Goal: Task Accomplishment & Management: Complete application form

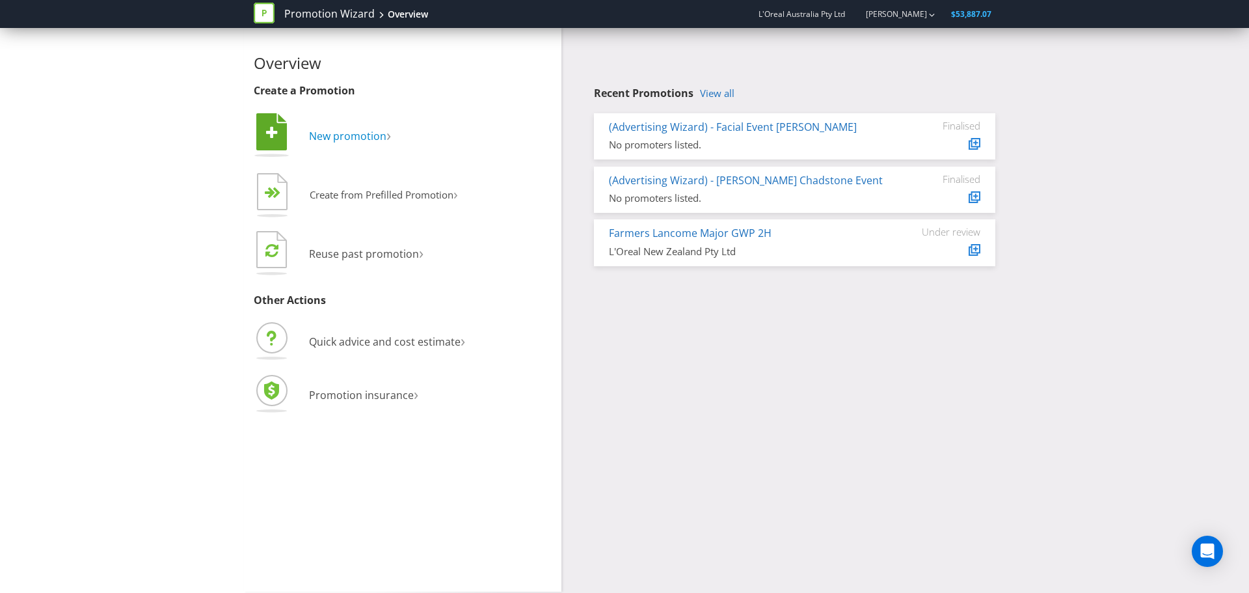
click at [345, 141] on span "New promotion" at bounding box center [347, 136] width 77 height 14
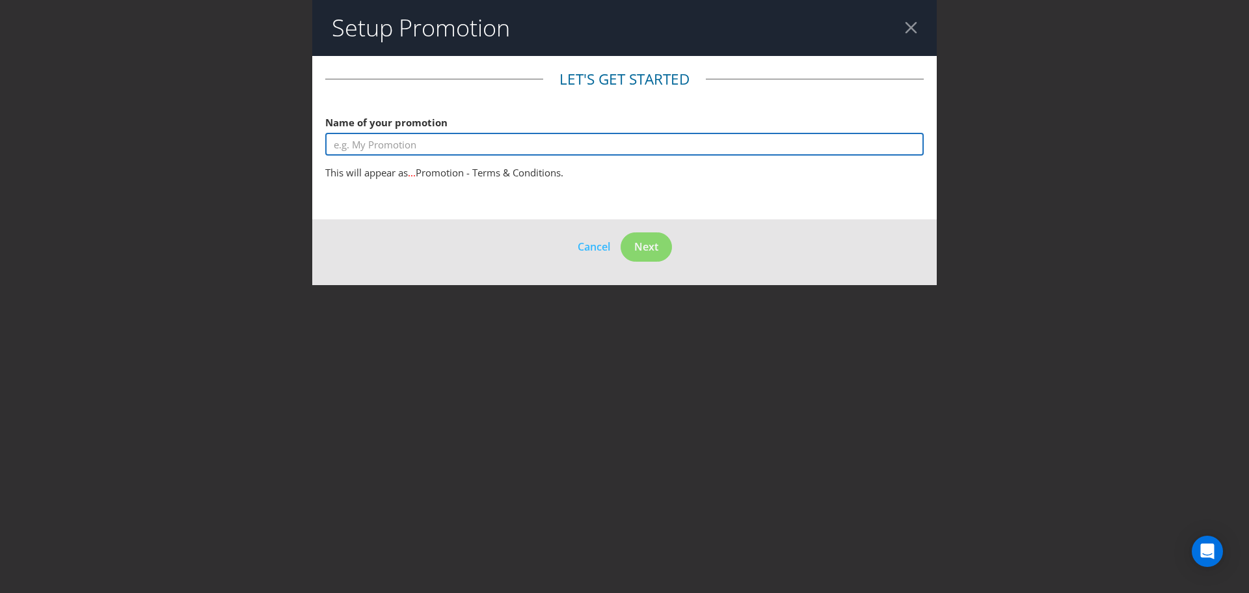
click at [384, 146] on input "text" at bounding box center [624, 144] width 598 height 23
type input "Shades EQ X ACG Ultimate Gloss Makeover"
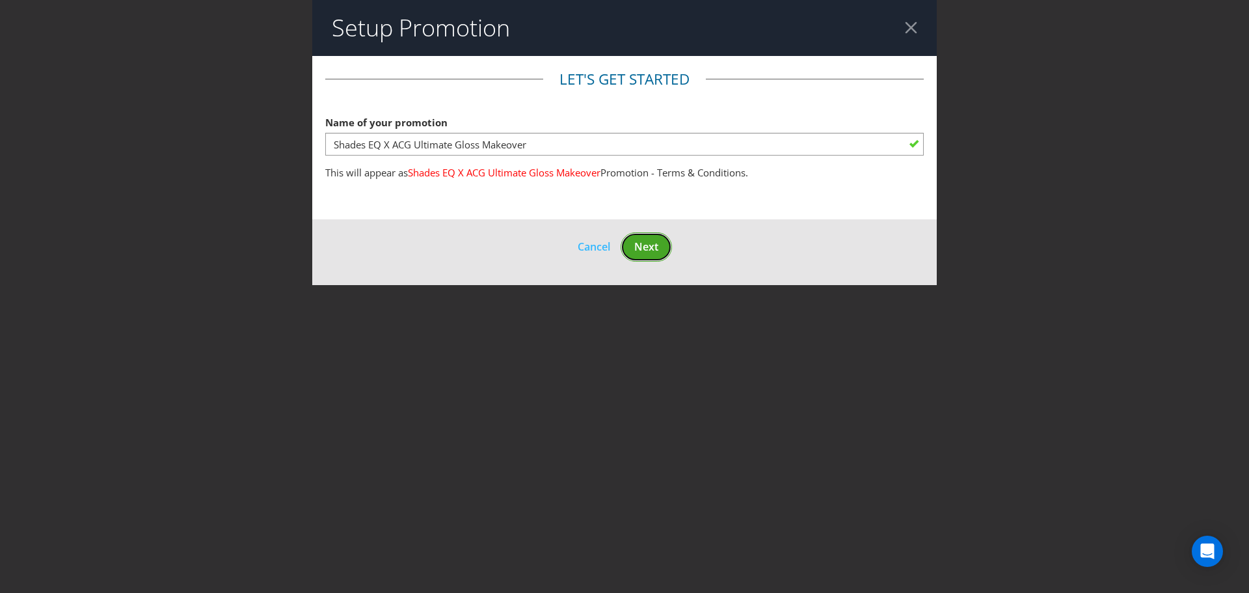
click at [656, 235] on button "Next" at bounding box center [646, 246] width 51 height 29
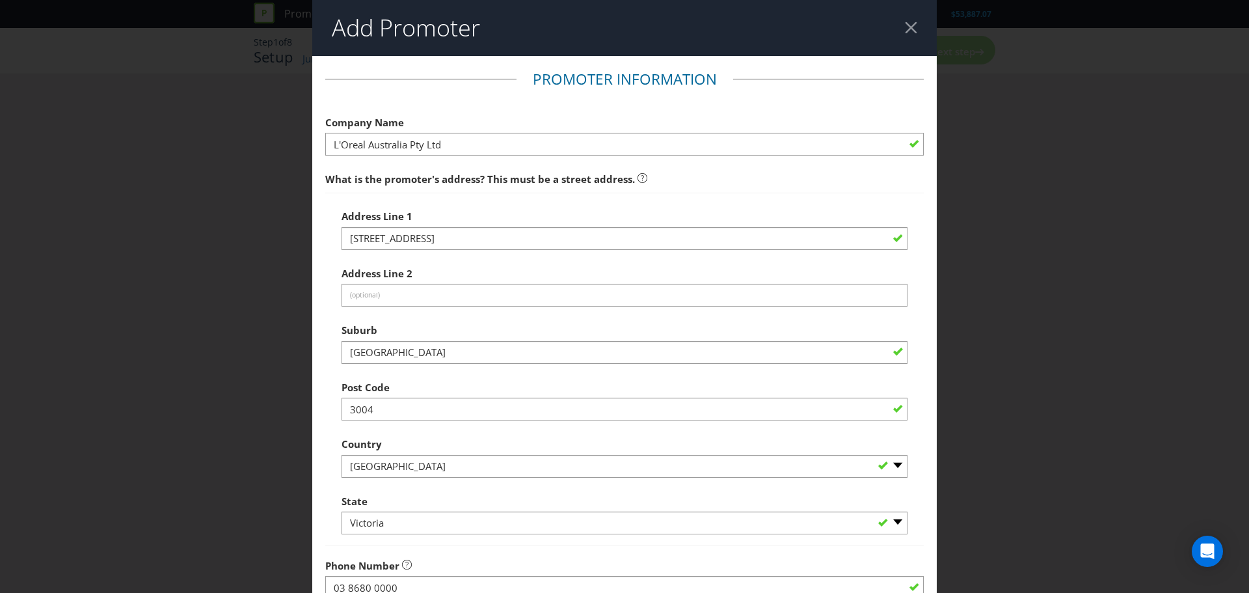
scroll to position [256, 0]
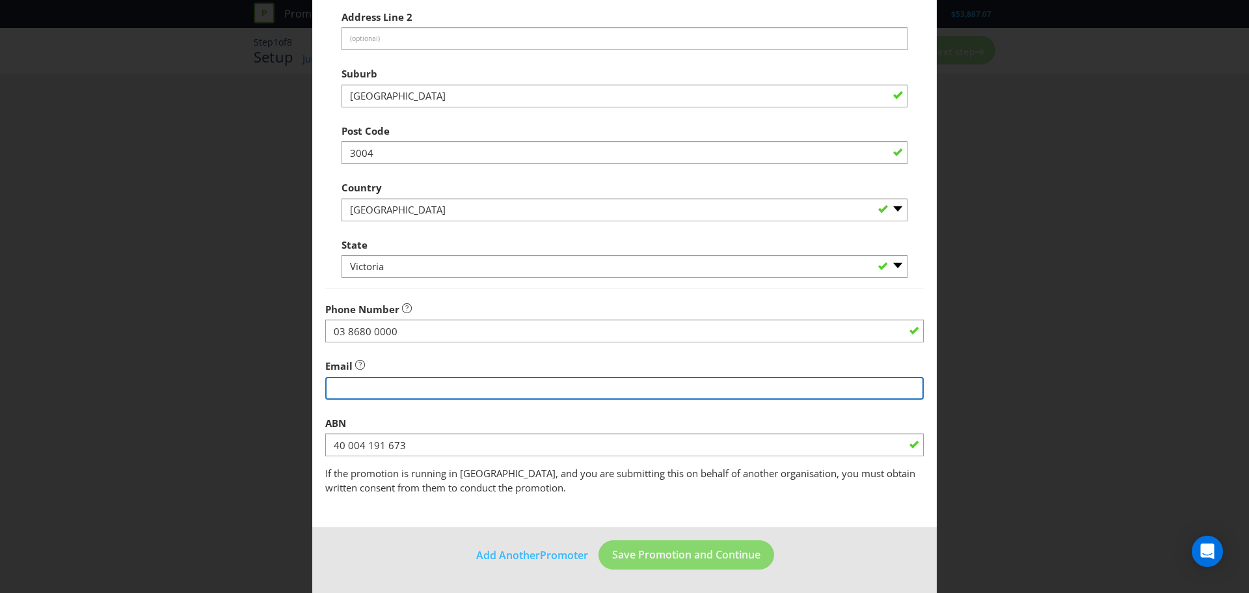
click at [427, 394] on input "string" at bounding box center [624, 388] width 598 height 23
type input "[PERSON_NAME][EMAIL_ADDRESS][PERSON_NAME][DOMAIN_NAME]"
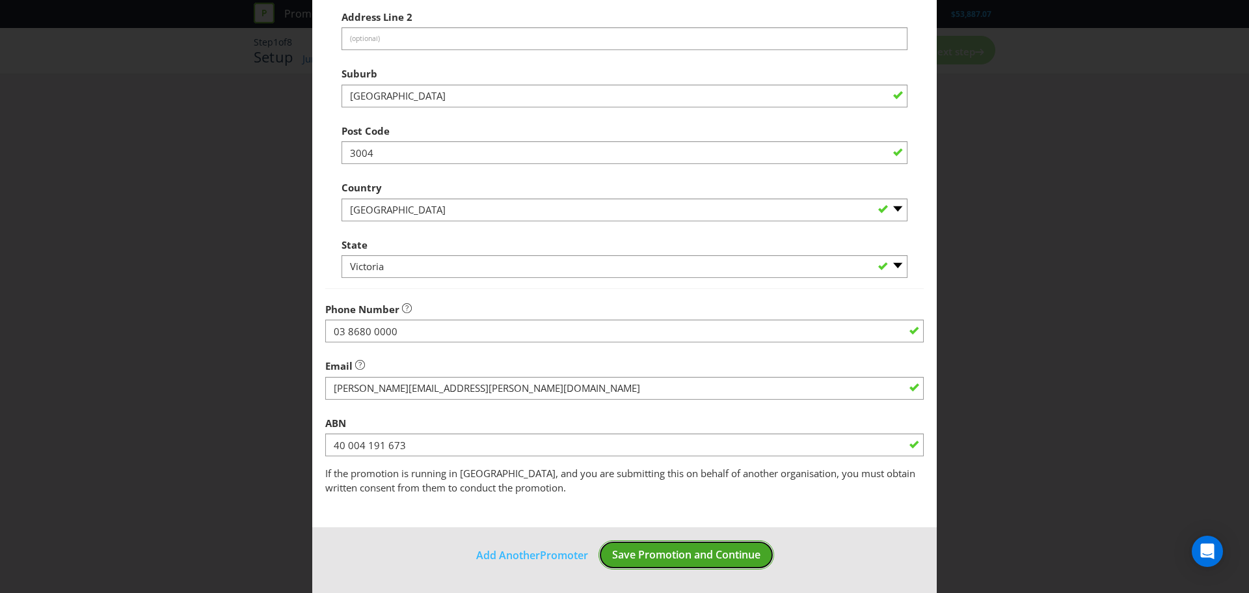
click at [632, 547] on span "Save Promotion and Continue" at bounding box center [686, 554] width 148 height 14
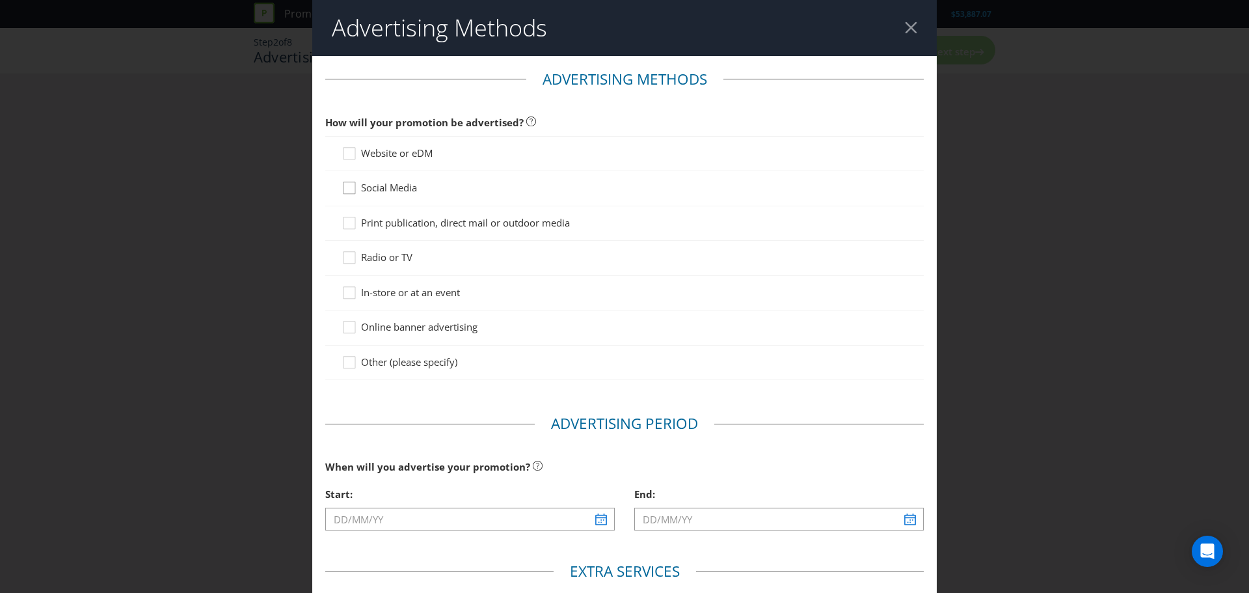
click at [349, 186] on div at bounding box center [349, 183] width 7 height 7
click at [0, 0] on input "Social Media" at bounding box center [0, 0] width 0 height 0
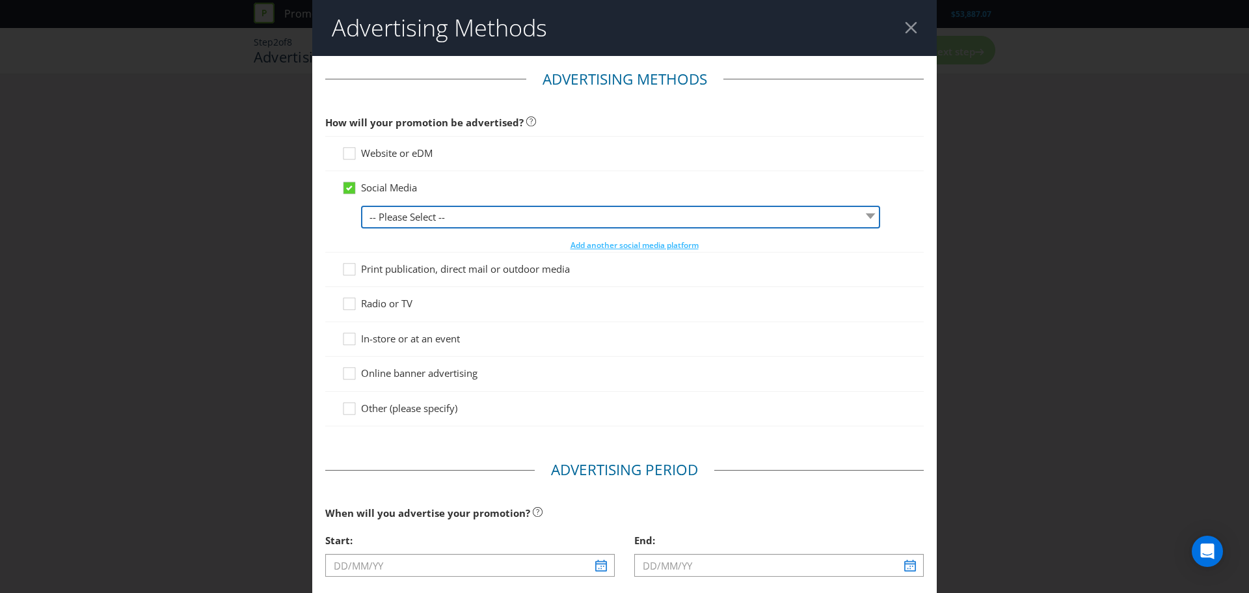
click at [565, 209] on select "-- Please Select -- Facebook X Instagram Snapchat LinkedIn Pinterest Tumblr You…" at bounding box center [620, 217] width 519 height 23
select select "INSTAGRAM"
click at [361, 206] on select "-- Please Select -- Facebook X Instagram Snapchat LinkedIn Pinterest Tumblr You…" at bounding box center [620, 217] width 519 height 23
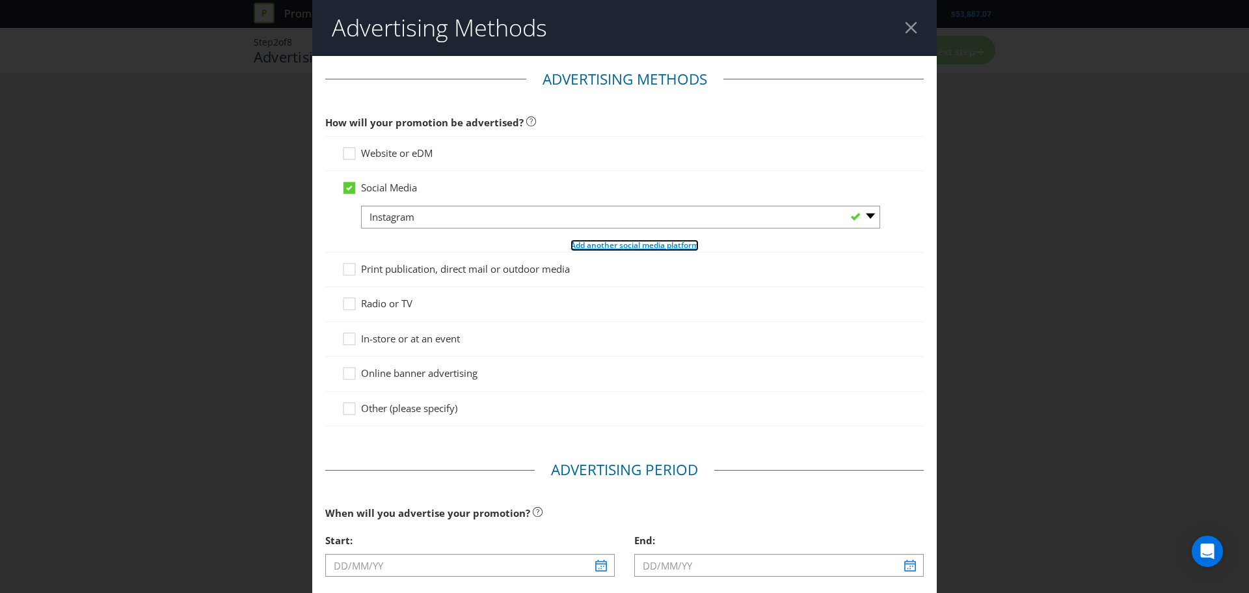
click at [603, 250] on span "Add another social media platform" at bounding box center [634, 244] width 128 height 11
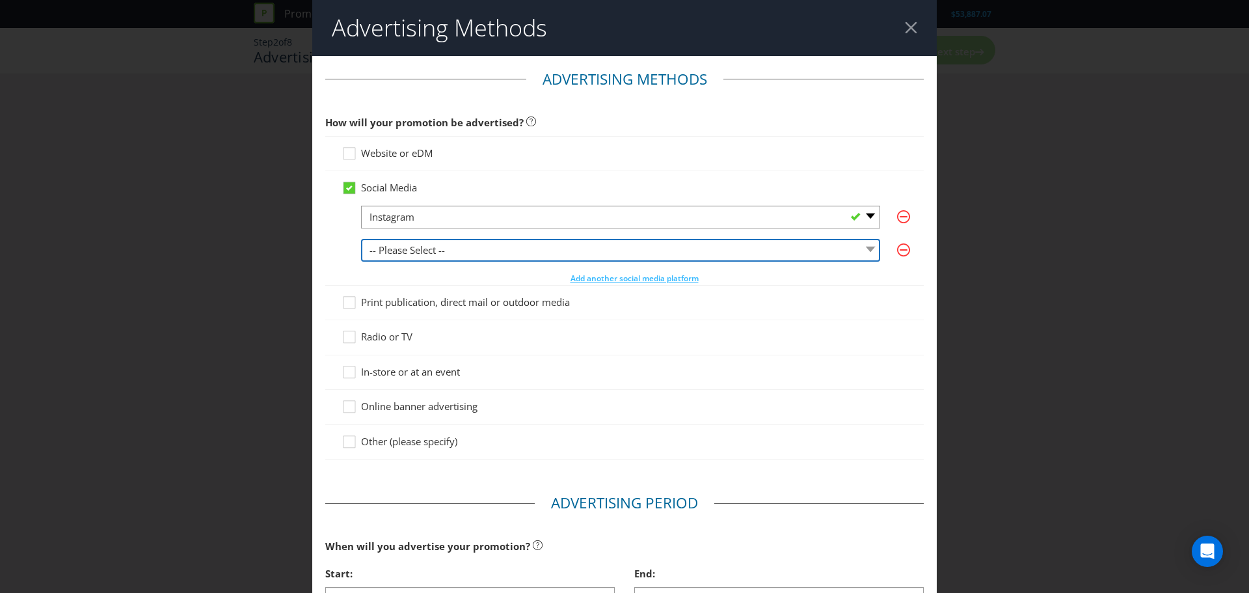
click at [561, 241] on select "-- Please Select -- Facebook X Instagram Snapchat LinkedIn Pinterest Tumblr You…" at bounding box center [620, 250] width 519 height 23
select select "OTHER"
click at [361, 239] on select "-- Please Select -- Facebook X Instagram Snapchat LinkedIn Pinterest Tumblr You…" at bounding box center [620, 250] width 519 height 23
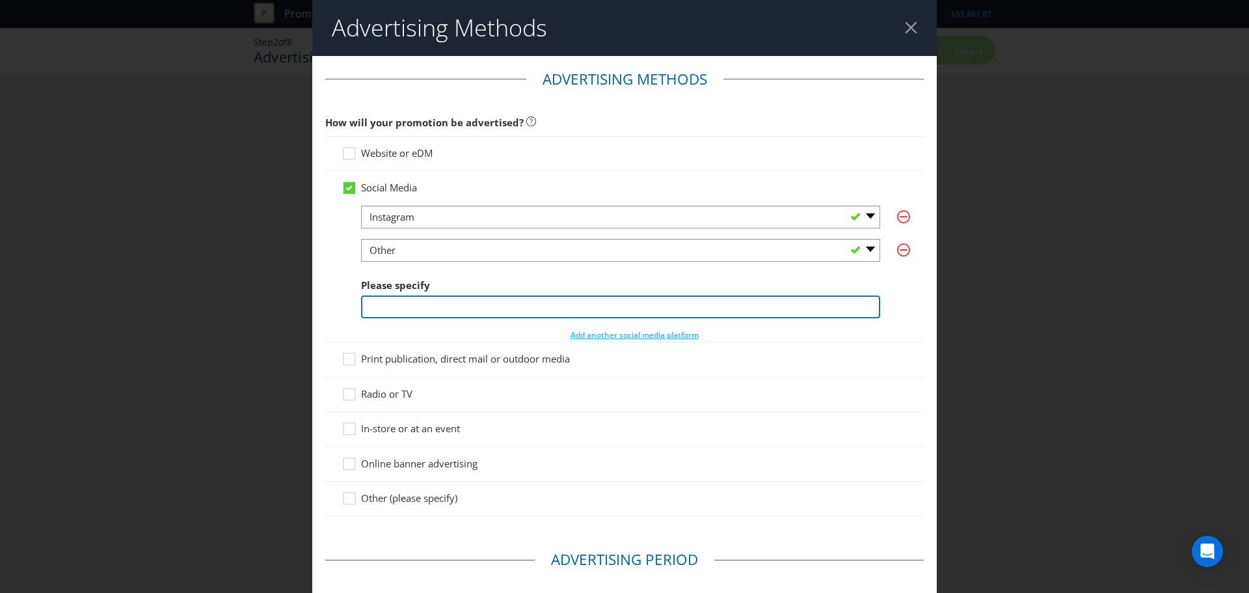
click at [435, 309] on input "text" at bounding box center [620, 306] width 519 height 23
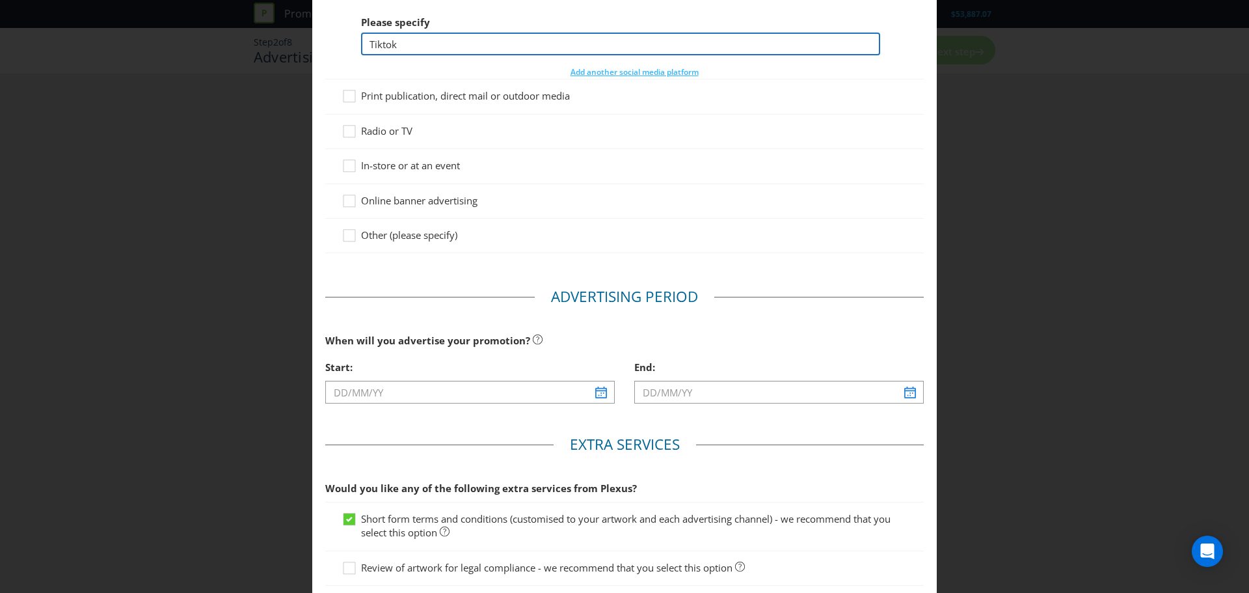
scroll to position [263, 0]
type input "Tiktok"
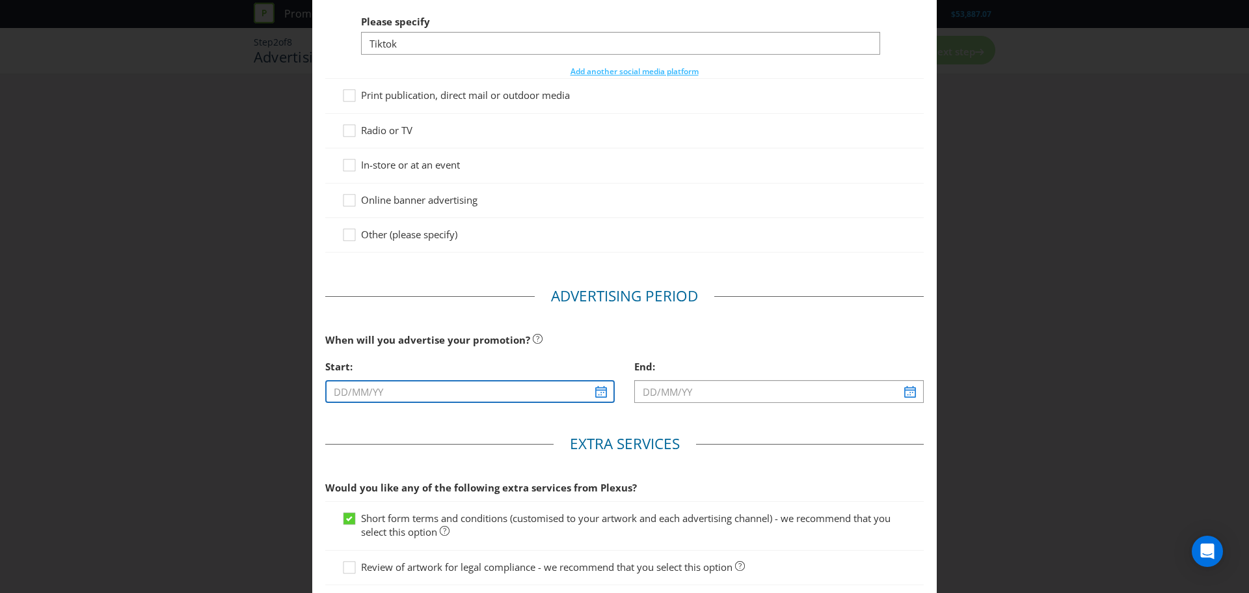
click at [415, 390] on input "text" at bounding box center [469, 391] width 289 height 23
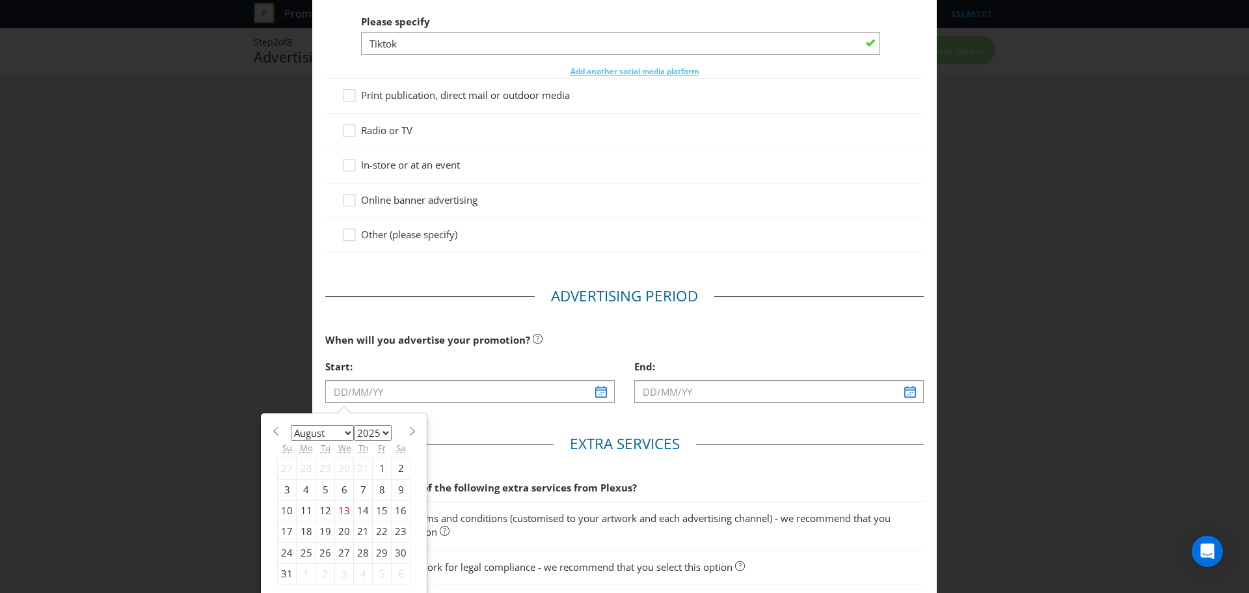
click at [338, 434] on select "January February March April May June July August September October November De…" at bounding box center [322, 433] width 63 height 16
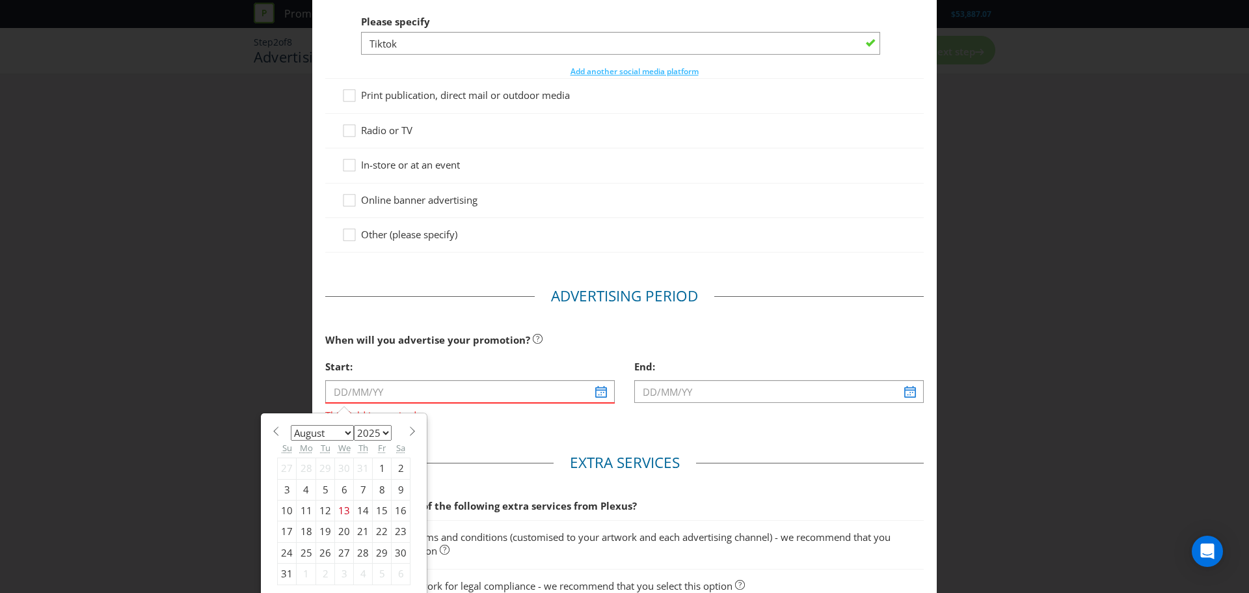
select select "8"
click at [291, 425] on select "January February March April May June July August September October November De…" at bounding box center [322, 433] width 63 height 16
click at [304, 463] on div "1" at bounding box center [307, 468] width 20 height 21
type input "[DATE]"
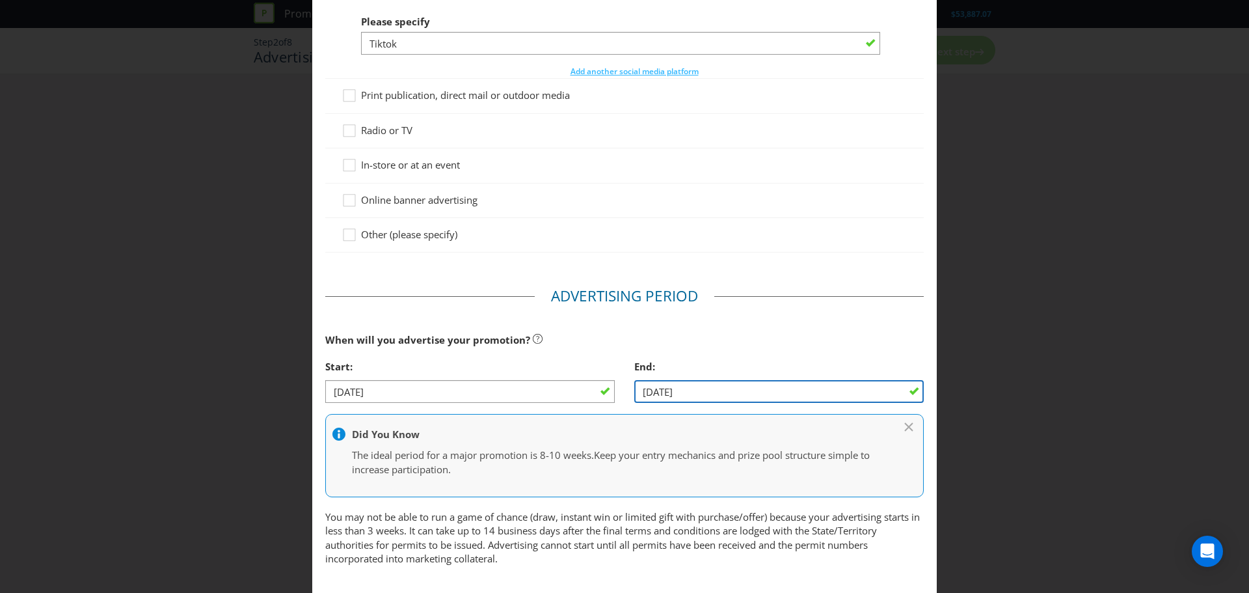
click at [705, 394] on input "[DATE]" at bounding box center [778, 391] width 289 height 23
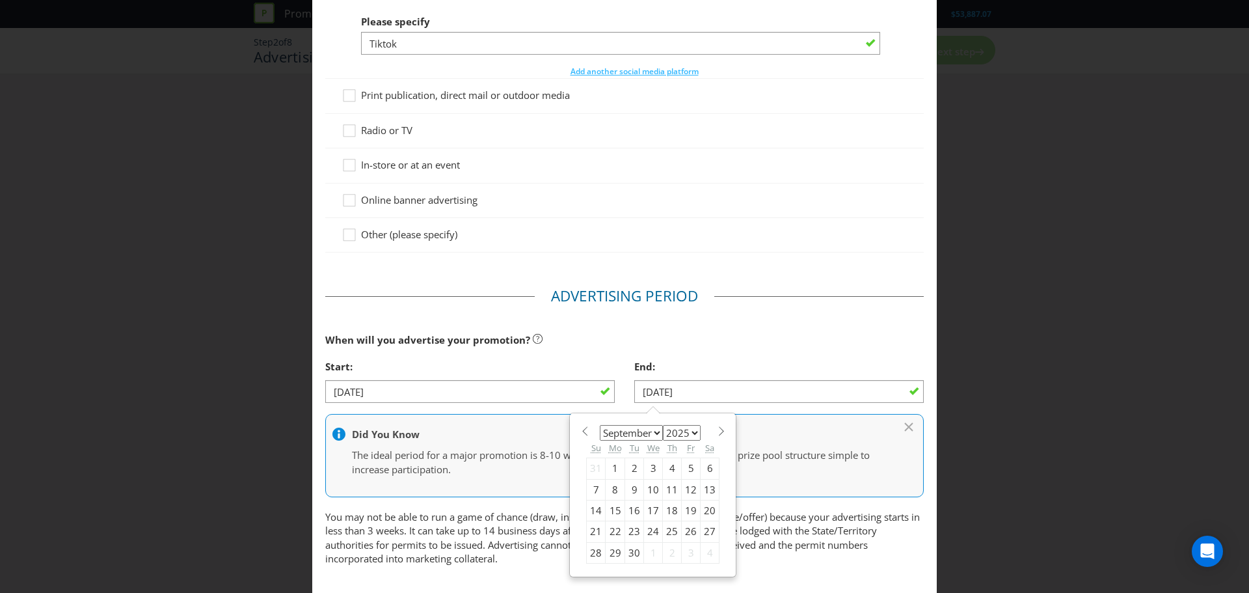
click at [649, 532] on div "24" at bounding box center [653, 531] width 19 height 21
type input "[DATE]"
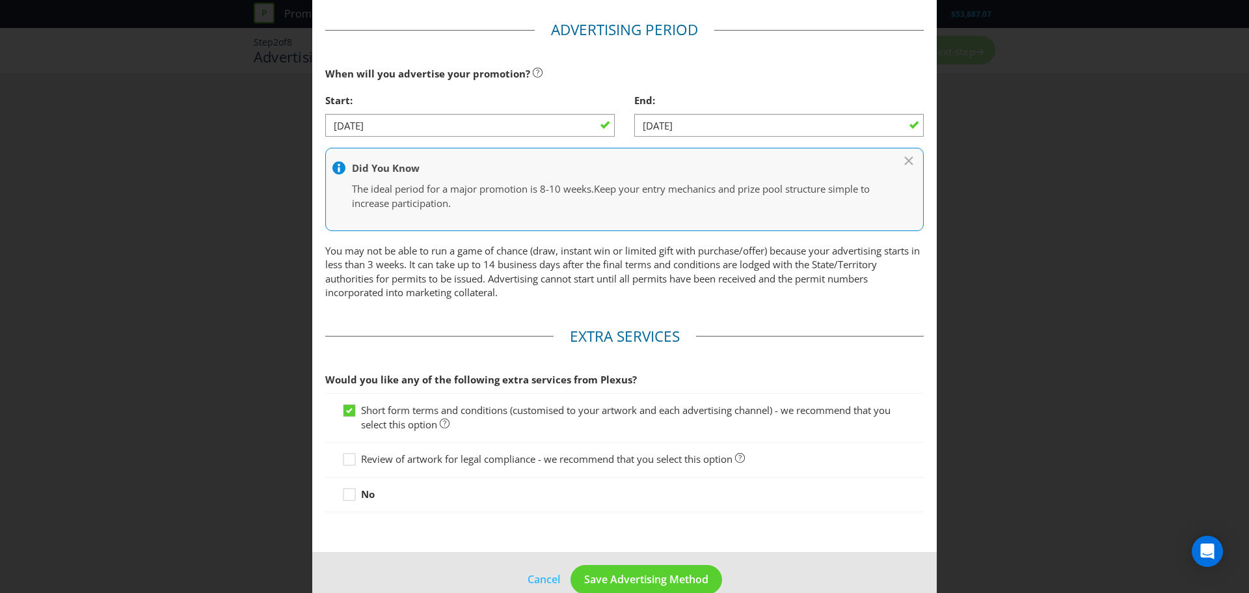
scroll to position [554, 0]
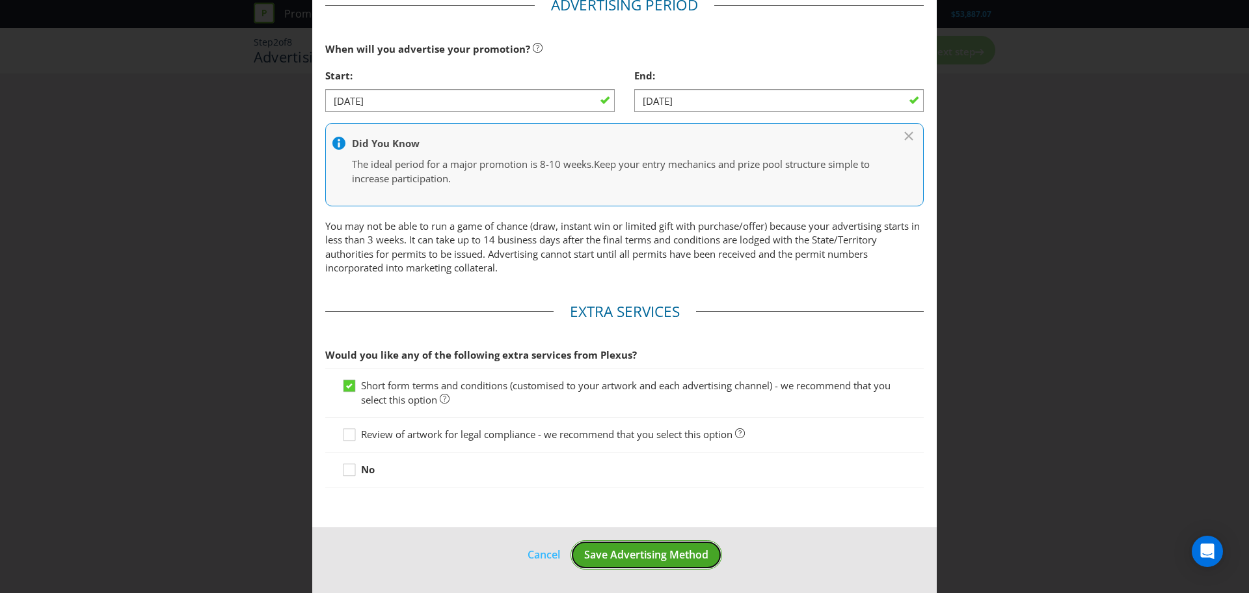
click at [624, 552] on span "Save Advertising Method" at bounding box center [646, 554] width 124 height 14
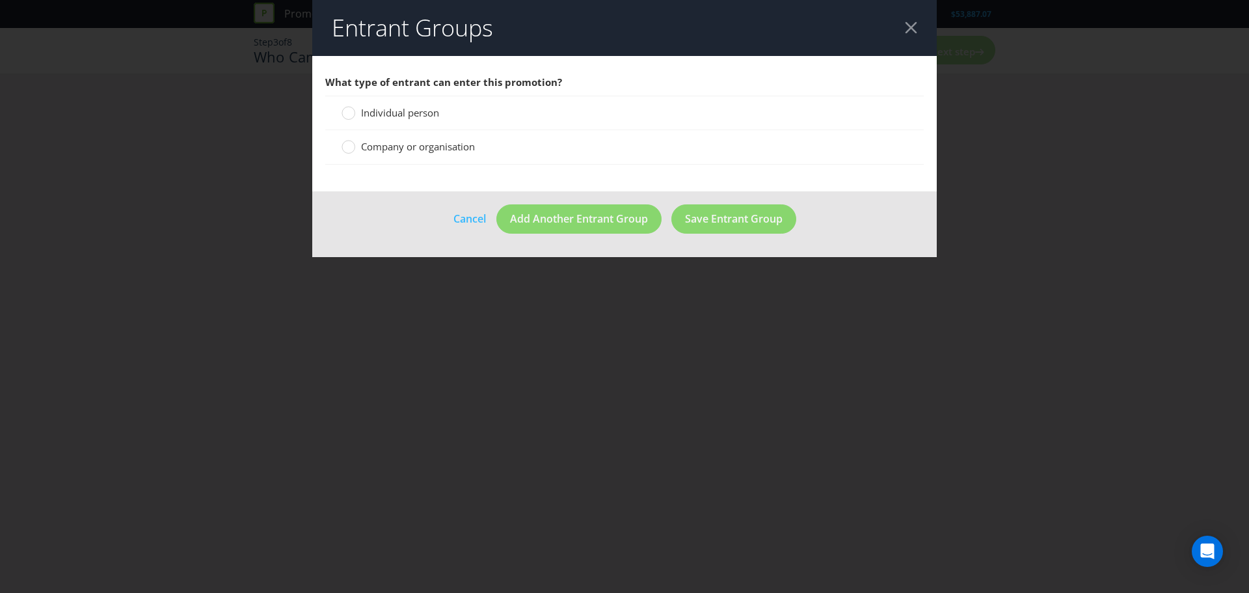
click at [403, 110] on span "Individual person" at bounding box center [400, 112] width 78 height 13
click at [0, 0] on input "Individual person" at bounding box center [0, 0] width 0 height 0
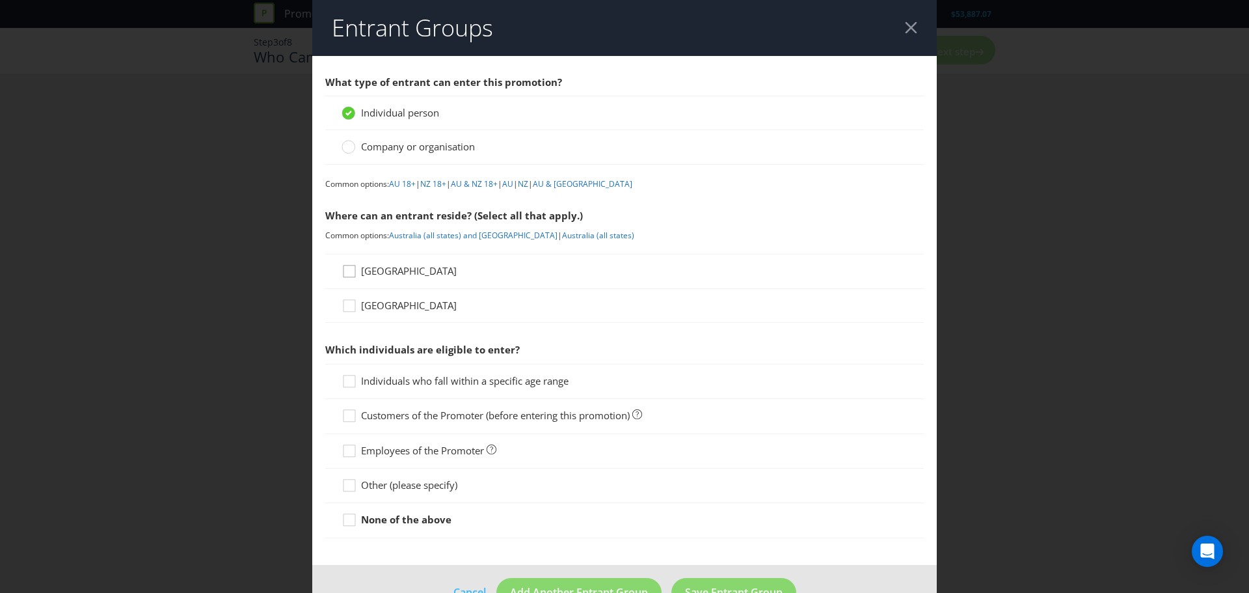
click at [353, 273] on icon at bounding box center [349, 271] width 12 height 12
click at [0, 0] on input "[GEOGRAPHIC_DATA]" at bounding box center [0, 0] width 0 height 0
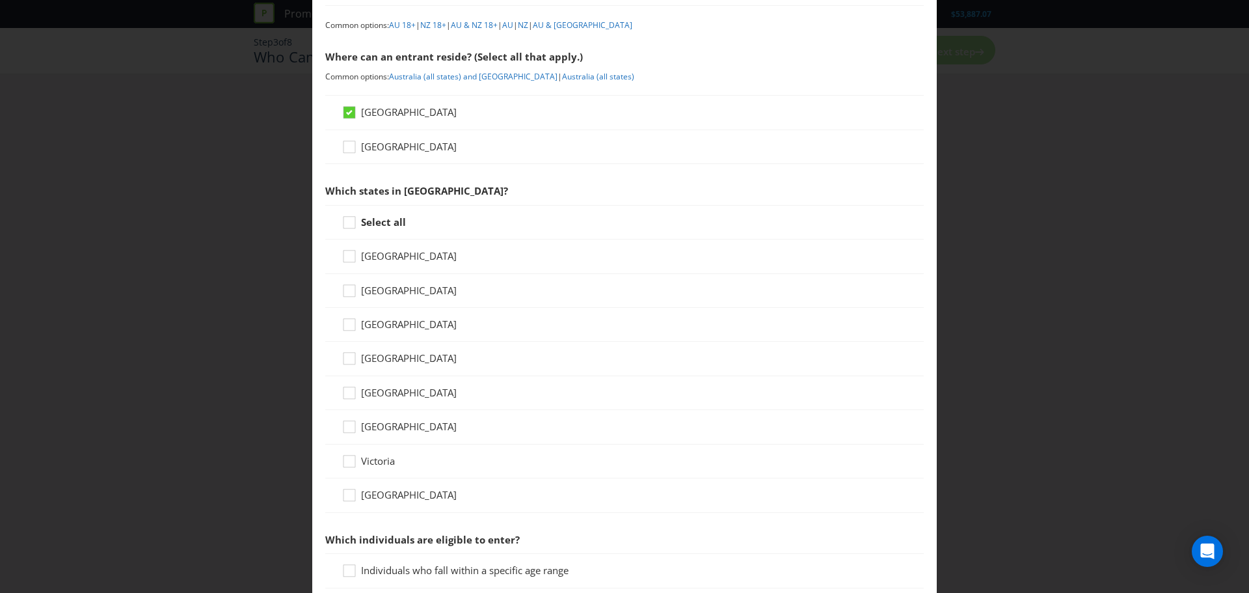
scroll to position [159, 0]
click at [346, 288] on div at bounding box center [349, 285] width 7 height 7
click at [0, 0] on input "[GEOGRAPHIC_DATA]" at bounding box center [0, 0] width 0 height 0
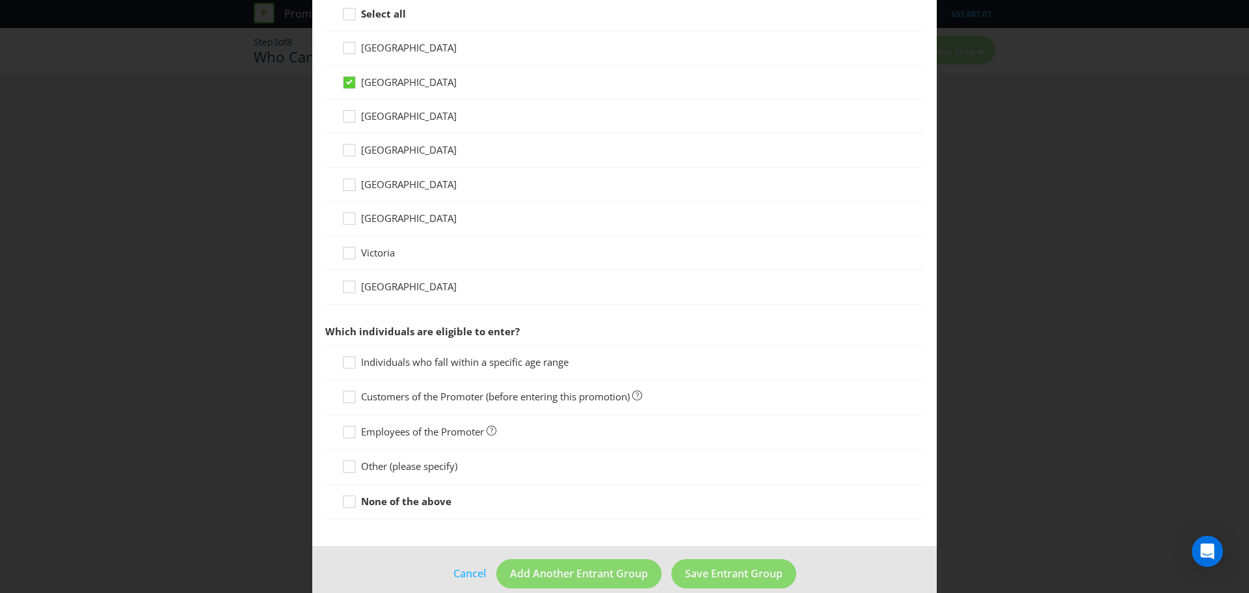
scroll to position [374, 0]
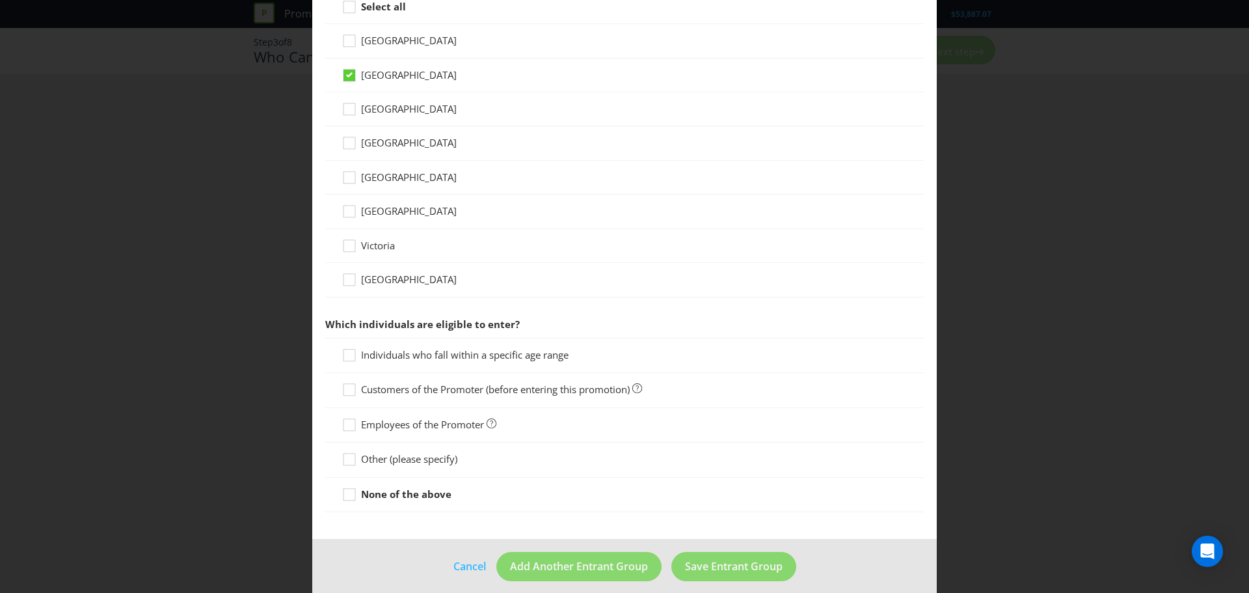
click at [359, 448] on div "Other (please specify)" at bounding box center [624, 459] width 598 height 34
click at [347, 464] on icon at bounding box center [352, 462] width 20 height 20
click at [0, 0] on input "Other (please specify)" at bounding box center [0, 0] width 0 height 0
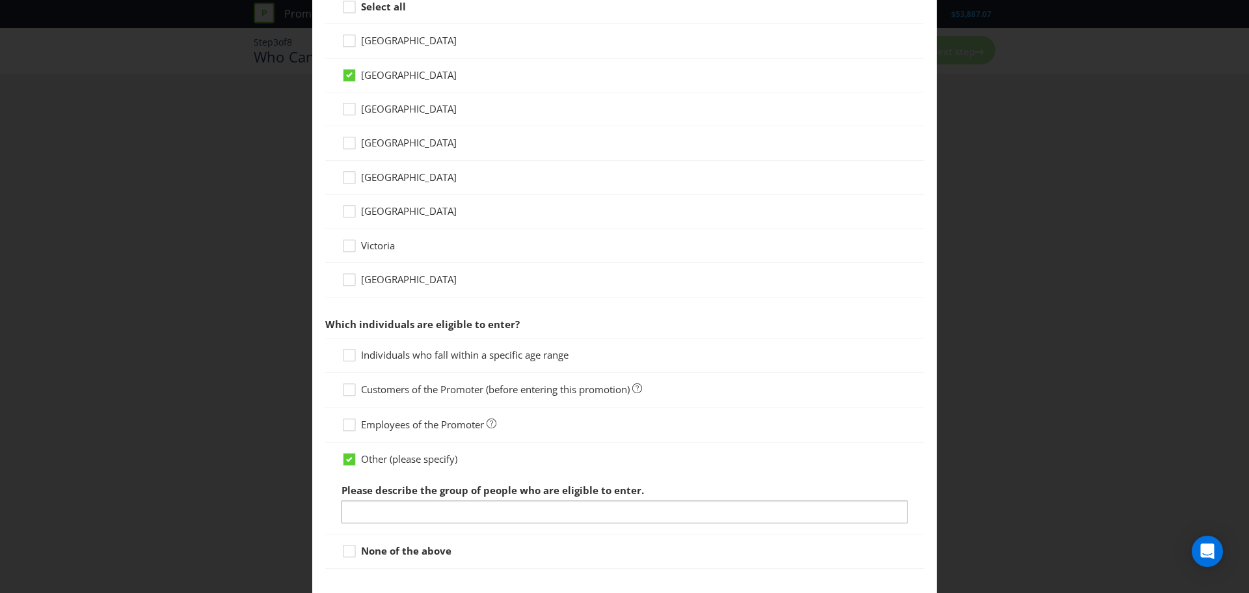
scroll to position [442, 0]
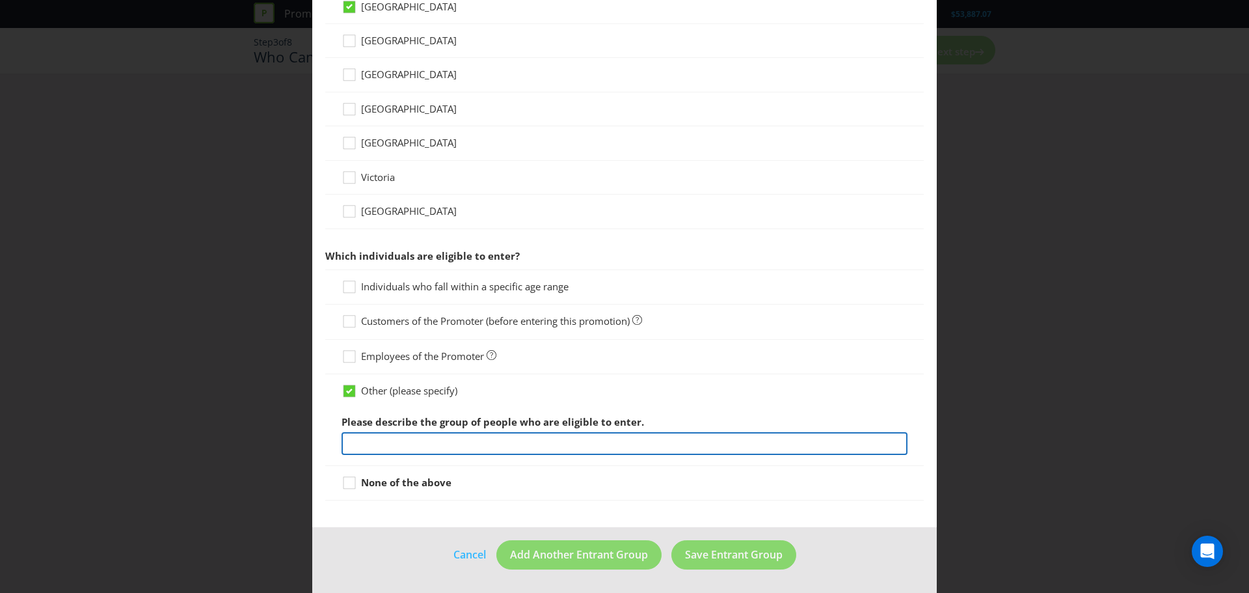
click at [366, 445] on input "text" at bounding box center [625, 443] width 566 height 23
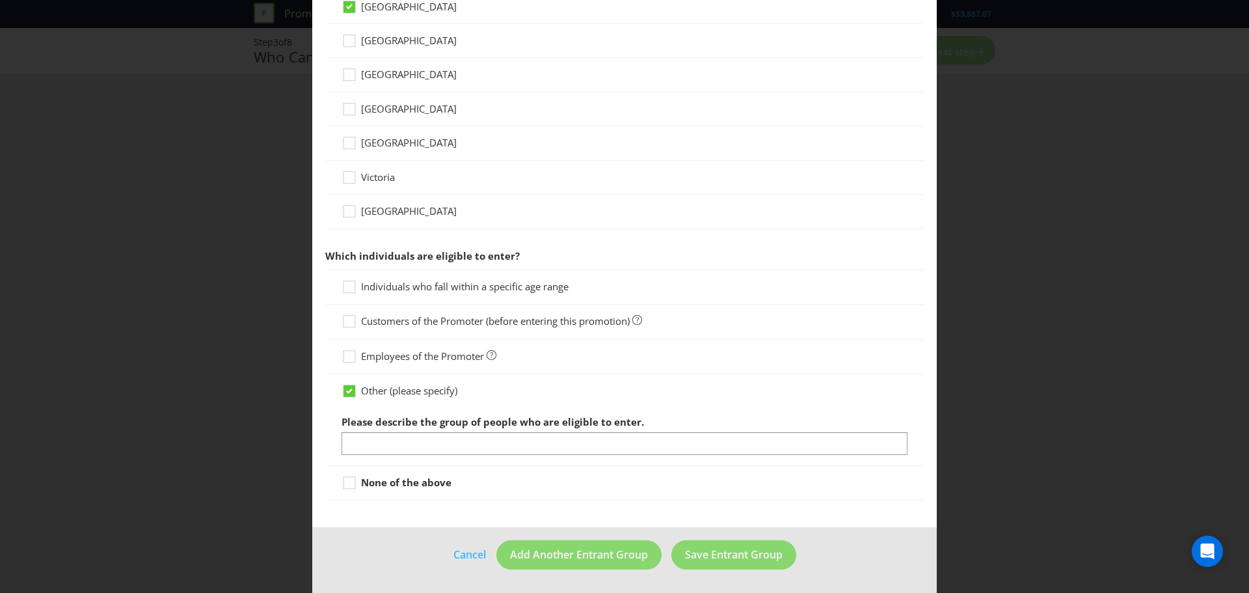
click at [347, 293] on div at bounding box center [625, 293] width 566 height 1
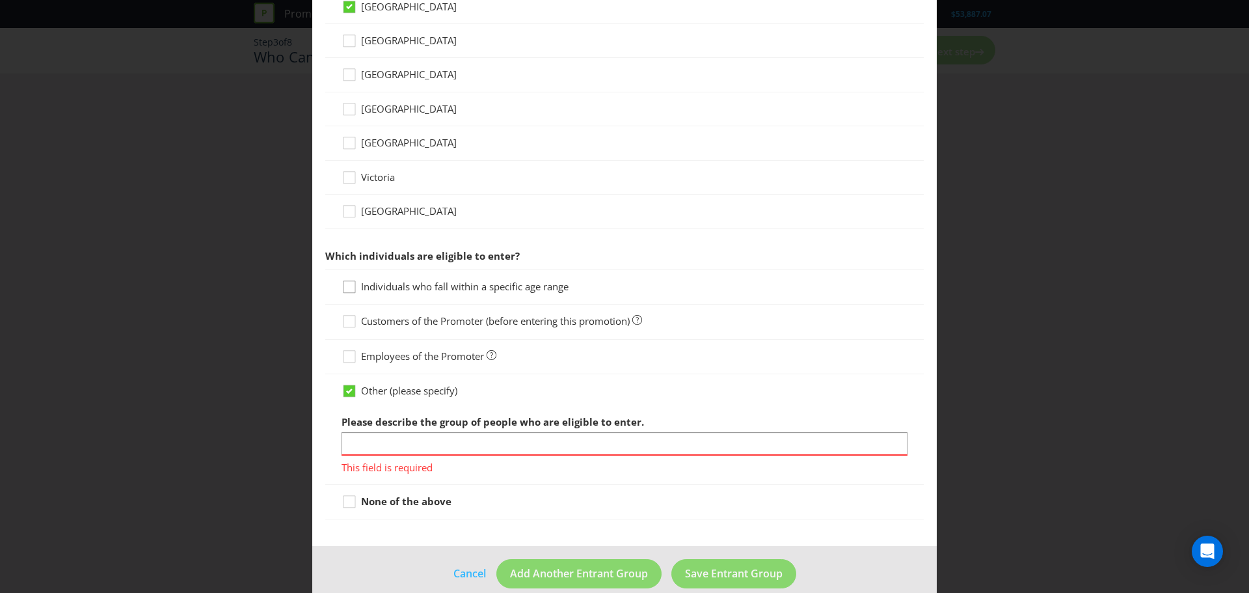
click at [346, 284] on div at bounding box center [349, 282] width 7 height 7
click at [0, 0] on input "Individuals who fall within a specific age range" at bounding box center [0, 0] width 0 height 0
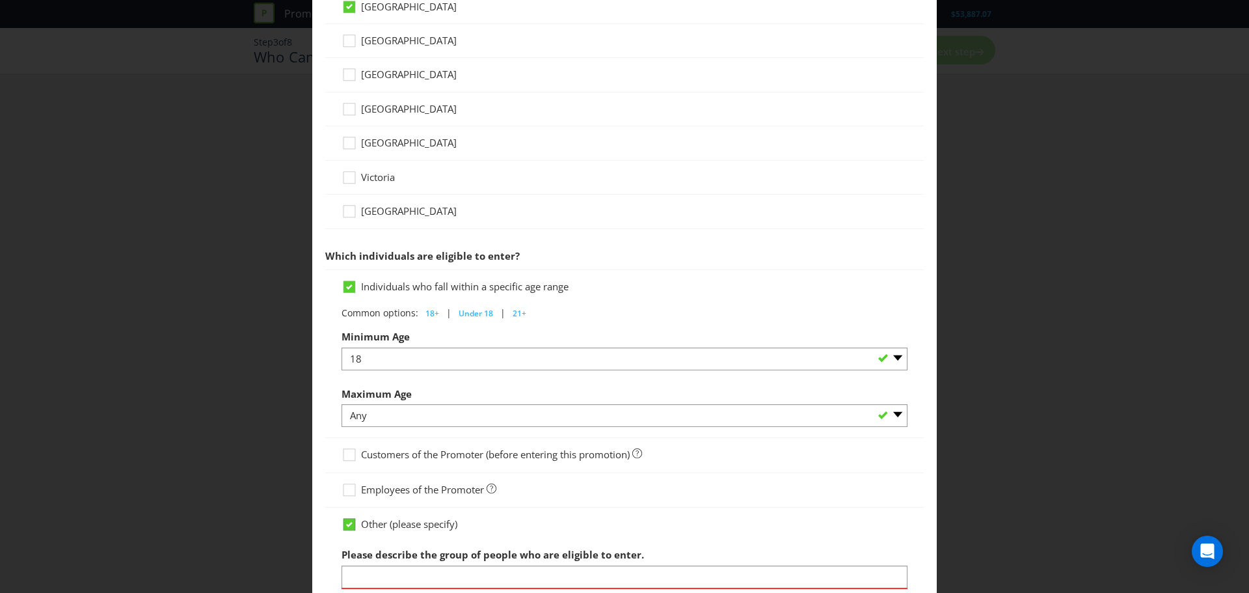
click at [347, 524] on icon at bounding box center [349, 524] width 7 height 5
click at [0, 0] on input "Other (please specify)" at bounding box center [0, 0] width 0 height 0
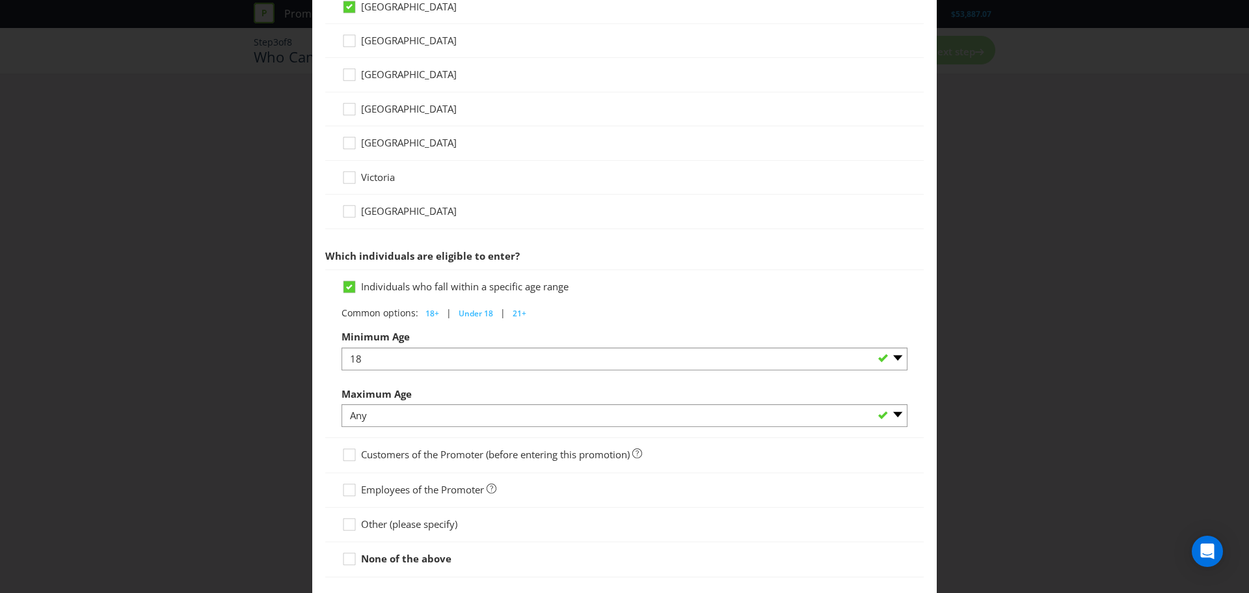
scroll to position [519, 0]
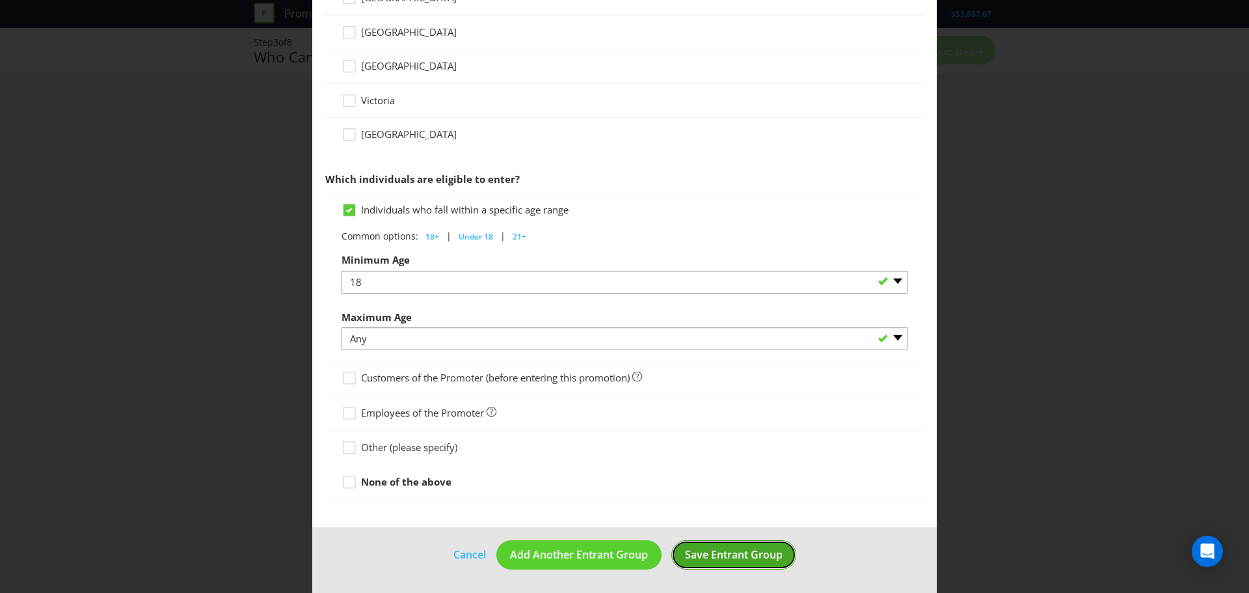
click at [719, 554] on span "Save Entrant Group" at bounding box center [734, 554] width 98 height 14
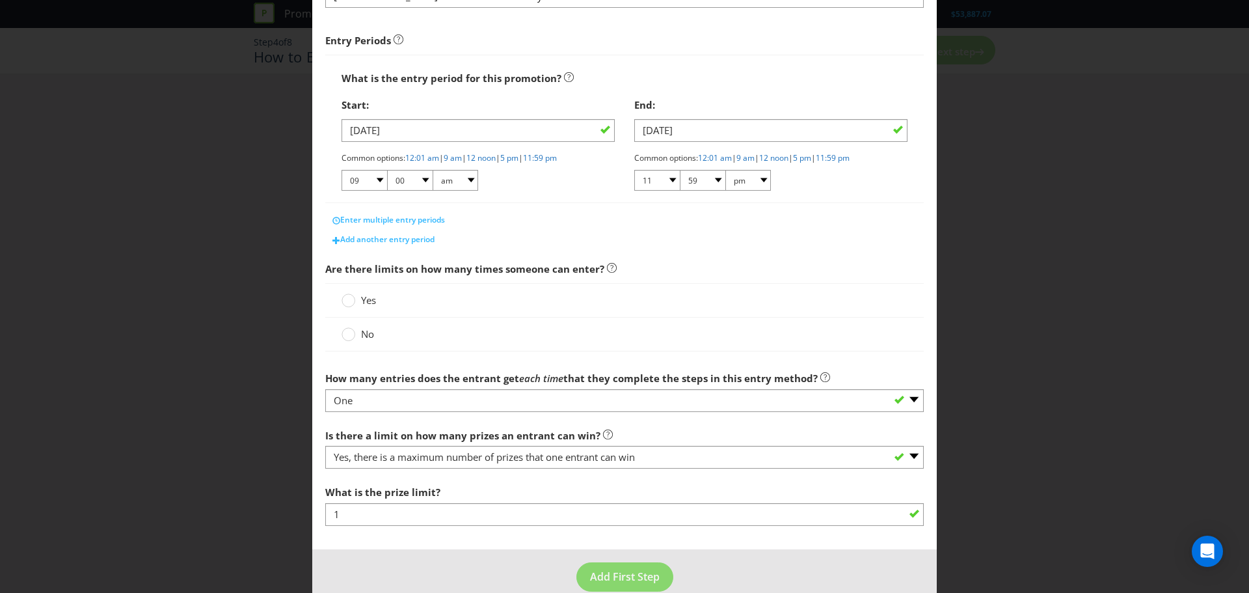
scroll to position [183, 0]
click at [347, 334] on circle at bounding box center [348, 333] width 13 height 13
click at [0, 0] on input "No" at bounding box center [0, 0] width 0 height 0
click at [515, 472] on span "Is there a limit on how many prizes an entrant can win? -- Please select -- Yes…" at bounding box center [624, 474] width 598 height 104
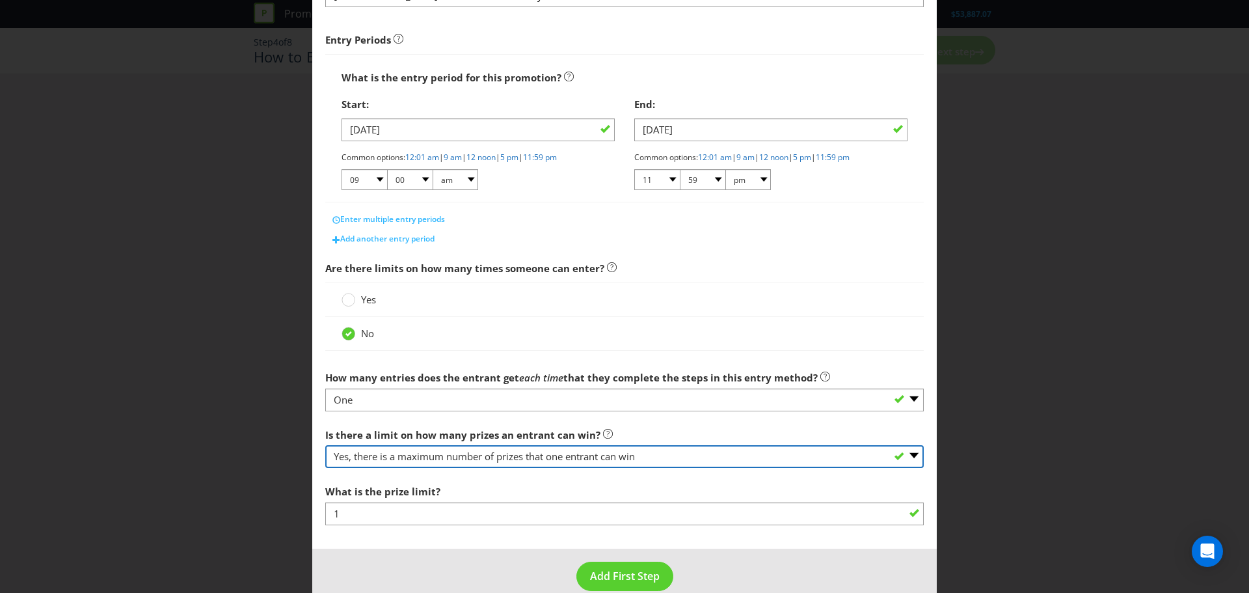
click at [504, 461] on select "-- Please select -- Yes, there is a maximum number of prizes that one entrant c…" at bounding box center [624, 456] width 598 height 23
click at [325, 445] on select "-- Please select -- Yes, there is a maximum number of prizes that one entrant c…" at bounding box center [624, 456] width 598 height 23
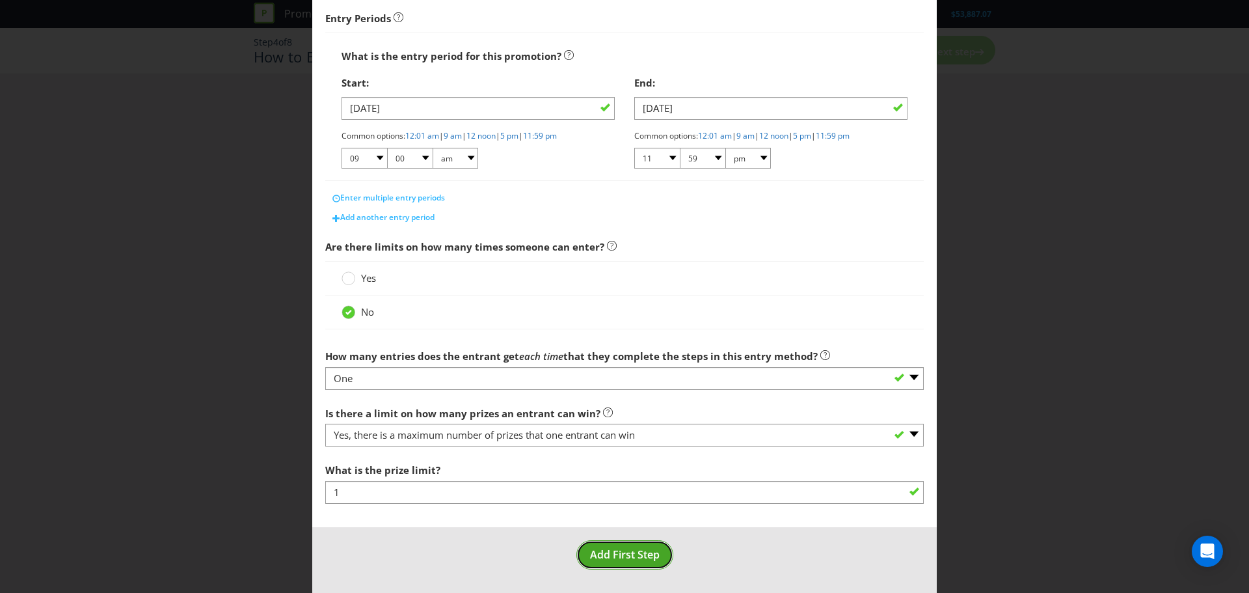
click at [597, 549] on span "Add First Step" at bounding box center [625, 554] width 70 height 14
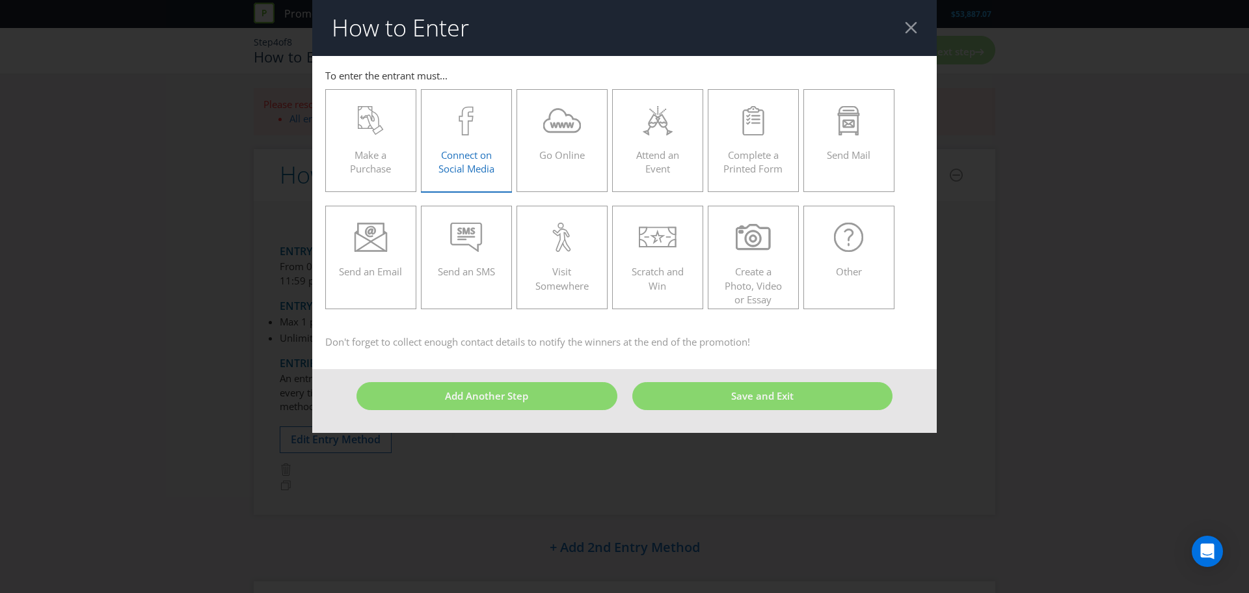
click at [466, 149] on span "Connect on Social Media" at bounding box center [466, 161] width 56 height 27
click at [0, 0] on input "Connect on Social Media" at bounding box center [0, 0] width 0 height 0
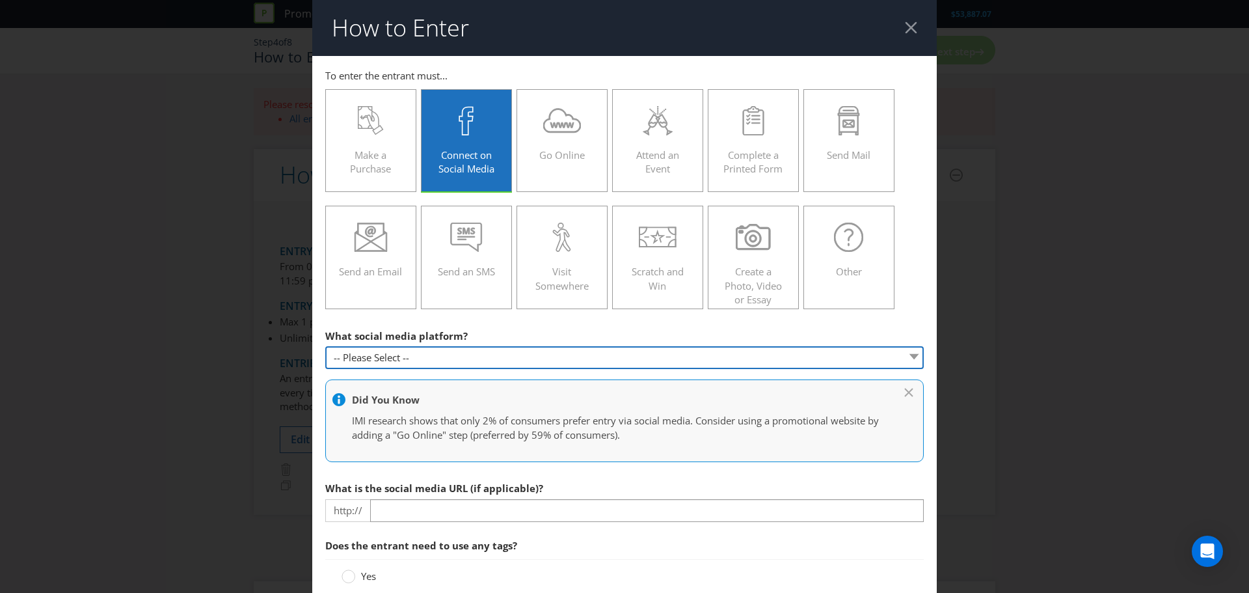
click at [411, 355] on select "-- Please Select -- Facebook X Instagram Snapchat Pinterest Tumblr Youtube Othe…" at bounding box center [624, 357] width 598 height 23
select select "INSTAGRAM"
click at [325, 346] on select "-- Please Select -- Facebook X Instagram Snapchat Pinterest Tumblr Youtube Othe…" at bounding box center [624, 357] width 598 height 23
type input "[DOMAIN_NAME][URL]"
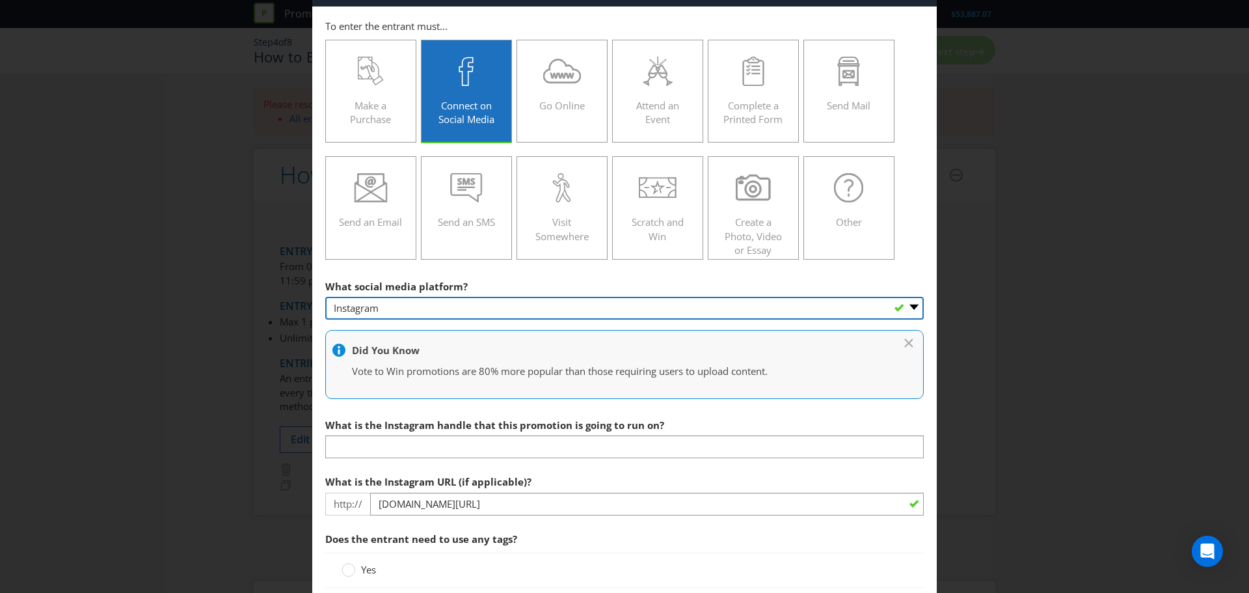
scroll to position [51, 0]
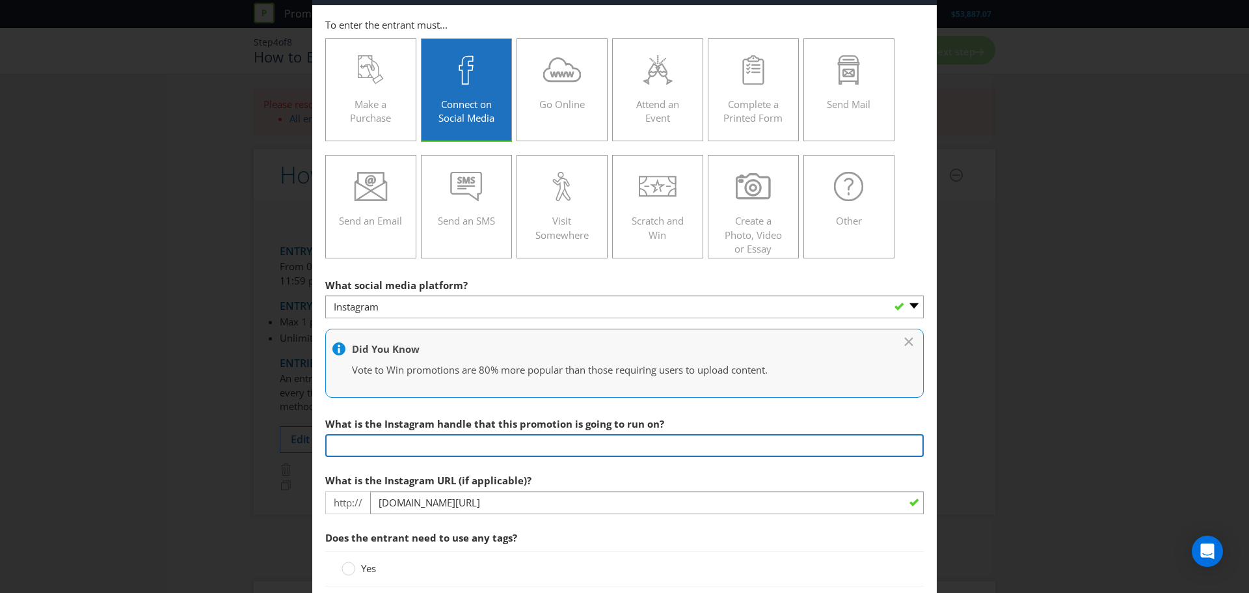
click at [414, 447] on input "text" at bounding box center [624, 445] width 598 height 23
type input "@kainevakaihair"
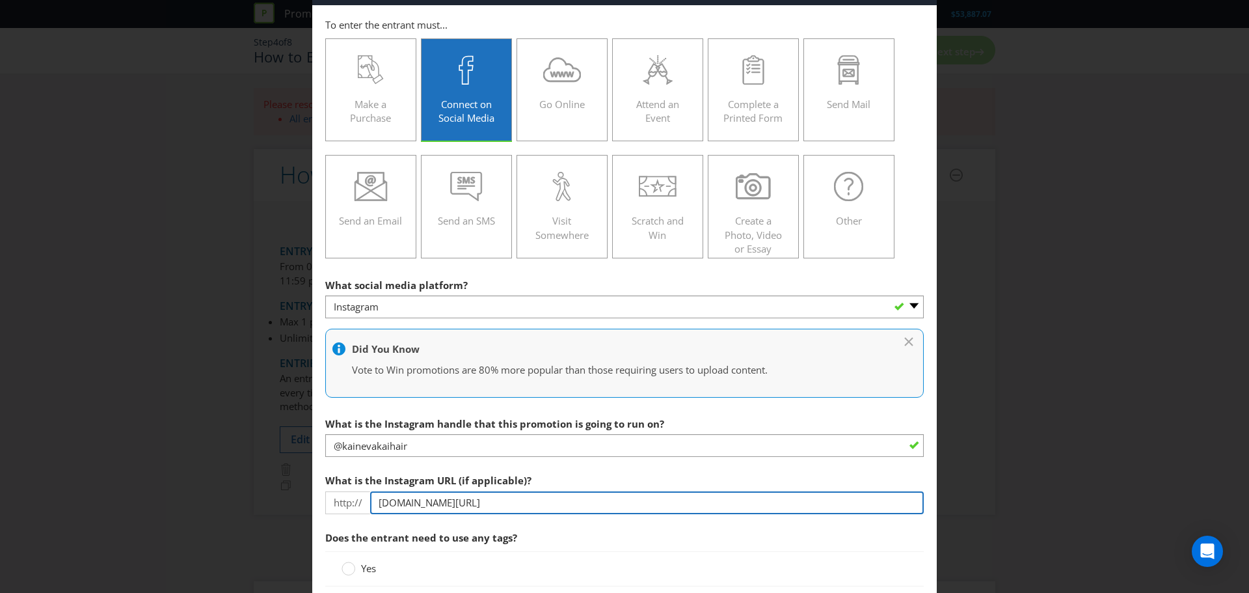
click at [496, 497] on input "[DOMAIN_NAME][URL]" at bounding box center [647, 502] width 554 height 23
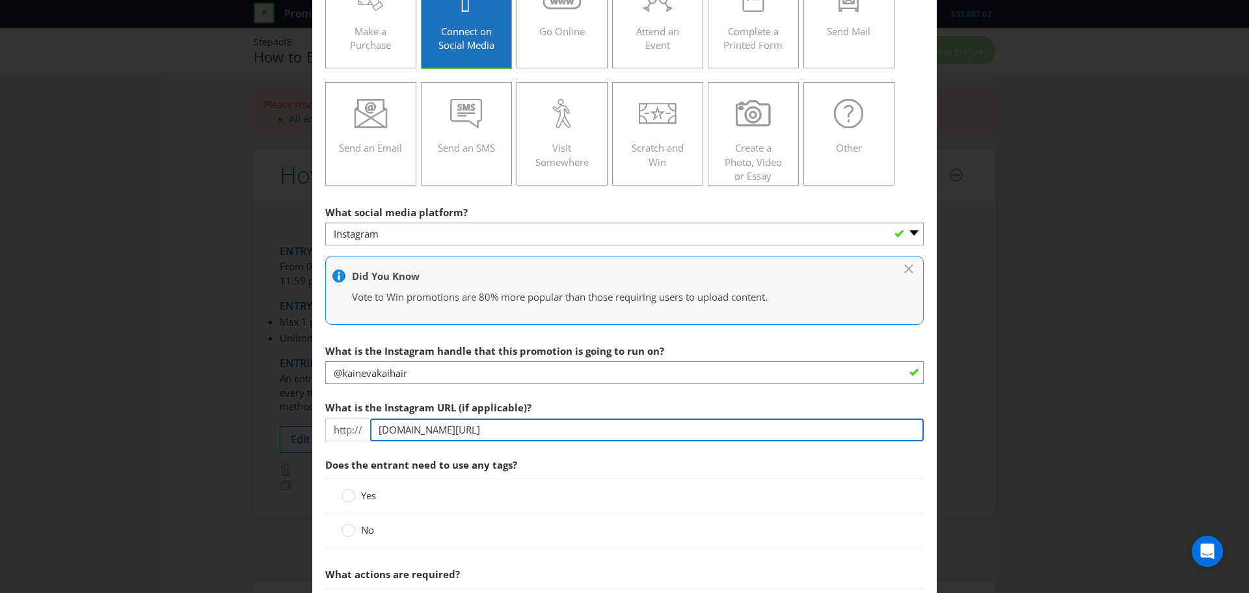
type input "[DOMAIN_NAME][URL]"
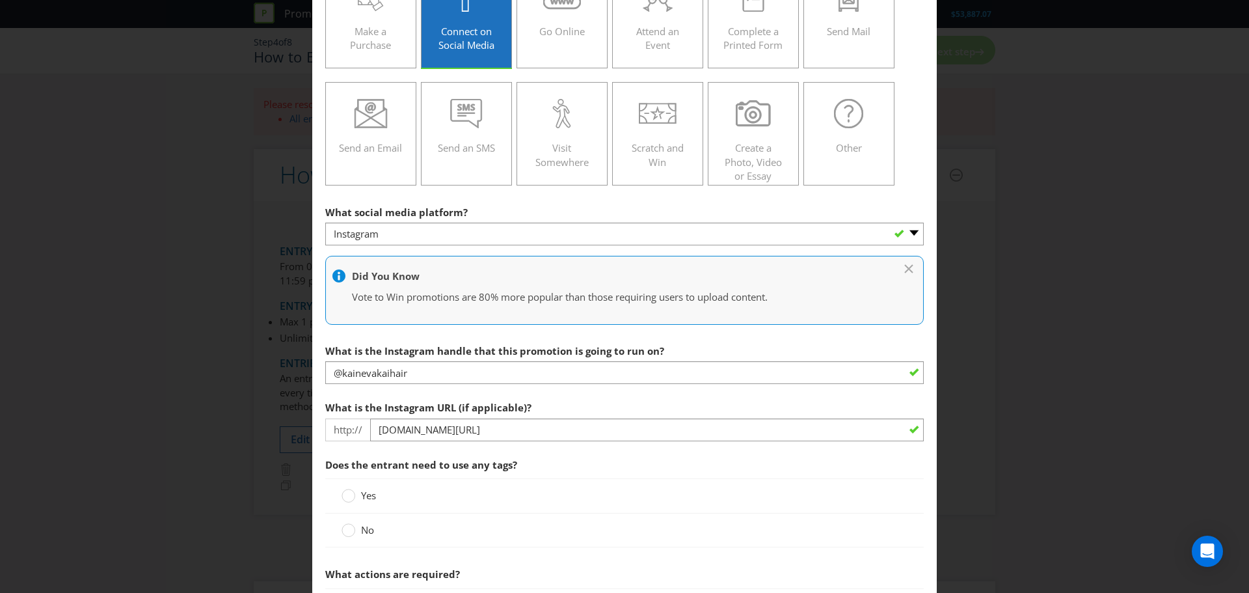
click at [356, 528] on label "No" at bounding box center [359, 530] width 35 height 14
click at [0, 0] on input "No" at bounding box center [0, 0] width 0 height 0
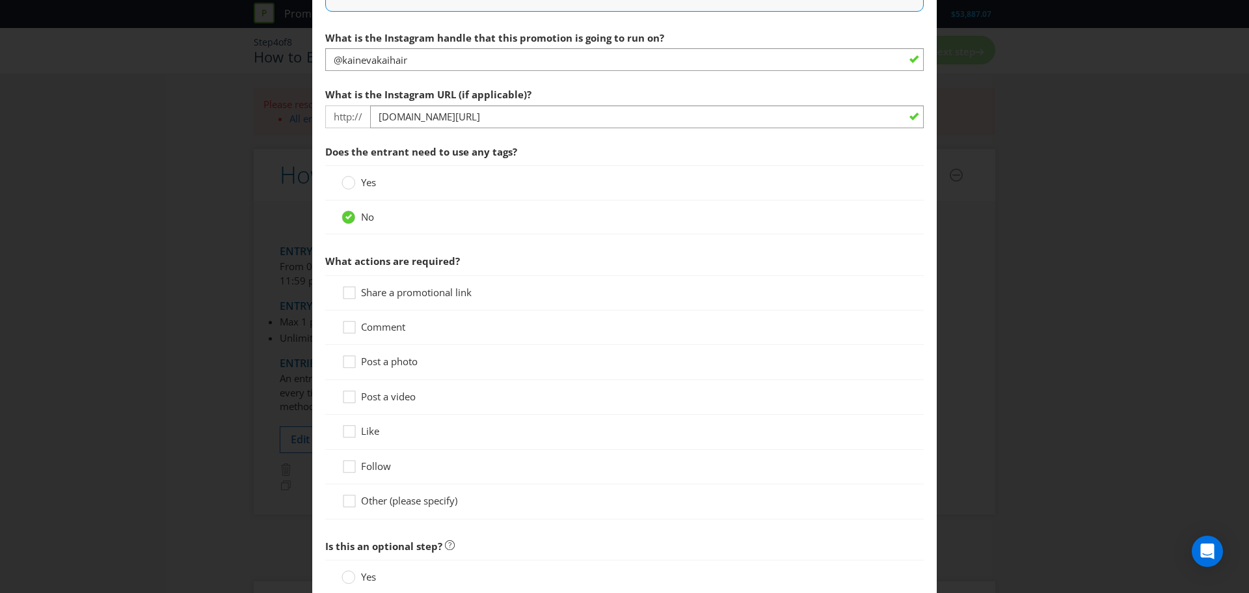
scroll to position [437, 0]
click at [355, 498] on icon at bounding box center [352, 503] width 20 height 20
click at [0, 0] on input "Other (please specify)" at bounding box center [0, 0] width 0 height 0
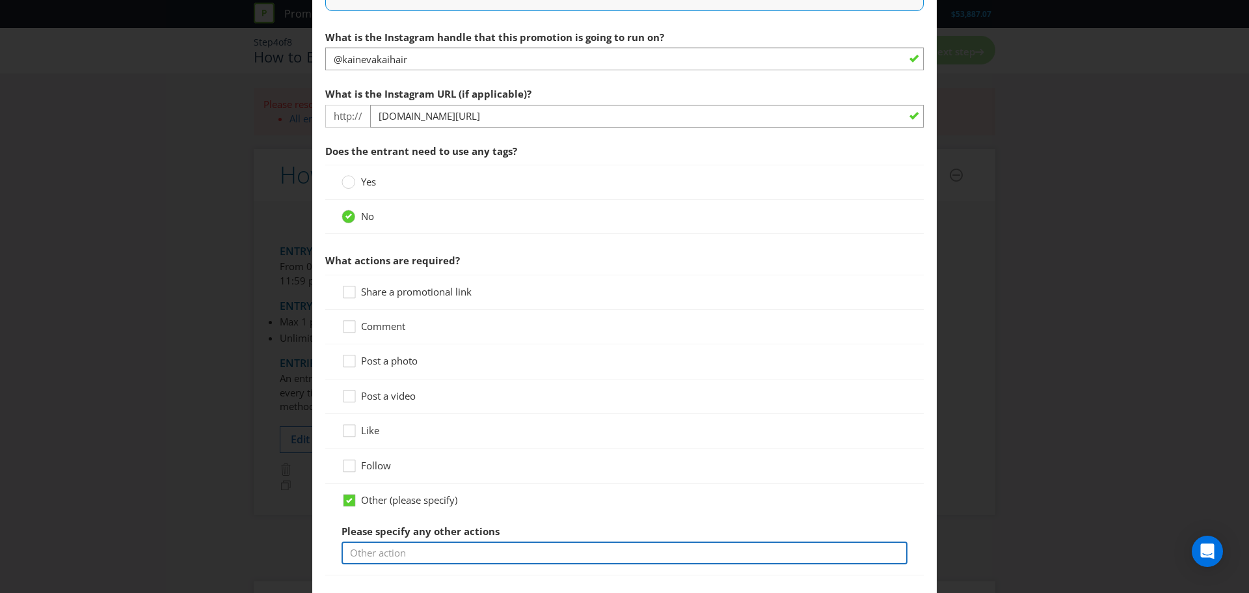
click at [379, 548] on input "text" at bounding box center [625, 552] width 566 height 23
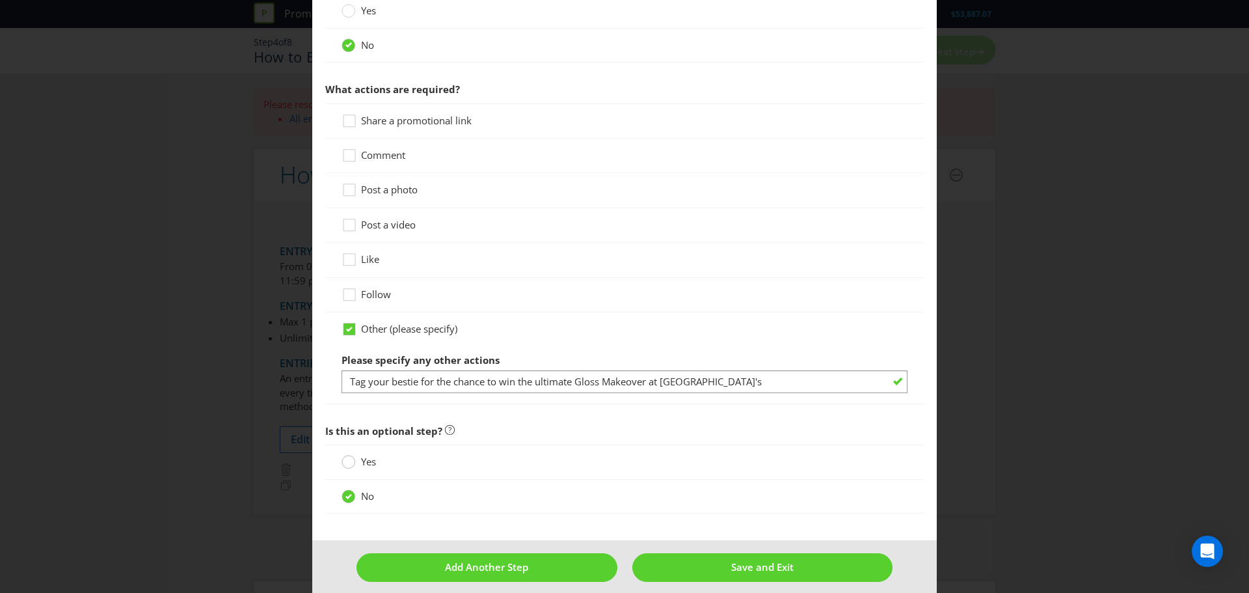
click at [345, 461] on div at bounding box center [348, 457] width 7 height 7
click at [0, 0] on input "Yes" at bounding box center [0, 0] width 0 height 0
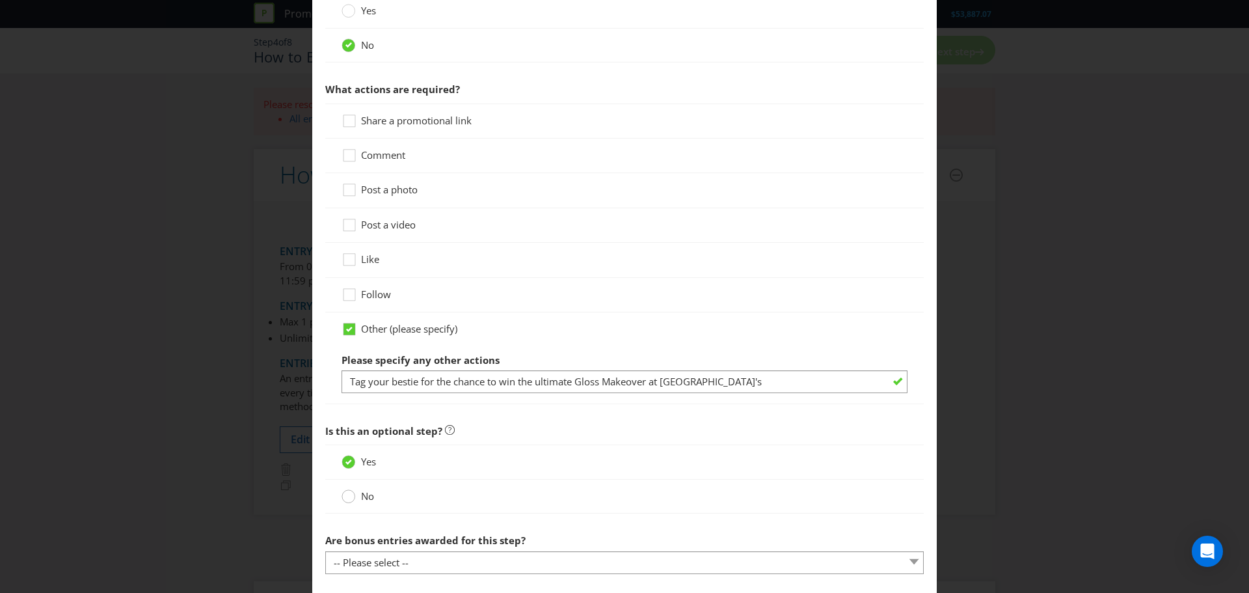
click at [351, 506] on div at bounding box center [348, 497] width 13 height 17
click at [0, 0] on input "No" at bounding box center [0, 0] width 0 height 0
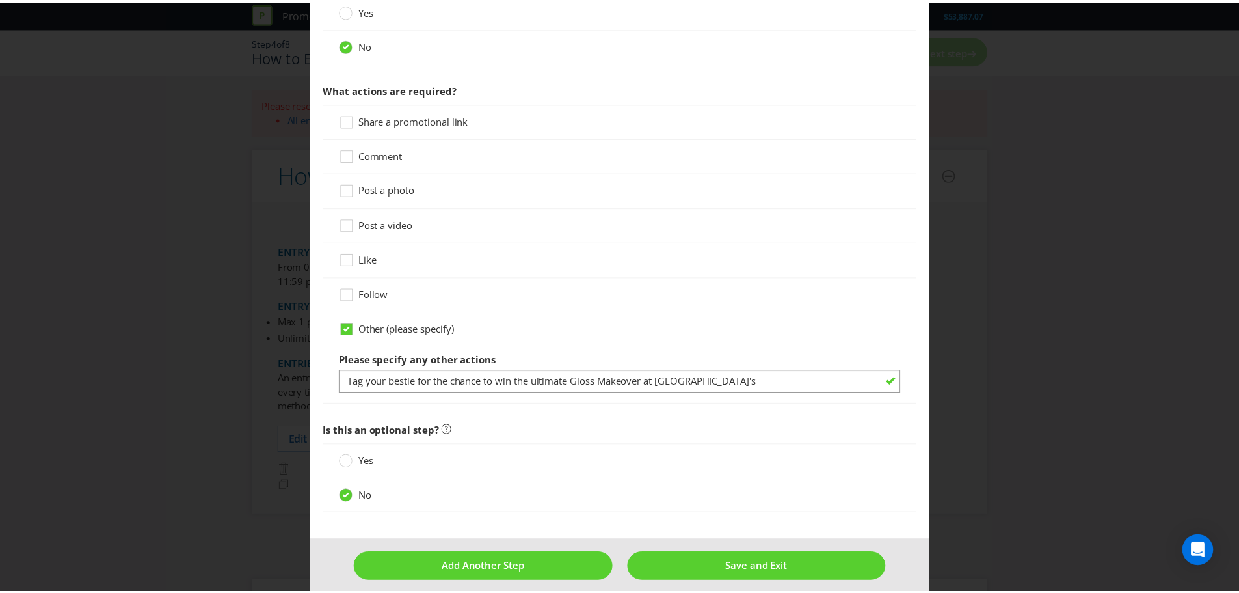
scroll to position [620, 0]
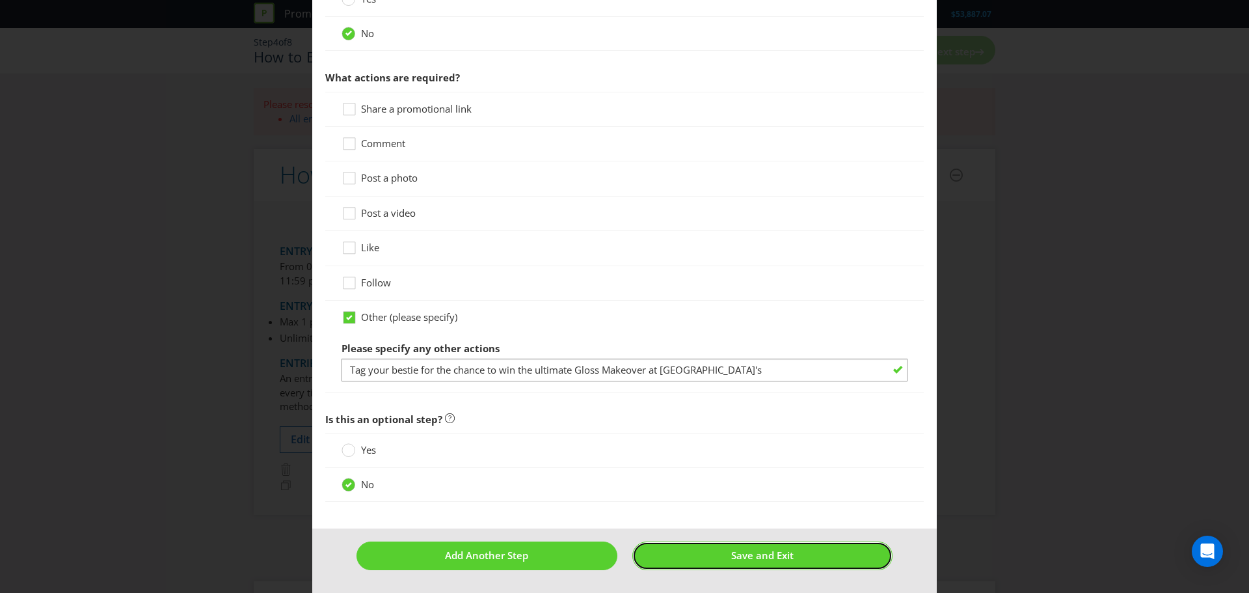
drag, startPoint x: 724, startPoint y: 552, endPoint x: 656, endPoint y: 418, distance: 150.7
click at [656, 418] on form "To enter the entrant must... Make a Purchase Connect on Social Media Go Online …" at bounding box center [624, 14] width 624 height 1157
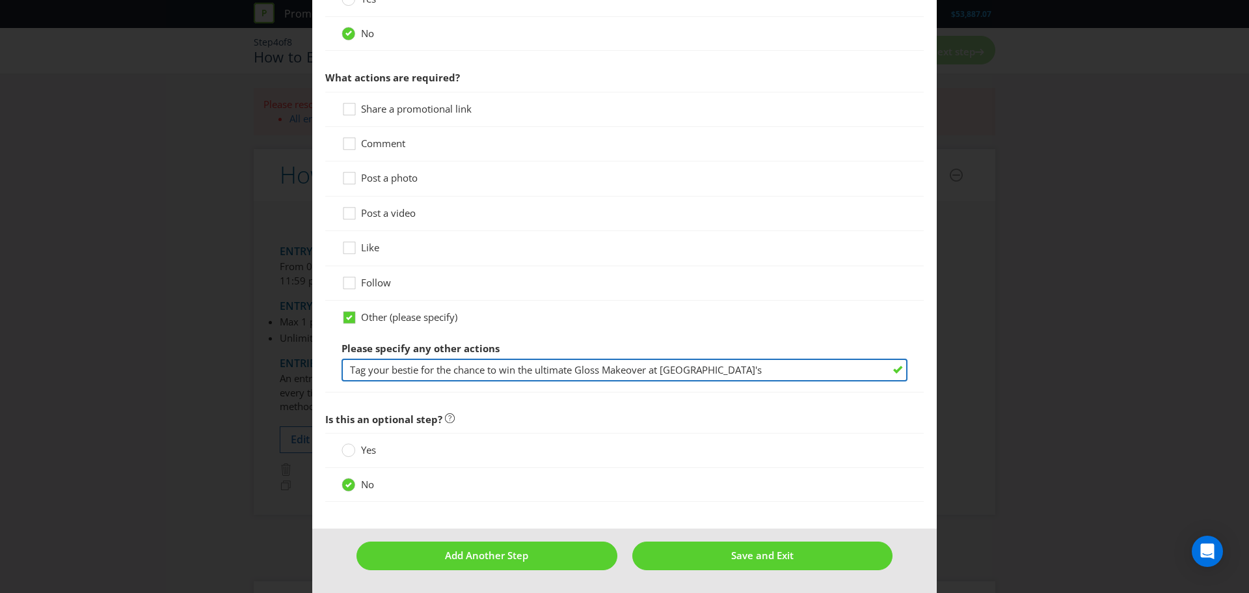
click at [704, 375] on input "Tag your bestie for the chance to win the ultimate Gloss Makeover at [GEOGRAPHI…" at bounding box center [625, 369] width 566 height 23
click at [544, 366] on input "Tag your bestie for the chance to win the ultimate Gloss Makeover at [GEOGRAPHI…" at bounding box center [625, 369] width 566 height 23
click at [745, 371] on input "Tag your bestie for the chance to win the Utimate Redken Gloss Makeover at Kain…" at bounding box center [625, 369] width 566 height 23
type input "Tag your bestie for the chance to win the Utimate Redken Gloss Makeover at Kain…"
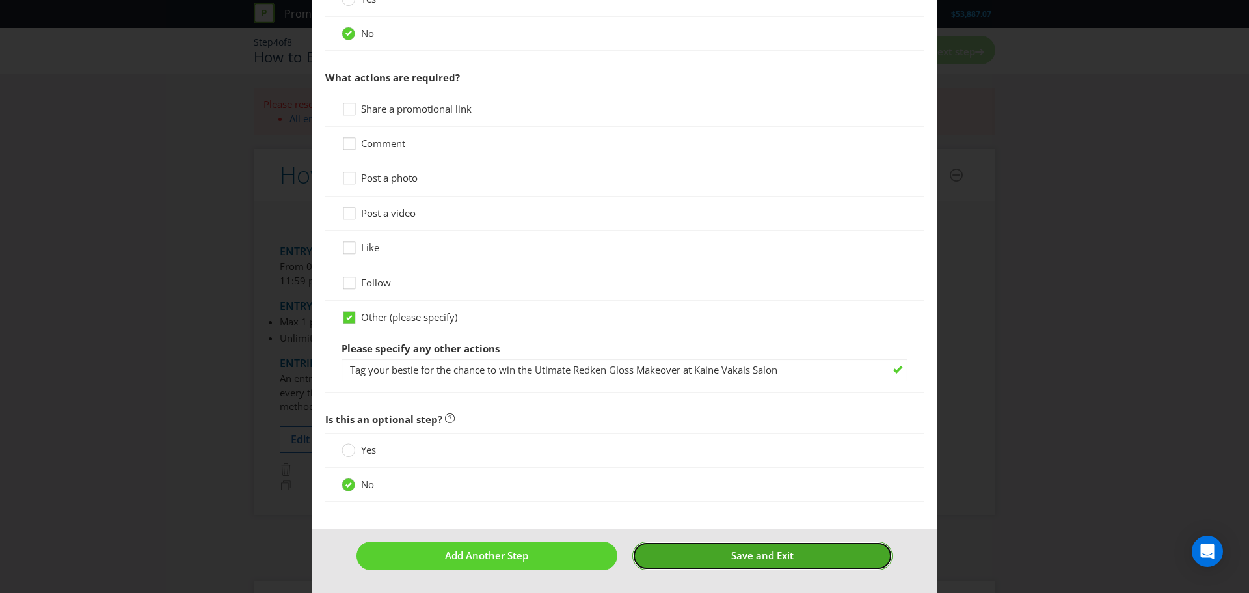
click at [749, 552] on span "Save and Exit" at bounding box center [762, 554] width 62 height 13
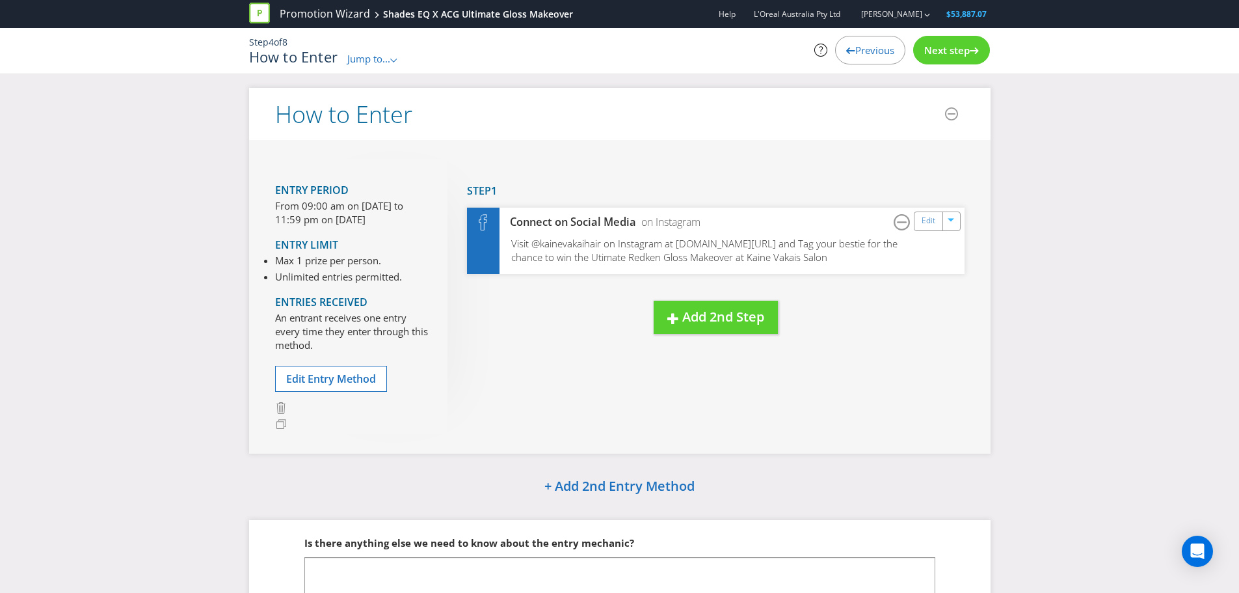
scroll to position [107, 0]
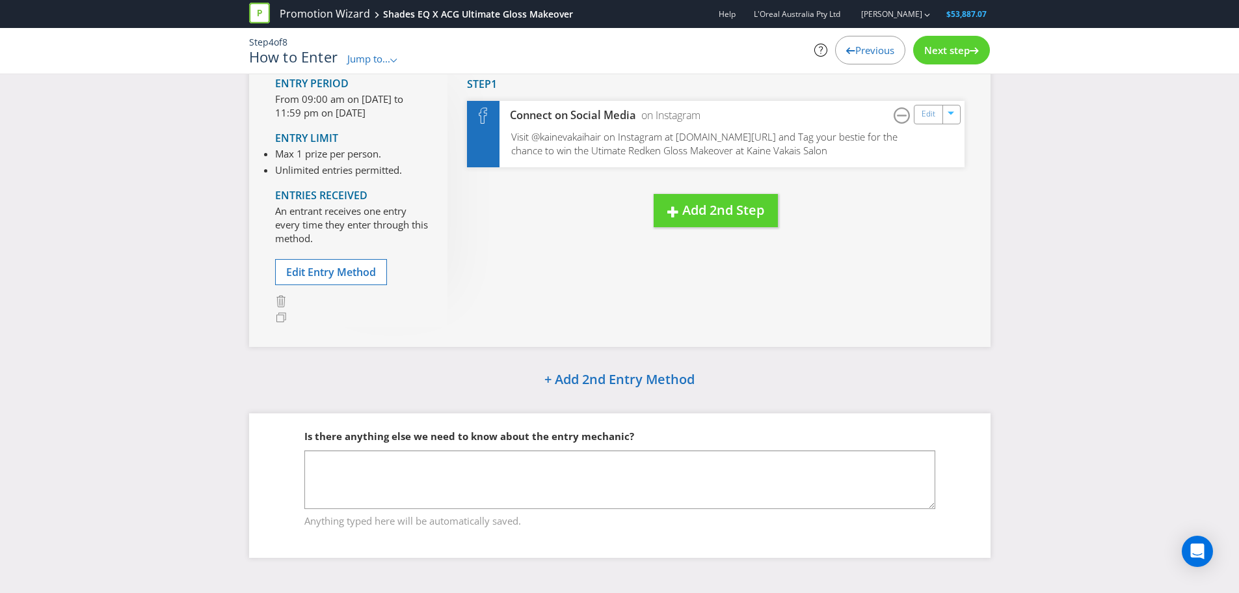
click at [937, 46] on span "Next step" at bounding box center [947, 50] width 46 height 13
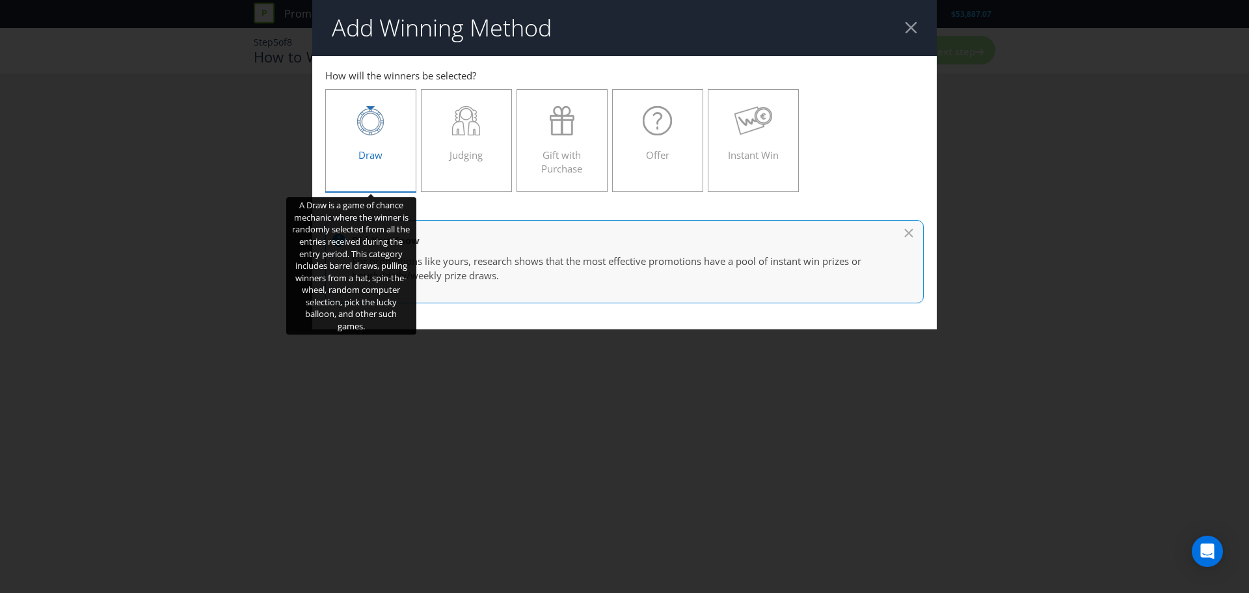
click at [402, 134] on div at bounding box center [371, 120] width 64 height 29
click at [0, 0] on input "Draw" at bounding box center [0, 0] width 0 height 0
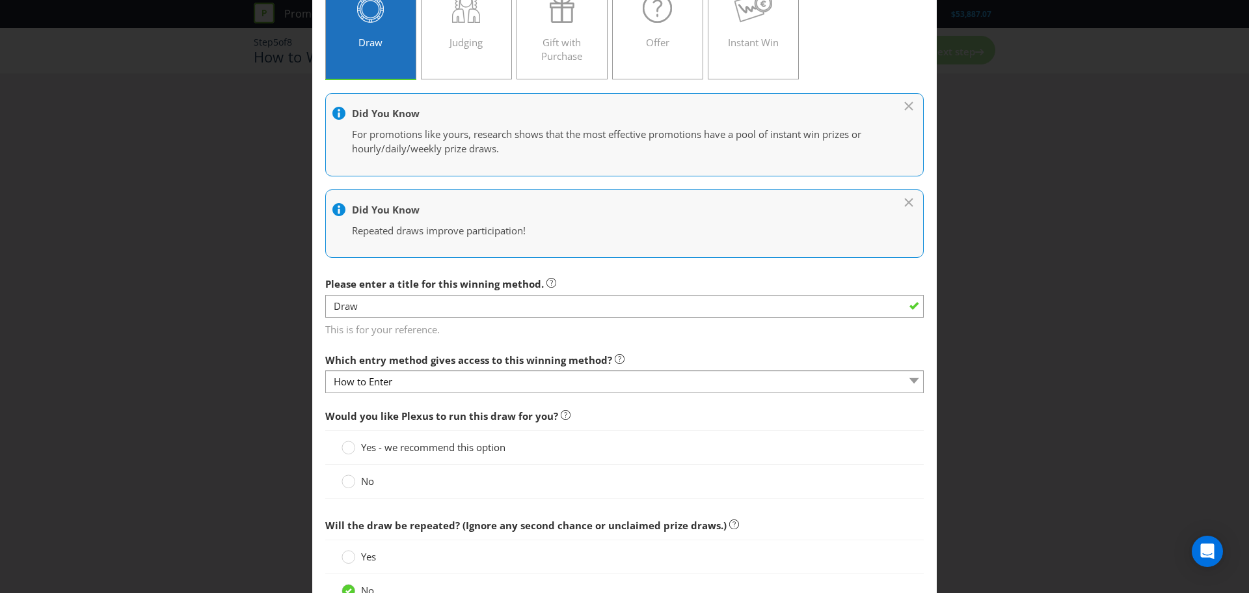
scroll to position [113, 0]
click at [395, 450] on span "Yes - we recommend this option" at bounding box center [433, 446] width 144 height 13
click at [0, 0] on input "Yes - we recommend this option" at bounding box center [0, 0] width 0 height 0
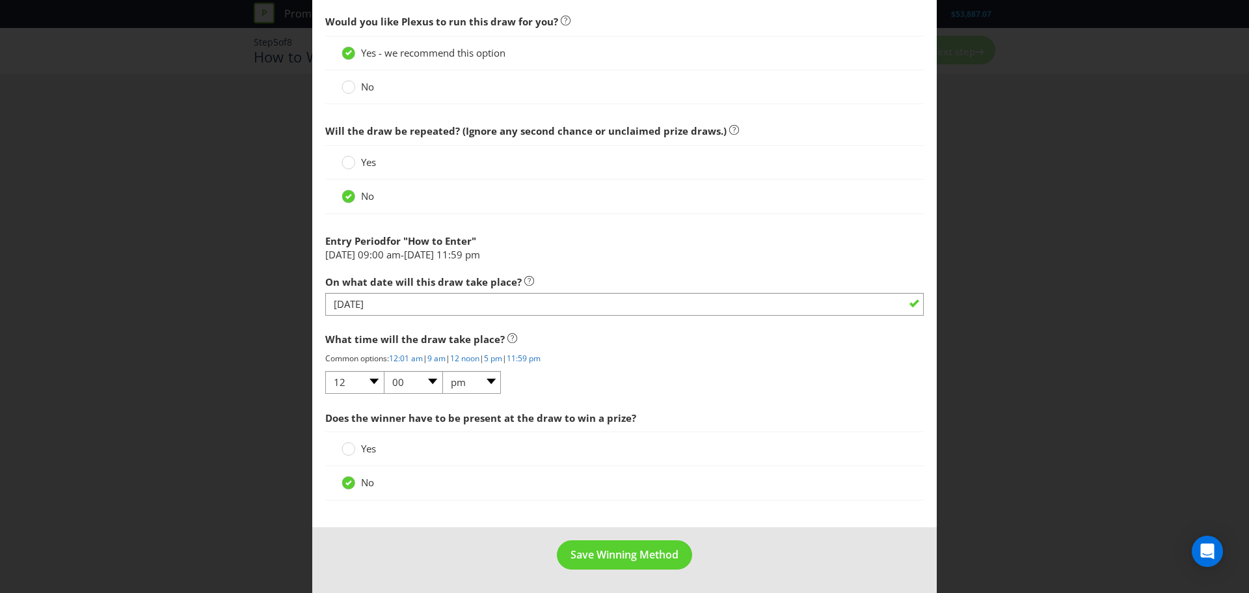
scroll to position [507, 0]
click at [613, 552] on span "Save Winning Method" at bounding box center [624, 554] width 108 height 14
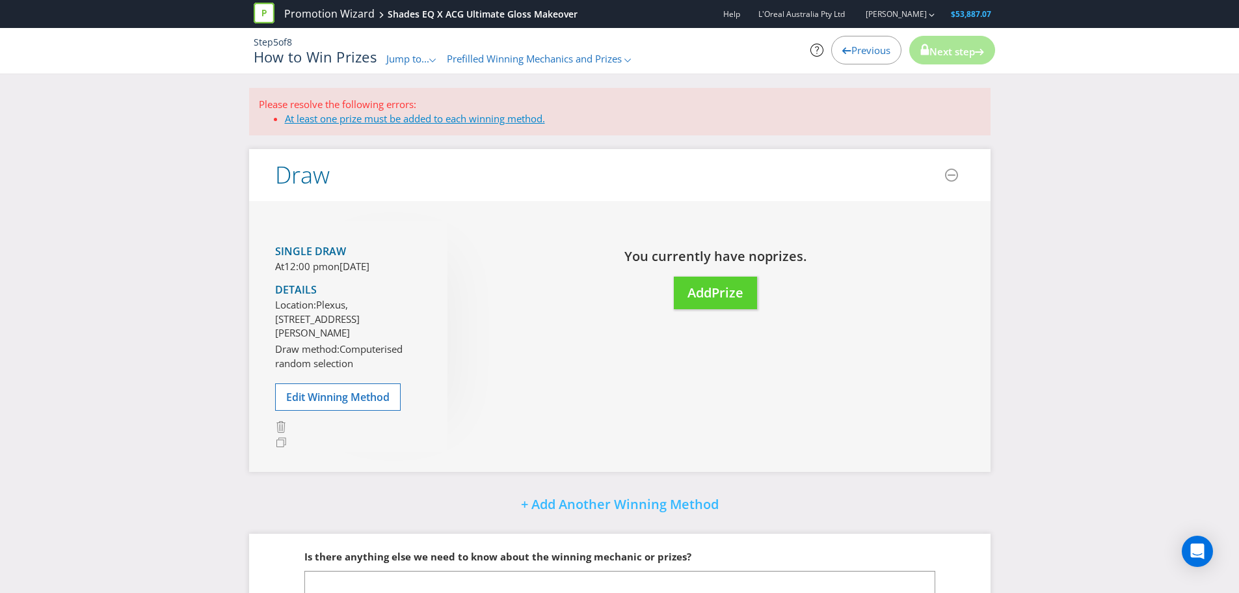
click at [481, 123] on link "At least one prize must be added to each winning method." at bounding box center [415, 118] width 260 height 13
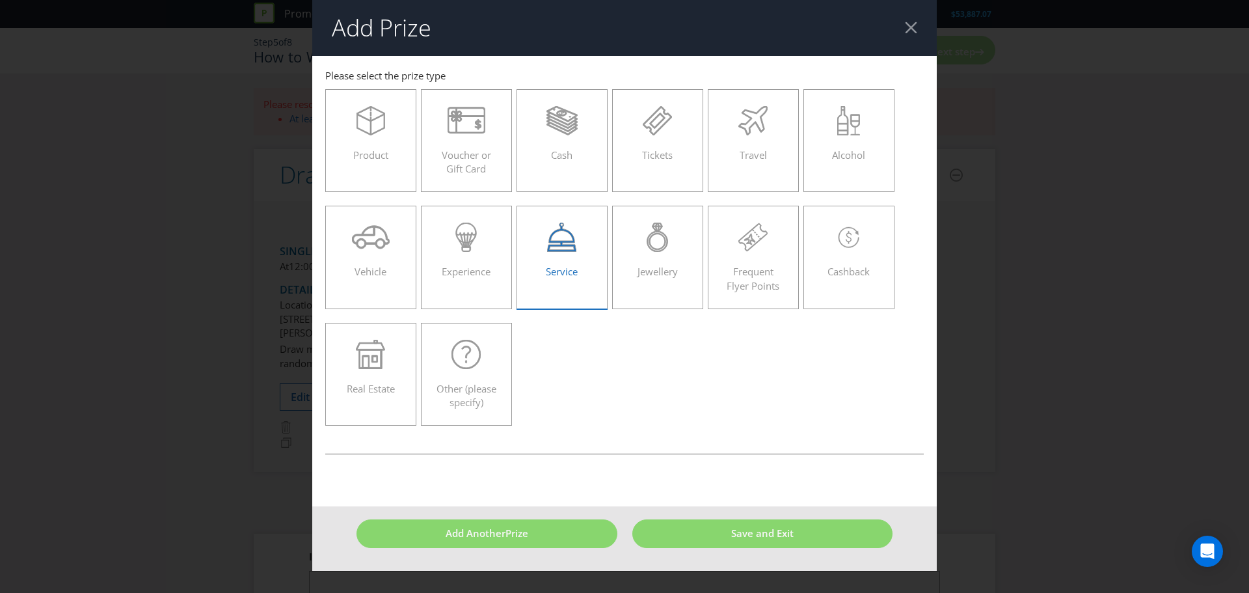
click at [595, 265] on label "Service" at bounding box center [561, 257] width 91 height 103
click at [0, 0] on input "Service" at bounding box center [0, 0] width 0 height 0
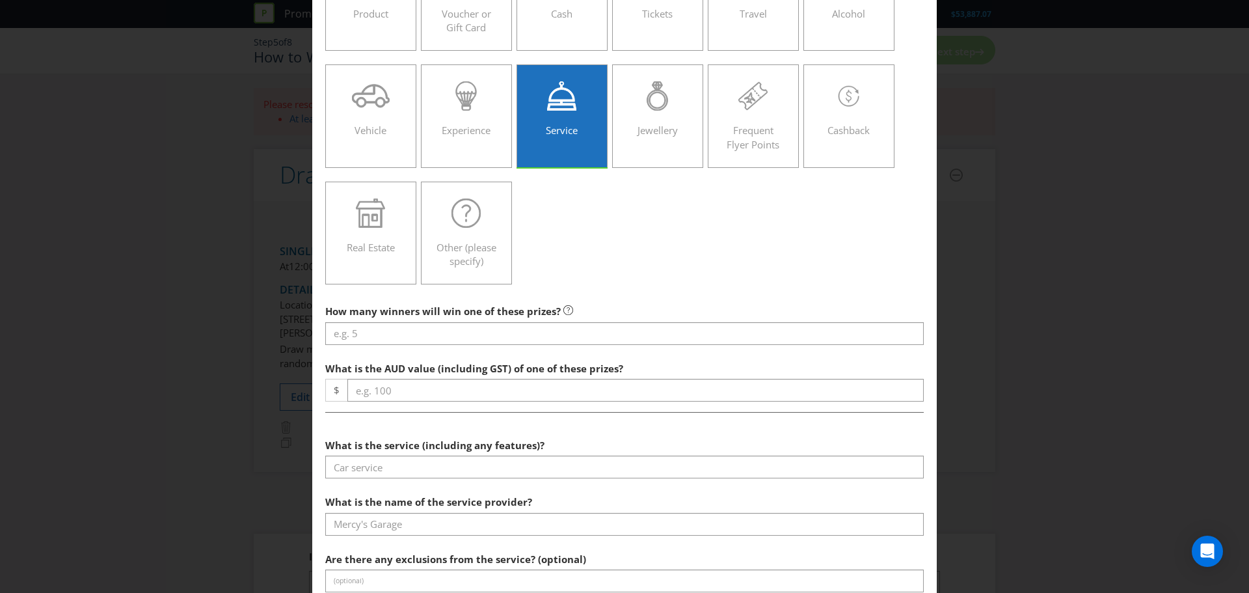
scroll to position [142, 0]
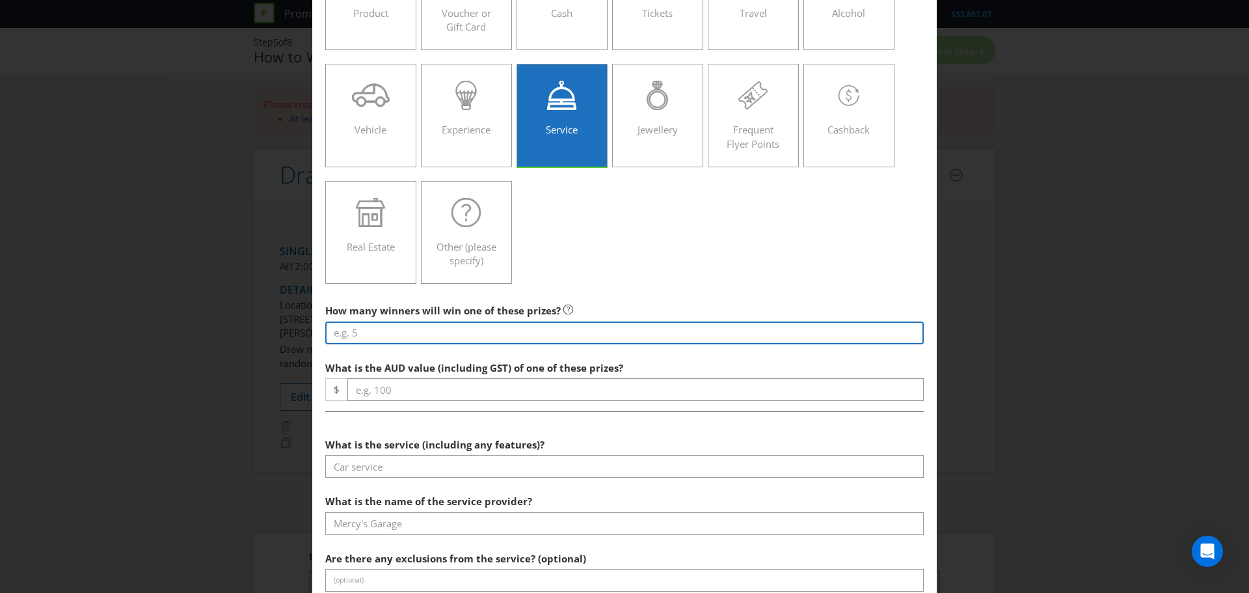
click at [406, 336] on input "number" at bounding box center [624, 332] width 598 height 23
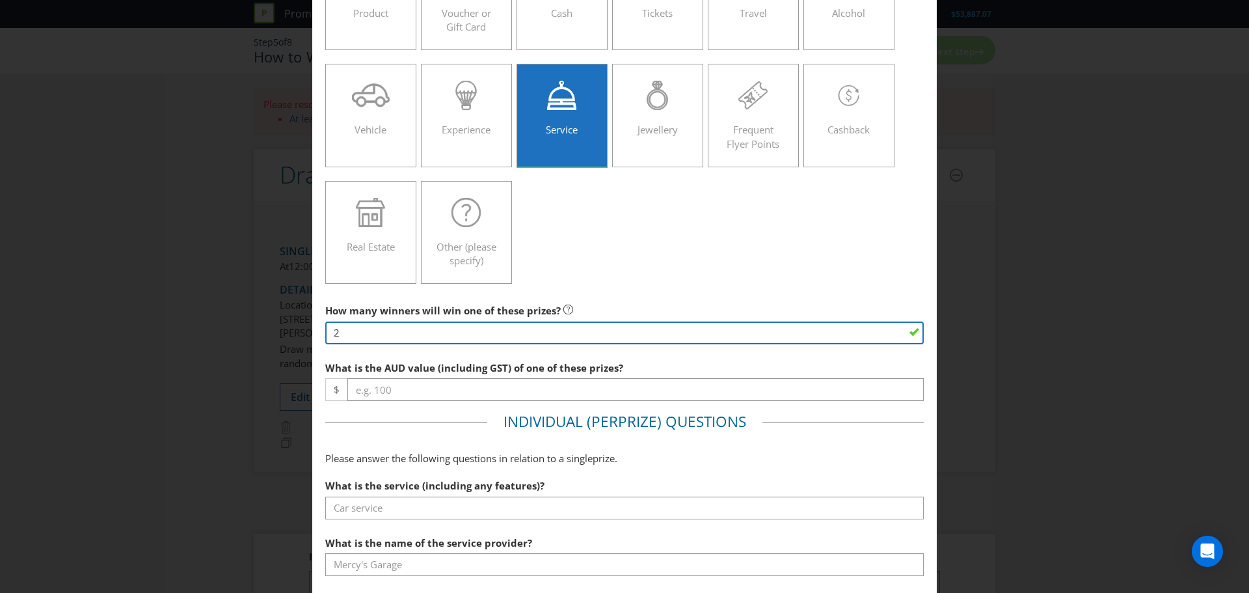
type input "2"
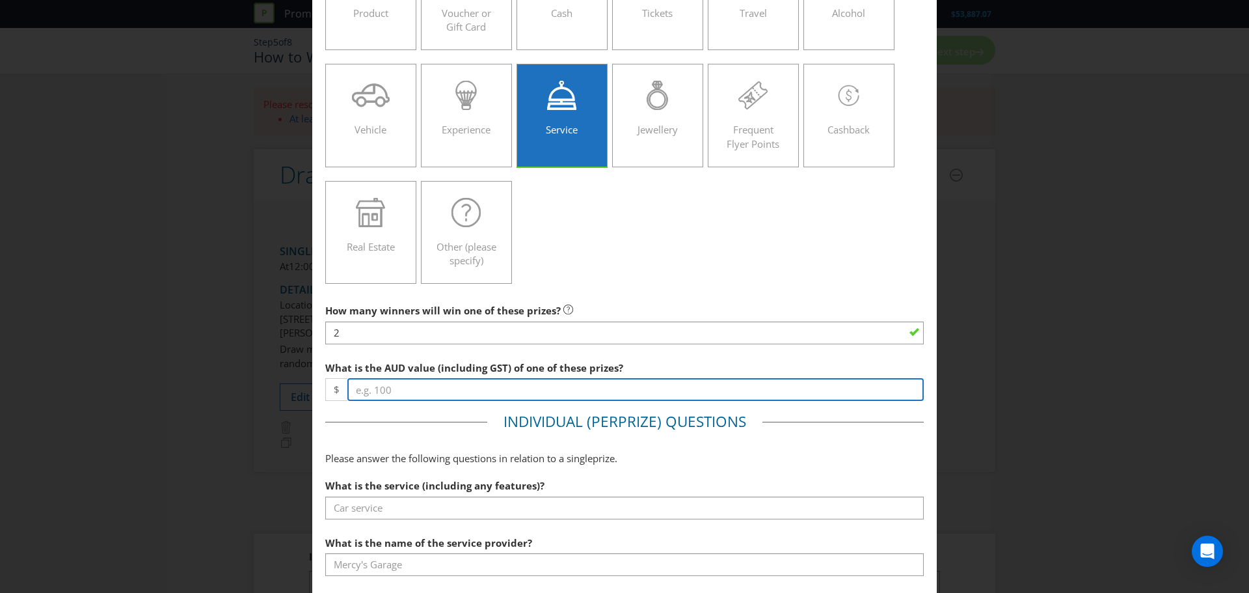
click at [409, 390] on input "number" at bounding box center [635, 389] width 576 height 23
type input "3"
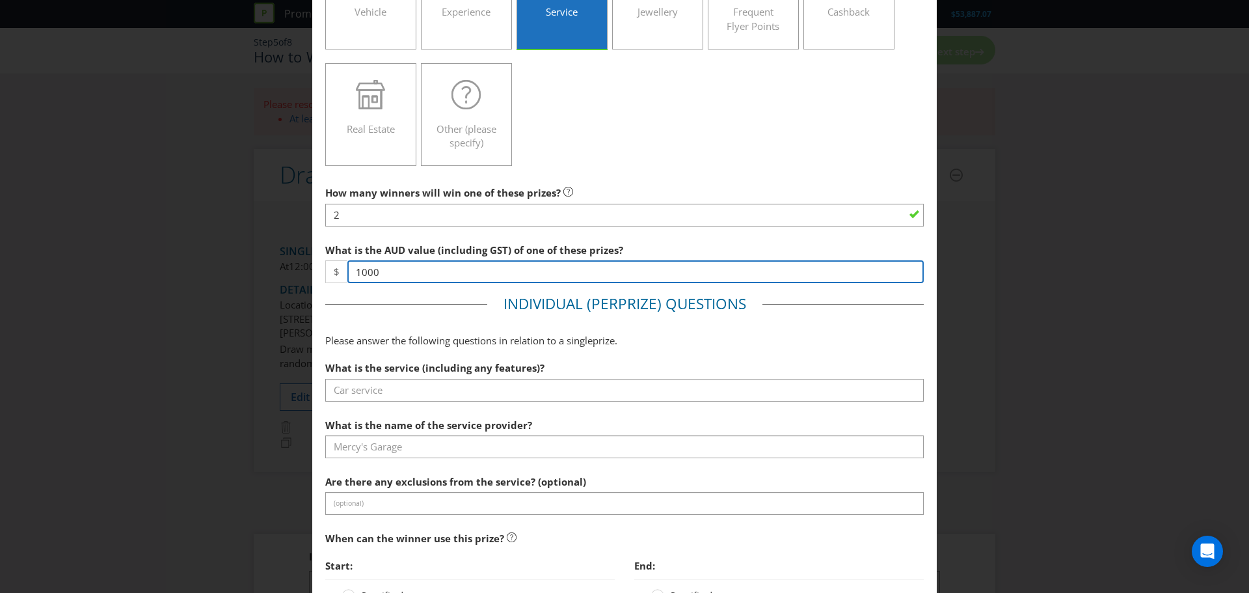
type input "1000"
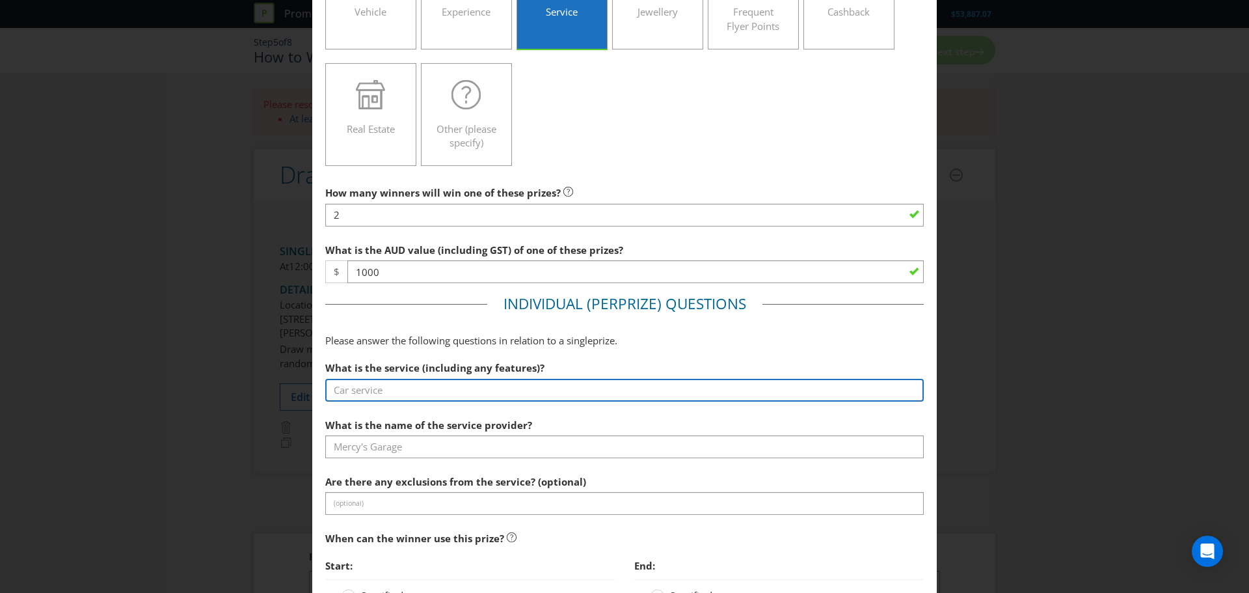
click at [378, 385] on input "text" at bounding box center [624, 390] width 598 height 23
type input "C"
type input "Shades EQ Color Service + ACG Basin + Blow out"
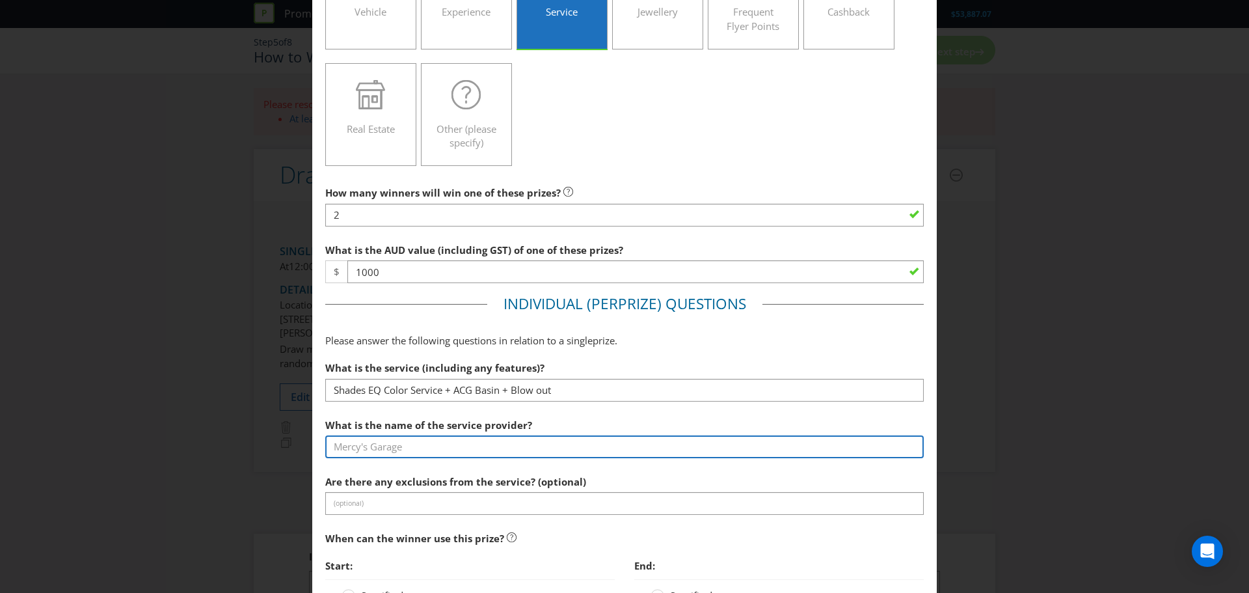
click at [418, 443] on input "text" at bounding box center [624, 446] width 598 height 23
type input "L"
type input "k"
type input "h"
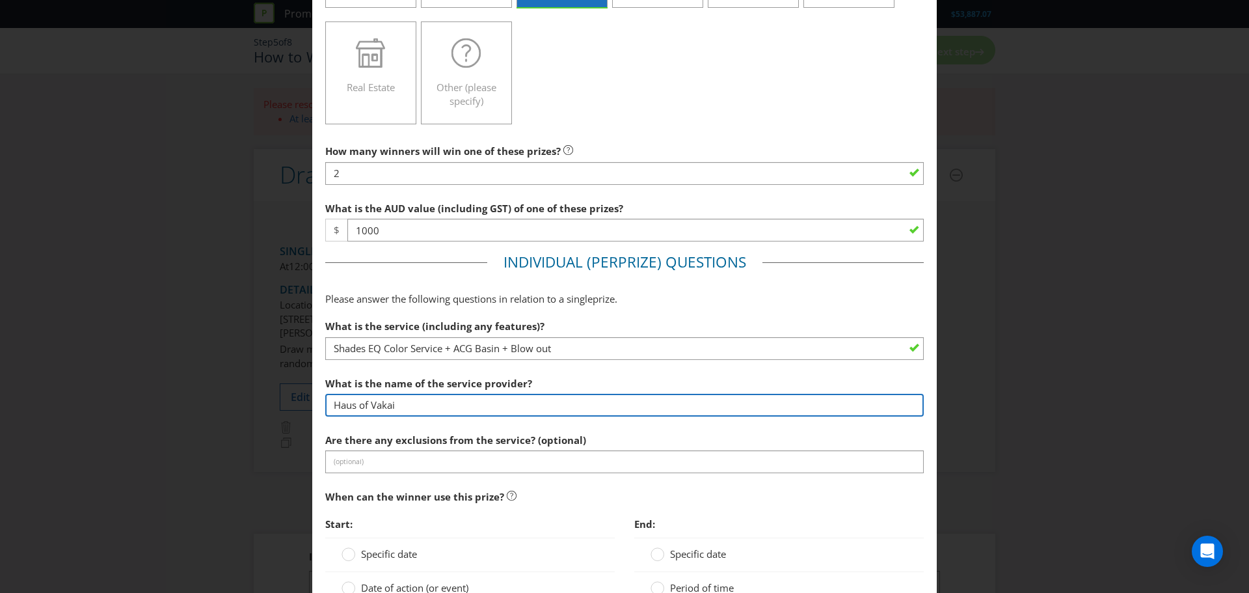
scroll to position [440, 0]
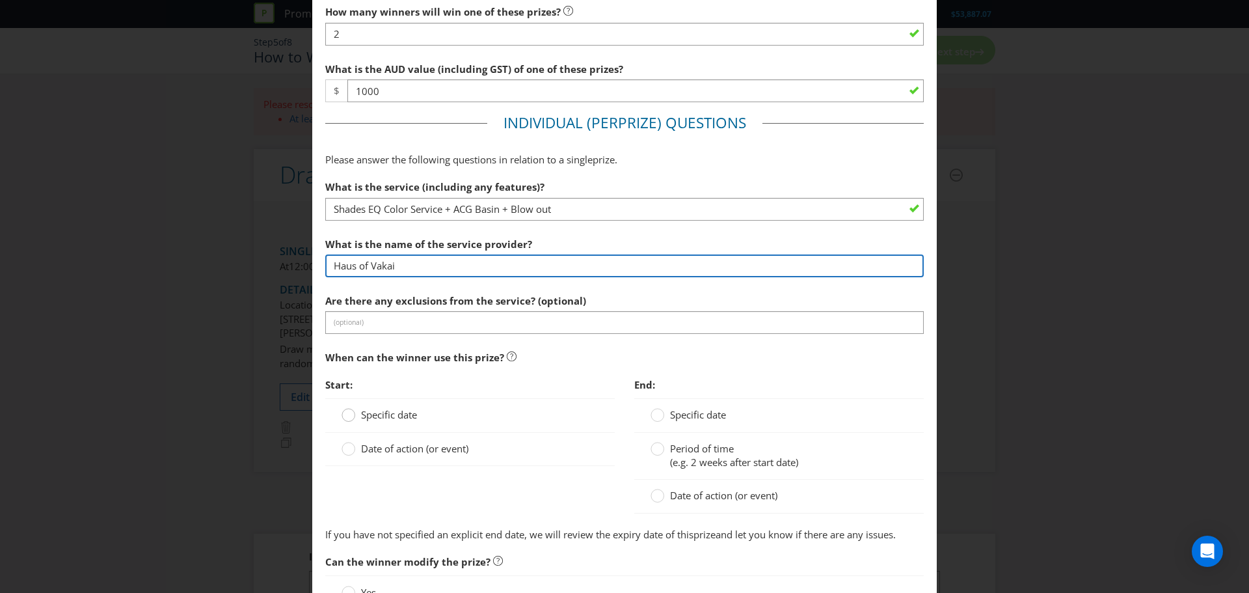
type input "Haus of Vakai"
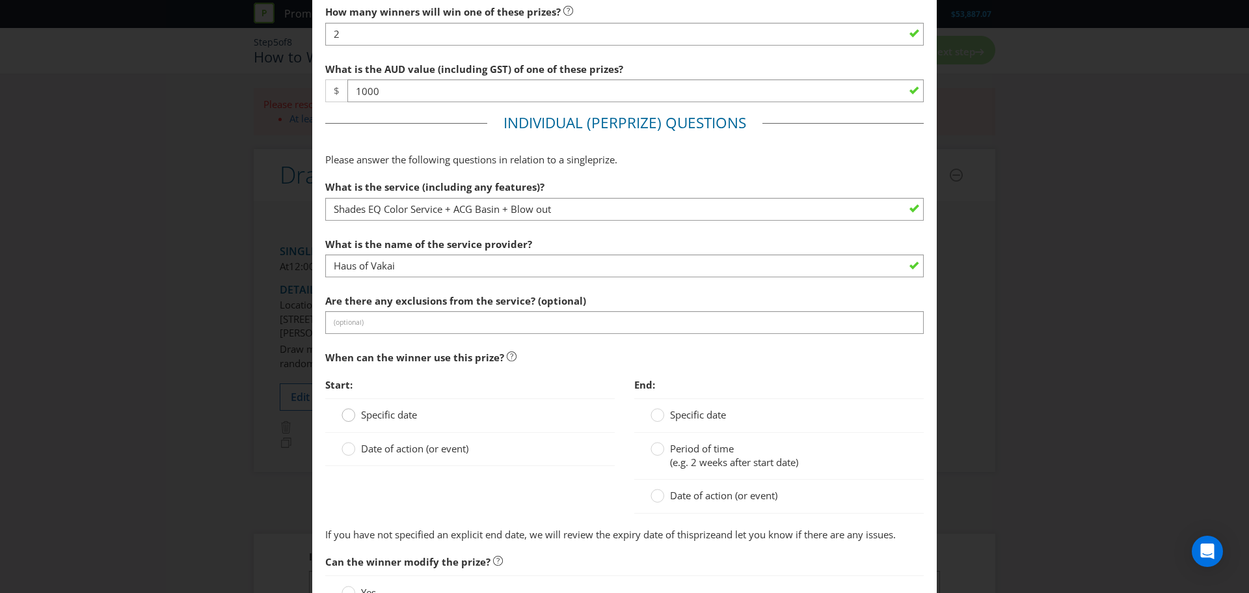
click at [342, 422] on icon at bounding box center [349, 415] width 14 height 14
click at [0, 0] on input "Specific date" at bounding box center [0, 0] width 0 height 0
click at [433, 443] on input "text" at bounding box center [483, 443] width 257 height 23
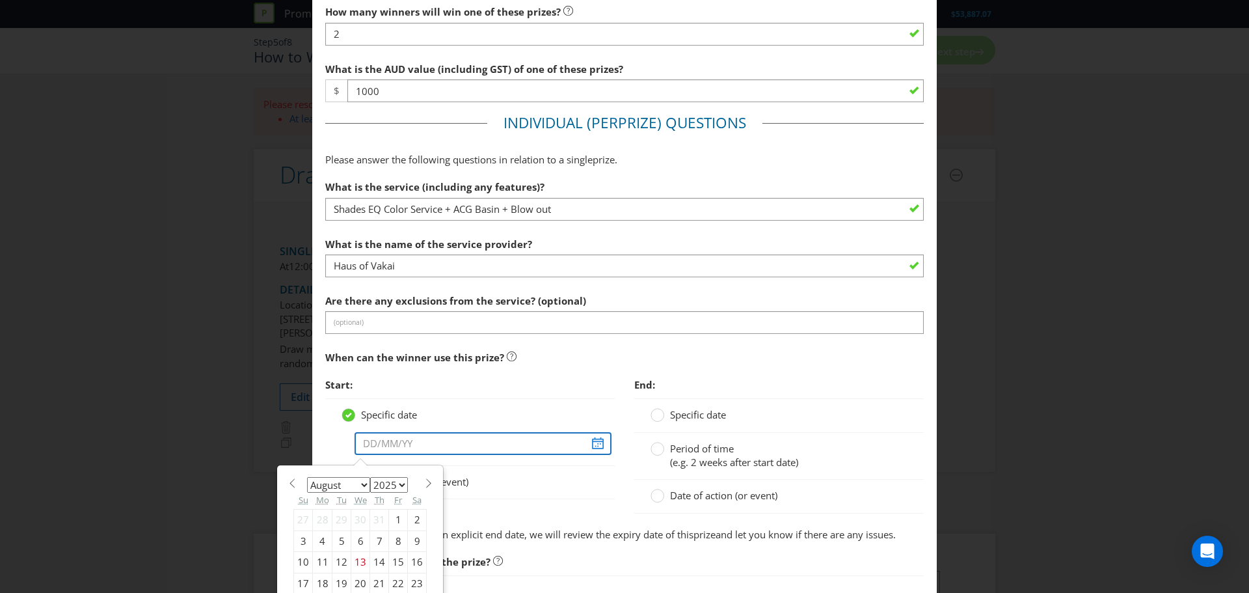
scroll to position [490, 0]
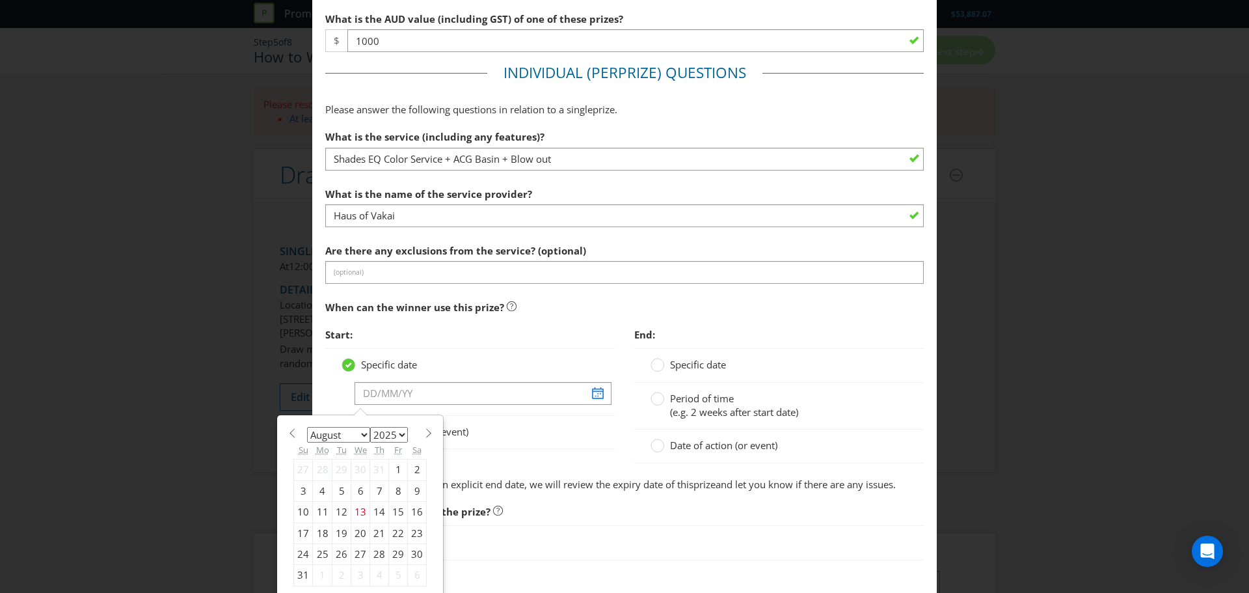
click at [345, 431] on select "January February March April May June July August September October November De…" at bounding box center [338, 435] width 63 height 16
select select "9"
click at [307, 427] on select "January February March April May June July August September October November De…" at bounding box center [338, 435] width 63 height 16
click at [351, 437] on select "January February March April May June July August September October November De…" at bounding box center [338, 435] width 63 height 16
click at [307, 427] on select "January February March April May June July August September October November De…" at bounding box center [338, 435] width 63 height 16
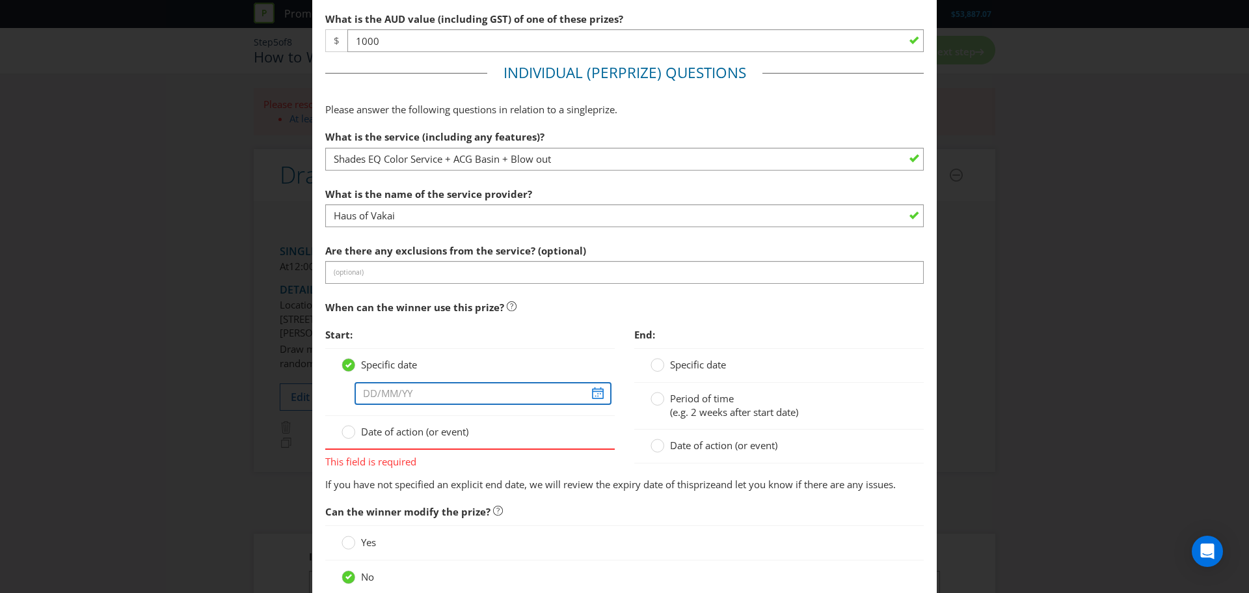
click at [552, 385] on input "text" at bounding box center [483, 393] width 257 height 23
click at [594, 383] on input "text" at bounding box center [483, 393] width 257 height 23
click at [592, 388] on input "text" at bounding box center [483, 393] width 257 height 23
click at [530, 404] on div at bounding box center [470, 404] width 257 height 1
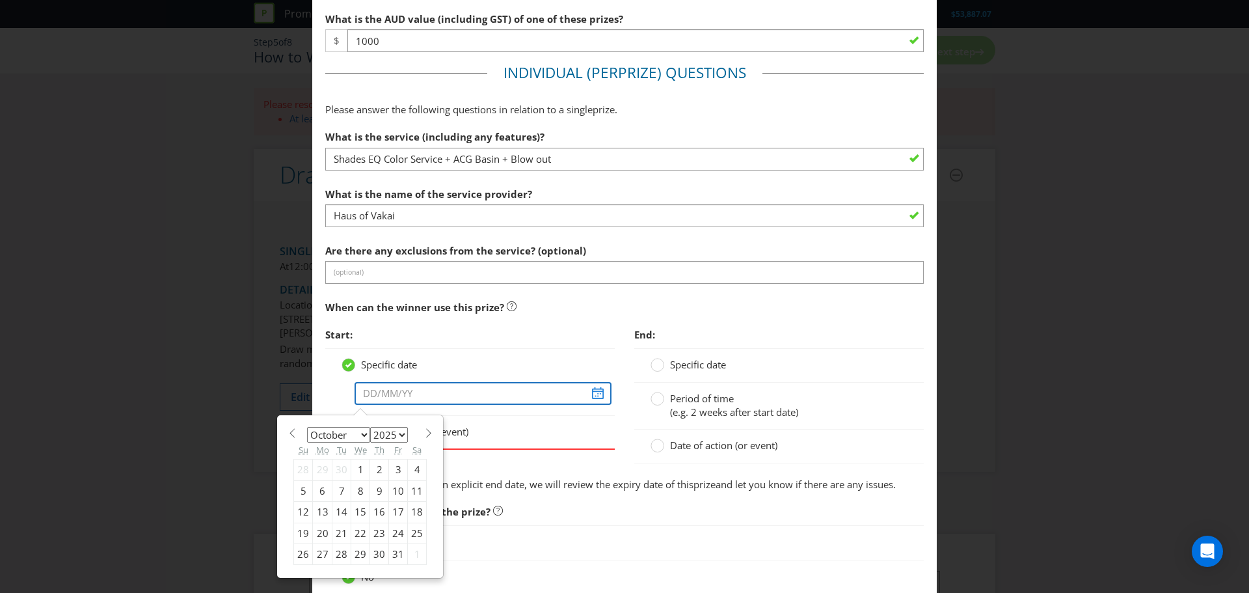
click at [597, 394] on input "text" at bounding box center [483, 393] width 257 height 23
click at [360, 473] on div "1" at bounding box center [360, 469] width 19 height 21
type input "[DATE]"
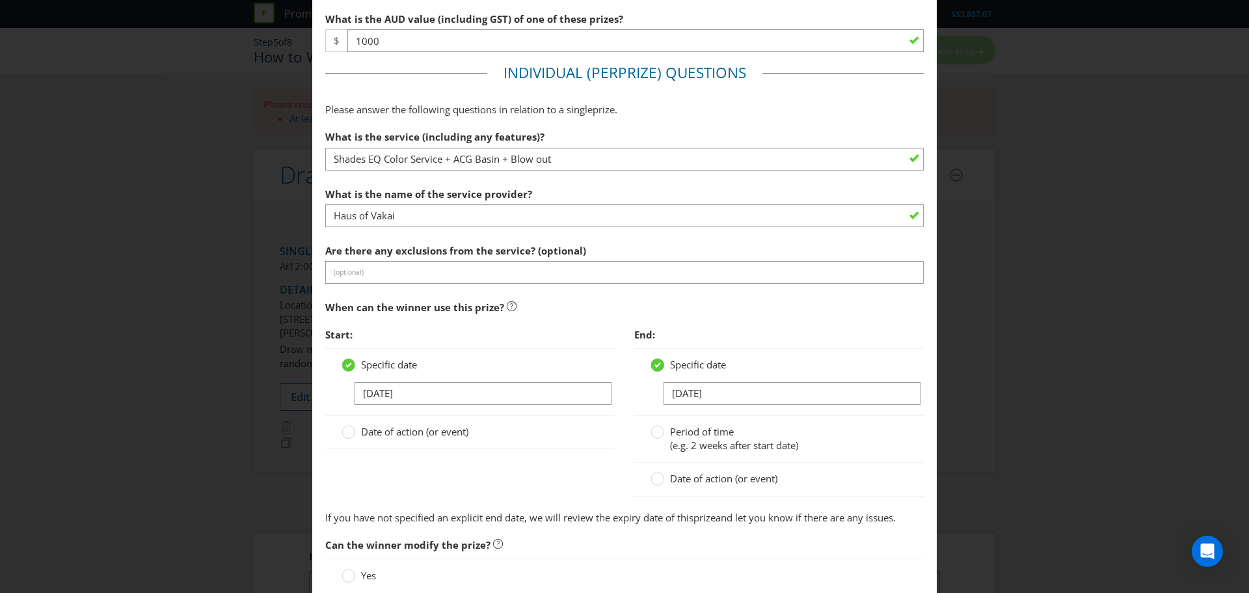
click at [650, 373] on div at bounding box center [656, 366] width 13 height 17
click at [0, 0] on input "Specific date" at bounding box center [0, 0] width 0 height 0
click at [698, 386] on input "text" at bounding box center [792, 393] width 257 height 23
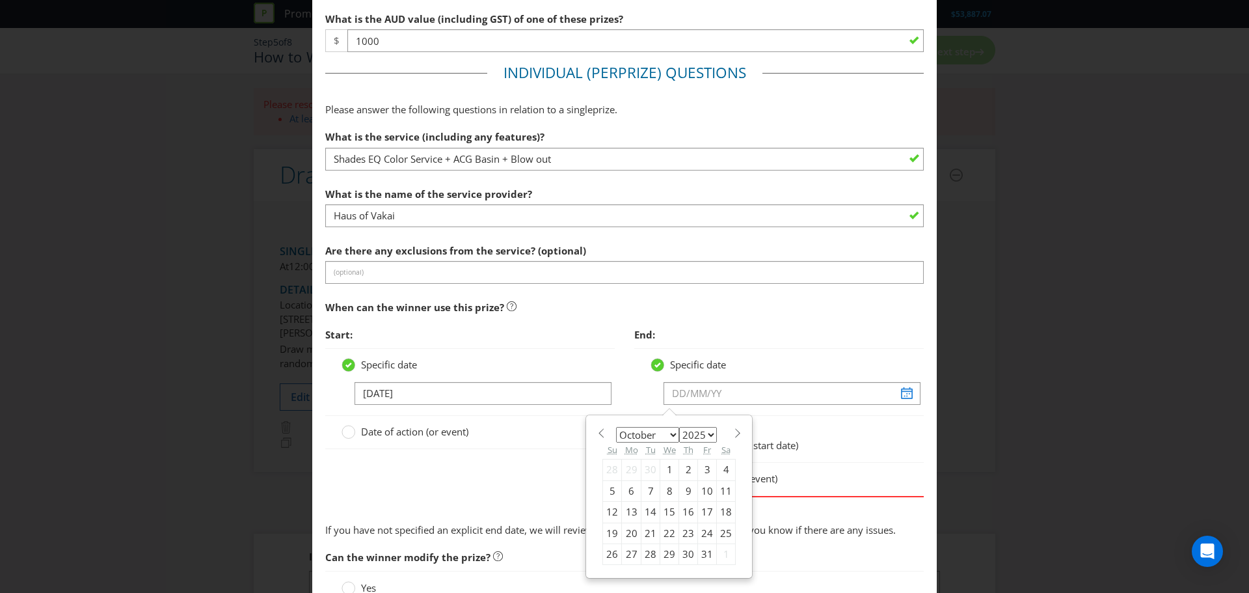
click at [665, 434] on select "January February March April May June July August September October November De…" at bounding box center [647, 435] width 63 height 16
select select "10"
click at [616, 427] on select "January February March April May June July August September October November De…" at bounding box center [647, 435] width 63 height 16
click at [717, 470] on div "1" at bounding box center [726, 469] width 19 height 21
type input "[DATE]"
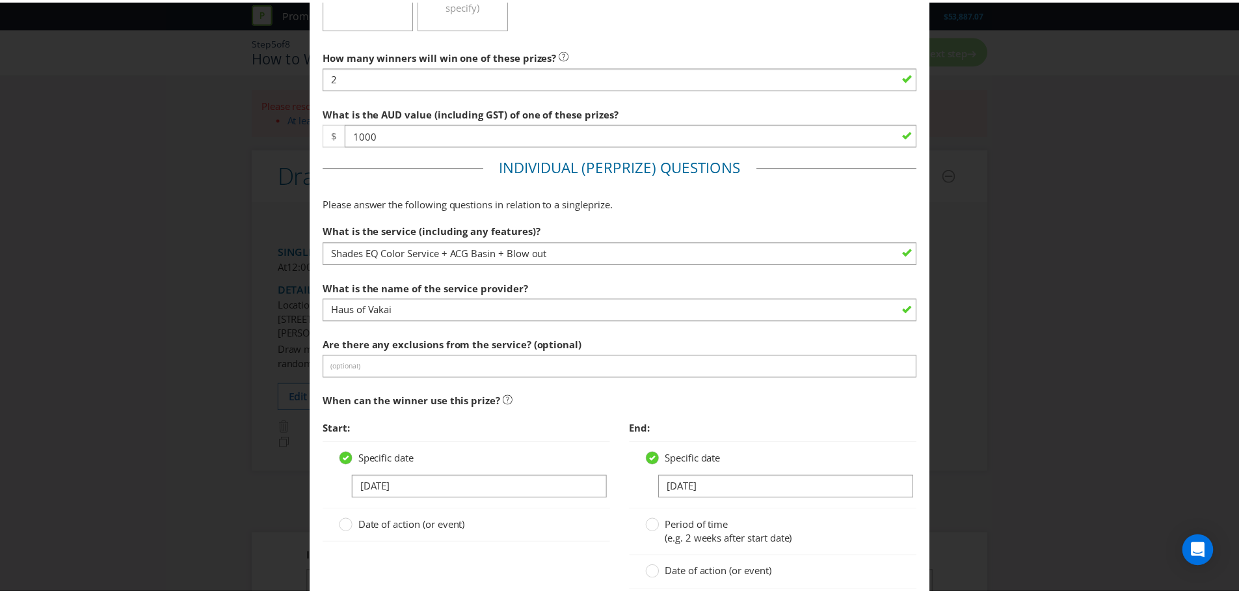
scroll to position [636, 0]
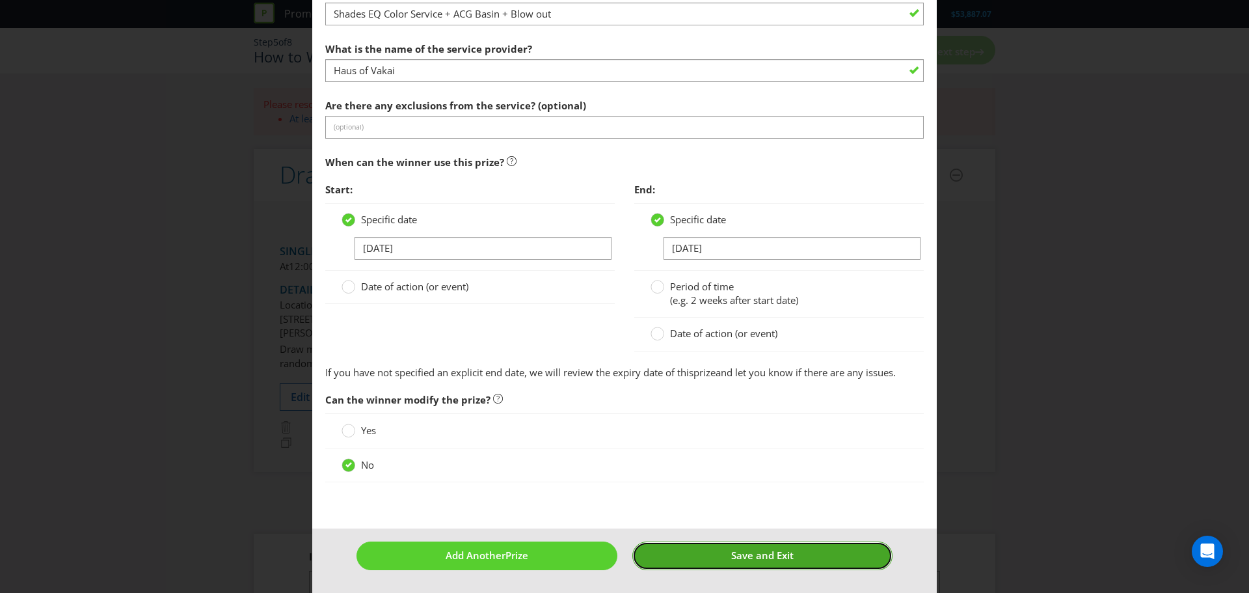
click at [731, 557] on span "Save and Exit" at bounding box center [762, 554] width 62 height 13
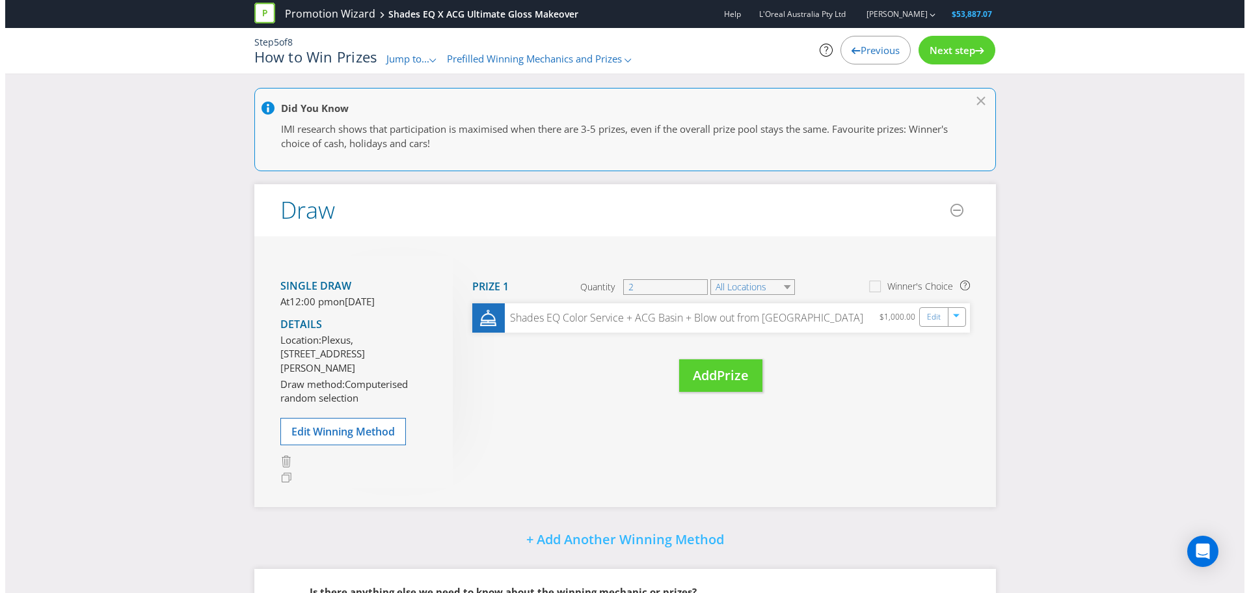
scroll to position [1, 0]
click at [874, 50] on span "Previous" at bounding box center [874, 50] width 39 height 13
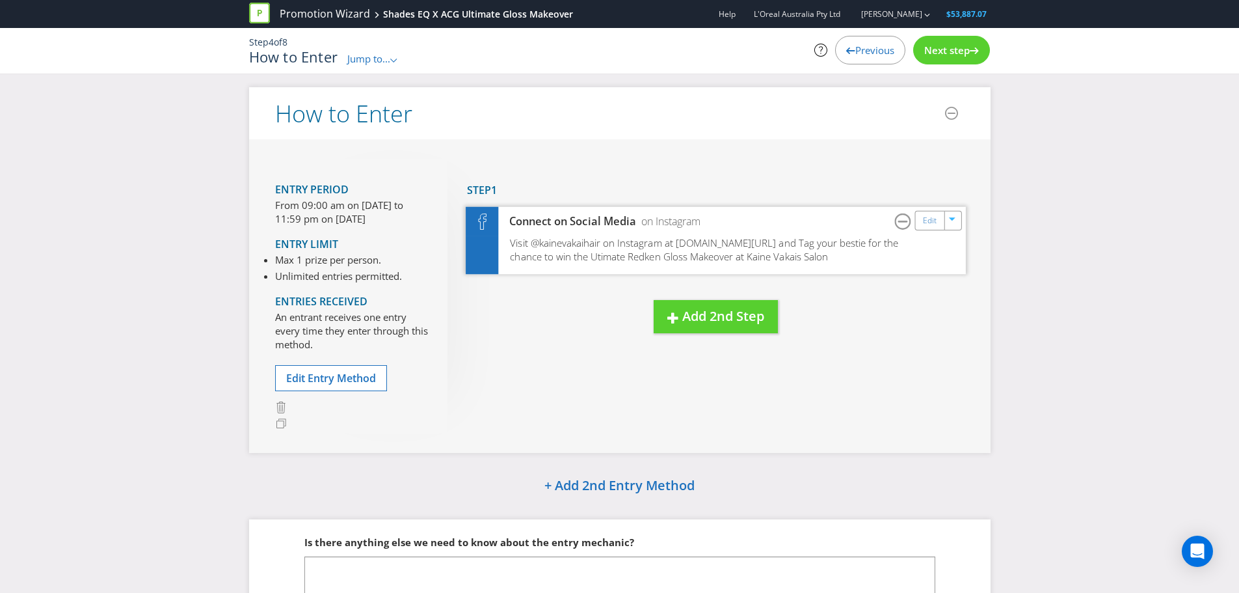
click at [786, 234] on div "Connect on Social Media on Instagram Edit" at bounding box center [716, 220] width 500 height 29
click at [924, 222] on link "Edit" at bounding box center [929, 220] width 14 height 15
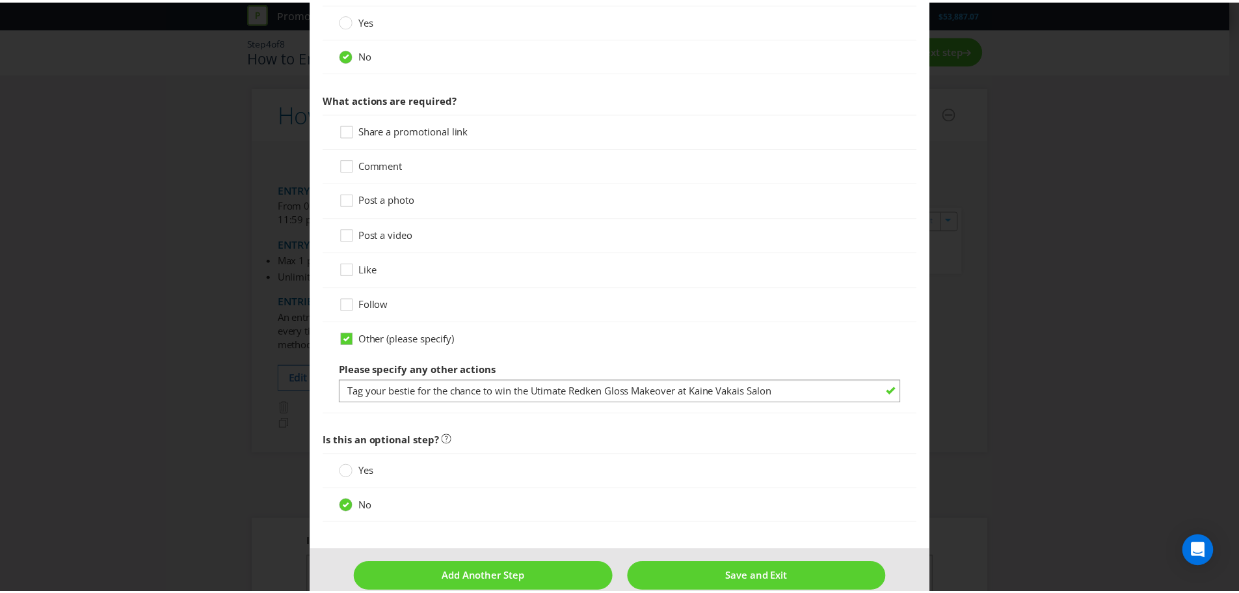
scroll to position [600, 0]
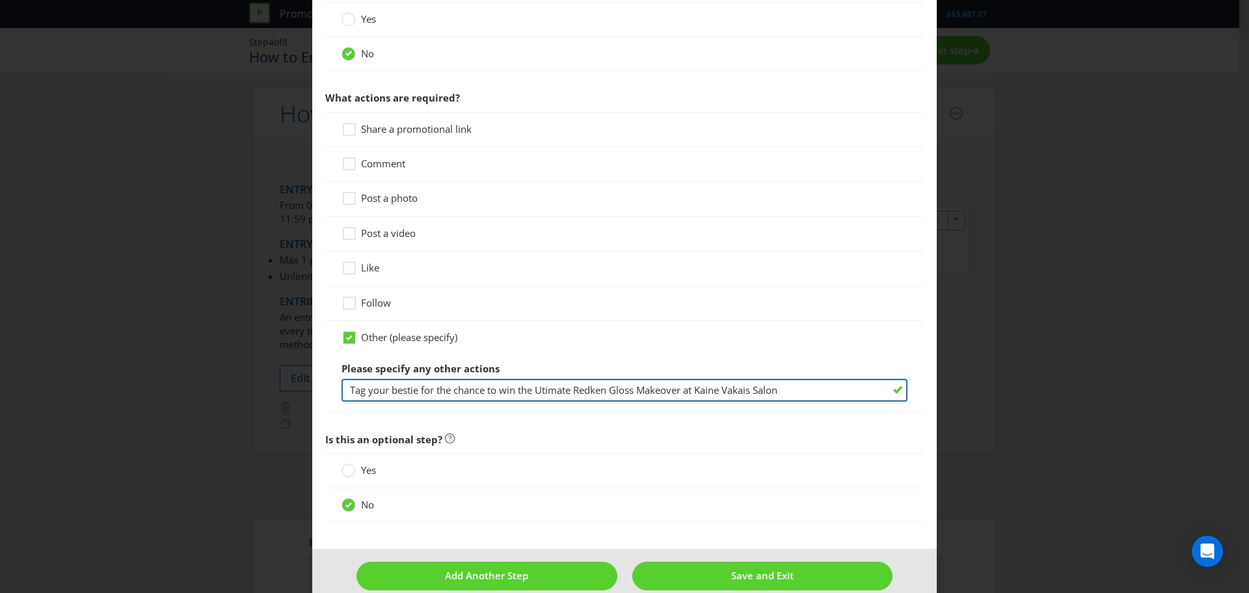
drag, startPoint x: 787, startPoint y: 390, endPoint x: 699, endPoint y: 395, distance: 87.9
click at [699, 395] on input "Tag your bestie for the chance to win the Utimate Redken Gloss Makeover at Kain…" at bounding box center [625, 390] width 566 height 23
type input "Tag your bestie for the chance to win the Utimate Redken Gloss Makeover at [GEO…"
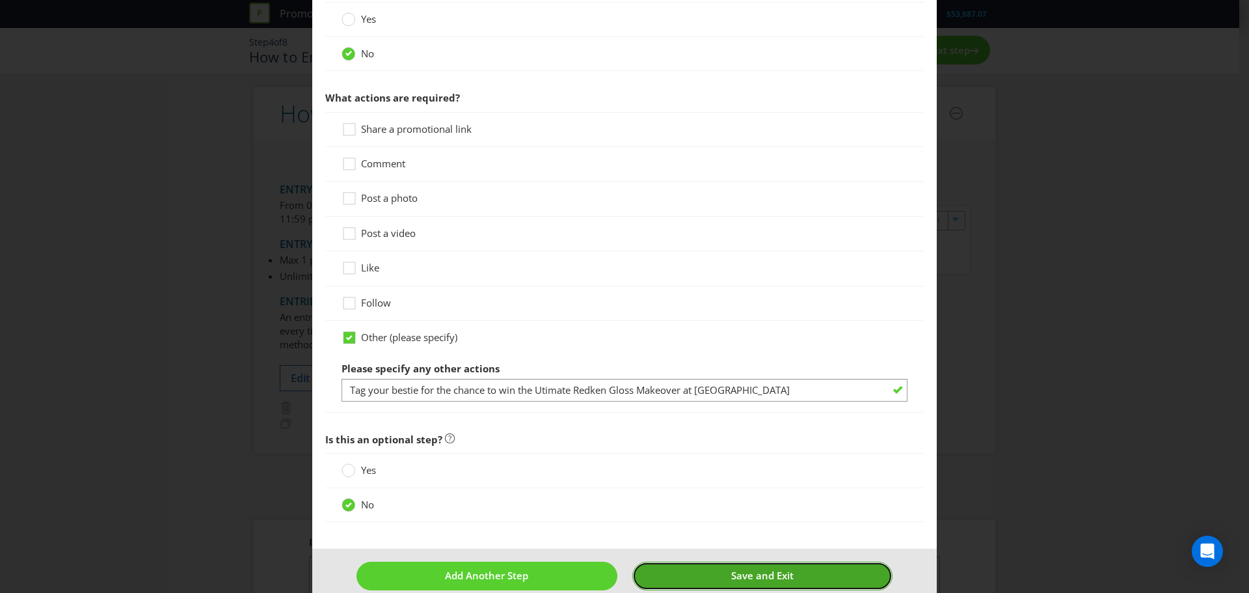
click at [764, 561] on button "Save and Exit" at bounding box center [762, 575] width 261 height 28
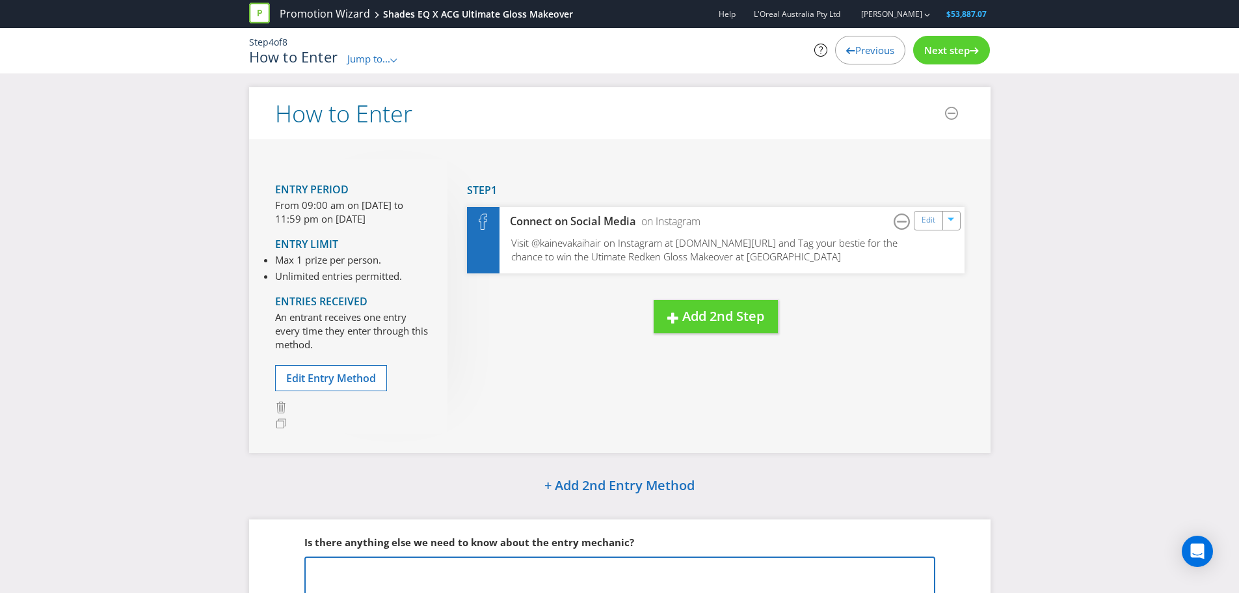
click at [764, 561] on textarea at bounding box center [619, 585] width 631 height 59
click at [952, 43] on div "Next step" at bounding box center [951, 50] width 77 height 29
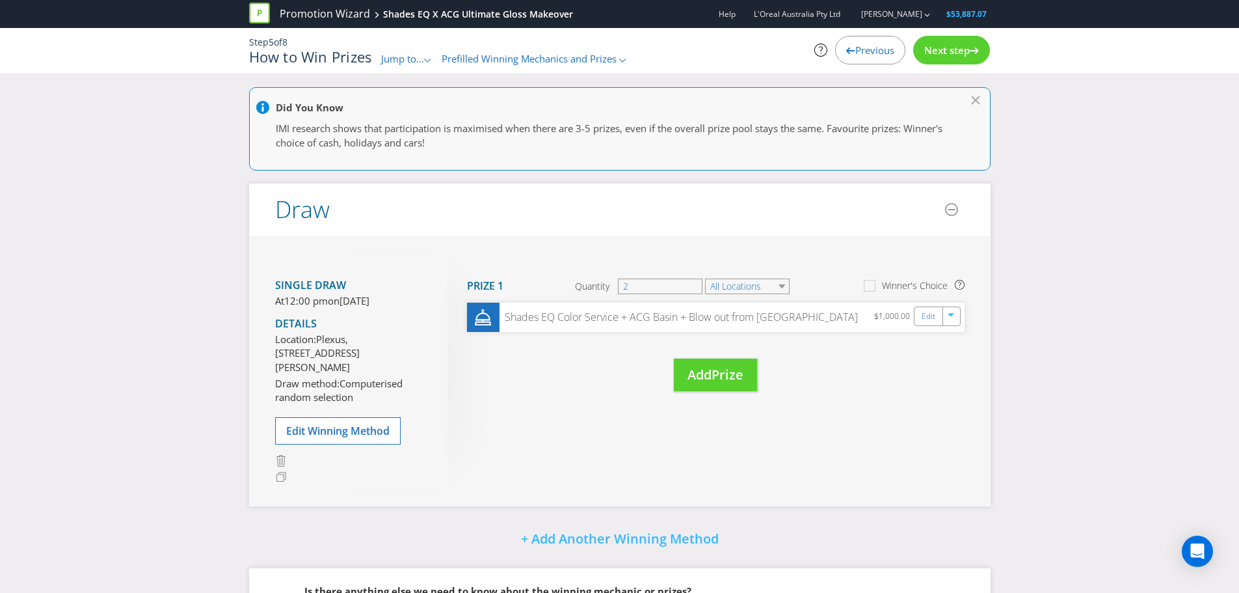
click at [952, 43] on div "Next step" at bounding box center [951, 50] width 77 height 29
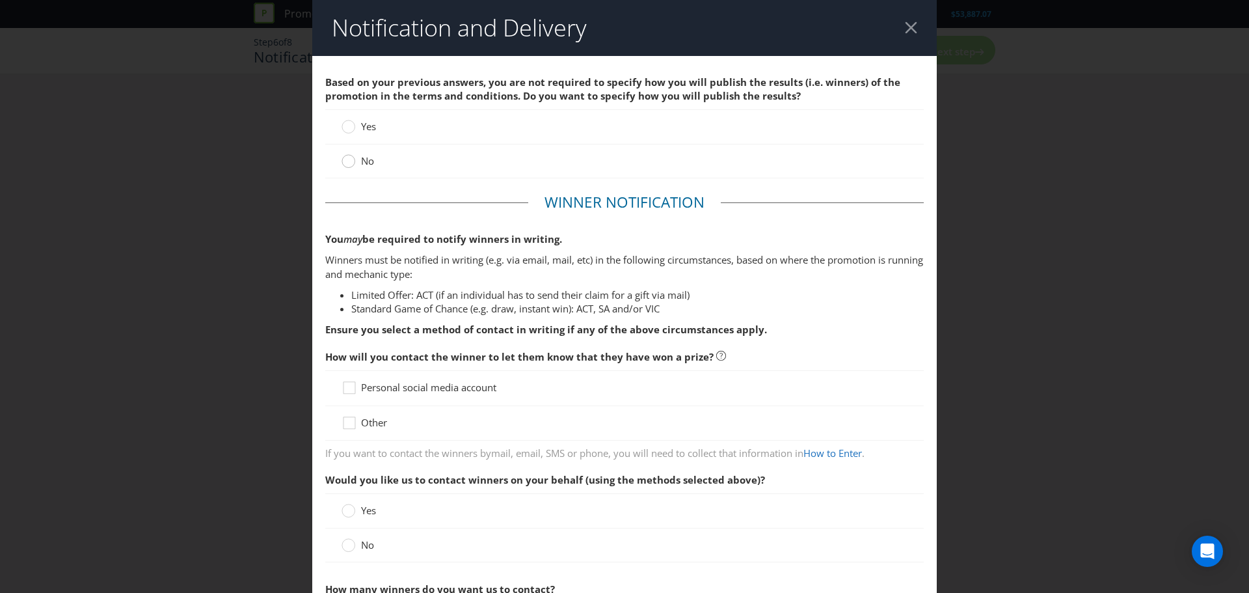
click at [351, 162] on circle at bounding box center [348, 161] width 13 height 13
click at [0, 0] on input "No" at bounding box center [0, 0] width 0 height 0
click at [357, 398] on icon at bounding box center [352, 391] width 20 height 20
click at [0, 0] on input "Personal social media account" at bounding box center [0, 0] width 0 height 0
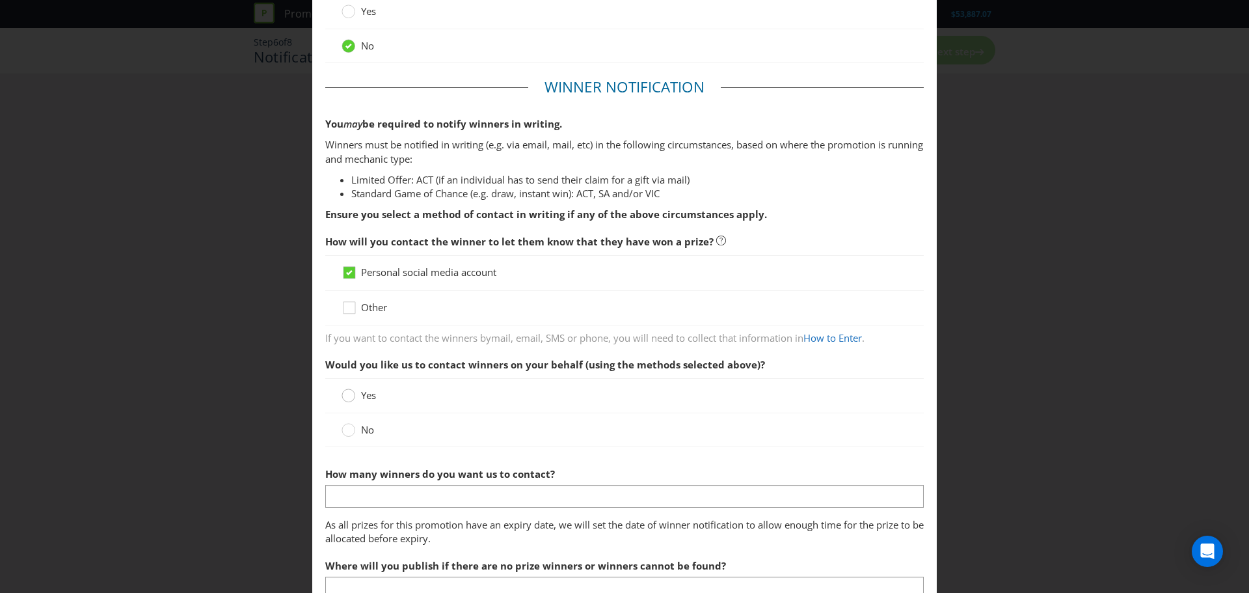
click at [347, 395] on circle at bounding box center [348, 395] width 13 height 13
click at [0, 0] on input "Yes" at bounding box center [0, 0] width 0 height 0
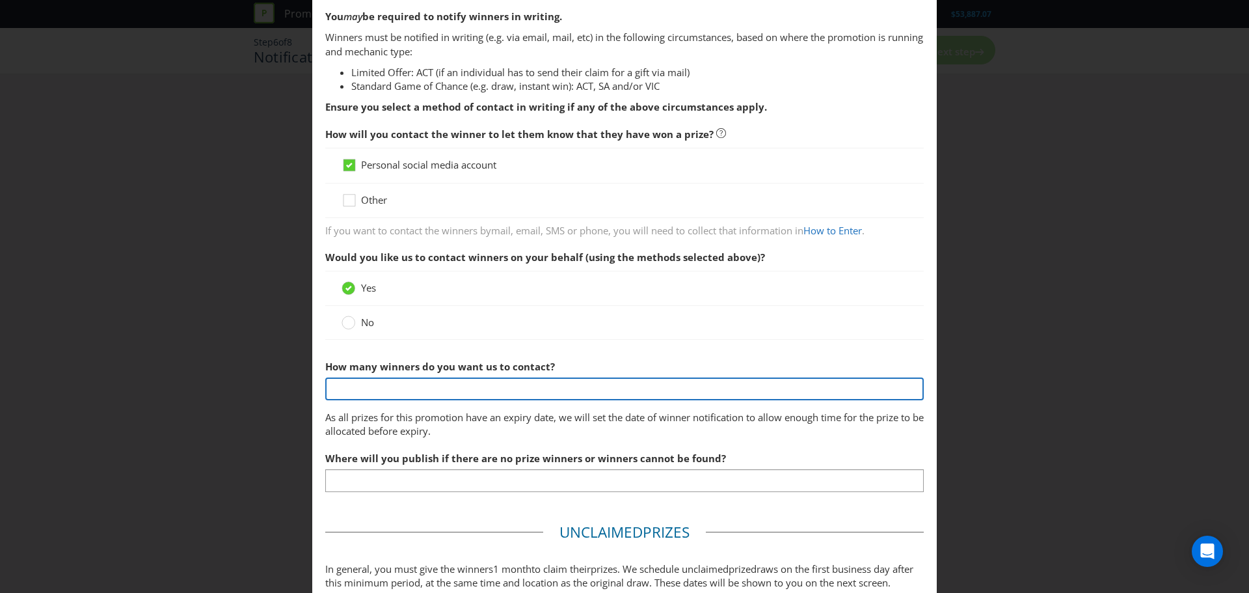
click at [457, 394] on input "text" at bounding box center [624, 388] width 598 height 23
type input "2"
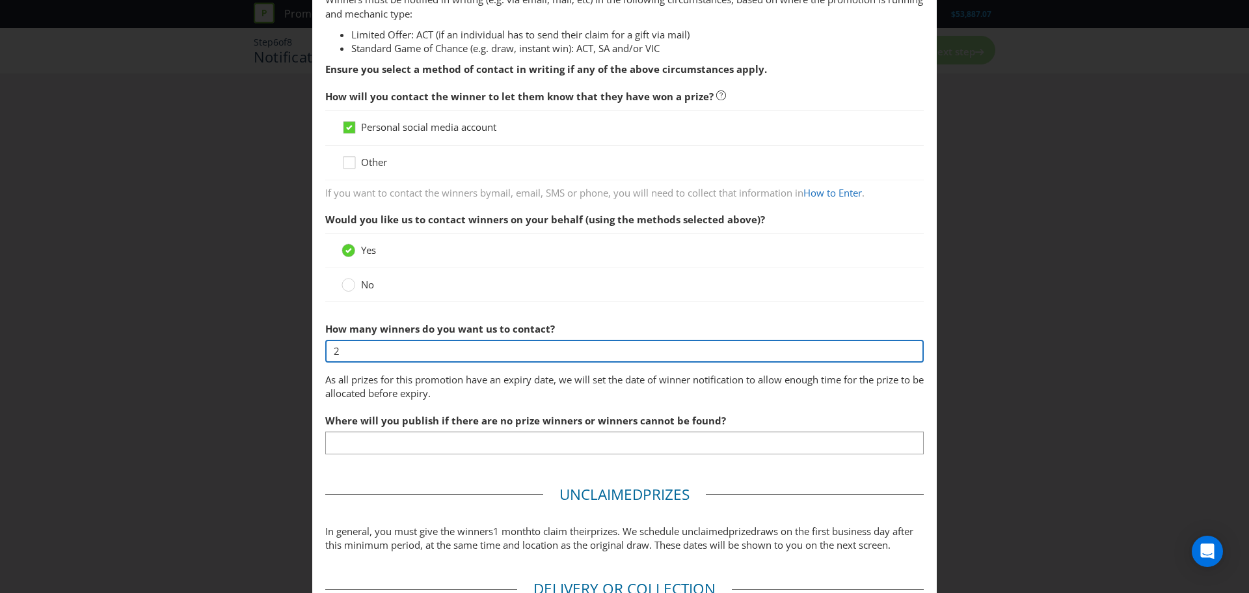
scroll to position [375, 0]
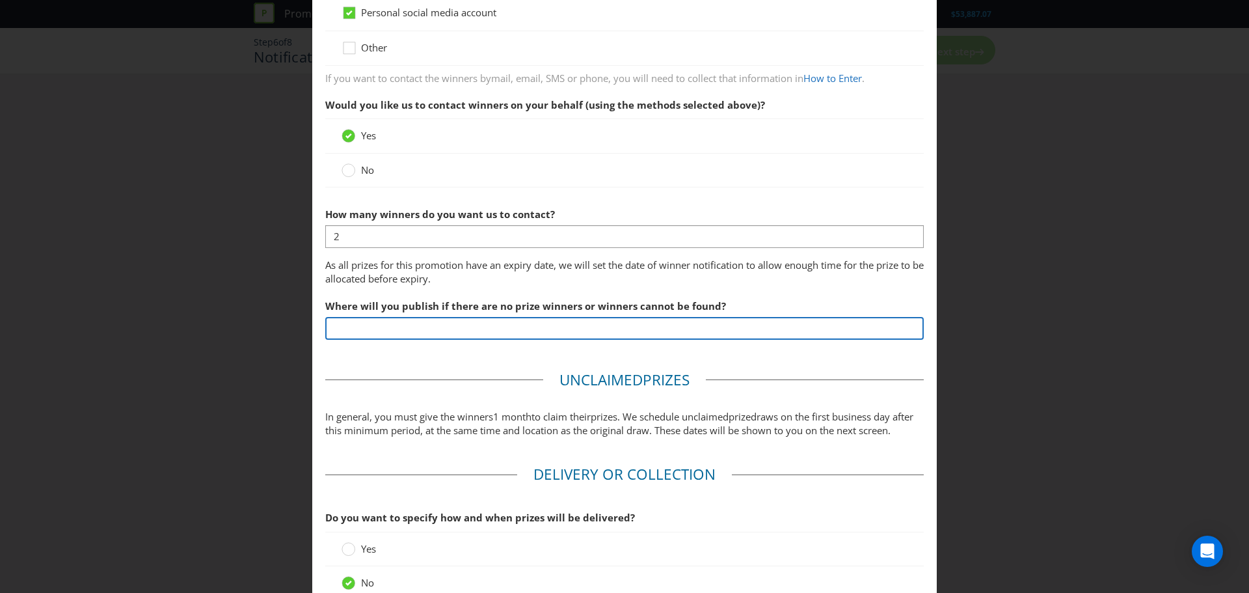
click at [384, 330] on input "text" at bounding box center [624, 328] width 598 height 23
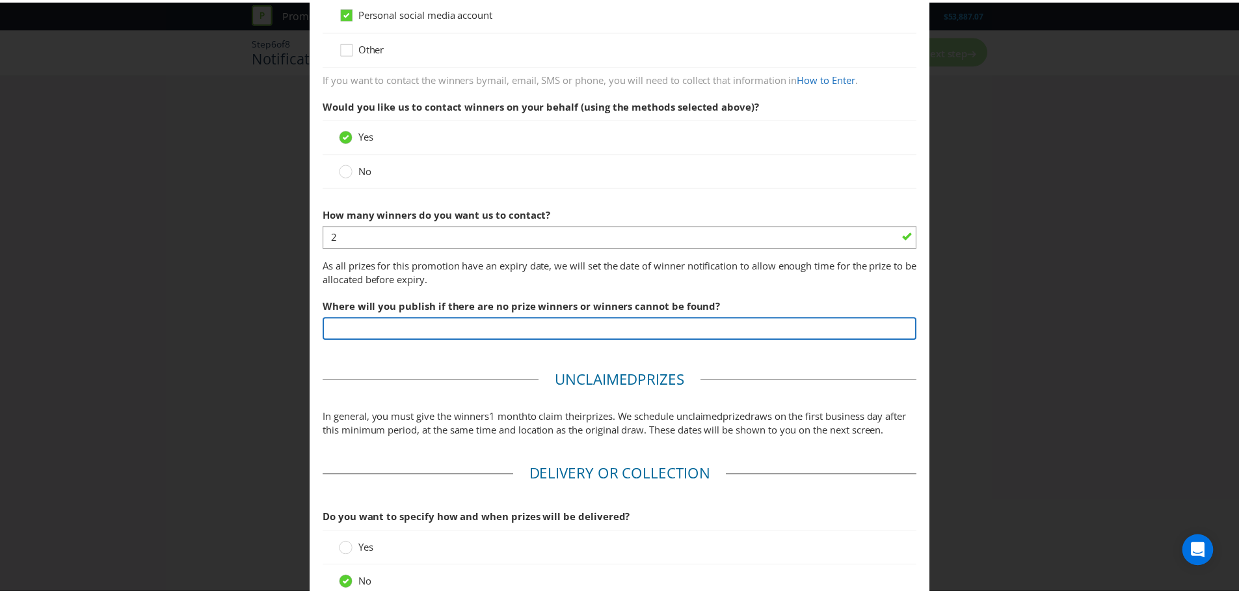
scroll to position [508, 0]
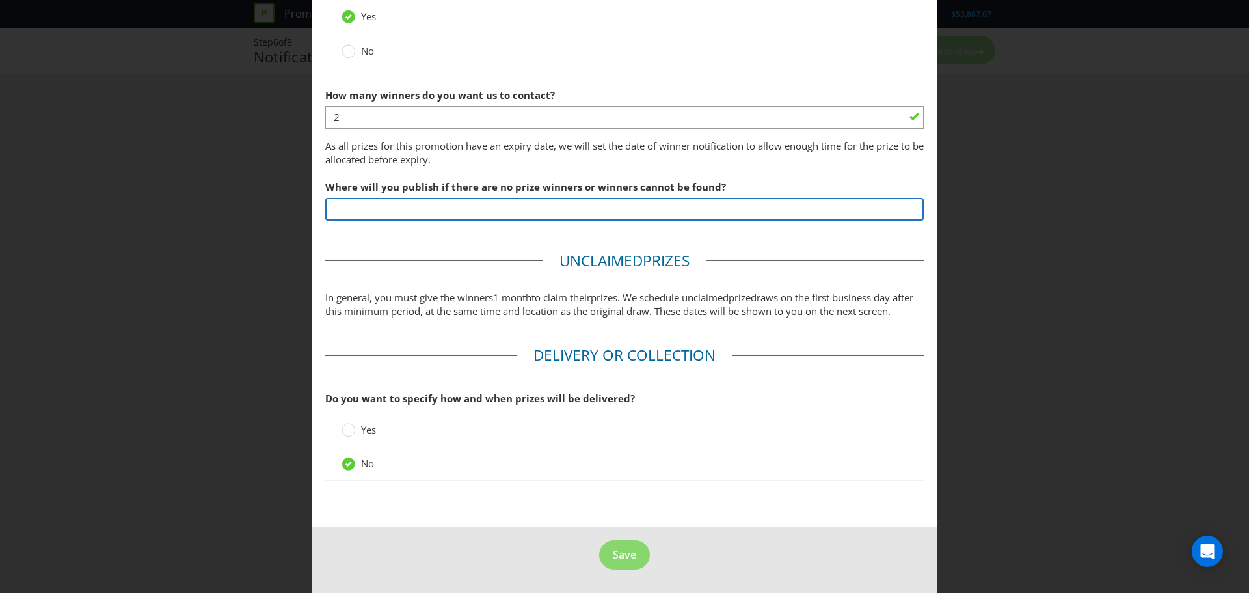
type input "n/a"
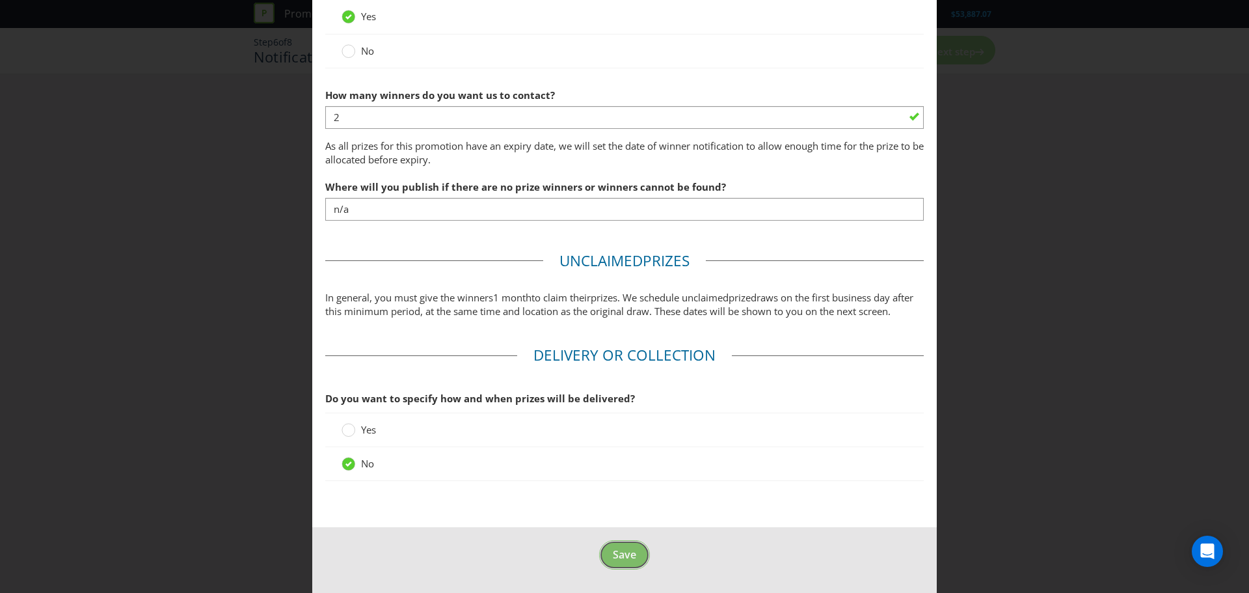
click at [622, 567] on button "Save" at bounding box center [624, 554] width 51 height 29
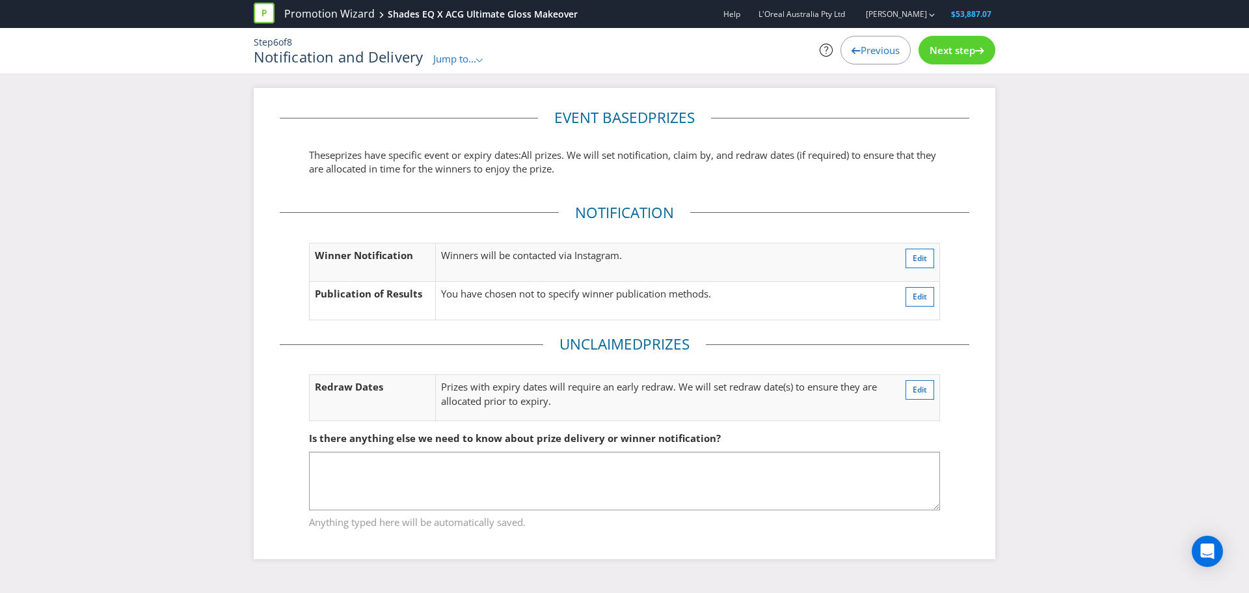
click at [965, 44] on span "Next step" at bounding box center [953, 50] width 46 height 13
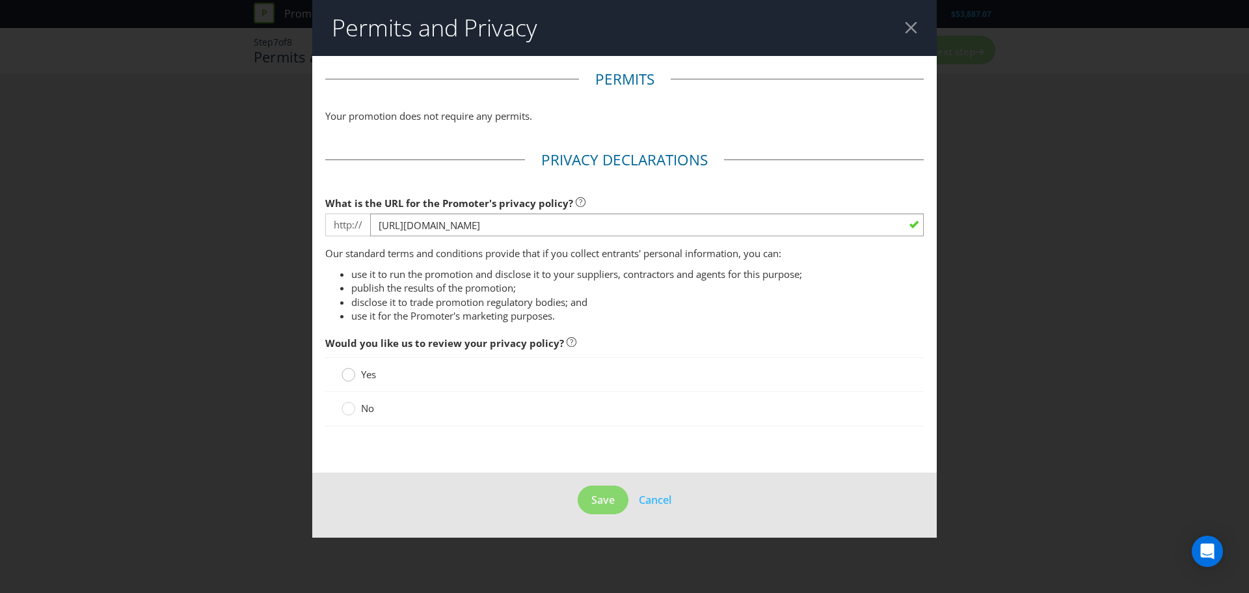
click at [350, 379] on circle at bounding box center [348, 374] width 13 height 13
click at [0, 0] on input "Yes" at bounding box center [0, 0] width 0 height 0
click at [615, 497] on button "Save" at bounding box center [603, 499] width 51 height 29
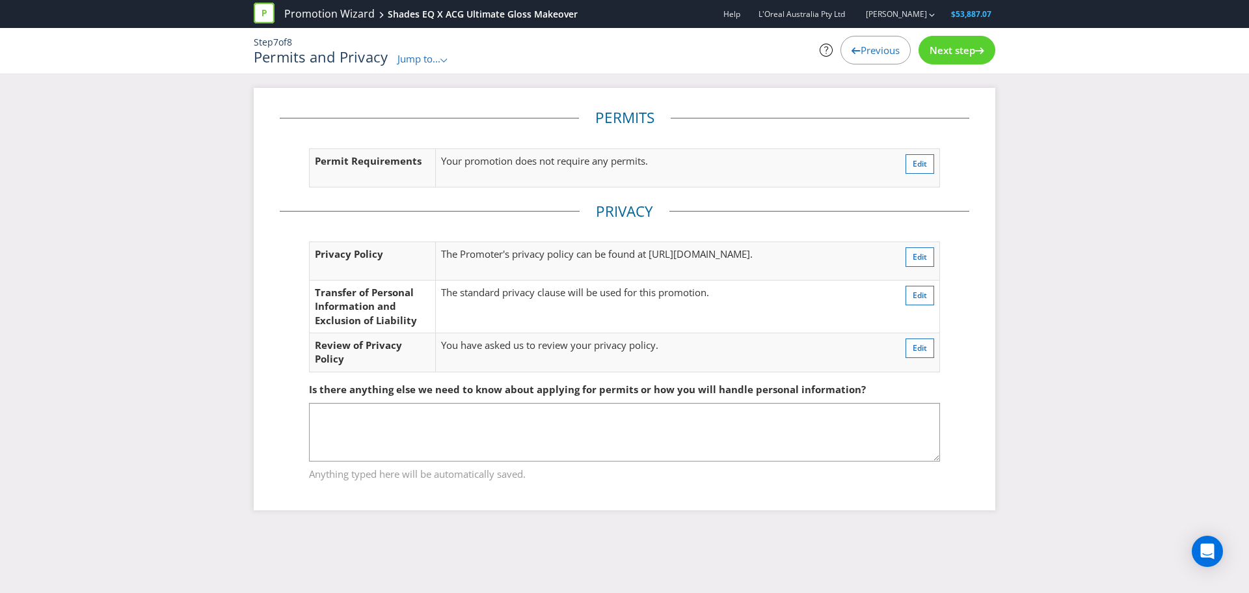
click at [954, 56] on span "Next step" at bounding box center [953, 50] width 46 height 13
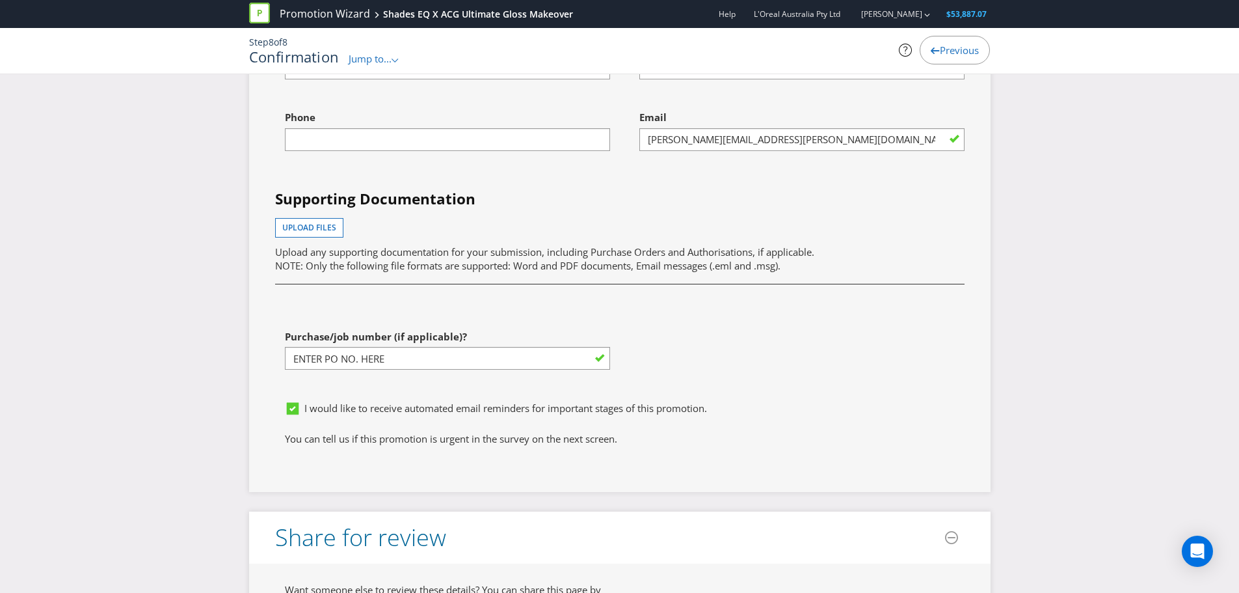
scroll to position [3244, 0]
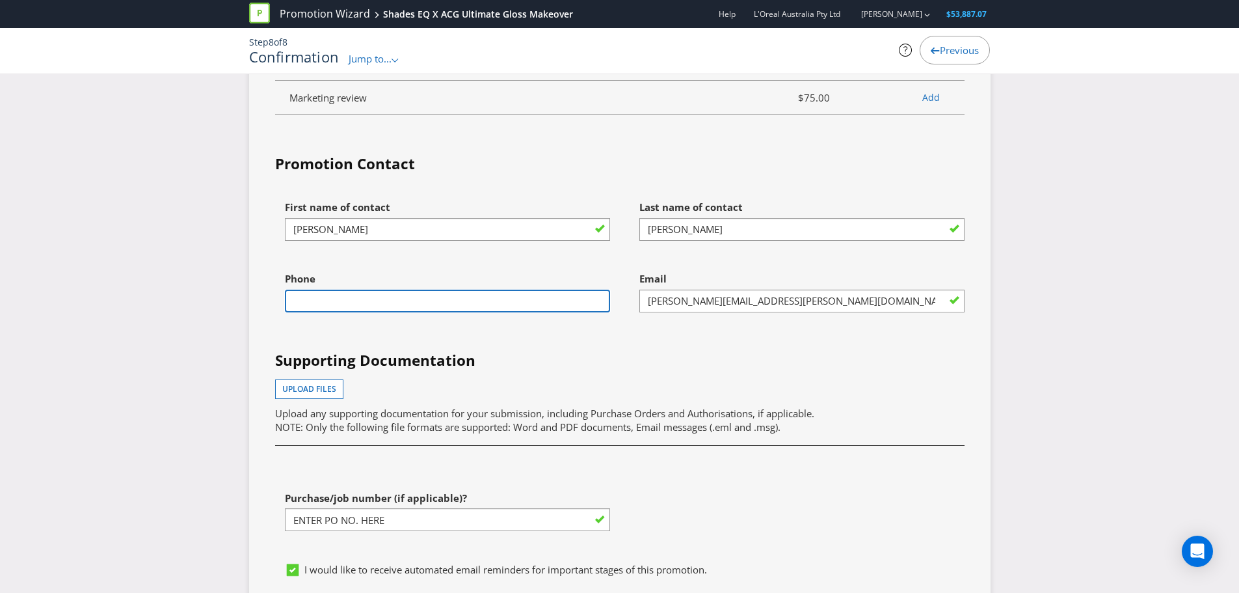
click at [400, 302] on input "text" at bounding box center [447, 300] width 325 height 23
type input "0427236234"
click at [590, 387] on div "Upload files Upload any supporting documentation for your submission, including…" at bounding box center [620, 406] width 690 height 55
click at [516, 300] on input "0427236234" at bounding box center [447, 300] width 325 height 23
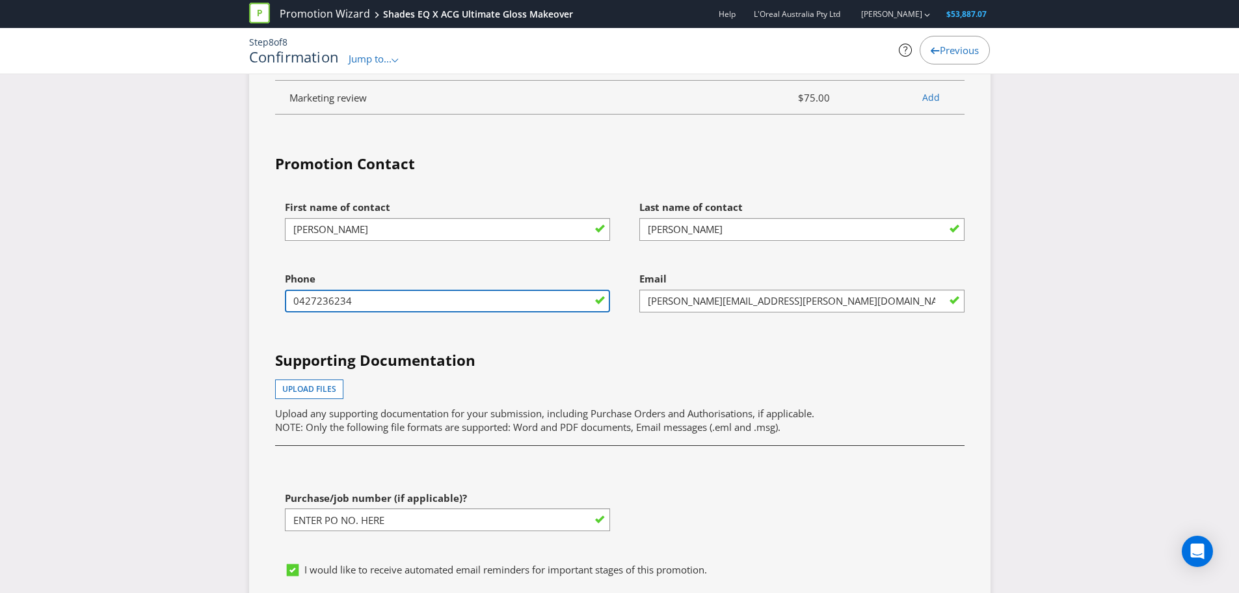
click at [516, 300] on input "0427236234" at bounding box center [447, 300] width 325 height 23
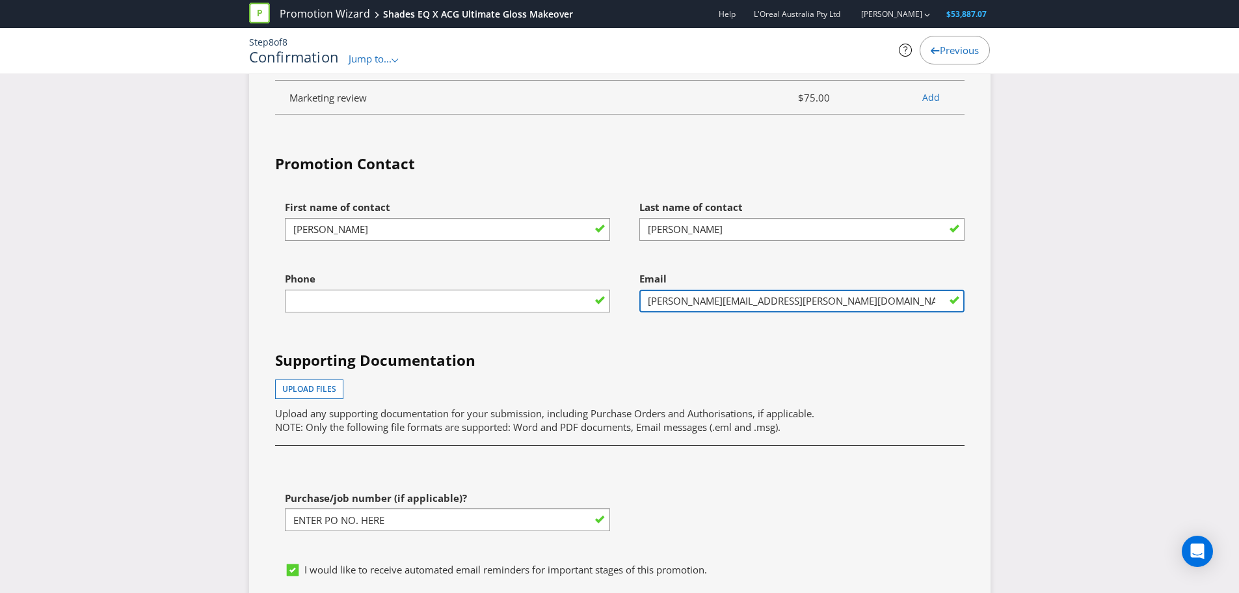
click at [652, 304] on input "[PERSON_NAME][EMAIL_ADDRESS][PERSON_NAME][DOMAIN_NAME]" at bounding box center [801, 300] width 325 height 23
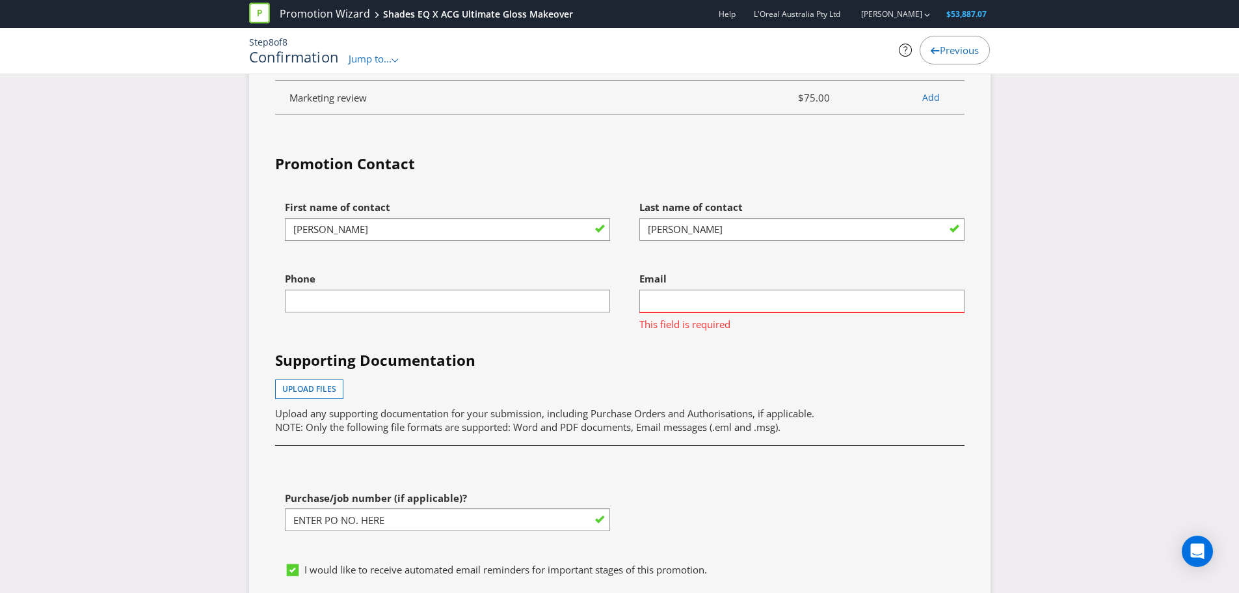
click at [706, 394] on div "Upload files Upload any supporting documentation for your submission, including…" at bounding box center [620, 406] width 690 height 55
click at [676, 306] on input "text" at bounding box center [801, 300] width 325 height 23
type input "n"
type input "[PERSON_NAME][EMAIL_ADDRESS][PERSON_NAME][DOMAIN_NAME]"
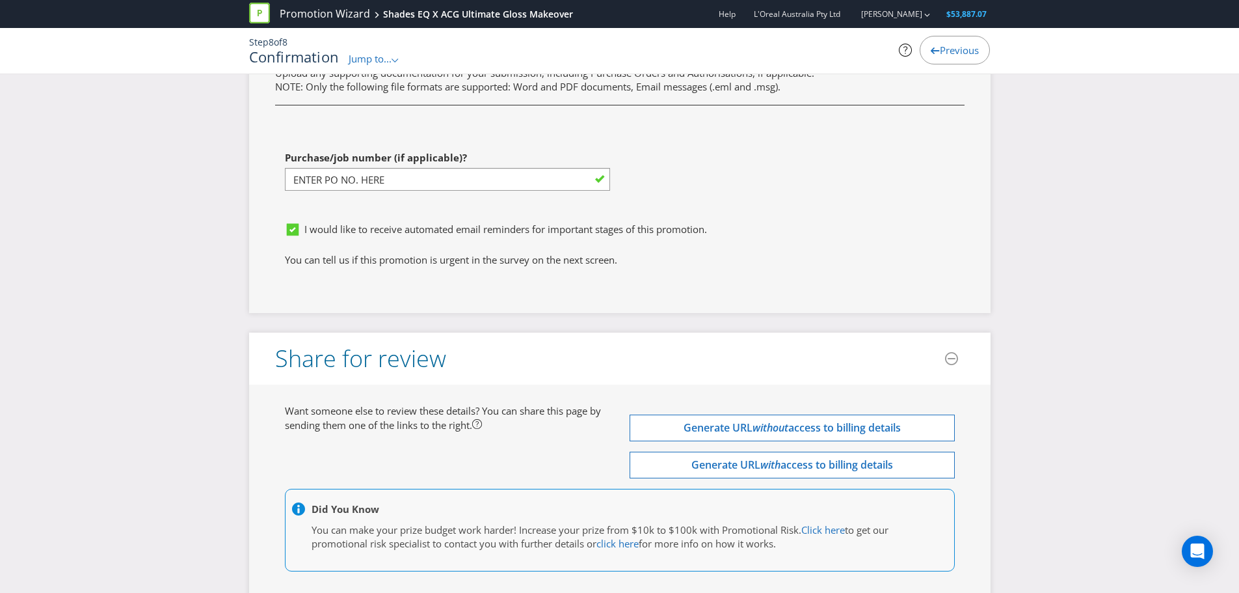
scroll to position [3663, 0]
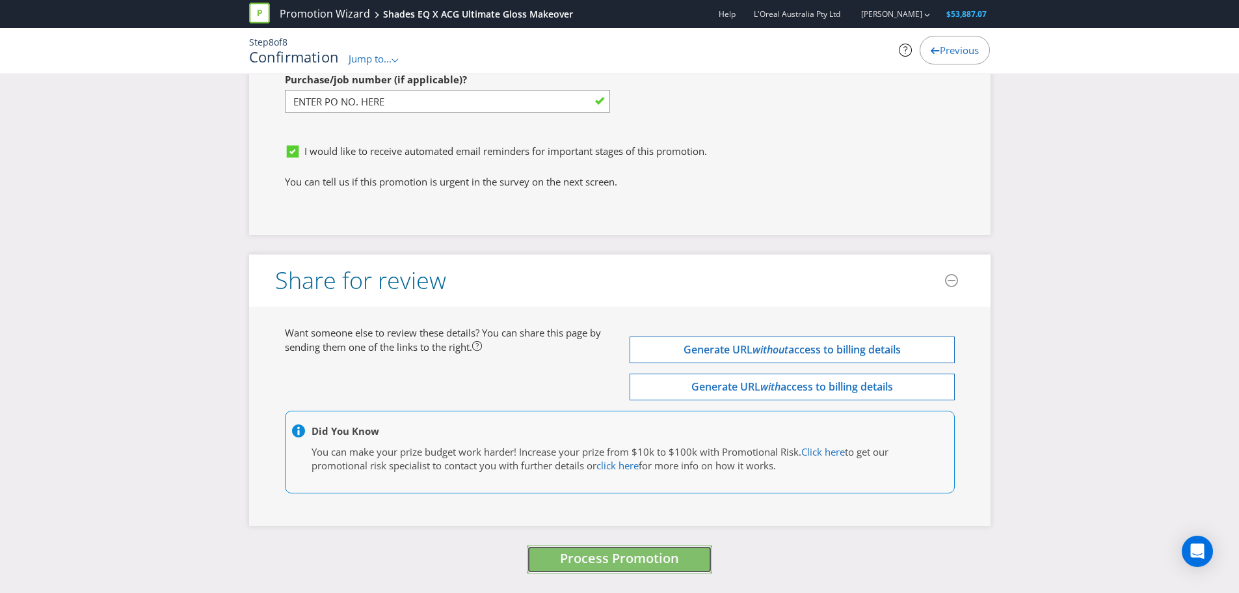
click at [604, 570] on button "Process Promotion" at bounding box center [619, 559] width 185 height 28
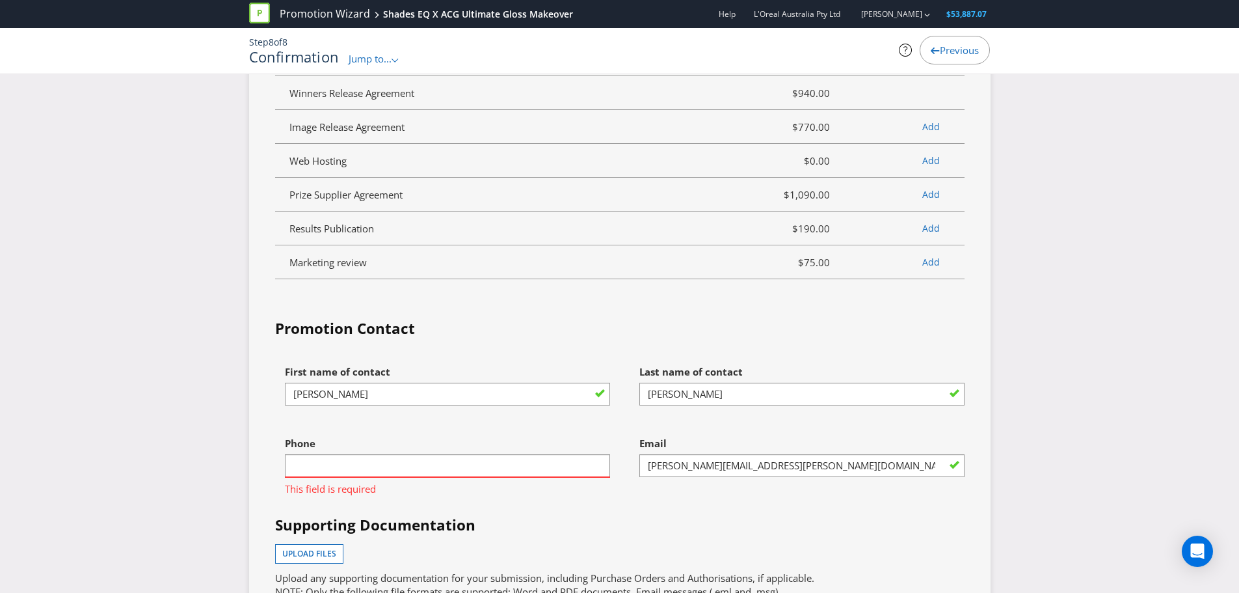
scroll to position [3033, 0]
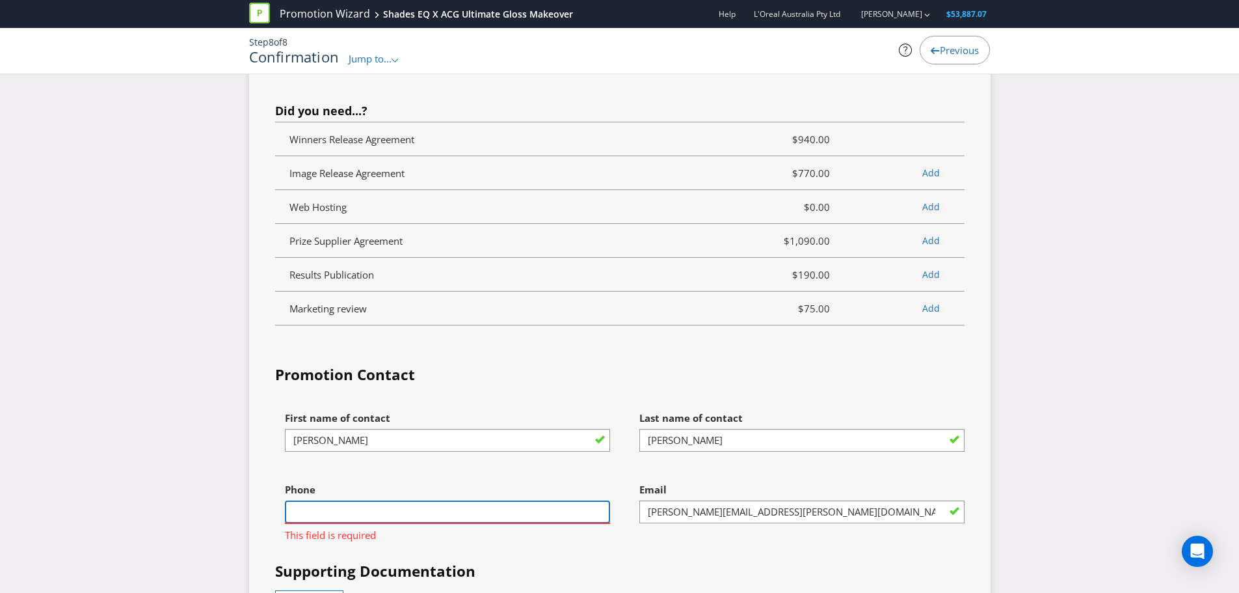
click at [448, 509] on input "text" at bounding box center [447, 511] width 325 height 23
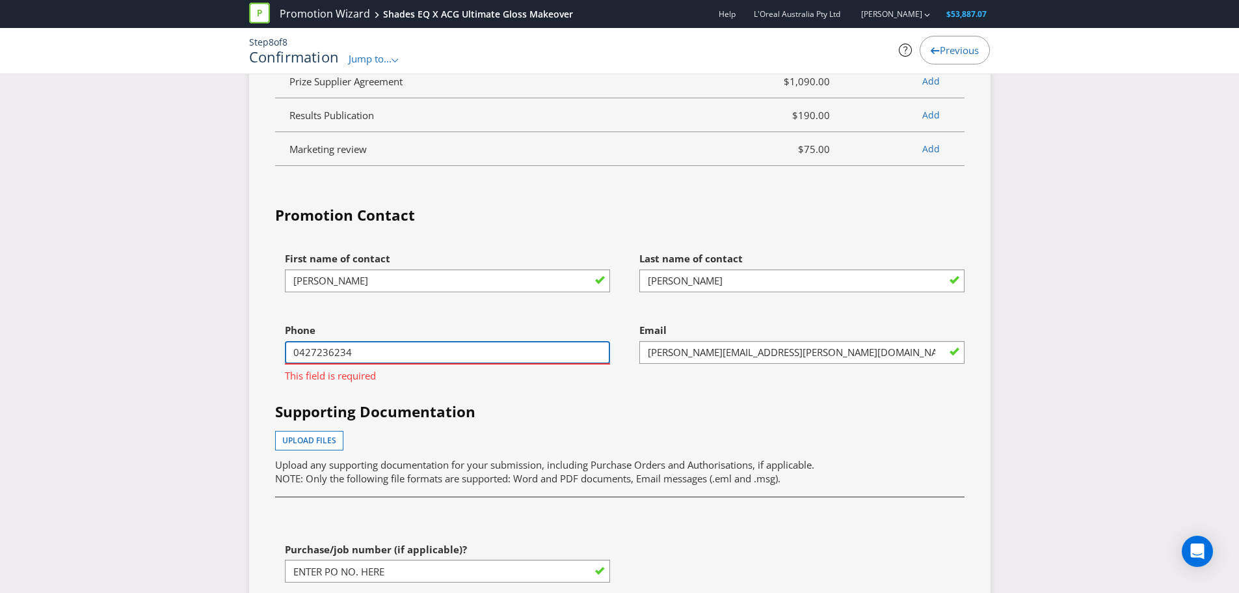
scroll to position [3193, 0]
drag, startPoint x: 369, startPoint y: 354, endPoint x: 247, endPoint y: 353, distance: 121.6
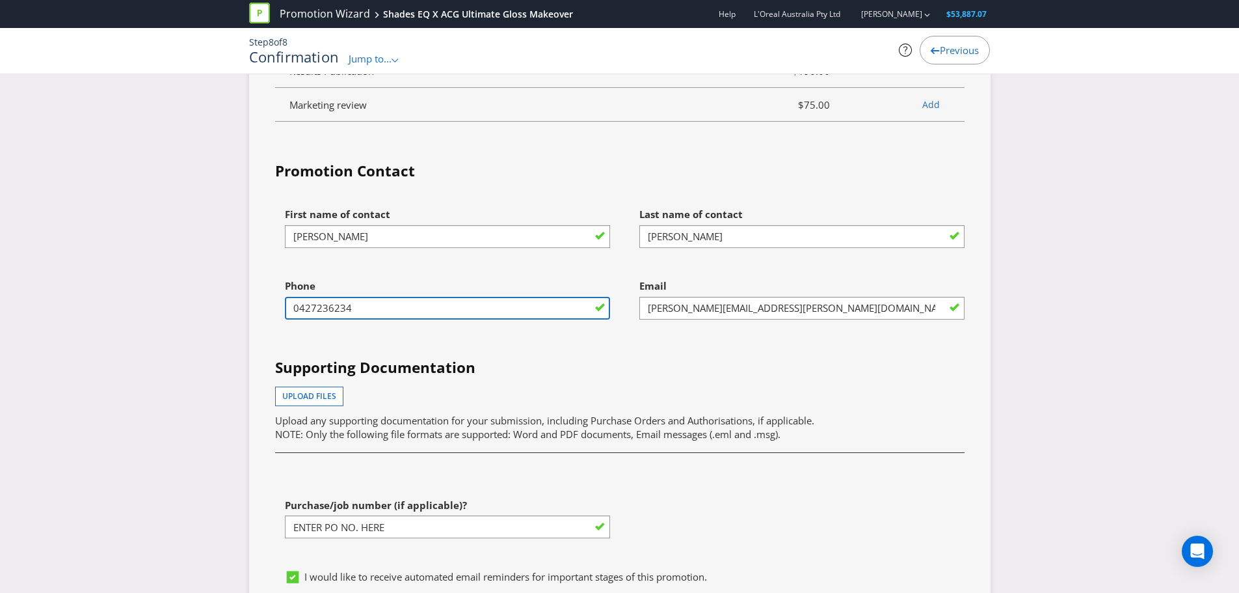
scroll to position [3376, 0]
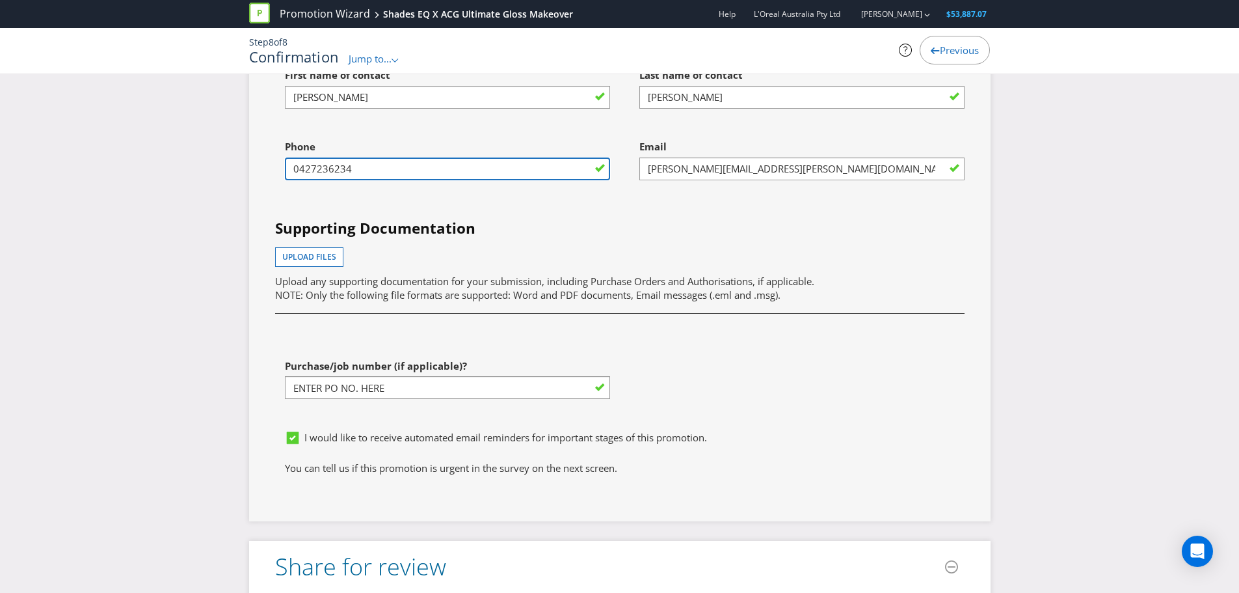
paste input "[PHONE_NUMBER]"
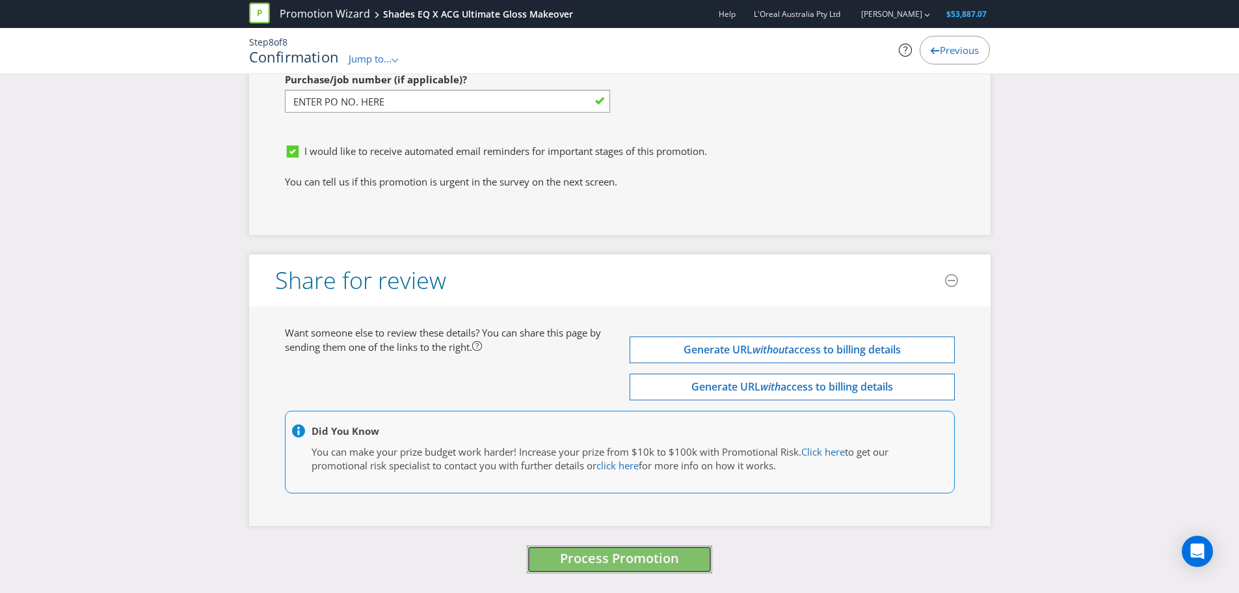
click at [600, 553] on span "Process Promotion" at bounding box center [619, 558] width 119 height 18
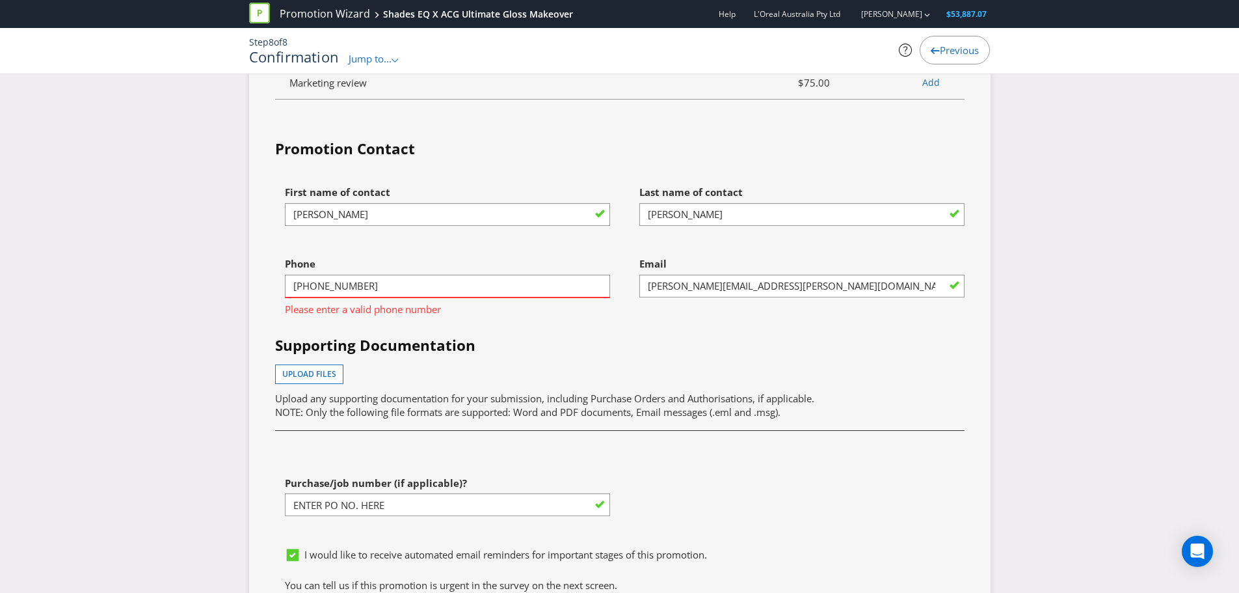
scroll to position [3326, 0]
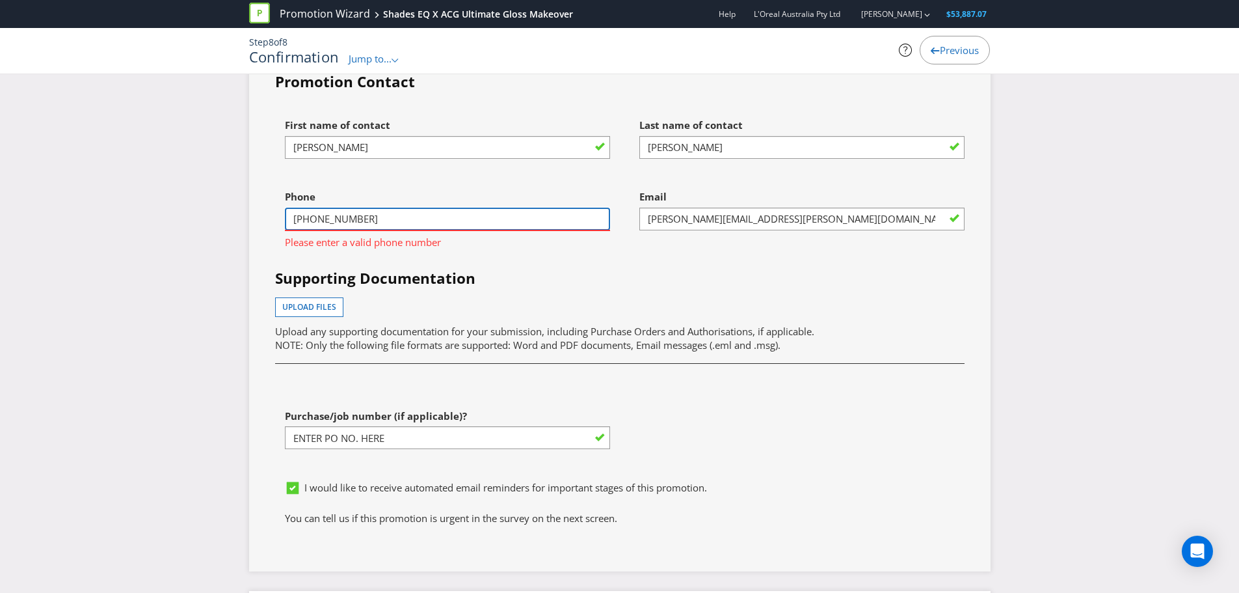
drag, startPoint x: 311, startPoint y: 219, endPoint x: 254, endPoint y: 210, distance: 58.0
click at [254, 210] on div "Services Summary Plexus Services Promotion Wizard Terms & Conditions $740.00 Sh…" at bounding box center [620, 1] width 742 height 1142
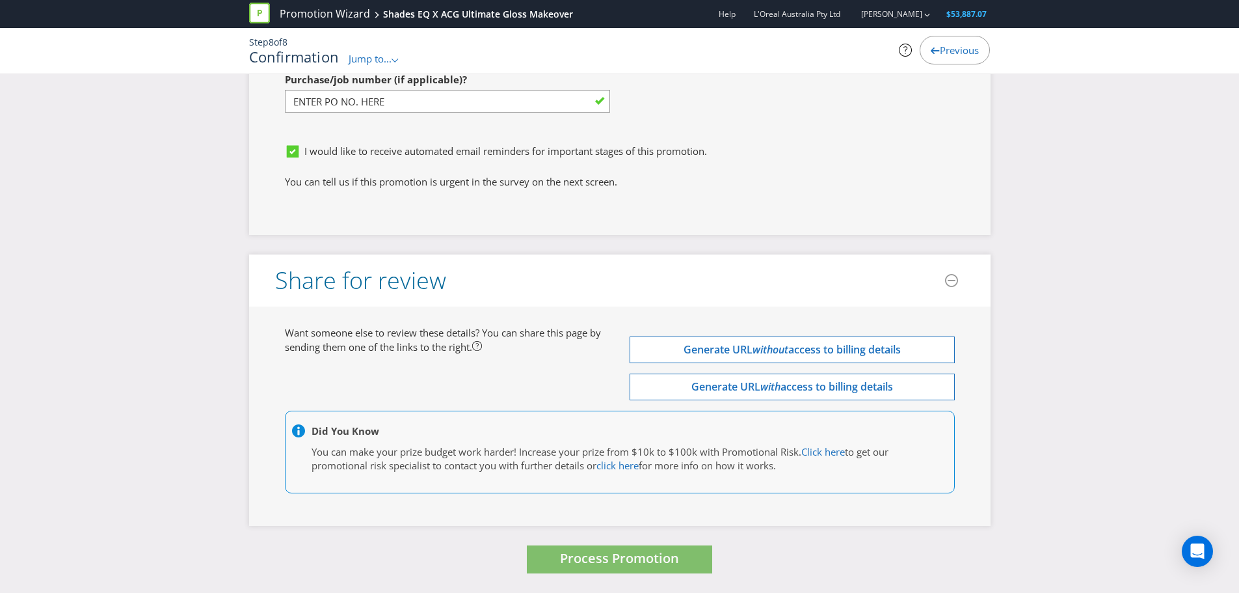
type input "3 8680 0000"
click at [593, 567] on span "Process Promotion" at bounding box center [619, 558] width 119 height 18
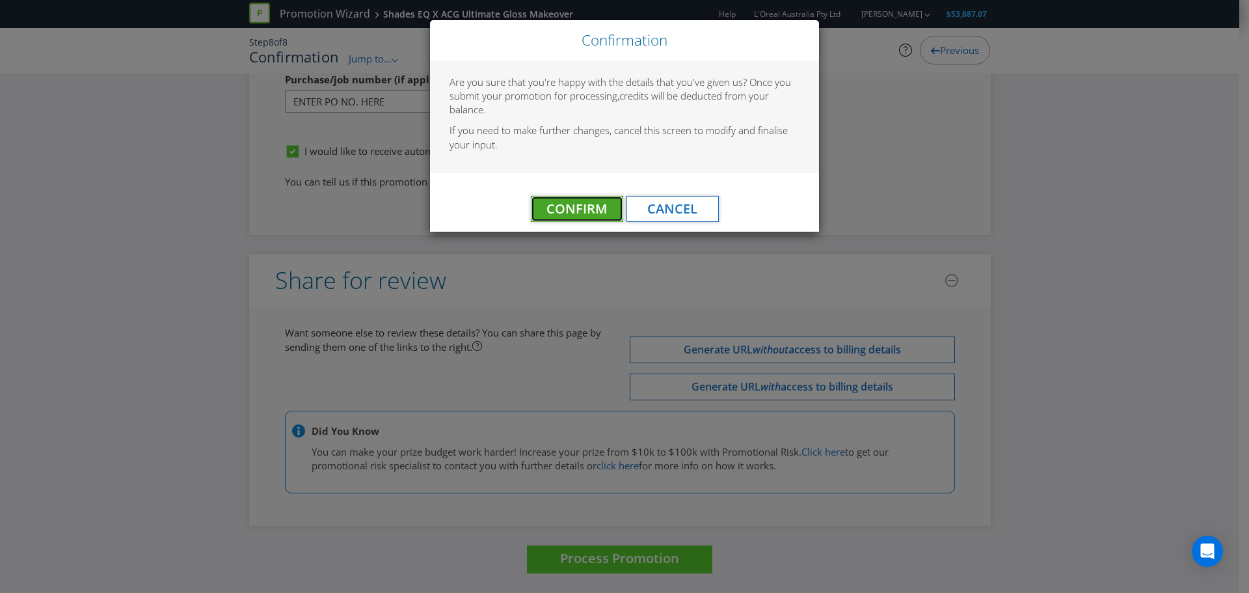
click at [572, 212] on span "Confirm" at bounding box center [576, 209] width 60 height 18
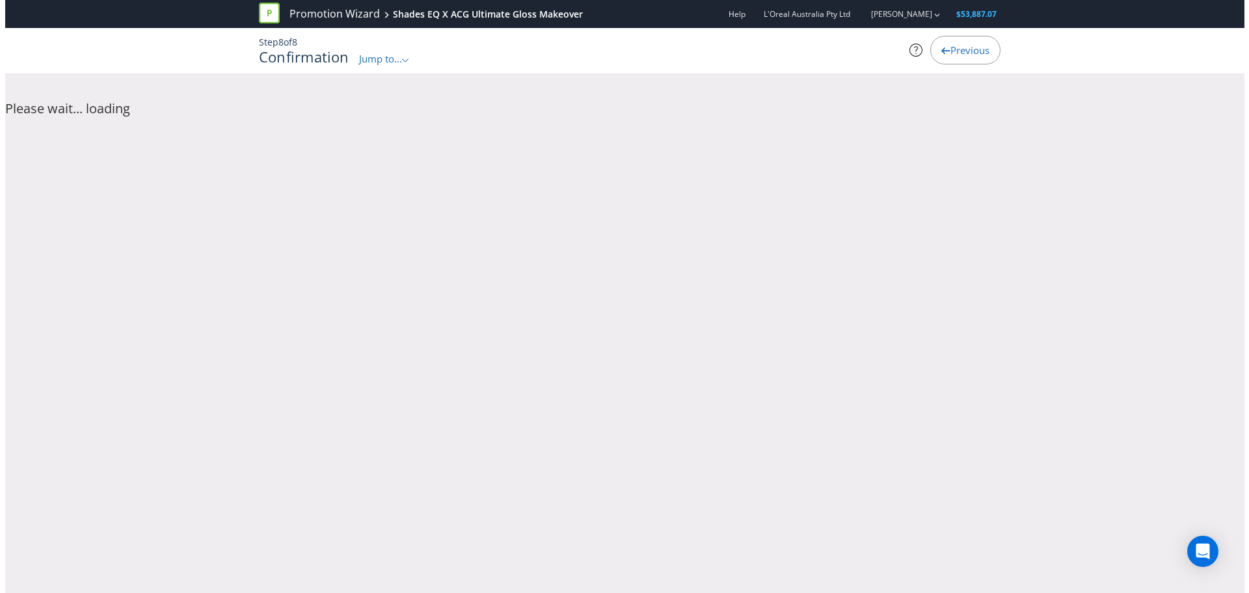
scroll to position [0, 0]
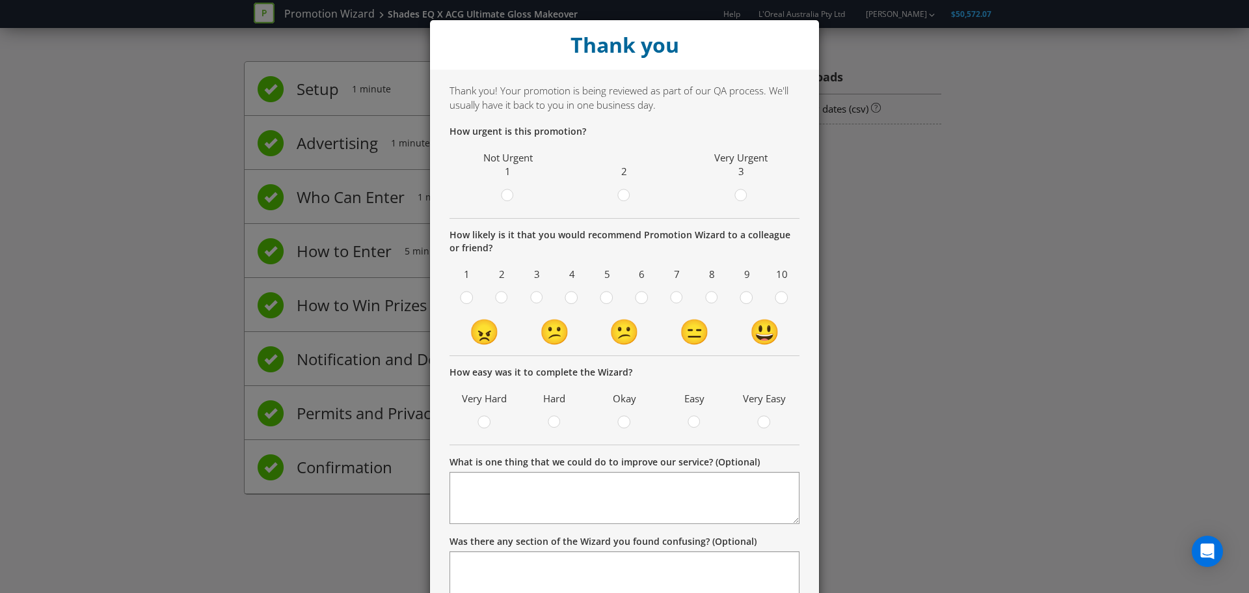
scroll to position [103, 0]
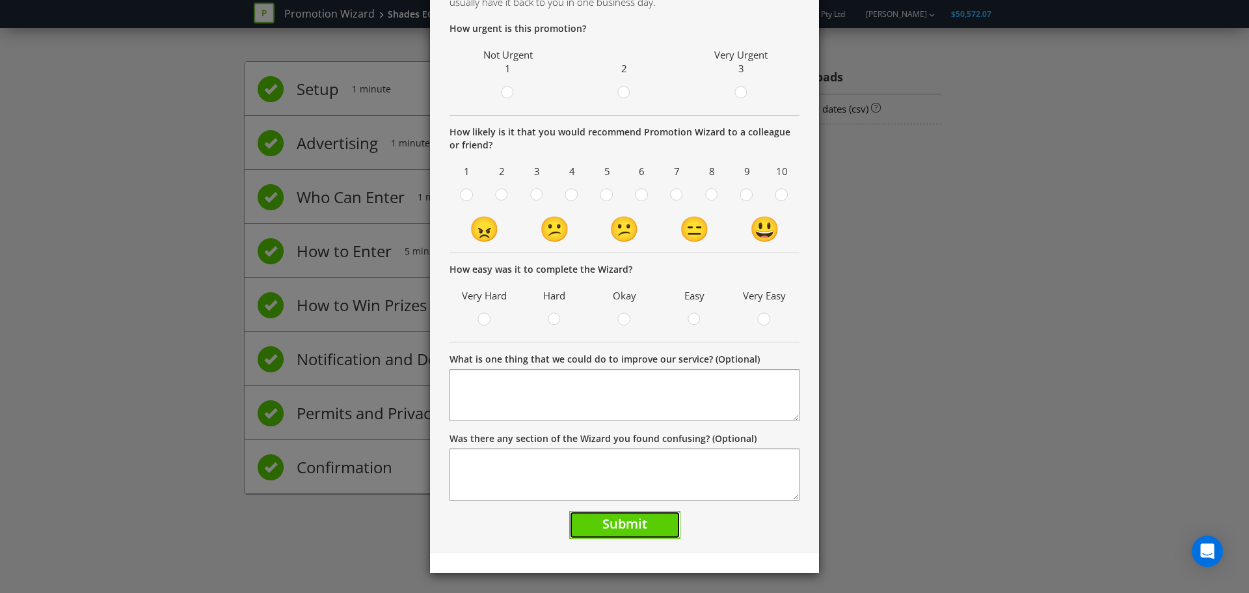
click at [635, 521] on span "Submit" at bounding box center [624, 524] width 45 height 18
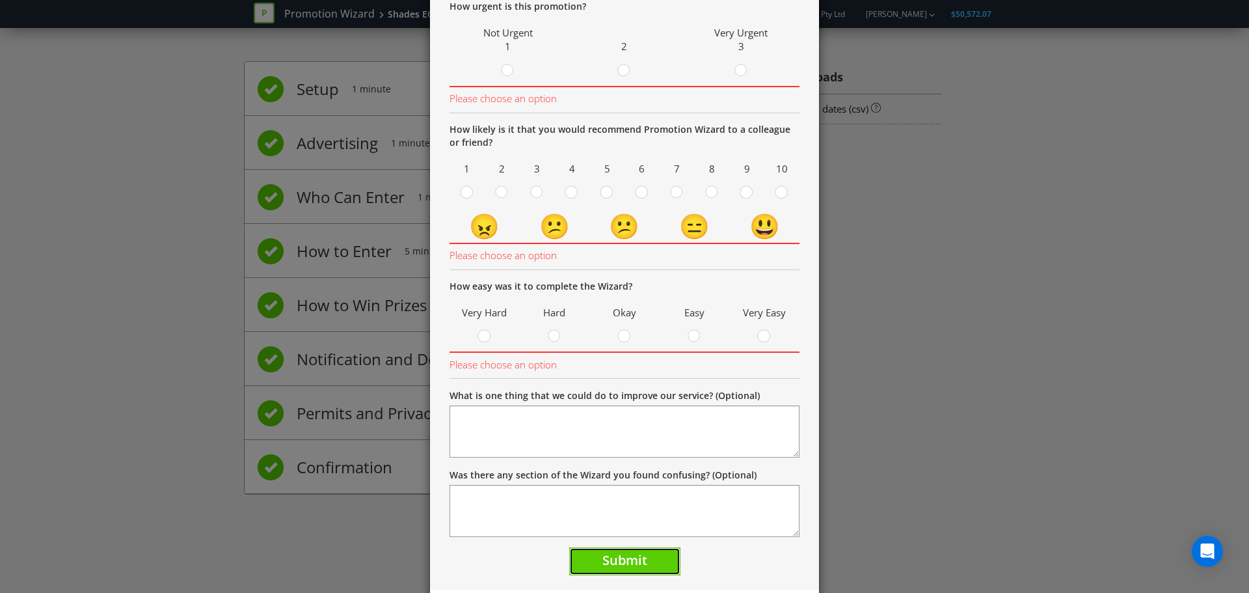
scroll to position [0, 0]
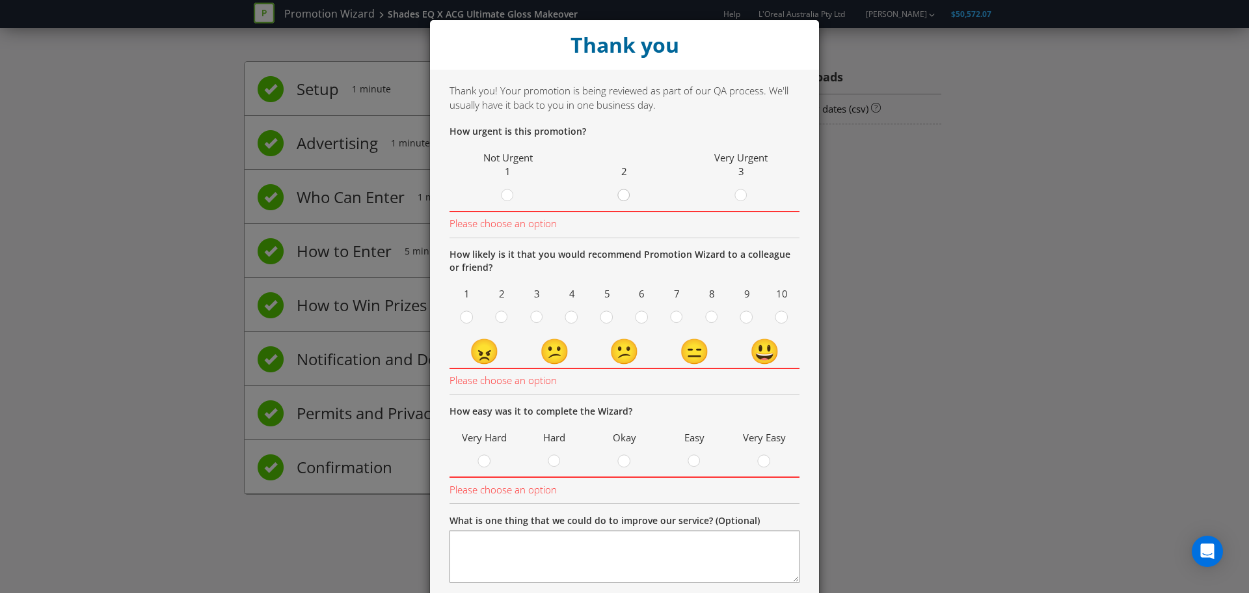
click at [621, 189] on div at bounding box center [624, 191] width 7 height 7
click at [0, 0] on input "radio" at bounding box center [0, 0] width 0 height 0
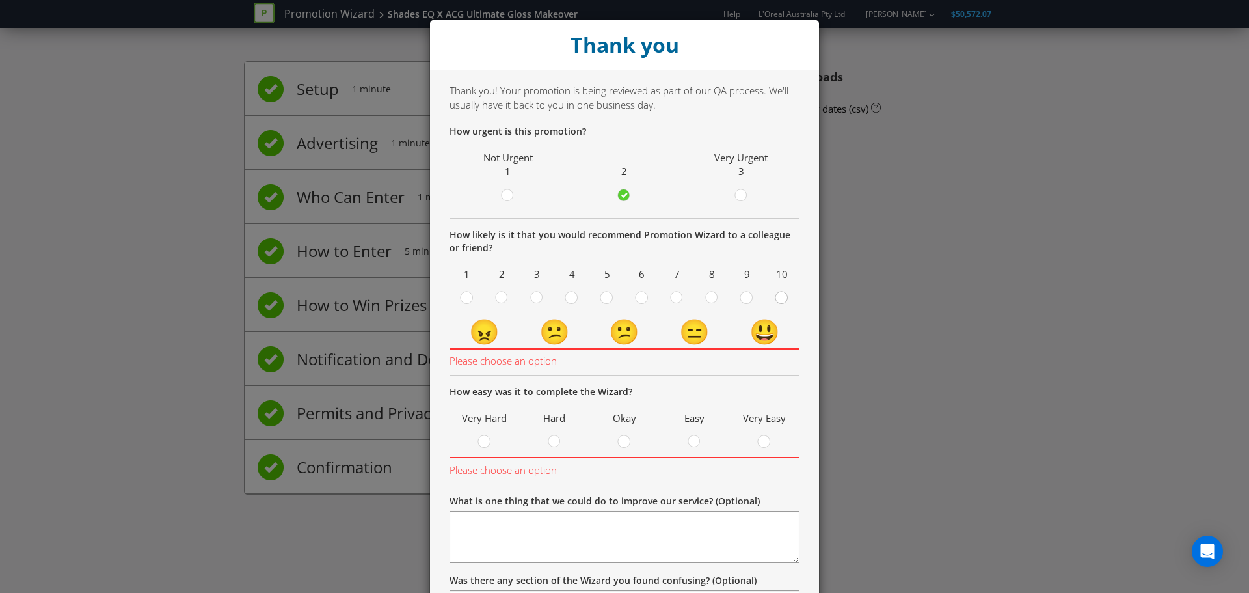
click at [779, 296] on div at bounding box center [782, 293] width 7 height 7
click at [0, 0] on input "radio" at bounding box center [0, 0] width 0 height 0
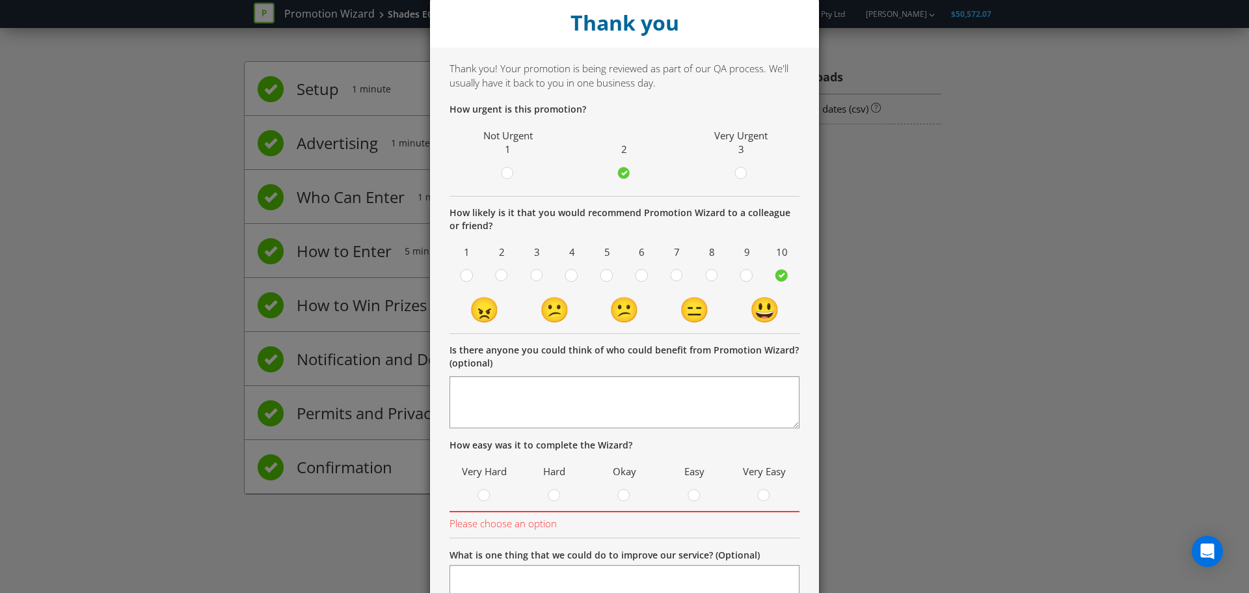
scroll to position [23, 0]
click at [695, 494] on circle at bounding box center [694, 495] width 12 height 12
click at [0, 0] on input "radio" at bounding box center [0, 0] width 0 height 0
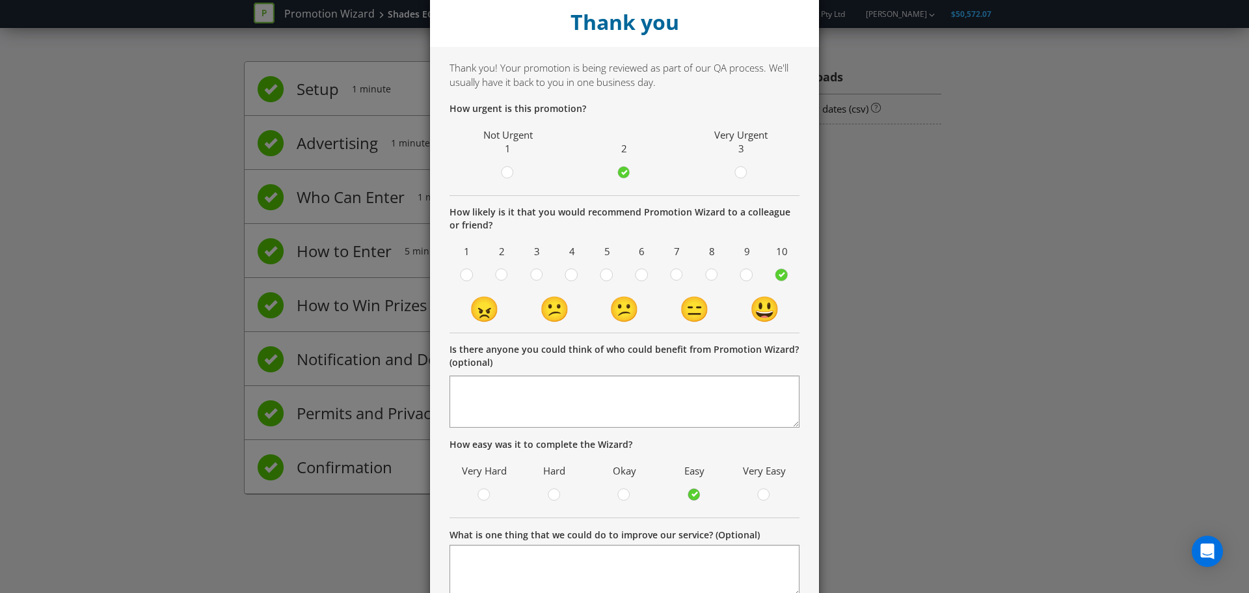
scroll to position [198, 0]
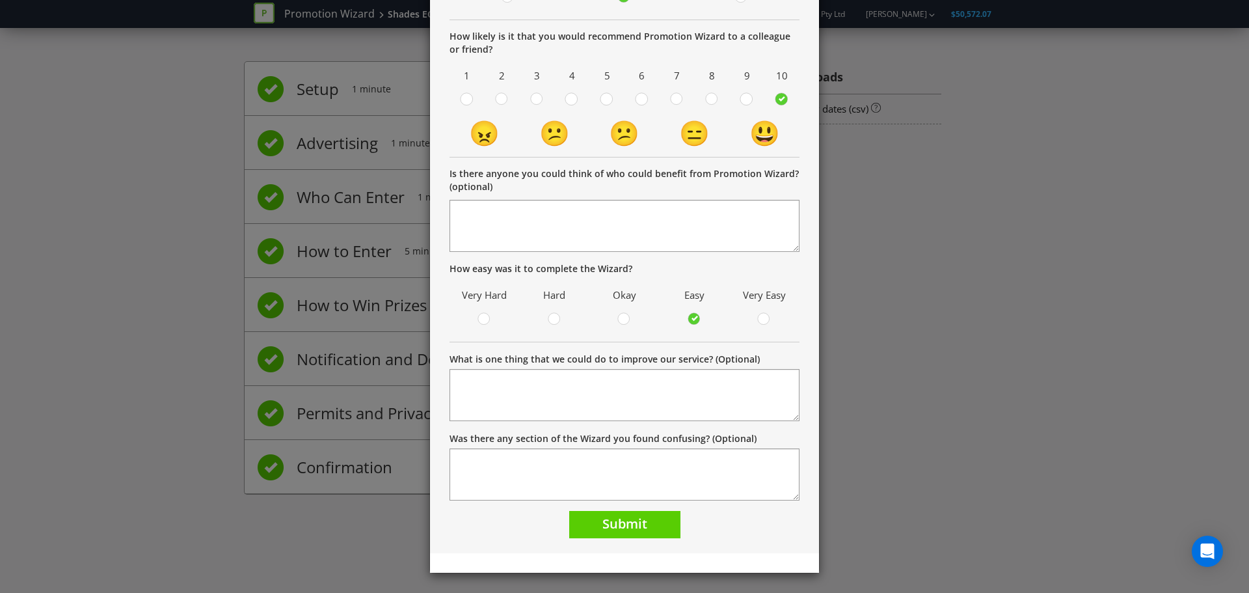
click at [628, 542] on div "Thank you! Your promotion is being reviewed as part of our QA process. We'll us…" at bounding box center [624, 212] width 389 height 682
click at [623, 536] on button "Submit" at bounding box center [624, 525] width 111 height 28
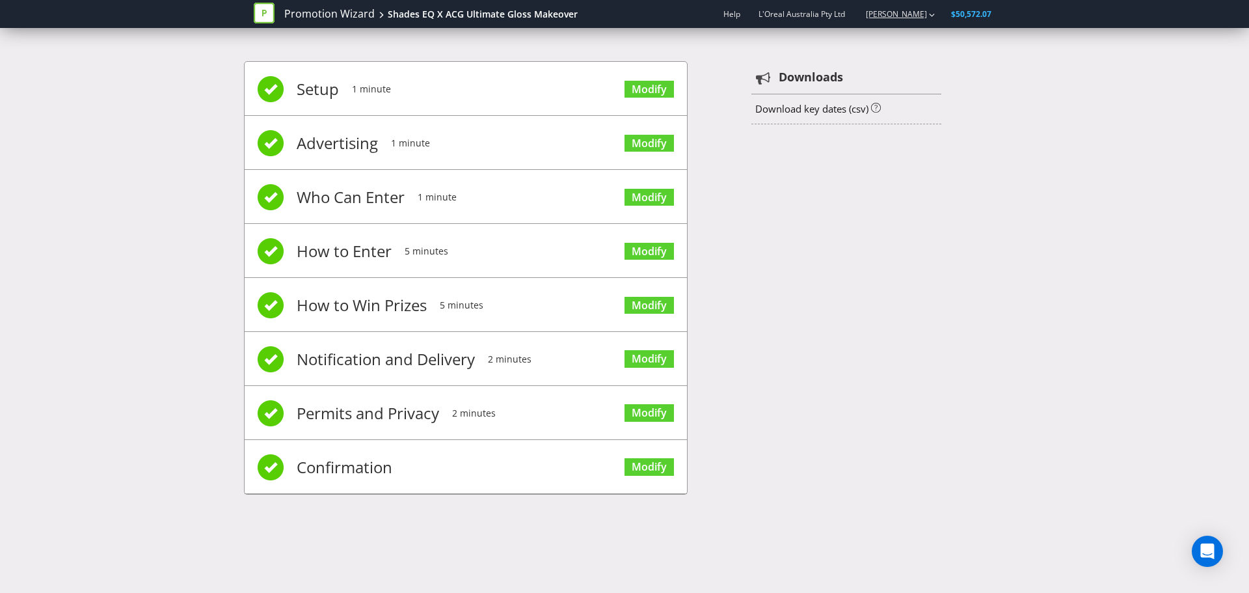
click at [879, 21] on div "[PERSON_NAME]" at bounding box center [894, 14] width 83 height 23
click at [425, 59] on div "Setup 1 minute Modify Advertising 1 minute Modify Who Can Enter 1 minute Modify…" at bounding box center [624, 284] width 761 height 485
click at [449, 4] on div "Promotion Wizard Shades EQ X ACG Ultimate Gloss Makeover" at bounding box center [421, 14] width 334 height 28
click at [449, 12] on div "Shades EQ X ACG Ultimate Gloss Makeover" at bounding box center [483, 14] width 190 height 13
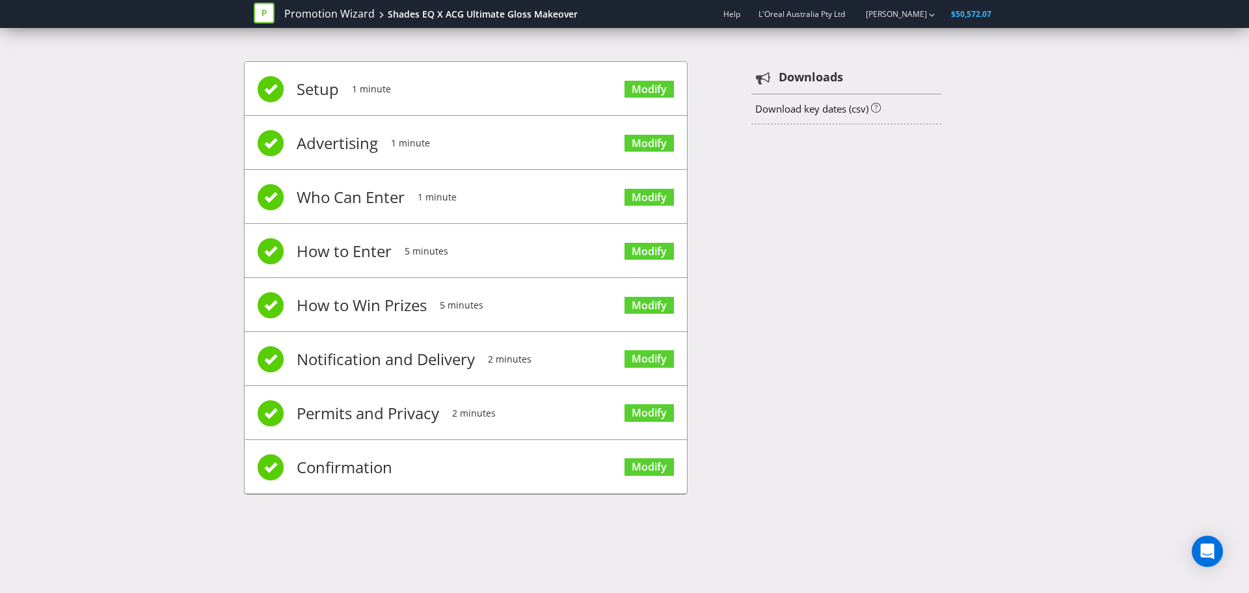
click at [267, 17] on icon at bounding box center [264, 13] width 21 height 21
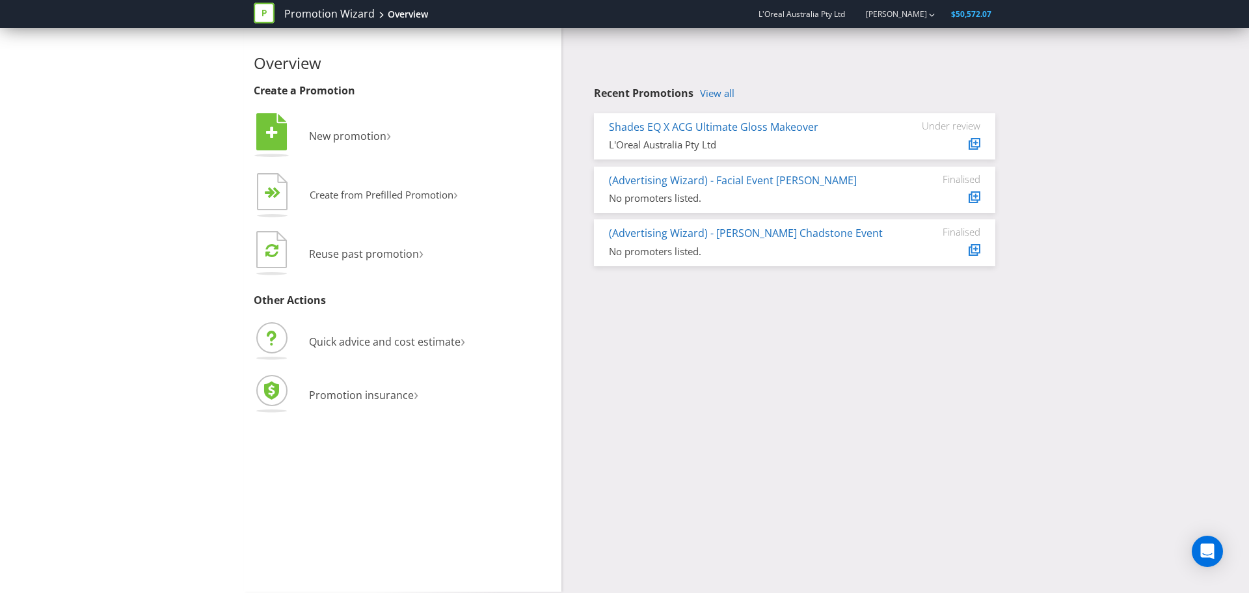
drag, startPoint x: 973, startPoint y: 144, endPoint x: 900, endPoint y: 146, distance: 73.5
click at [900, 146] on div "Under review" at bounding box center [941, 136] width 98 height 33
click at [971, 144] on icon at bounding box center [973, 144] width 7 height 7
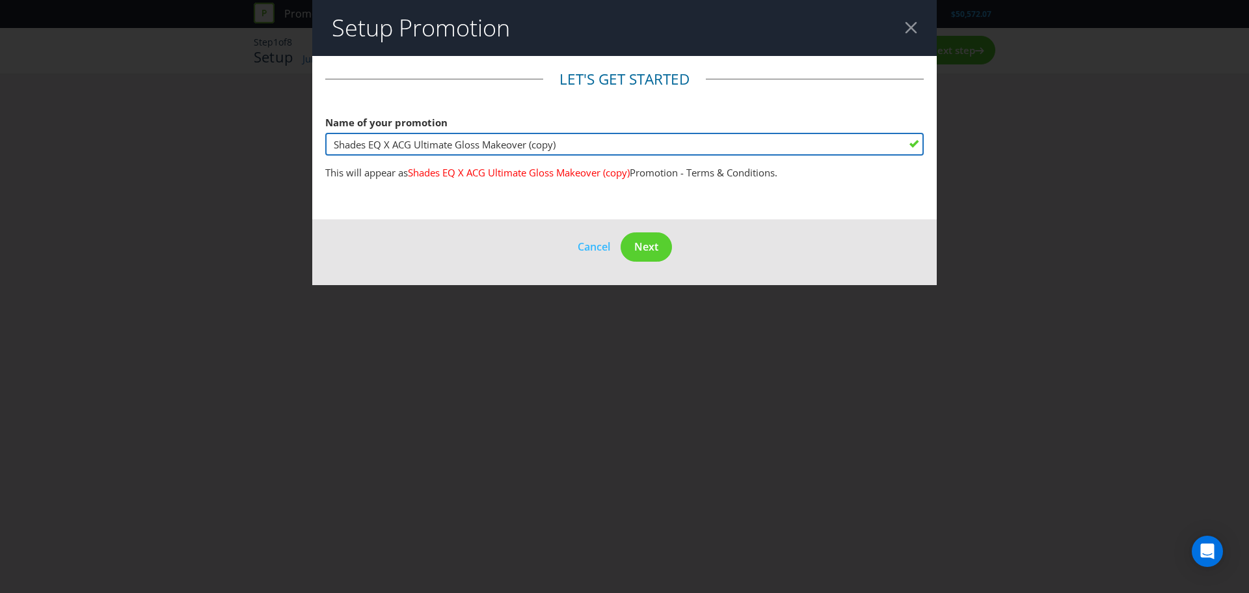
drag, startPoint x: 577, startPoint y: 141, endPoint x: 539, endPoint y: 142, distance: 38.4
click at [539, 142] on input "Shades EQ X ACG Ultimate Gloss Makeover (copy)" at bounding box center [624, 144] width 598 height 23
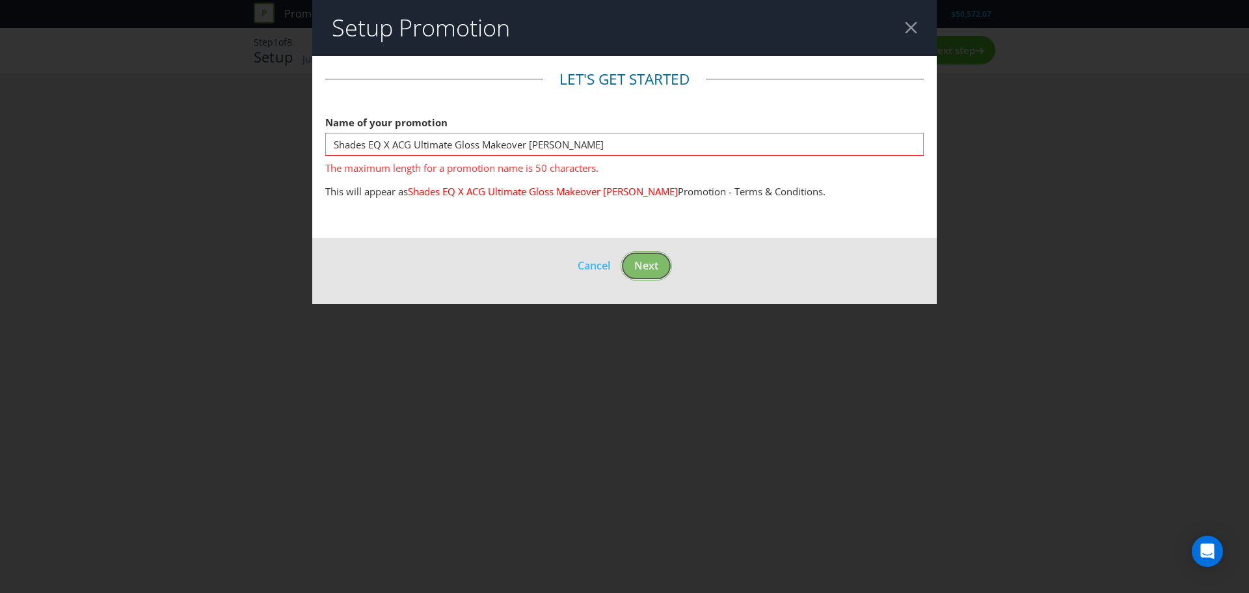
click at [655, 241] on footer "Cancel Next" at bounding box center [624, 271] width 624 height 66
click at [613, 143] on input "Shades EQ X ACG Ultimate Gloss Makeover [PERSON_NAME]" at bounding box center [624, 144] width 598 height 23
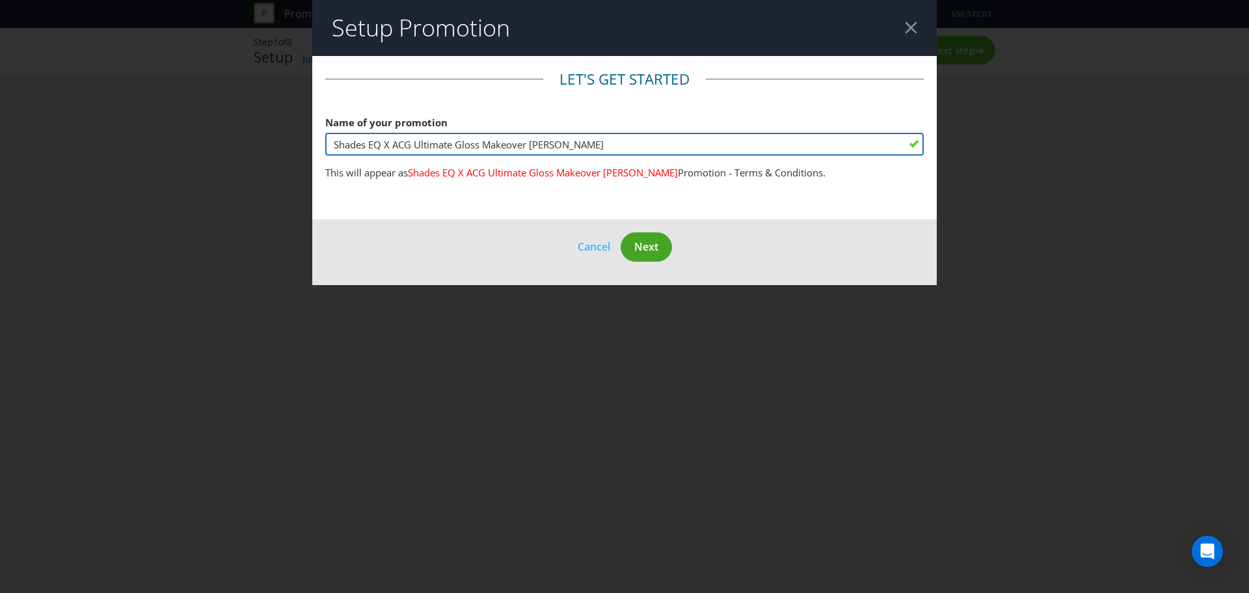
type input "Shades EQ X ACG Ultimate Gloss Makeover [PERSON_NAME]"
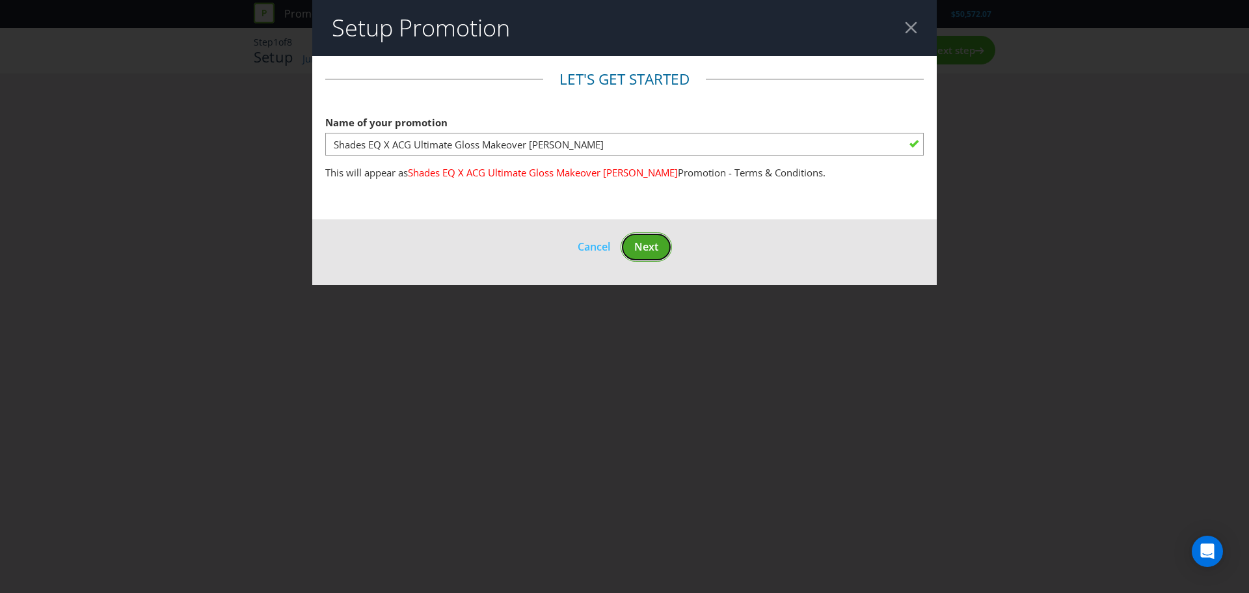
click at [647, 243] on span "Next" at bounding box center [646, 246] width 24 height 14
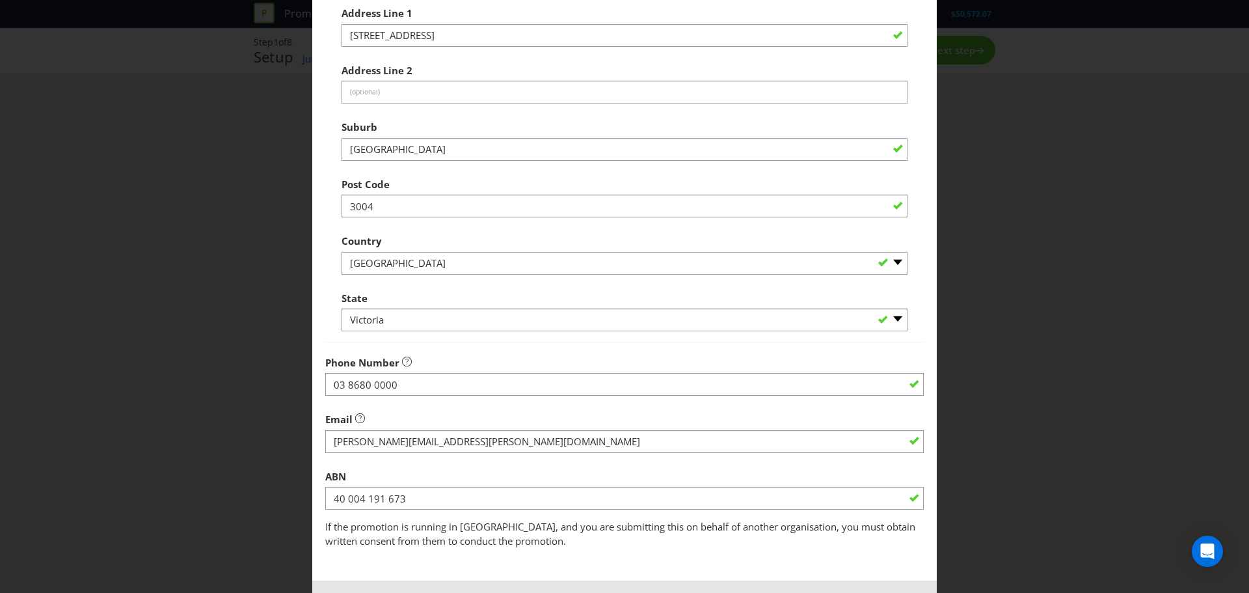
scroll to position [256, 0]
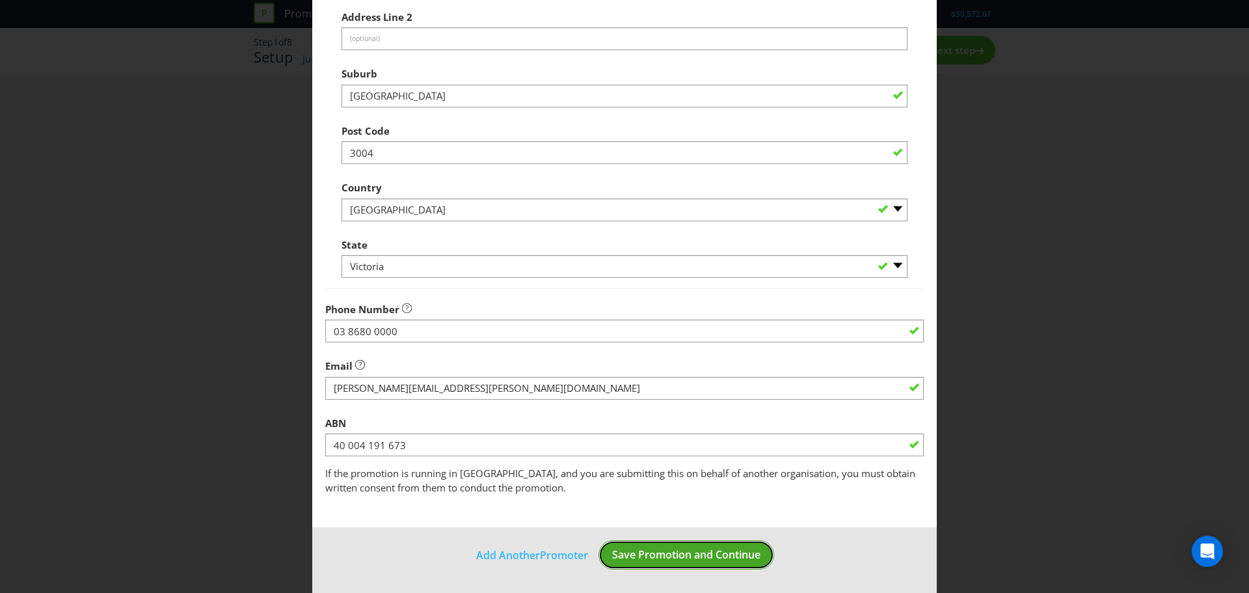
click at [693, 557] on span "Save Promotion and Continue" at bounding box center [686, 554] width 148 height 14
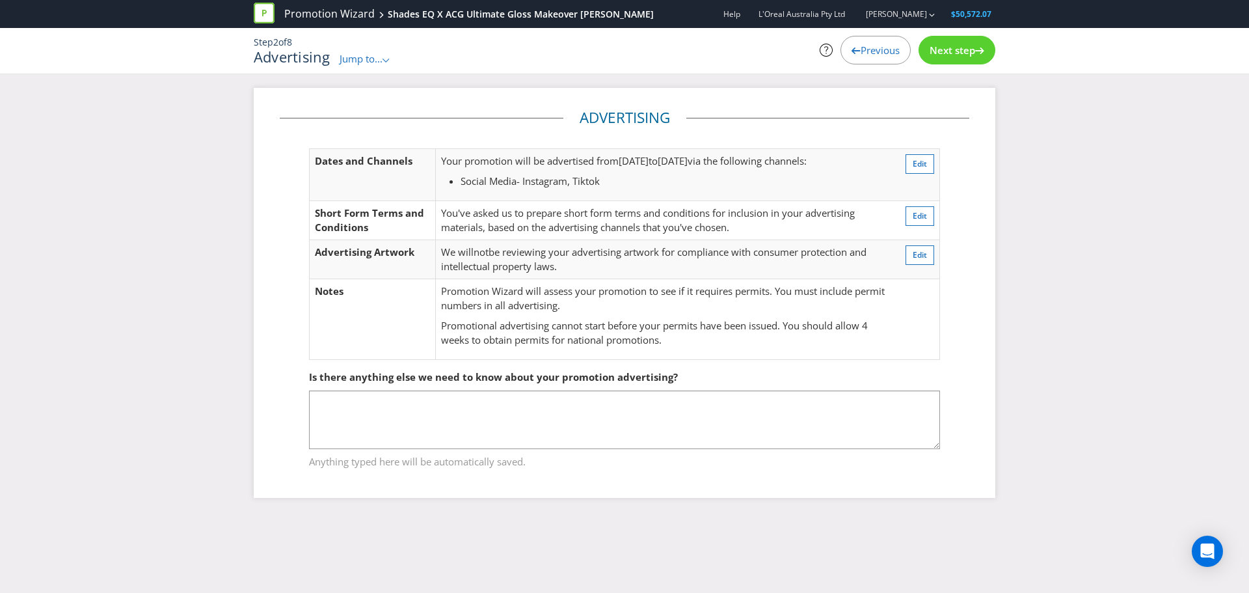
click at [969, 50] on span "Next step" at bounding box center [953, 50] width 46 height 13
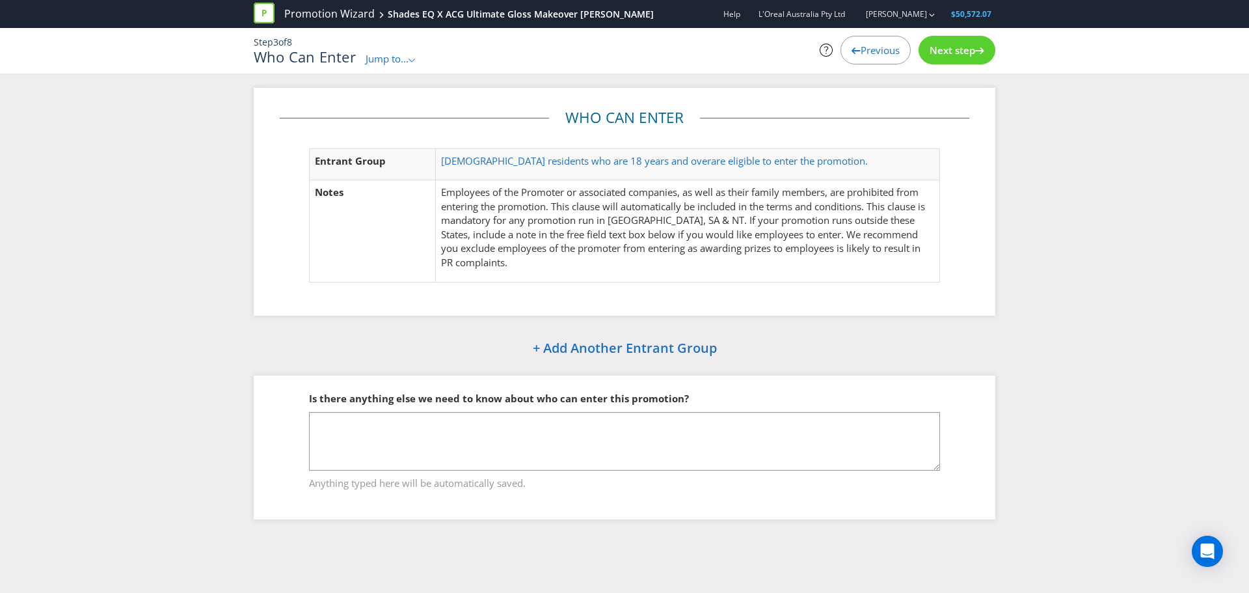
click at [969, 50] on span "Next step" at bounding box center [953, 50] width 46 height 13
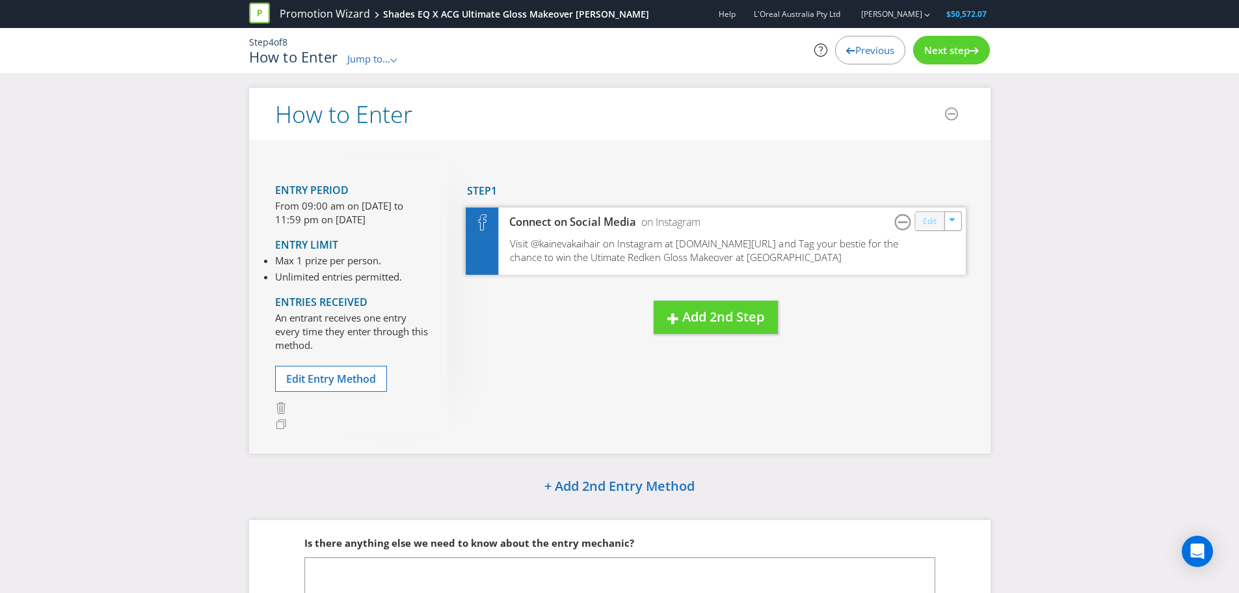
click at [935, 224] on link "Edit" at bounding box center [929, 220] width 14 height 15
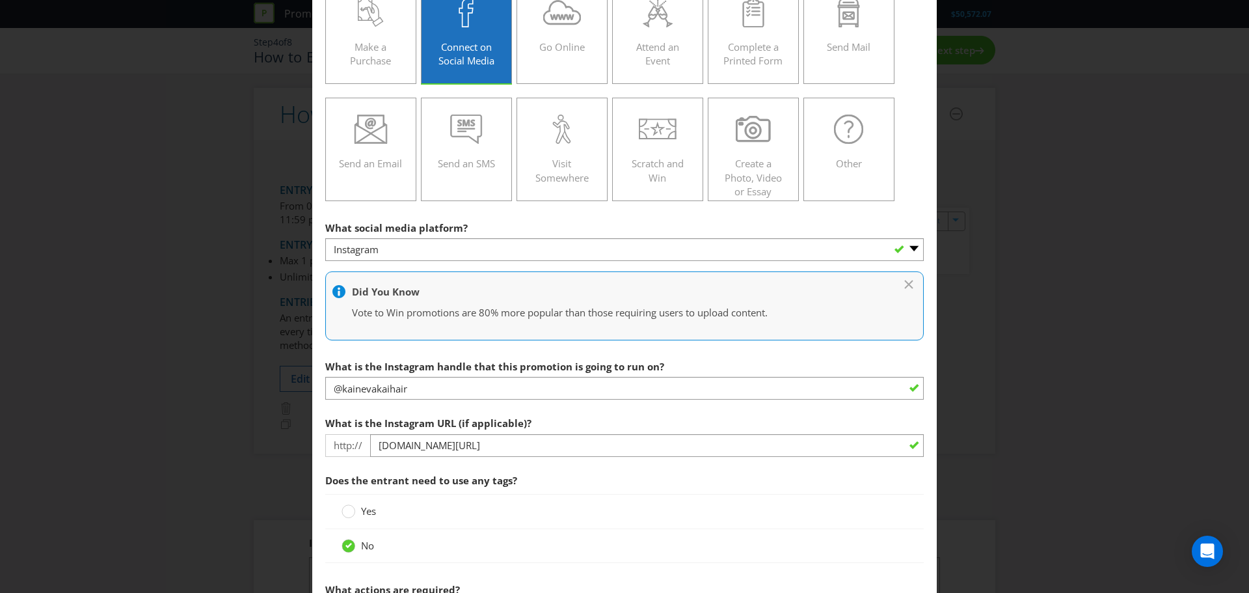
scroll to position [109, 0]
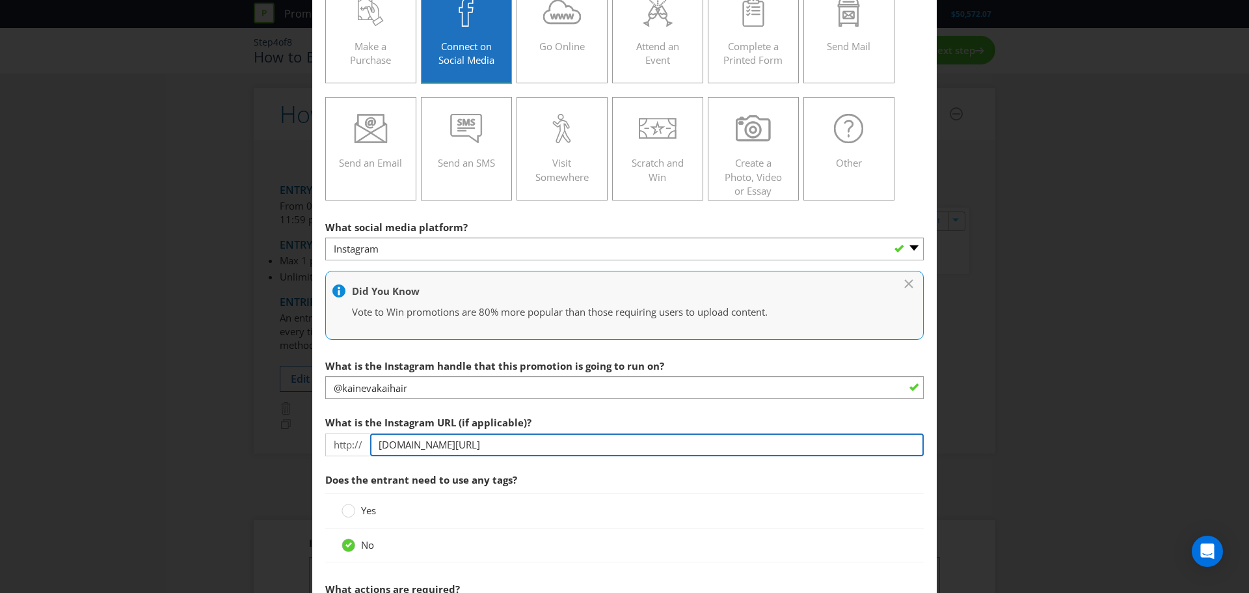
drag, startPoint x: 551, startPoint y: 448, endPoint x: 477, endPoint y: 449, distance: 73.5
click at [477, 449] on input "[DOMAIN_NAME][URL]" at bounding box center [647, 444] width 554 height 23
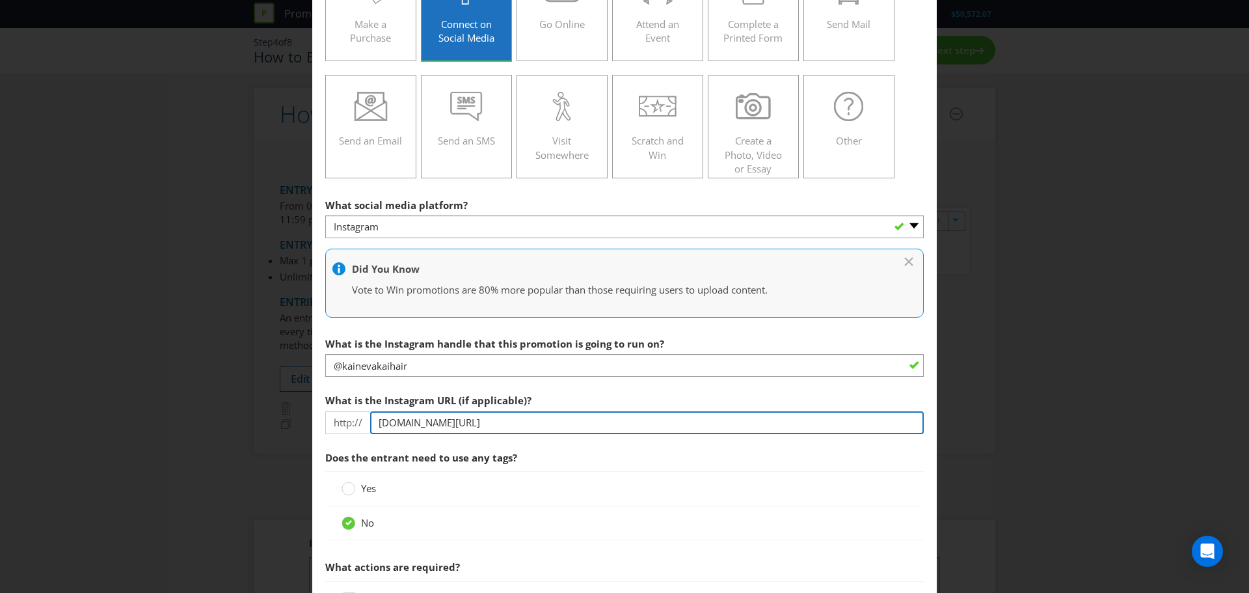
scroll to position [131, 0]
drag, startPoint x: 604, startPoint y: 414, endPoint x: 474, endPoint y: 422, distance: 130.3
click at [474, 422] on input "[DOMAIN_NAME][URL]" at bounding box center [647, 421] width 554 height 23
type input "[DOMAIN_NAME][URL]"
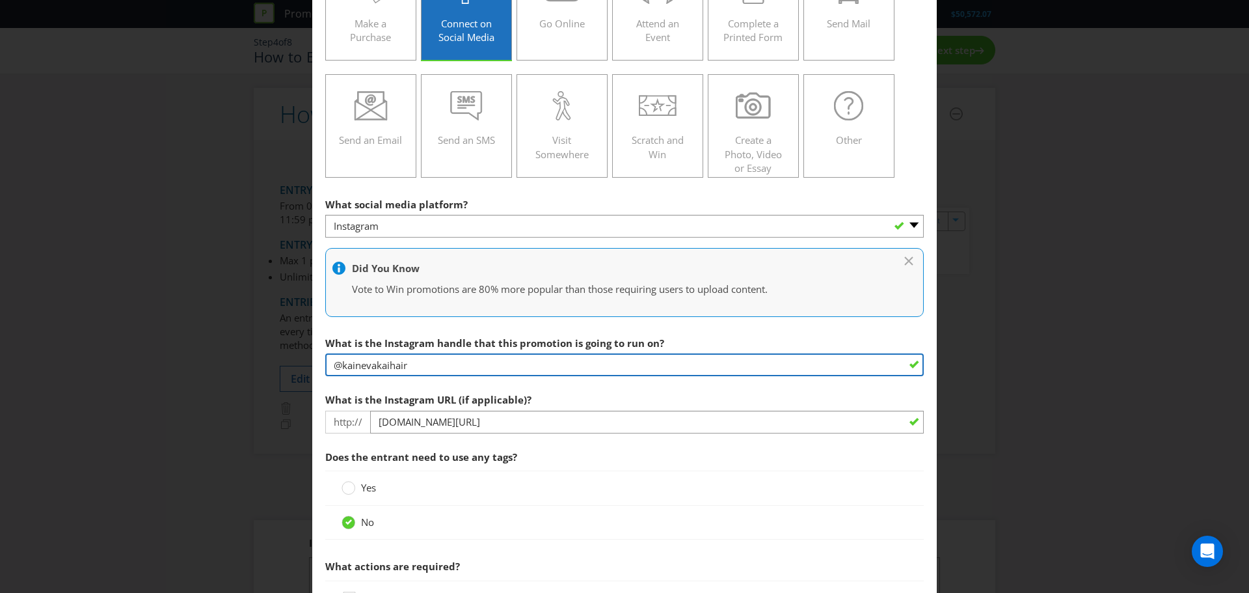
click at [438, 365] on input "@kainevakaihair" at bounding box center [624, 364] width 598 height 23
paste input "shereeknobel_bixiecolour"
click at [332, 367] on input "shereeknobel_bixiecolour" at bounding box center [624, 364] width 598 height 23
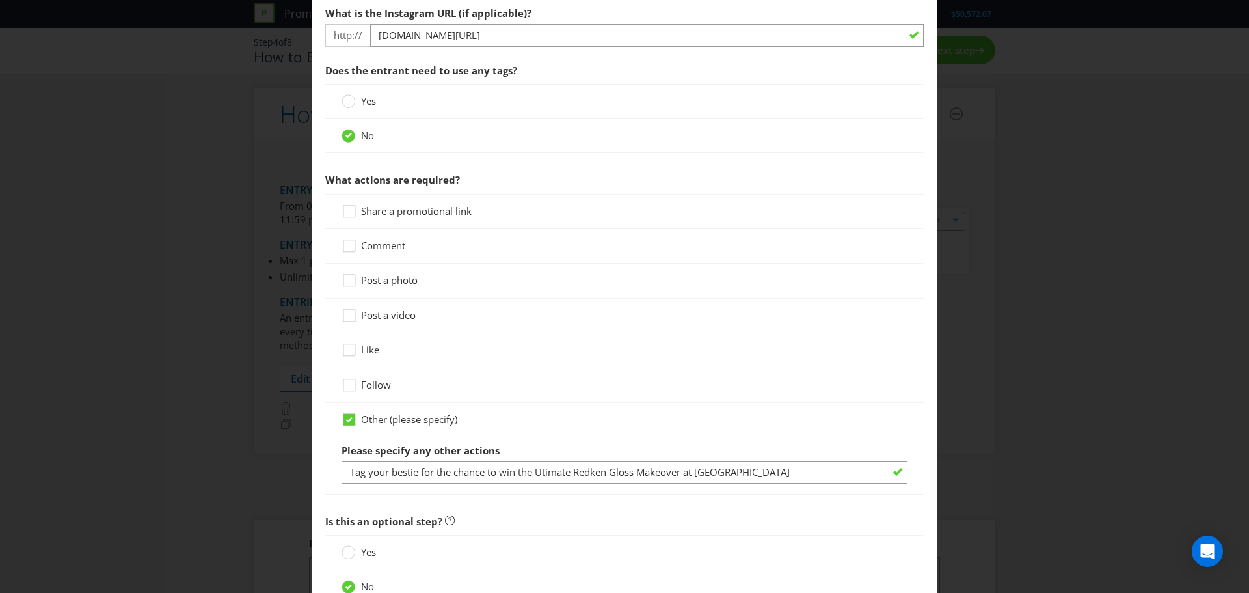
scroll to position [620, 0]
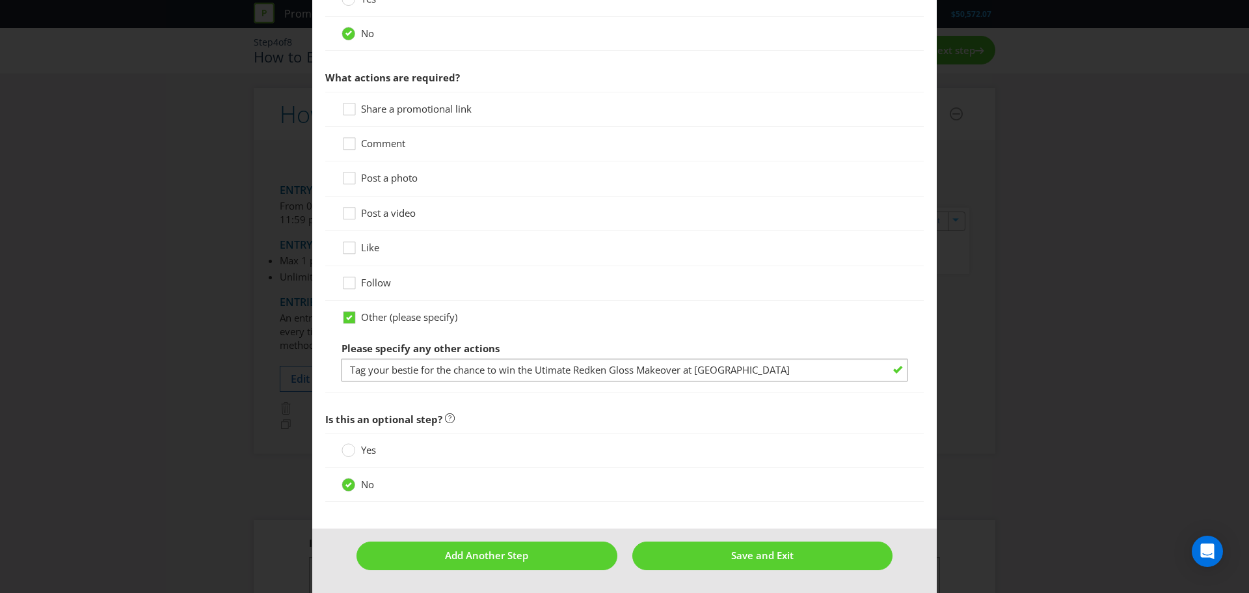
type input "@shereeknobel_bixiecolour"
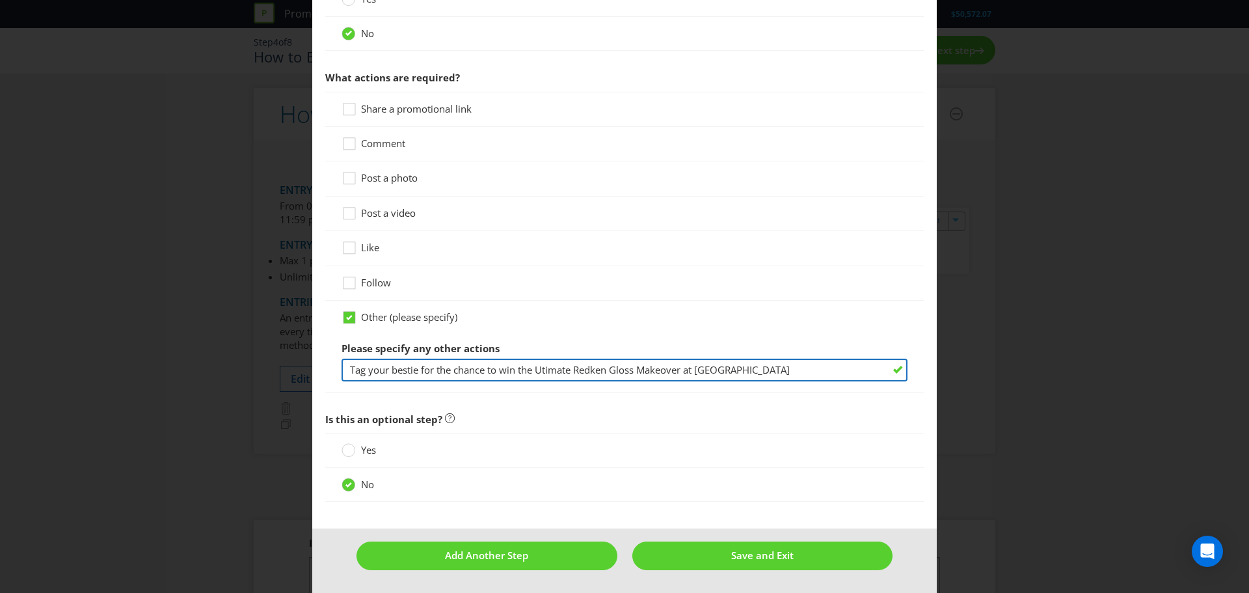
drag, startPoint x: 772, startPoint y: 371, endPoint x: 700, endPoint y: 375, distance: 72.3
click at [700, 375] on input "Tag your bestie for the chance to win the Utimate Redken Gloss Makeover at [GEO…" at bounding box center [625, 369] width 566 height 23
type input "Tag your bestie for the chance to win the Utimate Redken Gloss Makeover at Bixi…"
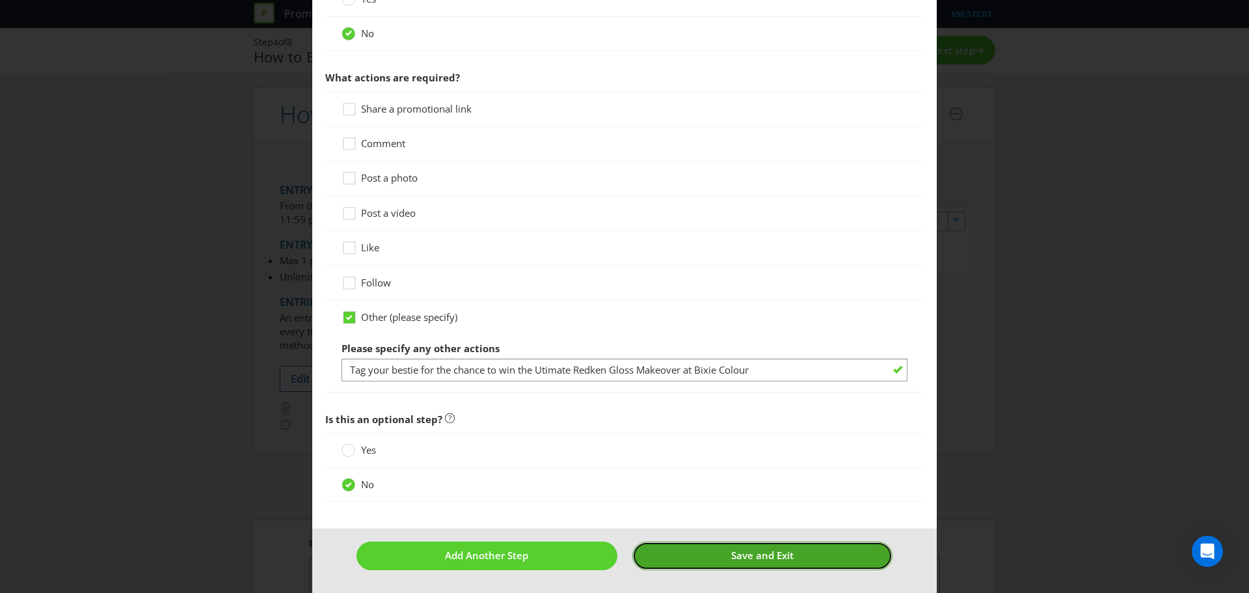
click at [735, 557] on span "Save and Exit" at bounding box center [762, 554] width 62 height 13
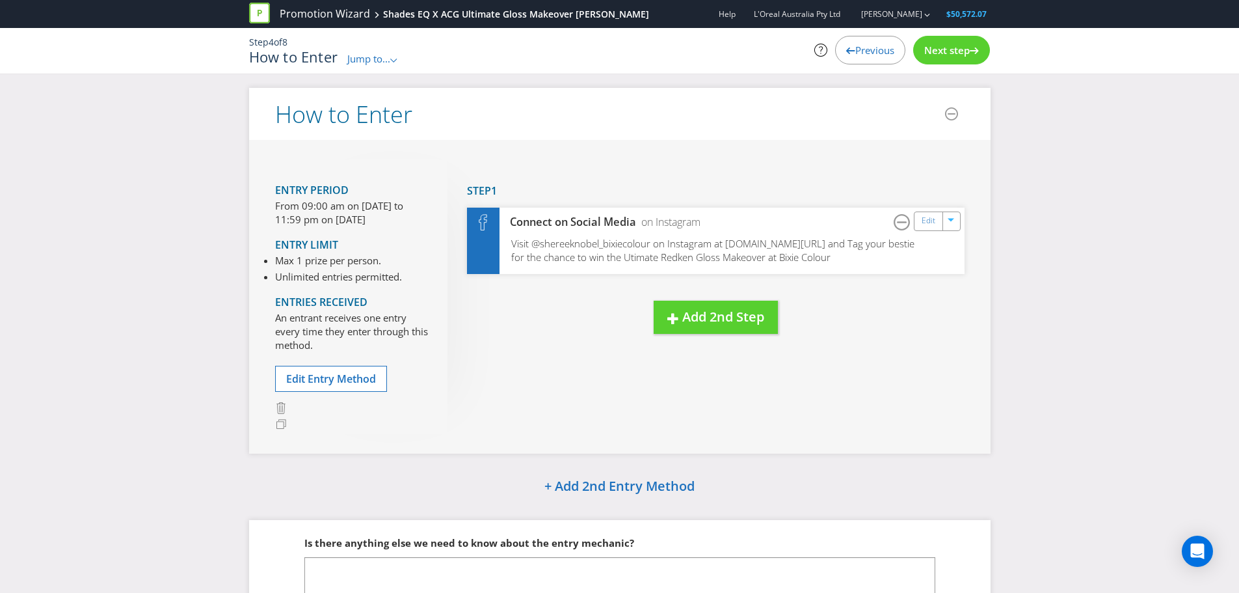
click at [959, 43] on div "Next step" at bounding box center [951, 50] width 77 height 29
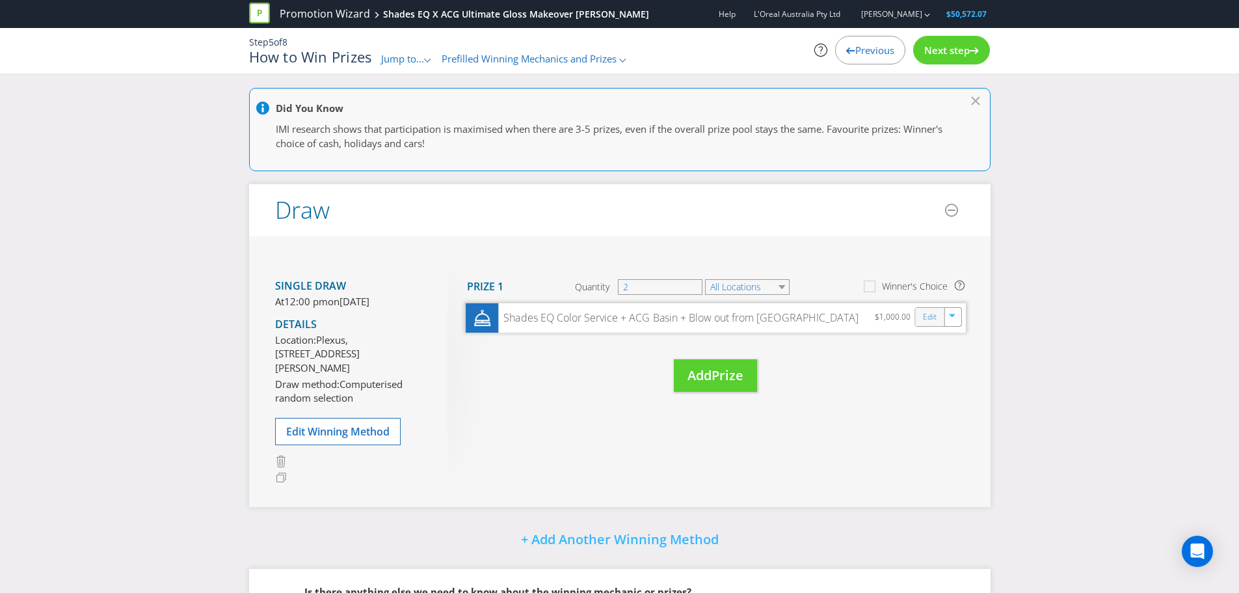
click at [918, 318] on div "Edit" at bounding box center [929, 317] width 29 height 18
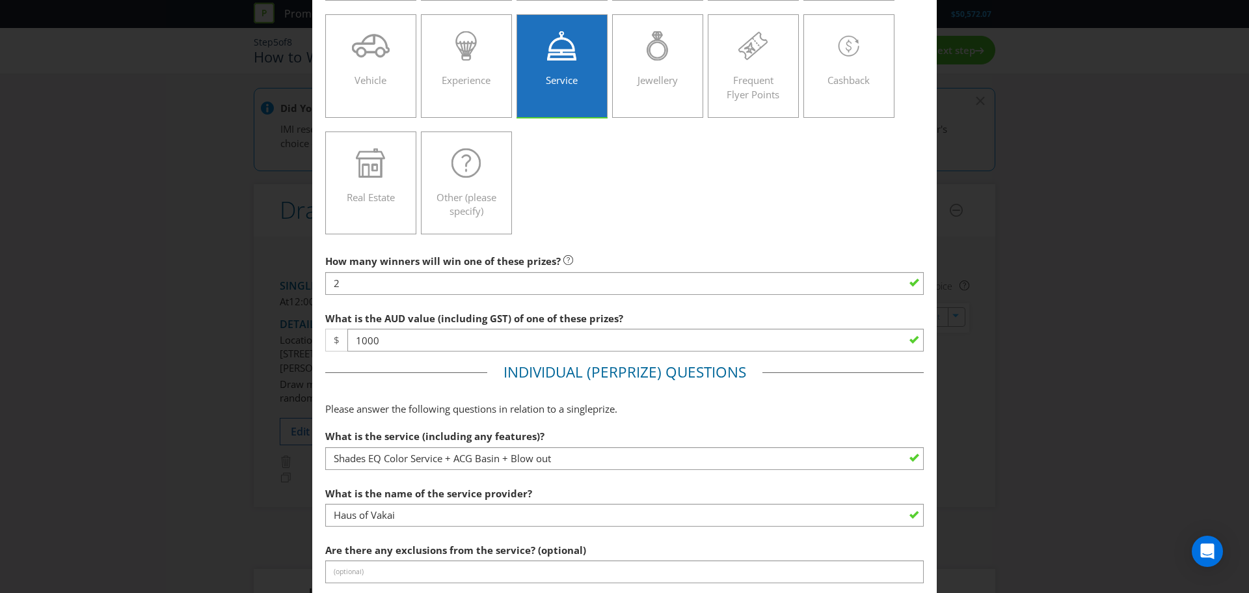
scroll to position [192, 0]
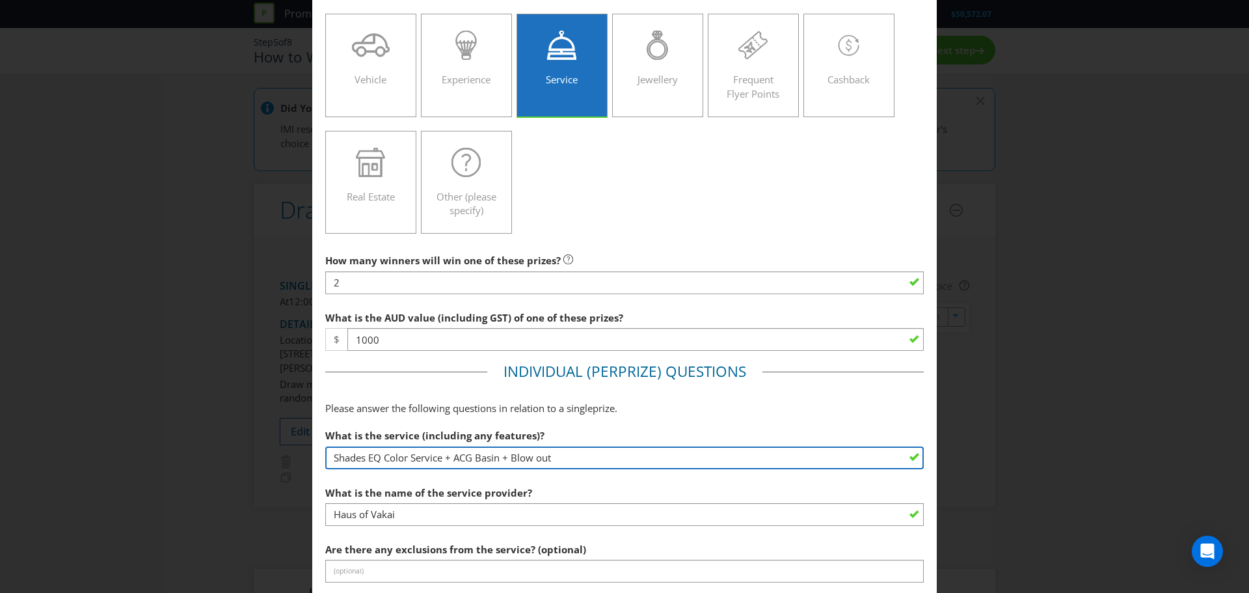
click at [569, 460] on input "Shades EQ Color Service + ACG Basin + Blow out" at bounding box center [624, 457] width 598 height 23
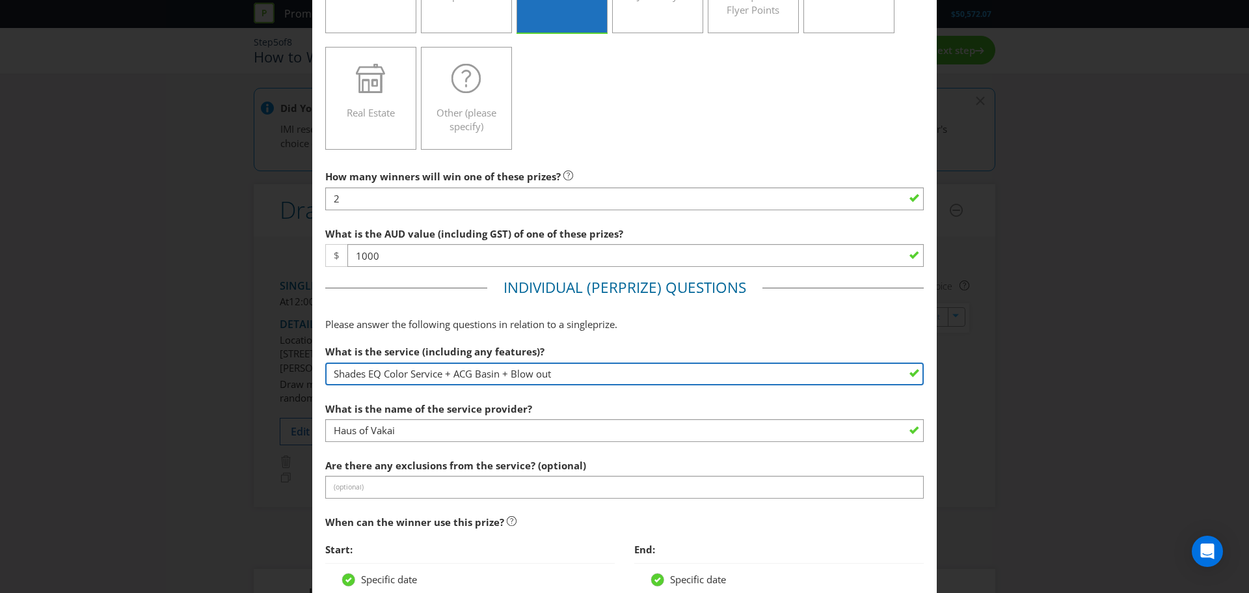
scroll to position [276, 0]
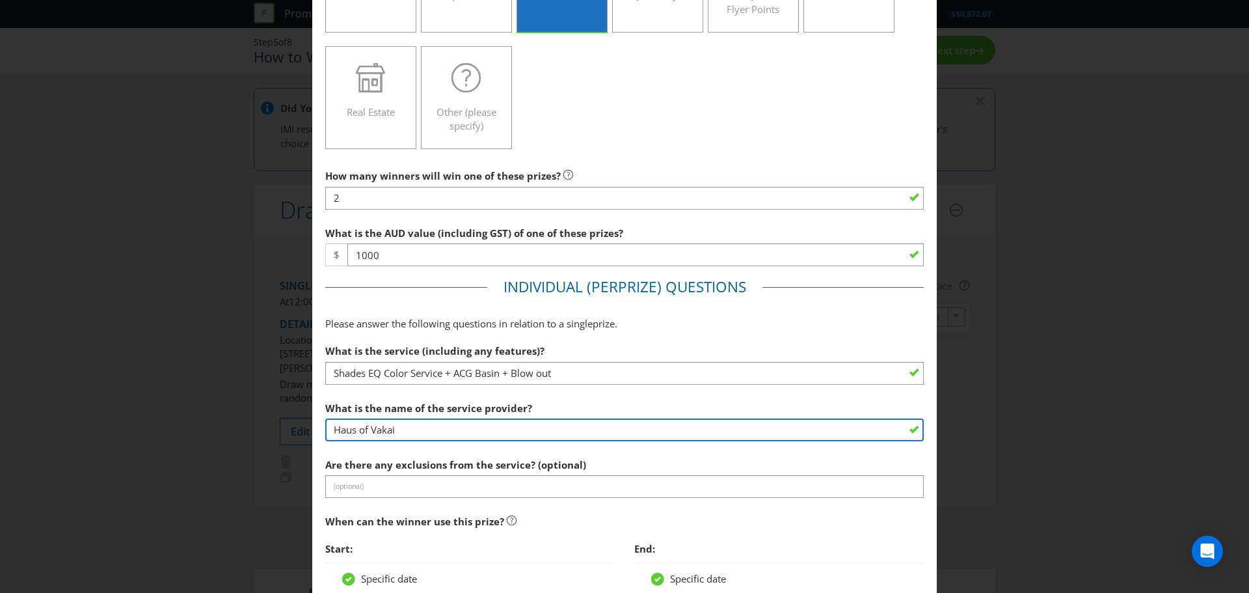
click at [417, 438] on input "Haus of Vakai" at bounding box center [624, 429] width 598 height 23
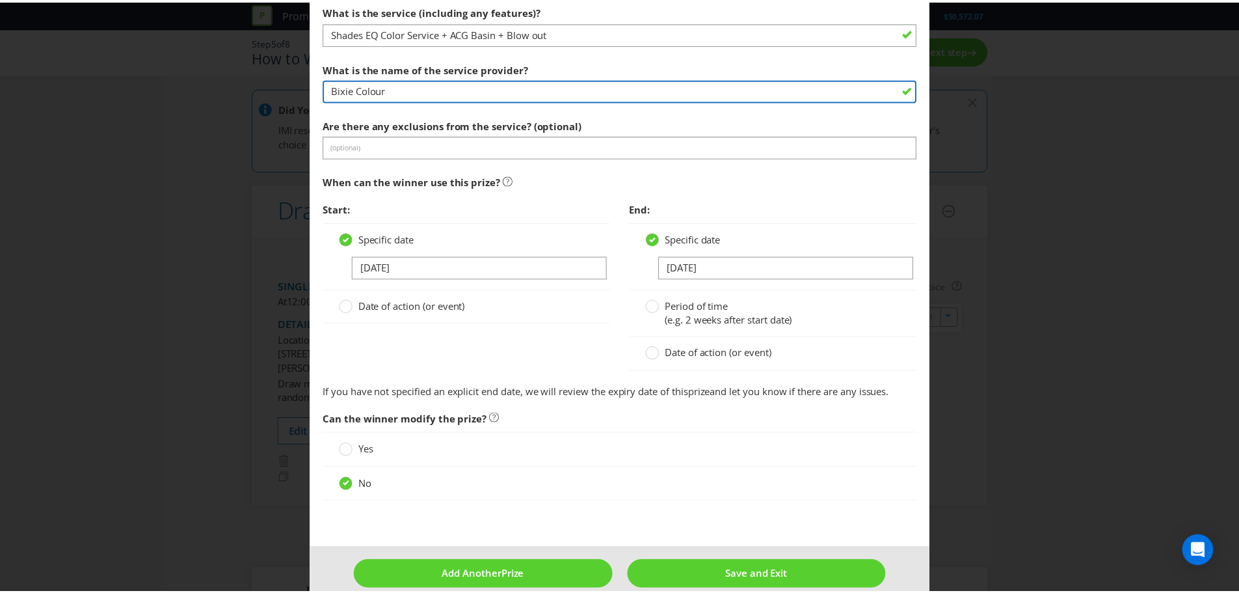
scroll to position [636, 0]
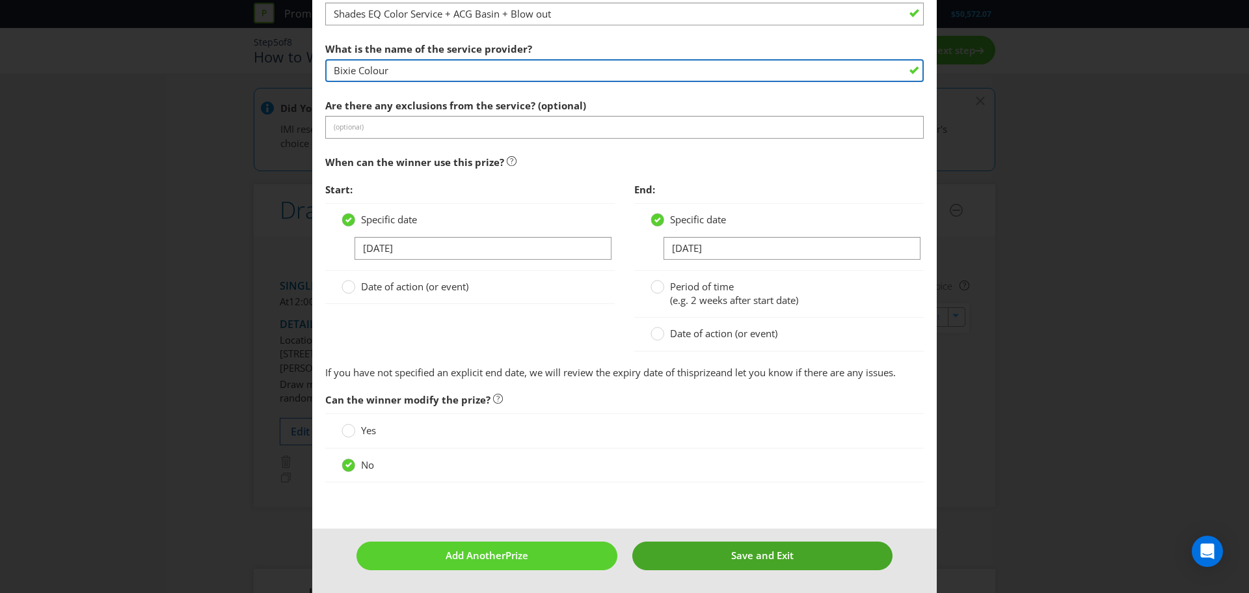
type input "Bixie Colour"
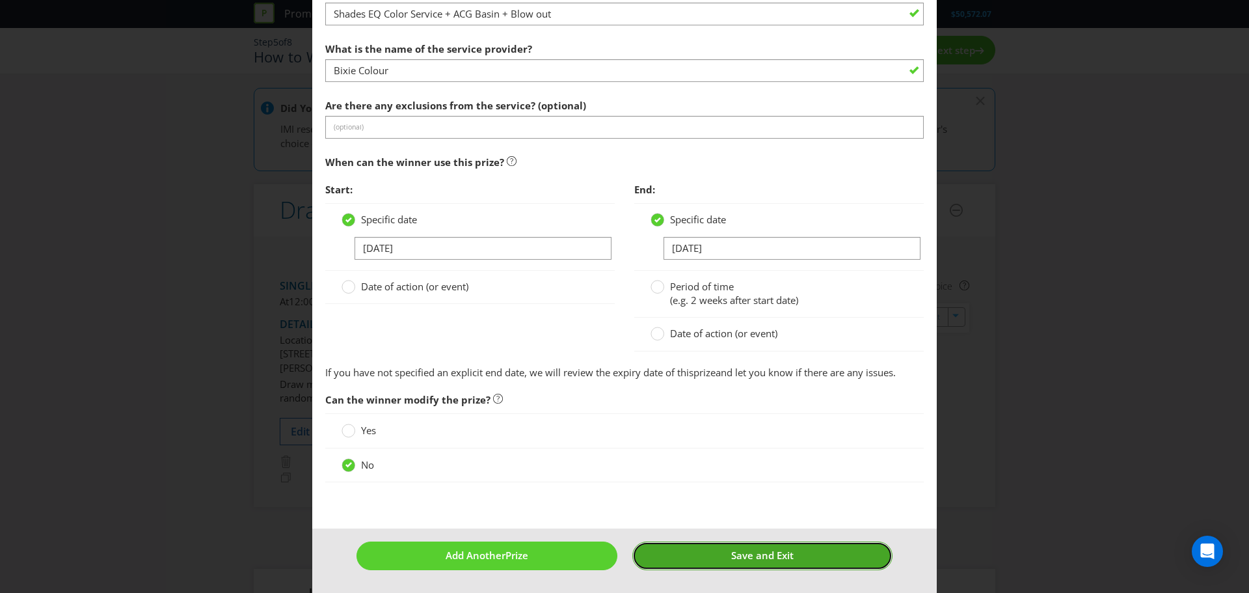
click at [702, 546] on button "Save and Exit" at bounding box center [762, 555] width 261 height 28
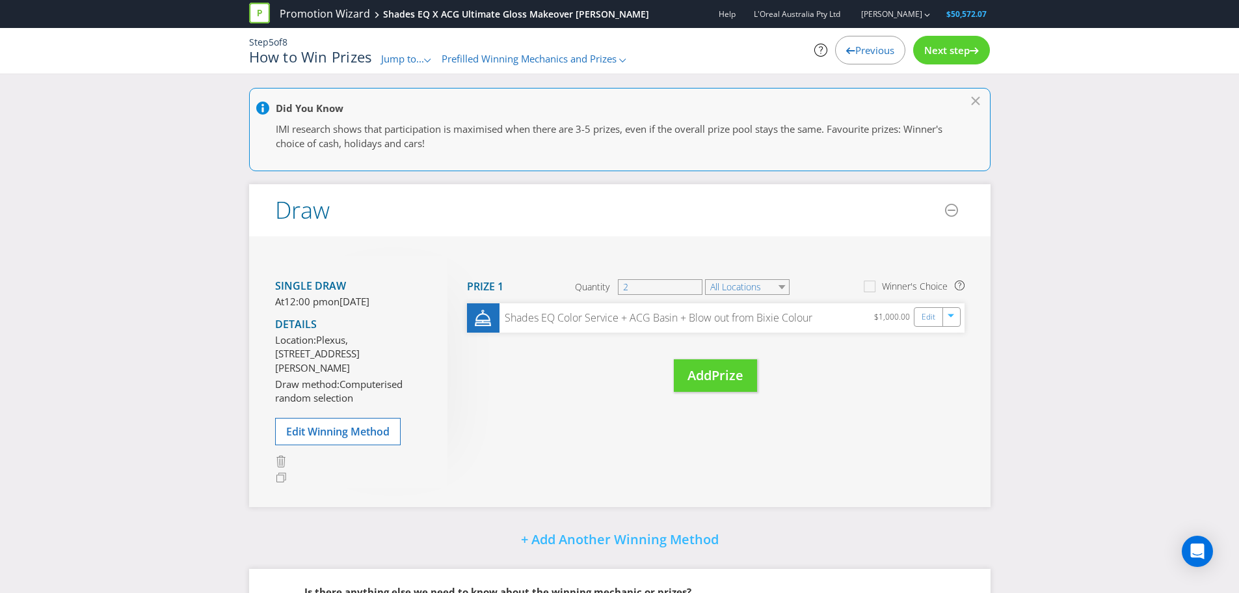
click at [954, 53] on span "Next step" at bounding box center [947, 50] width 46 height 13
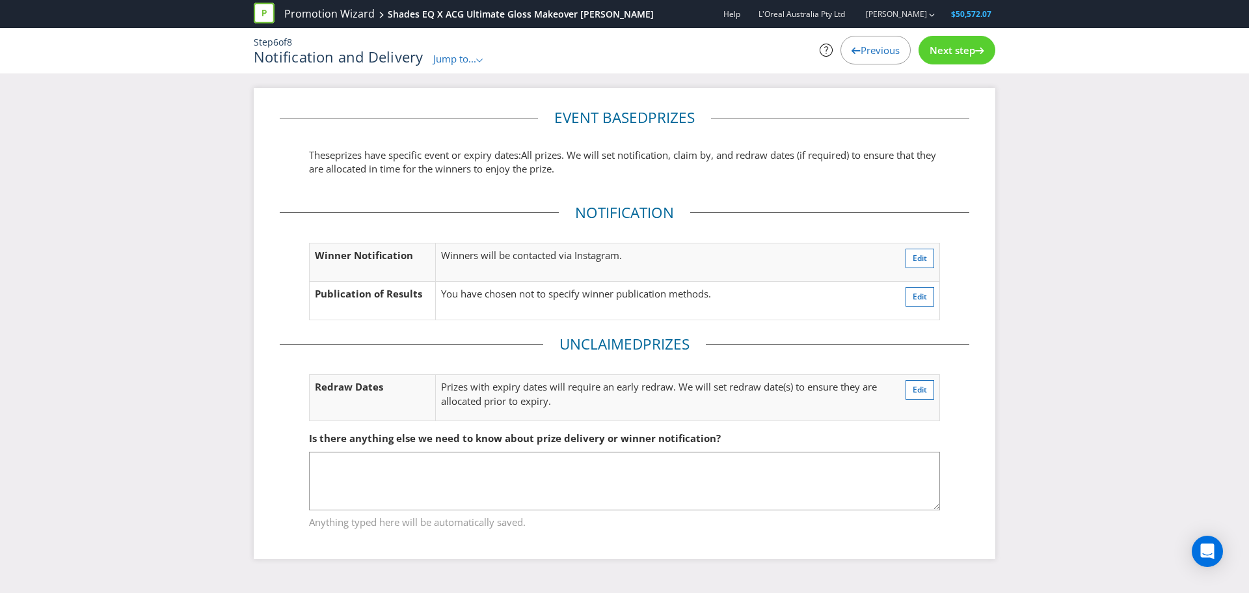
click at [959, 57] on div "Next step" at bounding box center [956, 50] width 77 height 29
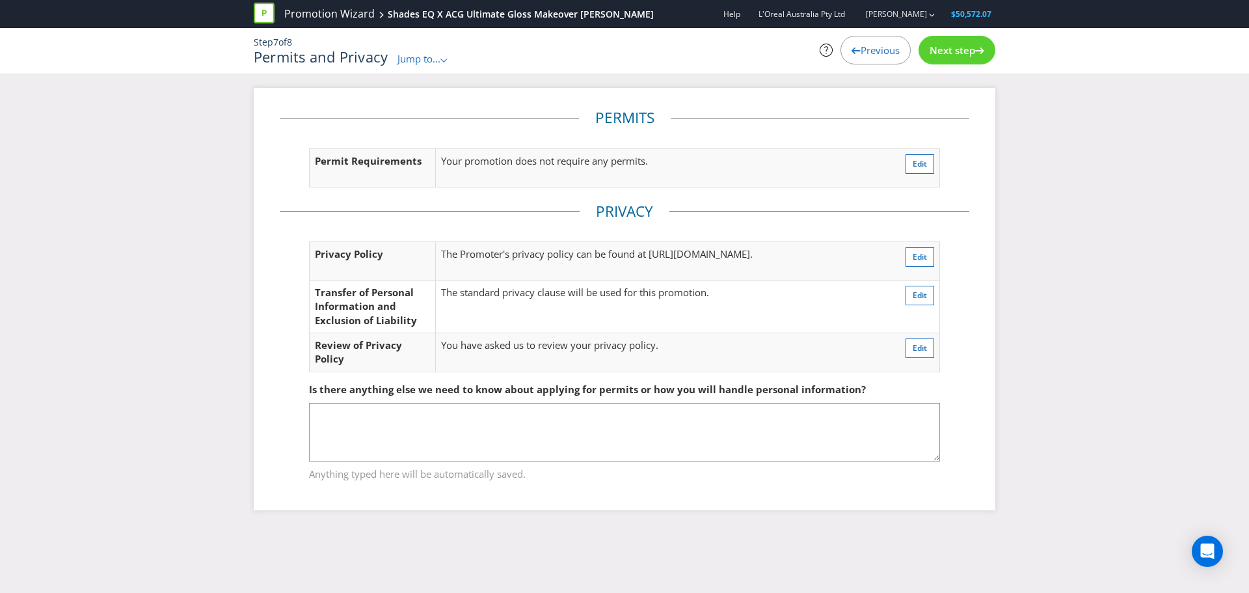
click at [952, 53] on span "Next step" at bounding box center [953, 50] width 46 height 13
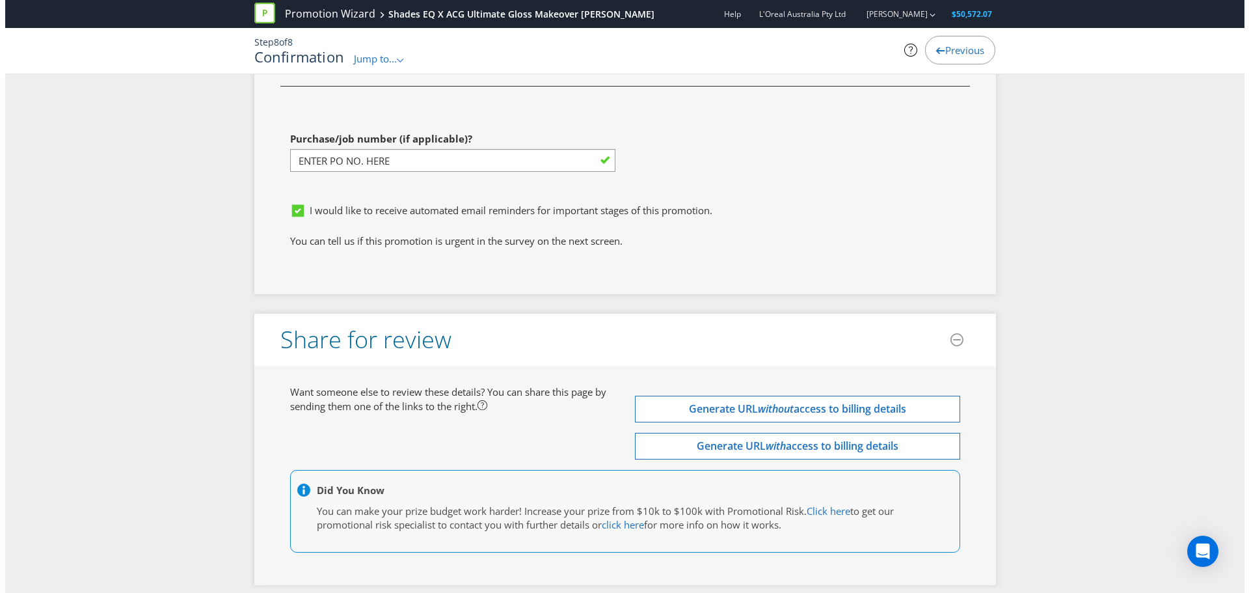
scroll to position [3677, 0]
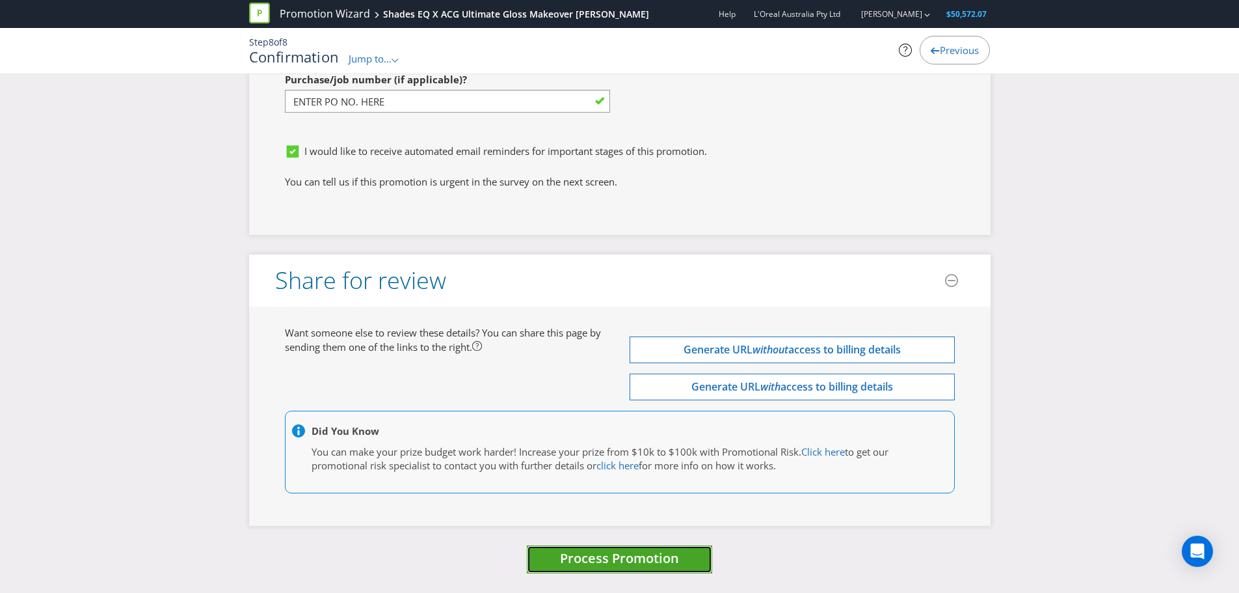
click at [634, 554] on span "Process Promotion" at bounding box center [619, 558] width 119 height 18
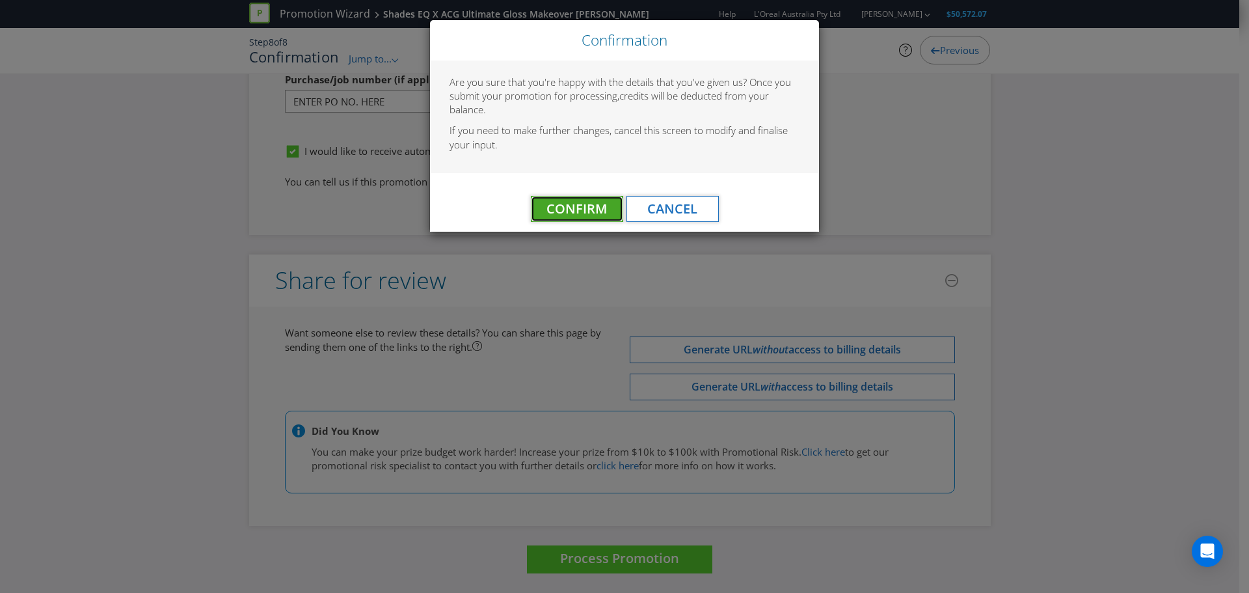
click at [584, 214] on span "Confirm" at bounding box center [576, 209] width 60 height 18
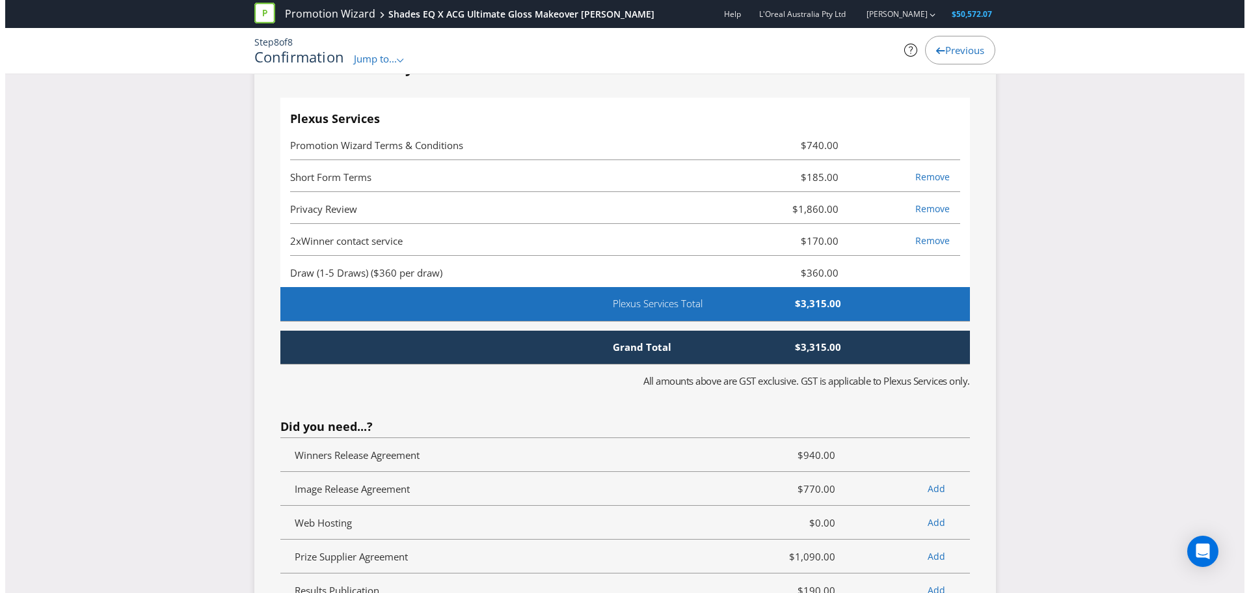
scroll to position [0, 0]
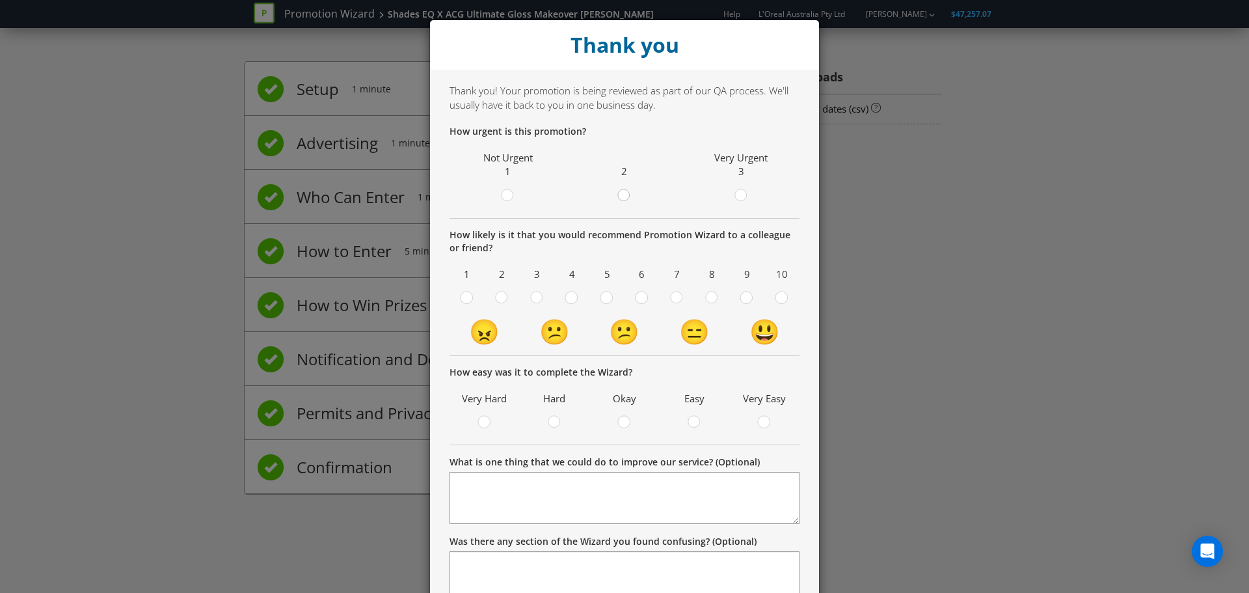
click at [621, 190] on div at bounding box center [624, 191] width 7 height 7
click at [0, 0] on input "radio" at bounding box center [0, 0] width 0 height 0
click at [780, 286] on div "10" at bounding box center [782, 285] width 29 height 43
click at [780, 291] on div at bounding box center [782, 293] width 7 height 7
click at [0, 0] on input "radio" at bounding box center [0, 0] width 0 height 0
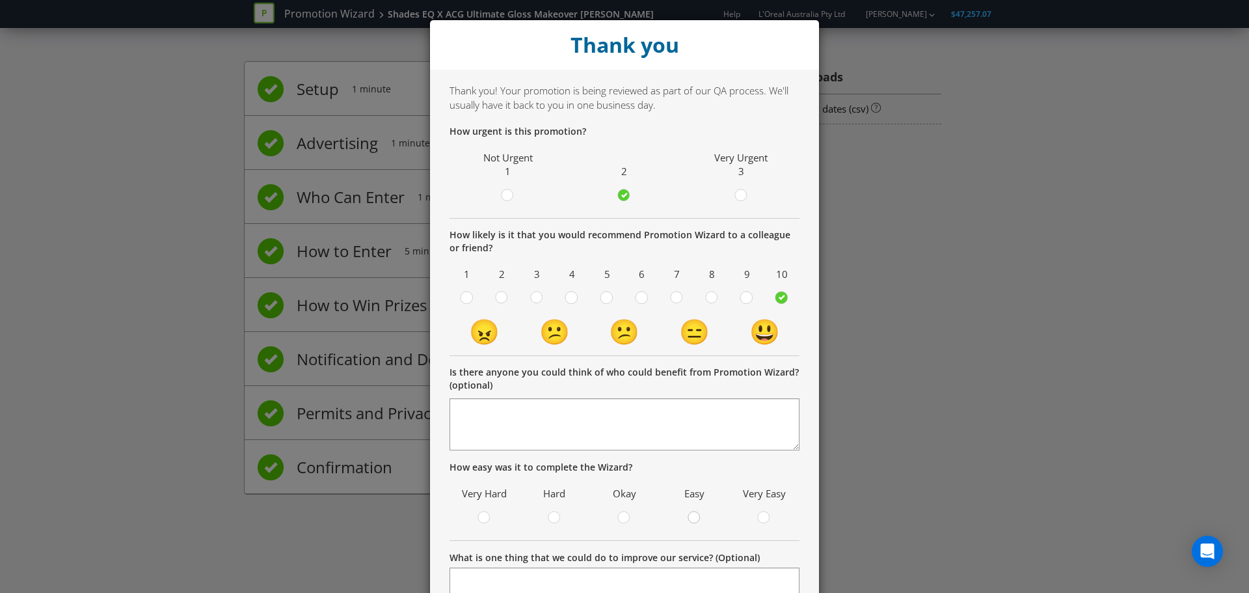
click at [691, 517] on circle at bounding box center [694, 517] width 12 height 12
click at [0, 0] on input "radio" at bounding box center [0, 0] width 0 height 0
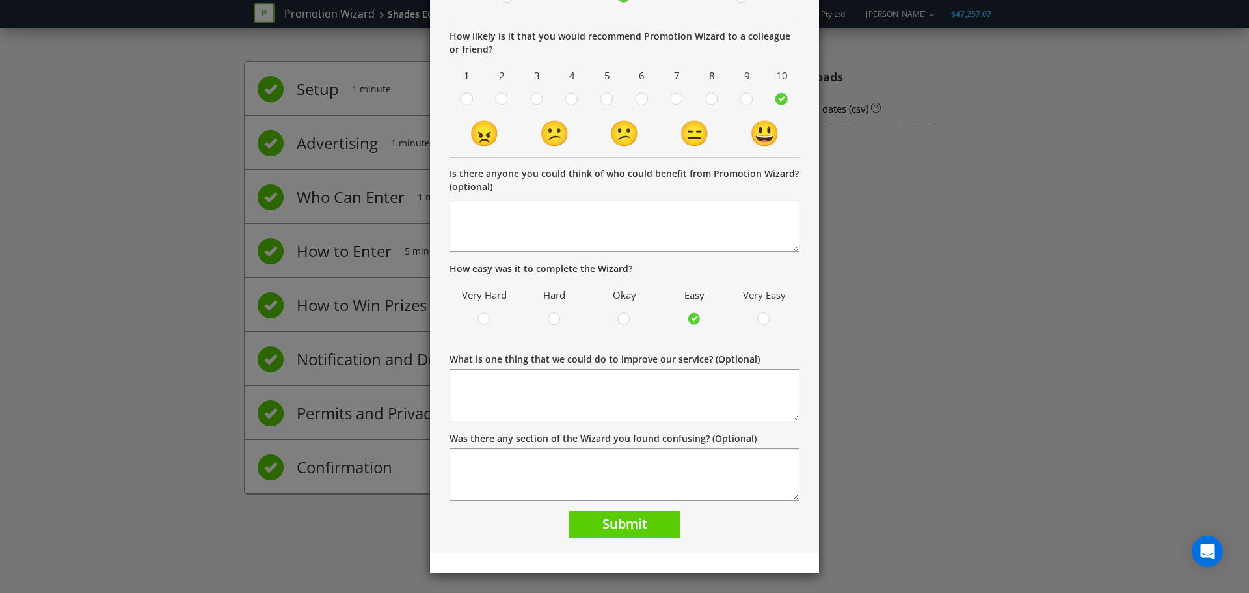
click at [652, 509] on form "How urgent is this promotion? Not Urgent 1 2 Very Urgent 3 How likely is it tha…" at bounding box center [624, 231] width 350 height 611
click at [652, 526] on button "Submit" at bounding box center [624, 525] width 111 height 28
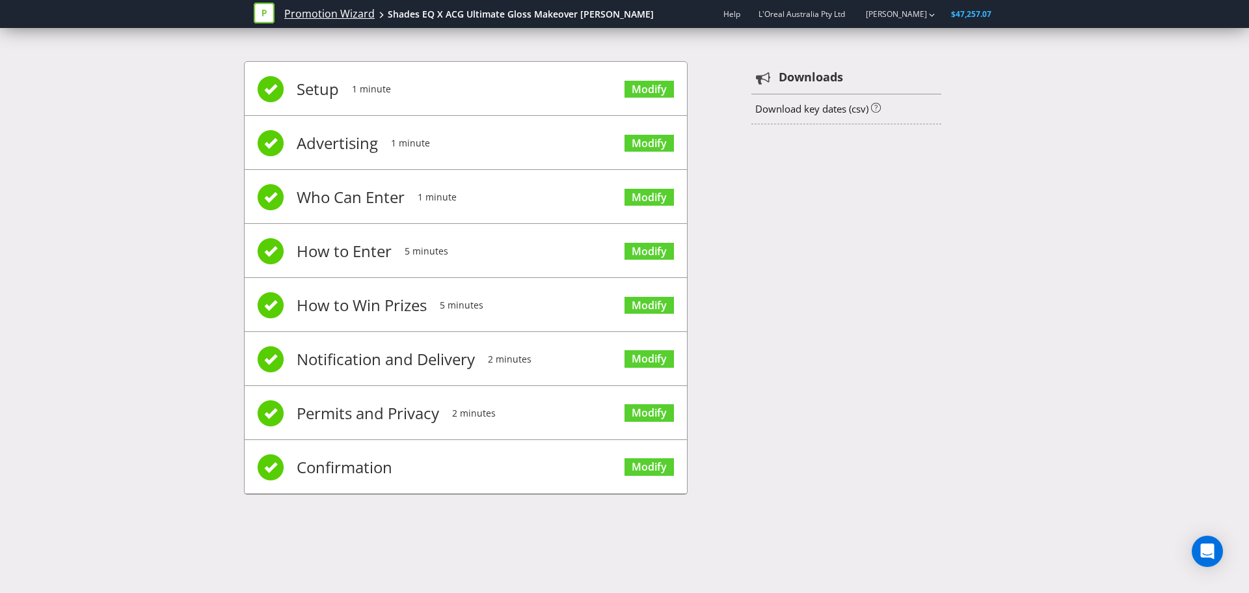
click at [355, 13] on link "Promotion Wizard" at bounding box center [329, 14] width 90 height 15
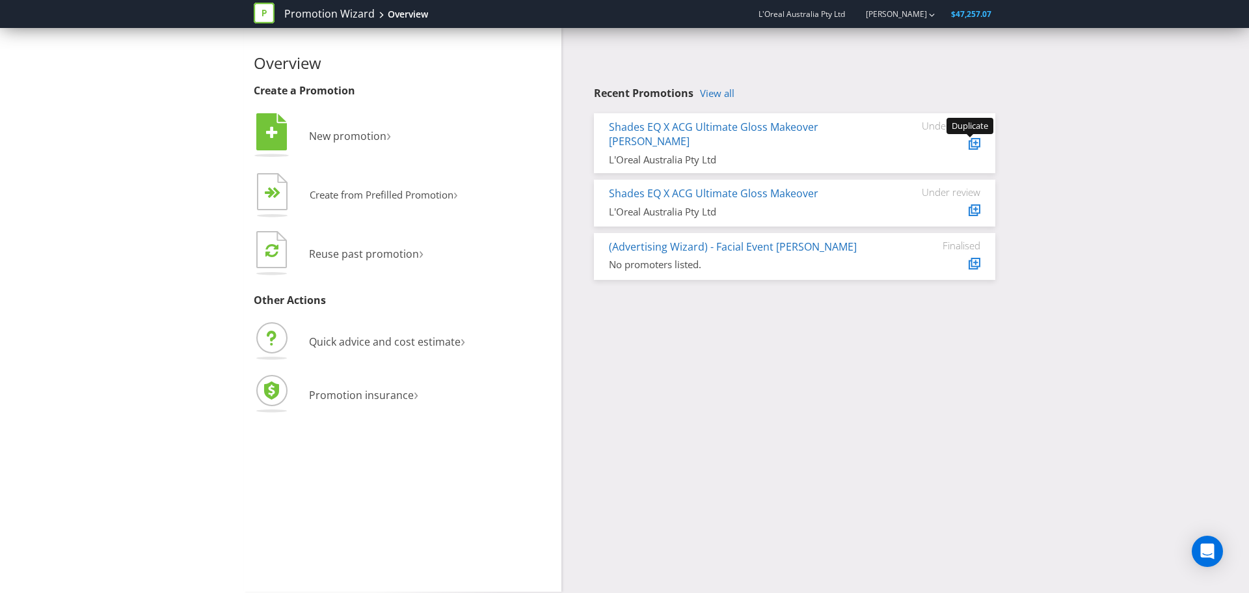
click at [976, 142] on icon at bounding box center [975, 142] width 5 height 5
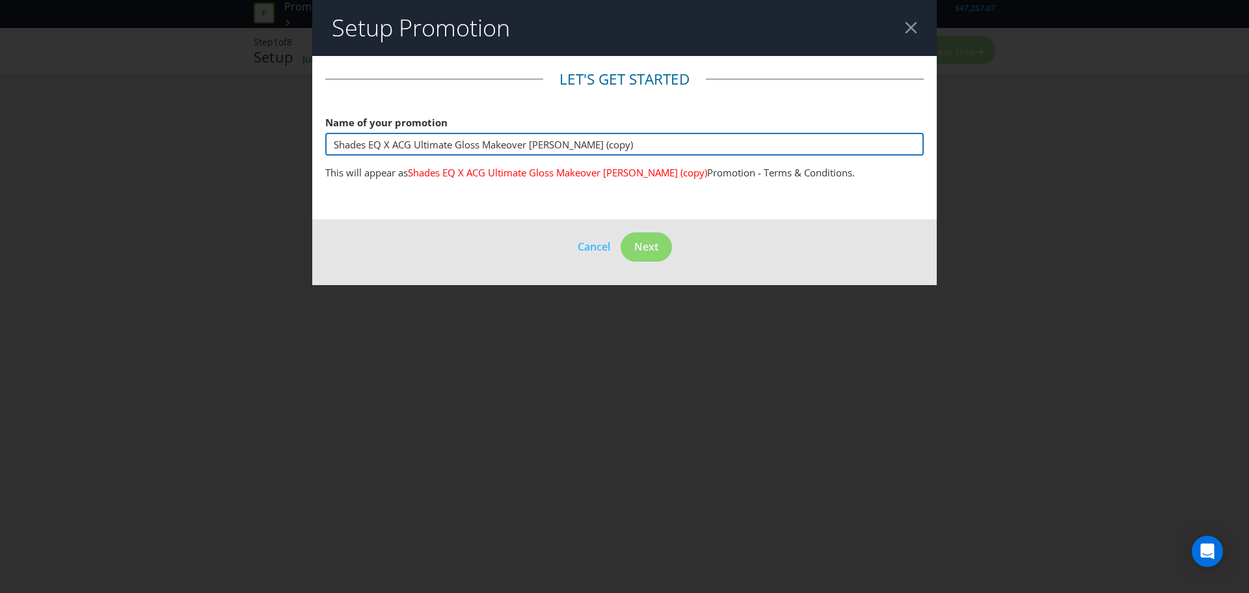
drag, startPoint x: 626, startPoint y: 148, endPoint x: 533, endPoint y: 135, distance: 93.3
click at [533, 135] on input "Shades EQ X ACG Ultimate Gloss Makeover [PERSON_NAME] (copy)" at bounding box center [624, 144] width 598 height 23
type input "Shades EQ X ACG Ultimate Gloss Makeover [PERSON_NAME]"
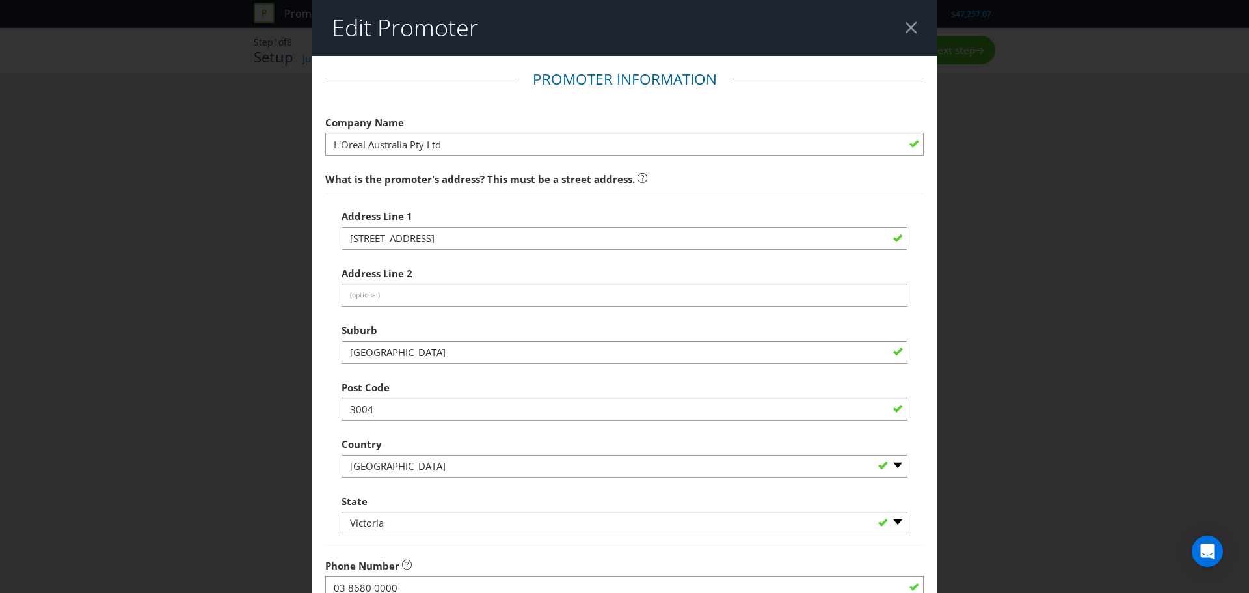
scroll to position [256, 0]
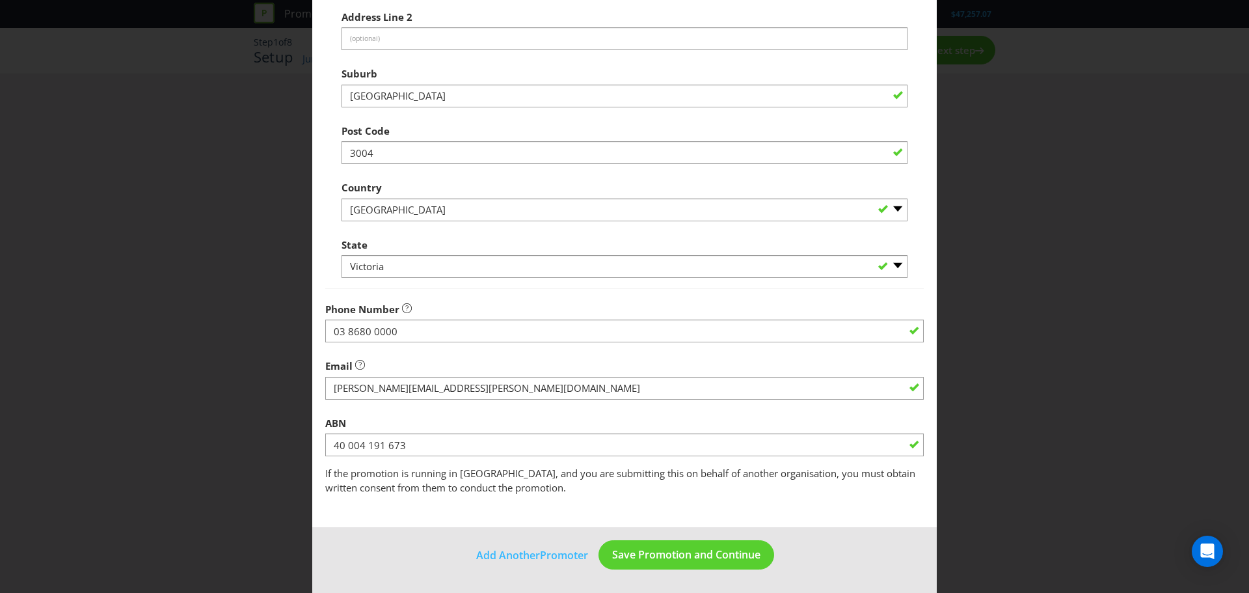
click at [691, 571] on footer "Add Another Promoter Save Promotion and Continue" at bounding box center [624, 560] width 624 height 66
click at [674, 554] on span "Save Promotion and Continue" at bounding box center [686, 554] width 148 height 14
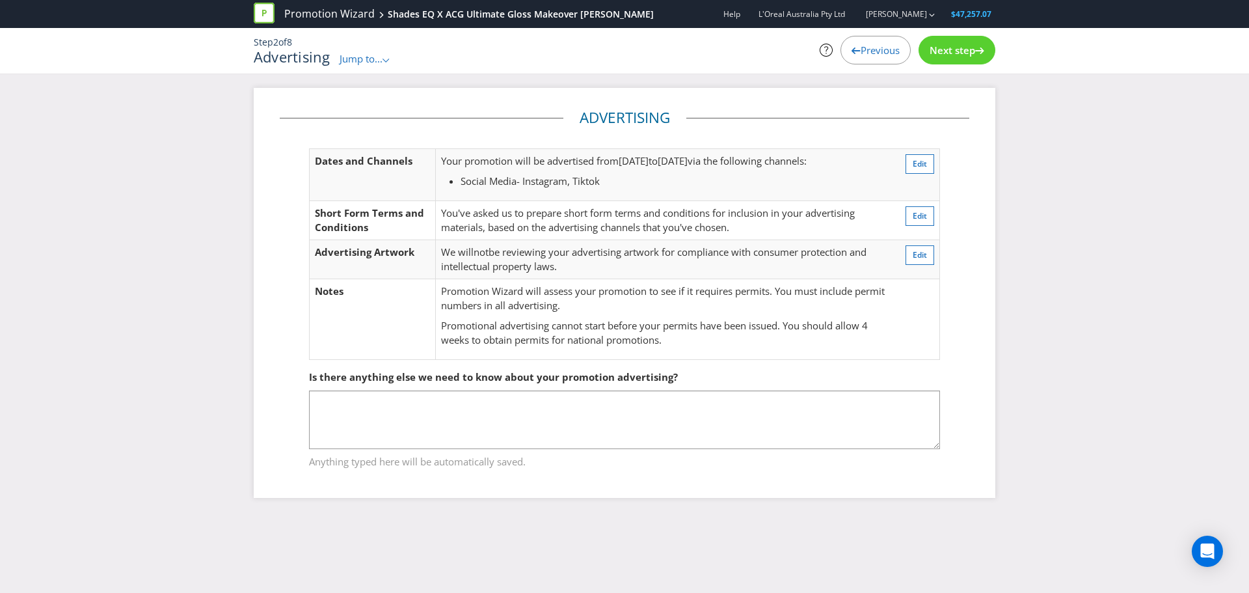
click at [945, 49] on span "Next step" at bounding box center [953, 50] width 46 height 13
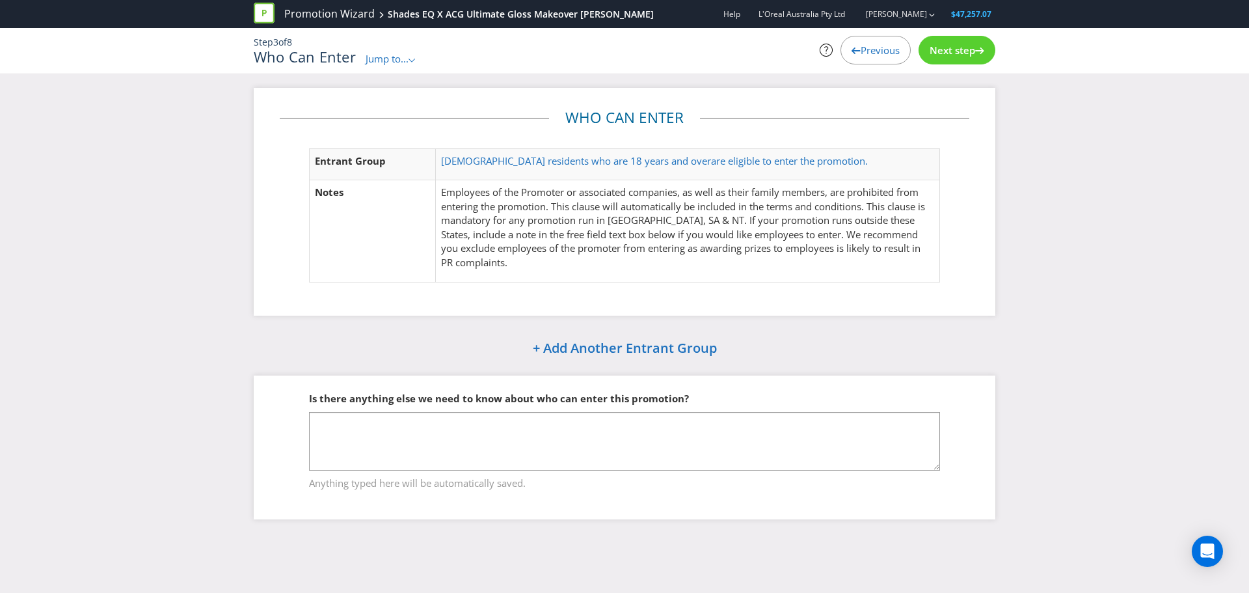
click at [945, 51] on span "Next step" at bounding box center [953, 50] width 46 height 13
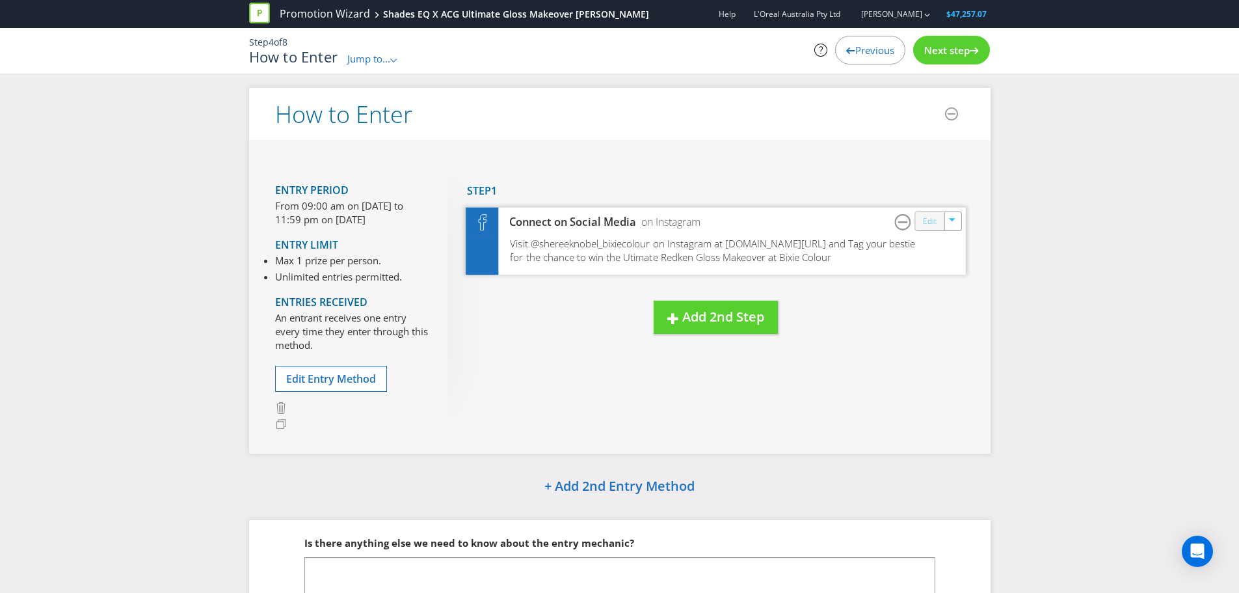
click at [925, 225] on link "Edit" at bounding box center [929, 220] width 14 height 15
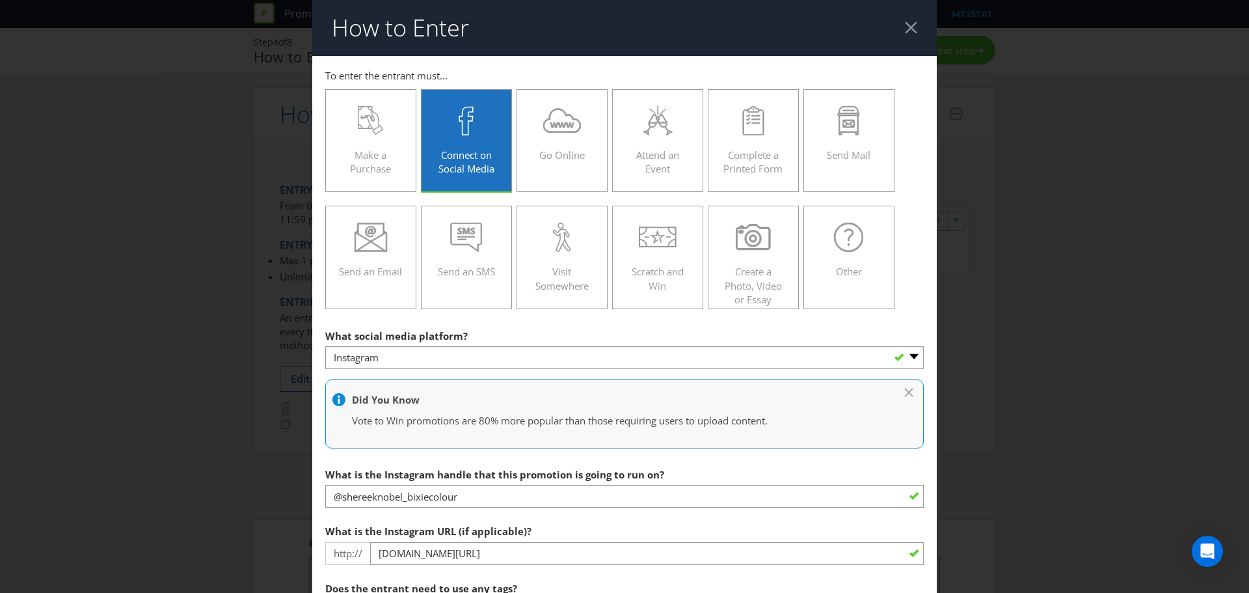
scroll to position [156, 0]
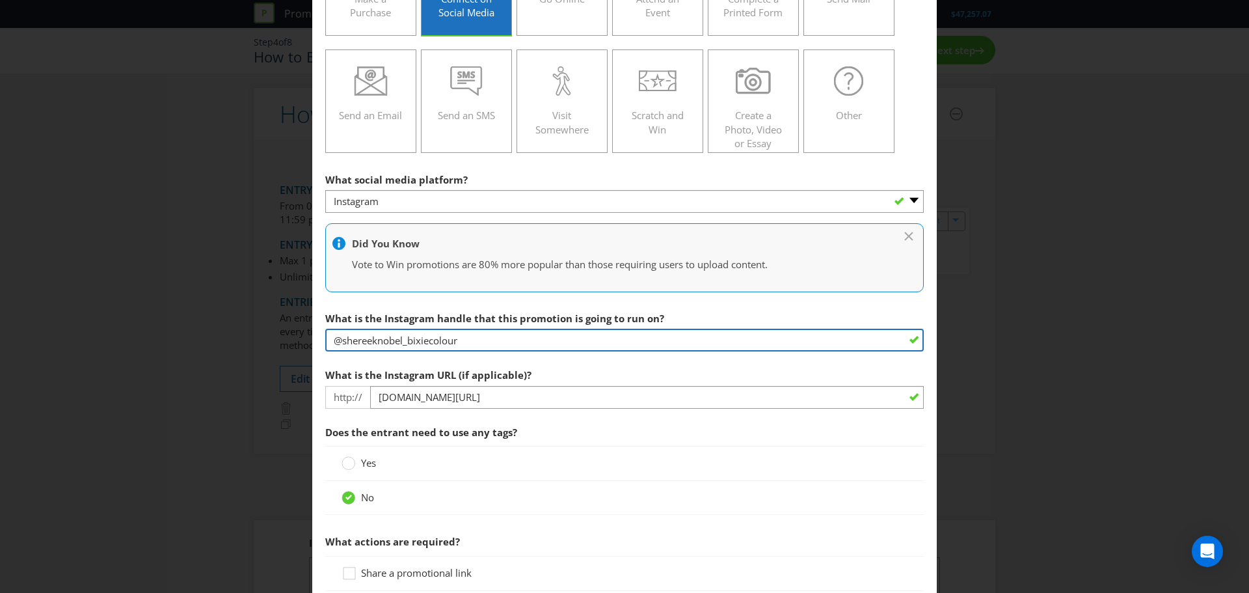
drag, startPoint x: 428, startPoint y: 335, endPoint x: 342, endPoint y: 338, distance: 85.9
click at [342, 338] on input "@shereeknobel_bixiecolour" at bounding box center [624, 339] width 598 height 23
drag, startPoint x: 438, startPoint y: 340, endPoint x: 343, endPoint y: 336, distance: 95.7
click at [343, 336] on input "@michaelkellycolourist" at bounding box center [624, 339] width 598 height 23
type input "@michaelkellycolourist"
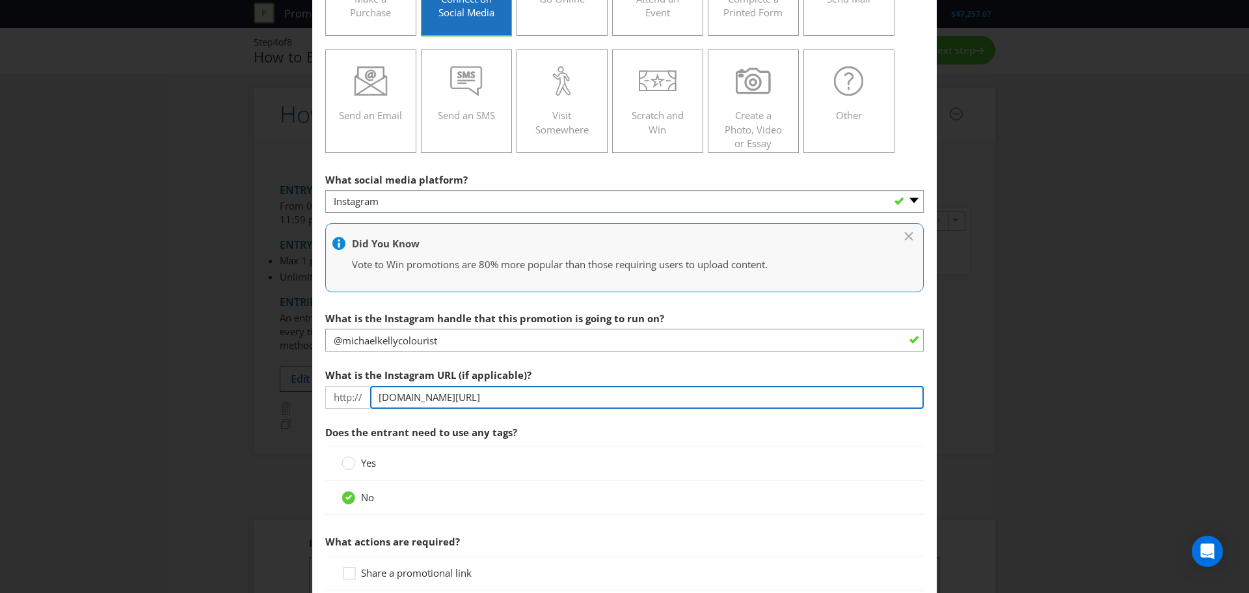
drag, startPoint x: 605, startPoint y: 395, endPoint x: 474, endPoint y: 396, distance: 130.8
click at [474, 396] on input "[DOMAIN_NAME][URL]" at bounding box center [647, 397] width 554 height 23
paste input "michaelkellycolourist"
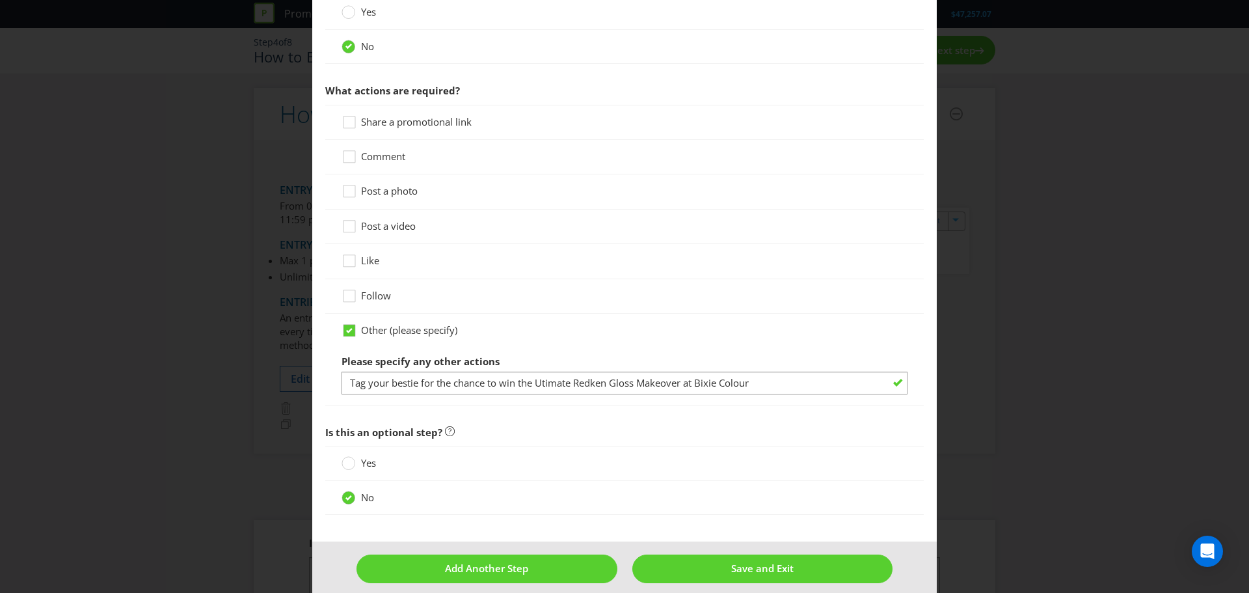
scroll to position [620, 0]
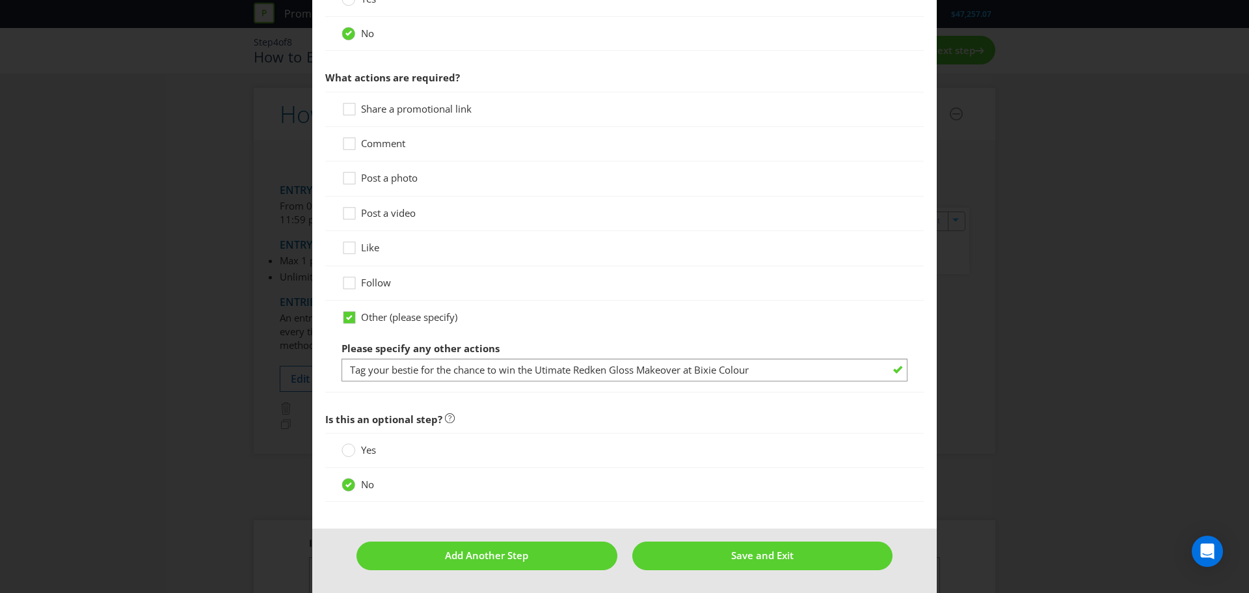
type input "[DOMAIN_NAME][URL]"
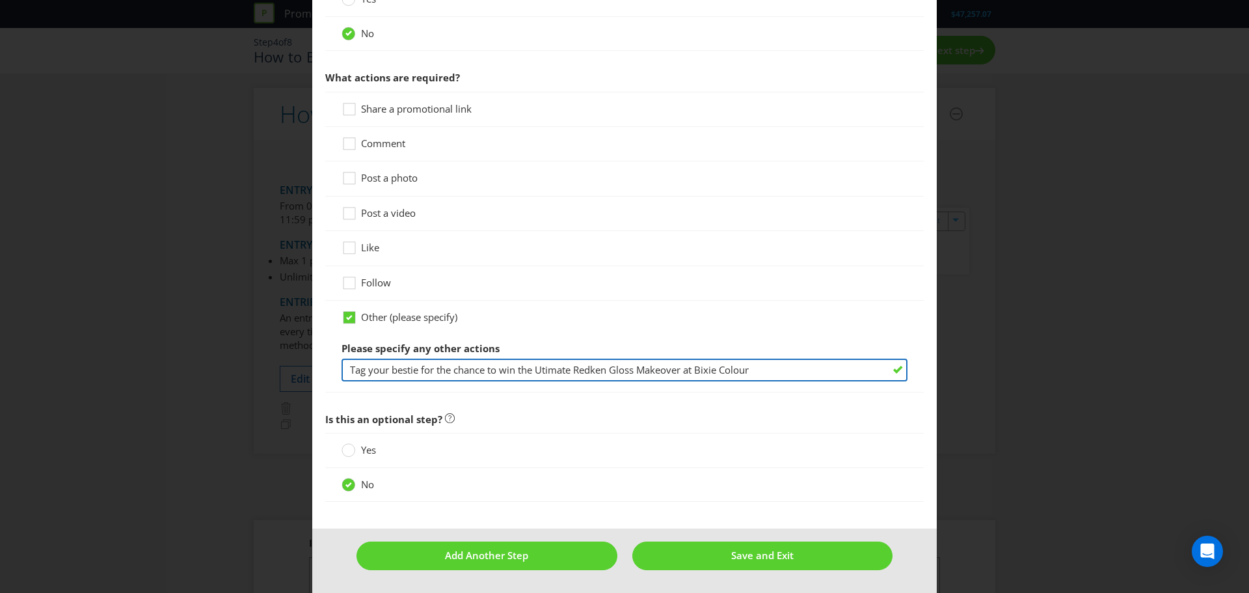
drag, startPoint x: 729, startPoint y: 364, endPoint x: 701, endPoint y: 364, distance: 27.3
click at [701, 364] on input "Tag your bestie for the chance to win the Utimate Redken Gloss Makeover at Bixi…" at bounding box center [625, 369] width 566 height 23
type input "Tag your bestie for the chance to win the Utimate Redken Gloss Makeover at Salo…"
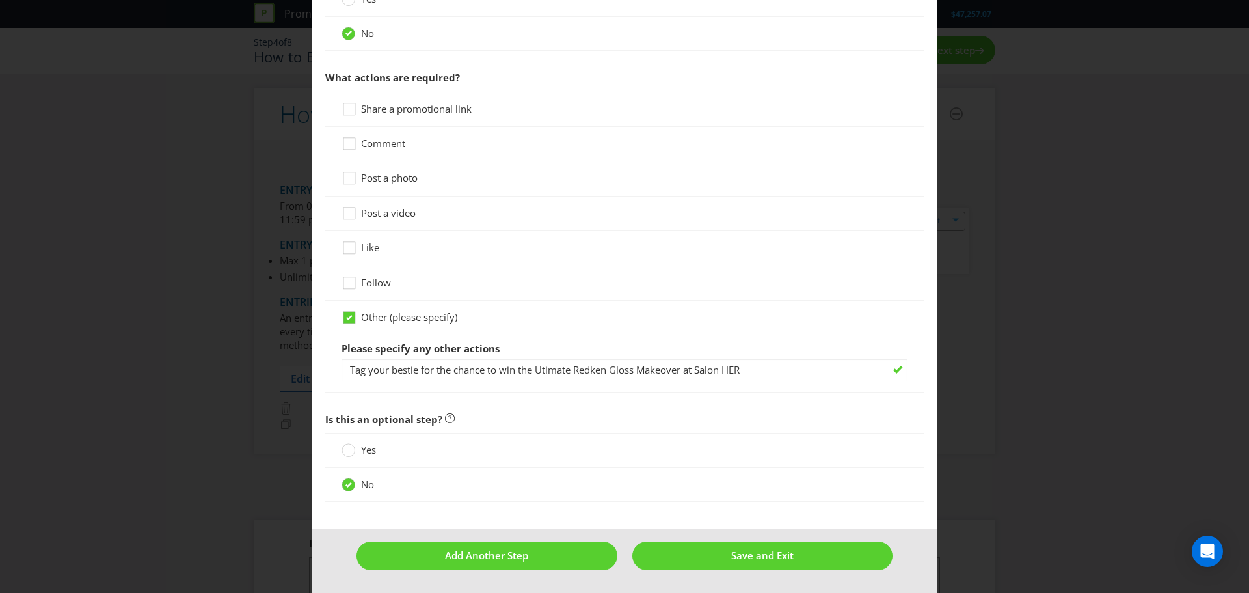
click at [711, 539] on footer "Add Another Step Save and Exit" at bounding box center [624, 560] width 624 height 64
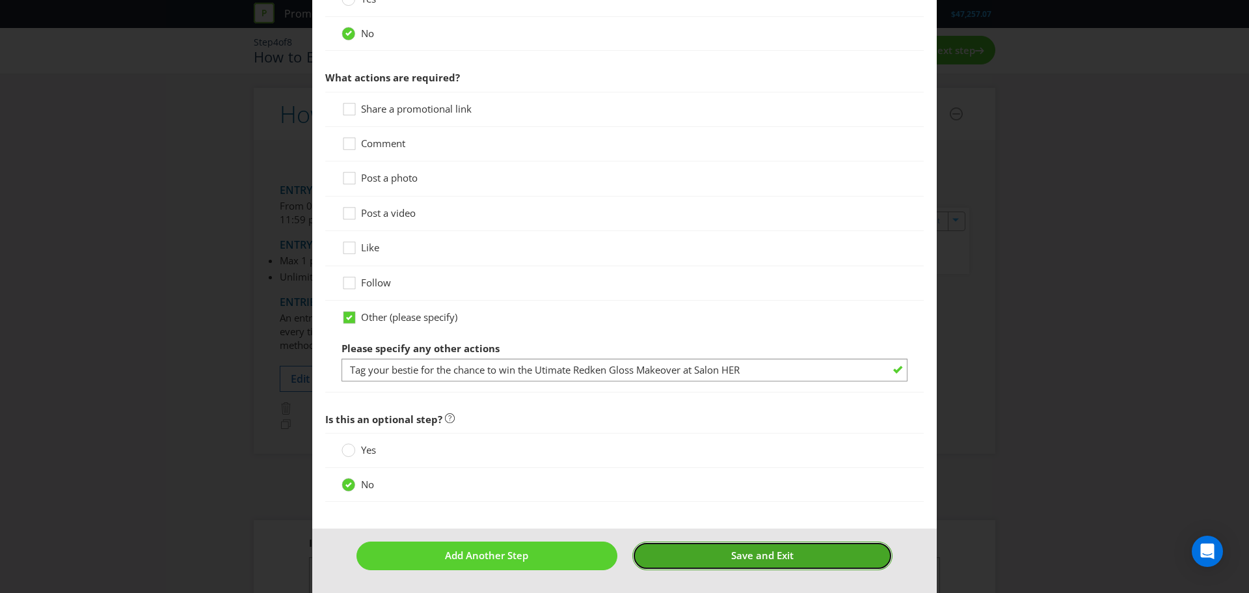
click at [713, 553] on button "Save and Exit" at bounding box center [762, 555] width 261 height 28
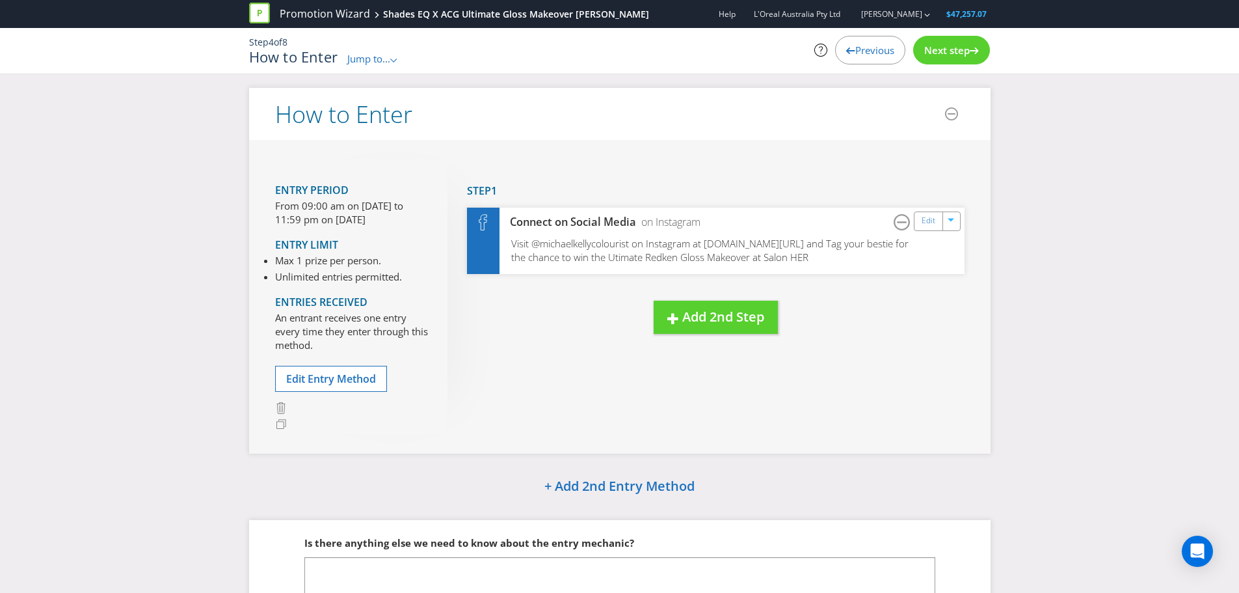
click at [932, 49] on span "Next step" at bounding box center [947, 50] width 46 height 13
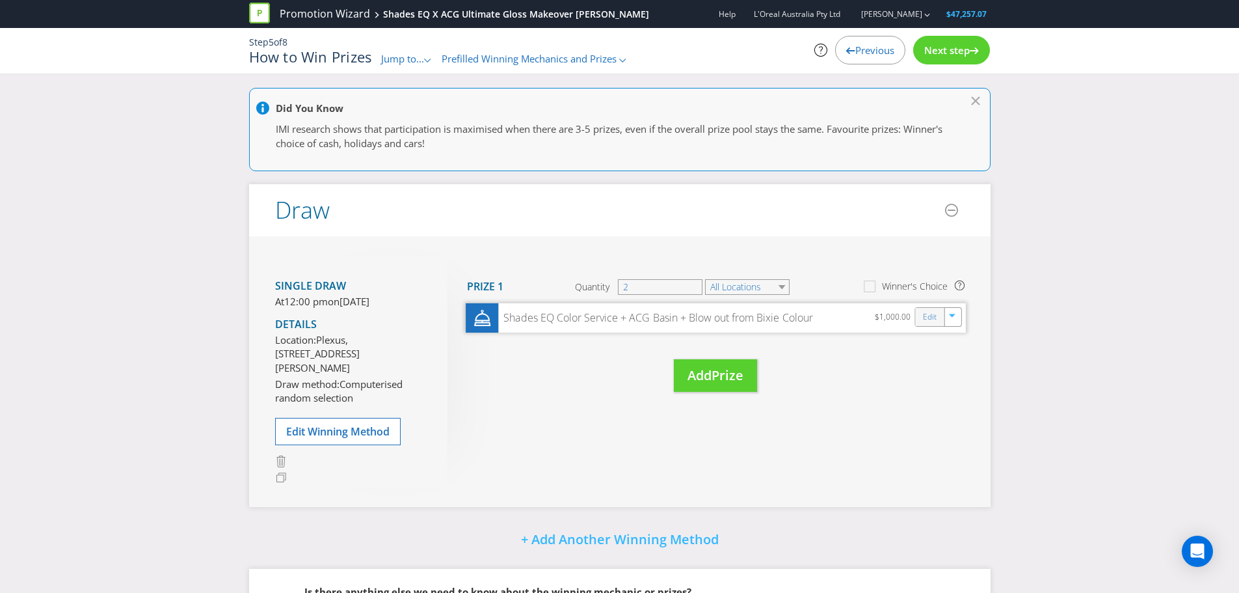
click at [922, 319] on div "Edit" at bounding box center [929, 317] width 29 height 18
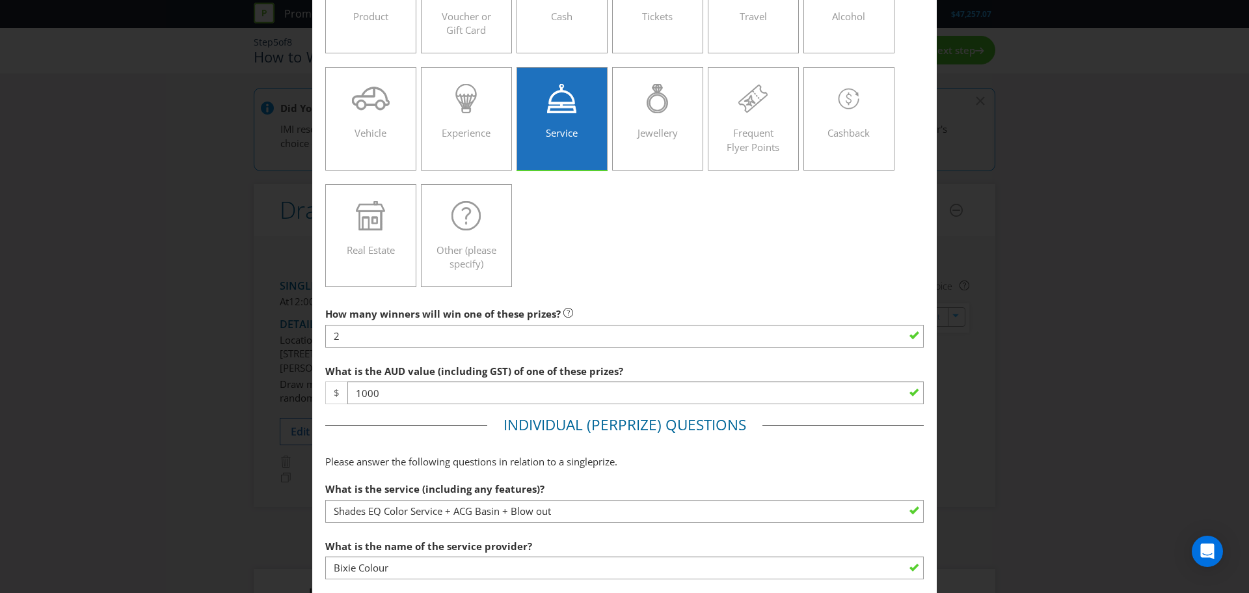
scroll to position [139, 0]
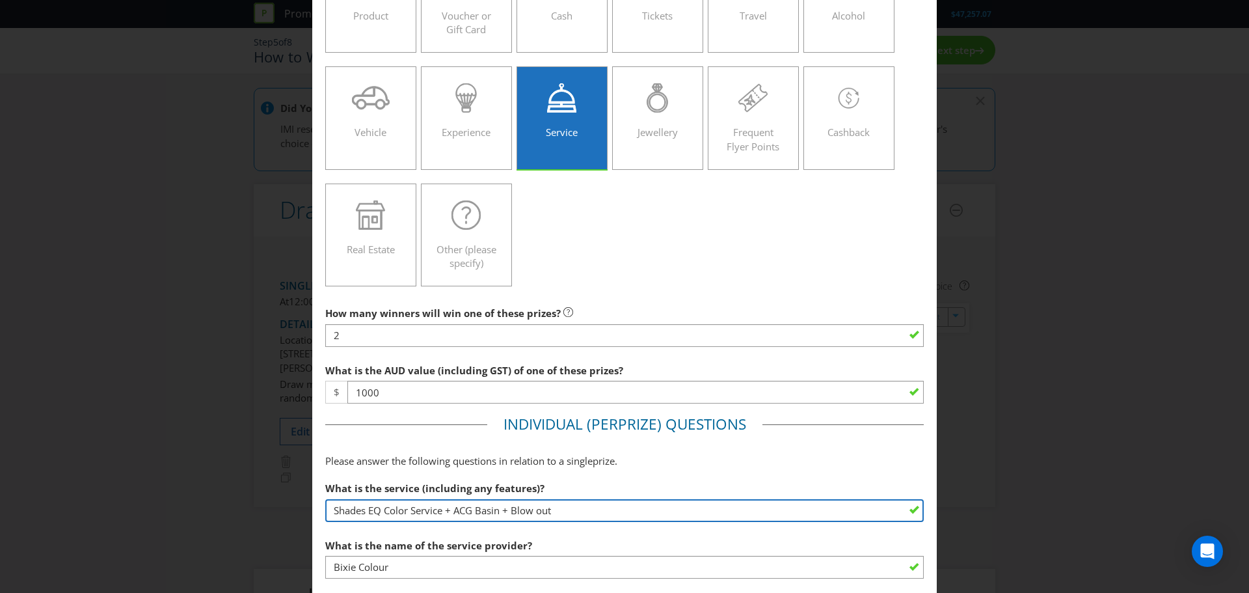
click at [561, 513] on input "Shades EQ Color Service + ACG Basin + Blow out" at bounding box center [624, 510] width 598 height 23
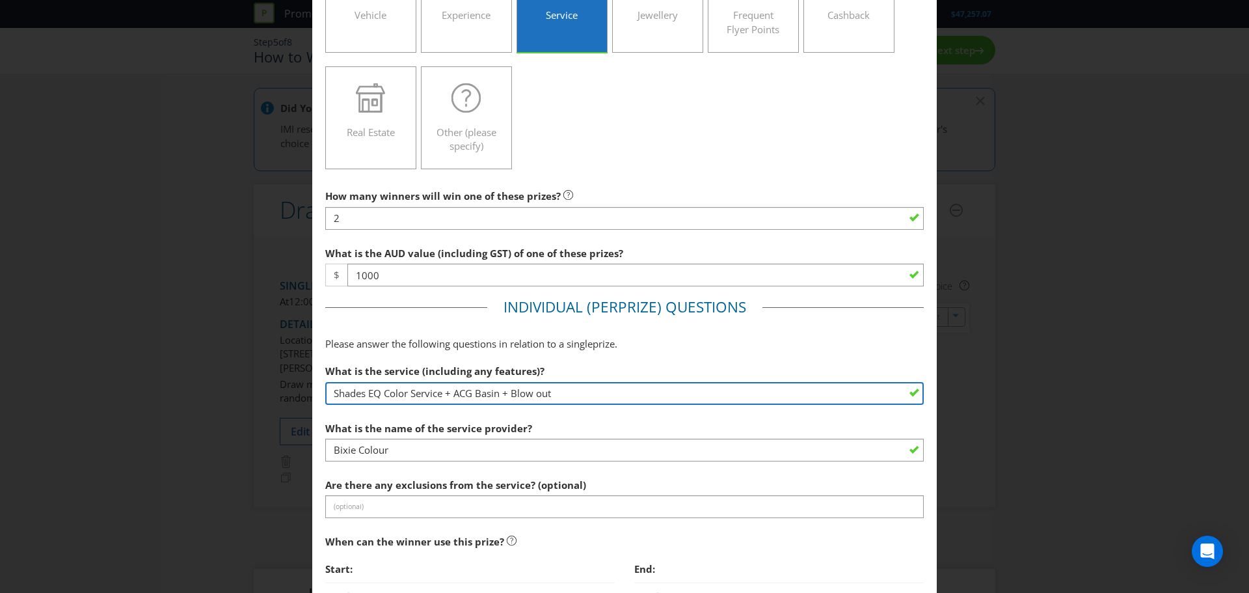
scroll to position [257, 0]
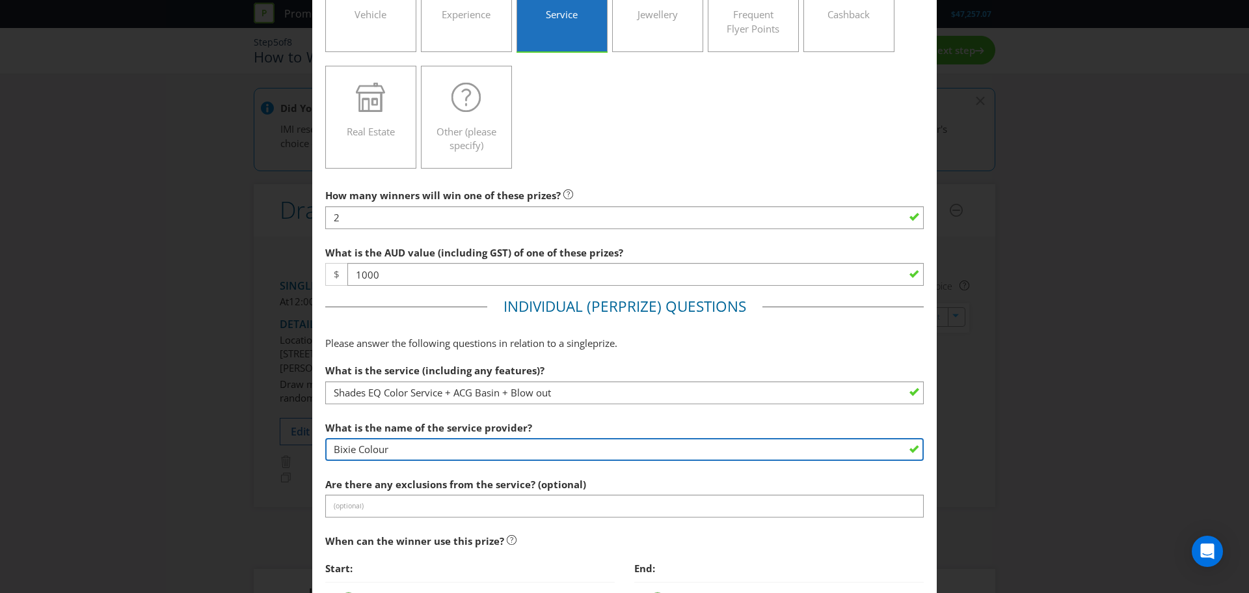
drag, startPoint x: 455, startPoint y: 443, endPoint x: 316, endPoint y: 440, distance: 139.2
click at [316, 440] on main "[GEOGRAPHIC_DATA] Please select the prize type Product Voucher or Gift Card Cas…" at bounding box center [624, 353] width 624 height 1108
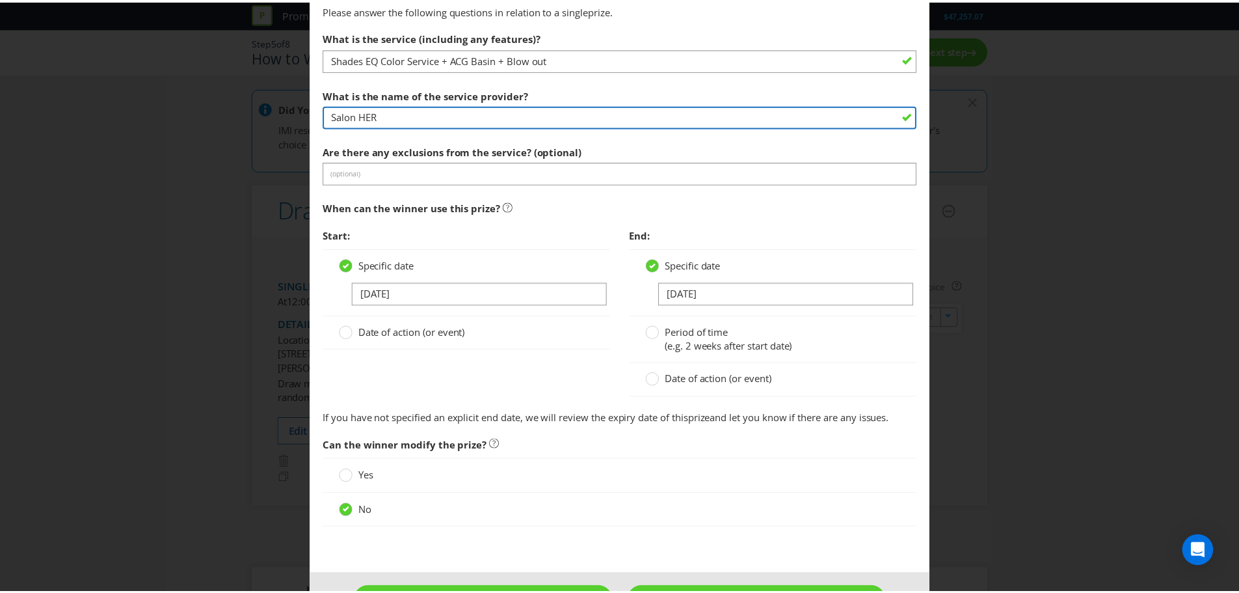
scroll to position [636, 0]
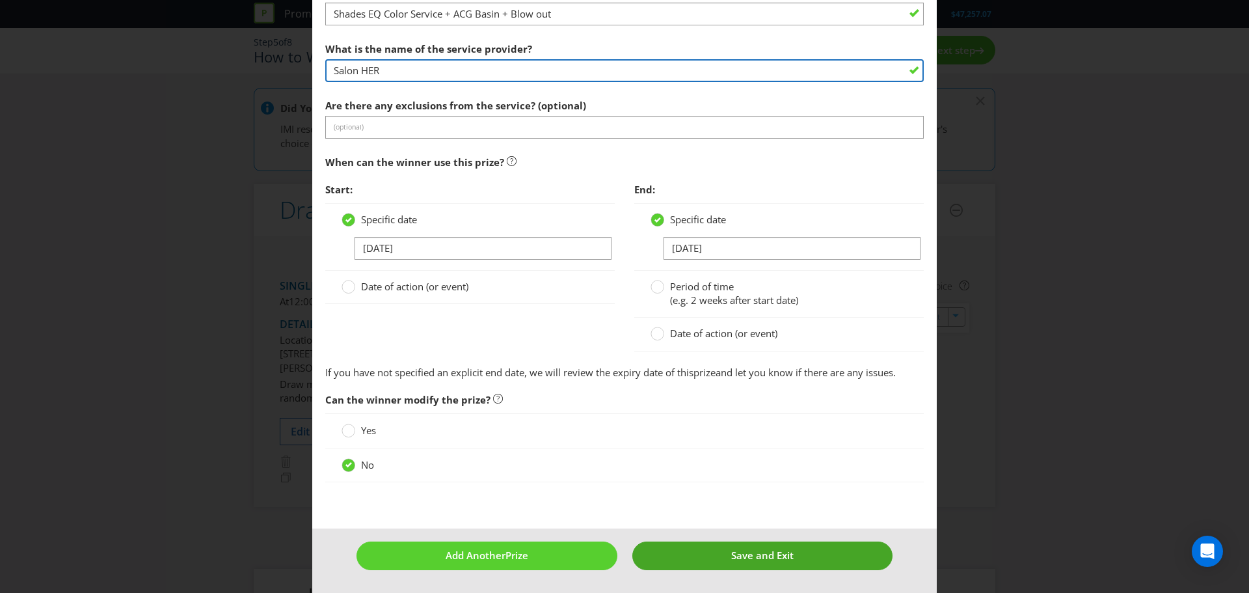
type input "Salon HER"
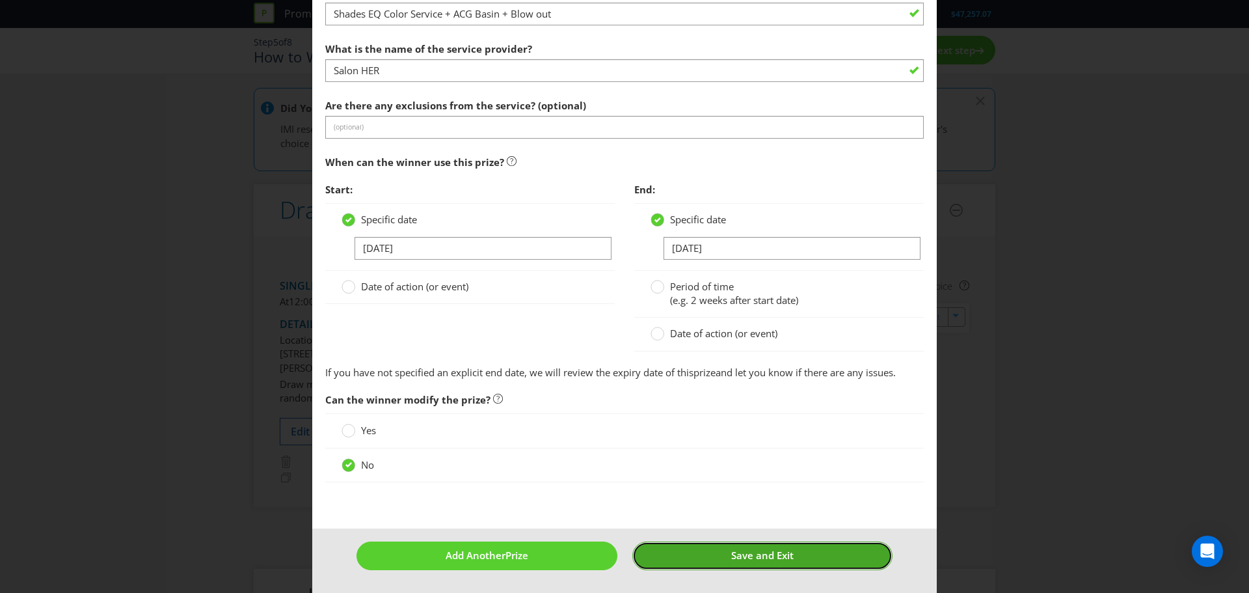
click at [731, 556] on span "Save and Exit" at bounding box center [762, 554] width 62 height 13
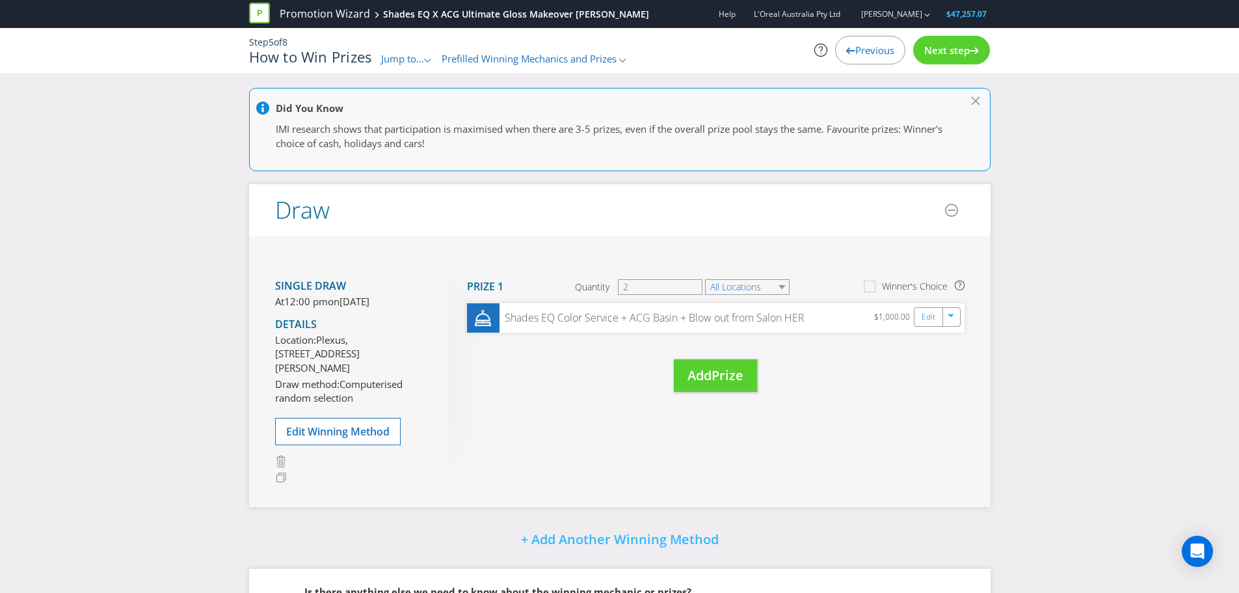
click at [944, 57] on div "Next step" at bounding box center [951, 50] width 77 height 29
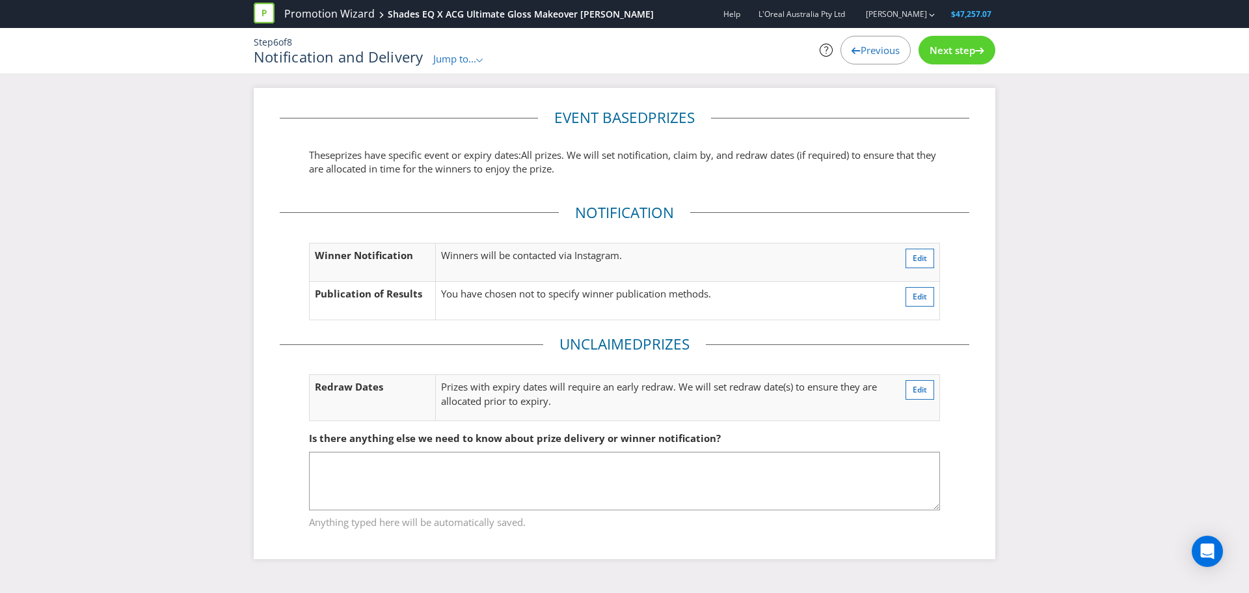
click at [949, 53] on span "Next step" at bounding box center [953, 50] width 46 height 13
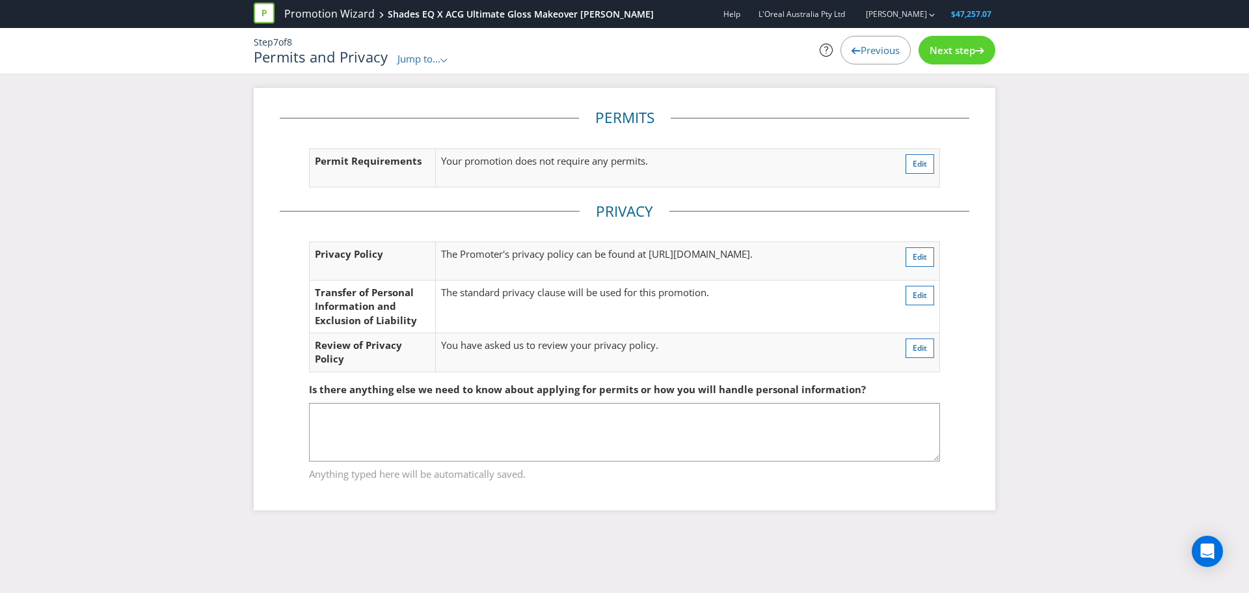
click at [952, 63] on div "Next step" at bounding box center [956, 50] width 77 height 29
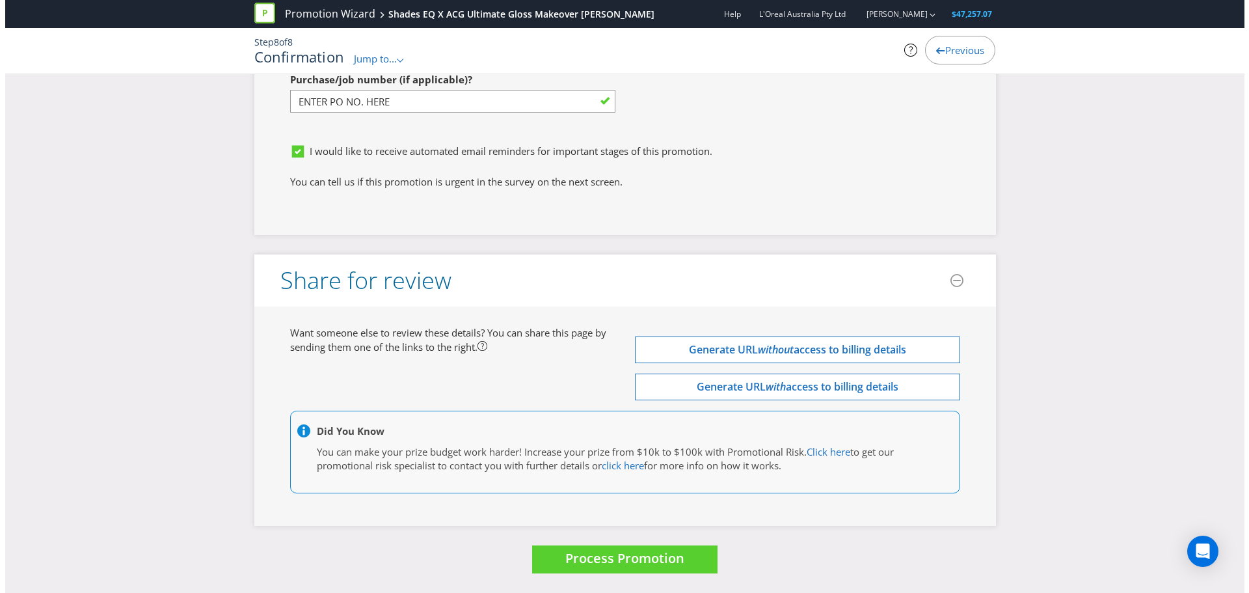
scroll to position [3663, 0]
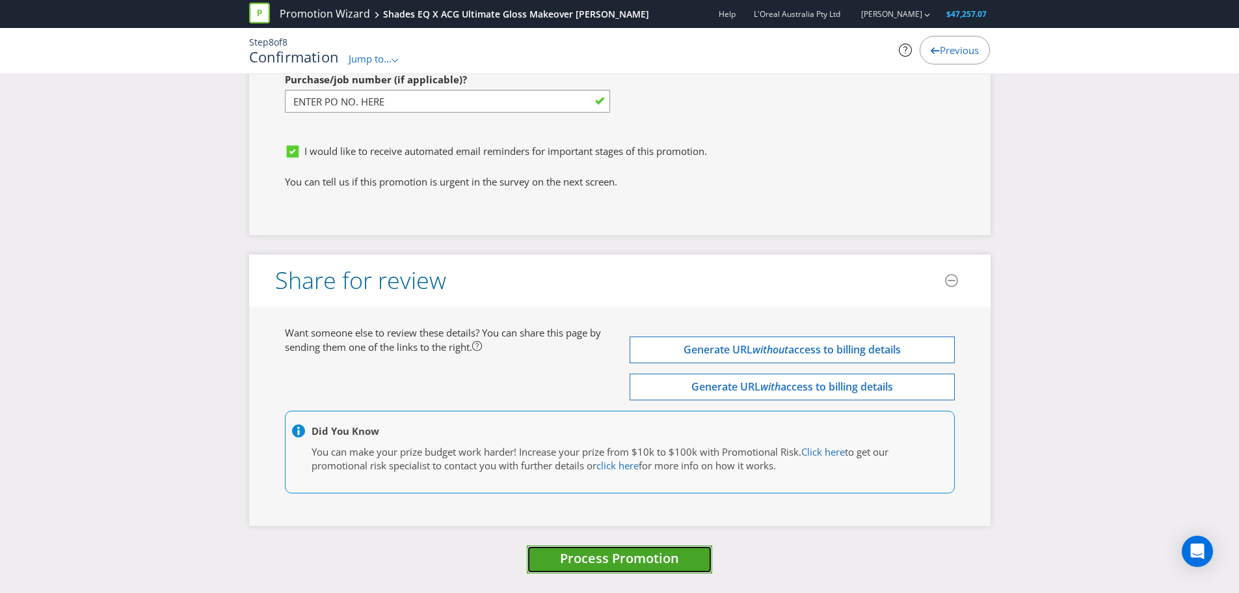
click at [660, 552] on span "Process Promotion" at bounding box center [619, 558] width 119 height 18
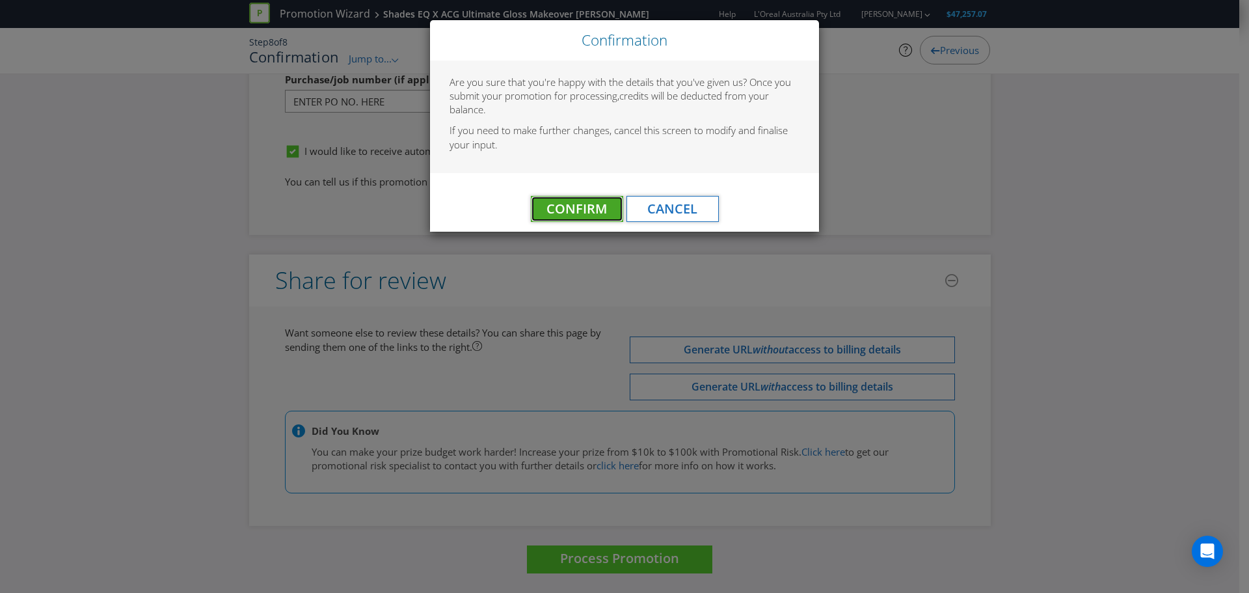
click at [602, 199] on button "Confirm" at bounding box center [577, 209] width 92 height 26
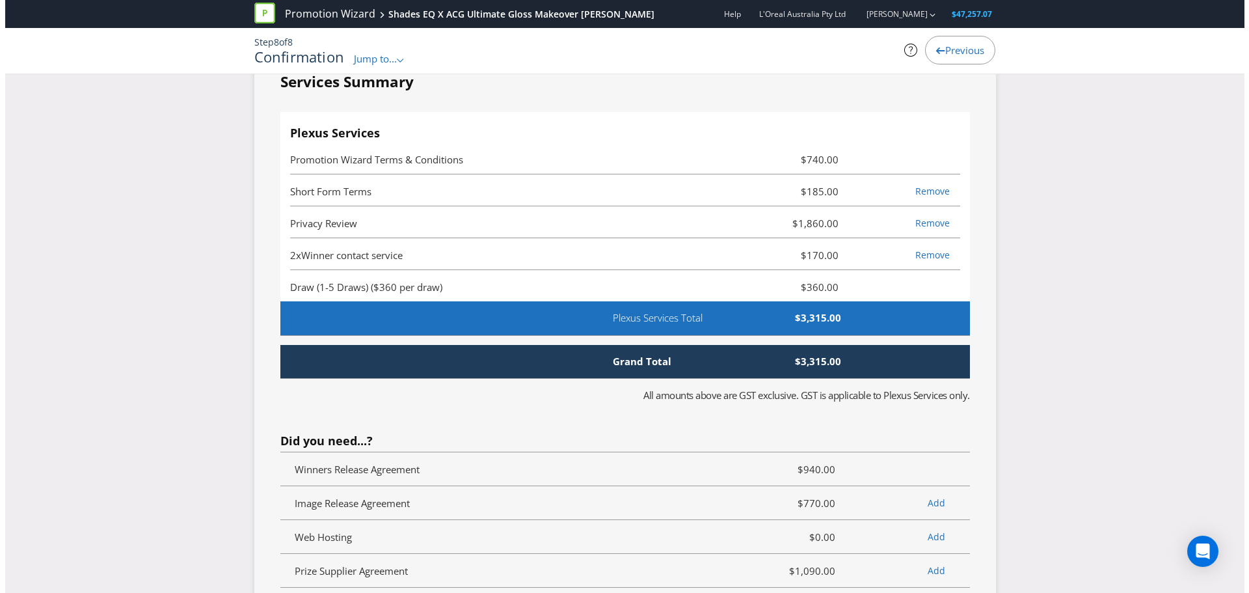
scroll to position [0, 0]
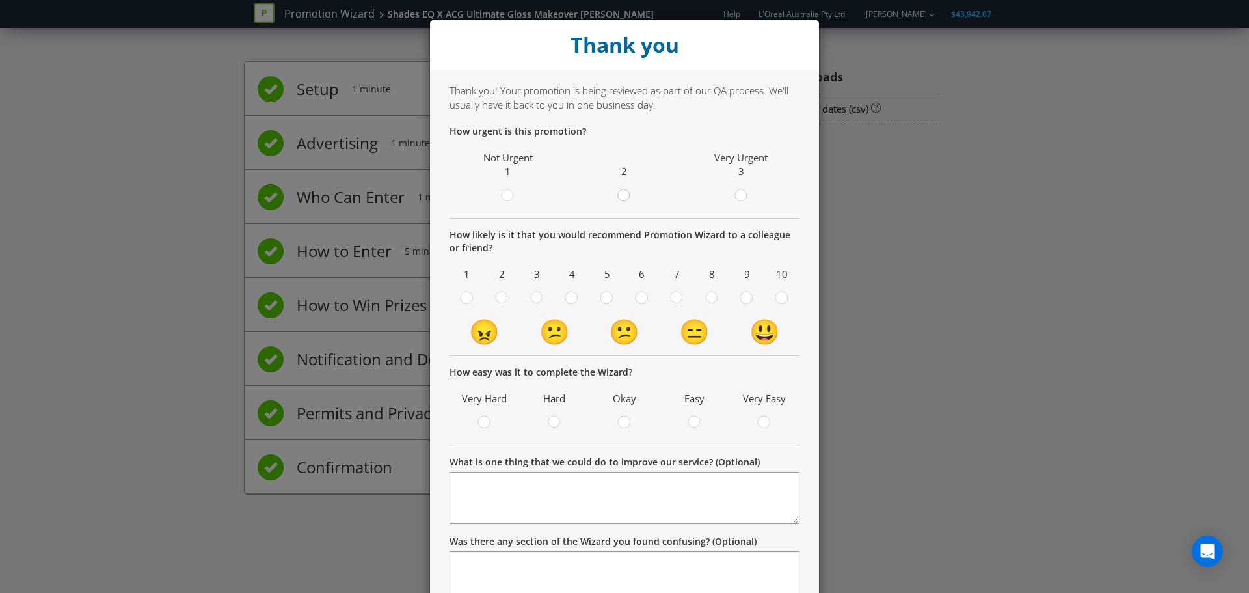
click at [621, 193] on div at bounding box center [624, 191] width 7 height 7
click at [0, 0] on input "radio" at bounding box center [0, 0] width 0 height 0
click at [779, 296] on div at bounding box center [782, 293] width 7 height 7
click at [0, 0] on input "radio" at bounding box center [0, 0] width 0 height 0
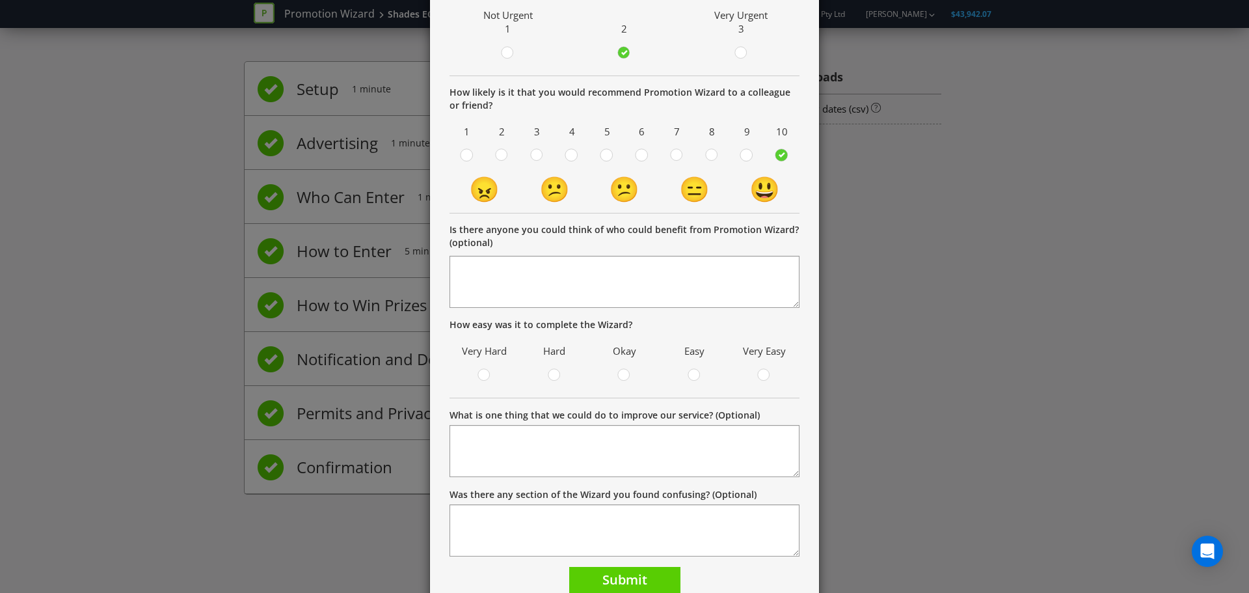
scroll to position [143, 0]
click at [694, 373] on circle at bounding box center [694, 374] width 12 height 12
click at [0, 0] on input "radio" at bounding box center [0, 0] width 0 height 0
click at [644, 576] on button "Submit" at bounding box center [624, 580] width 111 height 28
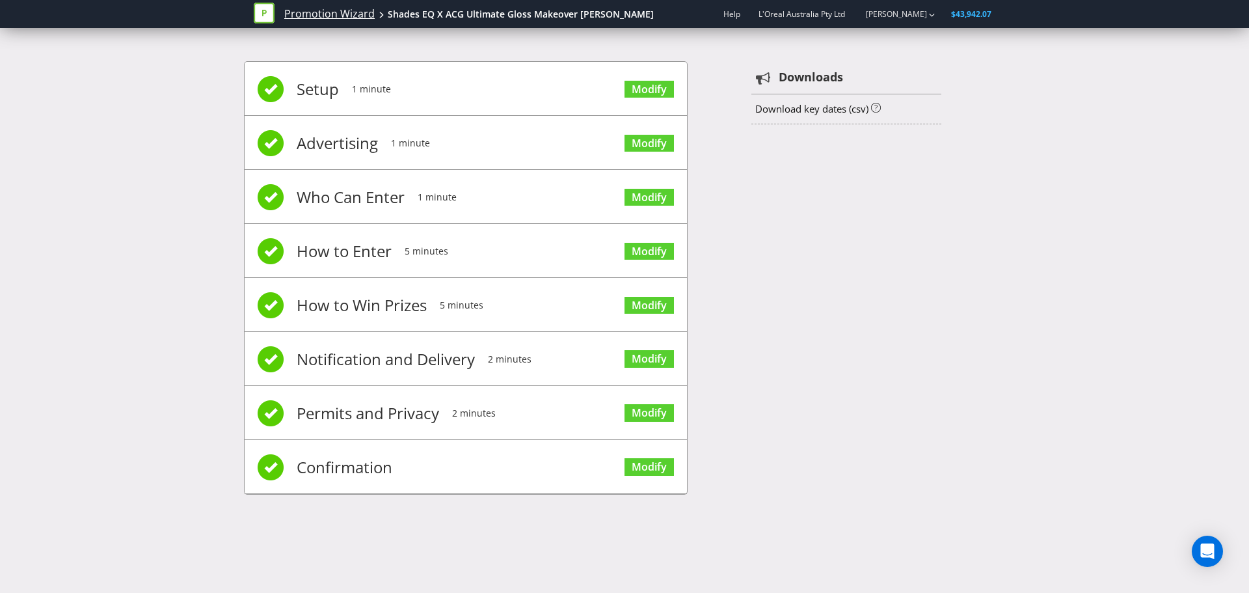
click at [338, 15] on link "Promotion Wizard" at bounding box center [329, 14] width 90 height 15
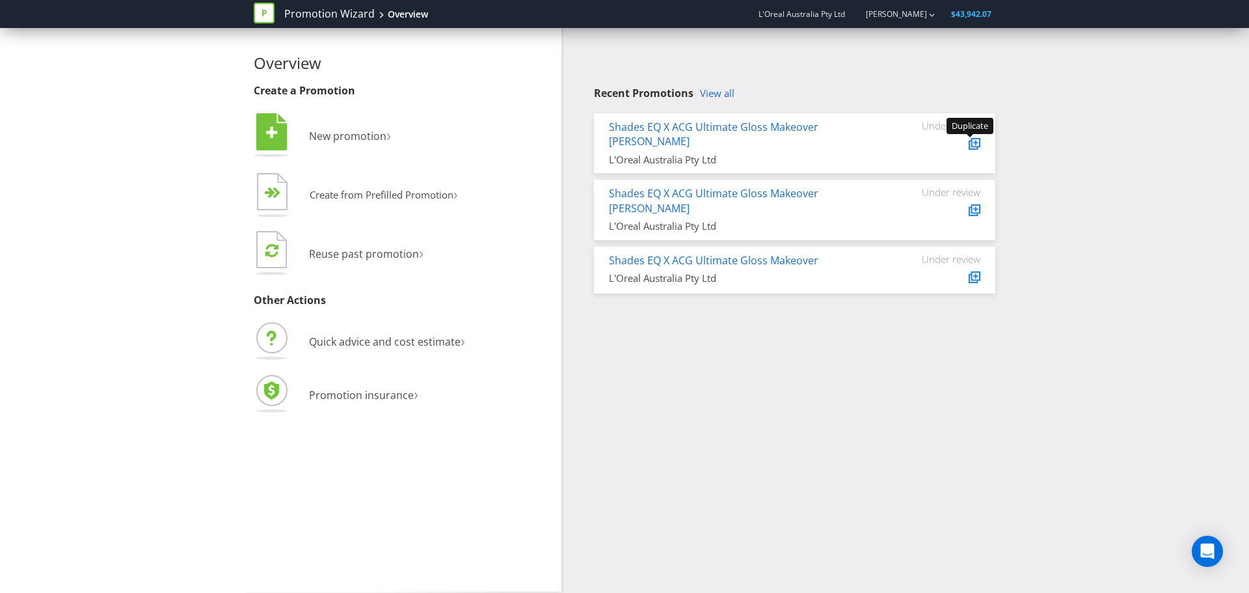
click at [978, 149] on icon at bounding box center [973, 144] width 9 height 9
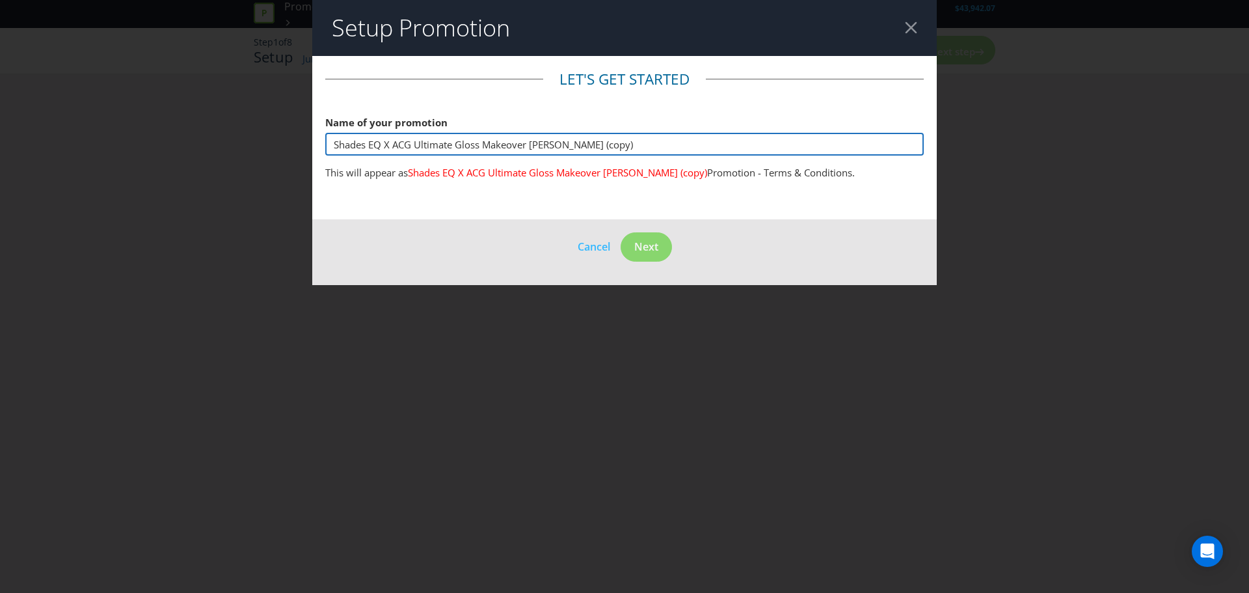
drag, startPoint x: 628, startPoint y: 139, endPoint x: 542, endPoint y: 142, distance: 86.6
click at [542, 142] on input "Shades EQ X ACG Ultimate Gloss Makeover [PERSON_NAME] (copy)" at bounding box center [624, 144] width 598 height 23
type input "Shades EQ X ACG Ultimate Gloss Makeover Milly"
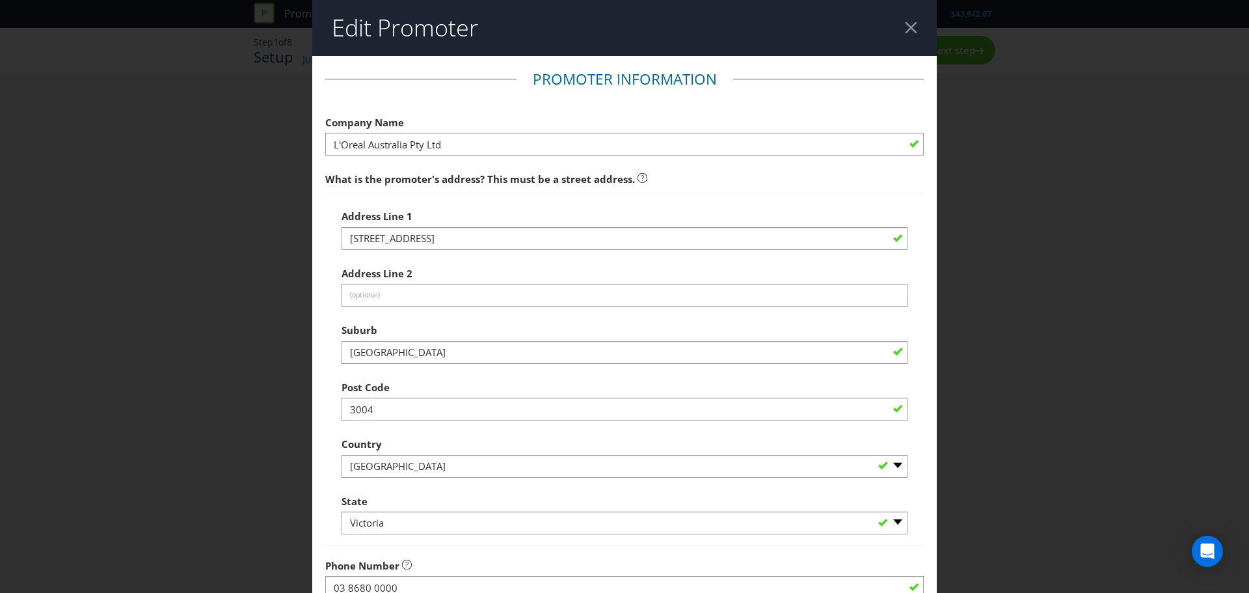
scroll to position [256, 0]
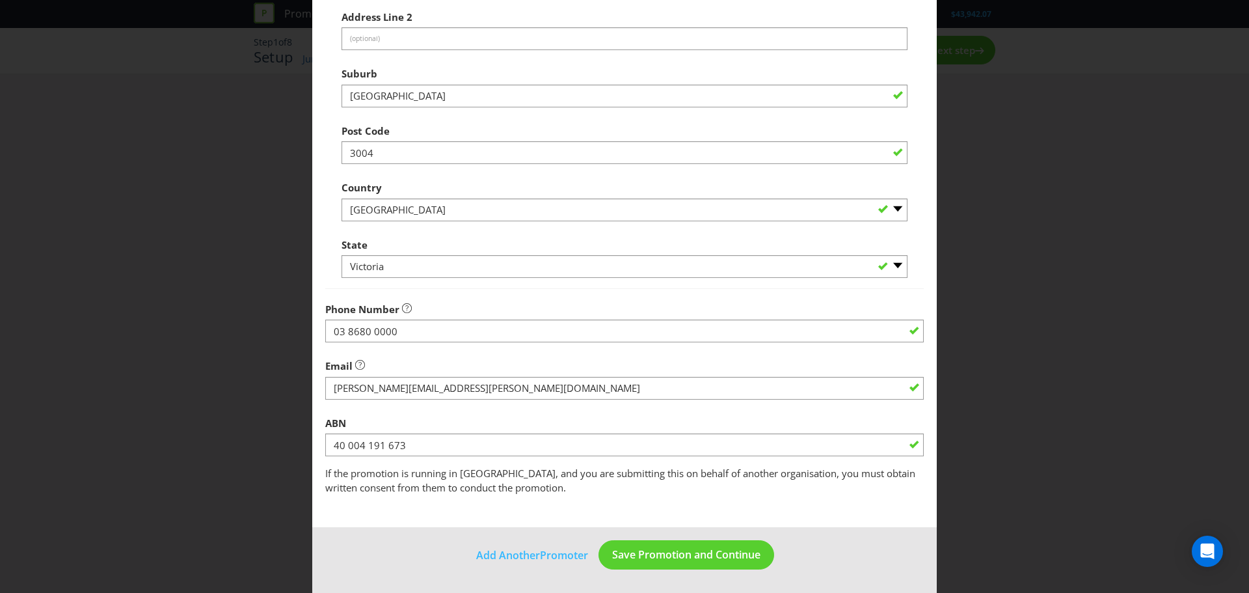
click at [642, 570] on footer "Add Another Promoter Save Promotion and Continue" at bounding box center [624, 560] width 624 height 66
click at [638, 563] on button "Save Promotion and Continue" at bounding box center [686, 554] width 176 height 29
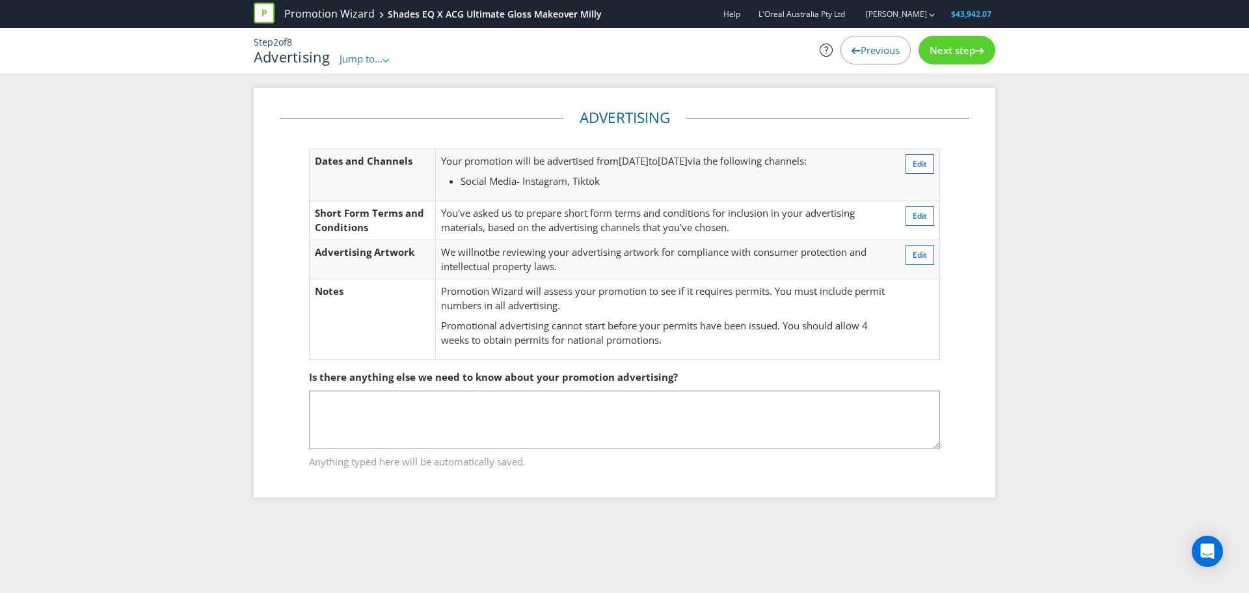
click at [952, 67] on div "Step 2 of 8 Advertising Jump to... .st0{fill-rule:evenodd;clip-rule:evenodd;} P…" at bounding box center [624, 51] width 761 height 46
click at [947, 50] on span "Next step" at bounding box center [953, 50] width 46 height 13
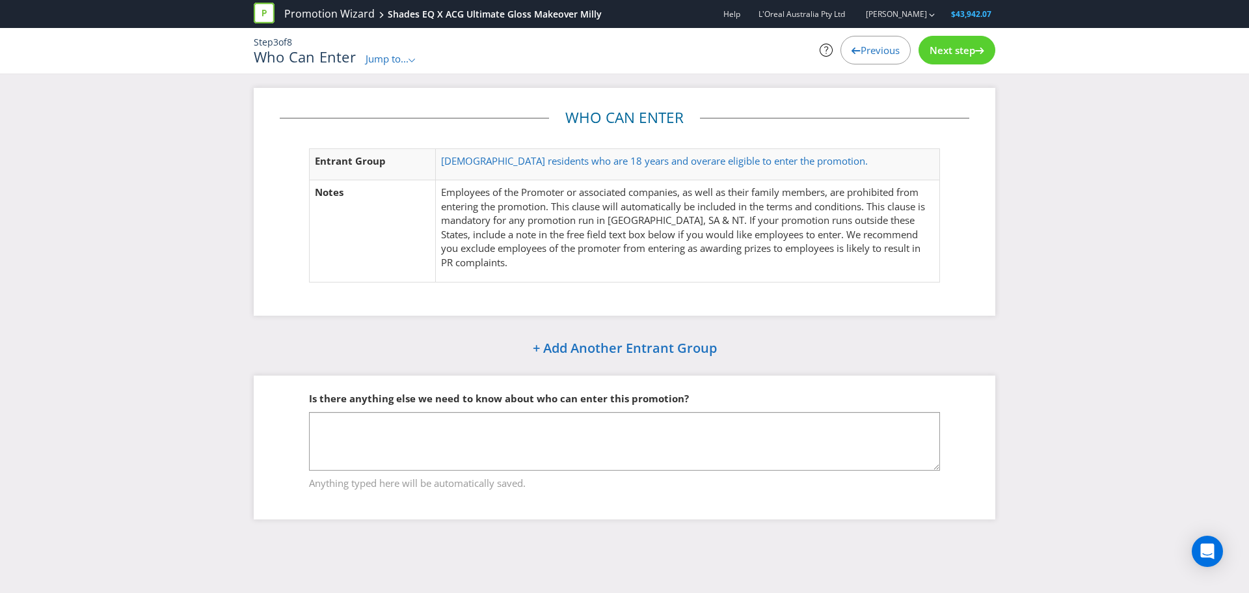
click at [971, 50] on span "Next step" at bounding box center [953, 50] width 46 height 13
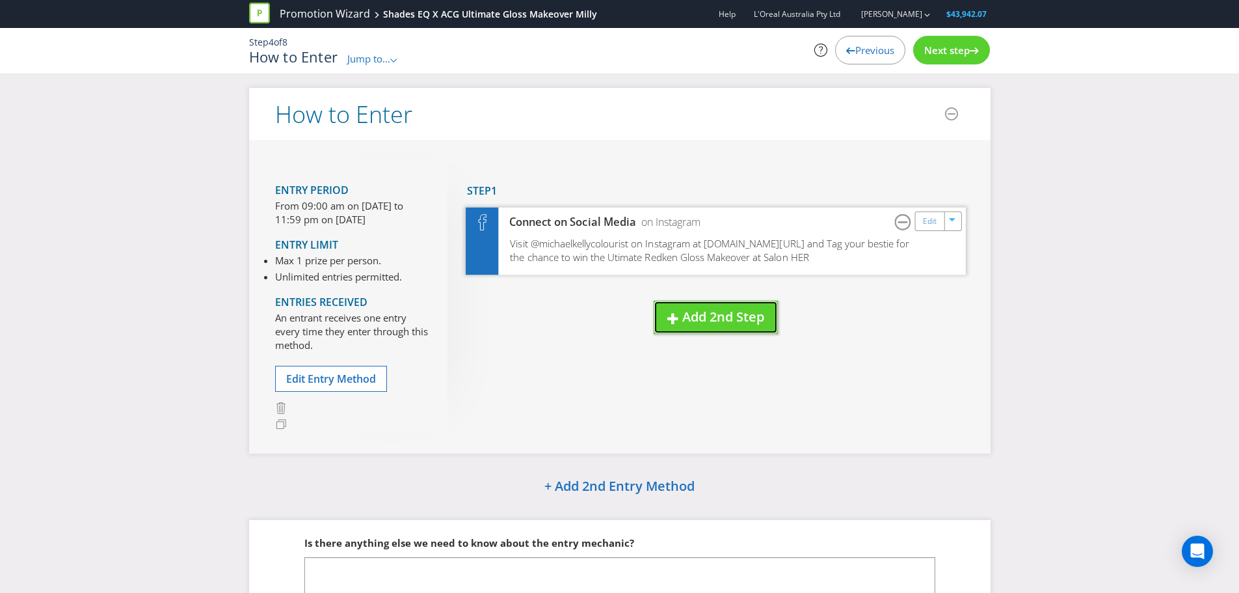
drag, startPoint x: 738, startPoint y: 311, endPoint x: 887, endPoint y: 243, distance: 163.6
click at [887, 243] on div "New Step Drag here to move step Step 1 Connect on Social Media on Instagram Edi…" at bounding box center [706, 259] width 517 height 200
click at [929, 225] on link "Edit" at bounding box center [929, 220] width 14 height 15
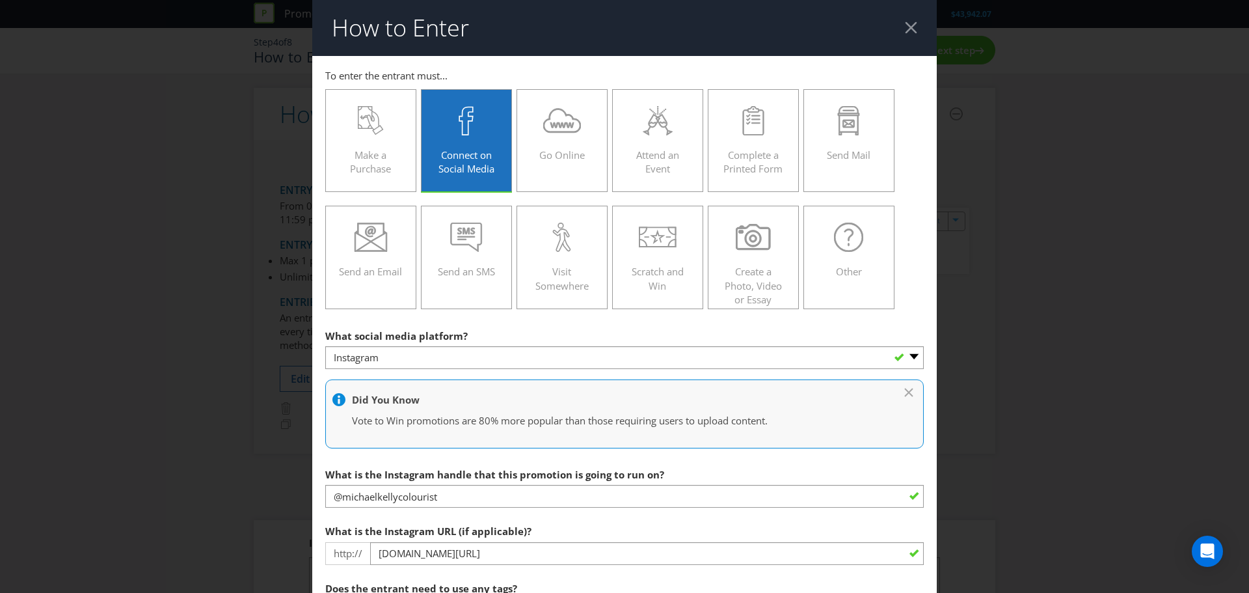
scroll to position [157, 0]
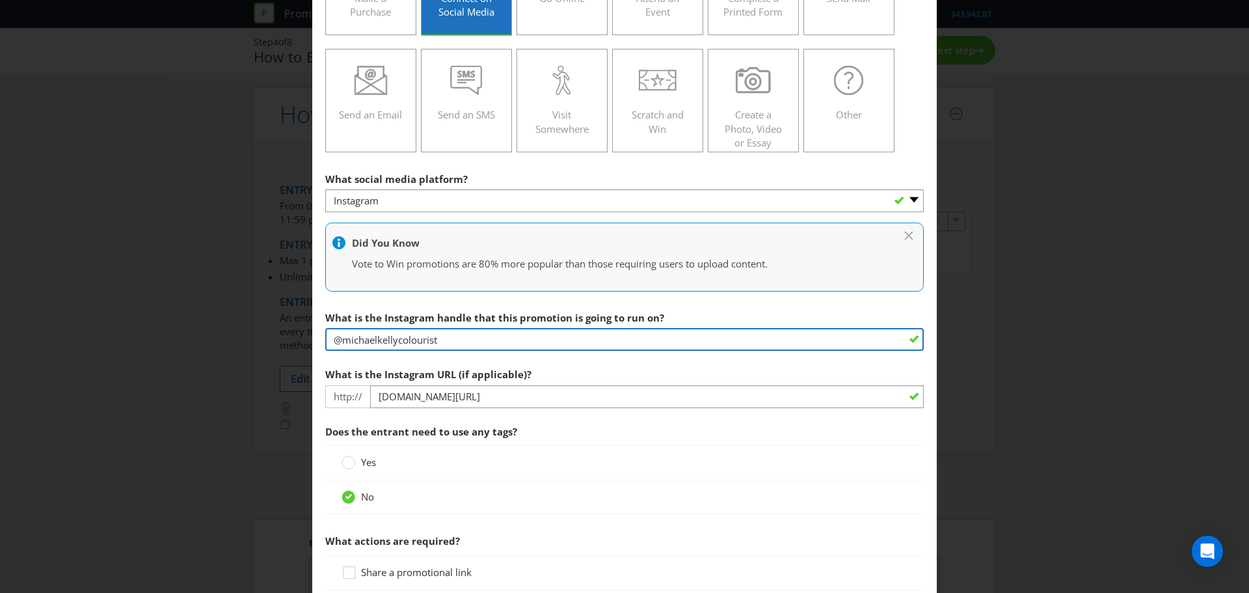
drag, startPoint x: 455, startPoint y: 340, endPoint x: 344, endPoint y: 340, distance: 110.6
click at [344, 340] on input "@michaelkellycolourist" at bounding box center [624, 339] width 598 height 23
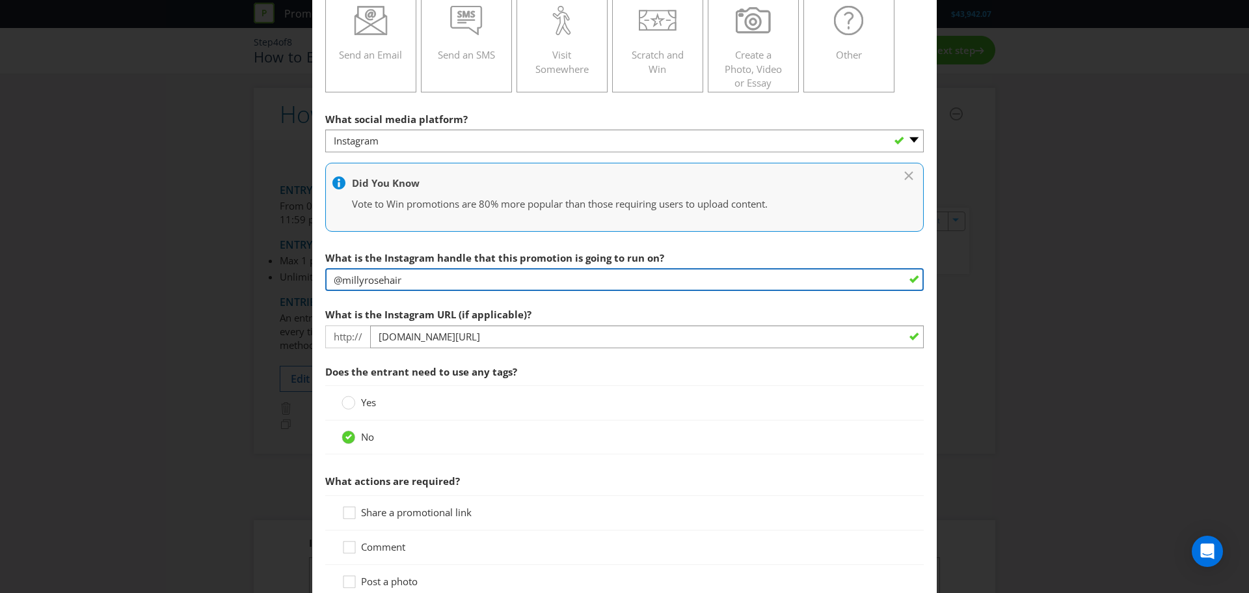
scroll to position [215, 0]
type input "@millyrosehair"
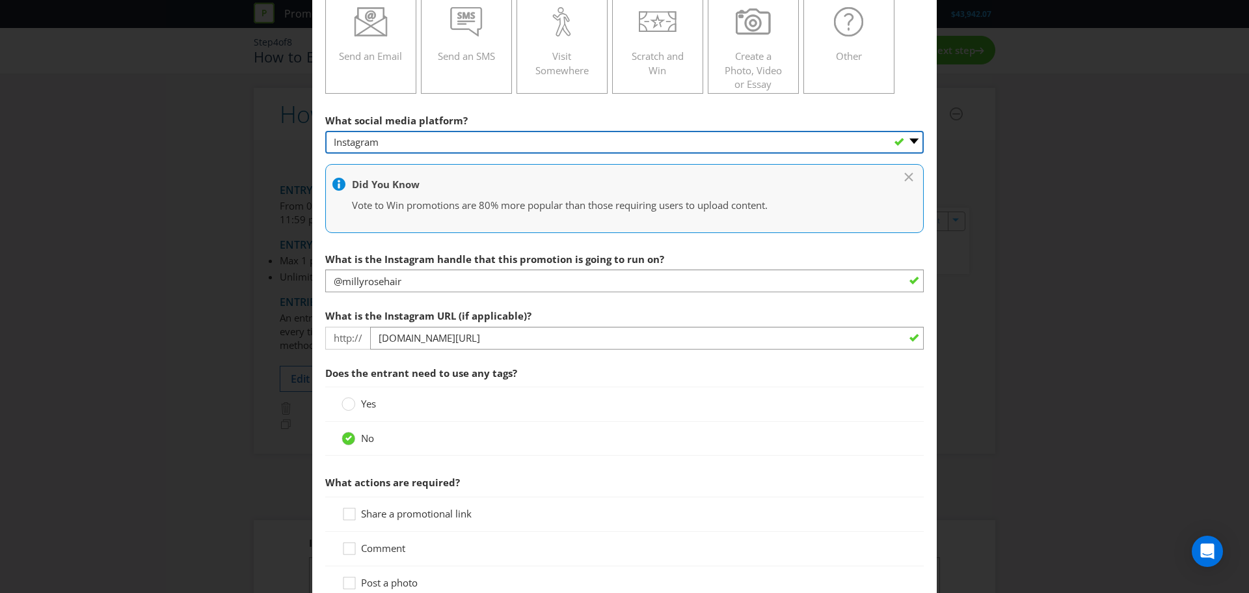
click at [476, 150] on select "-- Please Select -- Facebook X Instagram Snapchat Pinterest Tumblr Youtube Othe…" at bounding box center [624, 142] width 598 height 23
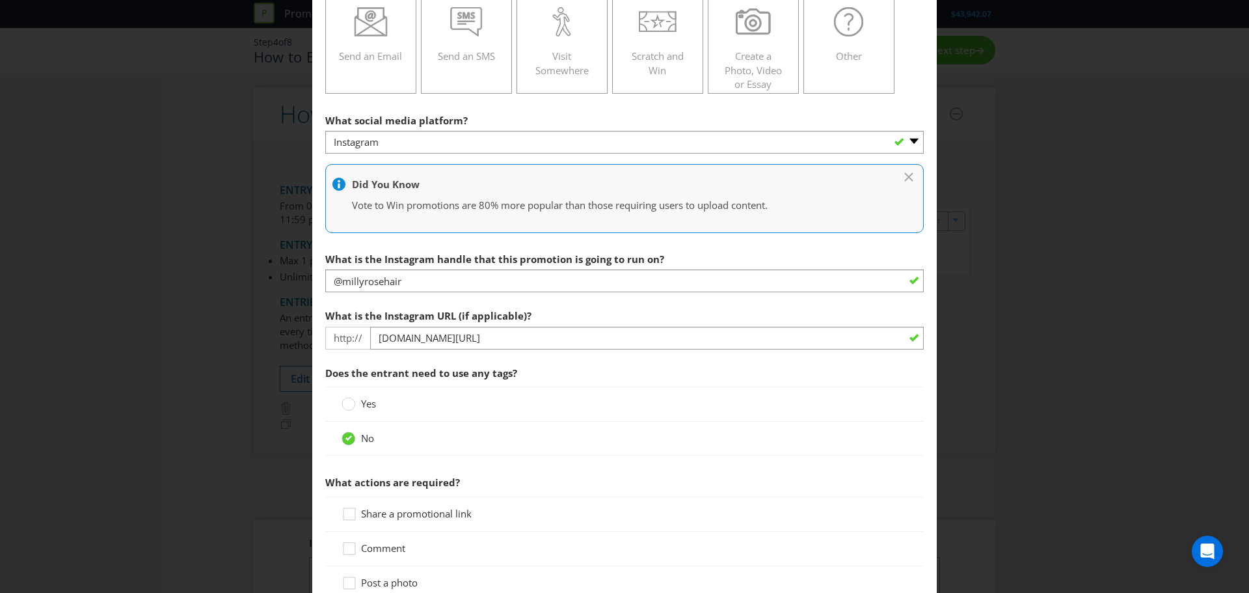
click at [337, 103] on main "To enter the entrant must... Make a Purchase Connect on Social Media Go Online …" at bounding box center [624, 387] width 624 height 1093
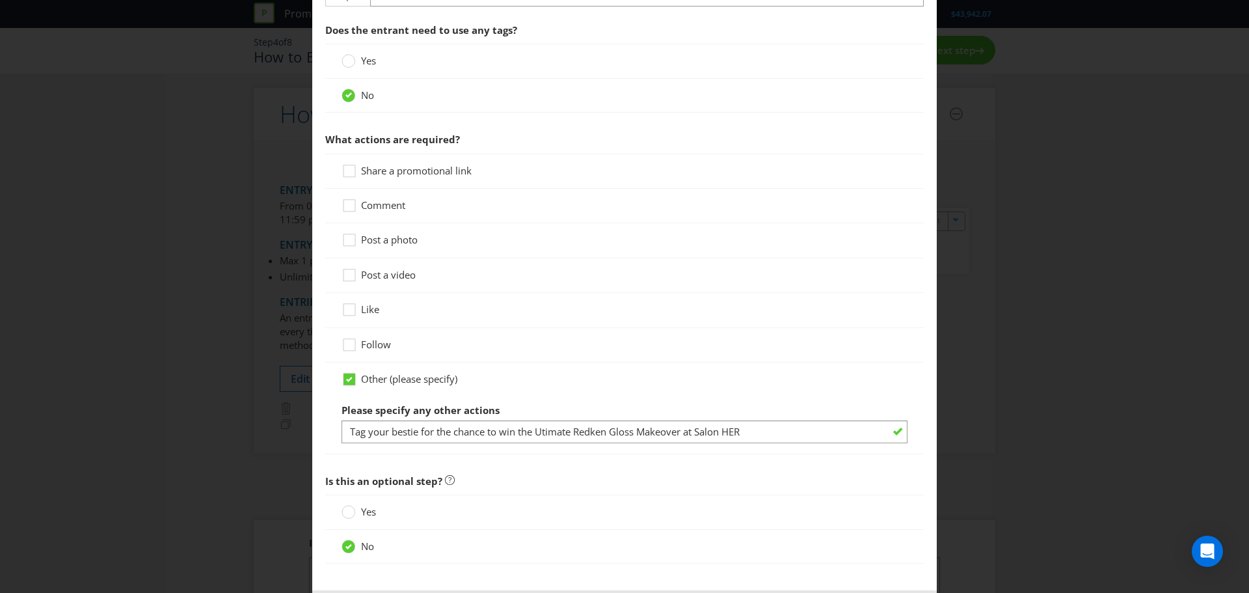
scroll to position [620, 0]
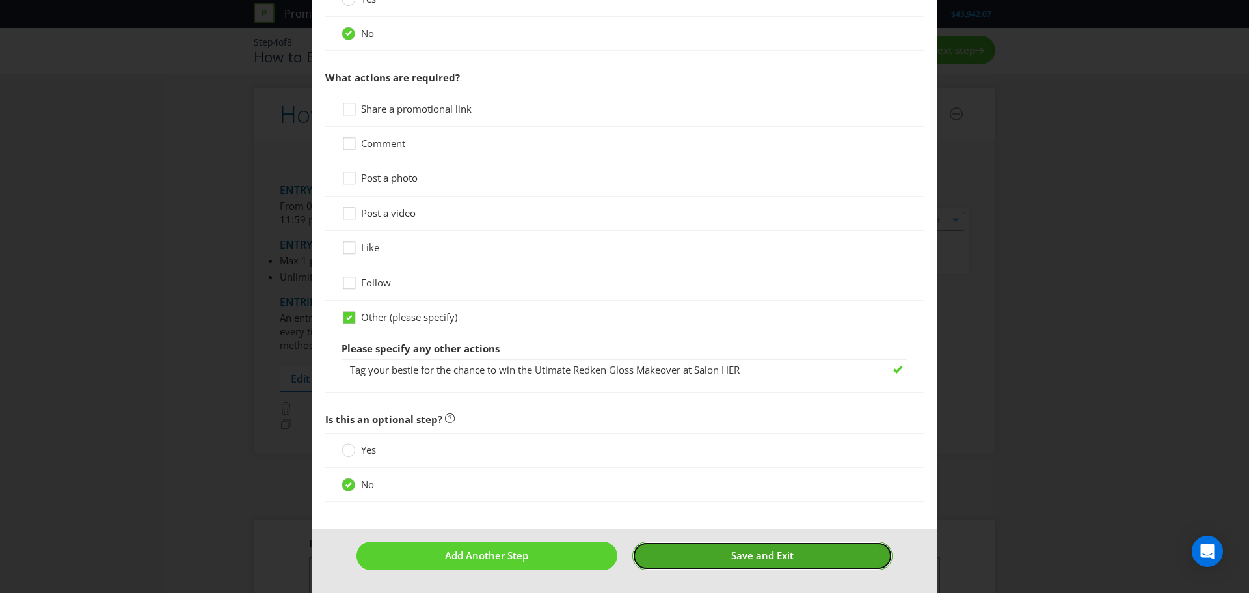
click at [687, 547] on button "Save and Exit" at bounding box center [762, 555] width 261 height 28
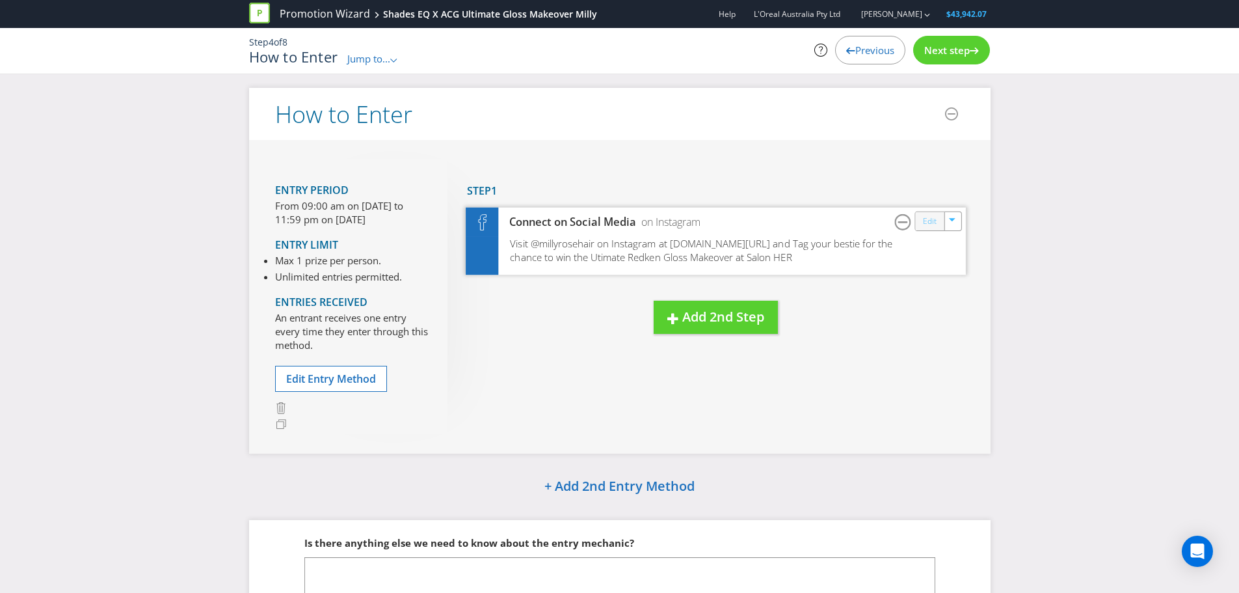
click at [932, 226] on link "Edit" at bounding box center [929, 220] width 14 height 15
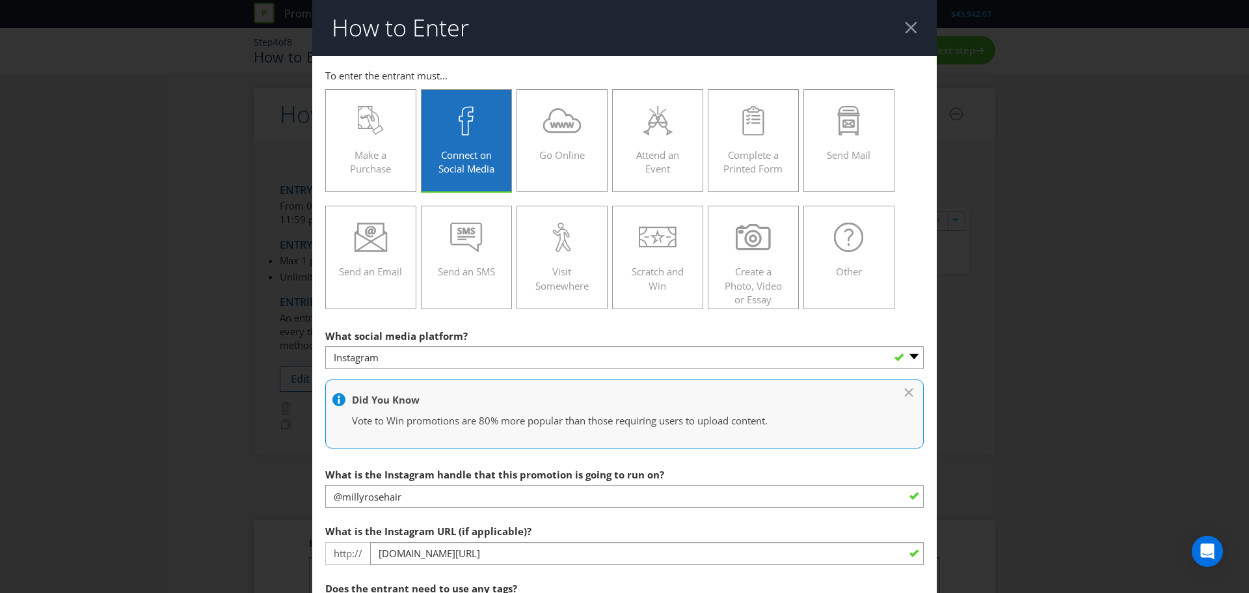
scroll to position [168, 0]
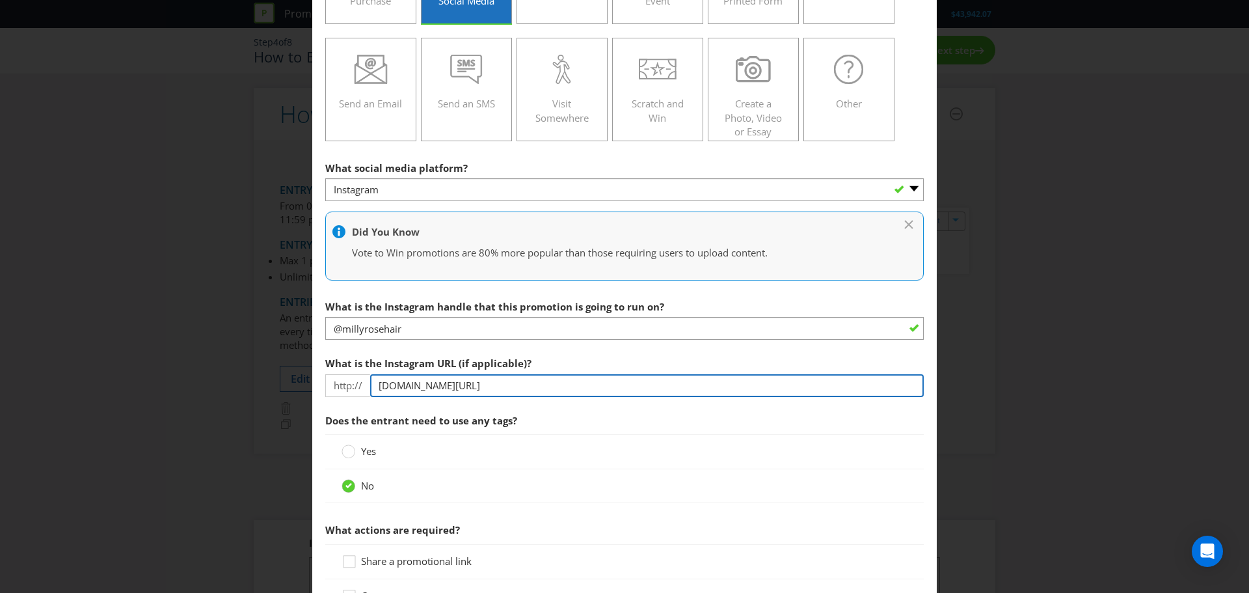
drag, startPoint x: 574, startPoint y: 390, endPoint x: 485, endPoint y: 389, distance: 88.5
click at [485, 389] on input "[DOMAIN_NAME][URL]" at bounding box center [647, 385] width 554 height 23
type input "[DOMAIN_NAME][URL]"
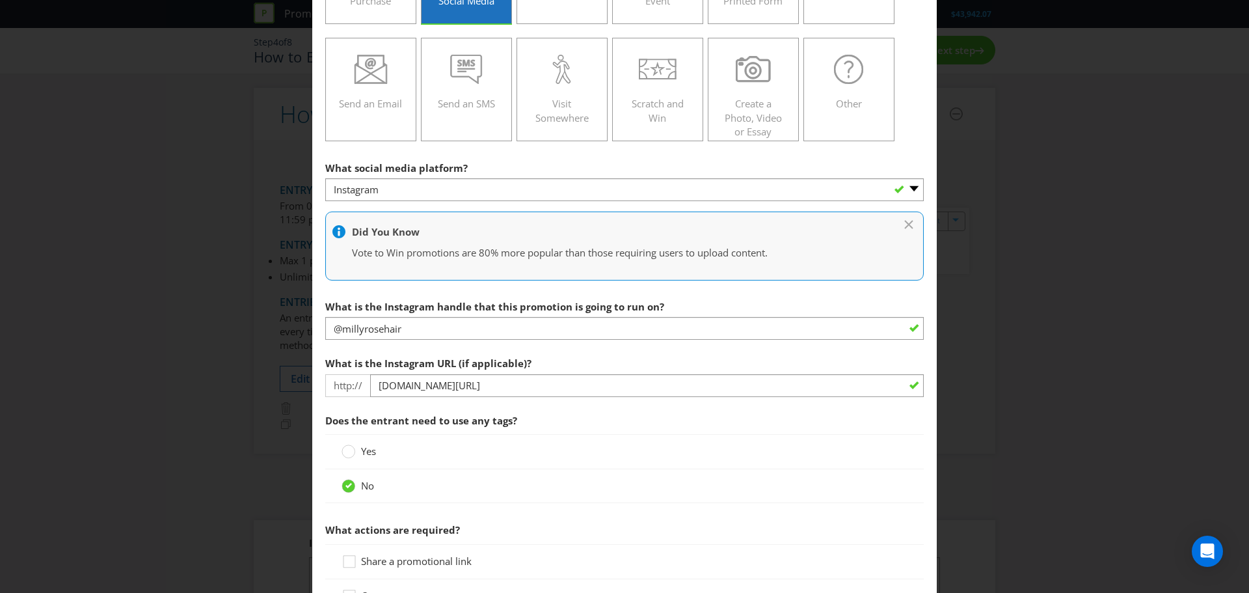
click at [531, 364] on span at bounding box center [532, 362] width 3 height 13
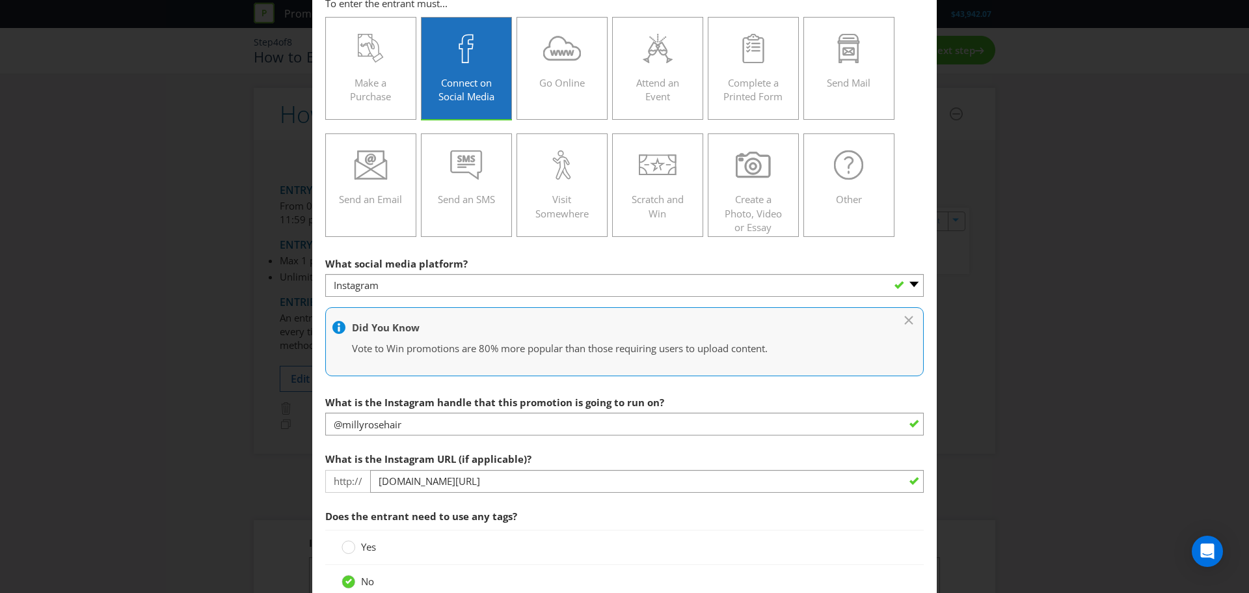
scroll to position [69, 0]
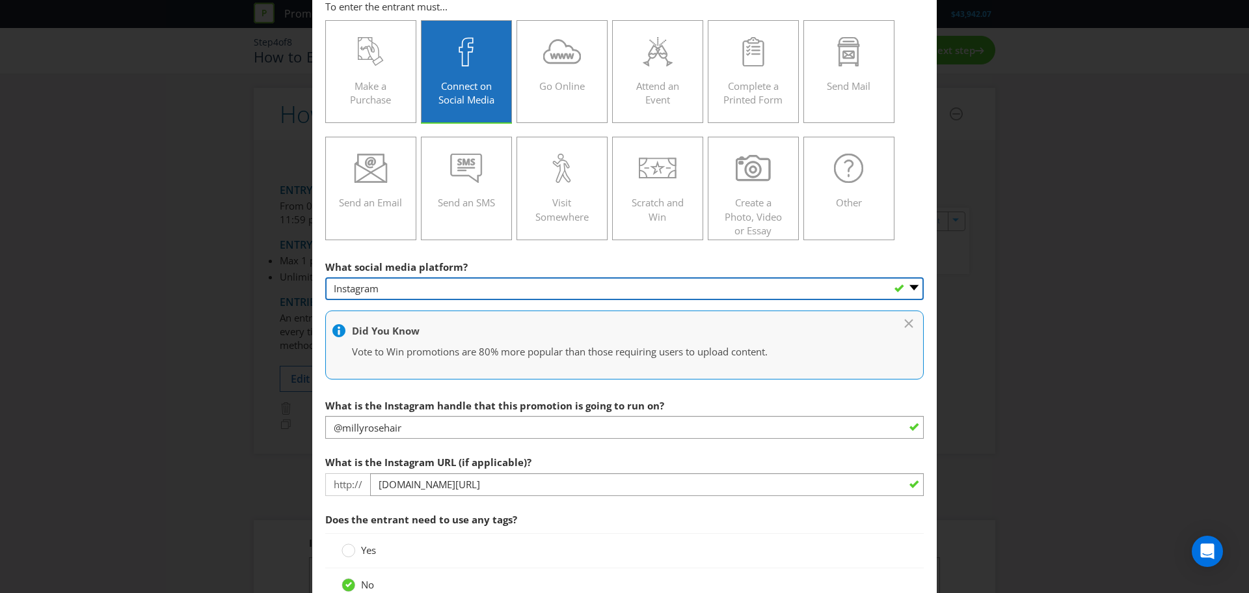
click at [474, 291] on select "-- Please Select -- Facebook X Instagram Snapchat Pinterest Tumblr Youtube Othe…" at bounding box center [624, 288] width 598 height 23
select select "OTHER"
click at [325, 277] on select "-- Please Select -- Facebook X Instagram Snapchat Pinterest Tumblr Youtube Othe…" at bounding box center [624, 288] width 598 height 23
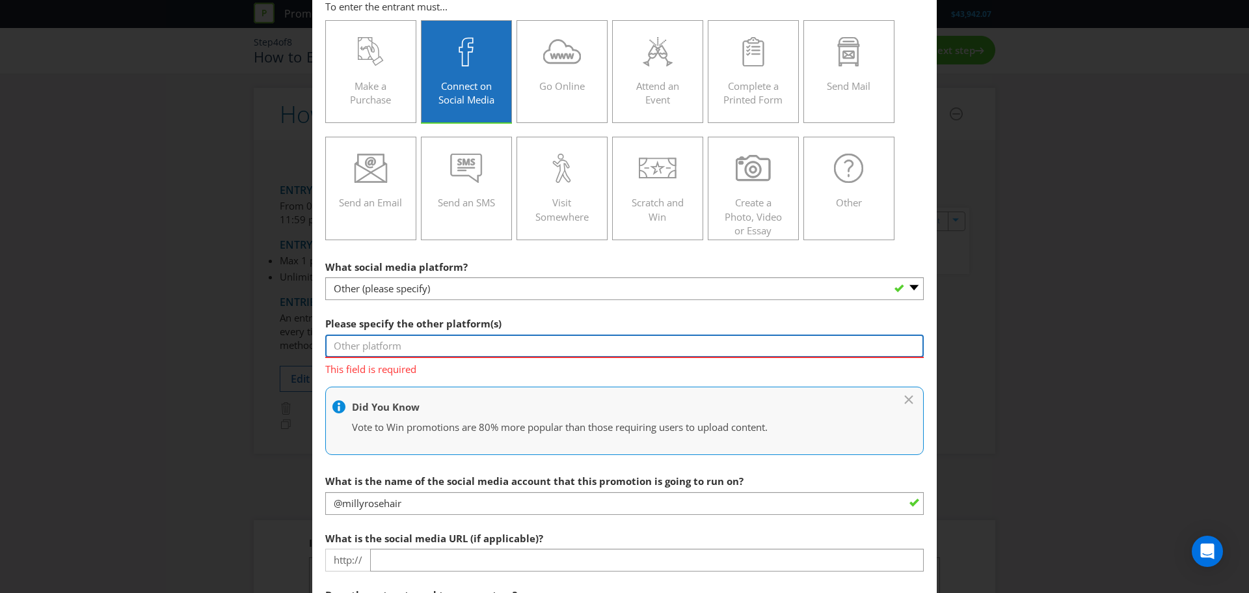
click at [418, 353] on input "text" at bounding box center [624, 345] width 598 height 23
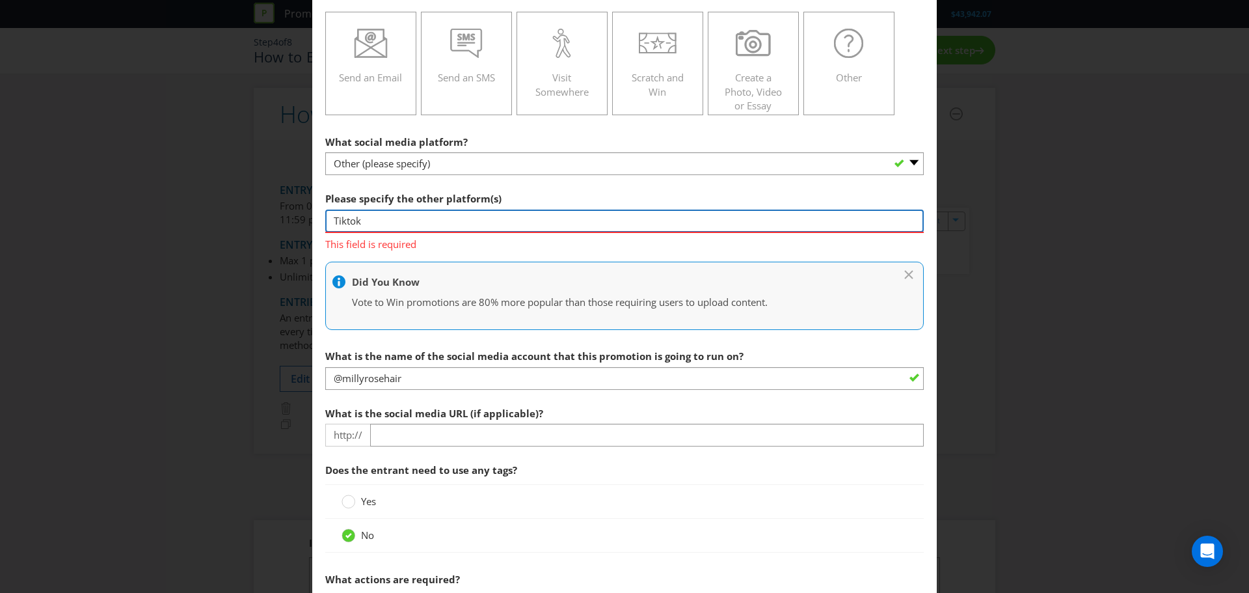
scroll to position [194, 0]
type input "Tiktok"
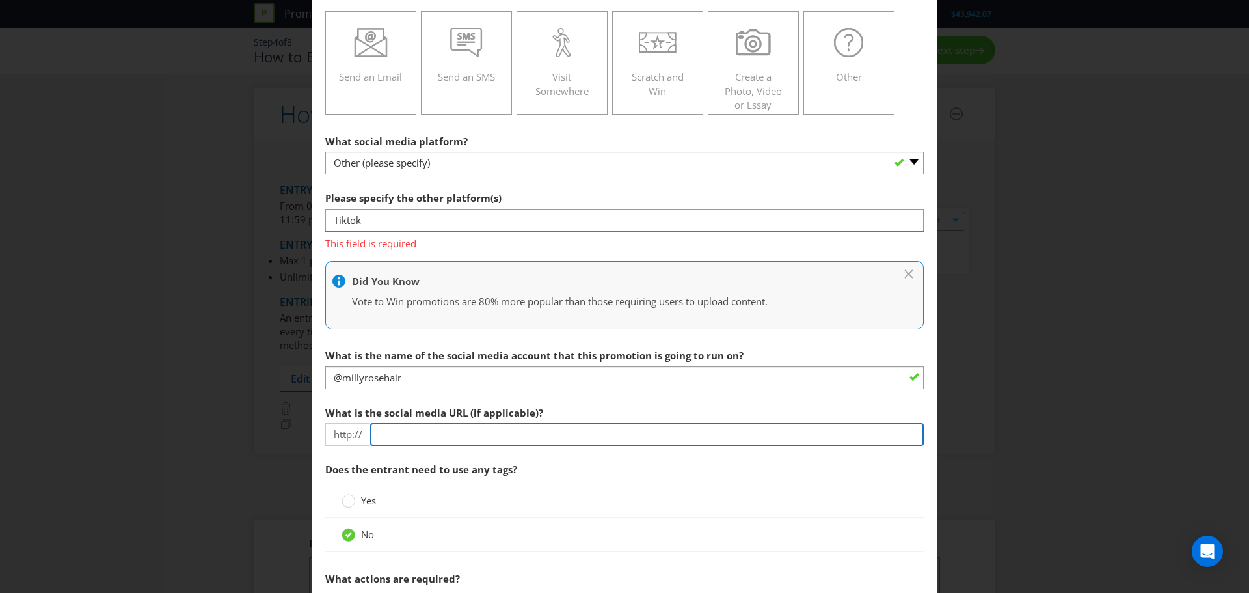
click at [464, 434] on section "What social media platform? -- Please Select -- Facebook X Instagram Snapchat P…" at bounding box center [624, 514] width 598 height 773
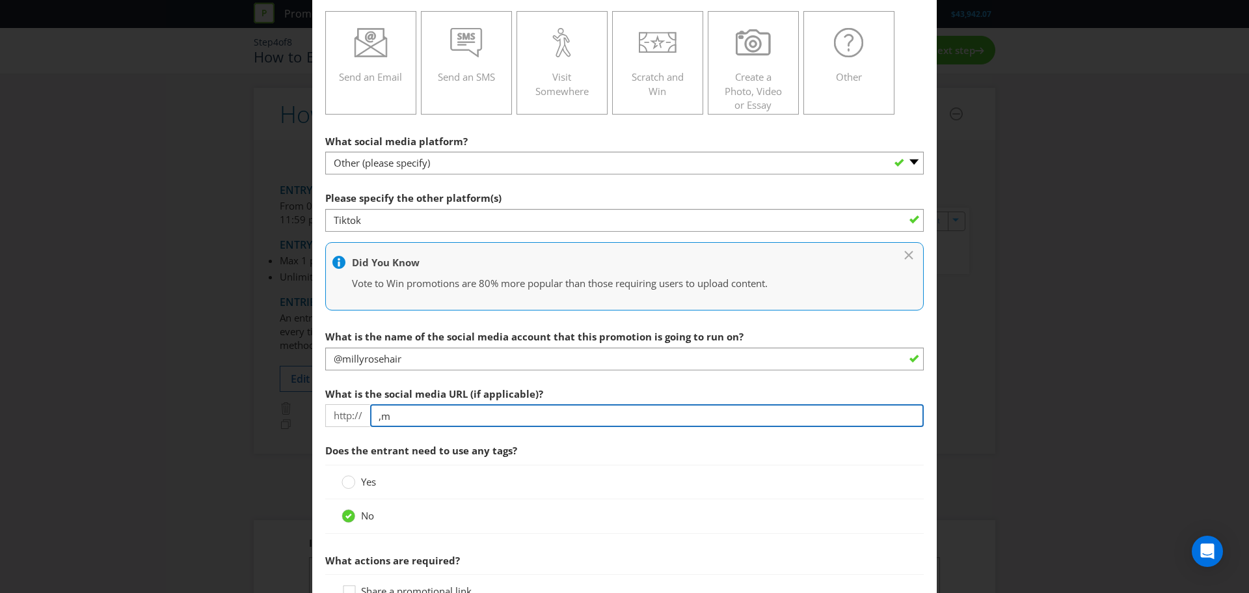
type input ","
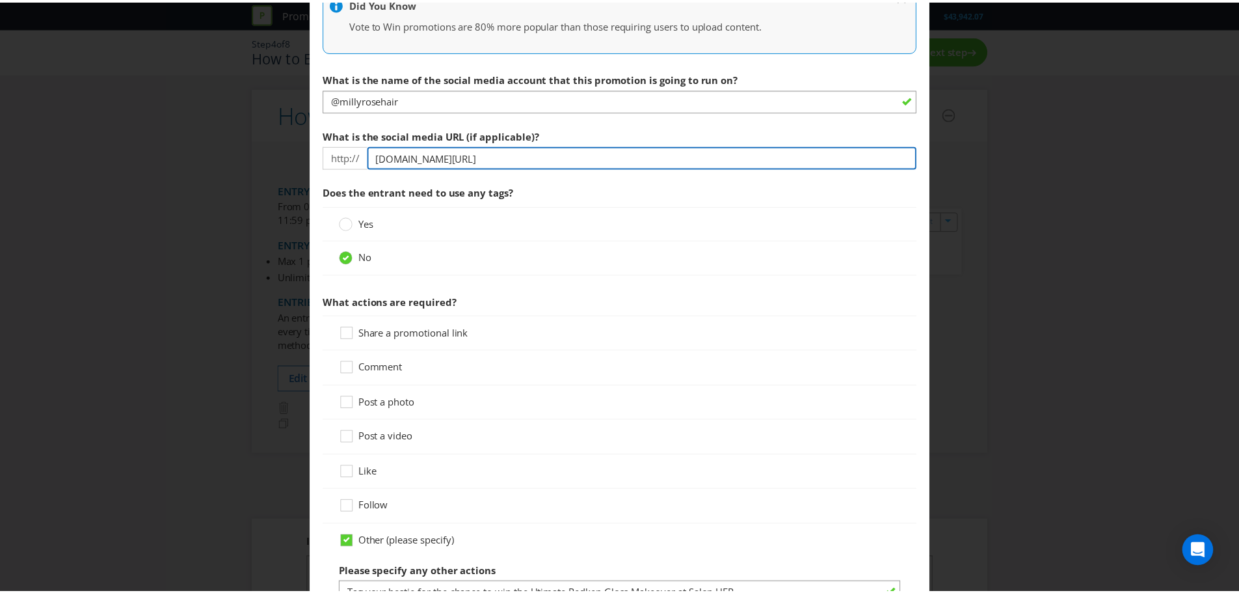
scroll to position [676, 0]
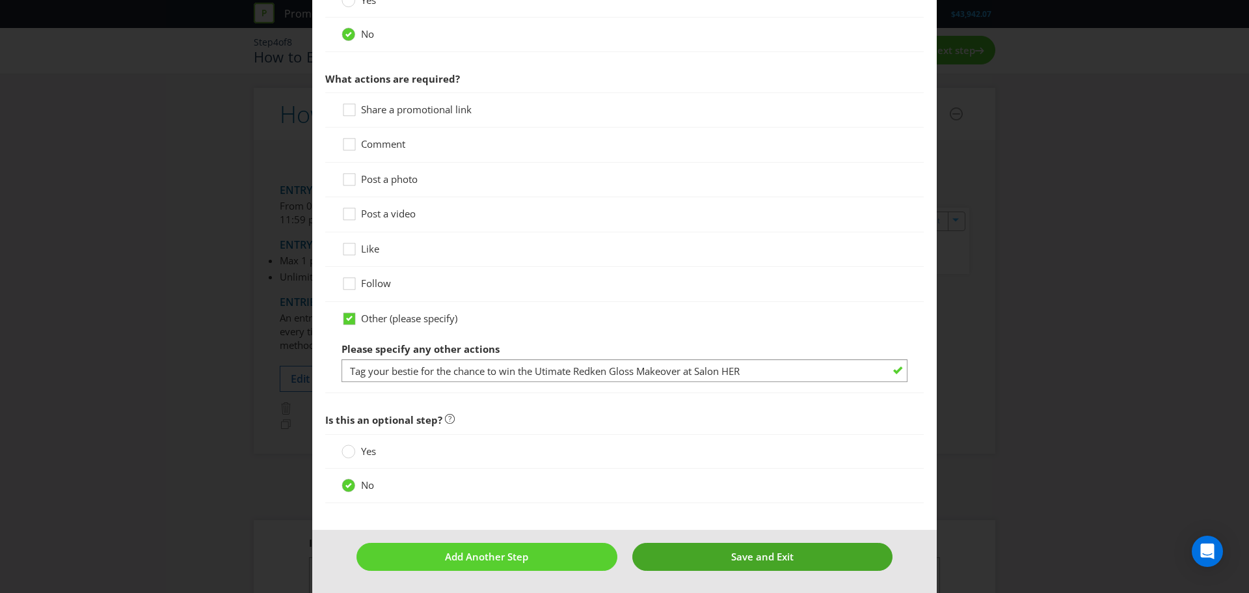
type input "[DOMAIN_NAME][URL]"
click at [708, 560] on button "Save and Exit" at bounding box center [762, 557] width 261 height 28
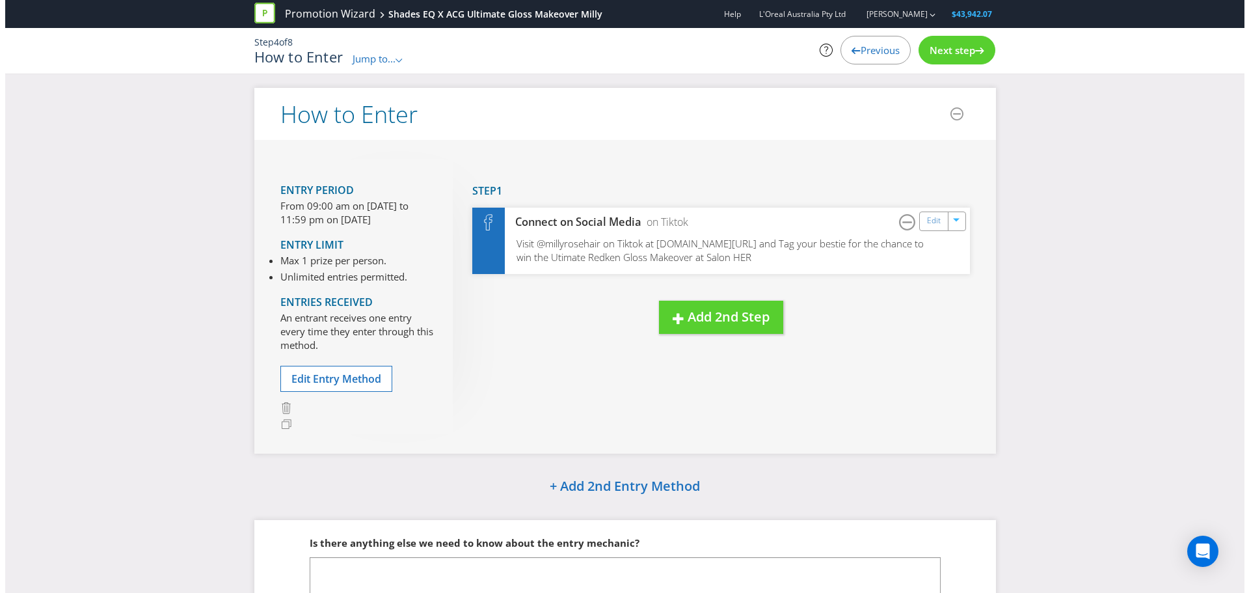
scroll to position [30, 0]
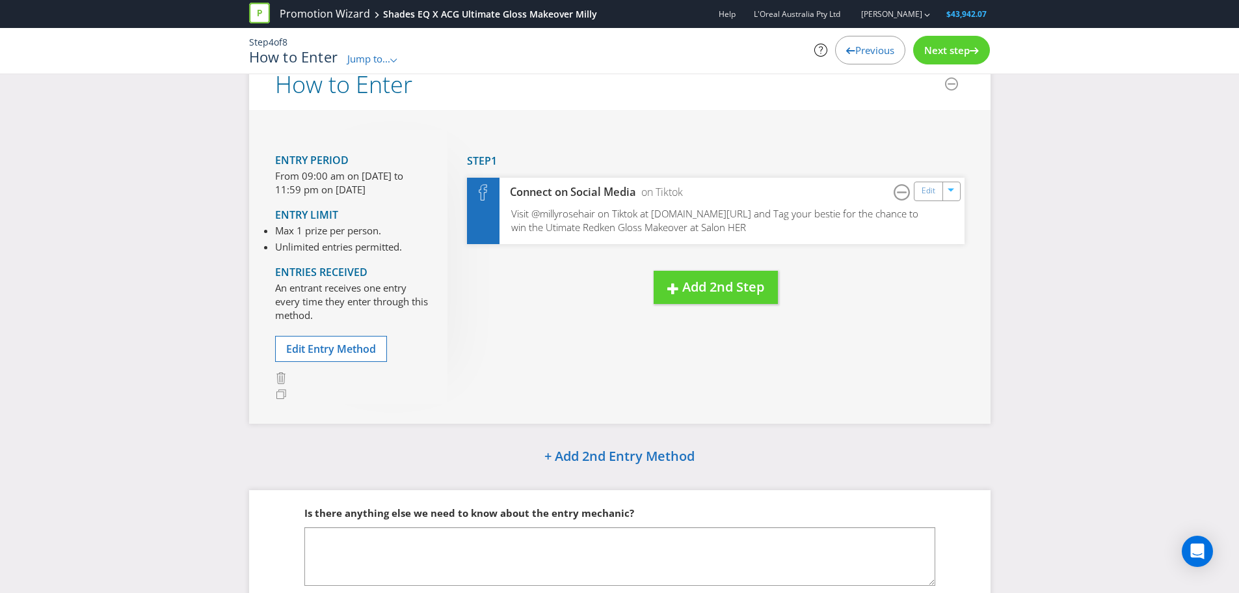
click at [938, 52] on span "Next step" at bounding box center [947, 50] width 46 height 13
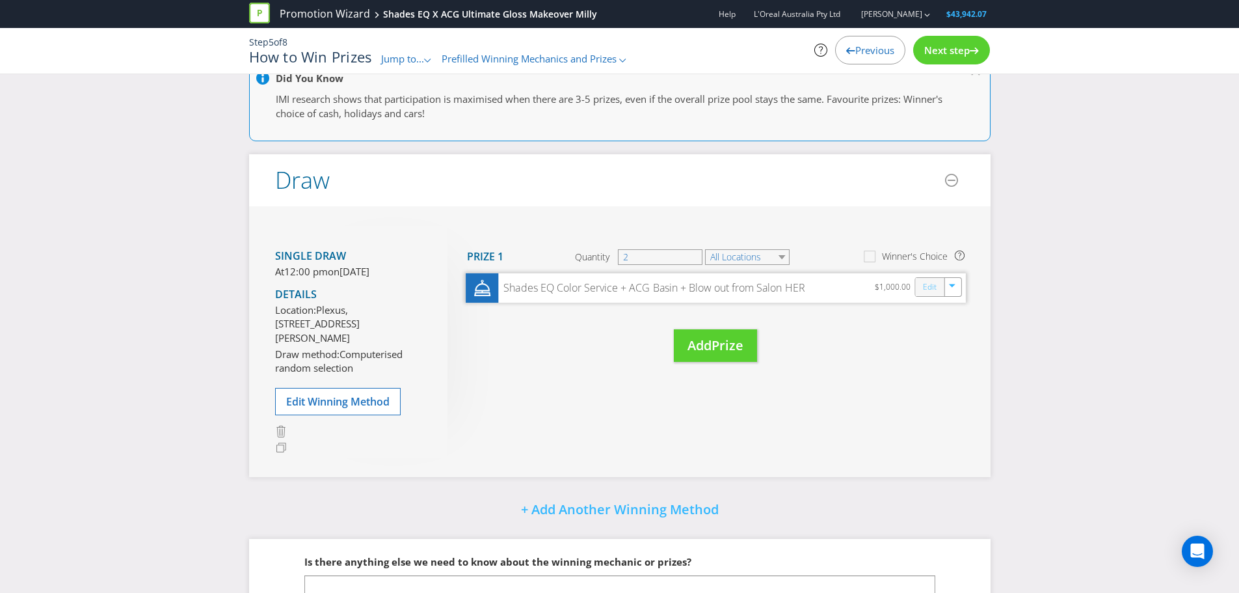
click at [928, 291] on link "Edit" at bounding box center [929, 286] width 14 height 15
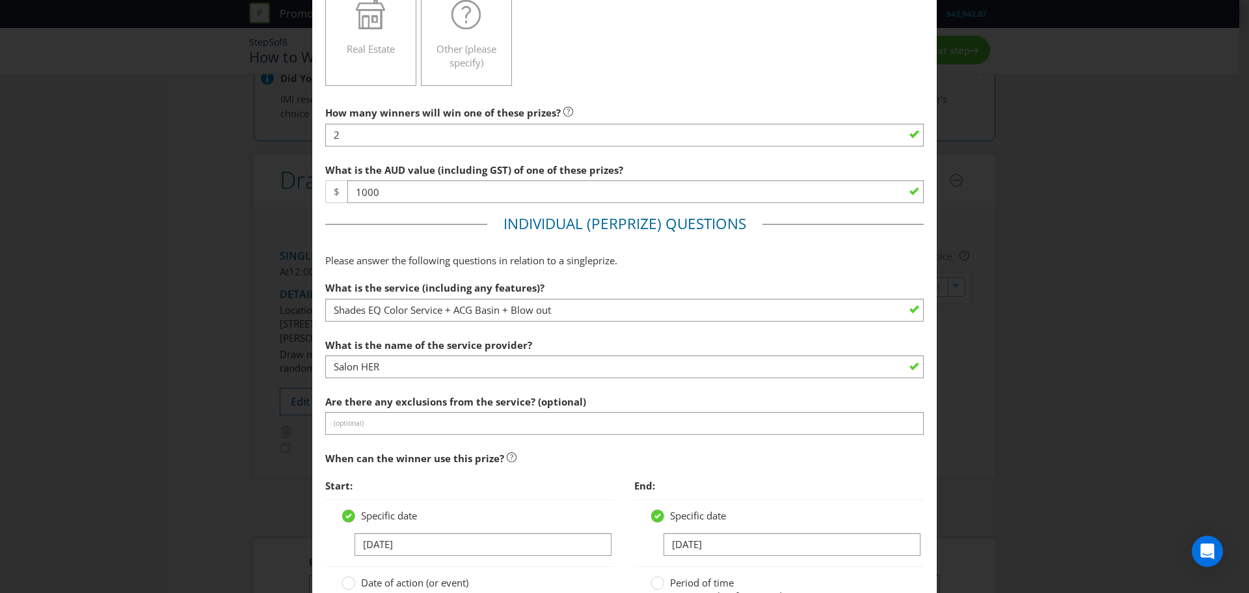
scroll to position [518, 0]
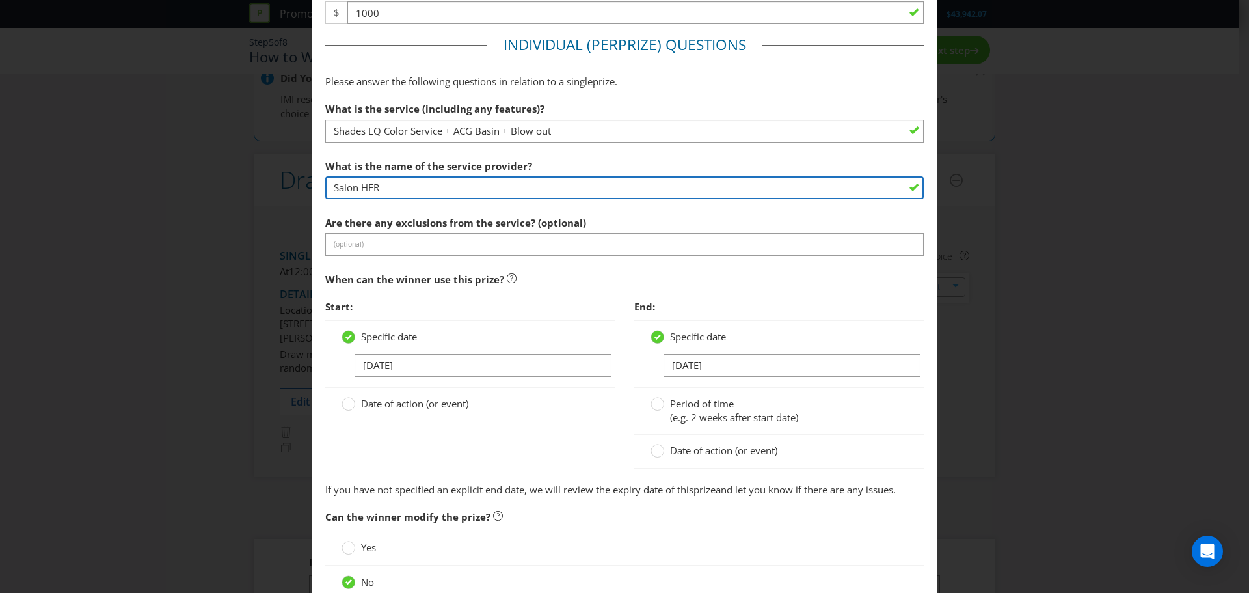
drag, startPoint x: 420, startPoint y: 193, endPoint x: 295, endPoint y: 188, distance: 125.0
click at [295, 188] on div "Edit Prize [GEOGRAPHIC_DATA] Please select the prize type Product Voucher or Gi…" at bounding box center [624, 296] width 1249 height 593
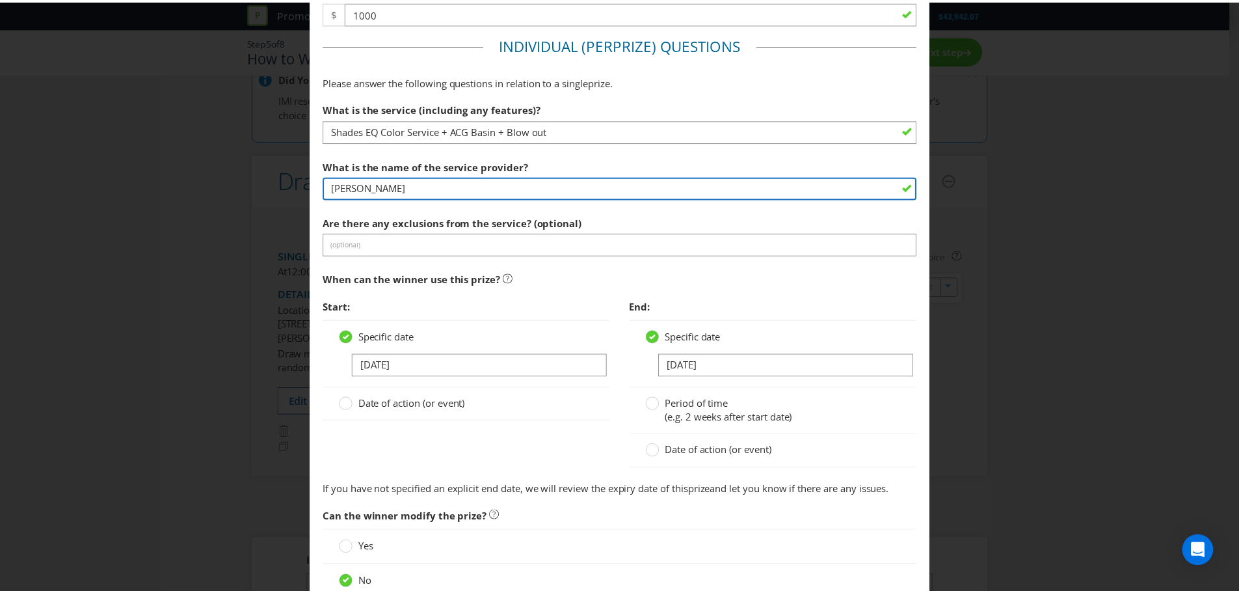
scroll to position [636, 0]
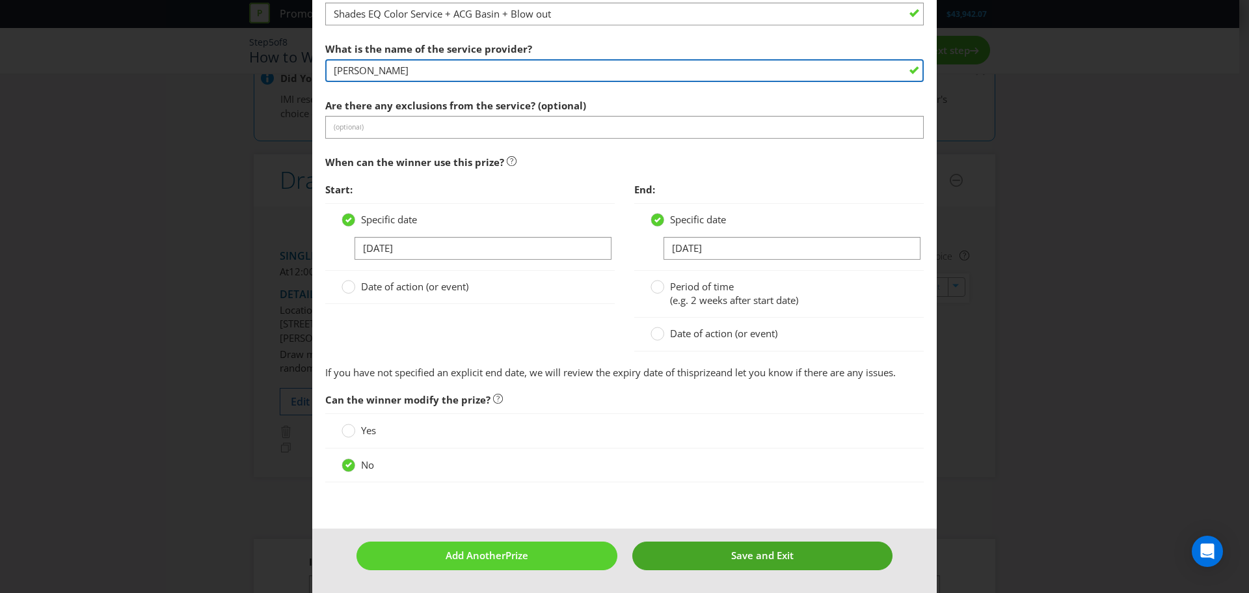
type input "[PERSON_NAME]"
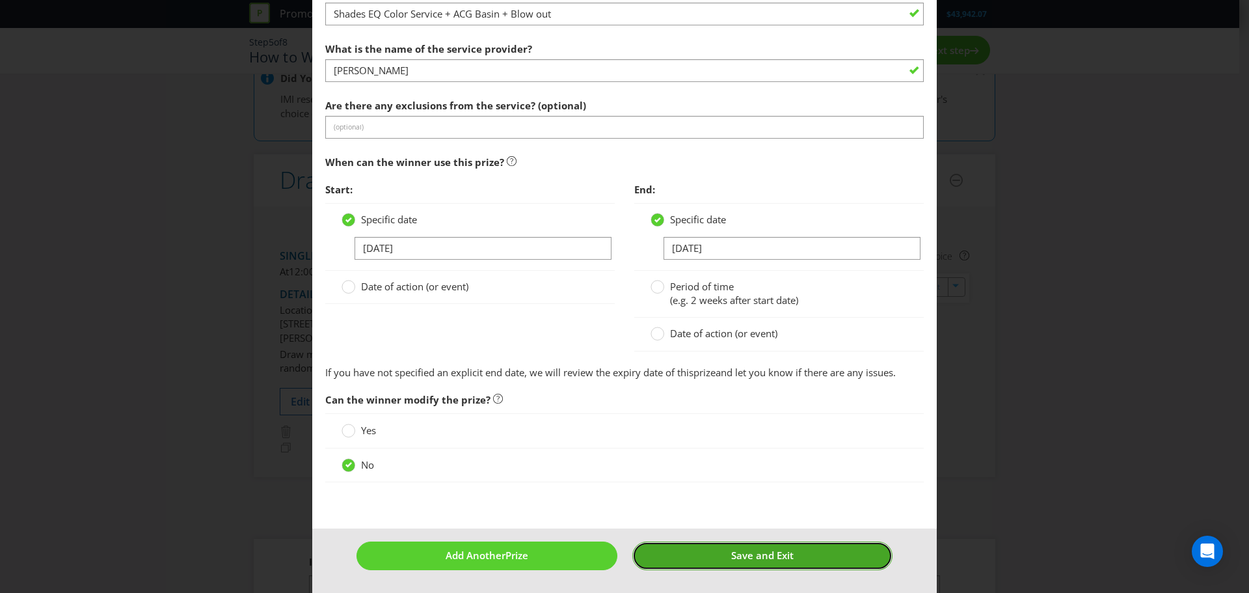
click at [755, 546] on button "Save and Exit" at bounding box center [762, 555] width 261 height 28
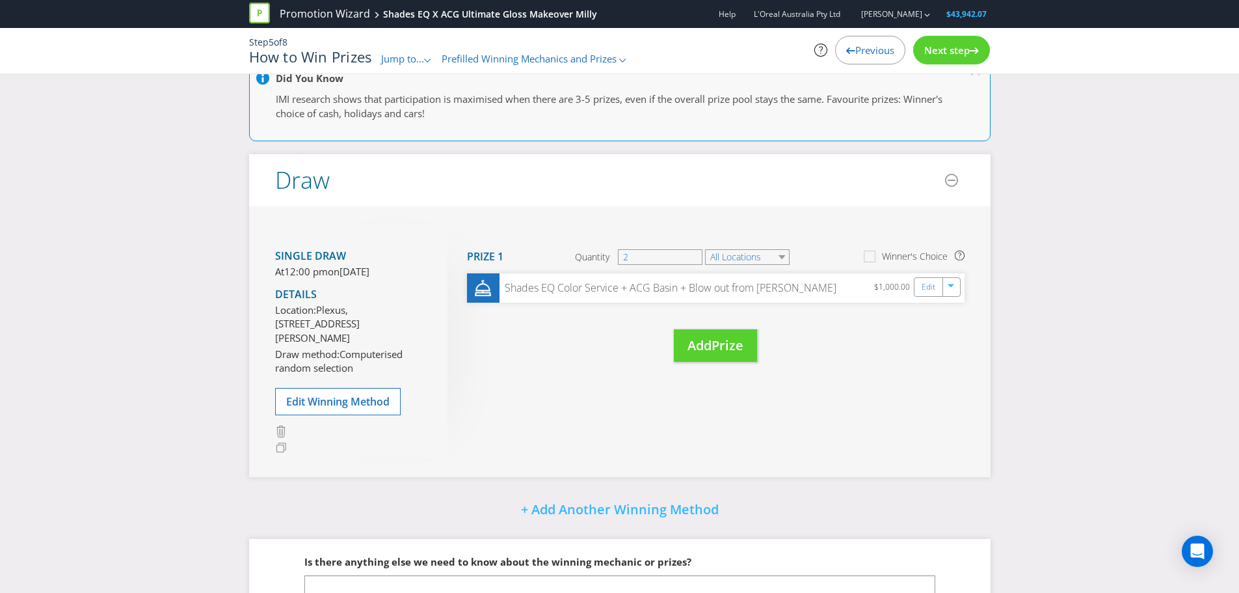
click at [946, 64] on div "Next step" at bounding box center [951, 50] width 77 height 29
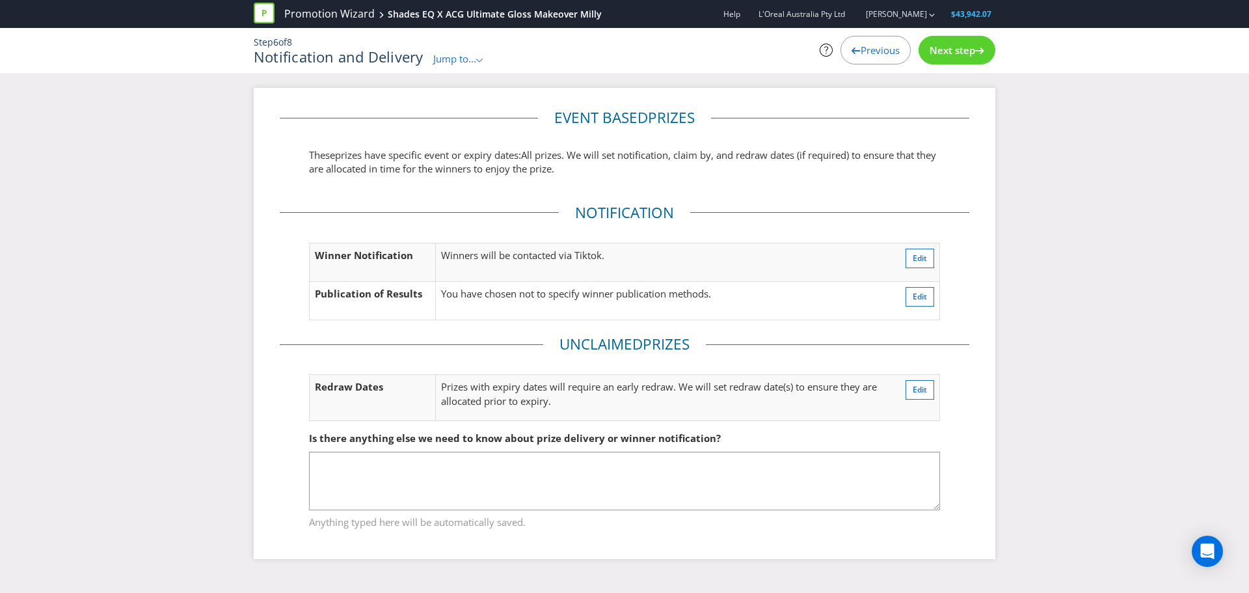
click at [946, 64] on div "Next step" at bounding box center [956, 50] width 77 height 29
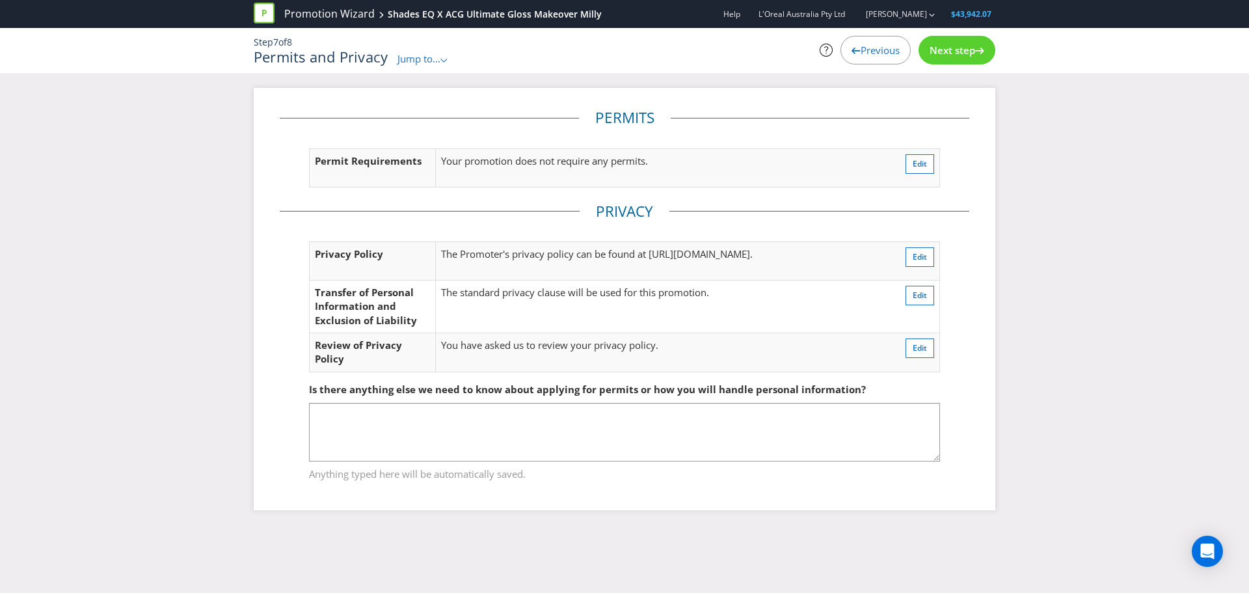
click at [953, 47] on span "Next step" at bounding box center [953, 50] width 46 height 13
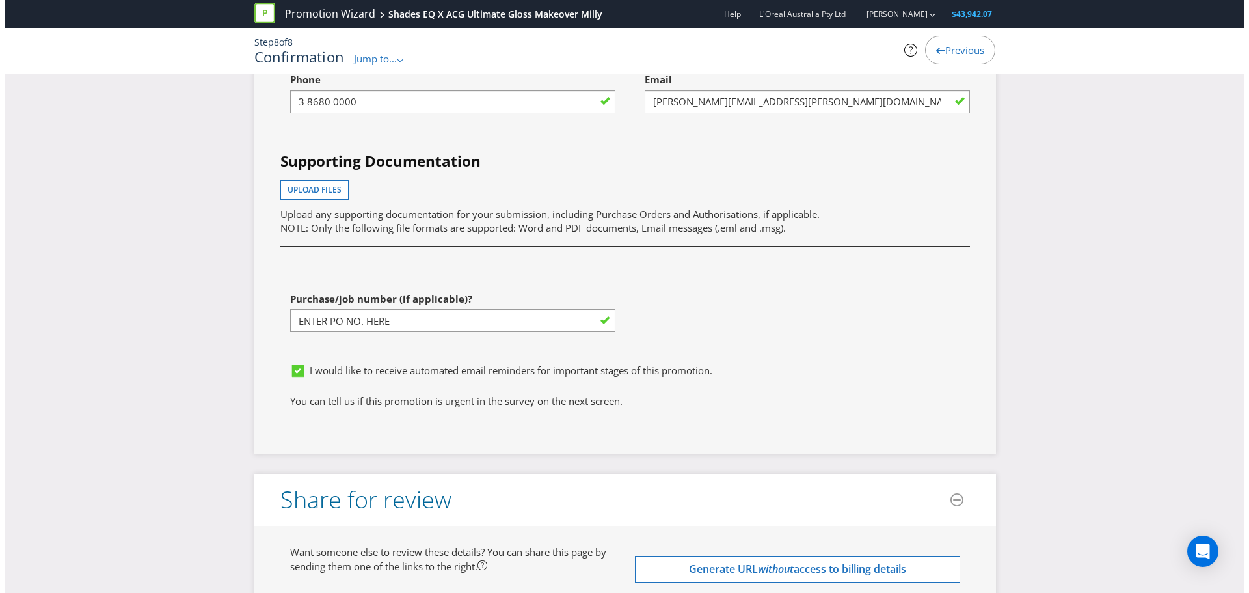
scroll to position [3663, 0]
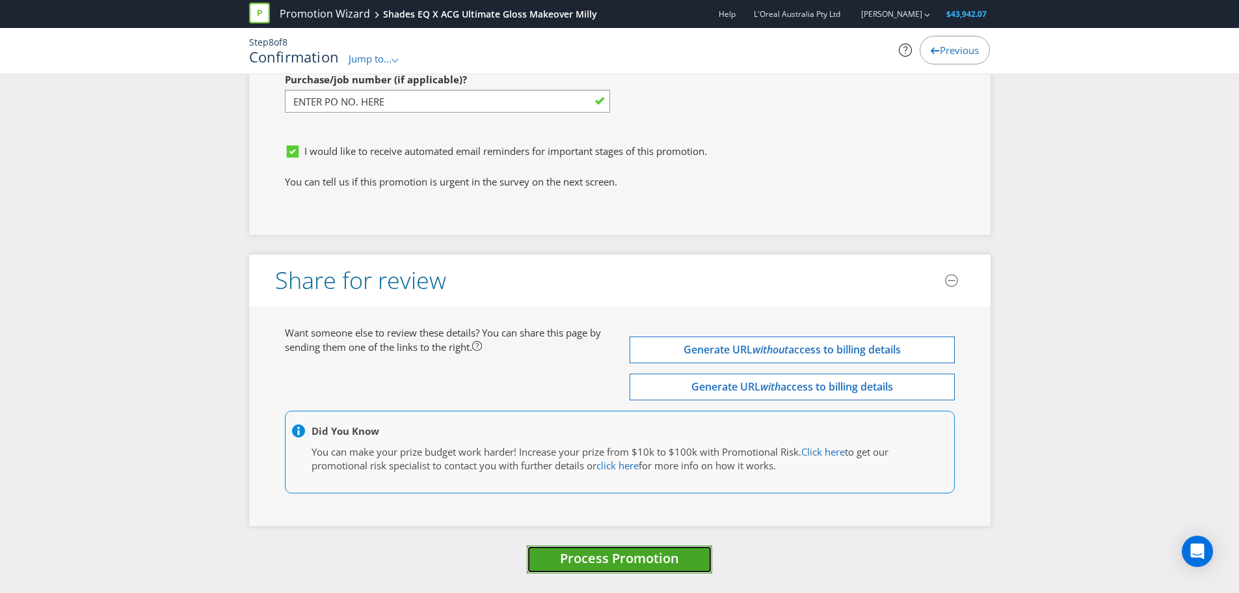
click at [697, 551] on button "Process Promotion" at bounding box center [619, 559] width 185 height 28
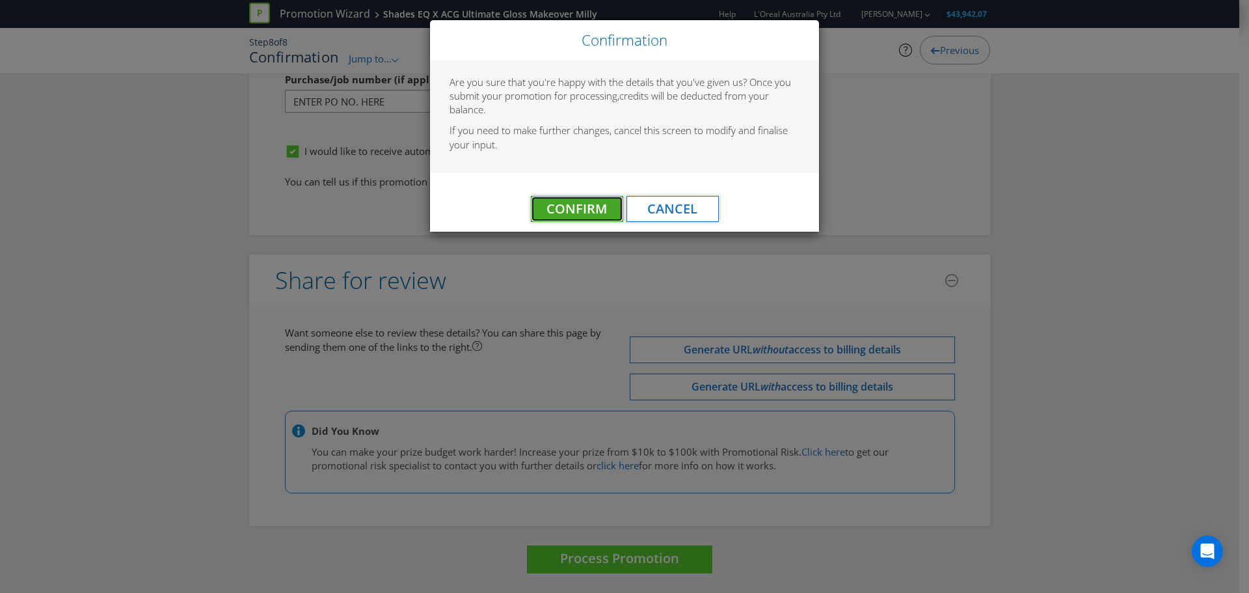
click at [578, 210] on span "Confirm" at bounding box center [576, 209] width 60 height 18
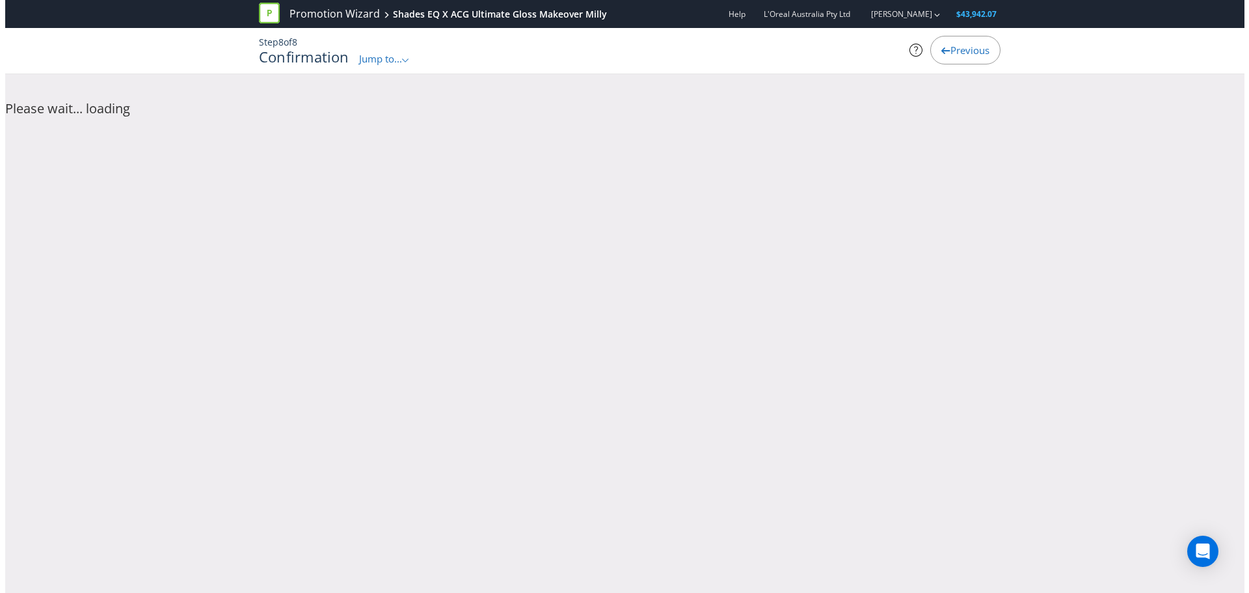
scroll to position [0, 0]
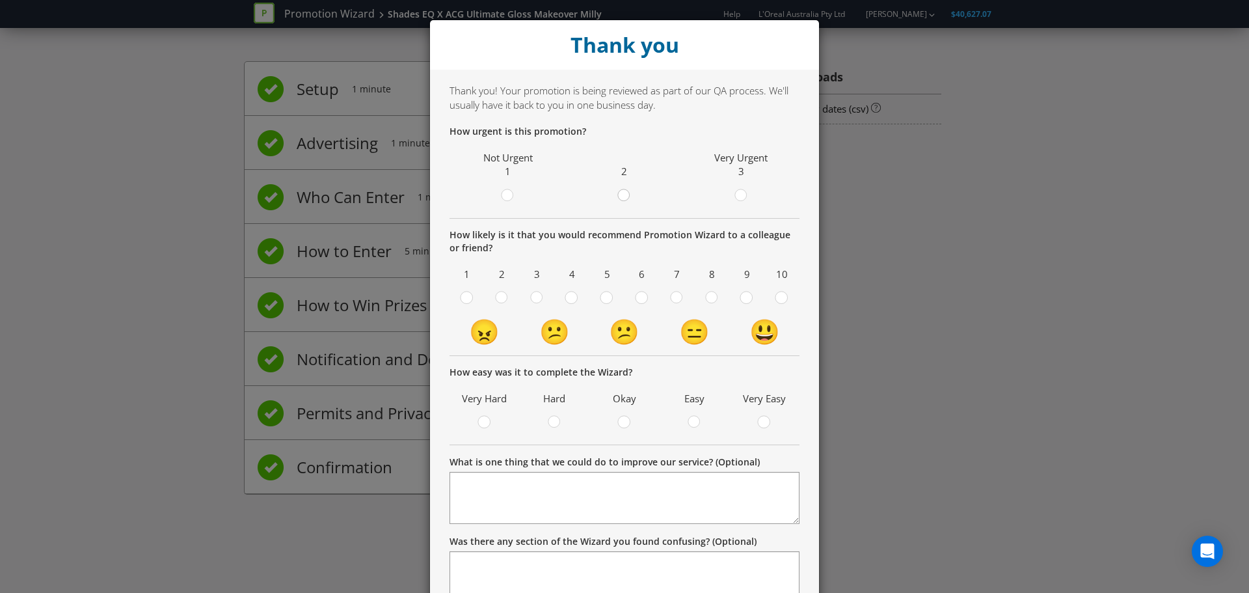
click at [617, 191] on icon at bounding box center [623, 195] width 13 height 13
click at [0, 0] on input "radio" at bounding box center [0, 0] width 0 height 0
click at [779, 297] on div at bounding box center [782, 293] width 7 height 7
click at [0, 0] on input "radio" at bounding box center [0, 0] width 0 height 0
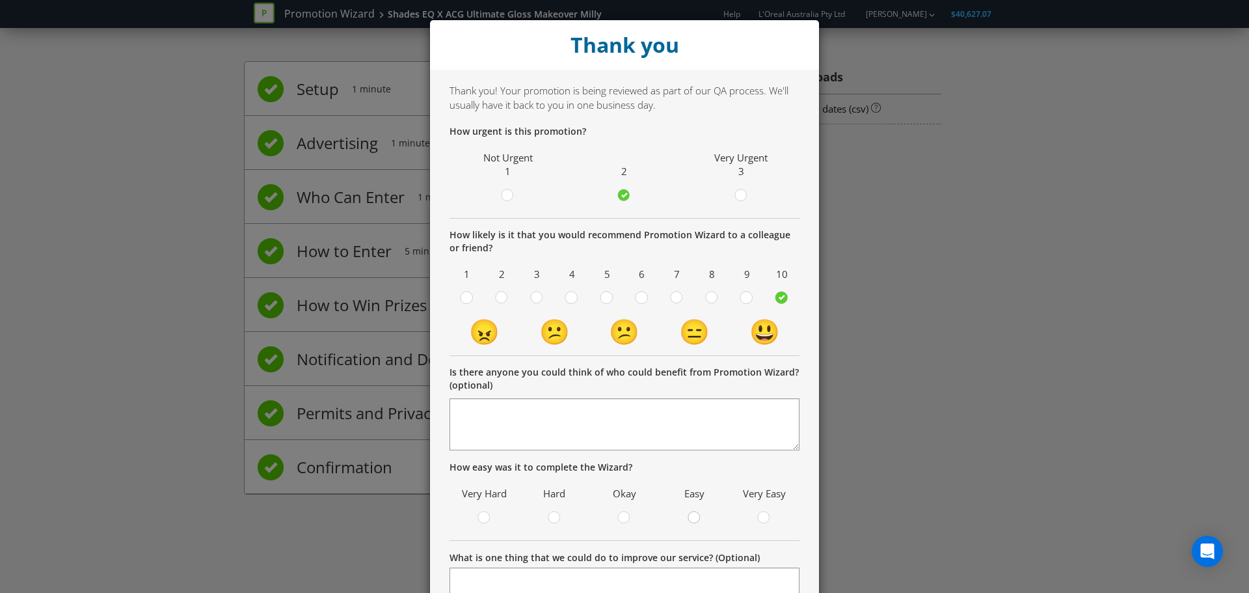
click at [695, 520] on icon at bounding box center [694, 517] width 13 height 13
click at [0, 0] on input "radio" at bounding box center [0, 0] width 0 height 0
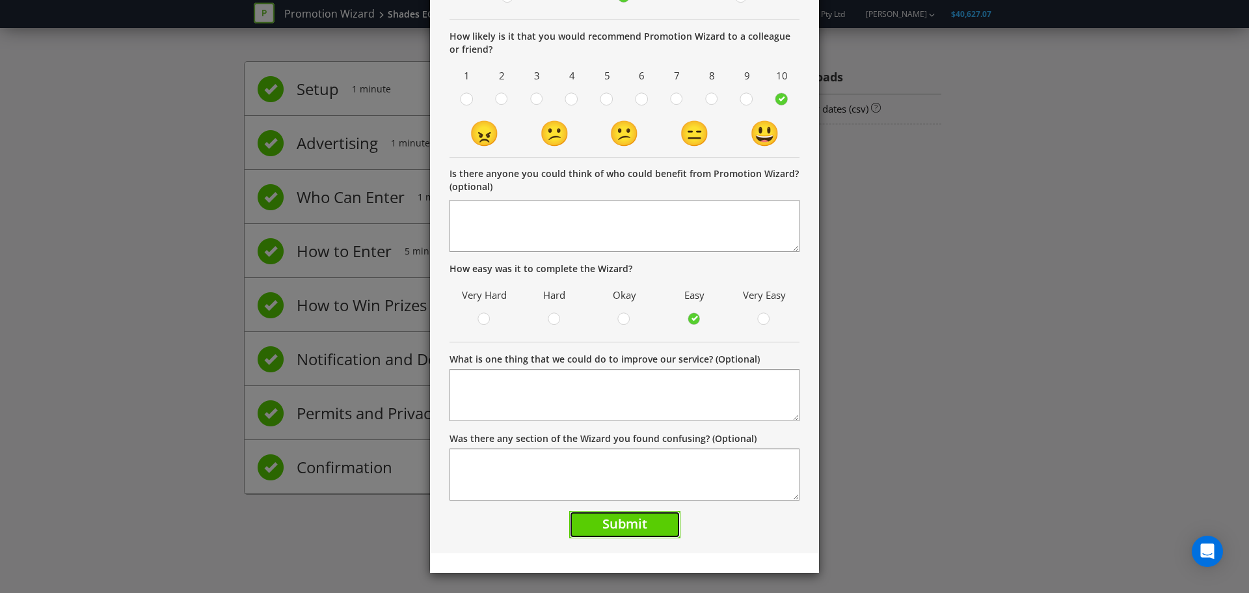
click at [640, 522] on span "Submit" at bounding box center [624, 524] width 45 height 18
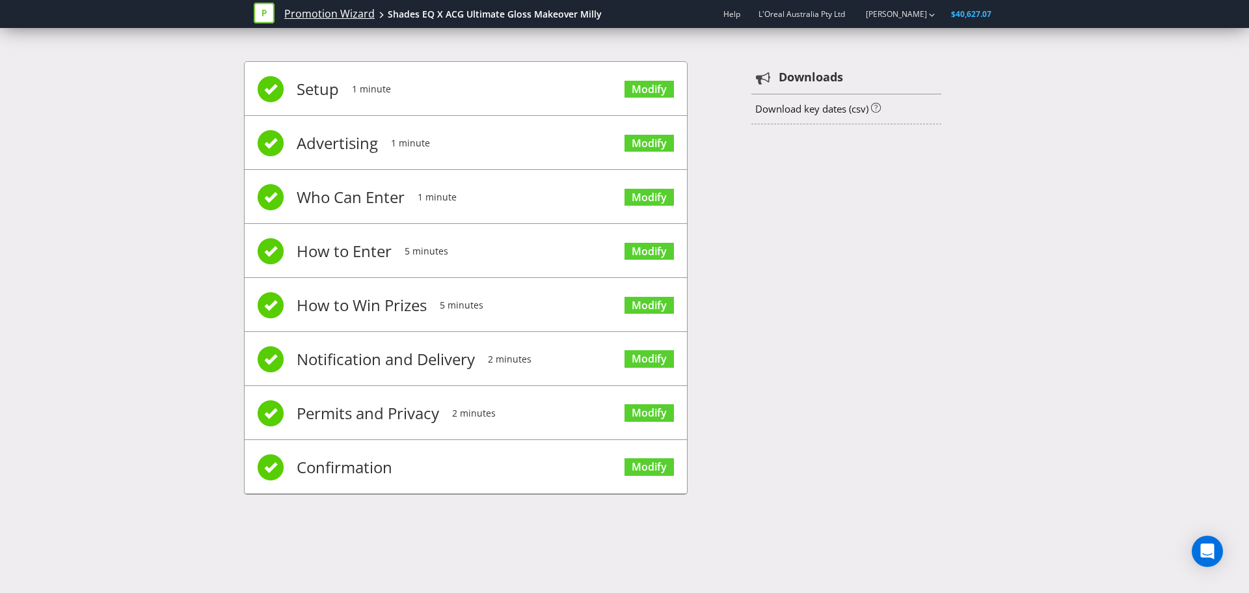
click at [323, 16] on link "Promotion Wizard" at bounding box center [329, 14] width 90 height 15
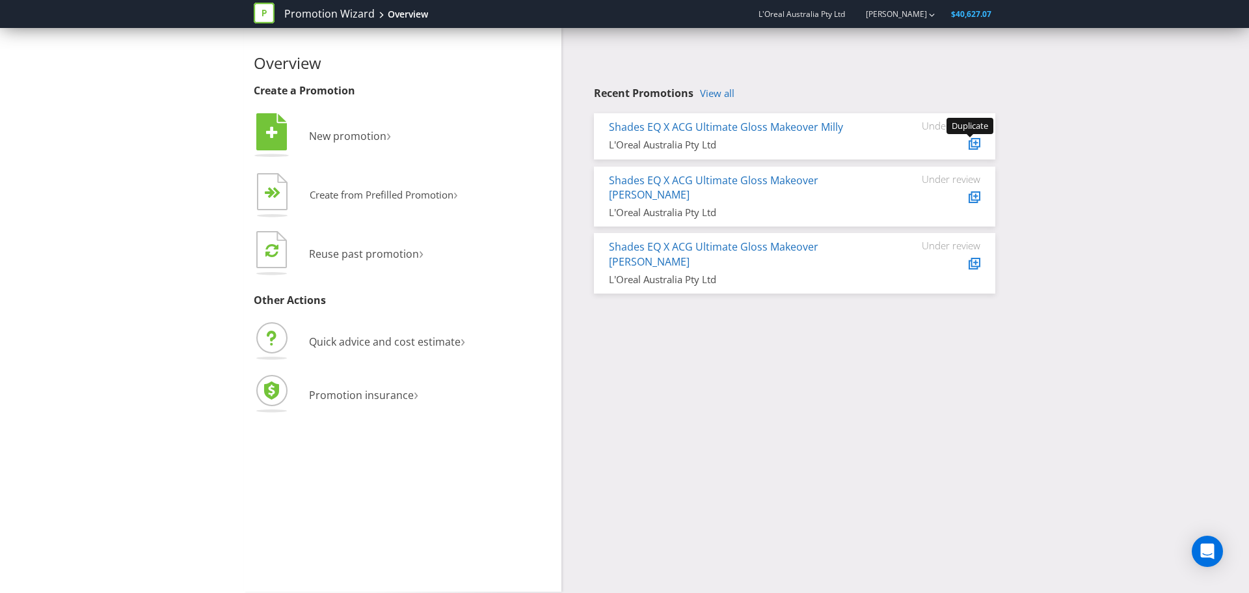
click at [976, 144] on icon at bounding box center [975, 142] width 7 height 7
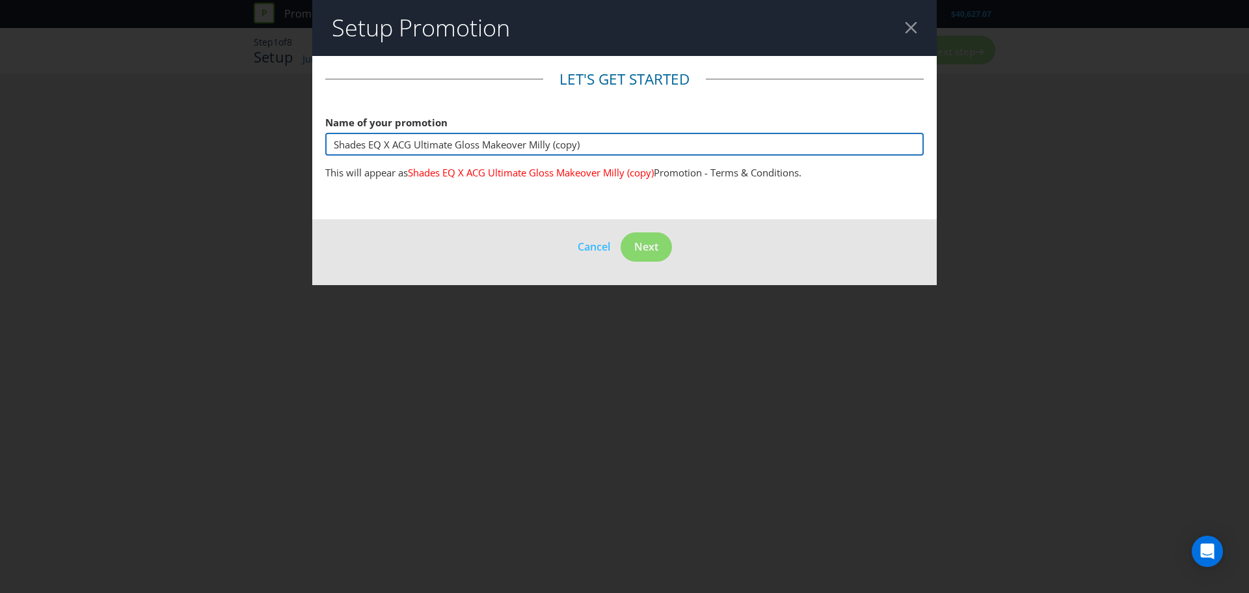
drag, startPoint x: 603, startPoint y: 147, endPoint x: 533, endPoint y: 142, distance: 70.4
click at [533, 142] on input "Shades EQ X ACG Ultimate Gloss Makeover Milly (copy)" at bounding box center [624, 144] width 598 height 23
type input "Shades EQ X ACG Ultimate Gloss Makeover [PERSON_NAME]"
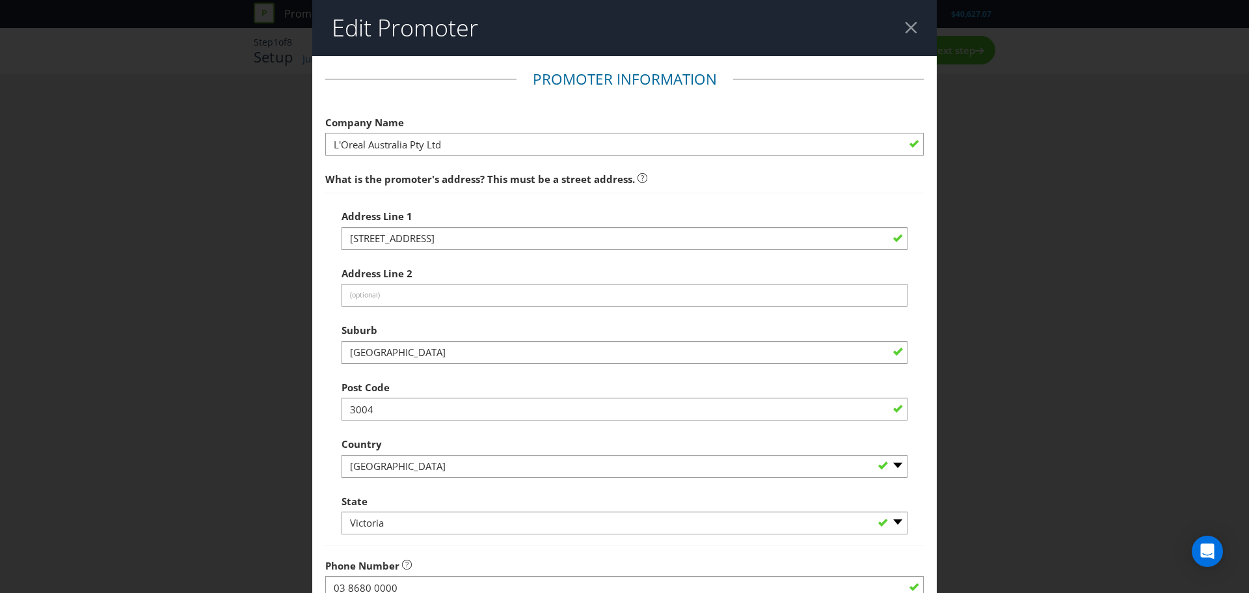
scroll to position [256, 0]
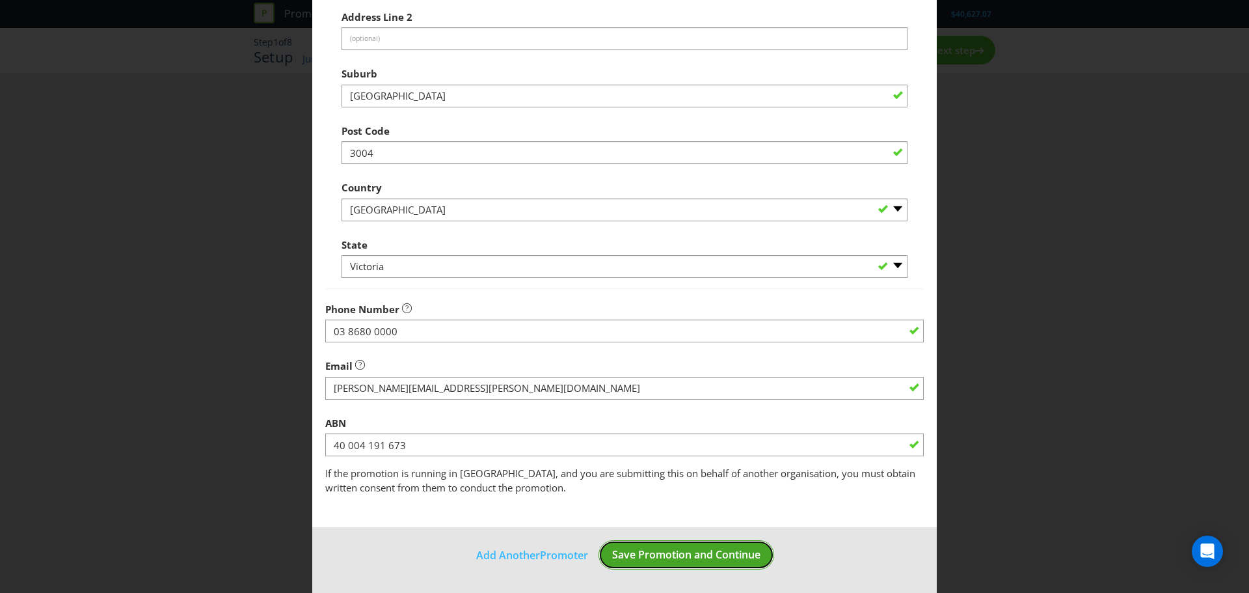
click at [672, 552] on span "Save Promotion and Continue" at bounding box center [686, 554] width 148 height 14
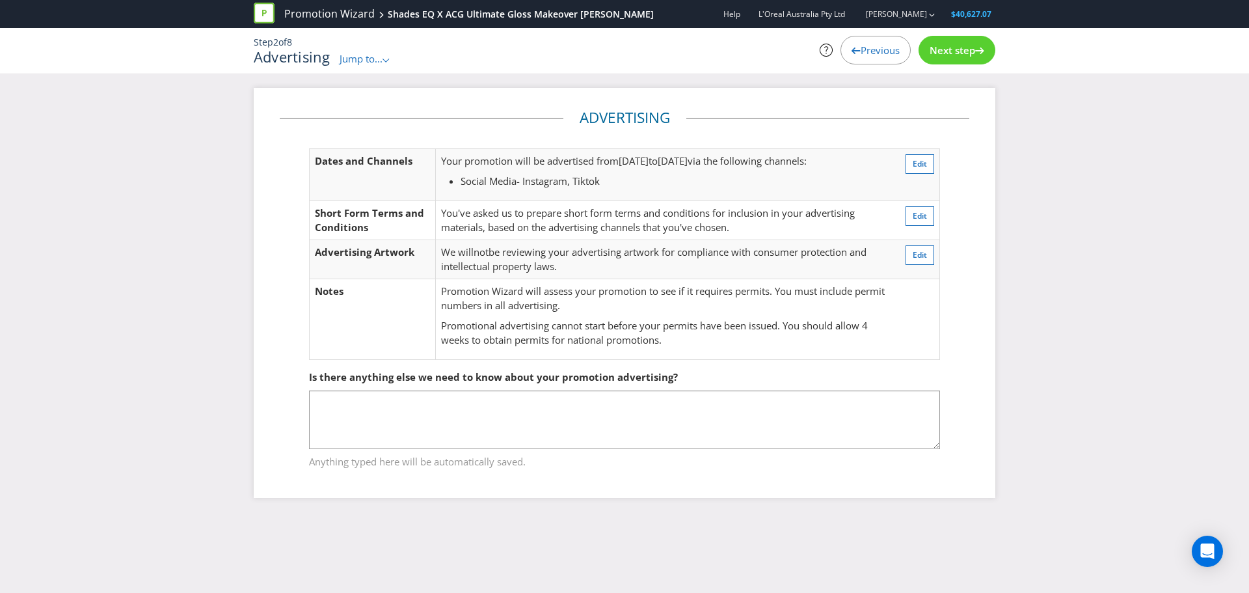
click at [948, 47] on span "Next step" at bounding box center [953, 50] width 46 height 13
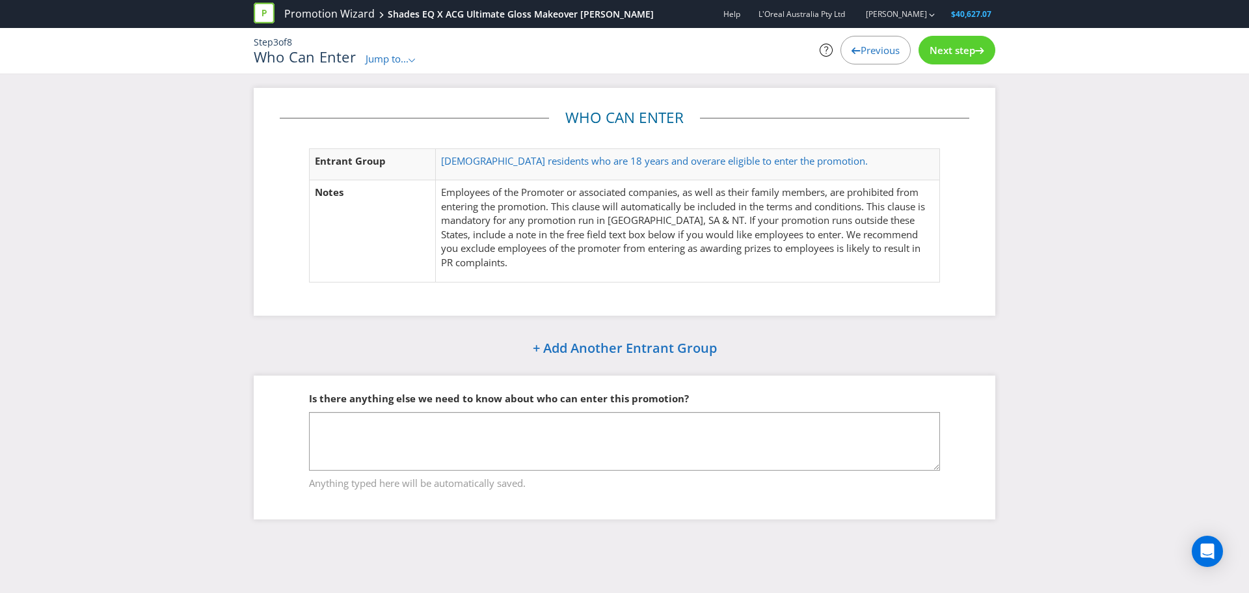
click at [948, 47] on span "Next step" at bounding box center [953, 50] width 46 height 13
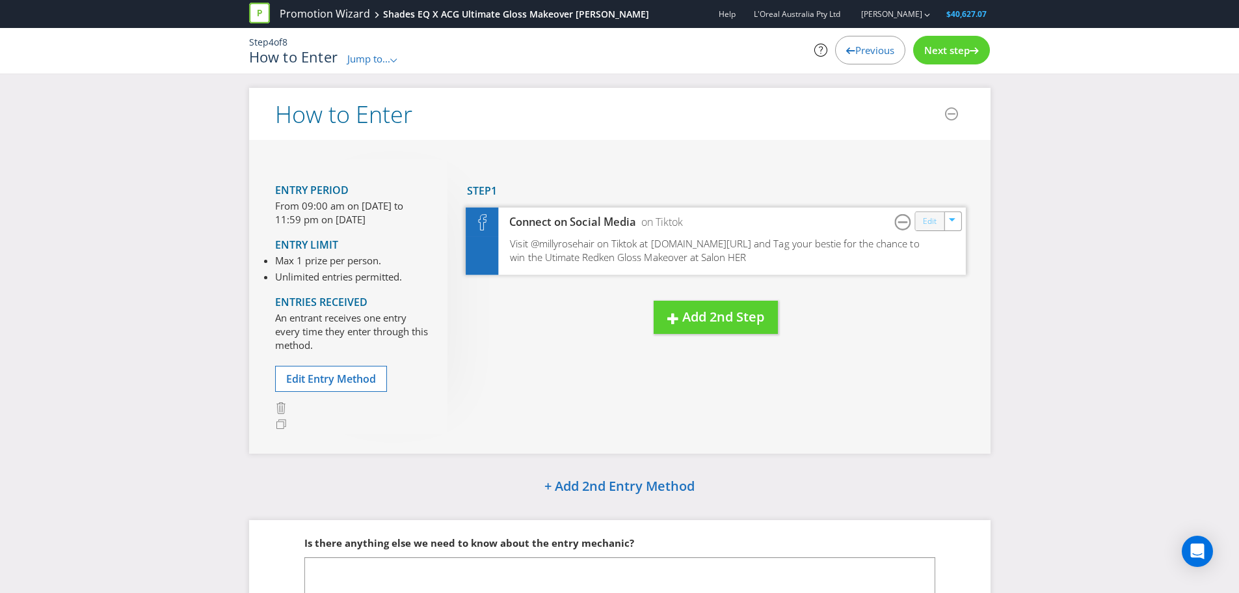
click at [930, 224] on link "Edit" at bounding box center [929, 220] width 14 height 15
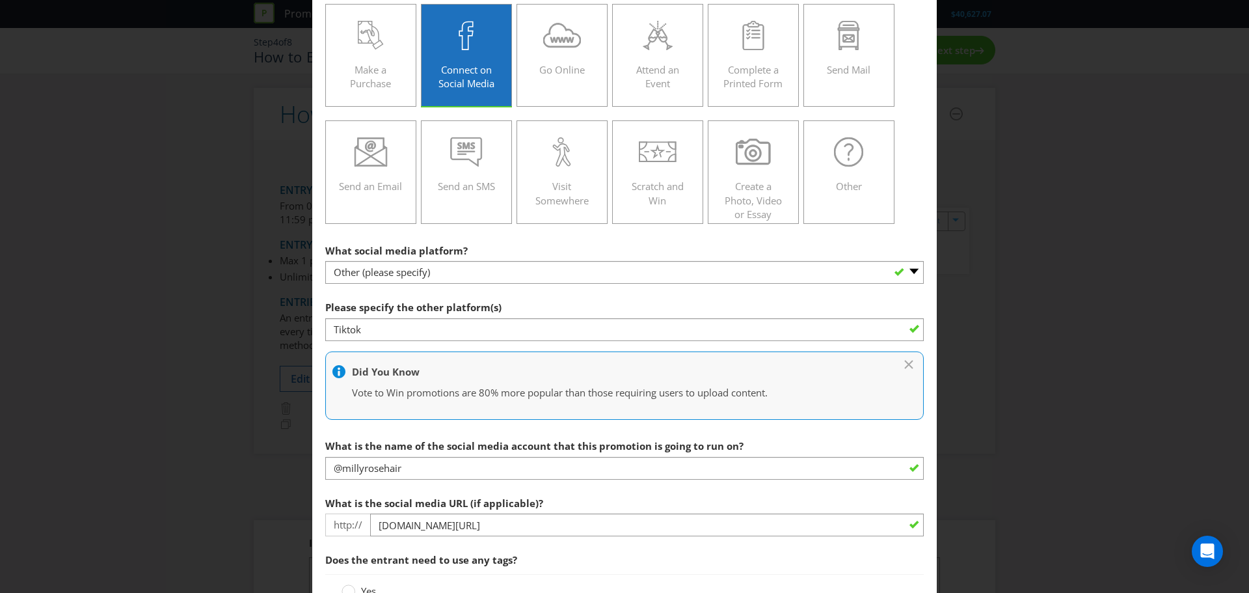
scroll to position [86, 0]
click at [449, 283] on div at bounding box center [624, 282] width 598 height 1
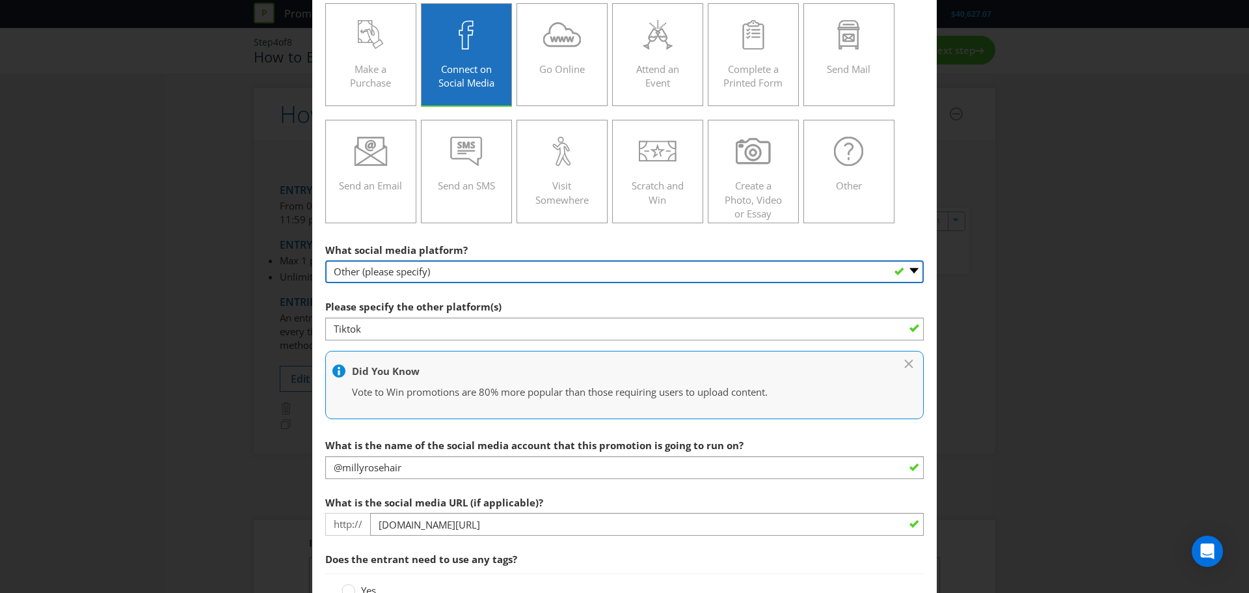
click at [440, 263] on select "-- Please Select -- Facebook X Instagram Snapchat Pinterest Tumblr Youtube Othe…" at bounding box center [624, 271] width 598 height 23
select select "INSTAGRAM"
click at [325, 260] on select "-- Please Select -- Facebook X Instagram Snapchat Pinterest Tumblr Youtube Othe…" at bounding box center [624, 271] width 598 height 23
type input "[DOMAIN_NAME][URL]"
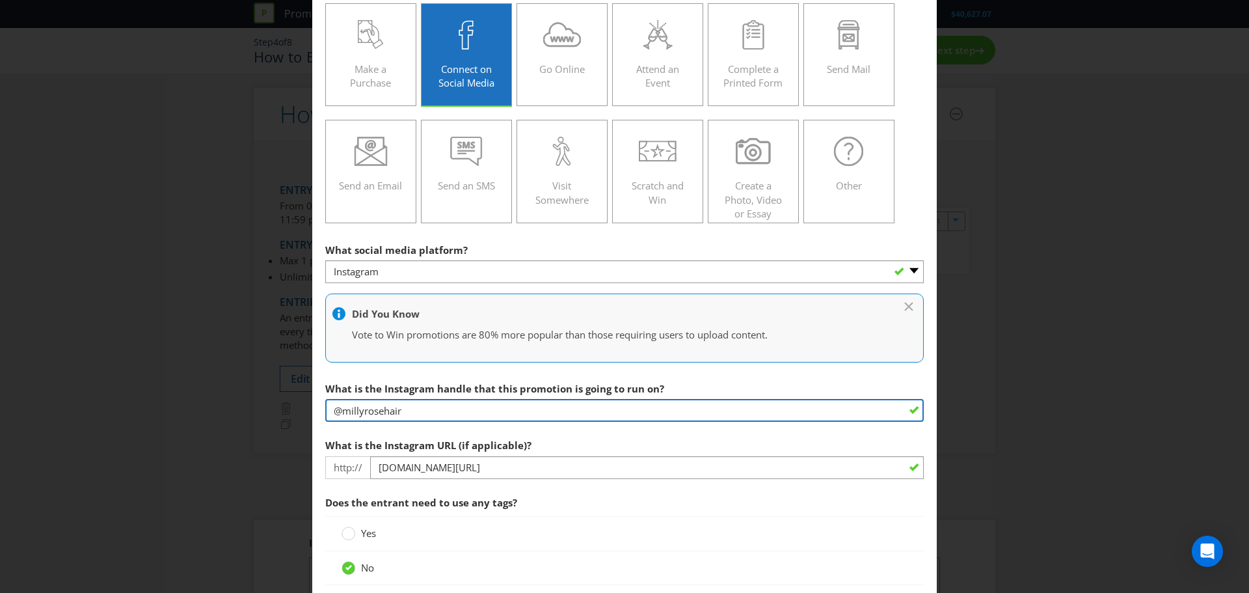
drag, startPoint x: 412, startPoint y: 409, endPoint x: 338, endPoint y: 410, distance: 74.2
click at [338, 410] on input "@millyrosehair" at bounding box center [624, 410] width 598 height 23
drag, startPoint x: 436, startPoint y: 407, endPoint x: 341, endPoint y: 412, distance: 95.1
click at [341, 412] on input "@gabrielleroccuzzo" at bounding box center [624, 410] width 598 height 23
type input "@gabrielleroccuzzo"
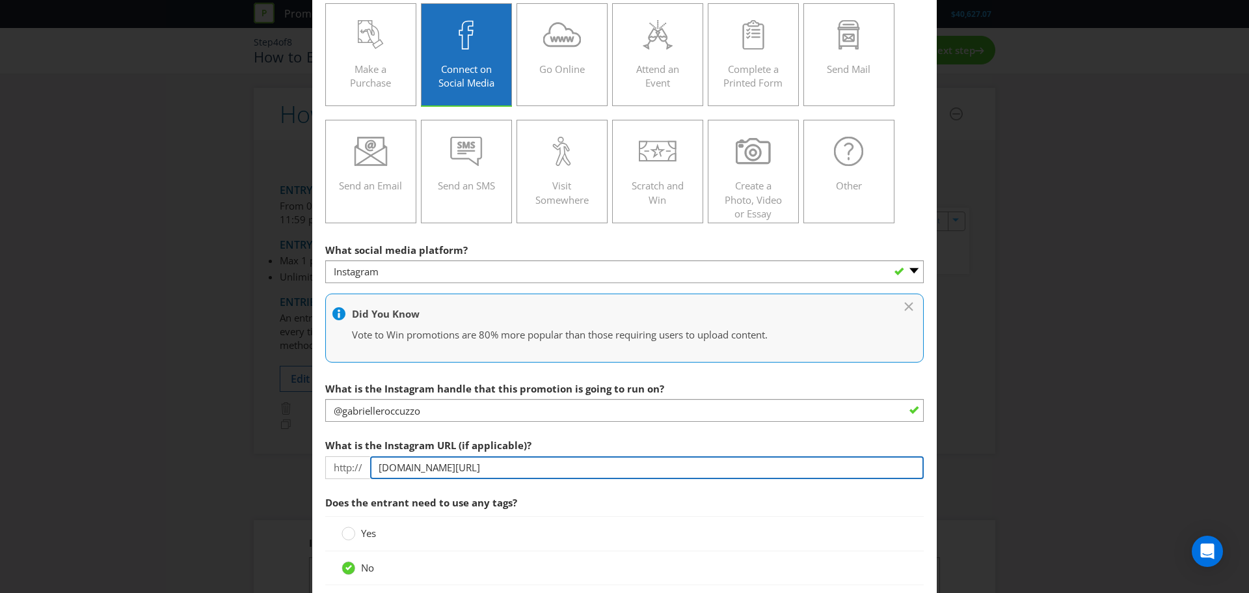
click at [510, 457] on input "[DOMAIN_NAME][URL]" at bounding box center [647, 467] width 554 height 23
paste input "[PERSON_NAME]"
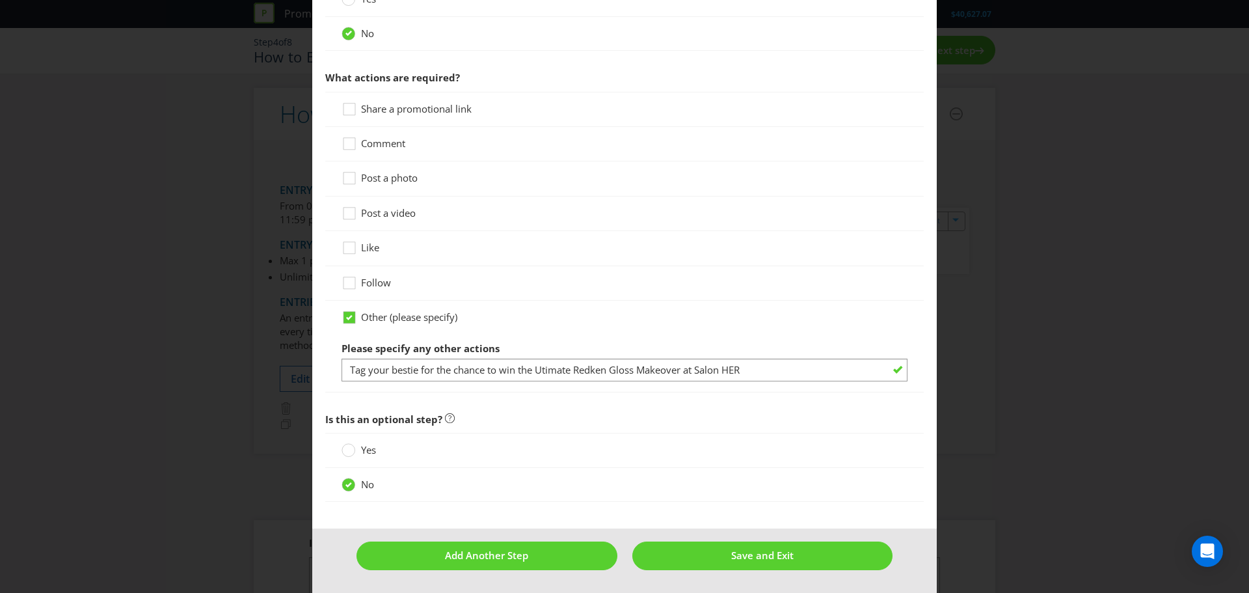
scroll to position [619, 0]
type input "[DOMAIN_NAME][URL]"
click at [731, 552] on span "Save and Exit" at bounding box center [762, 555] width 62 height 13
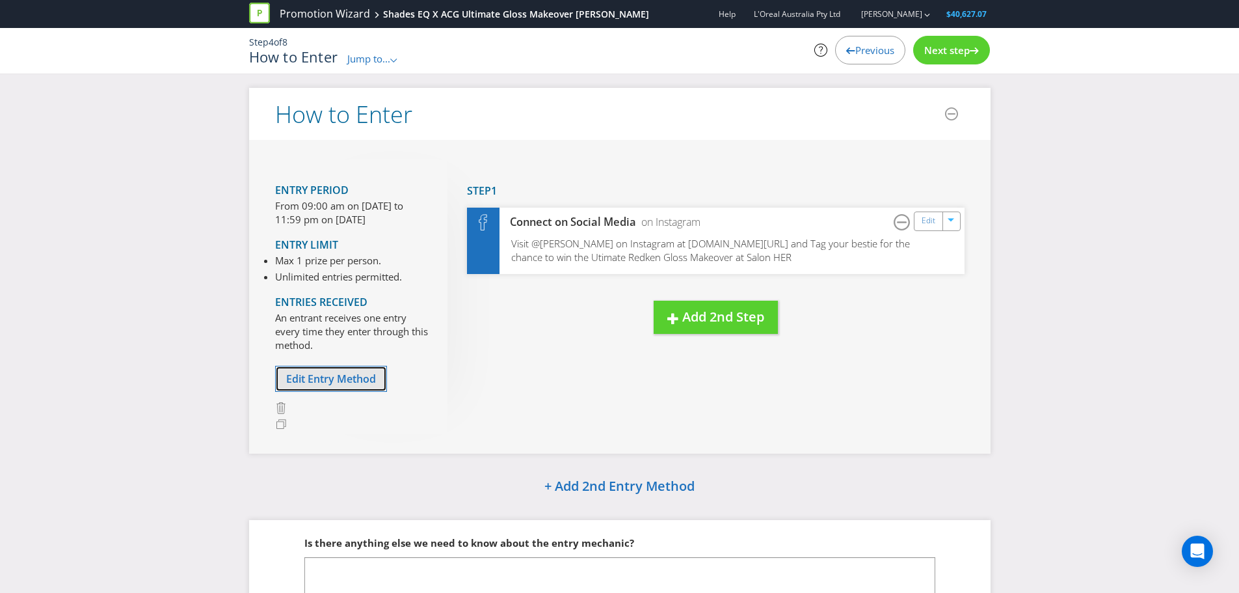
click at [358, 374] on span "Edit Entry Method" at bounding box center [331, 378] width 90 height 14
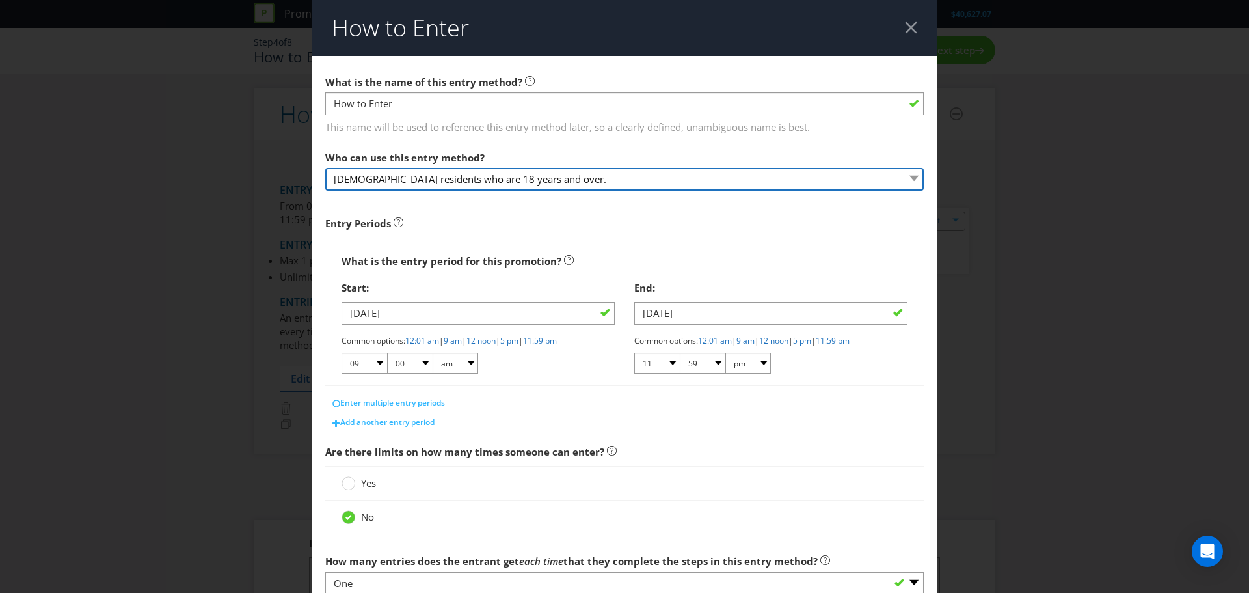
click at [444, 180] on select "[DEMOGRAPHIC_DATA] residents who are 18 years and over." at bounding box center [624, 179] width 598 height 23
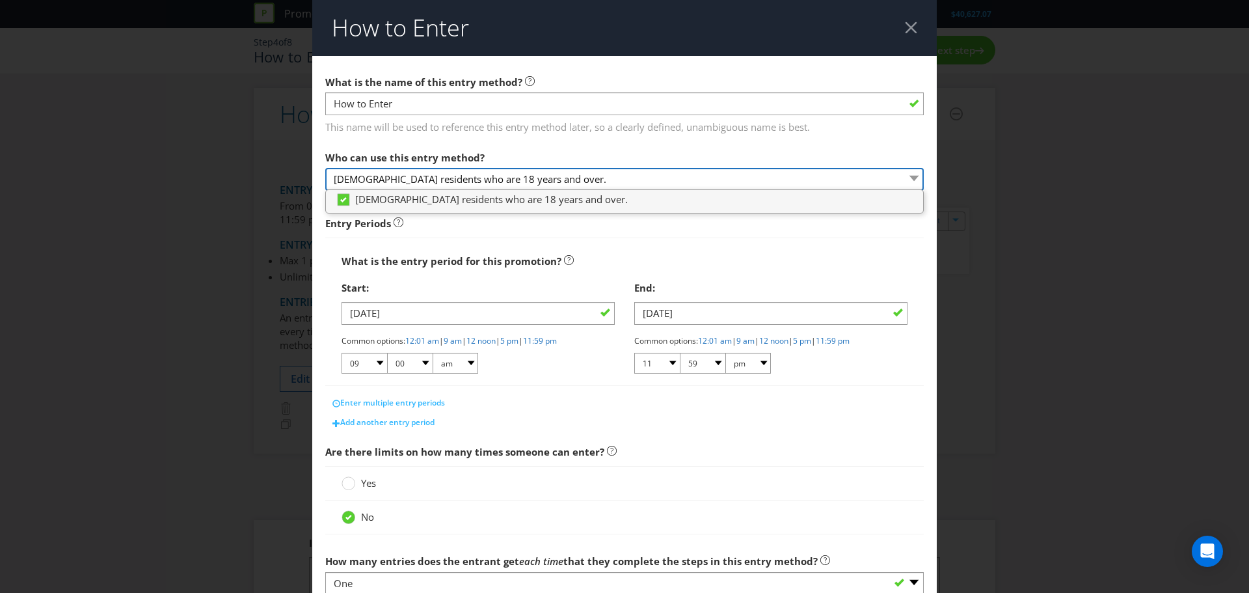
click at [421, 180] on select "[DEMOGRAPHIC_DATA] residents who are 18 years and over." at bounding box center [624, 179] width 598 height 23
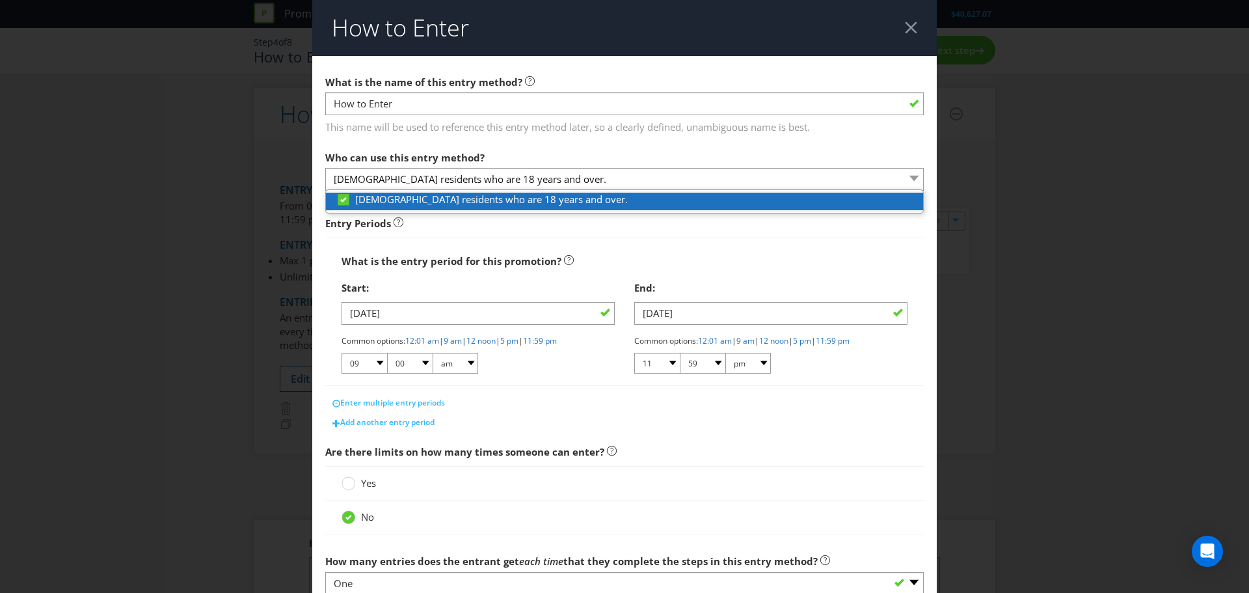
click at [338, 204] on icon at bounding box center [344, 200] width 12 height 12
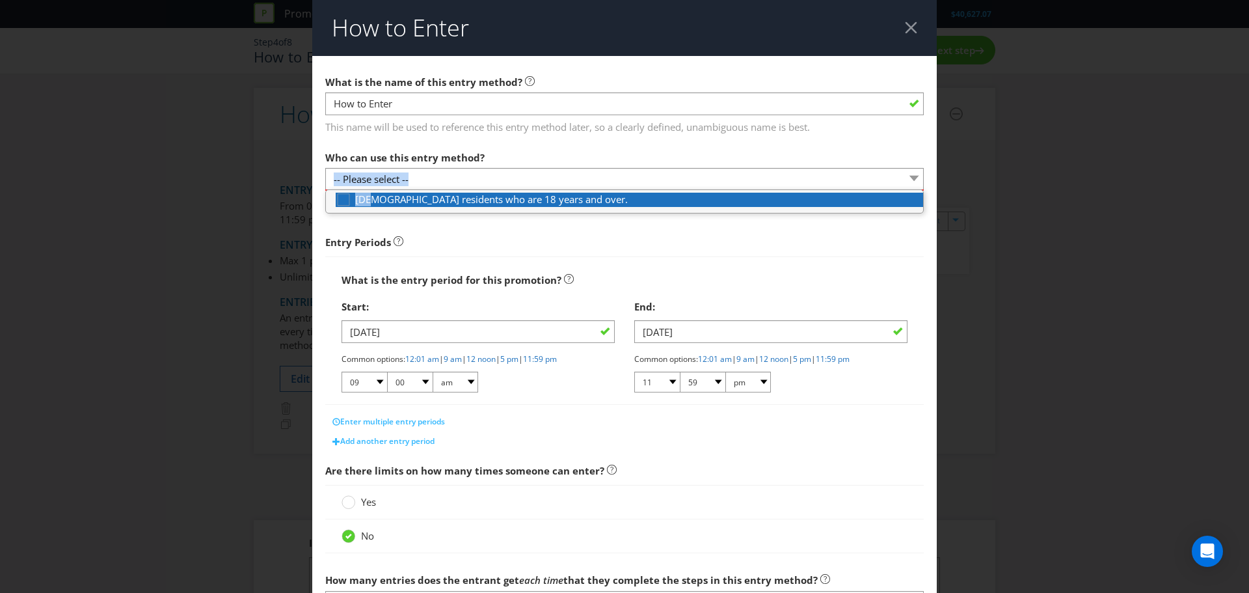
drag, startPoint x: 337, startPoint y: 204, endPoint x: 396, endPoint y: 180, distance: 63.3
click at [396, 180] on div "Who can use this entry method? -- Please select -- [DEMOGRAPHIC_DATA] residents…" at bounding box center [624, 167] width 598 height 47
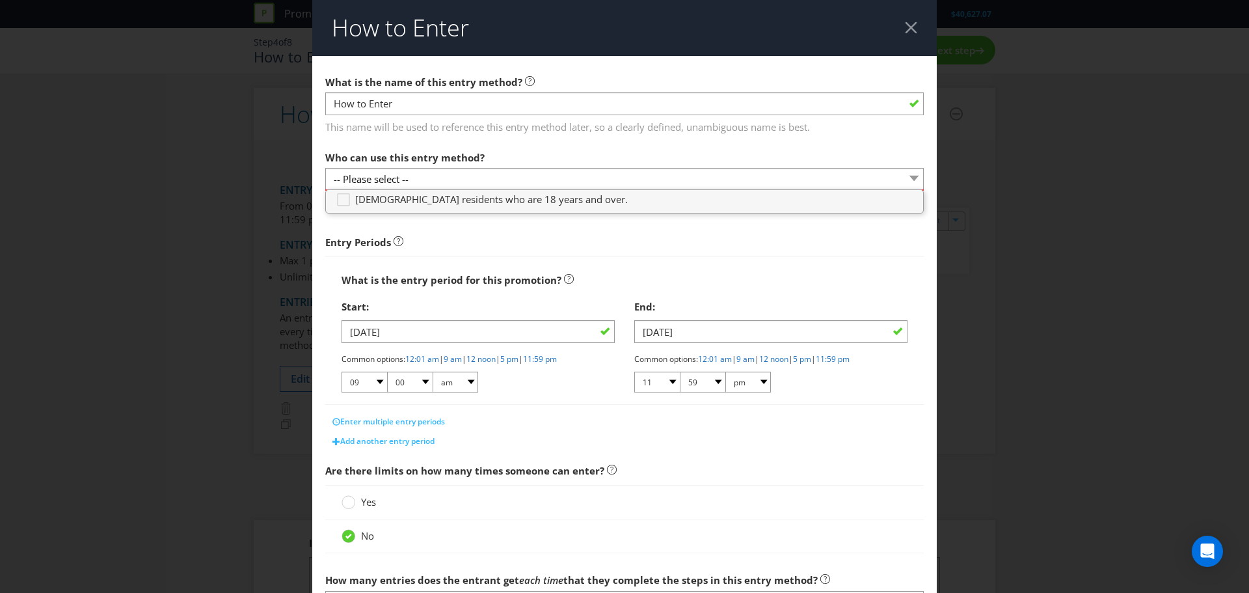
click at [503, 167] on div "Who can use this entry method? -- Please select --" at bounding box center [624, 167] width 598 height 47
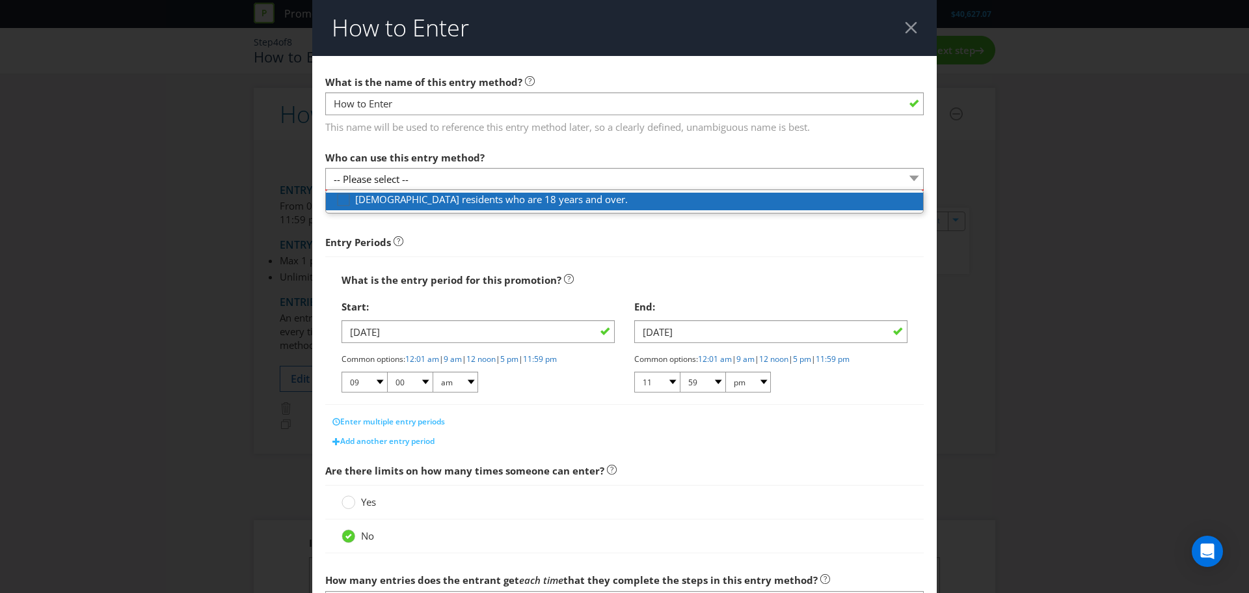
click at [338, 200] on icon at bounding box center [344, 200] width 12 height 12
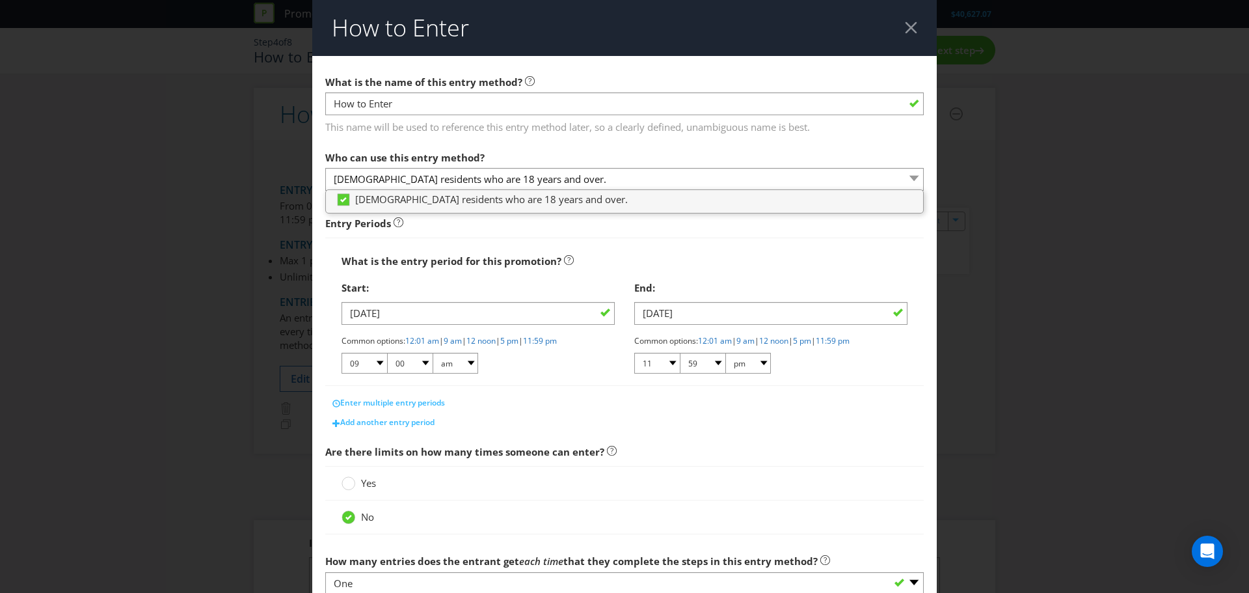
click at [859, 219] on div "Entry Periods" at bounding box center [624, 224] width 598 height 14
click at [582, 189] on select "[DEMOGRAPHIC_DATA] residents who are 18 years and over." at bounding box center [624, 179] width 598 height 23
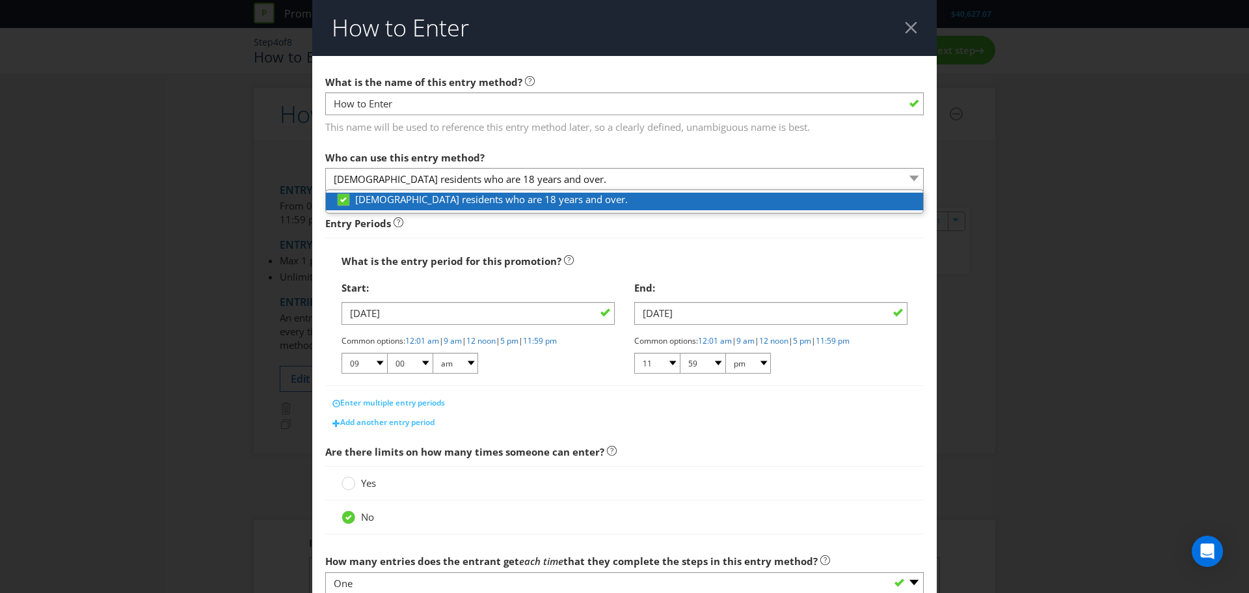
click at [345, 206] on div at bounding box center [629, 206] width 587 height 1
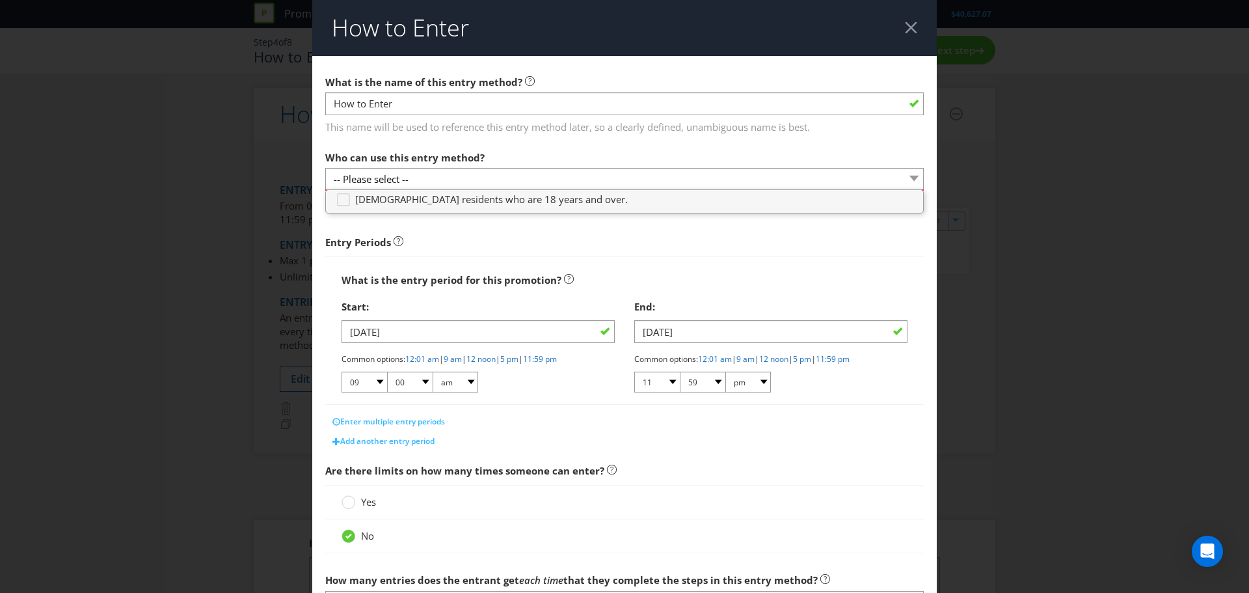
scroll to position [223, 0]
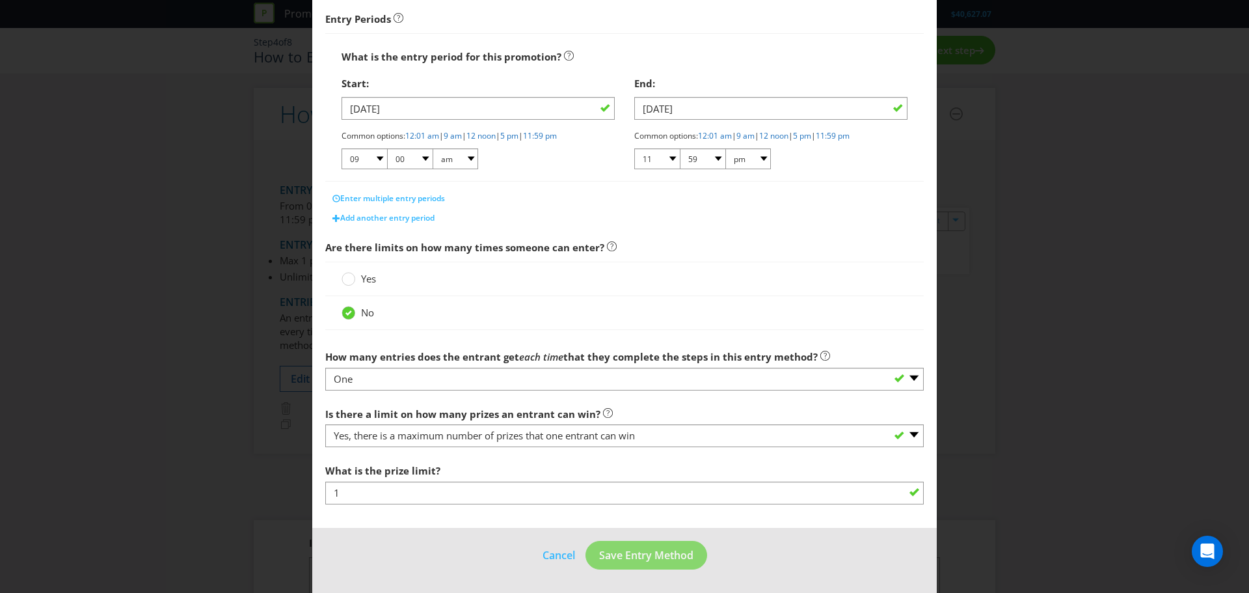
click at [576, 564] on span "Cancel Save Entry Method" at bounding box center [624, 558] width 165 height 13
click at [562, 557] on button "Cancel" at bounding box center [559, 555] width 34 height 16
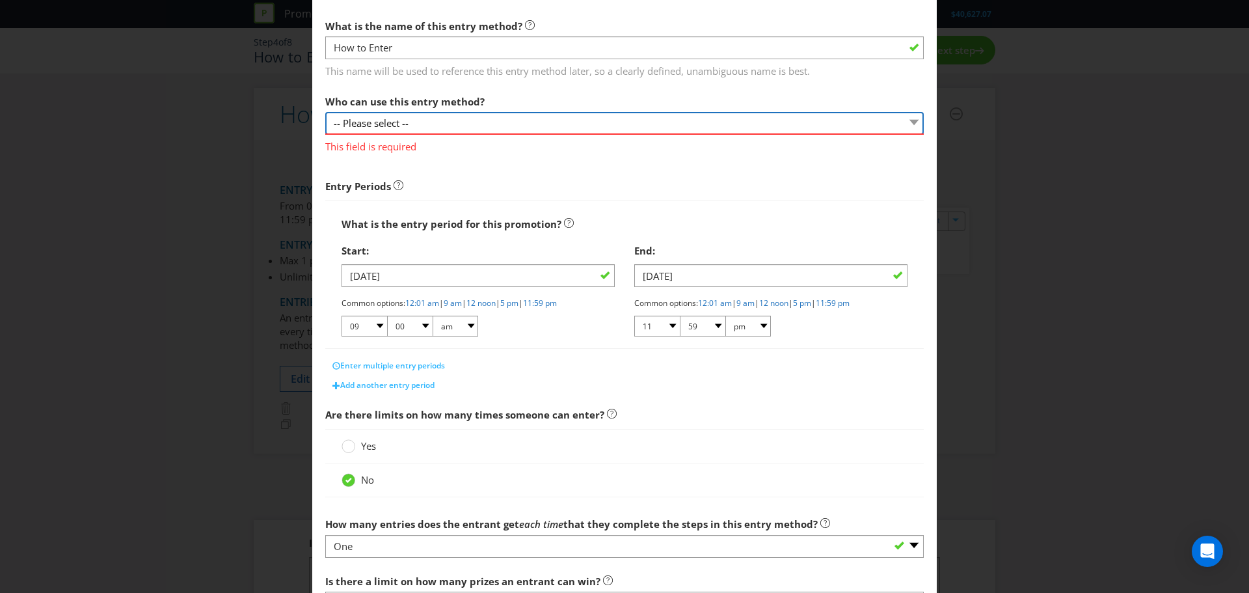
click at [610, 125] on select "-- Please select --" at bounding box center [624, 123] width 598 height 23
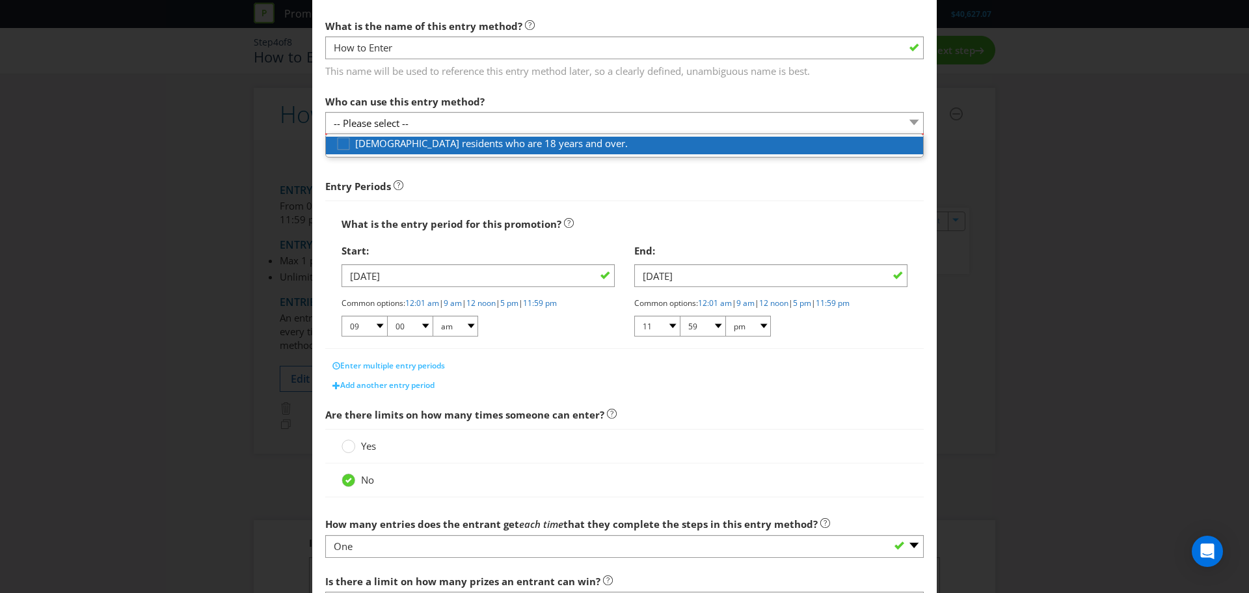
click at [583, 148] on div "[DEMOGRAPHIC_DATA] residents who are 18 years and over." at bounding box center [629, 144] width 587 height 14
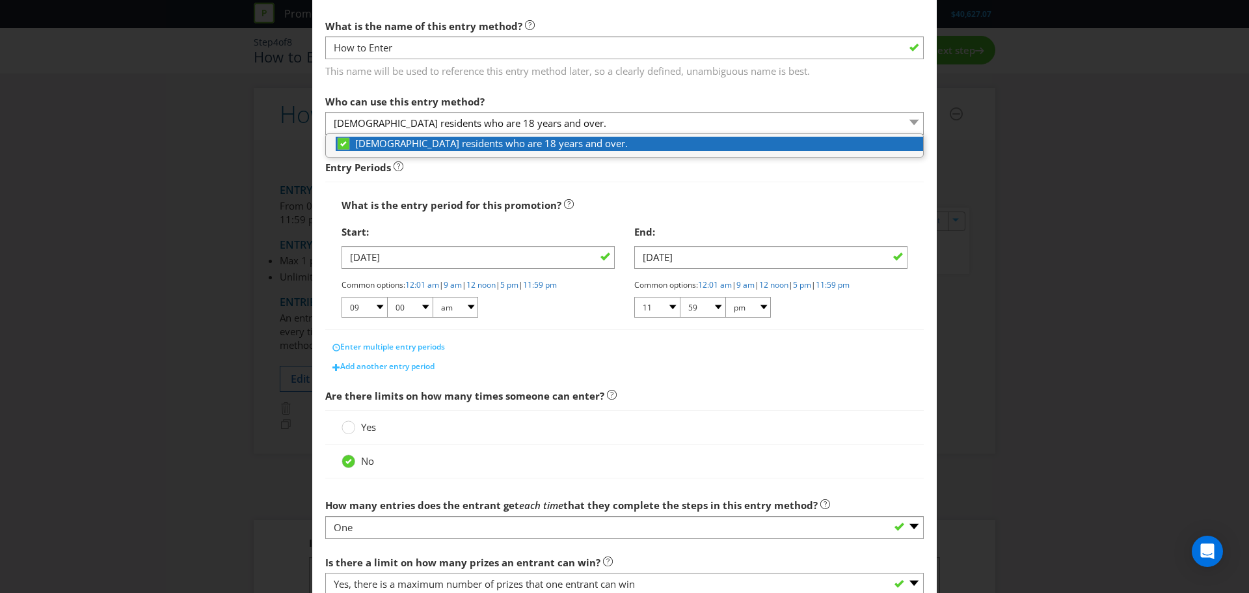
scroll to position [205, 0]
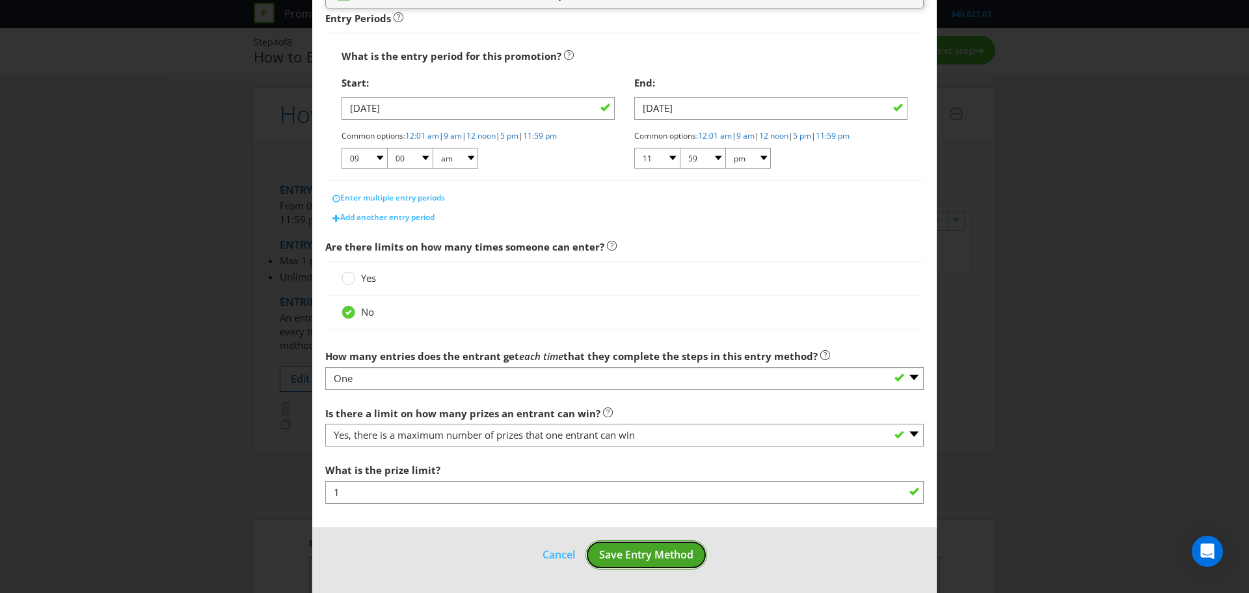
click at [644, 550] on span "Save Entry Method" at bounding box center [646, 554] width 94 height 14
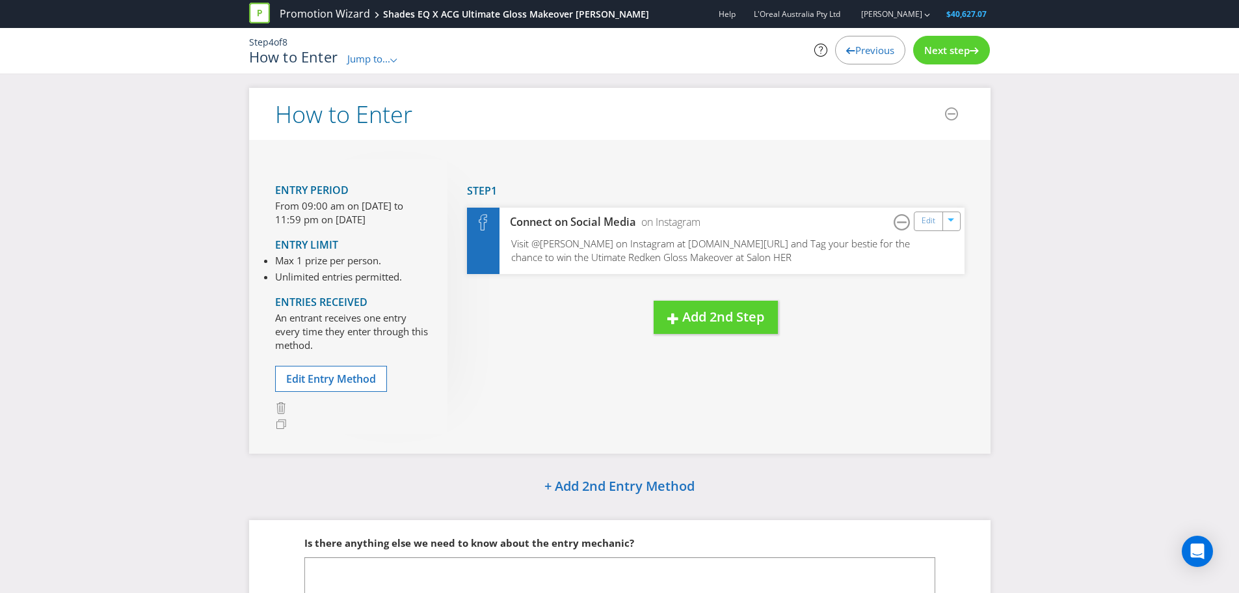
click at [846, 55] on div "Previous" at bounding box center [870, 50] width 70 height 29
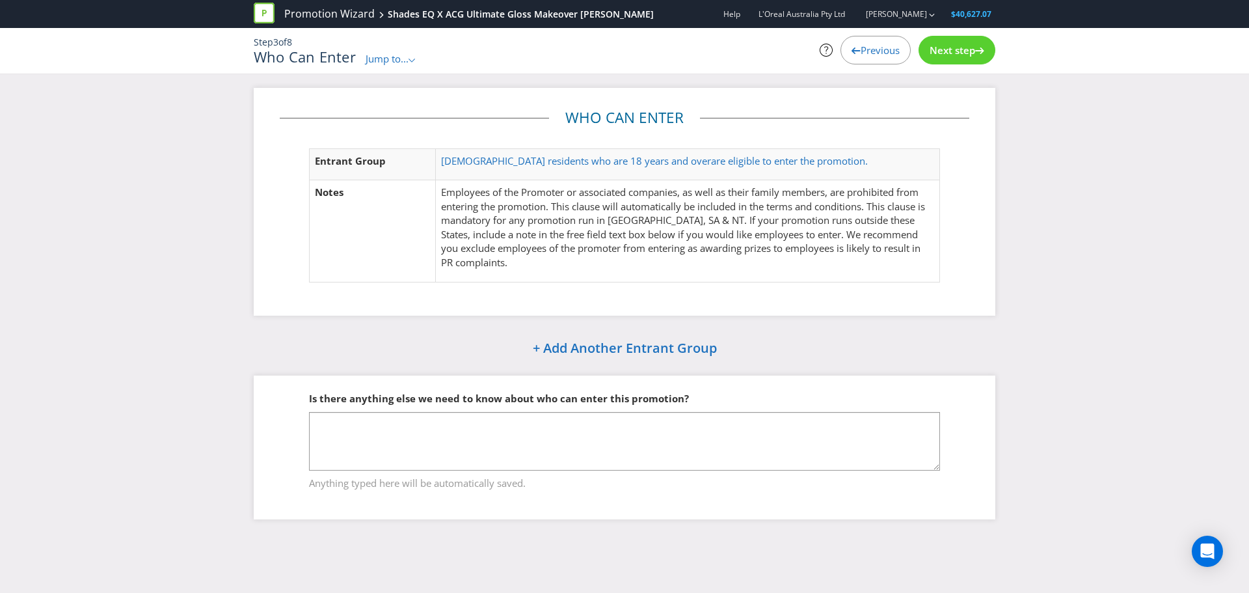
click at [849, 55] on div "Previous" at bounding box center [875, 50] width 70 height 29
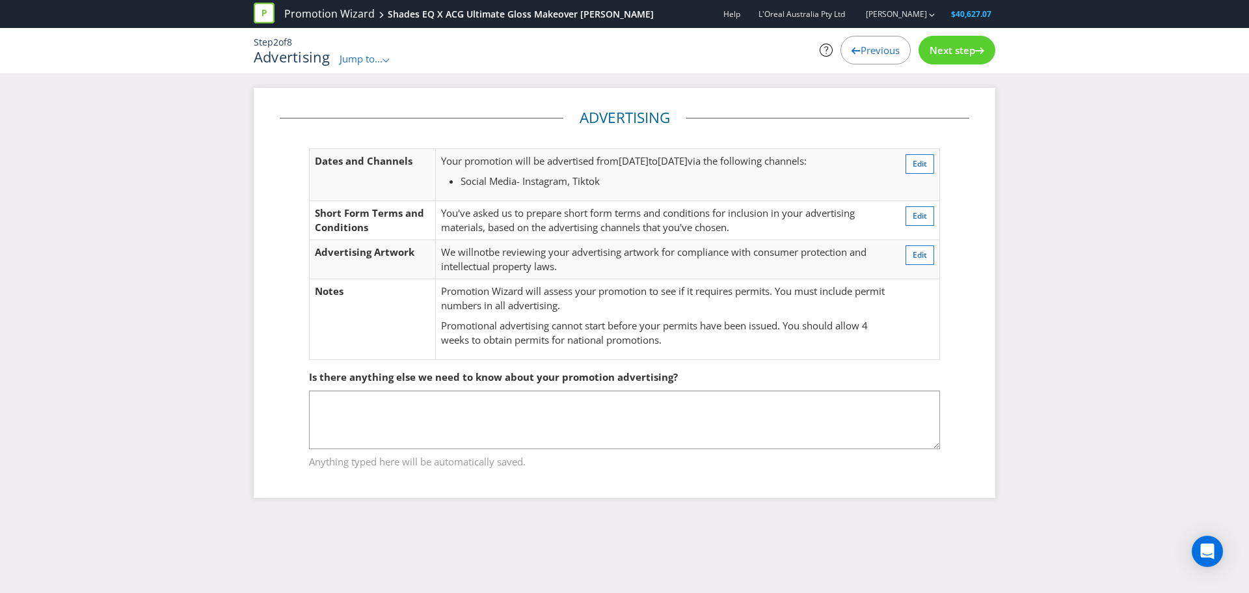
click at [876, 59] on div "Previous" at bounding box center [875, 50] width 70 height 29
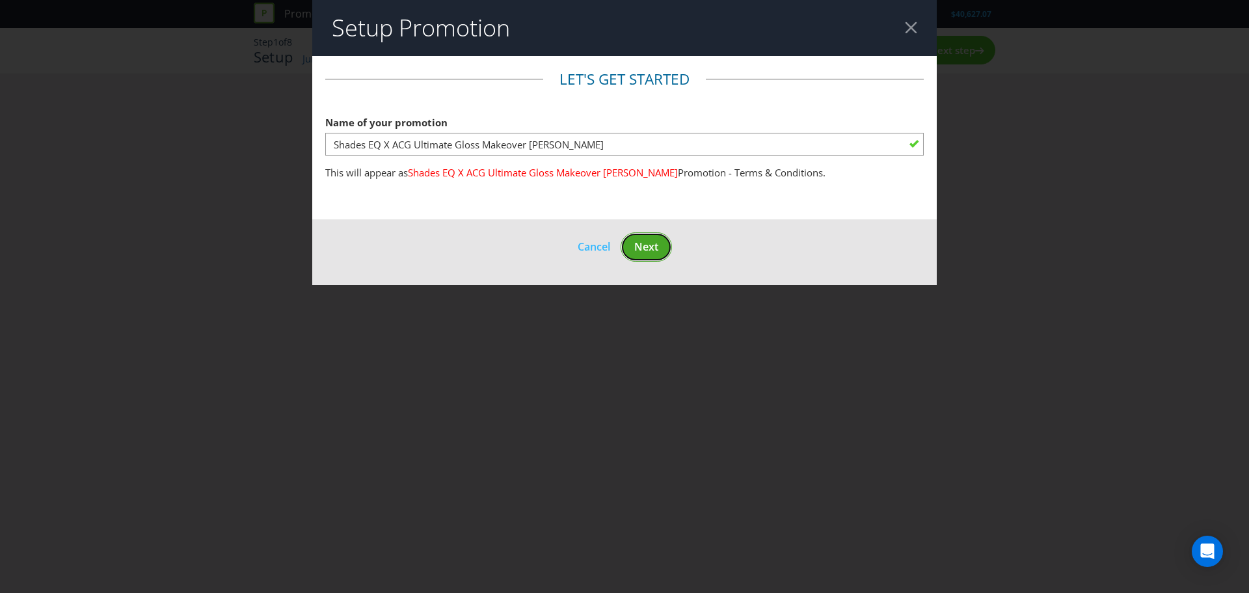
click at [653, 238] on button "Next" at bounding box center [646, 246] width 51 height 29
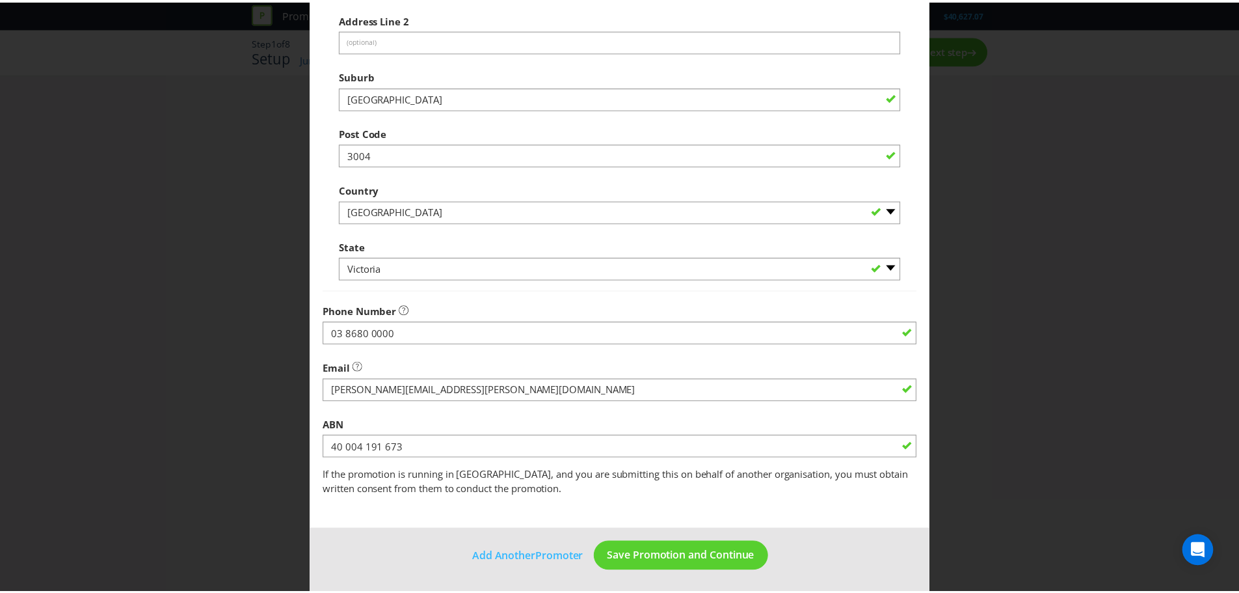
scroll to position [256, 0]
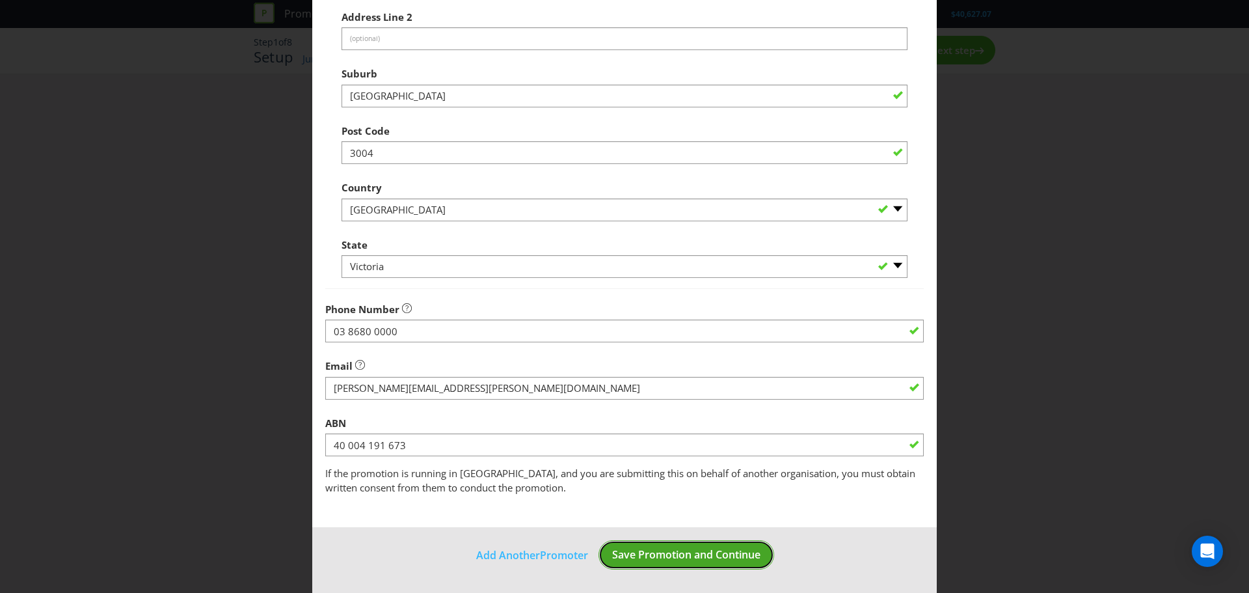
click at [667, 556] on span "Save Promotion and Continue" at bounding box center [686, 554] width 148 height 14
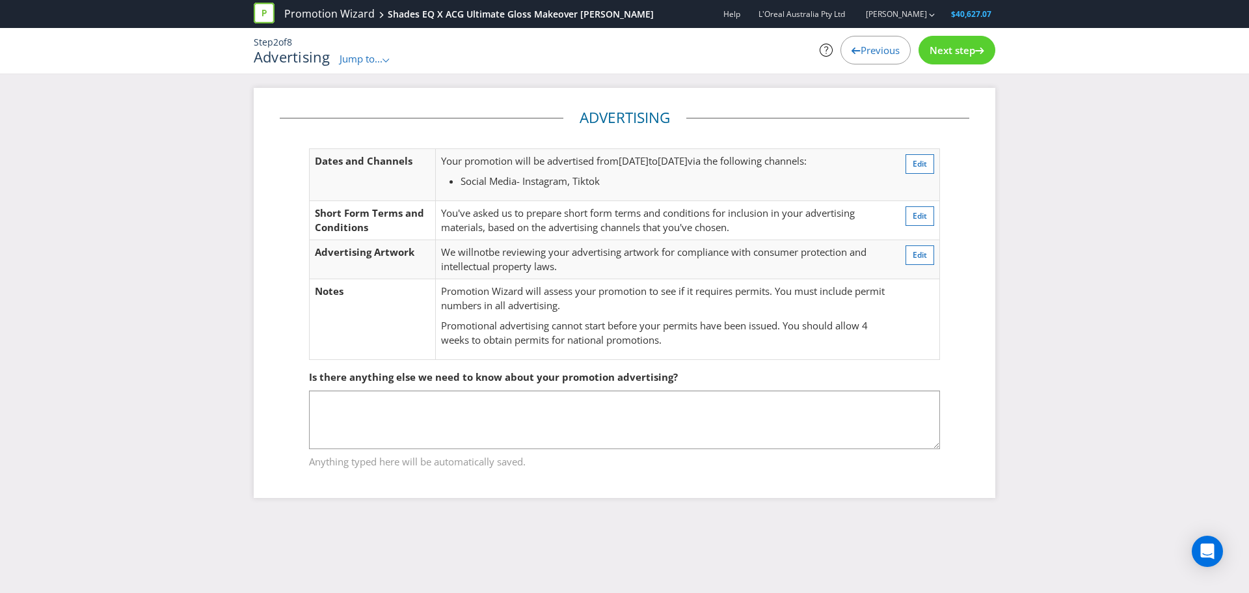
click at [958, 33] on div "Step 2 of 8 Advertising Jump to... .st0{fill-rule:evenodd;clip-rule:evenodd;} P…" at bounding box center [624, 51] width 761 height 46
click at [952, 53] on span "Next step" at bounding box center [953, 50] width 46 height 13
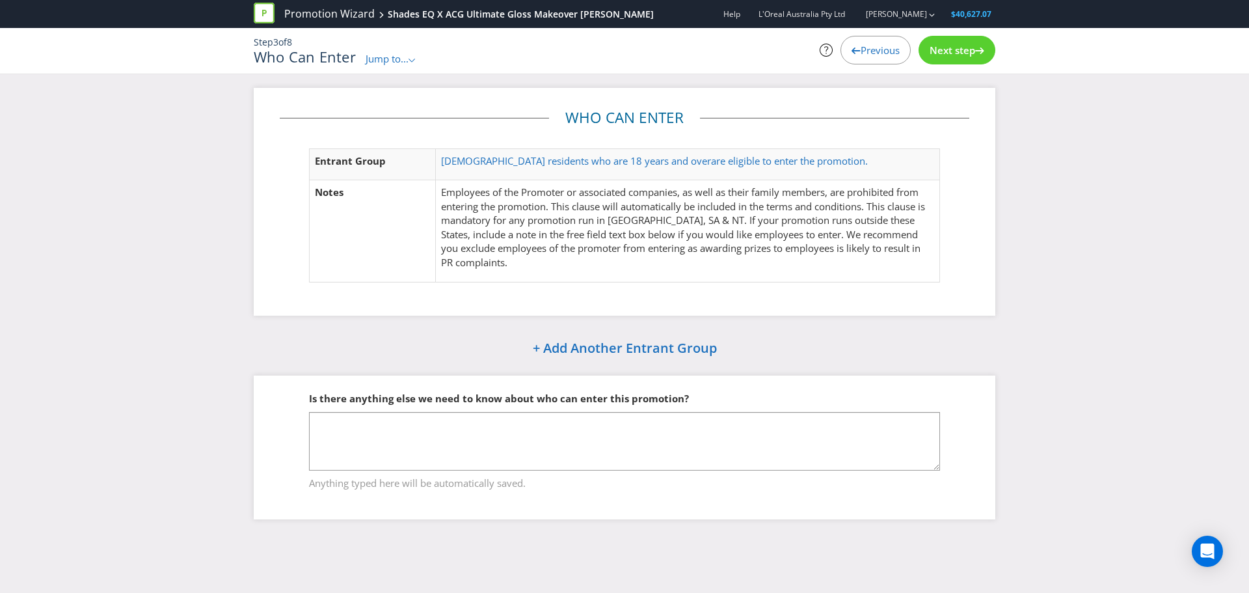
click at [606, 229] on p "Employees of the Promoter or associated companies, as well as their family memb…" at bounding box center [687, 227] width 493 height 84
click at [412, 60] on icon at bounding box center [412, 61] width 7 height 4
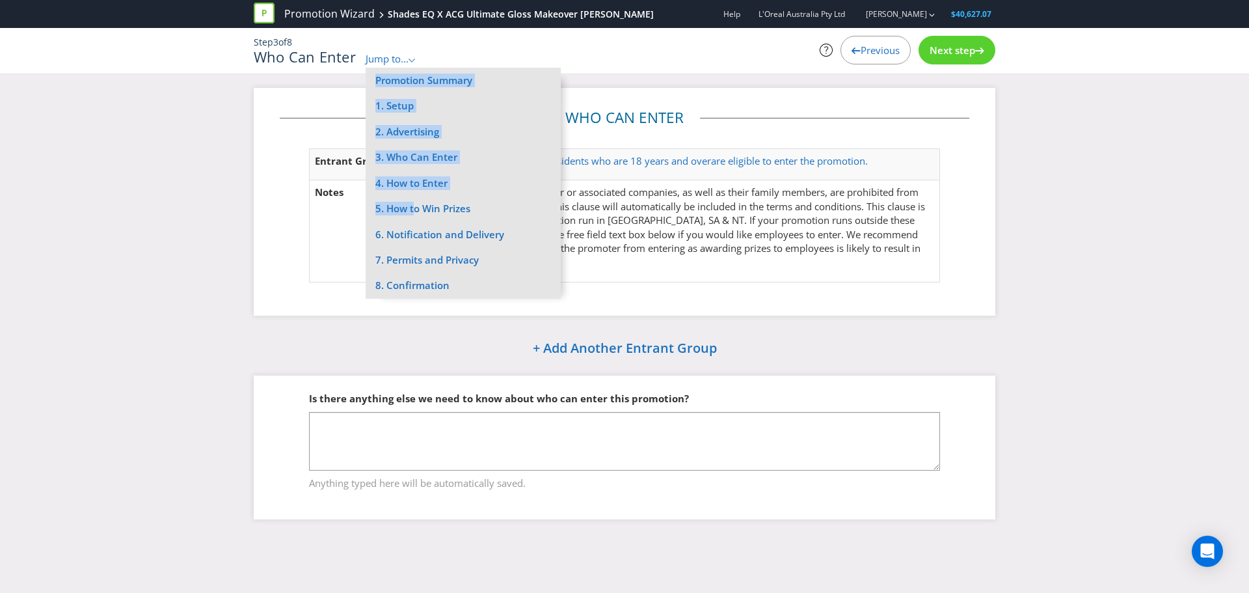
drag, startPoint x: 412, startPoint y: 60, endPoint x: 414, endPoint y: 204, distance: 144.4
click at [414, 66] on div "Jump to... .st0{fill-rule:evenodd;clip-rule:evenodd;} Promotion Summary 1. Setu…" at bounding box center [391, 59] width 51 height 14
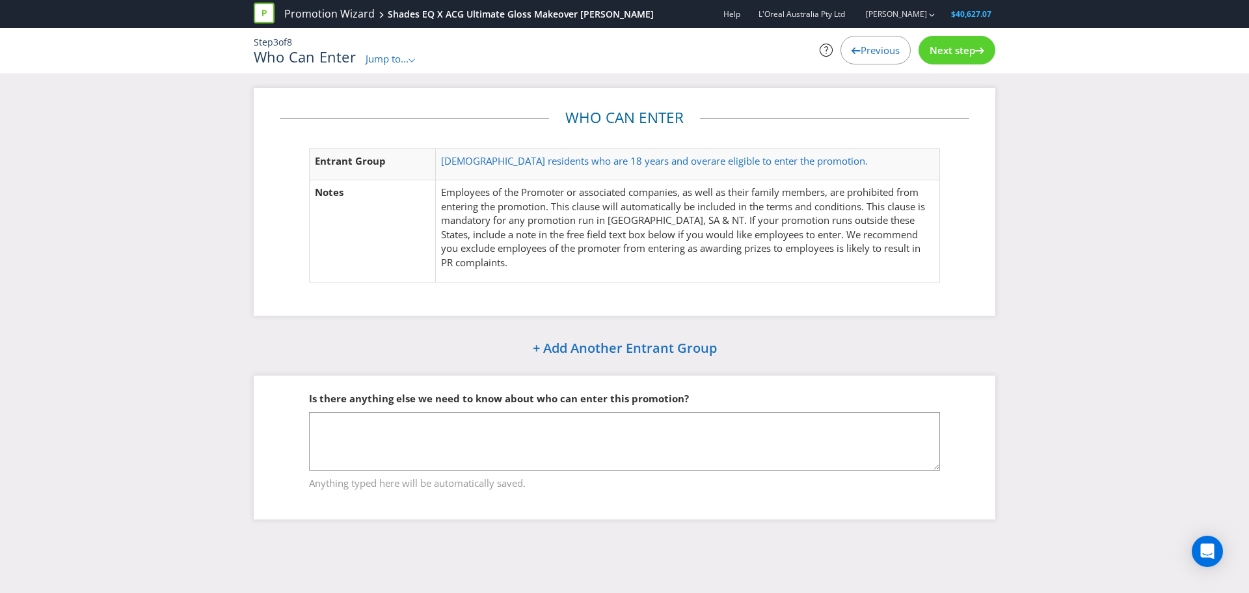
click at [928, 60] on div "Next step" at bounding box center [956, 50] width 77 height 29
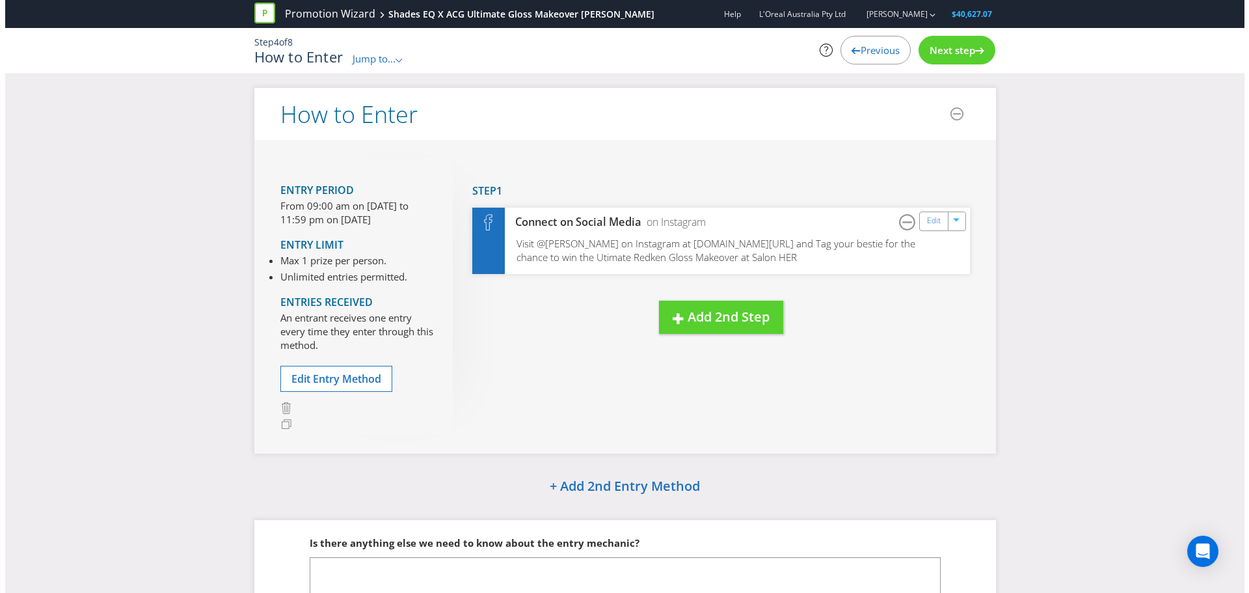
scroll to position [107, 0]
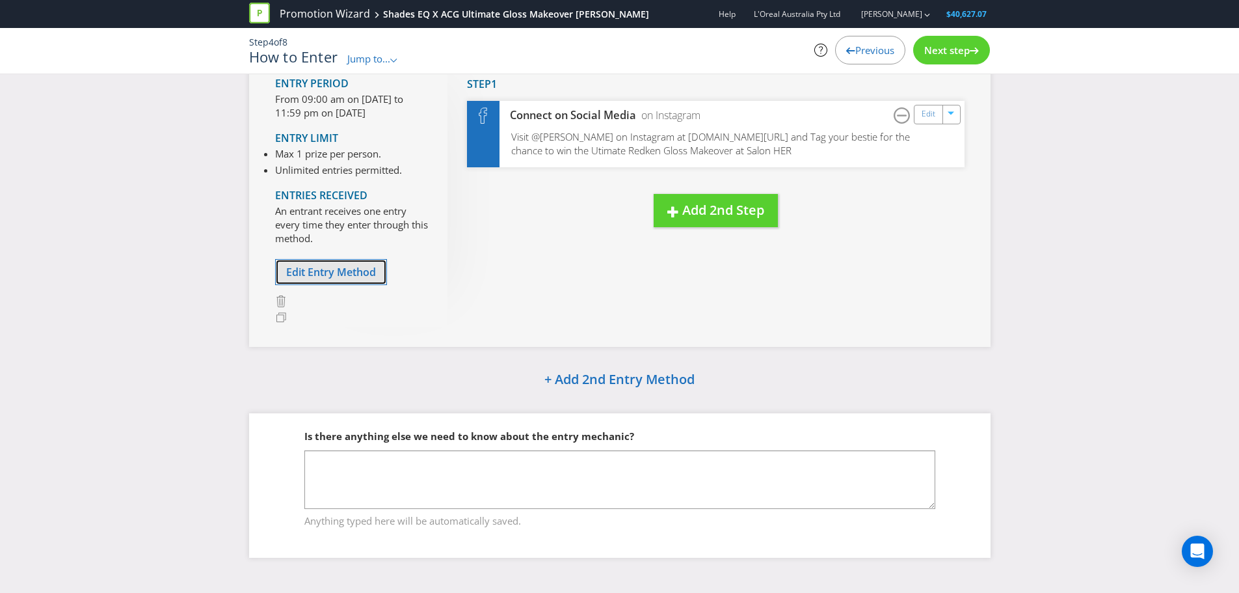
click at [295, 273] on span "Edit Entry Method" at bounding box center [331, 272] width 90 height 14
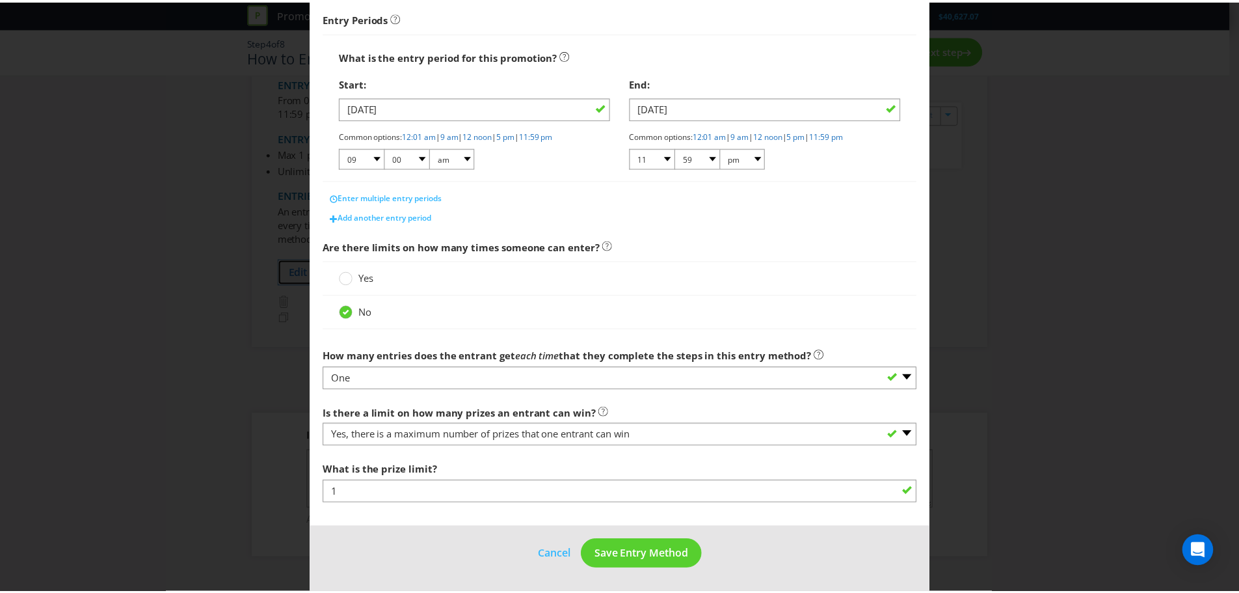
scroll to position [205, 0]
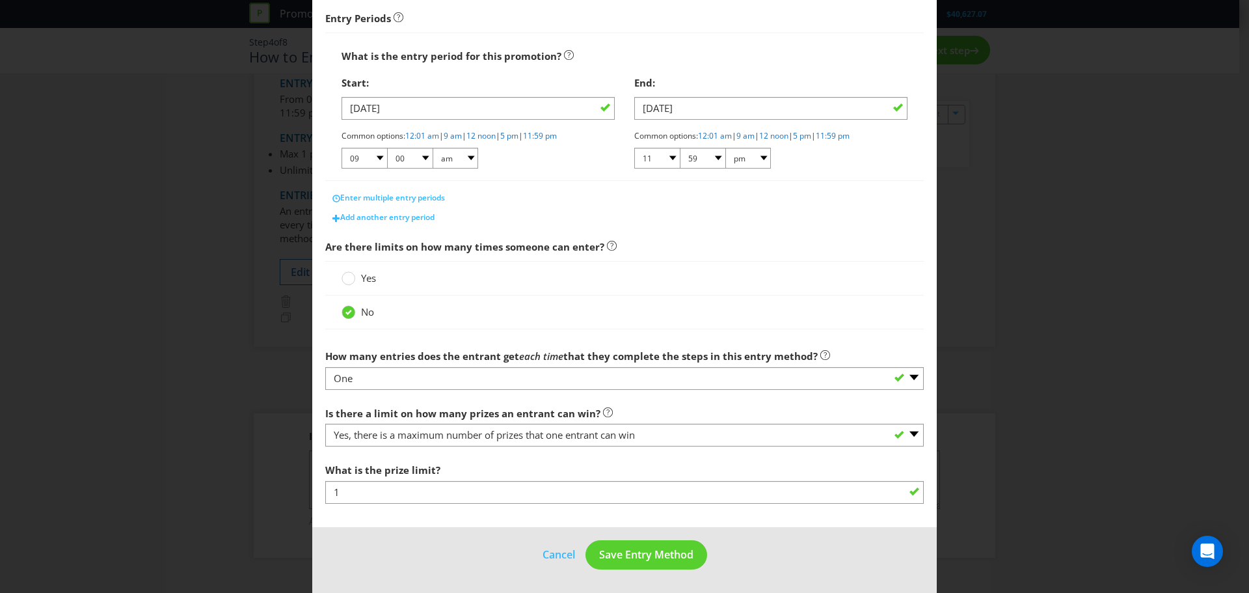
click at [547, 544] on footer "Cancel Save Entry Method" at bounding box center [624, 560] width 624 height 66
click at [550, 552] on button "Cancel" at bounding box center [559, 554] width 34 height 16
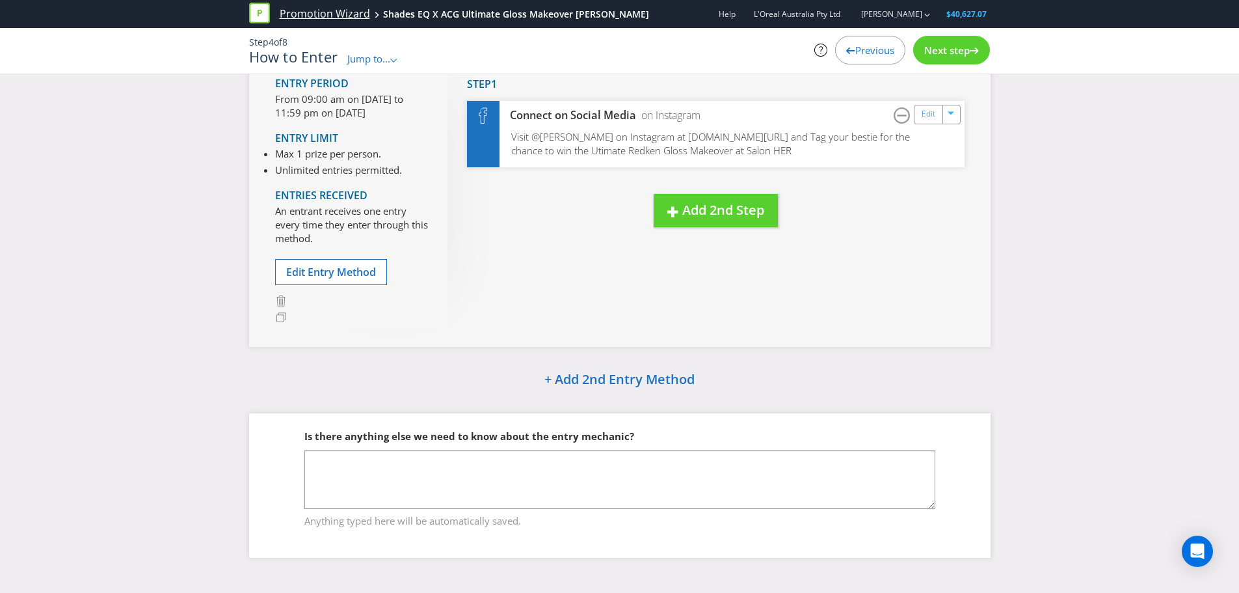
click at [339, 12] on link "Promotion Wizard" at bounding box center [325, 14] width 90 height 15
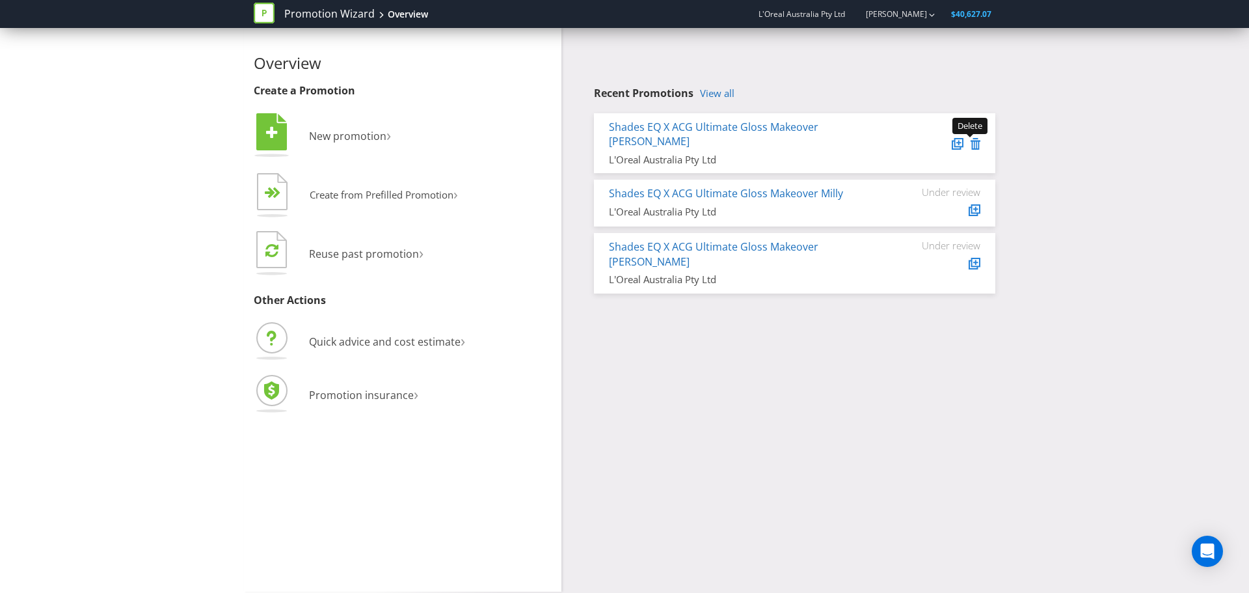
click at [980, 142] on icon at bounding box center [976, 144] width 10 height 12
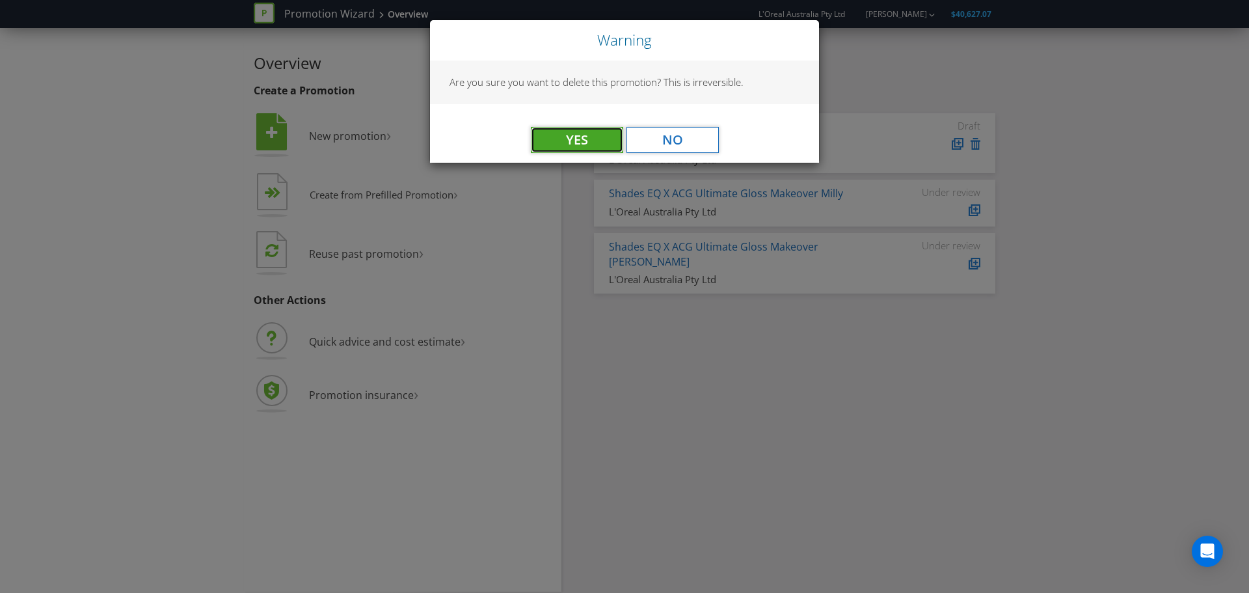
click at [583, 148] on button "Yes" at bounding box center [577, 140] width 92 height 26
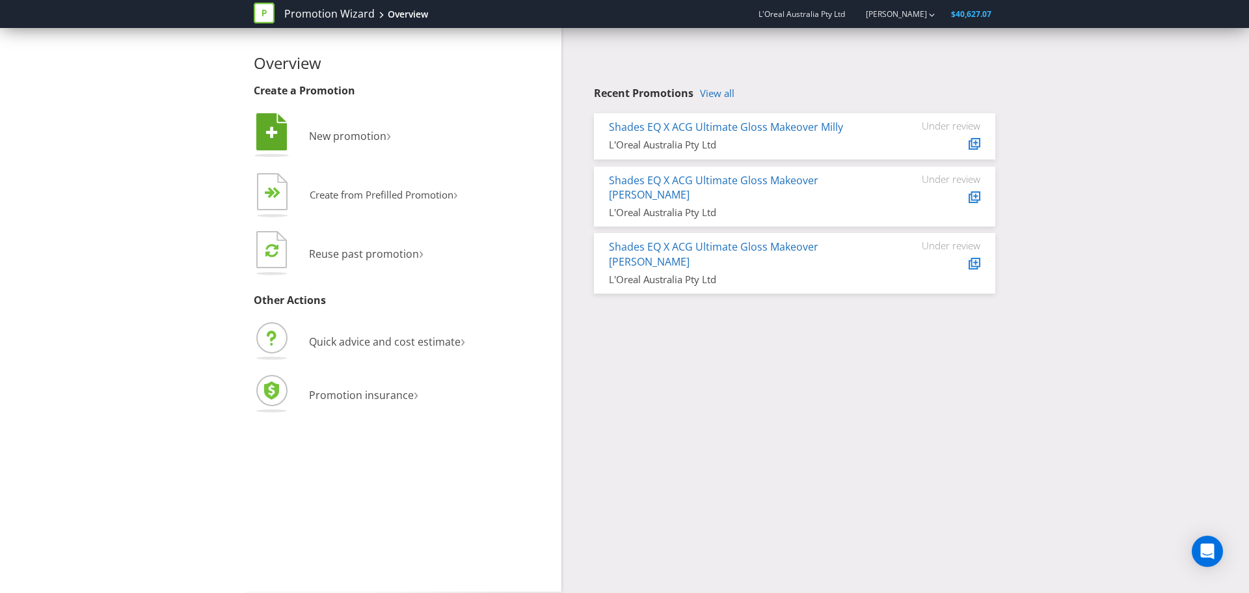
click at [323, 144] on li " New promotion ›" at bounding box center [403, 137] width 298 height 53
click at [326, 136] on span "New promotion" at bounding box center [347, 136] width 77 height 14
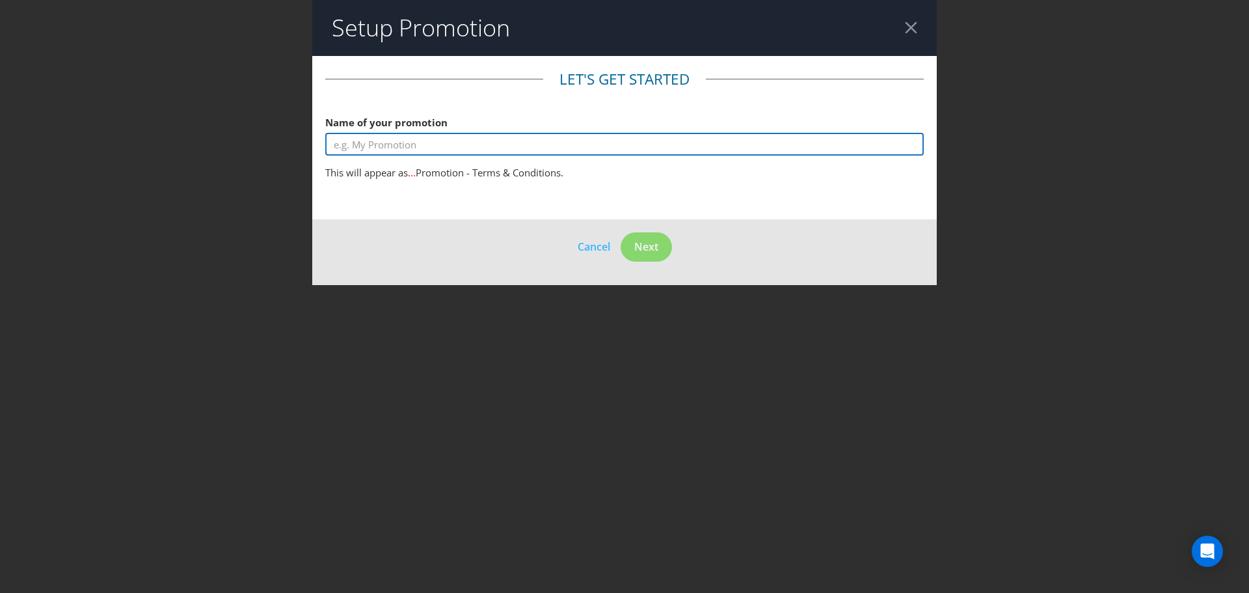
click at [420, 153] on input "text" at bounding box center [624, 144] width 598 height 23
type input "R"
type input "Ultimate Gloss Makeover Redken"
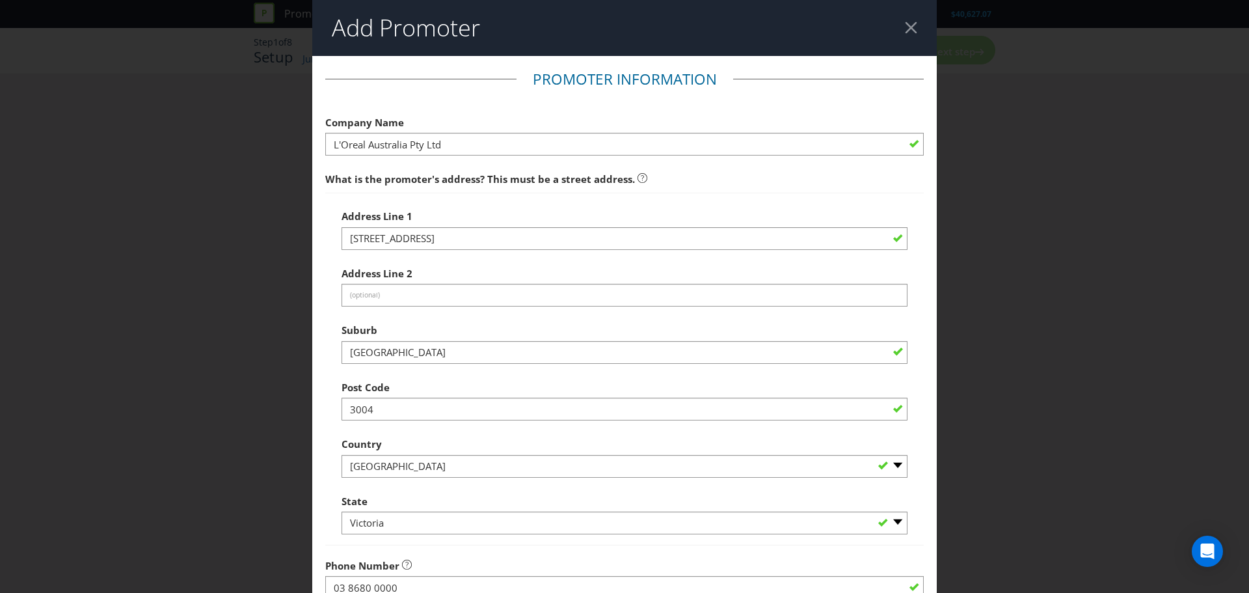
scroll to position [256, 0]
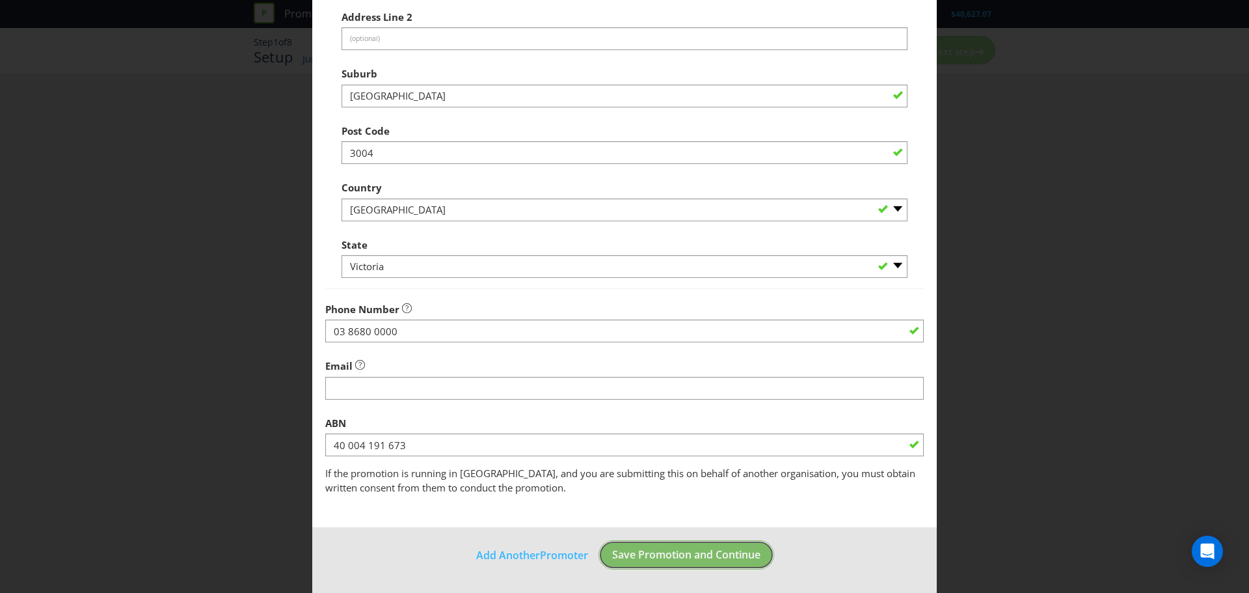
click at [649, 556] on span "Save Promotion and Continue" at bounding box center [686, 554] width 148 height 14
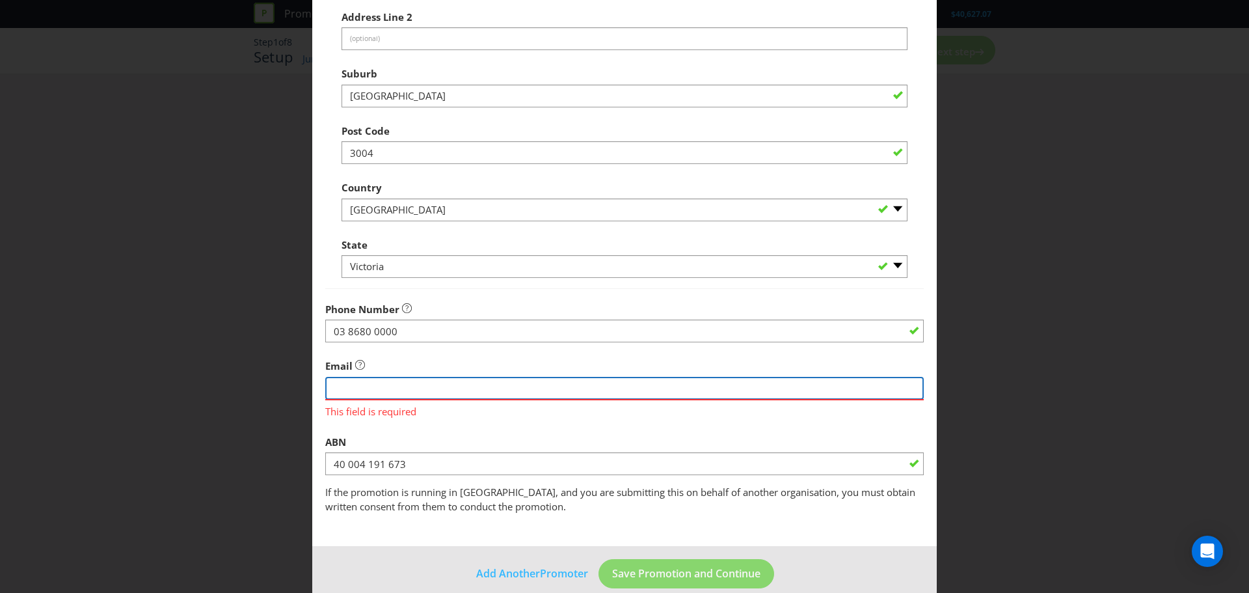
click at [469, 382] on input "string" at bounding box center [624, 388] width 598 height 23
type input "[PERSON_NAME][EMAIL_ADDRESS][PERSON_NAME][DOMAIN_NAME]"
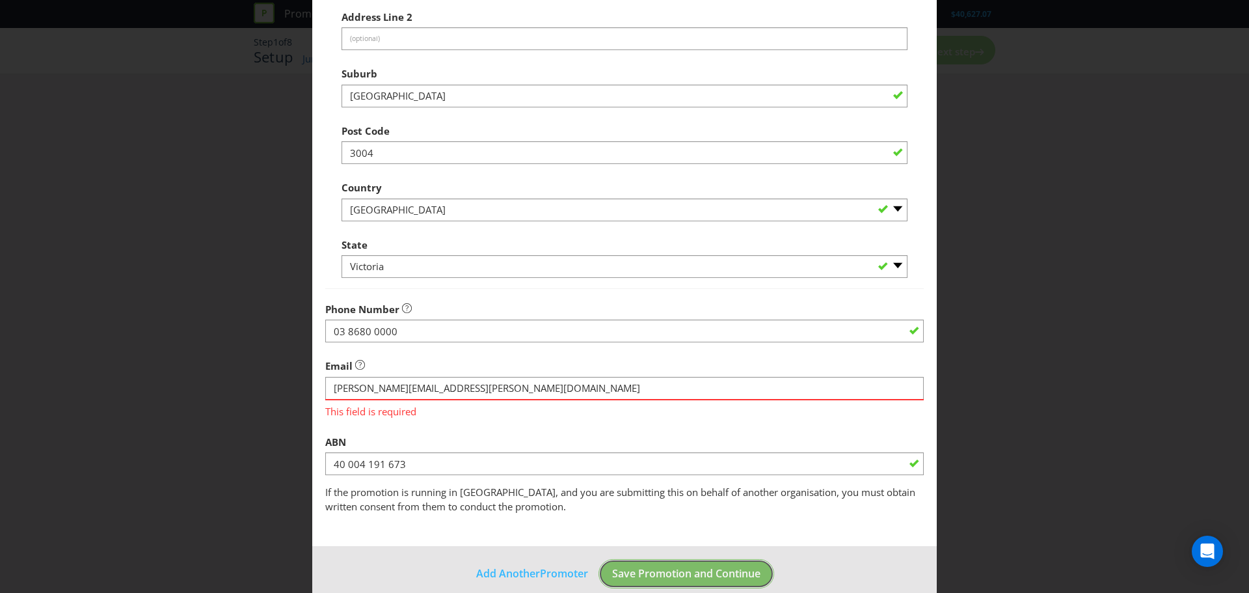
click at [626, 574] on footer "Add Another Promoter Save Promotion and Continue" at bounding box center [624, 579] width 624 height 66
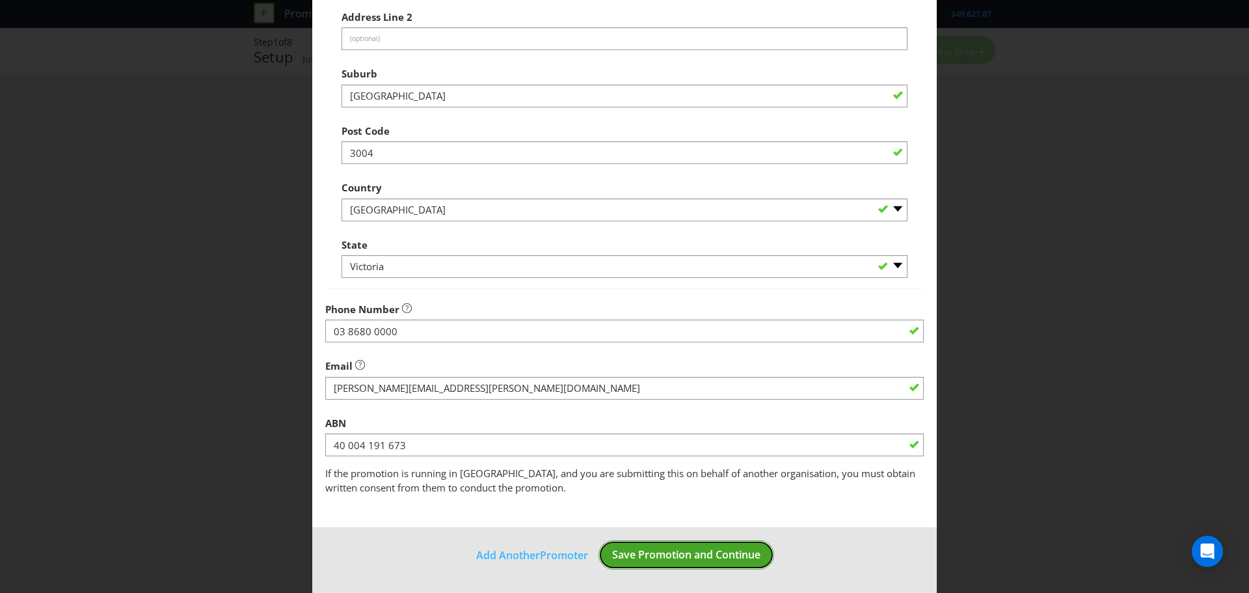
click at [628, 564] on button "Save Promotion and Continue" at bounding box center [686, 554] width 176 height 29
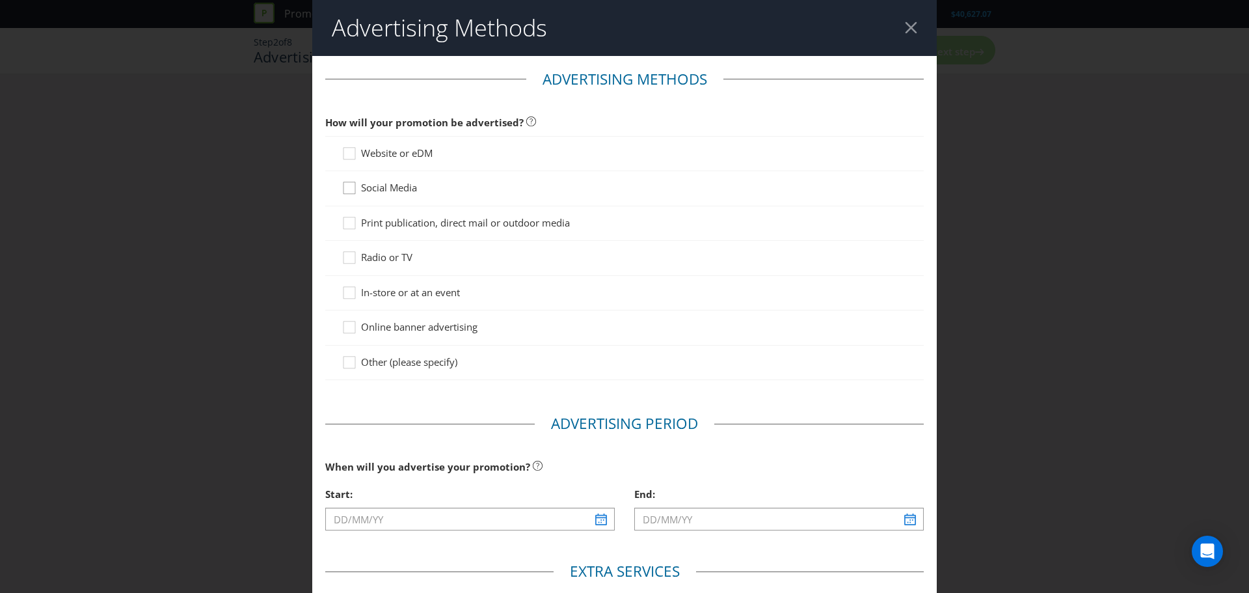
click at [348, 186] on div at bounding box center [349, 183] width 7 height 7
click at [0, 0] on input "Social Media" at bounding box center [0, 0] width 0 height 0
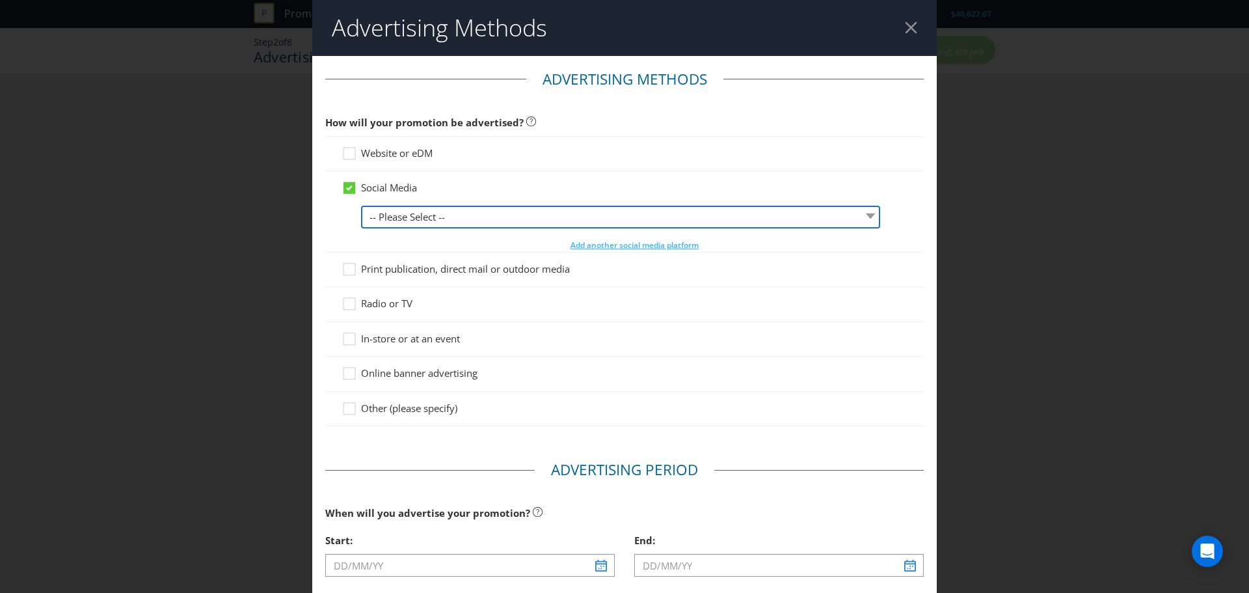
click at [436, 222] on select "-- Please Select -- Facebook X Instagram Snapchat LinkedIn Pinterest Tumblr You…" at bounding box center [620, 217] width 519 height 23
select select "INSTAGRAM"
click at [361, 206] on select "-- Please Select -- Facebook X Instagram Snapchat LinkedIn Pinterest Tumblr You…" at bounding box center [620, 217] width 519 height 23
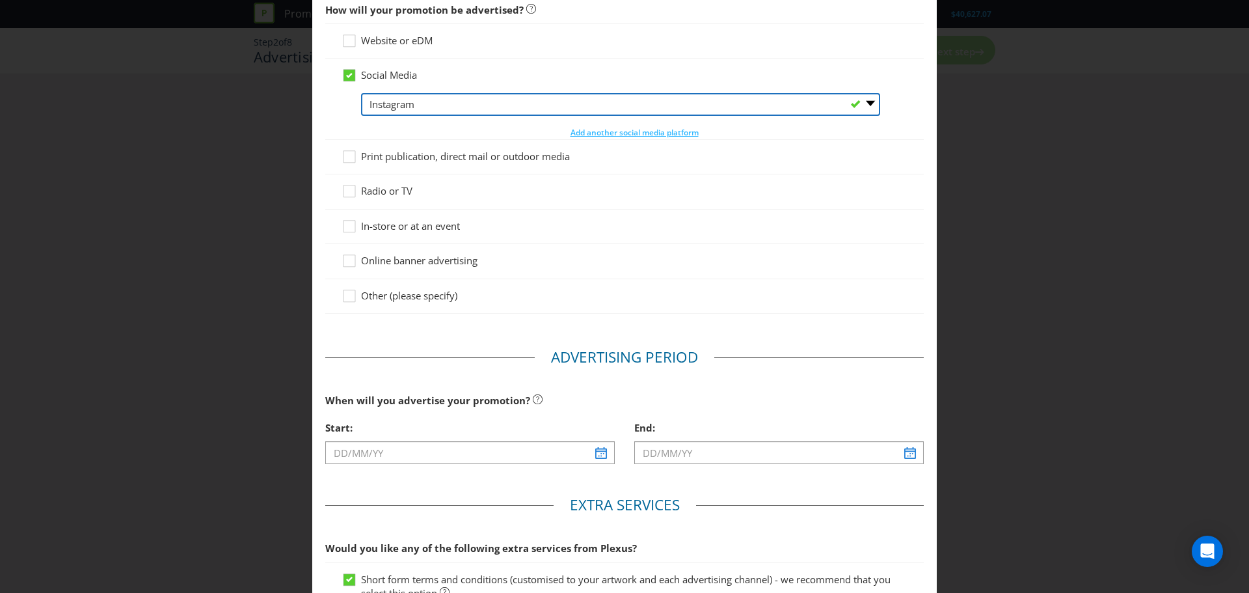
scroll to position [113, 0]
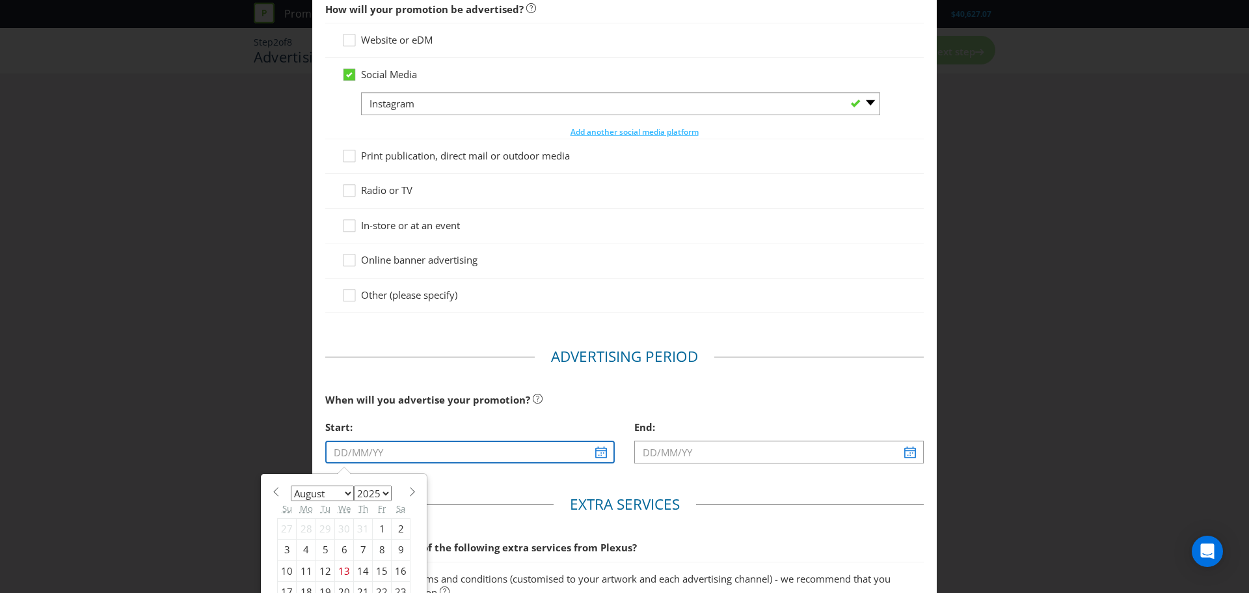
click at [416, 455] on input "text" at bounding box center [469, 451] width 289 height 23
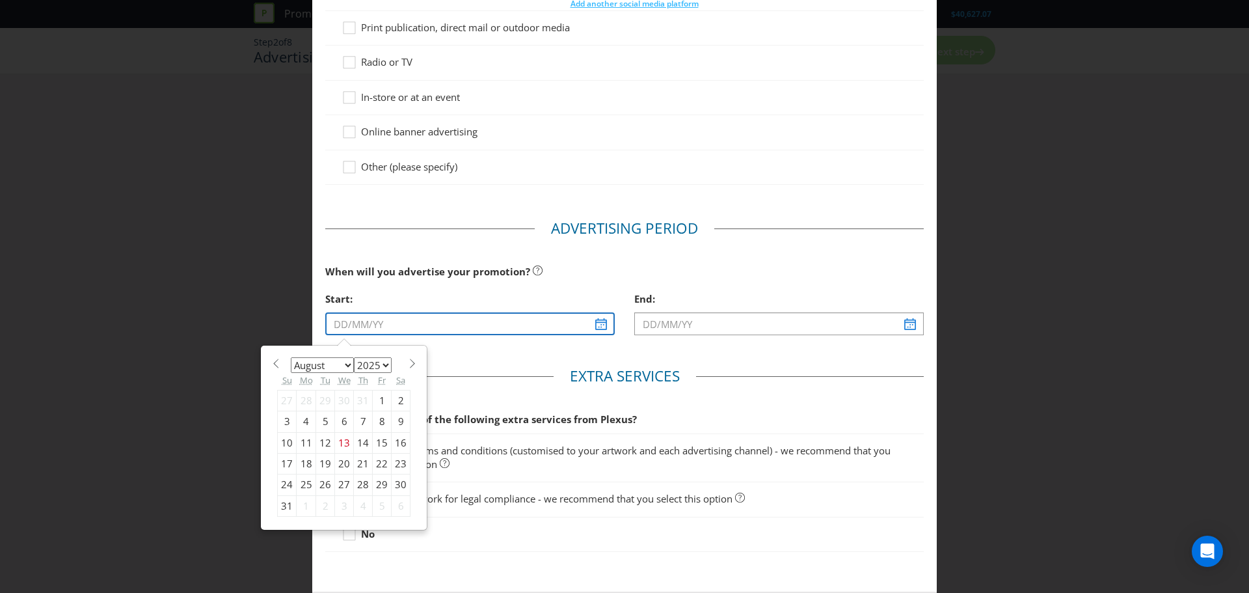
scroll to position [242, 0]
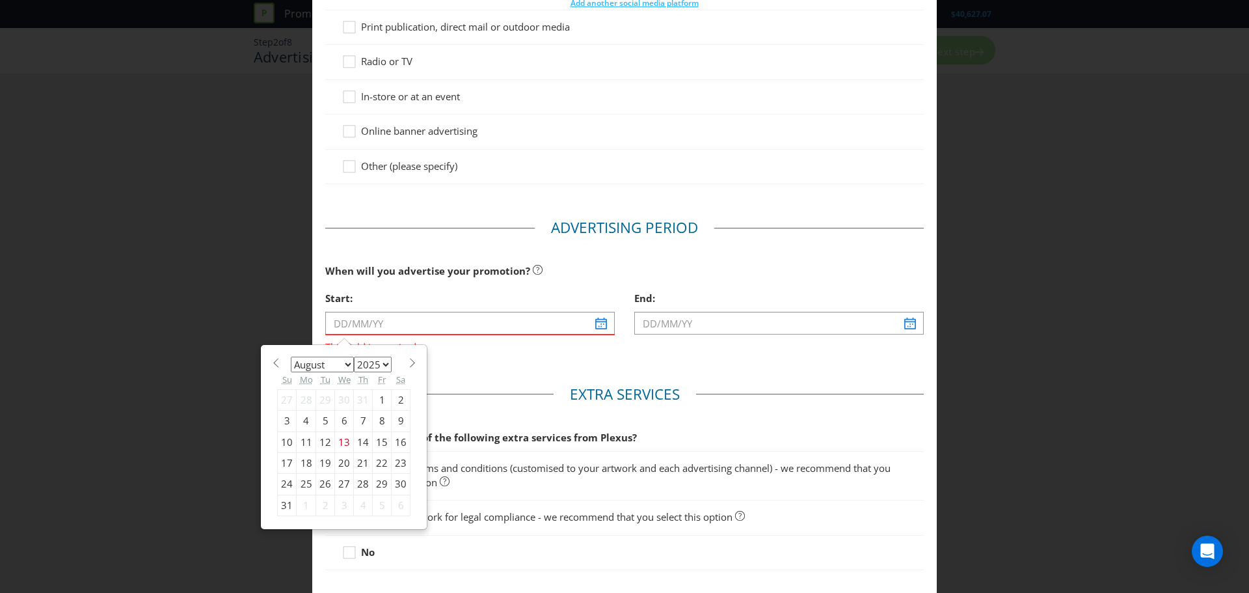
click at [412, 366] on span at bounding box center [412, 363] width 10 height 10
select select "8"
click at [306, 394] on div "1" at bounding box center [307, 399] width 20 height 21
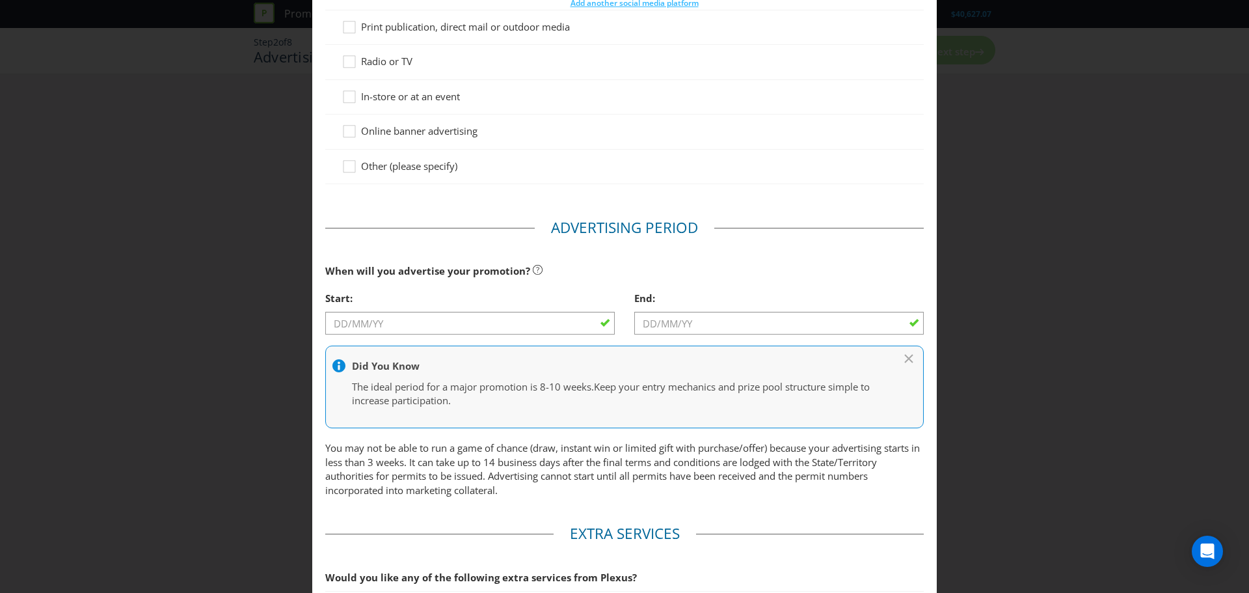
type input "[DATE]"
click at [649, 318] on input "[DATE]" at bounding box center [778, 323] width 289 height 23
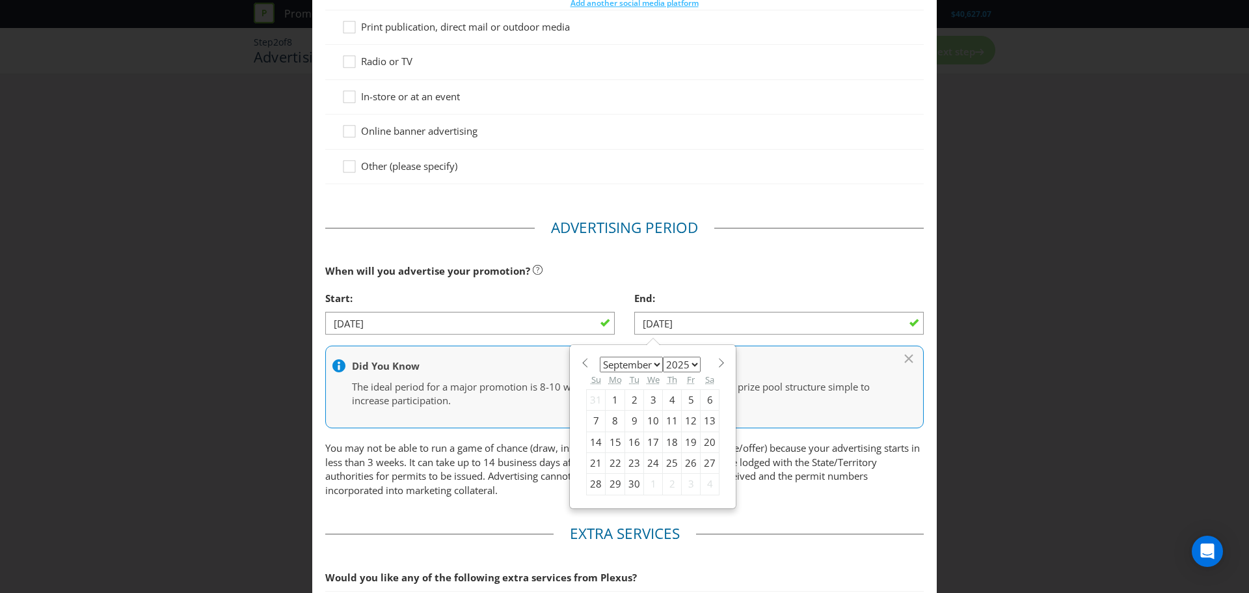
click at [651, 461] on div "24" at bounding box center [653, 463] width 19 height 21
type input "[DATE]"
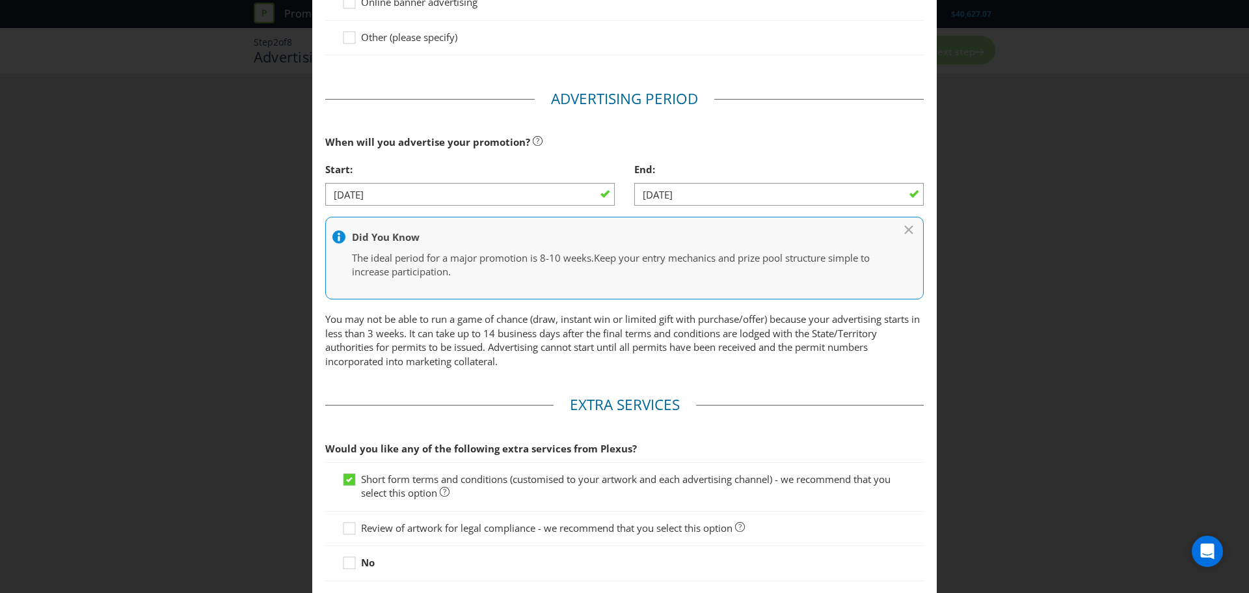
scroll to position [370, 0]
click at [664, 205] on input "[DATE]" at bounding box center [778, 194] width 289 height 23
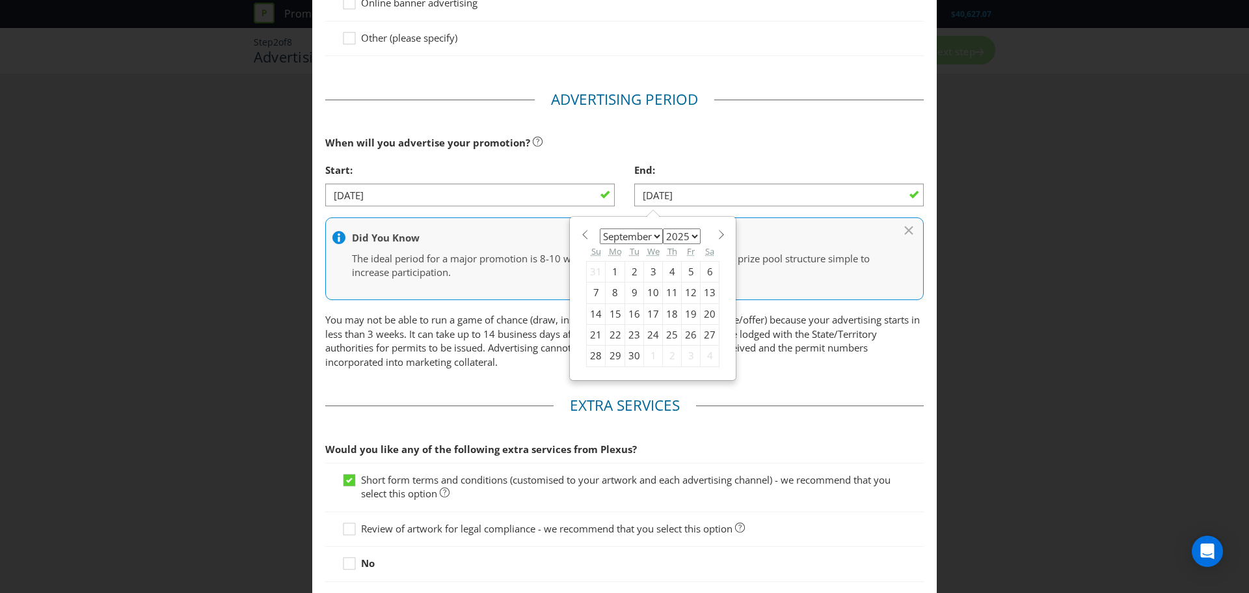
click at [650, 155] on div "When will you advertise your promotion?" at bounding box center [624, 142] width 598 height 27
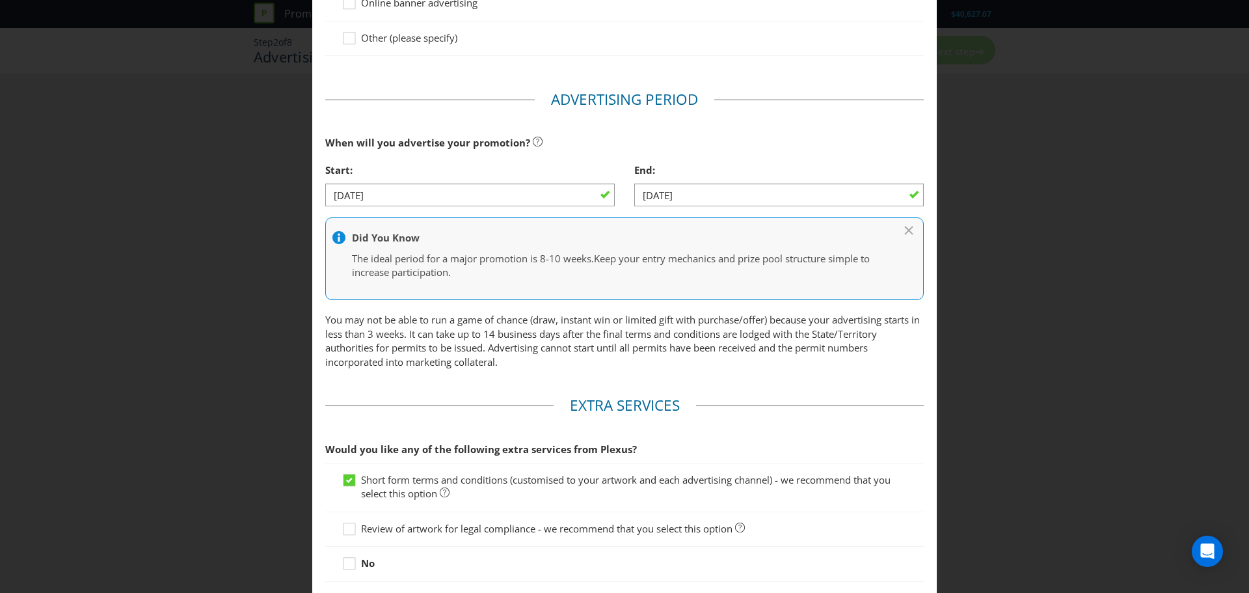
scroll to position [464, 0]
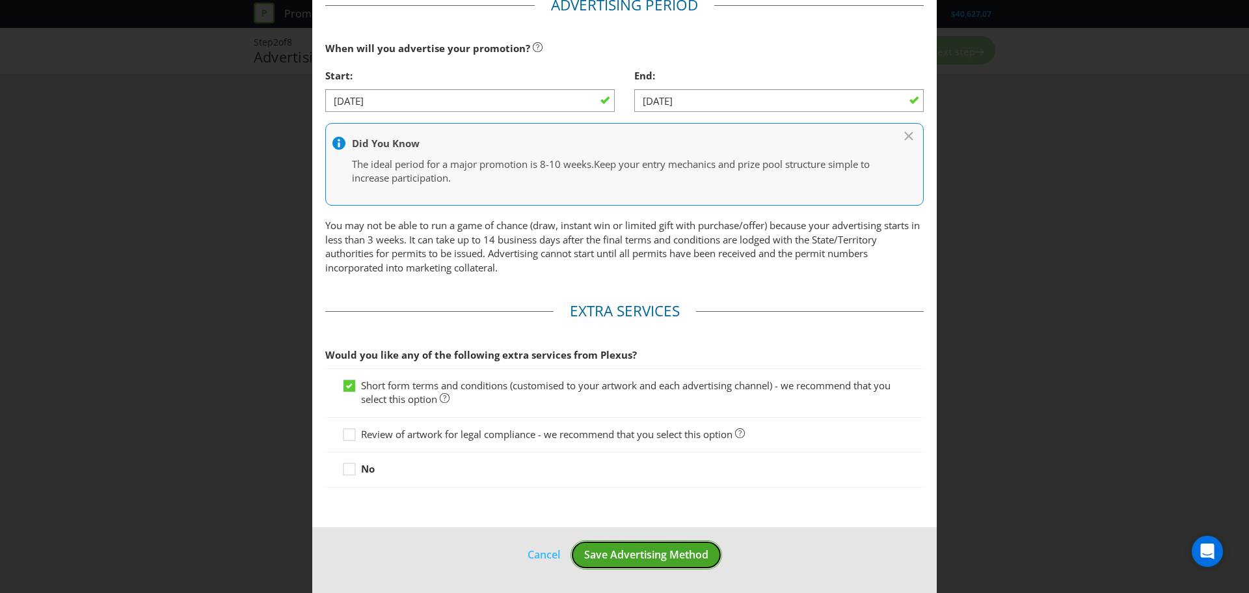
click at [601, 554] on span "Save Advertising Method" at bounding box center [646, 554] width 124 height 14
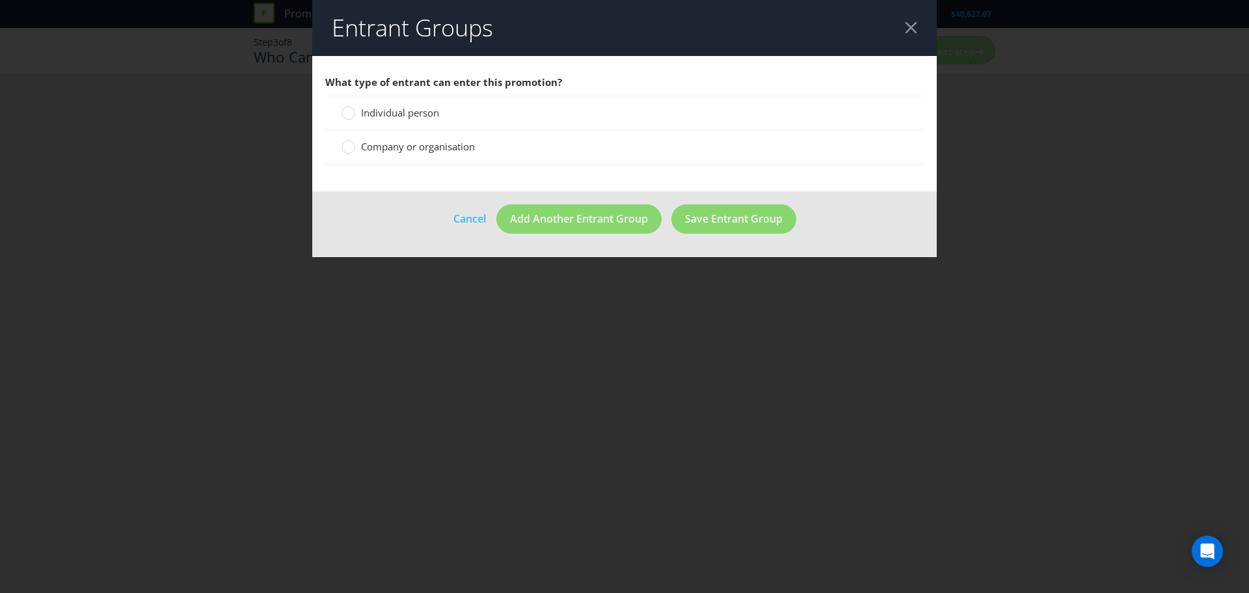
click at [385, 116] on span "Individual person" at bounding box center [400, 112] width 78 height 13
click at [0, 0] on input "Individual person" at bounding box center [0, 0] width 0 height 0
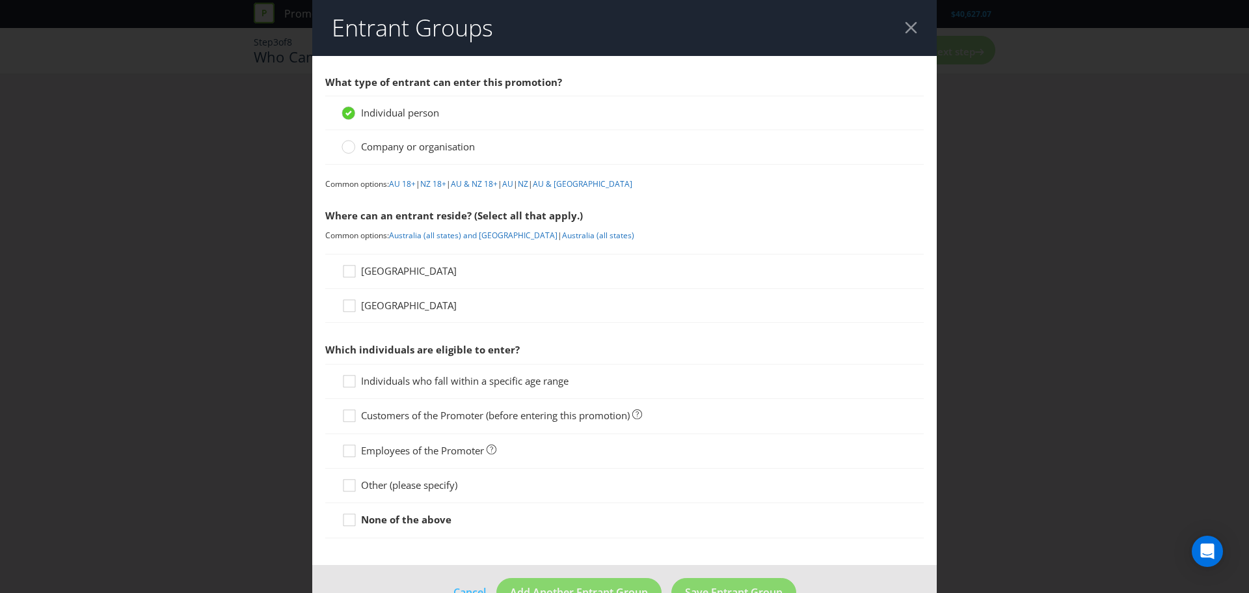
click at [377, 267] on span "[GEOGRAPHIC_DATA]" at bounding box center [409, 270] width 96 height 13
click at [0, 0] on input "[GEOGRAPHIC_DATA]" at bounding box center [0, 0] width 0 height 0
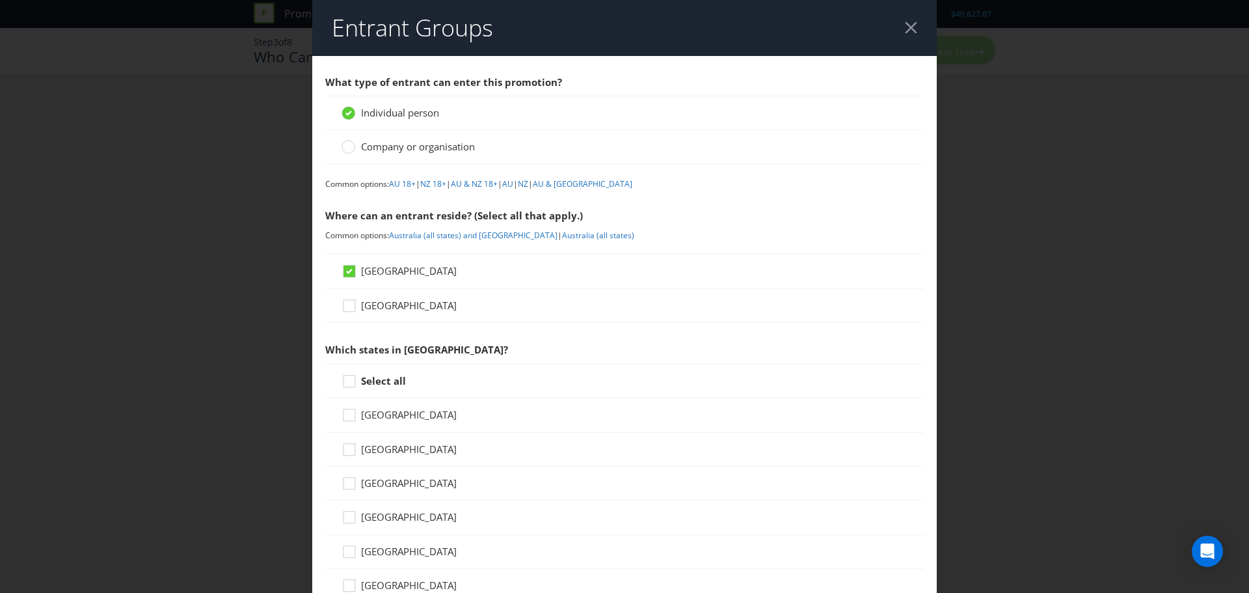
scroll to position [116, 0]
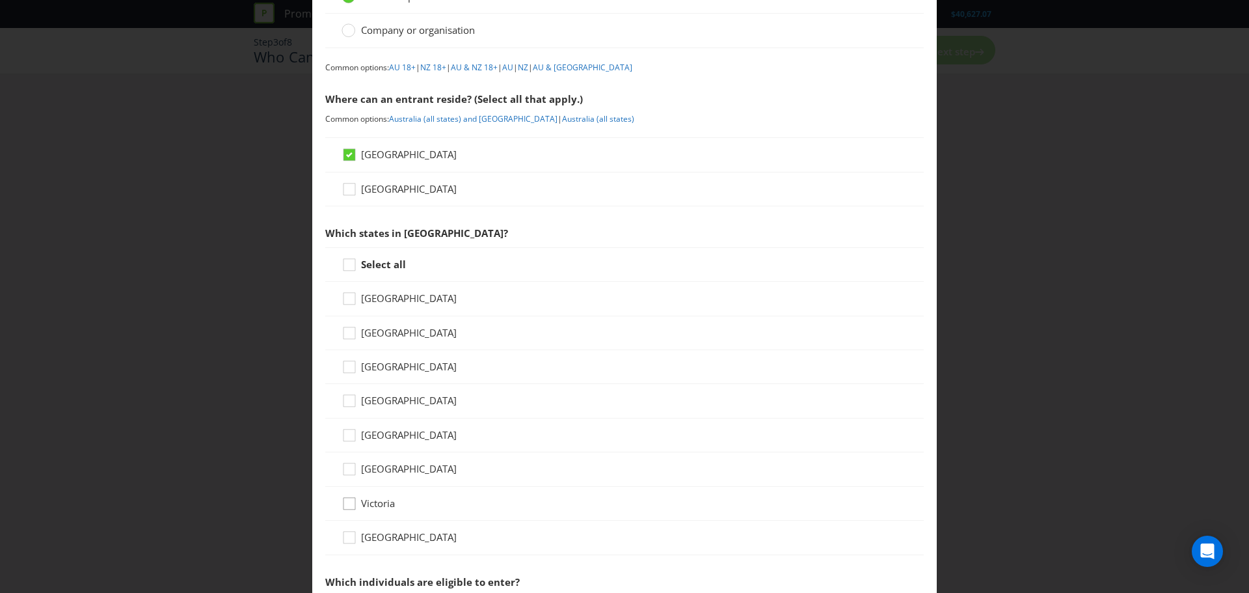
click at [353, 504] on icon at bounding box center [349, 503] width 12 height 12
click at [0, 0] on input "Victoria" at bounding box center [0, 0] width 0 height 0
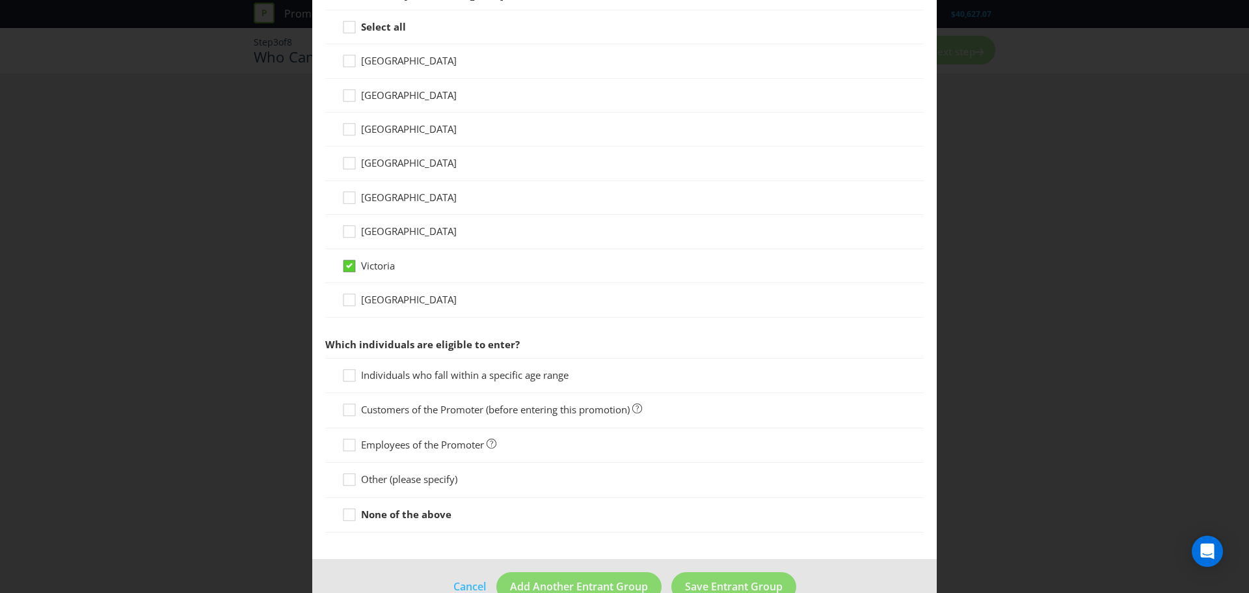
scroll to position [355, 0]
click at [351, 379] on icon at bounding box center [352, 378] width 20 height 20
click at [0, 0] on input "Individuals who fall within a specific age range" at bounding box center [0, 0] width 0 height 0
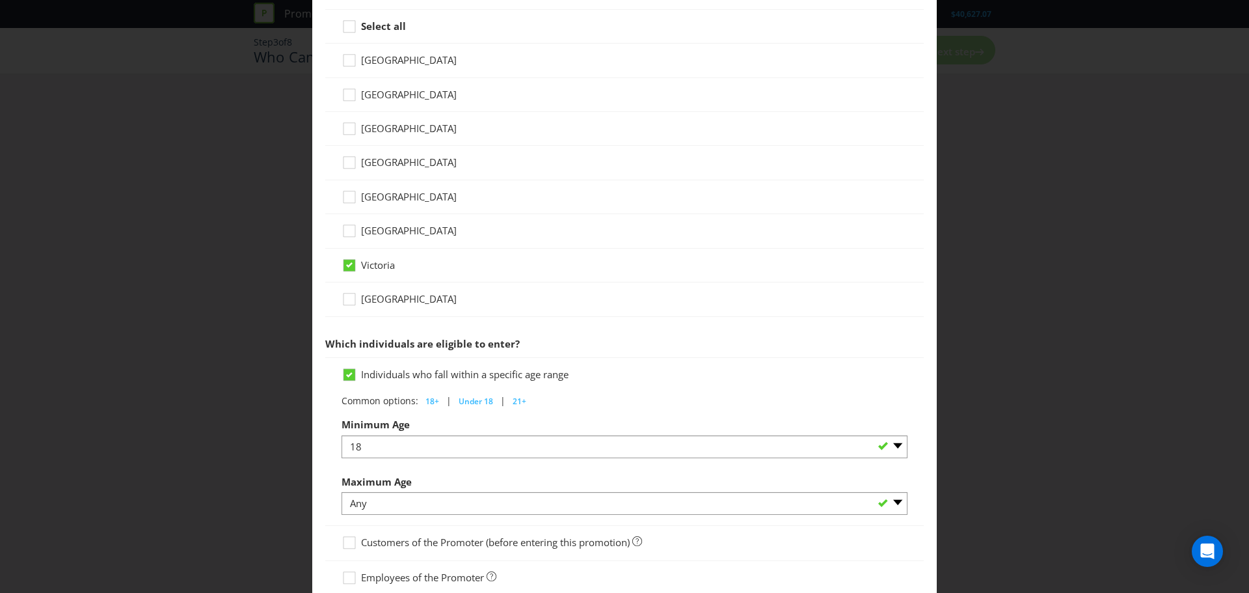
scroll to position [519, 0]
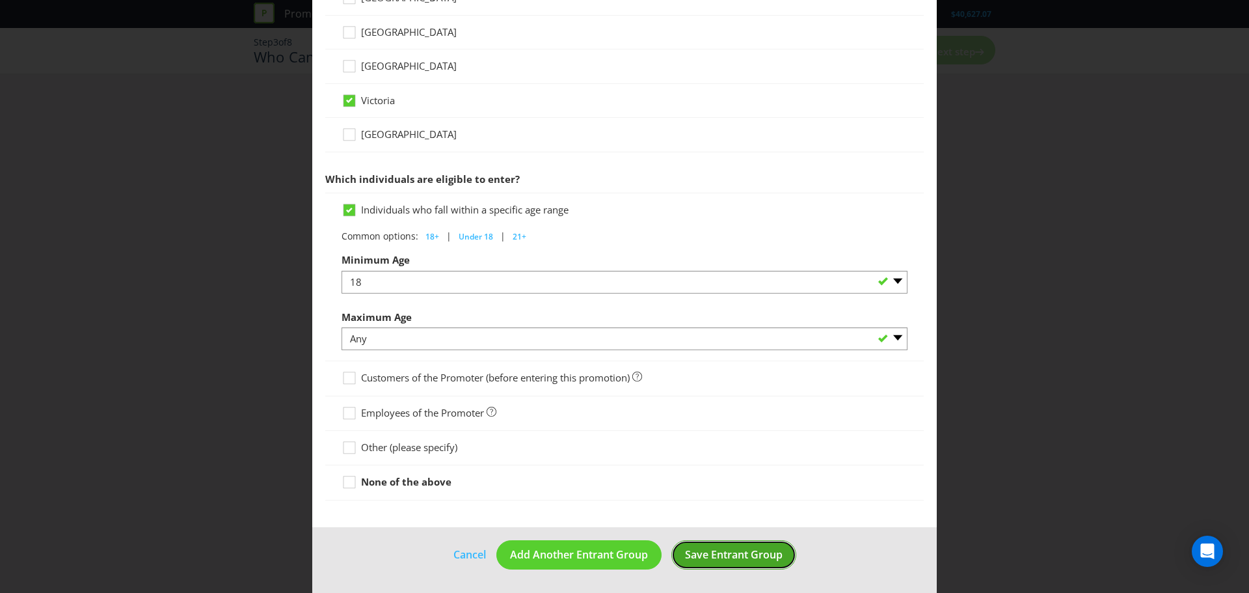
click at [685, 556] on span "Save Entrant Group" at bounding box center [734, 554] width 98 height 14
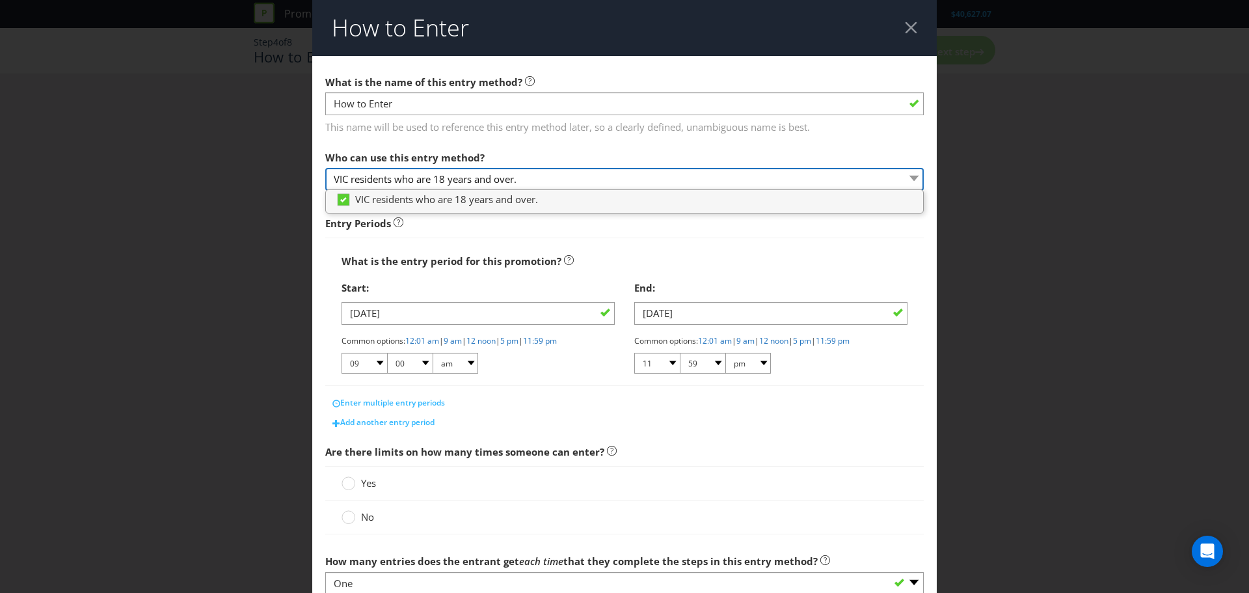
click at [585, 185] on select "VIC residents who are 18 years and over." at bounding box center [624, 179] width 598 height 23
click at [580, 168] on select "VIC residents who are 18 years and over." at bounding box center [624, 179] width 598 height 23
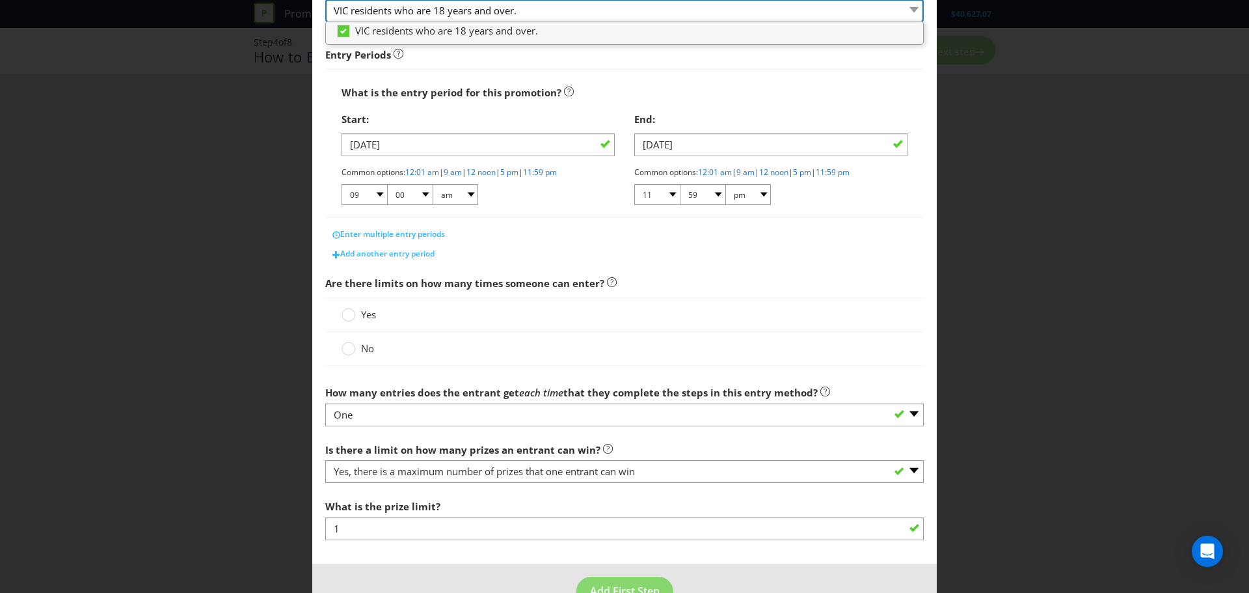
scroll to position [205, 0]
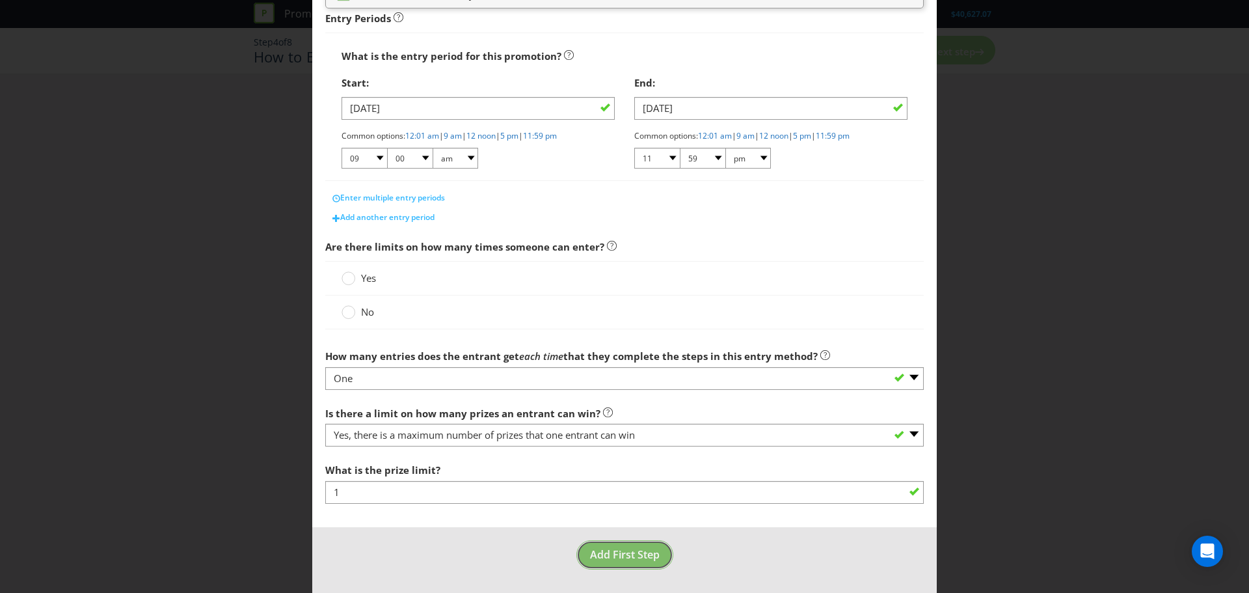
click at [625, 551] on span "Add First Step" at bounding box center [625, 554] width 70 height 14
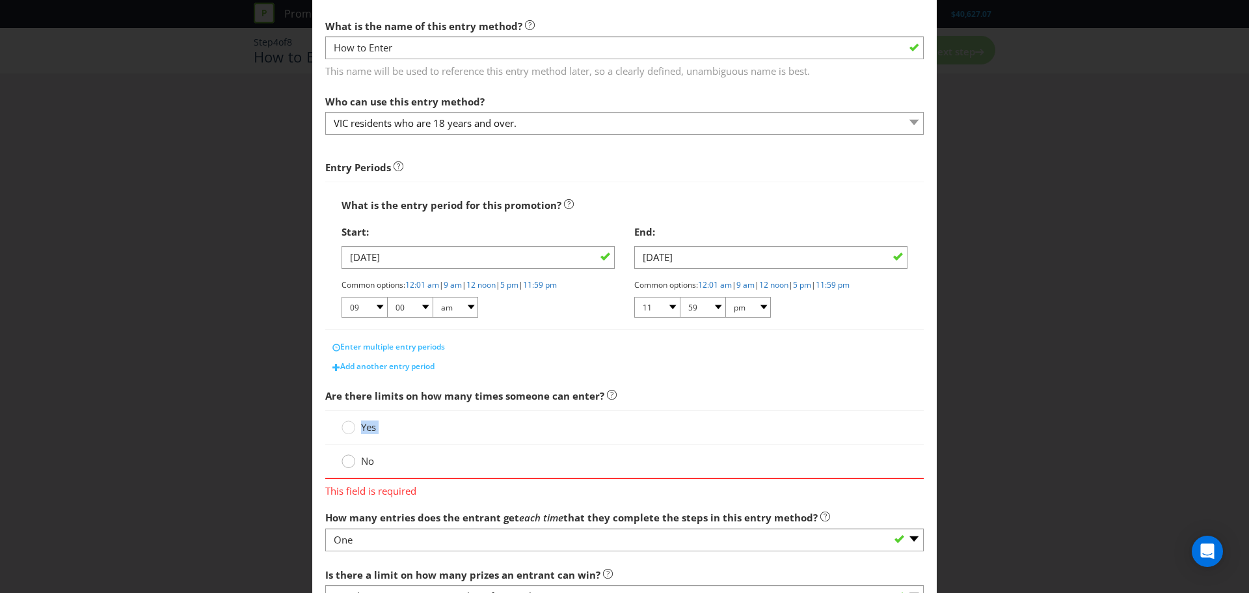
drag, startPoint x: 342, startPoint y: 432, endPoint x: 346, endPoint y: 454, distance: 22.5
click at [346, 454] on div "Yes No" at bounding box center [624, 444] width 598 height 69
click at [347, 458] on div at bounding box center [348, 456] width 7 height 7
click at [0, 0] on input "No" at bounding box center [0, 0] width 0 height 0
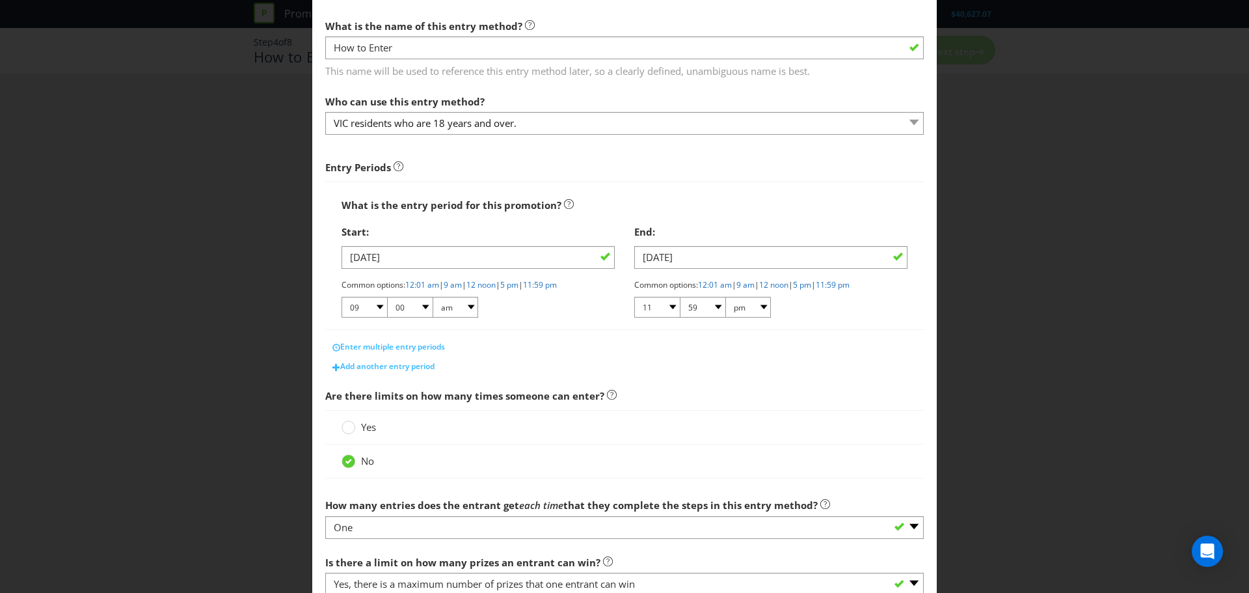
scroll to position [205, 0]
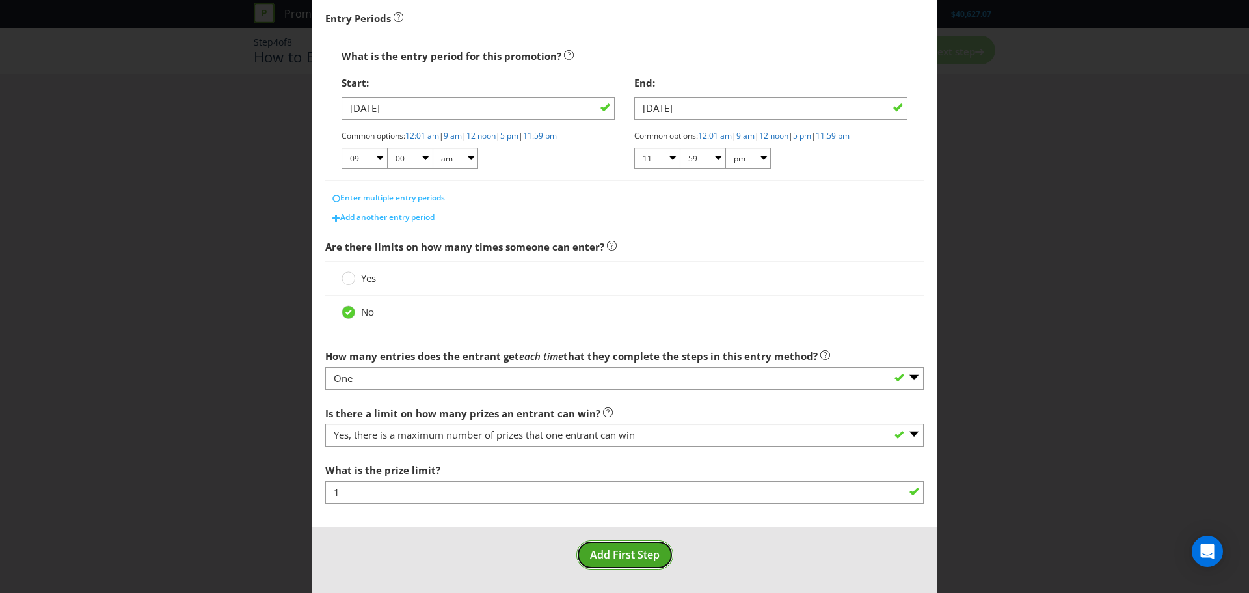
click at [604, 548] on span "Add First Step" at bounding box center [625, 554] width 70 height 14
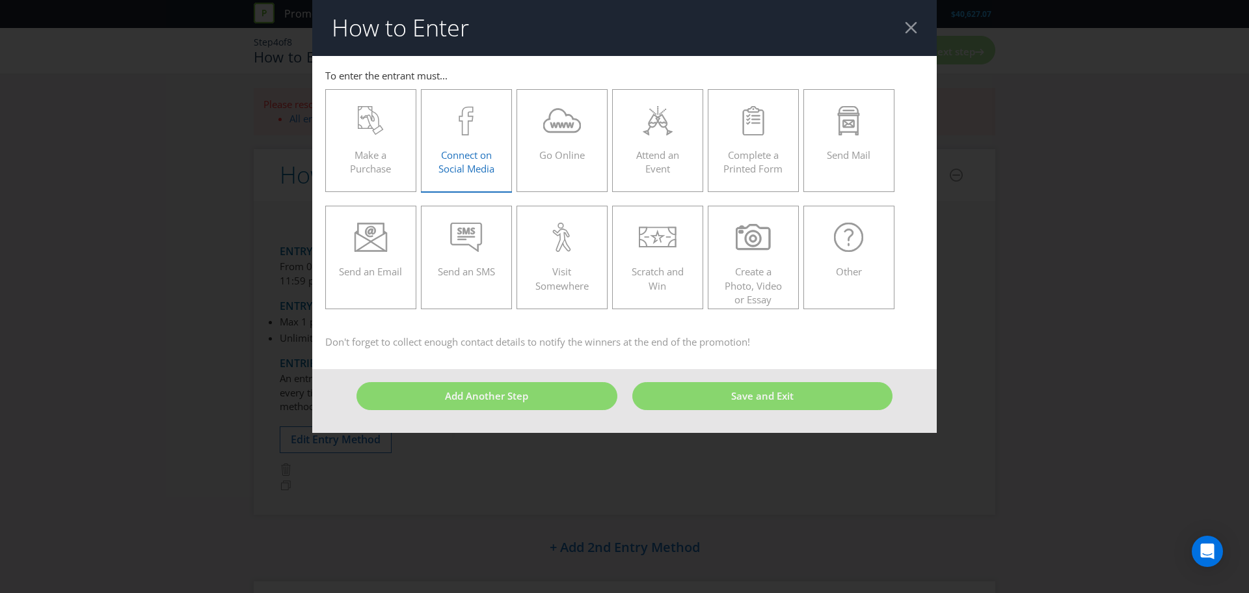
click at [461, 159] on span "Connect on Social Media" at bounding box center [466, 161] width 56 height 27
click at [0, 0] on input "Connect on Social Media" at bounding box center [0, 0] width 0 height 0
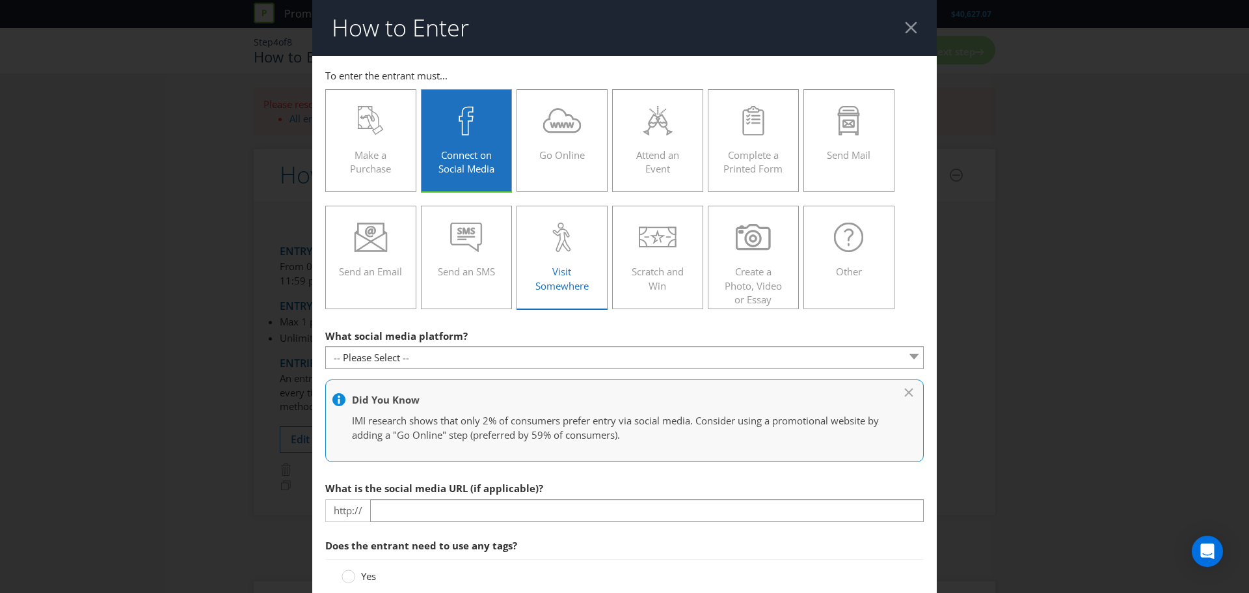
scroll to position [202, 0]
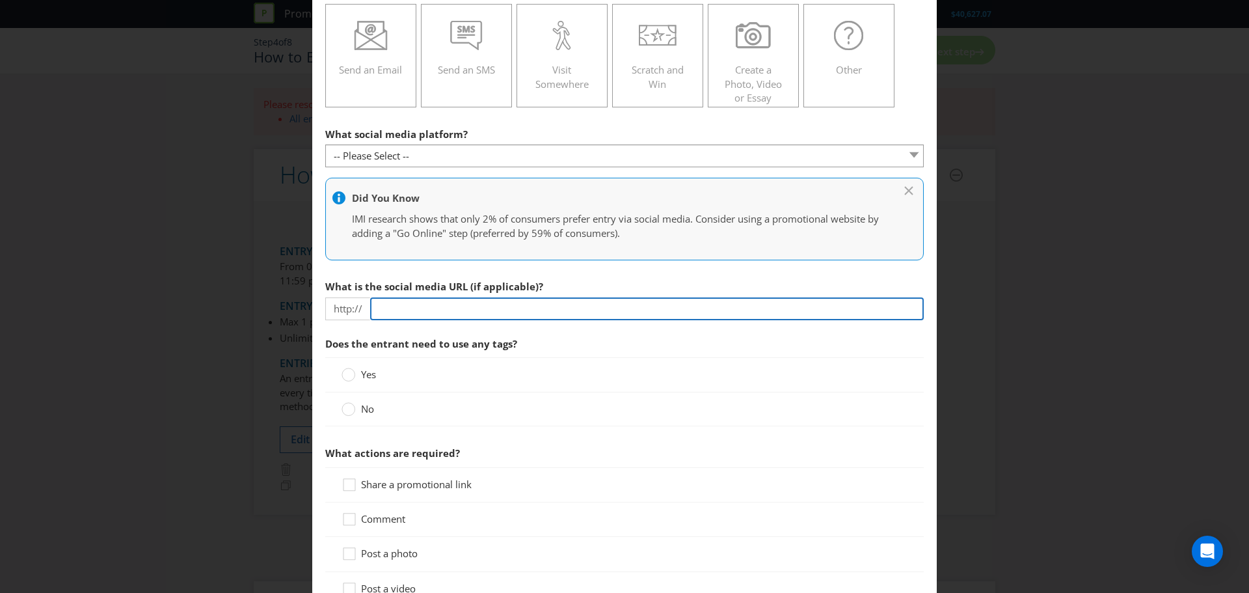
click at [440, 314] on input "text" at bounding box center [647, 308] width 554 height 23
type input "[DOMAIN_NAME][URL]"
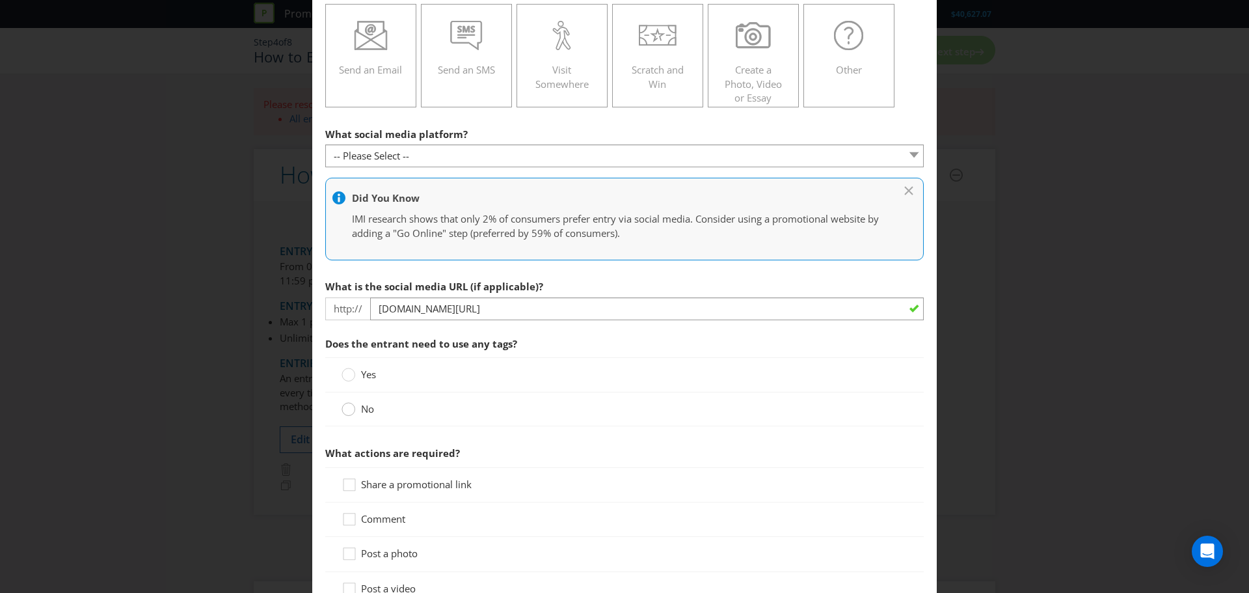
click at [351, 407] on circle at bounding box center [348, 409] width 13 height 13
click at [0, 0] on input "No" at bounding box center [0, 0] width 0 height 0
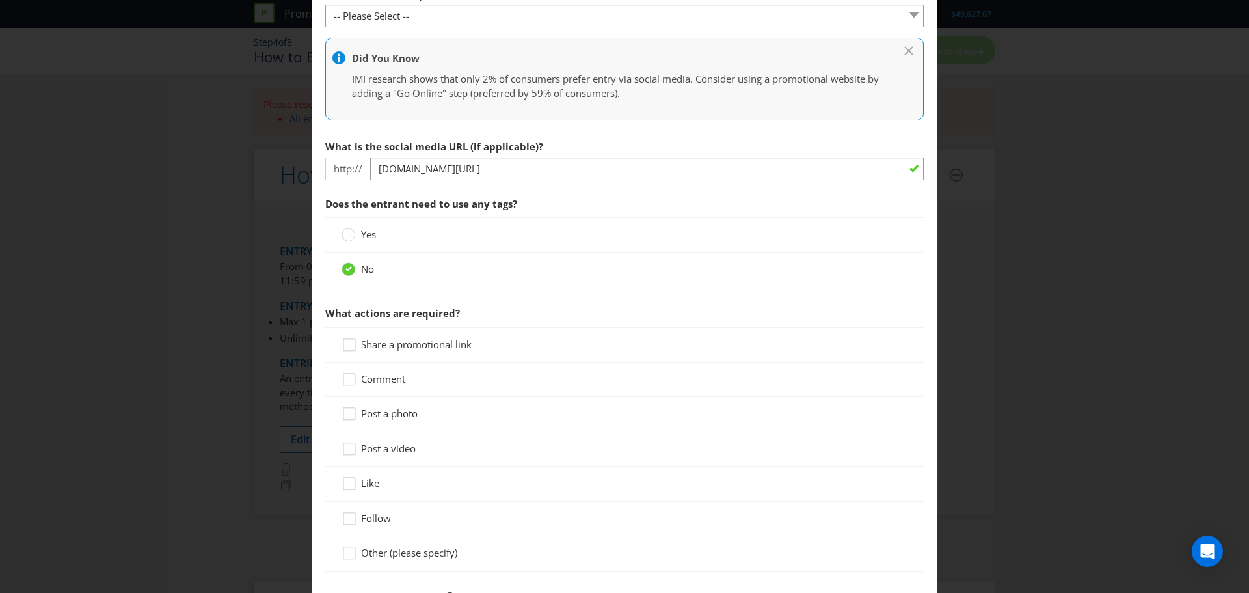
scroll to position [344, 0]
click at [347, 373] on div at bounding box center [349, 372] width 7 height 7
click at [0, 0] on input "Comment" at bounding box center [0, 0] width 0 height 0
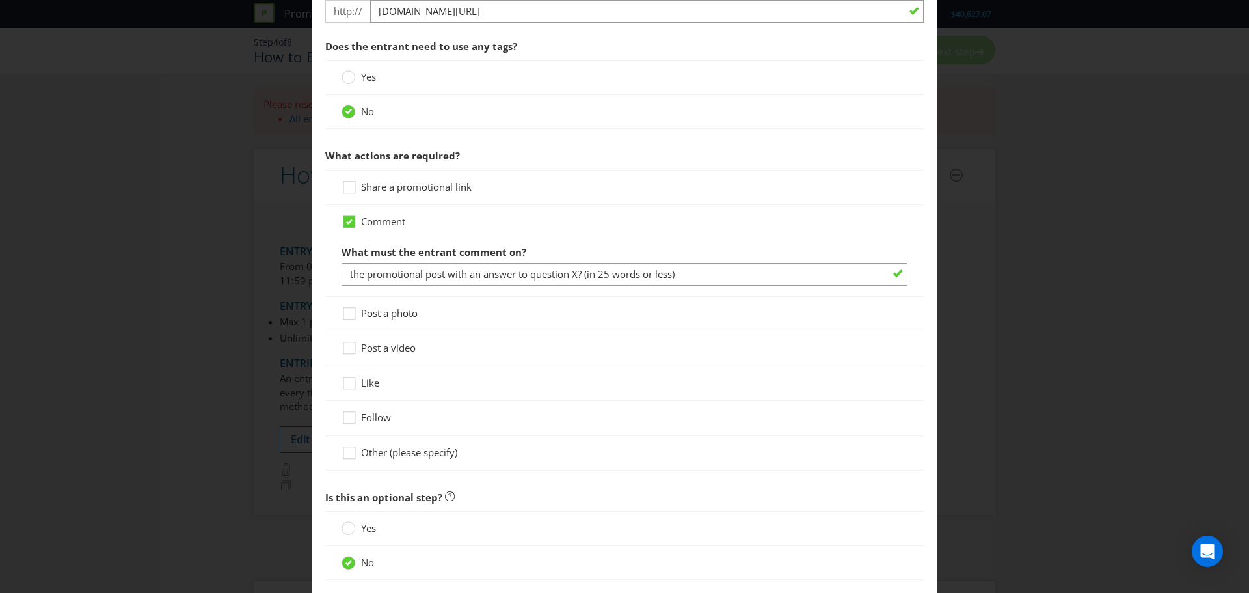
scroll to position [521, 0]
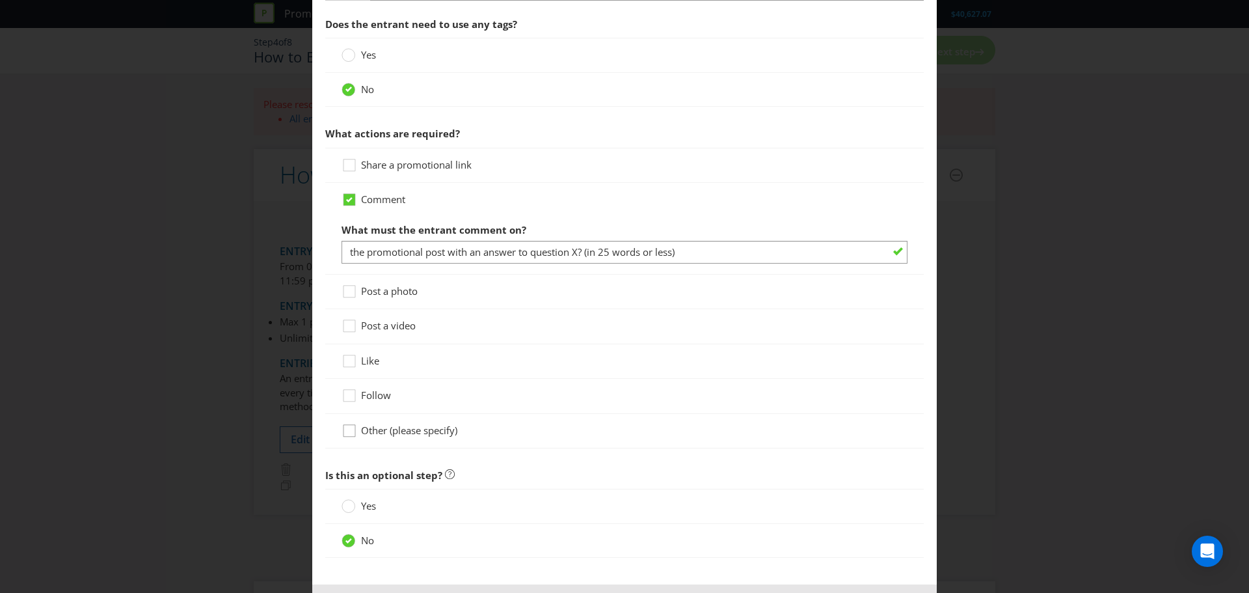
click at [352, 432] on icon at bounding box center [352, 433] width 20 height 20
click at [0, 0] on input "Other (please specify)" at bounding box center [0, 0] width 0 height 0
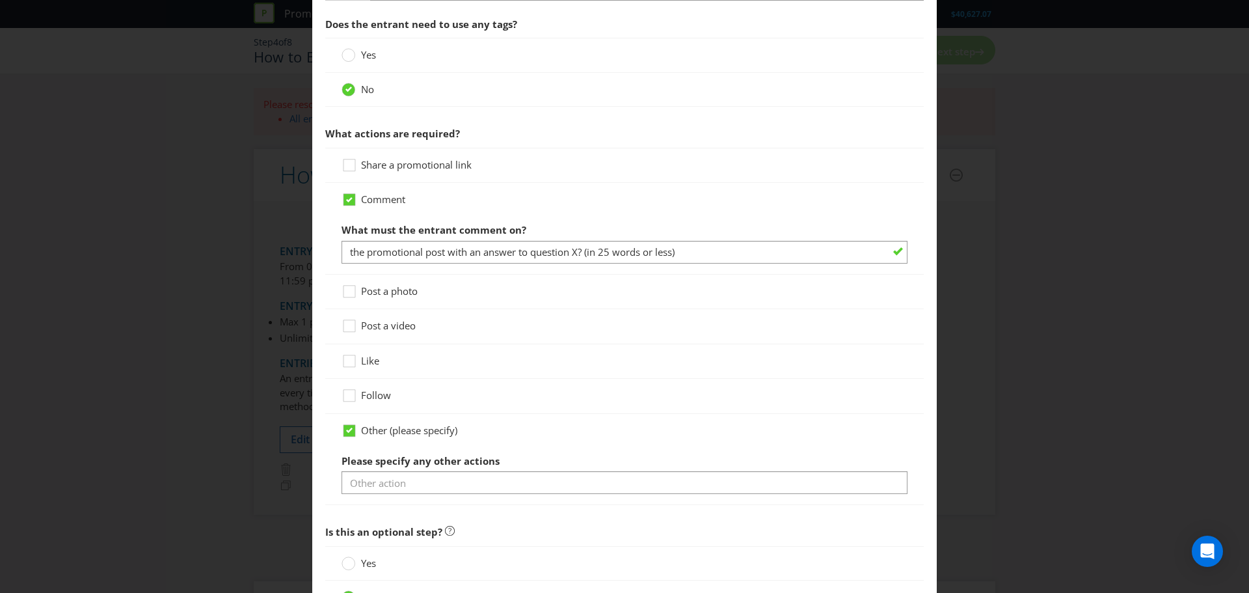
click at [414, 493] on div at bounding box center [625, 493] width 566 height 1
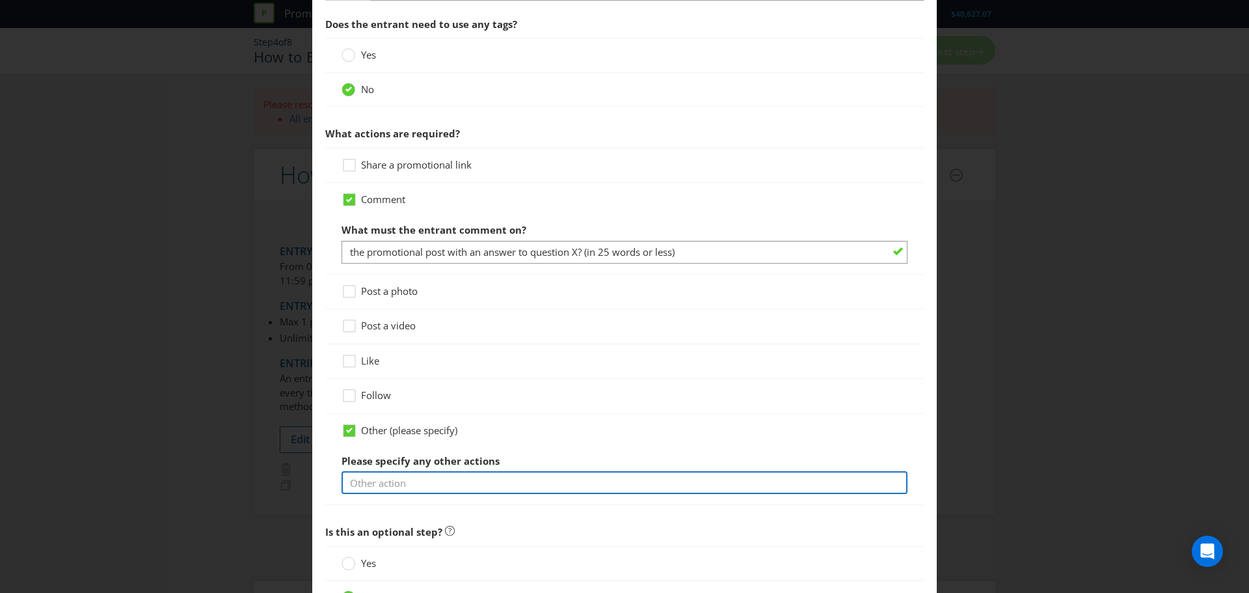
click at [409, 483] on input "text" at bounding box center [625, 482] width 566 height 23
drag, startPoint x: 758, startPoint y: 485, endPoint x: 697, endPoint y: 489, distance: 61.3
click at [697, 489] on input "Tag your bestie for the chance to win the Utimate Redken Gloss Makeover at Salo…" at bounding box center [625, 482] width 566 height 23
click at [758, 486] on input "Tag your bestie for the chance to win the Utimate Redken Gloss Makeover at Salo…" at bounding box center [625, 482] width 566 height 23
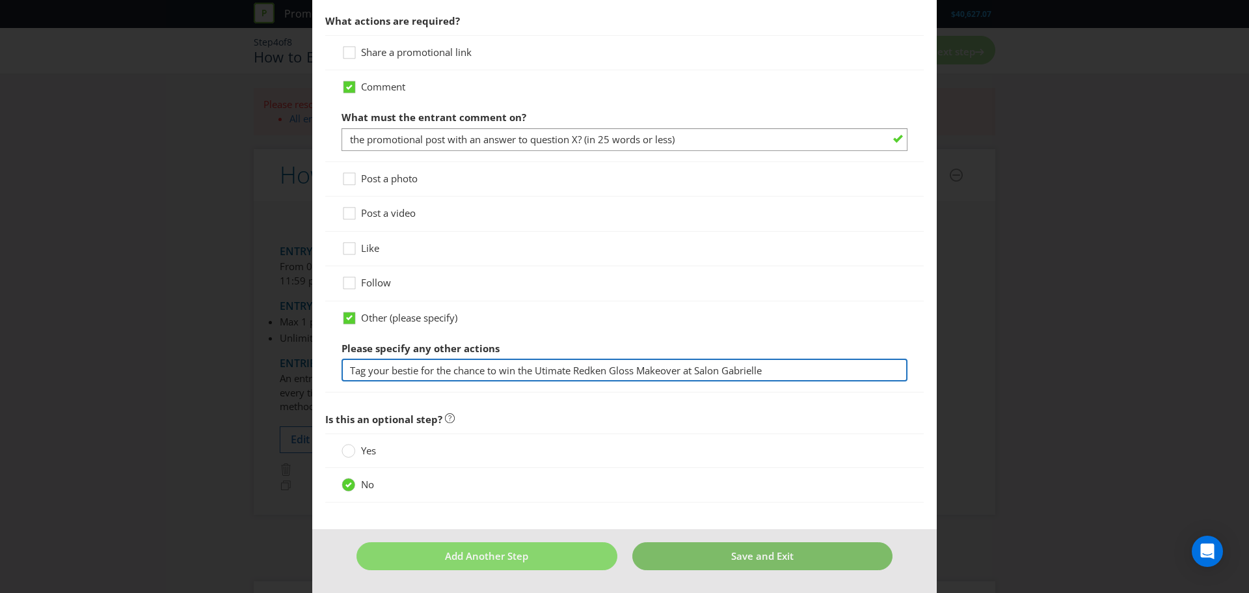
type input "Tag your bestie for the chance to win the Utimate Redken Gloss Makeover at Salo…"
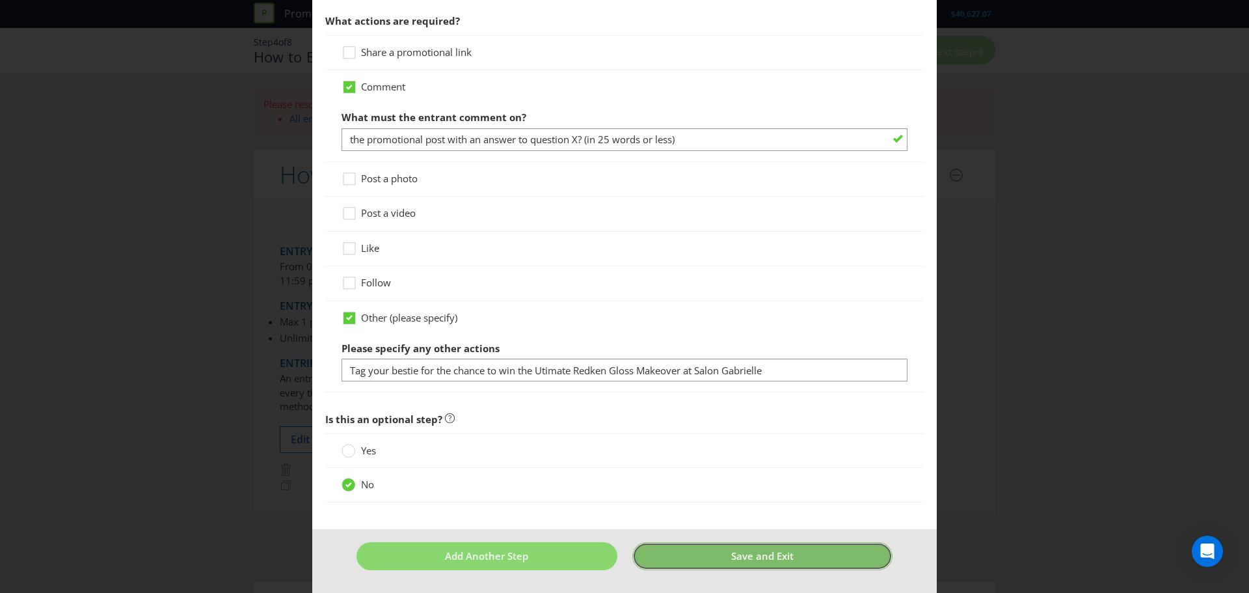
click at [686, 552] on button "Save and Exit" at bounding box center [762, 556] width 261 height 28
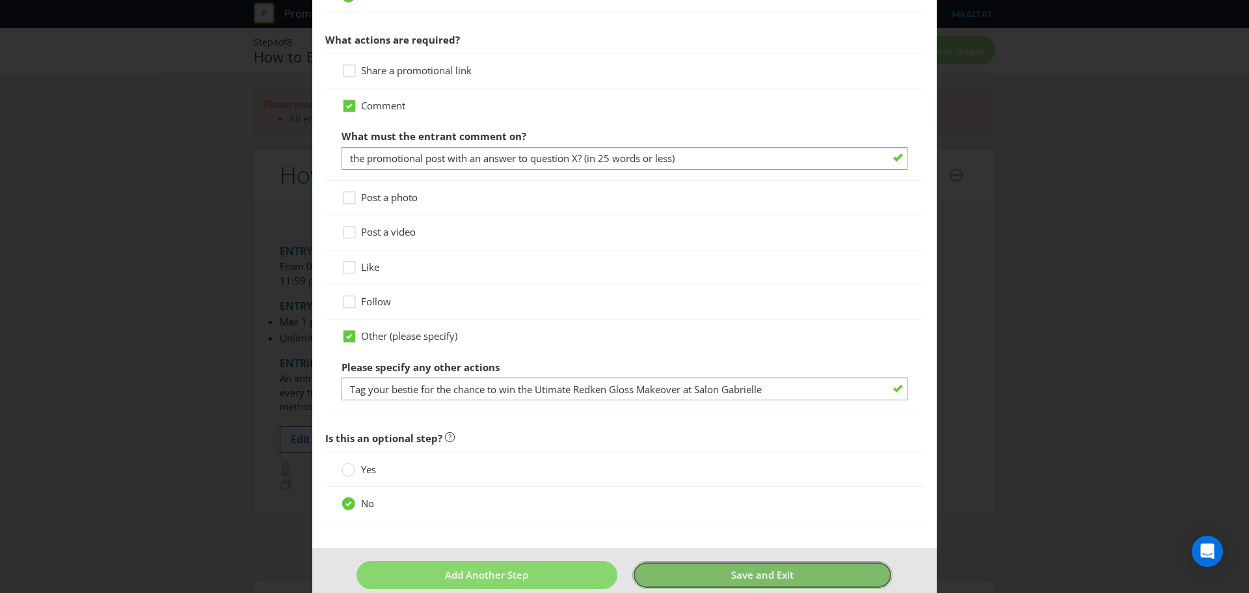
scroll to position [56, 0]
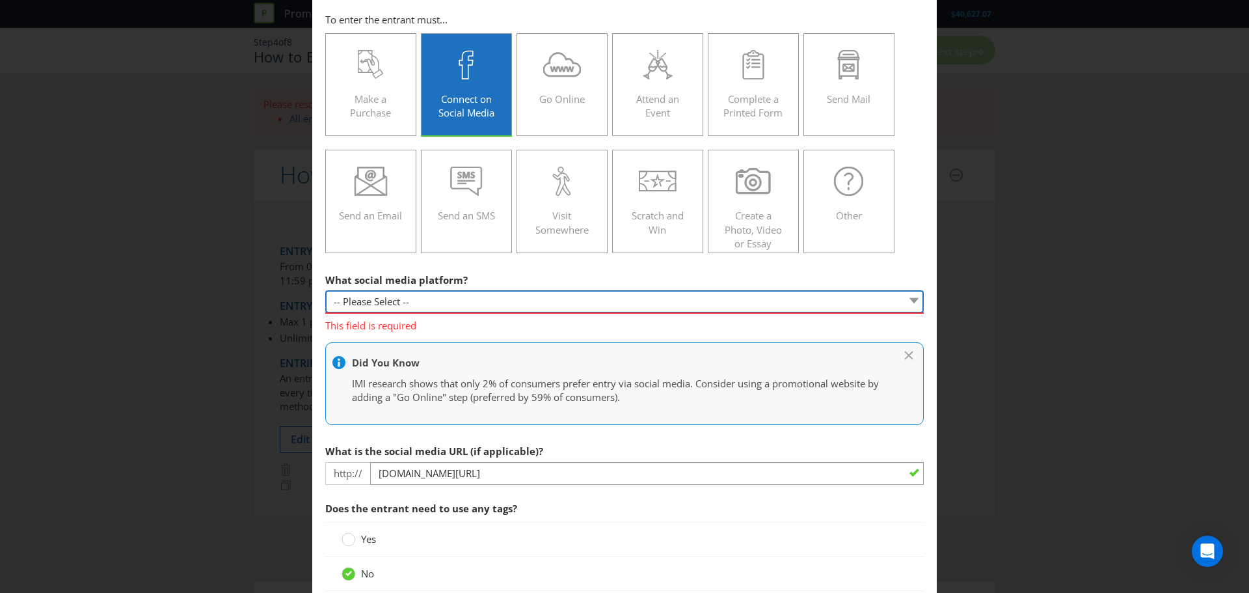
click at [436, 308] on select "-- Please Select -- Facebook X Instagram Snapchat Pinterest Tumblr Youtube Othe…" at bounding box center [624, 301] width 598 height 23
select select "INSTAGRAM"
click at [325, 290] on select "-- Please Select -- Facebook X Instagram Snapchat Pinterest Tumblr Youtube Othe…" at bounding box center [624, 301] width 598 height 23
type input "[DOMAIN_NAME][URL]"
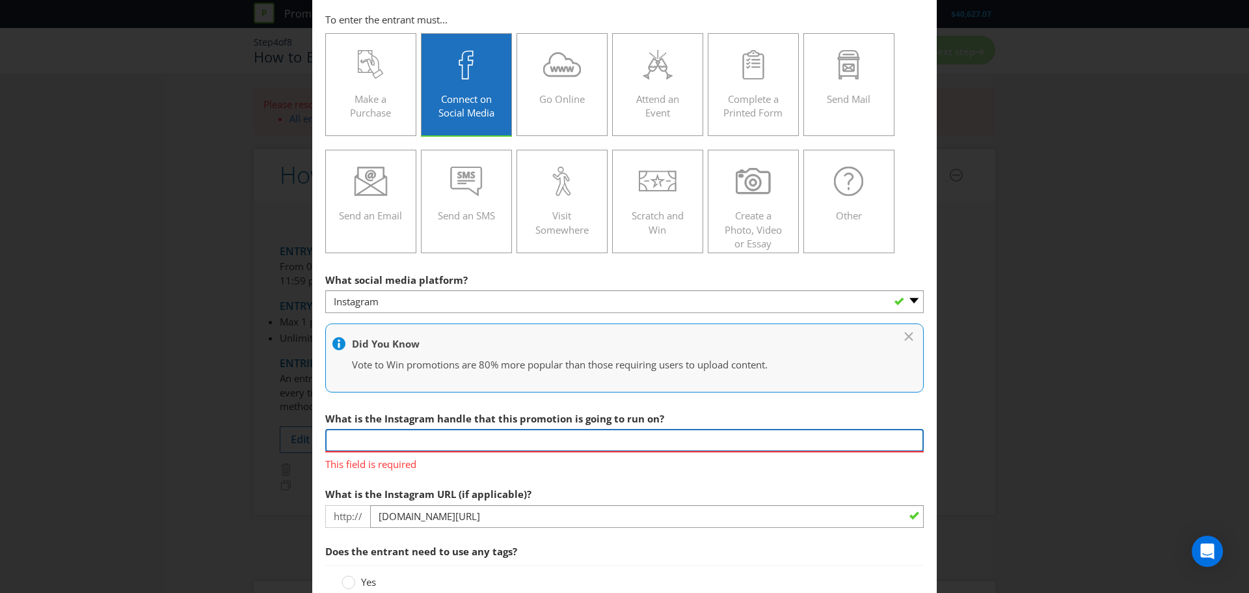
click at [467, 440] on input "text" at bounding box center [624, 440] width 598 height 23
type input "@gabrielleroccuzzo"
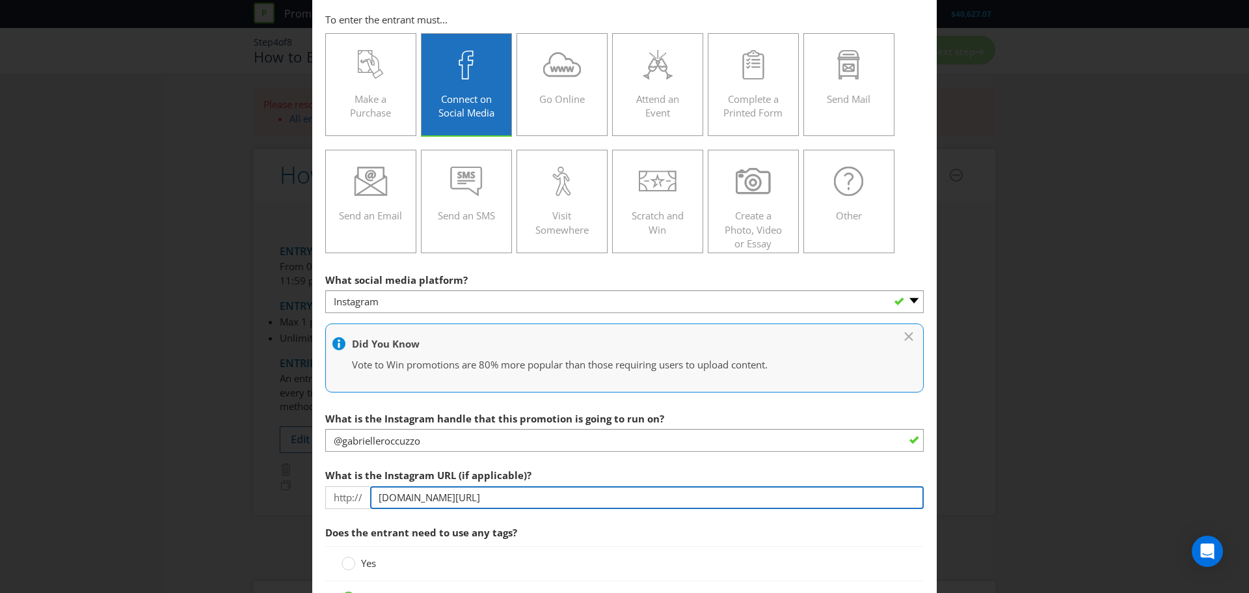
type input "[DOMAIN_NAME][URL]"
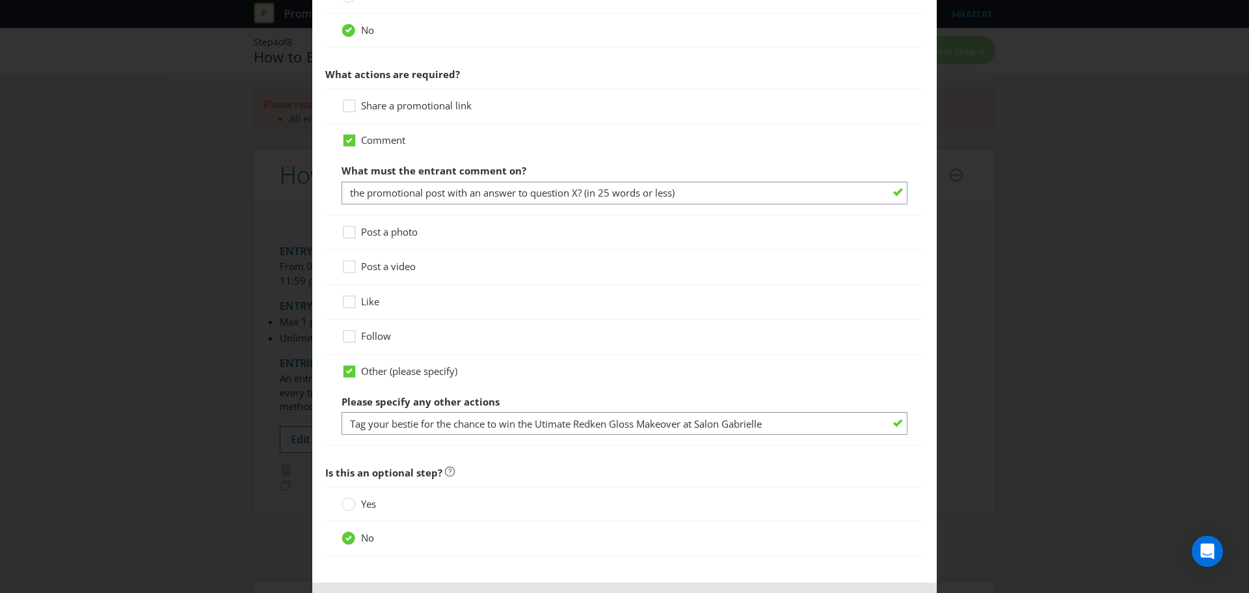
scroll to position [677, 0]
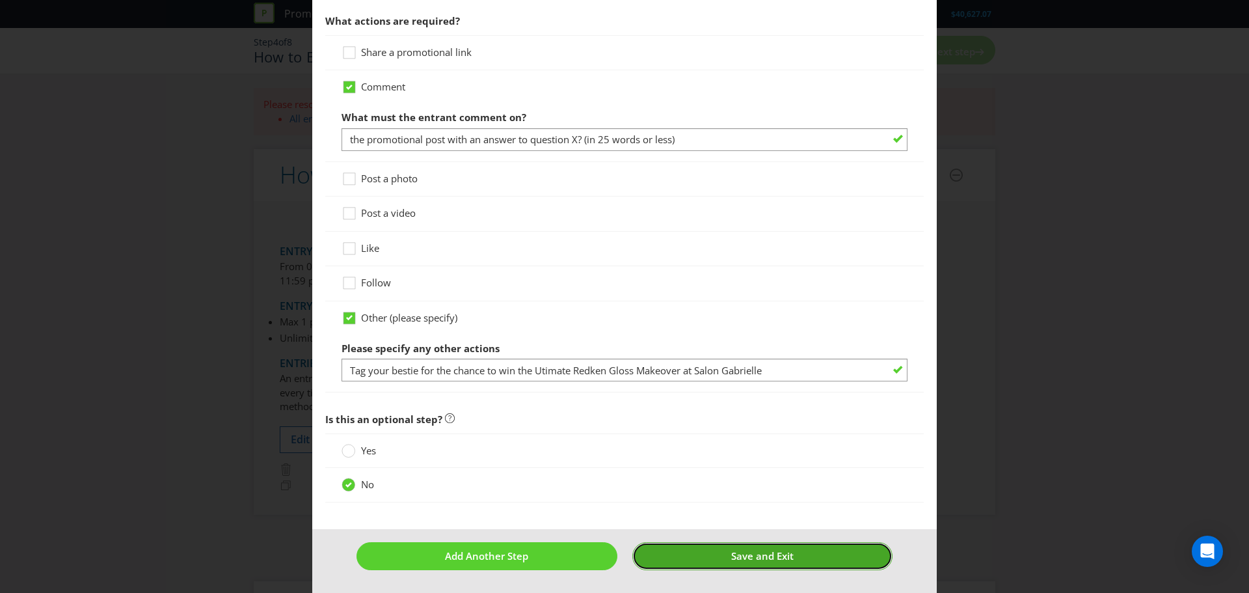
click at [763, 549] on span "Save and Exit" at bounding box center [762, 555] width 62 height 13
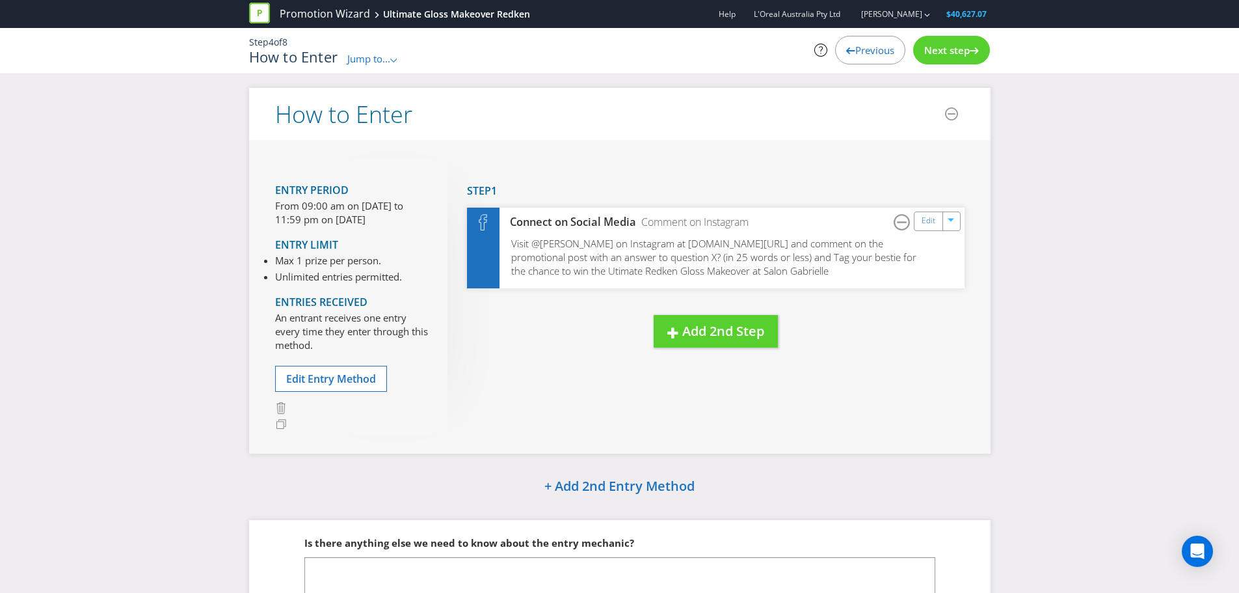
click at [943, 53] on span "Next step" at bounding box center [947, 50] width 46 height 13
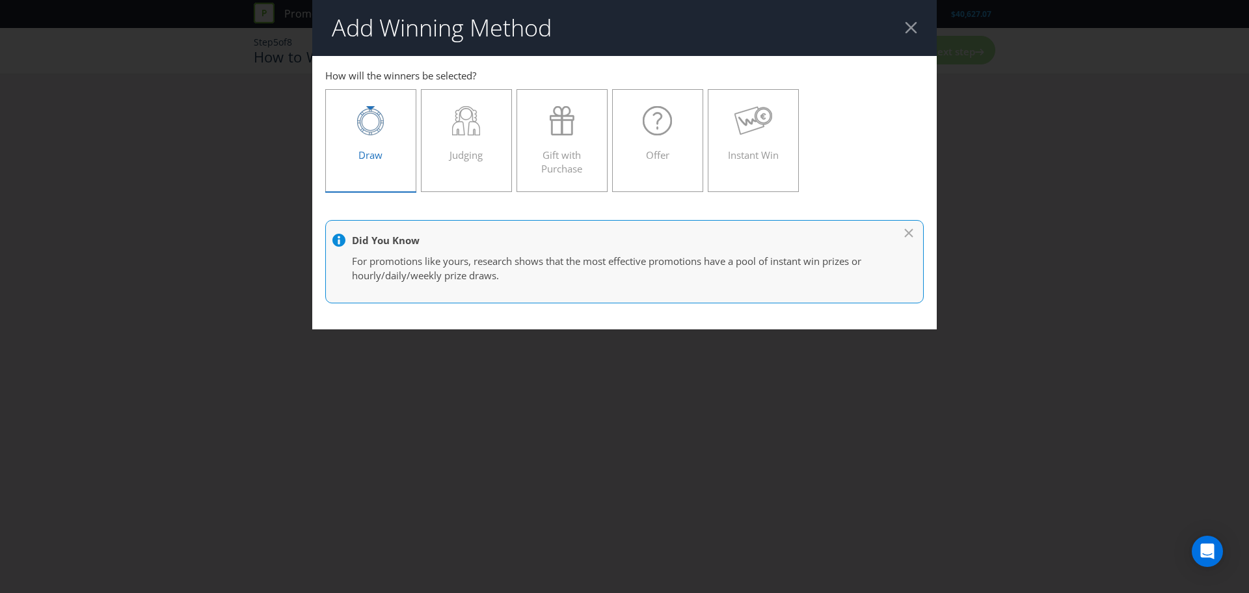
click at [355, 133] on div at bounding box center [371, 120] width 64 height 29
click at [0, 0] on input "Draw" at bounding box center [0, 0] width 0 height 0
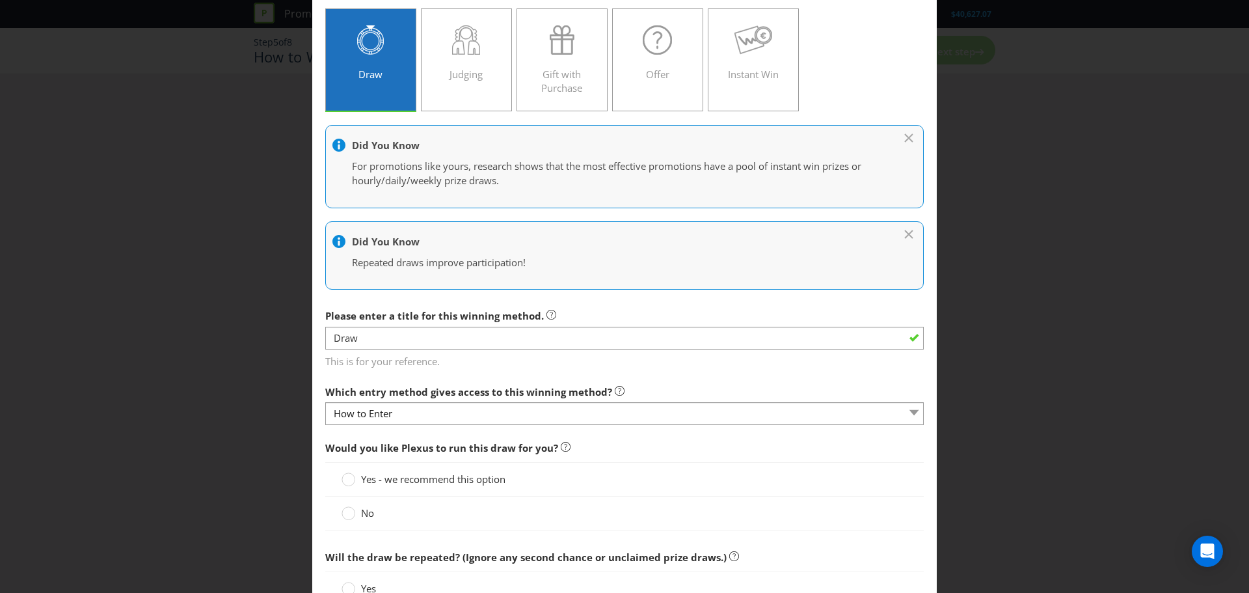
scroll to position [168, 0]
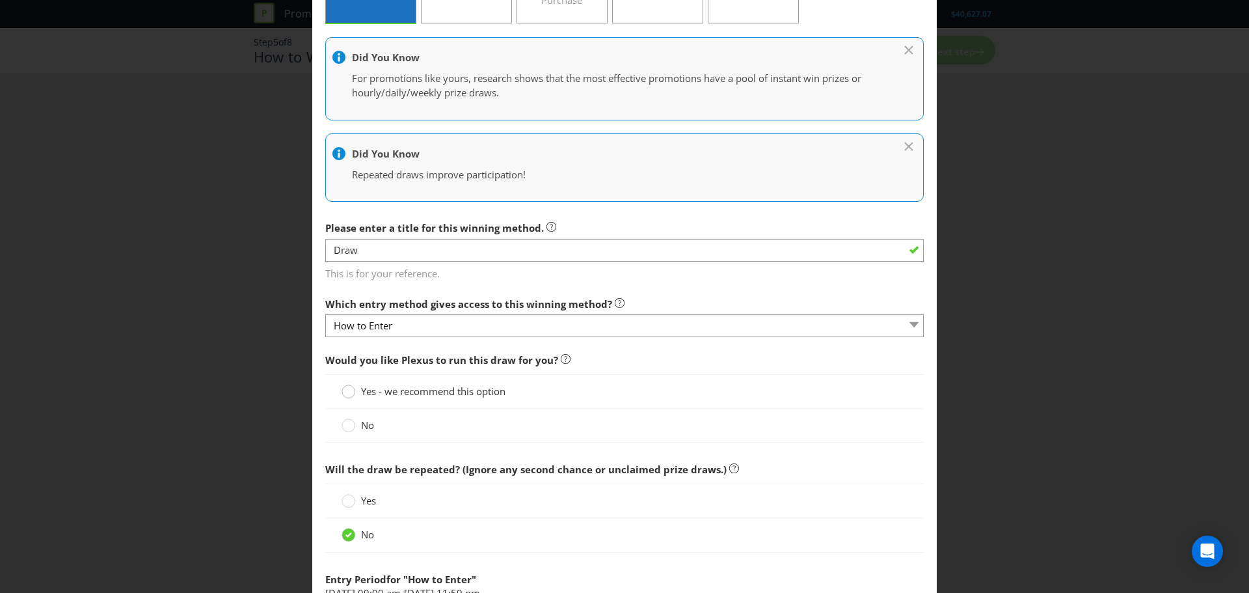
click at [349, 392] on circle at bounding box center [348, 391] width 13 height 13
click at [0, 0] on input "Yes - we recommend this option" at bounding box center [0, 0] width 0 height 0
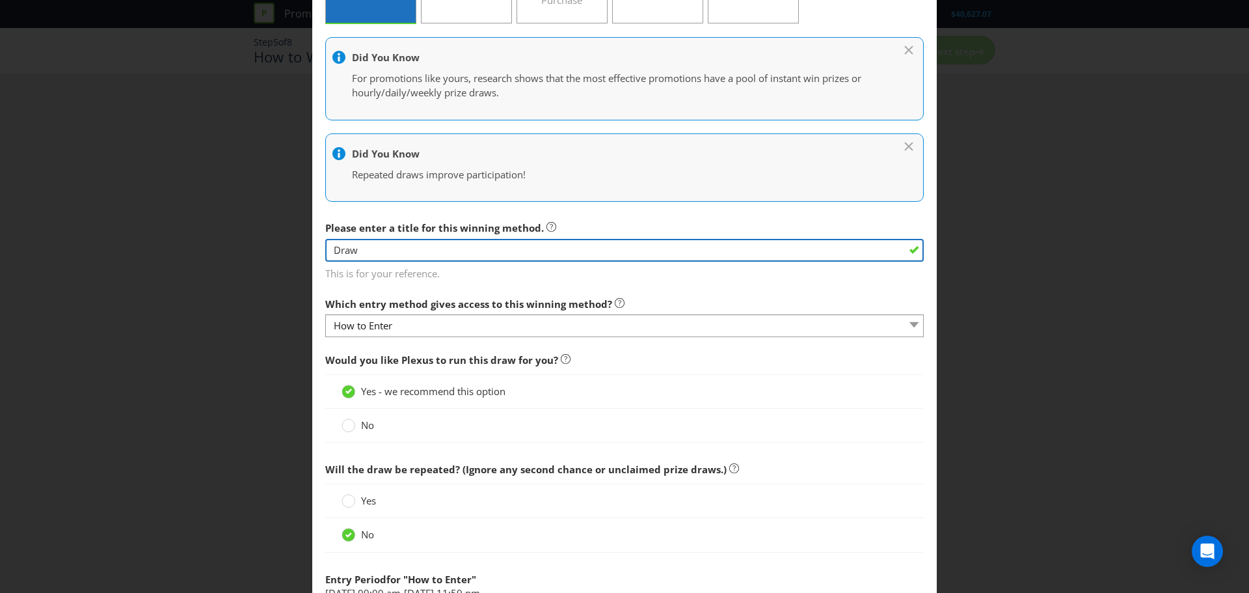
click at [392, 246] on input "Draw" at bounding box center [624, 250] width 598 height 23
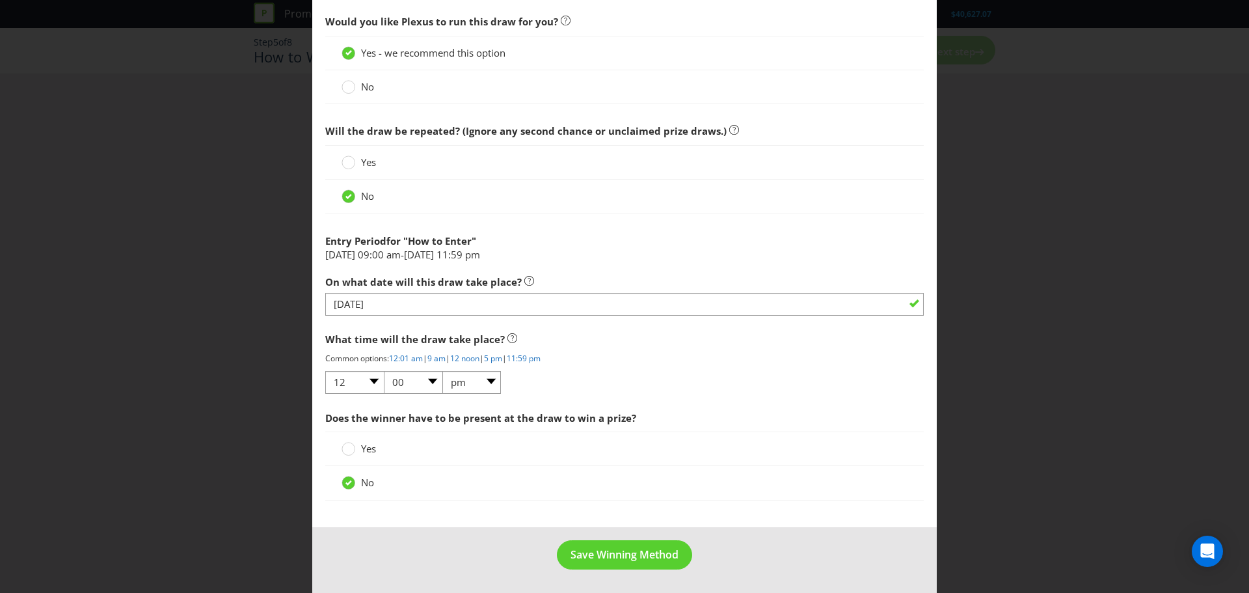
scroll to position [507, 0]
click at [593, 555] on span "Save Winning Method" at bounding box center [624, 554] width 108 height 14
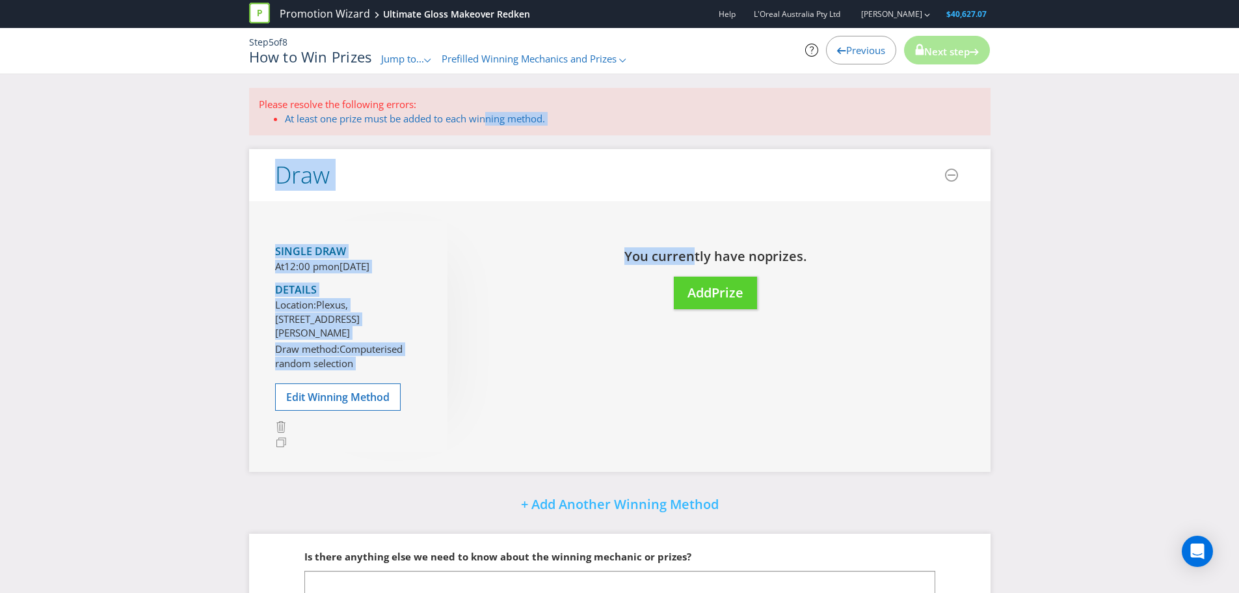
drag, startPoint x: 486, startPoint y: 118, endPoint x: 699, endPoint y: 232, distance: 241.3
click at [699, 232] on div "Please resolve the following errors: At least one prize must be added to each w…" at bounding box center [619, 392] width 761 height 609
click at [703, 302] on button "Add Prize" at bounding box center [715, 292] width 83 height 33
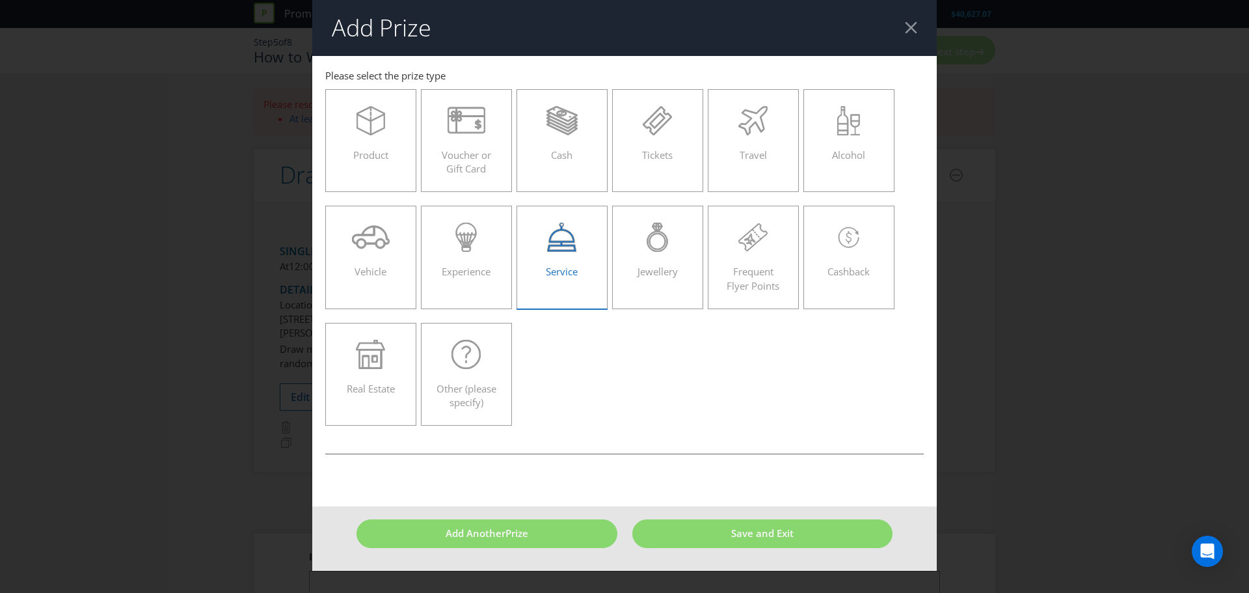
click at [569, 259] on div "Service" at bounding box center [562, 251] width 64 height 59
click at [0, 0] on input "Service" at bounding box center [0, 0] width 0 height 0
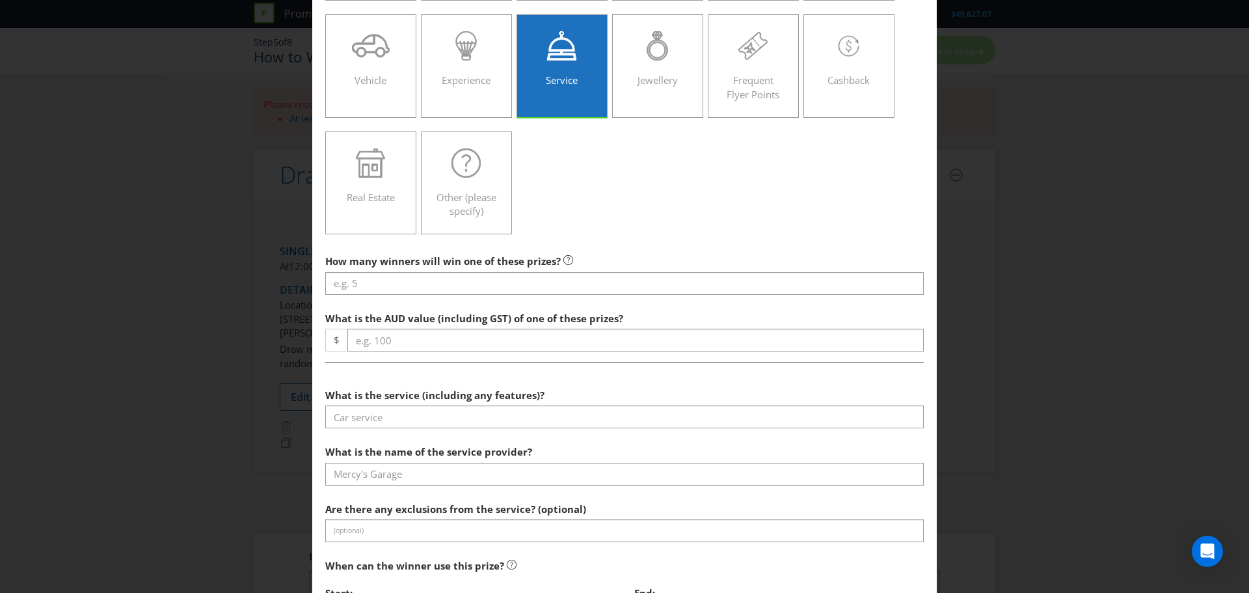
scroll to position [192, 0]
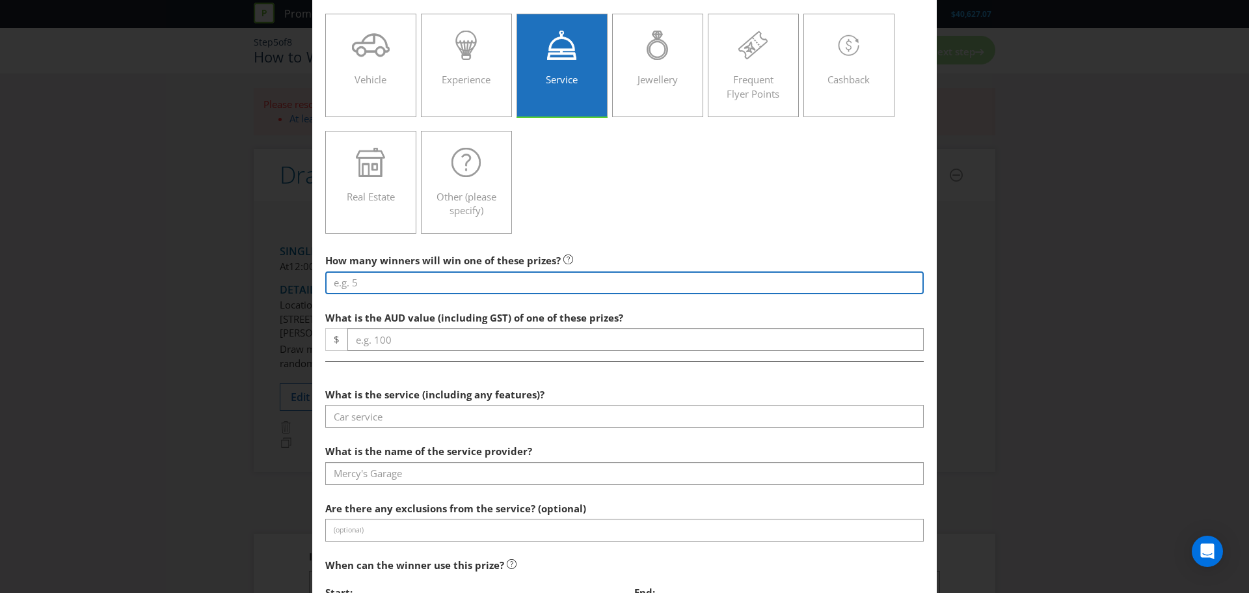
click at [387, 281] on input "number" at bounding box center [624, 282] width 598 height 23
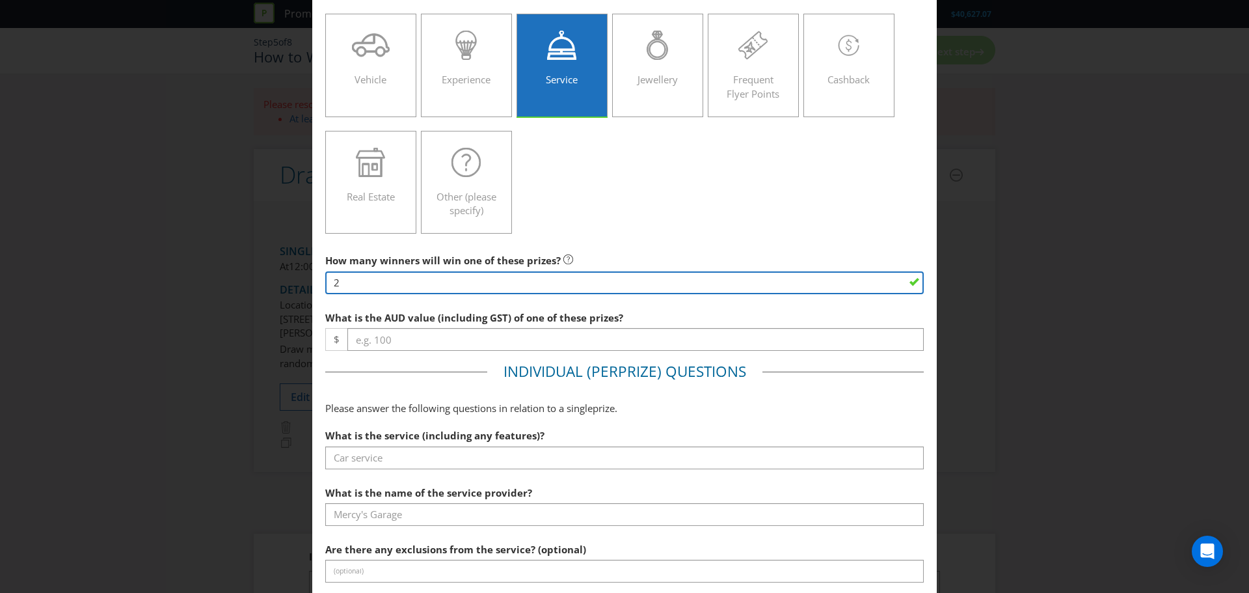
type input "2"
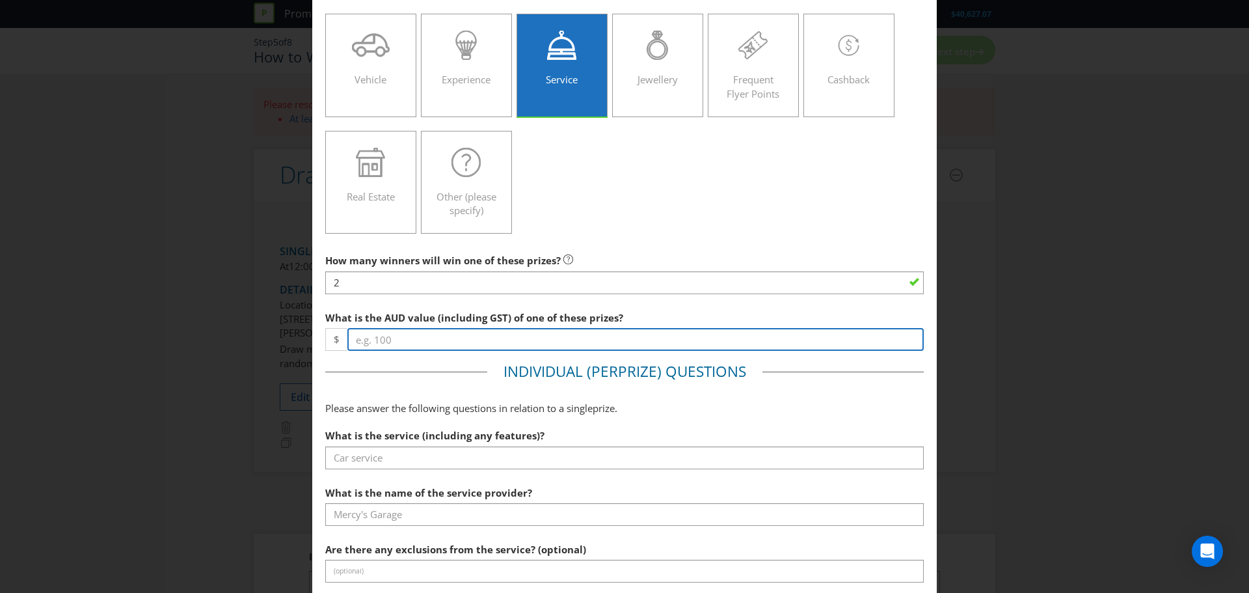
click at [425, 335] on input "number" at bounding box center [635, 339] width 576 height 23
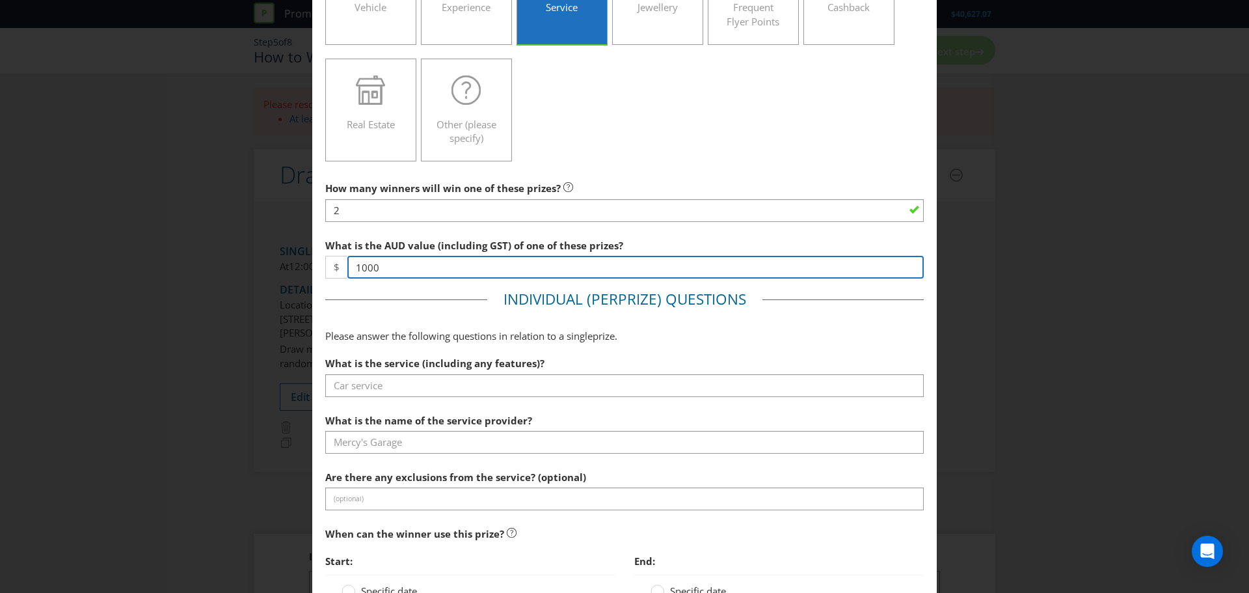
type input "1000"
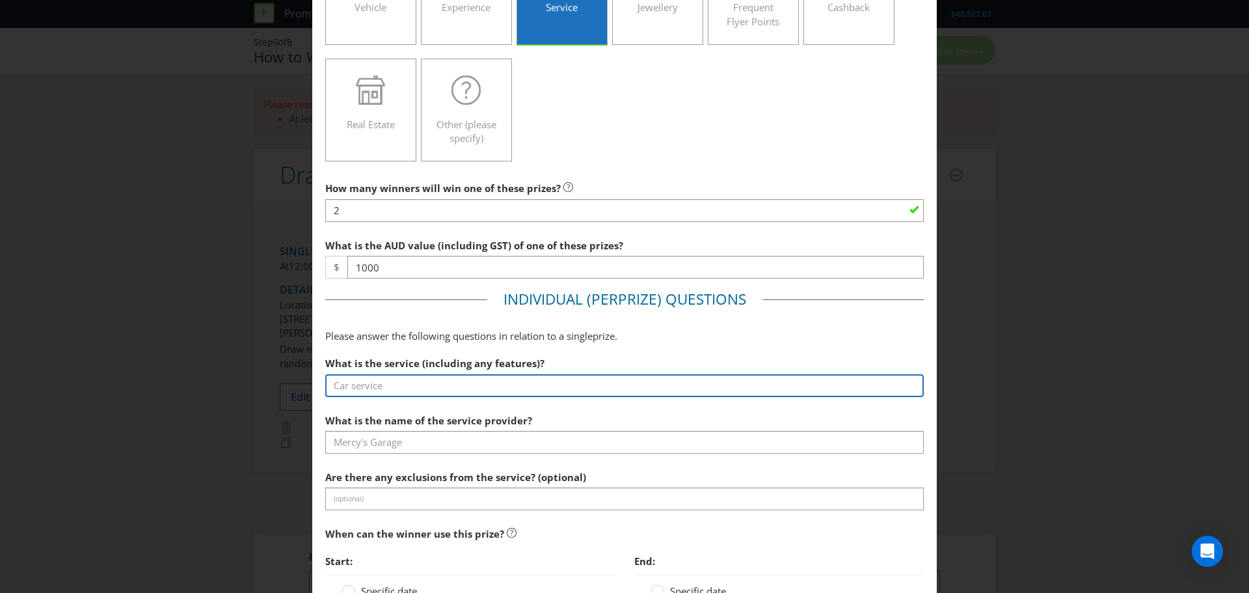
click at [382, 386] on input "text" at bounding box center [624, 385] width 598 height 23
type input "Shades EQ Color Service + ACG Basin + Blow out"
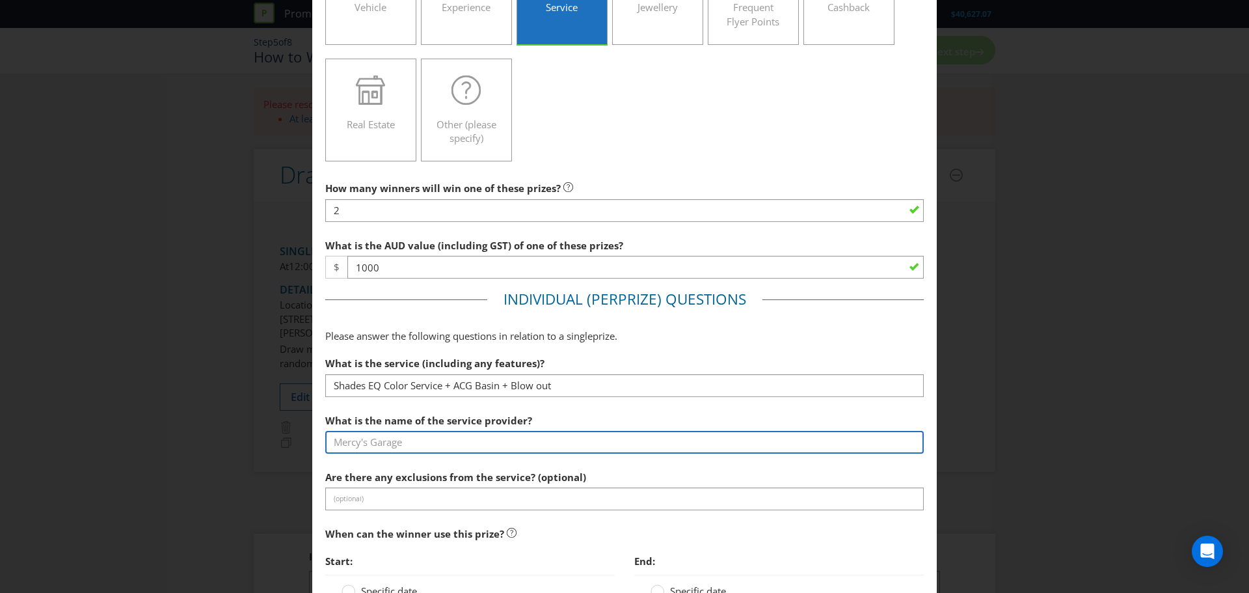
click at [400, 446] on input "text" at bounding box center [624, 442] width 598 height 23
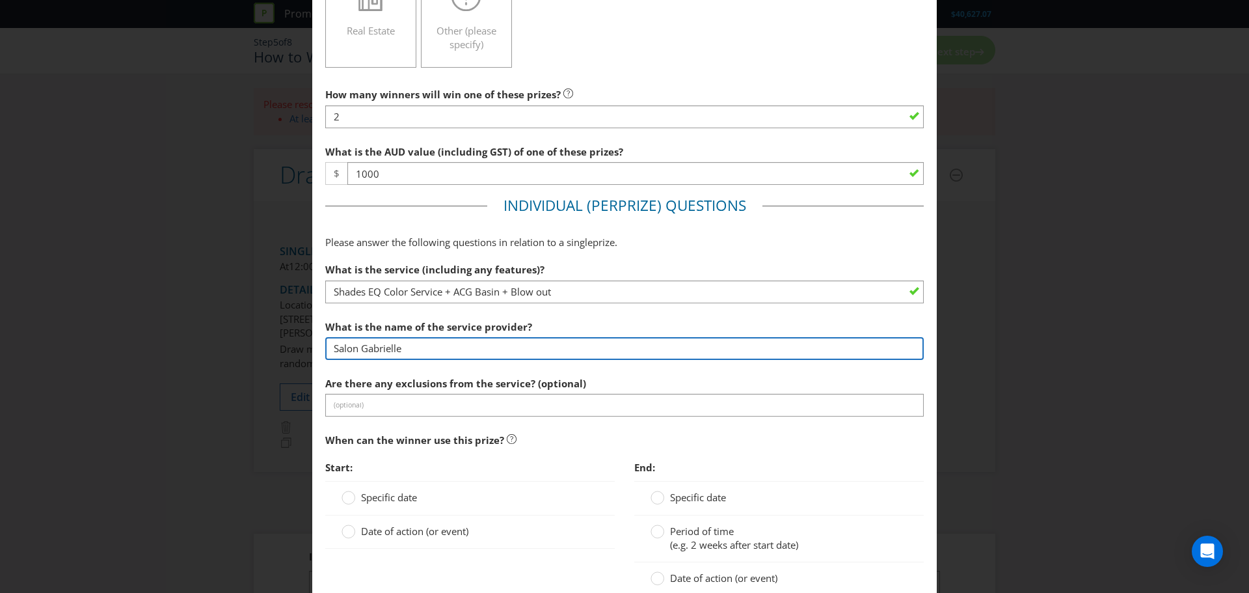
scroll to position [358, 0]
type input "Salon Gabrielle"
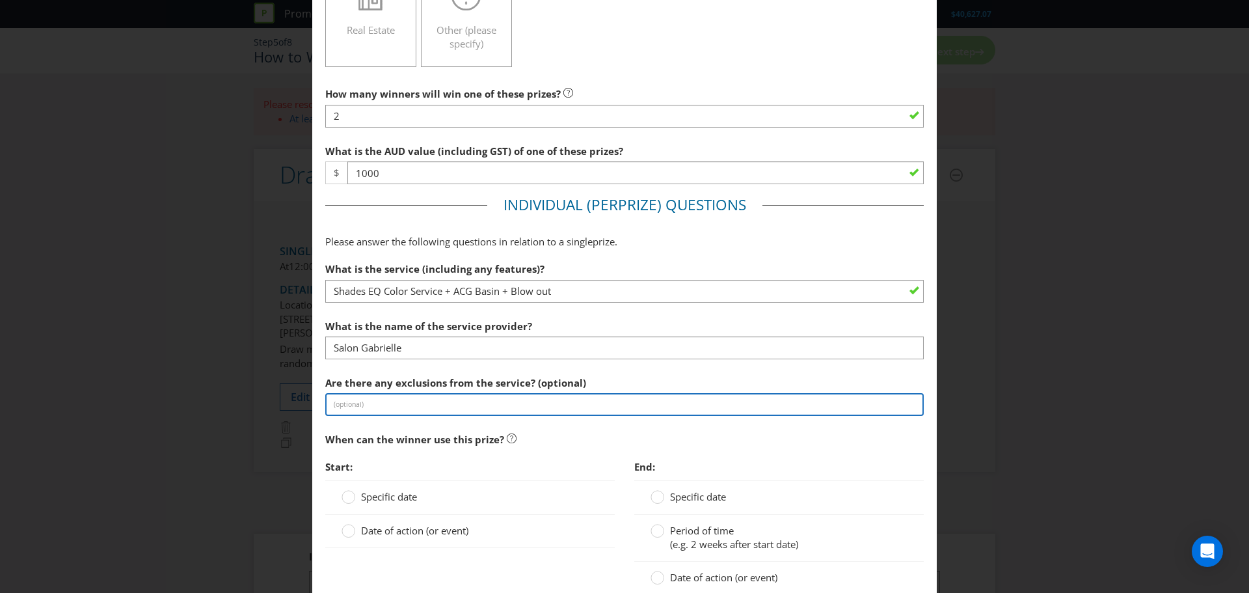
click at [390, 407] on input "text" at bounding box center [624, 404] width 598 height 23
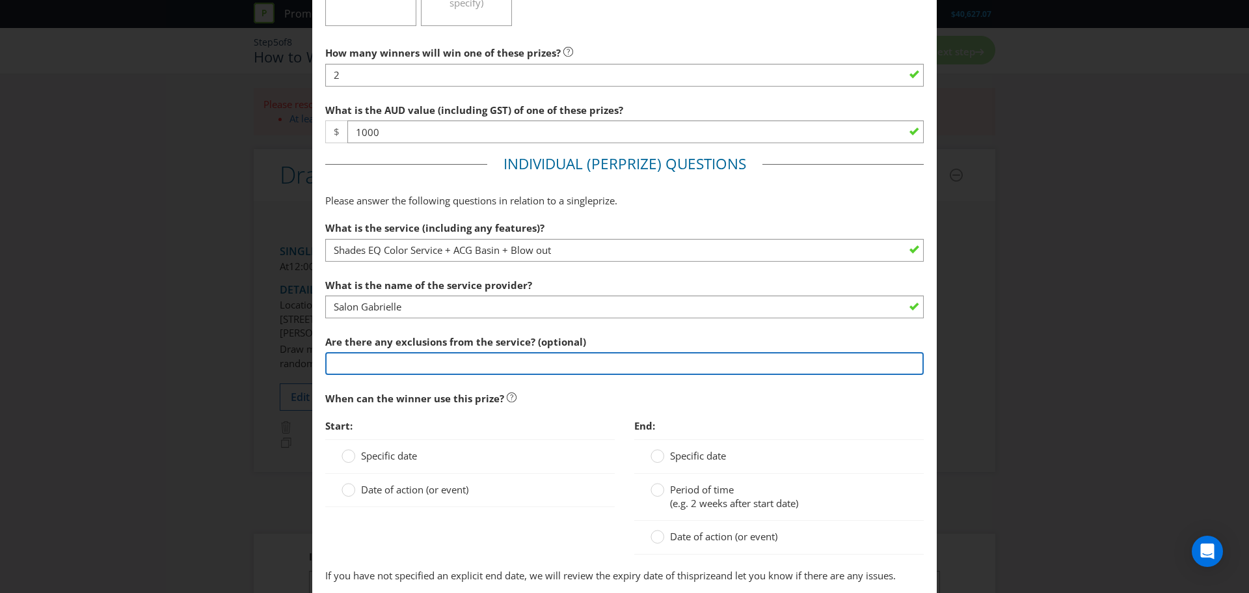
scroll to position [400, 0]
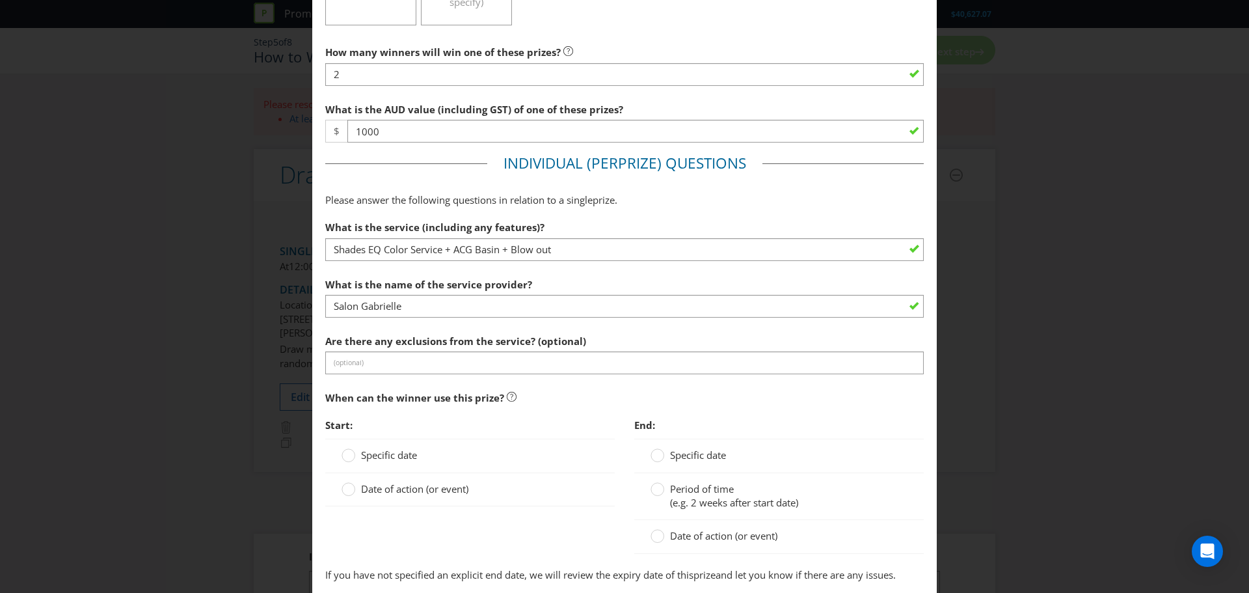
click at [397, 459] on span "Specific date" at bounding box center [389, 454] width 56 height 13
click at [0, 0] on input "Specific date" at bounding box center [0, 0] width 0 height 0
click at [420, 477] on input "text" at bounding box center [483, 483] width 257 height 23
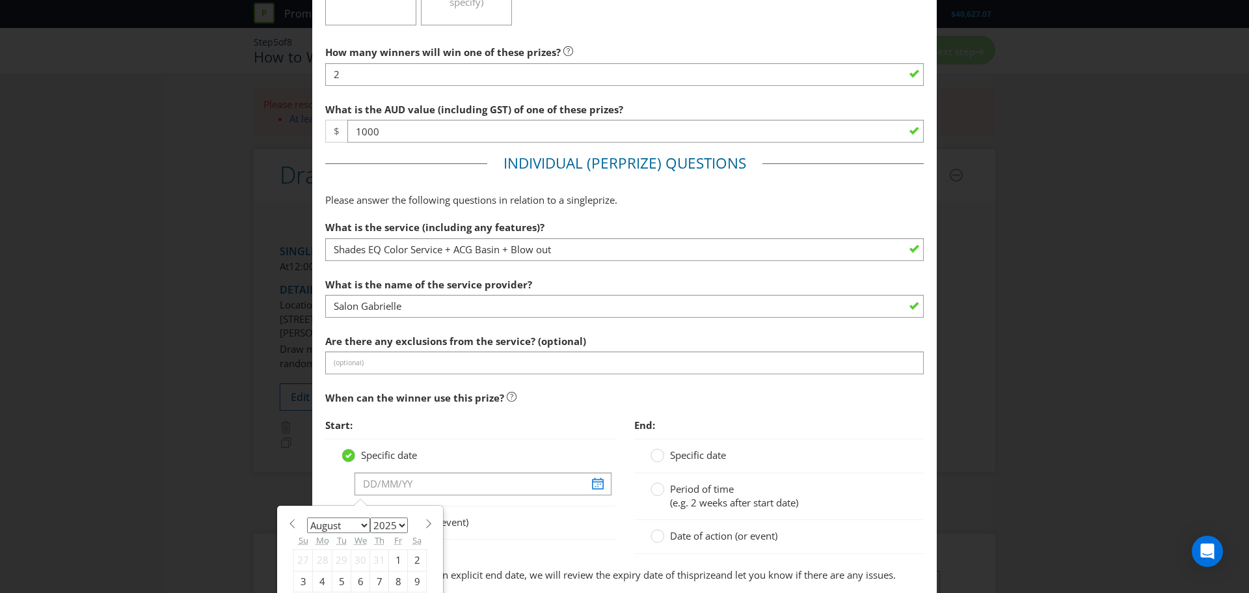
click at [352, 522] on select "January February March April May June July August September October November De…" at bounding box center [338, 525] width 63 height 16
select select "9"
click at [307, 517] on select "January February March April May June July August September October November De…" at bounding box center [338, 525] width 63 height 16
click at [359, 562] on div "1" at bounding box center [360, 560] width 19 height 21
type input "[DATE]"
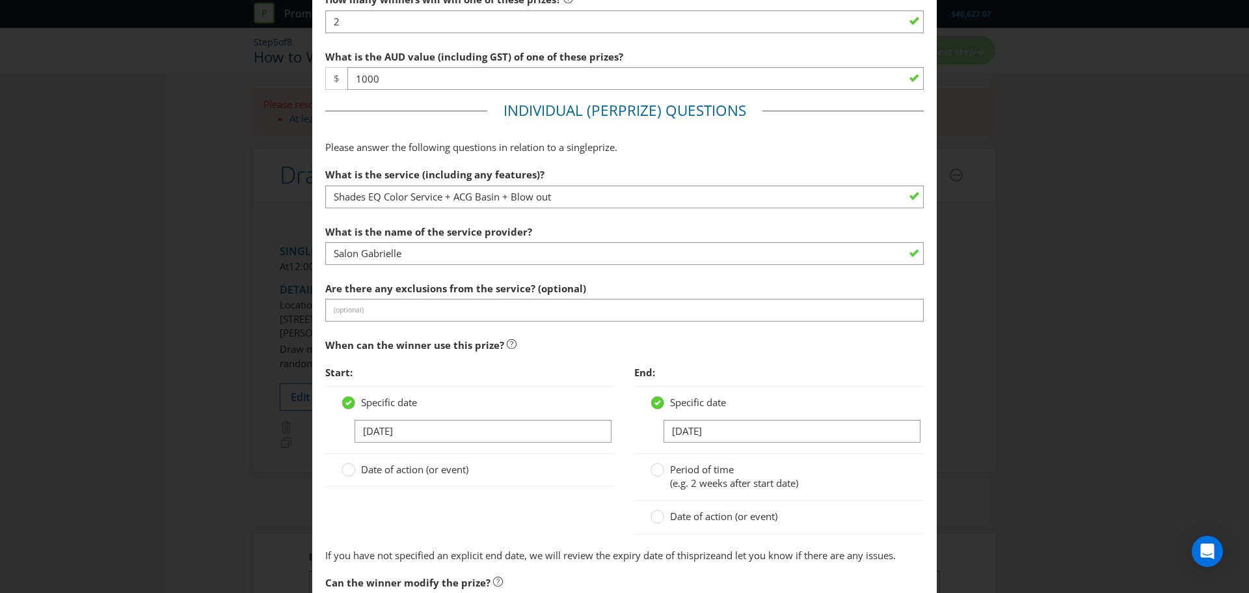
scroll to position [453, 0]
click at [700, 441] on div at bounding box center [778, 441] width 257 height 1
click at [695, 433] on input "[DATE]" at bounding box center [792, 430] width 257 height 23
click at [703, 588] on div "31" at bounding box center [707, 591] width 19 height 21
type input "[DATE]"
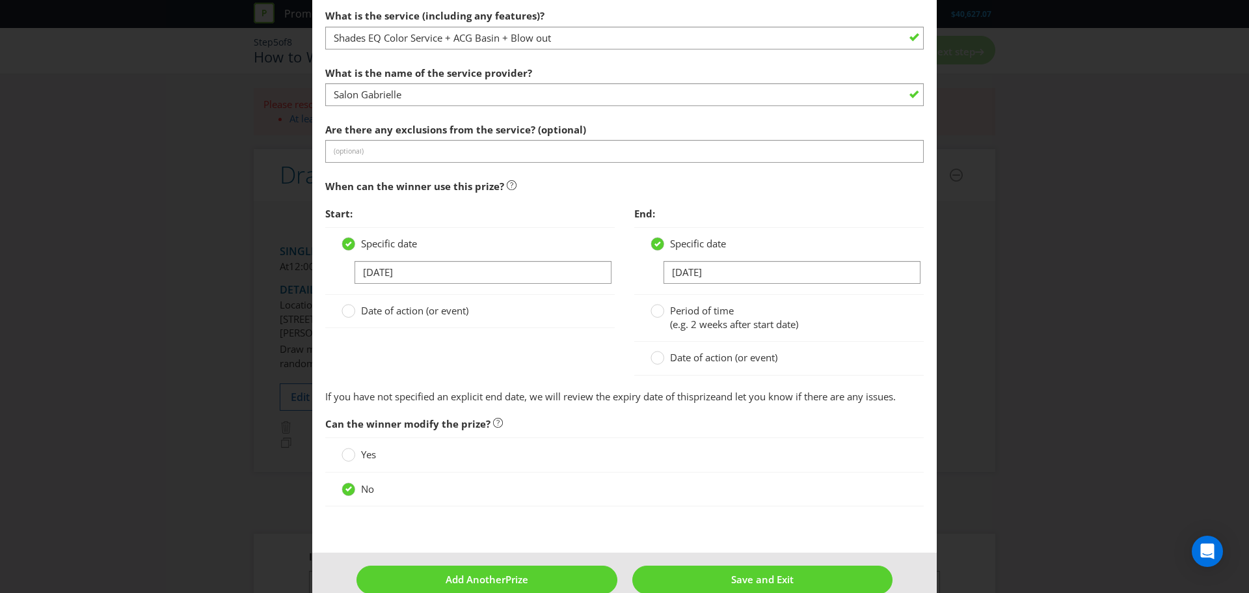
scroll to position [612, 0]
click at [682, 571] on button "Save and Exit" at bounding box center [762, 579] width 261 height 28
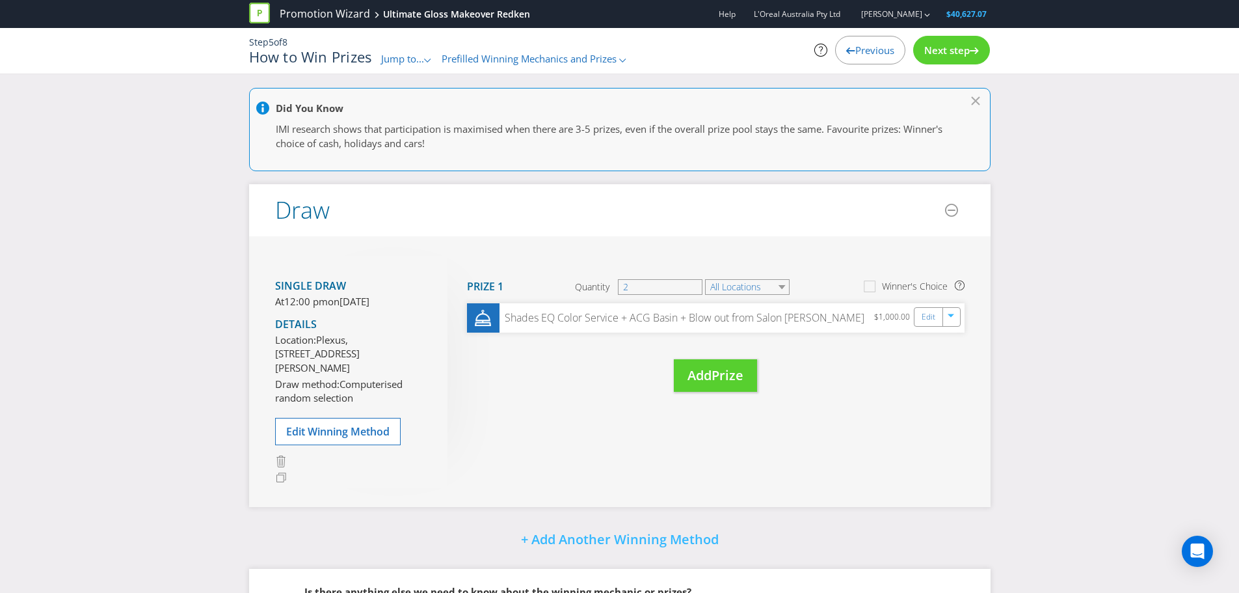
click at [969, 44] on span "Next step" at bounding box center [947, 50] width 46 height 13
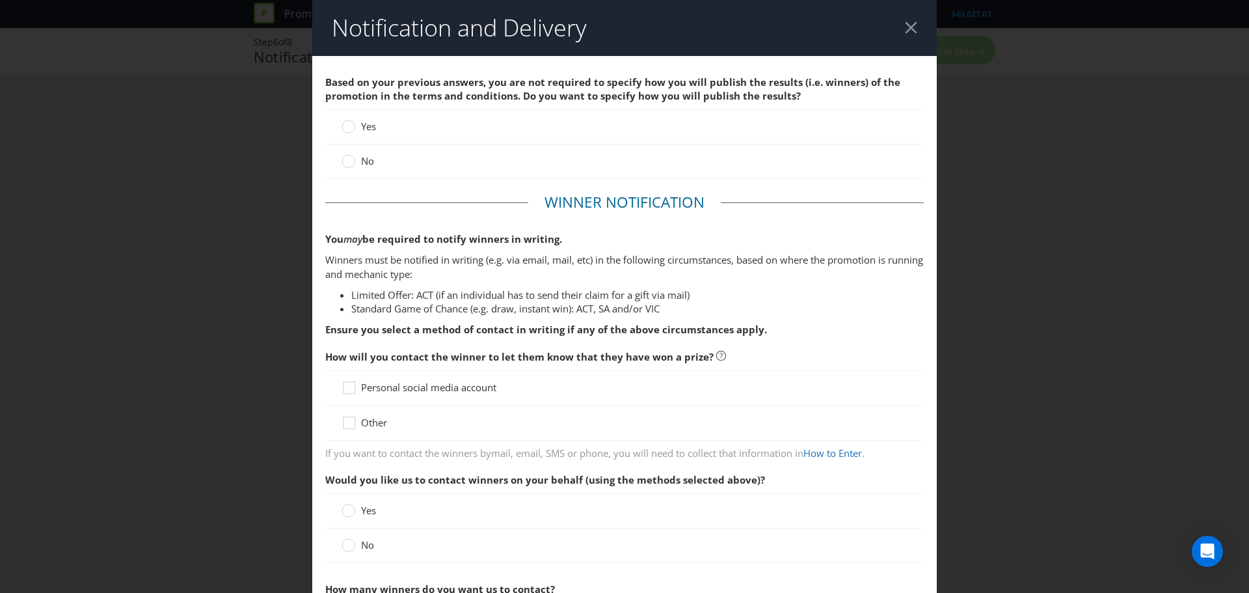
click at [357, 155] on label "No" at bounding box center [359, 161] width 35 height 14
click at [0, 0] on input "No" at bounding box center [0, 0] width 0 height 0
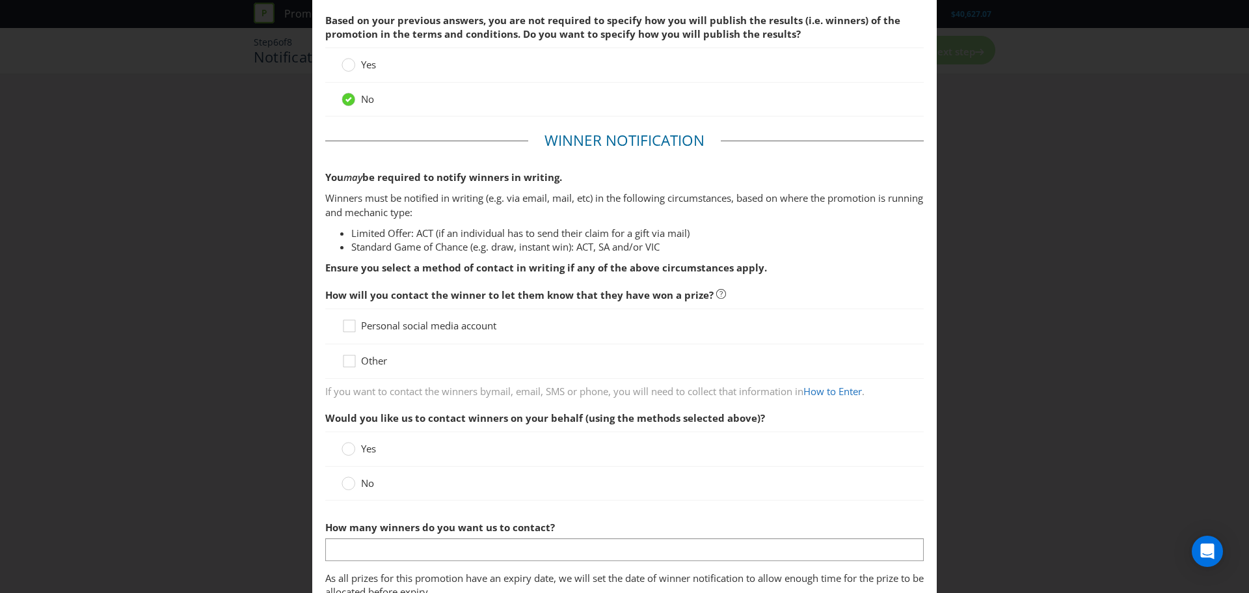
scroll to position [62, 0]
click at [347, 324] on div at bounding box center [349, 320] width 7 height 7
click at [0, 0] on input "Personal social media account" at bounding box center [0, 0] width 0 height 0
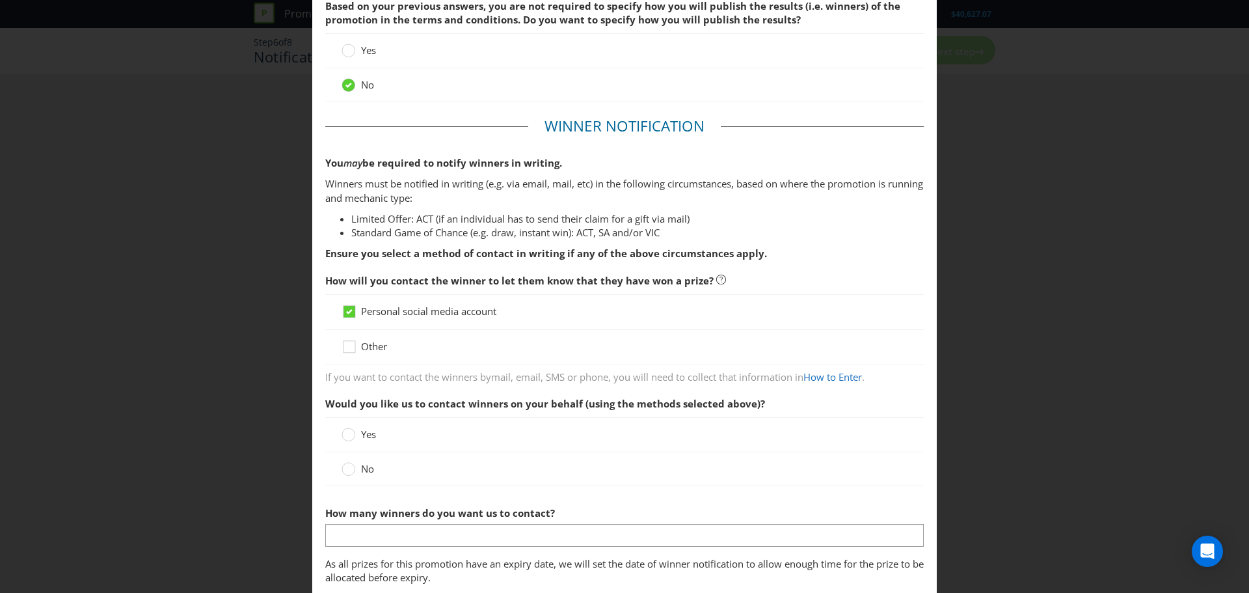
scroll to position [77, 0]
click at [346, 435] on circle at bounding box center [348, 433] width 13 height 13
click at [0, 0] on input "Yes" at bounding box center [0, 0] width 0 height 0
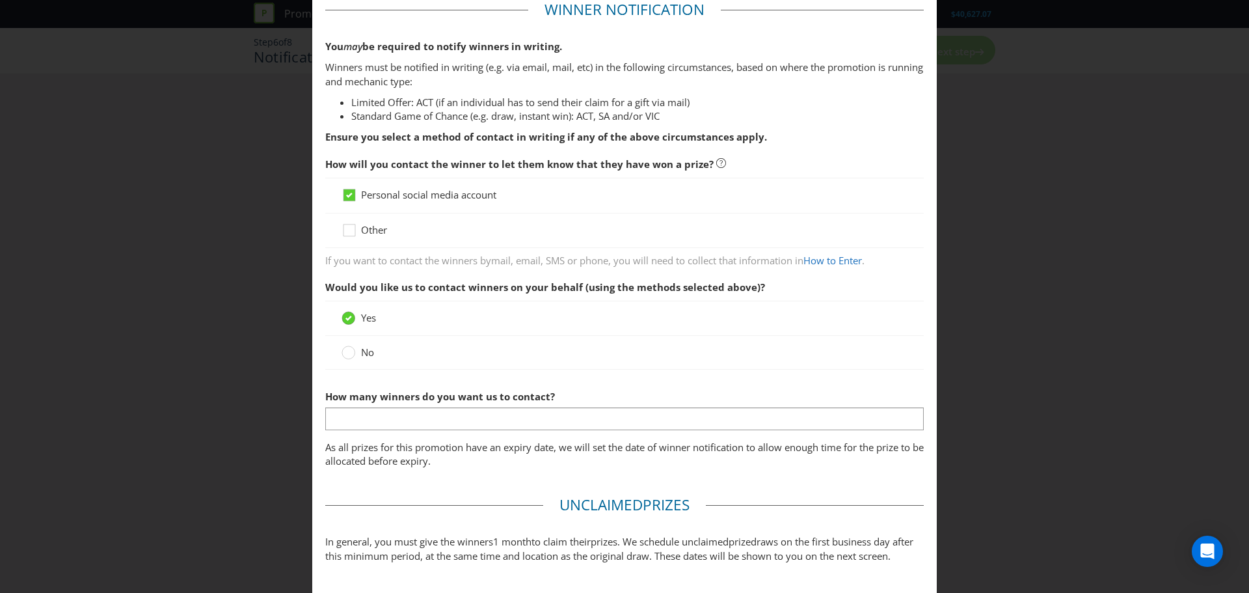
scroll to position [193, 0]
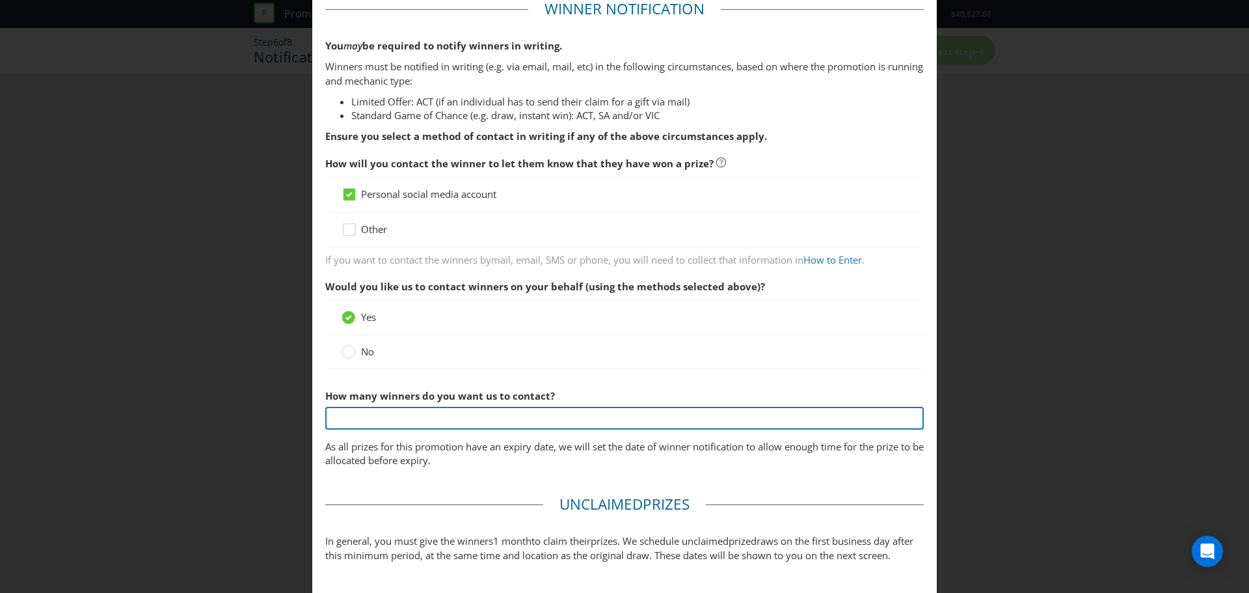
click at [347, 422] on input "text" at bounding box center [624, 418] width 598 height 23
type input "2"
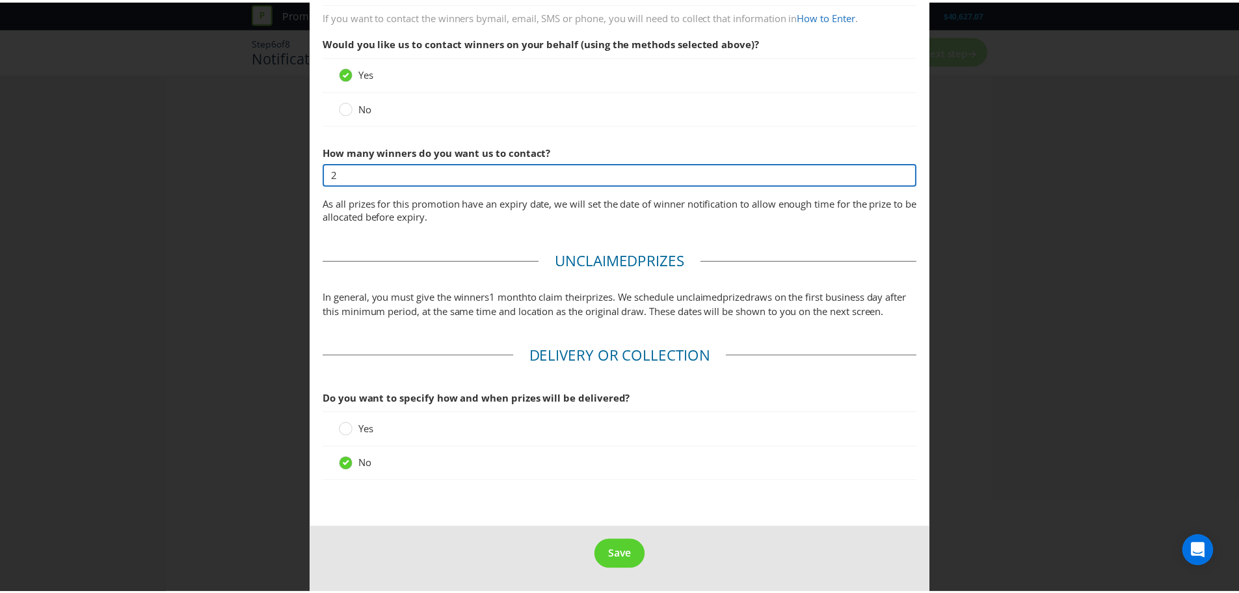
scroll to position [443, 0]
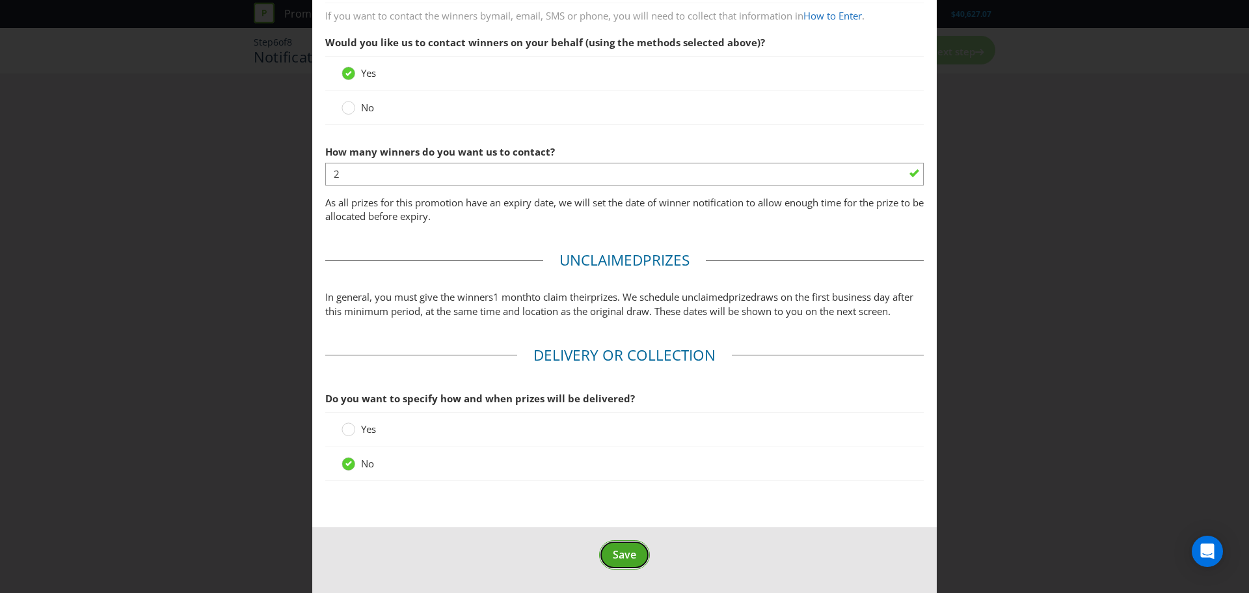
click at [617, 561] on span "Save" at bounding box center [624, 554] width 23 height 14
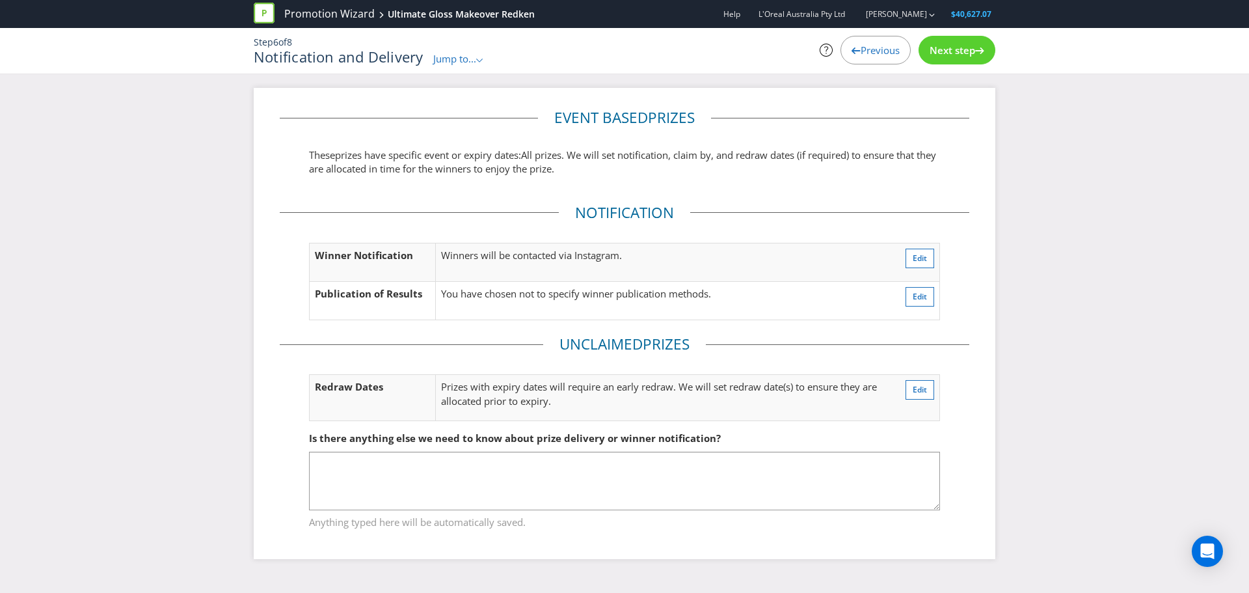
click at [945, 51] on span "Next step" at bounding box center [953, 50] width 46 height 13
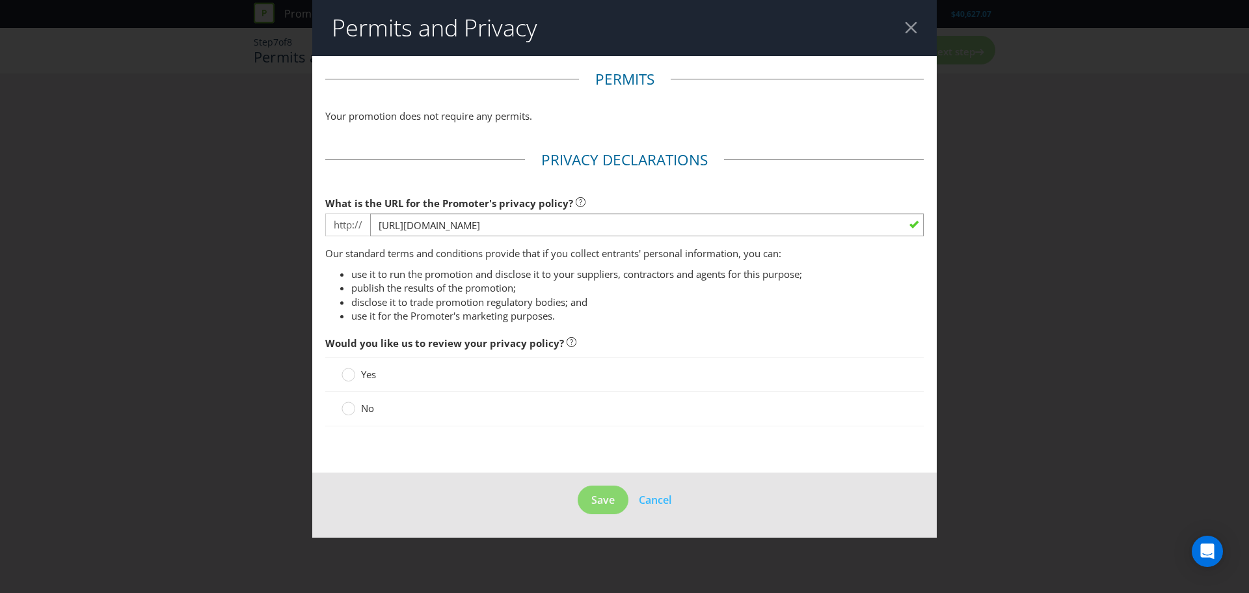
click at [355, 409] on label "No" at bounding box center [359, 408] width 35 height 14
click at [0, 0] on input "No" at bounding box center [0, 0] width 0 height 0
click at [591, 500] on span "Save" at bounding box center [602, 499] width 23 height 14
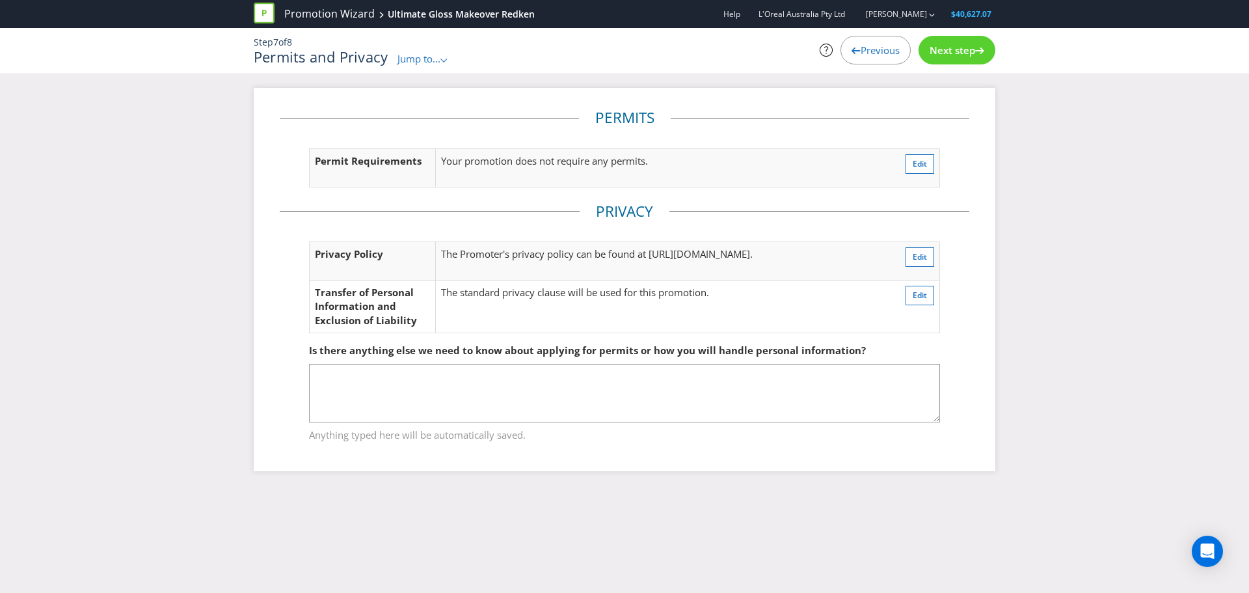
click at [959, 51] on span "Next step" at bounding box center [953, 50] width 46 height 13
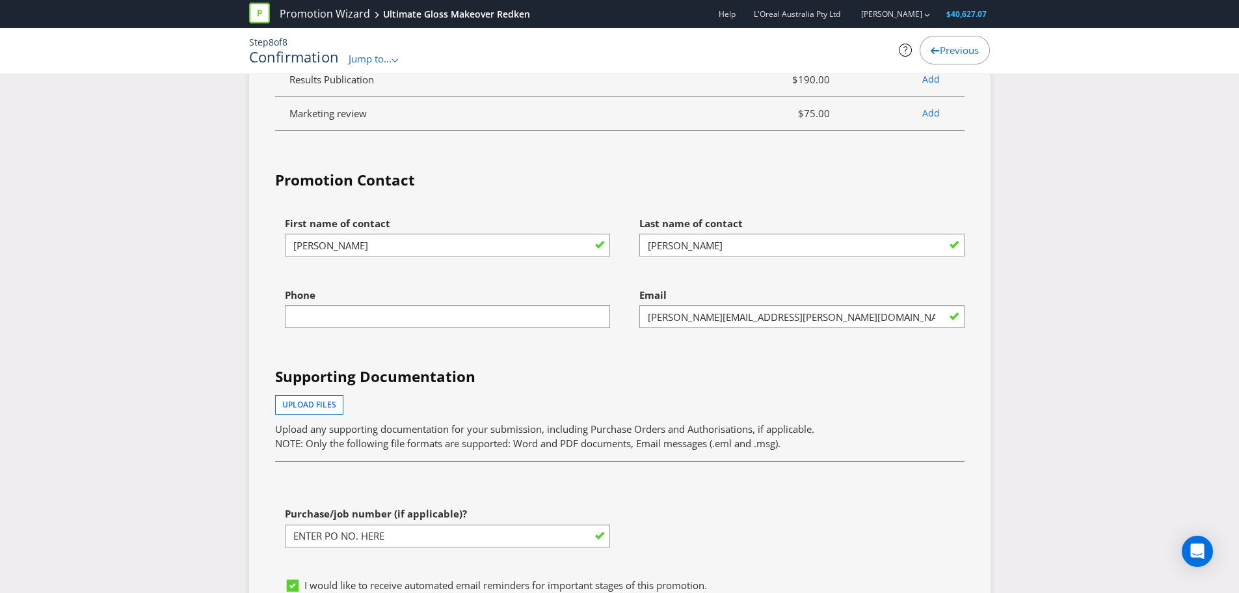
scroll to position [3204, 0]
click at [466, 337] on div "Phone" at bounding box center [442, 318] width 355 height 72
click at [449, 314] on input "text" at bounding box center [447, 317] width 325 height 23
type input "0"
type input "8"
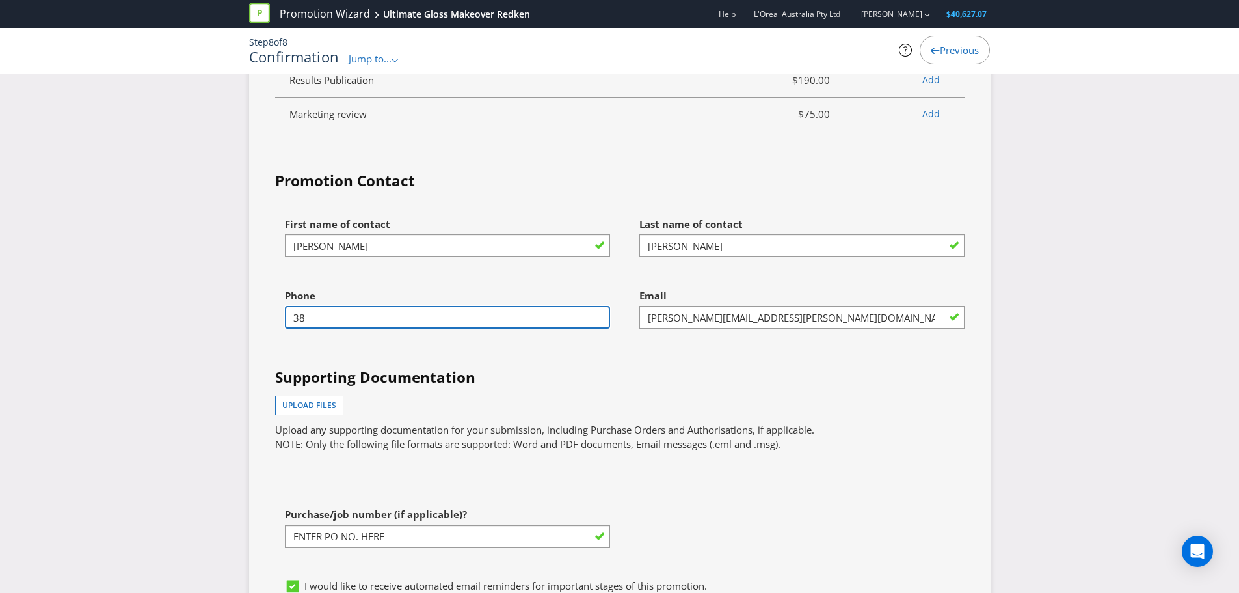
type input "3"
paste input "8680 0000"
type input "8680 0000"
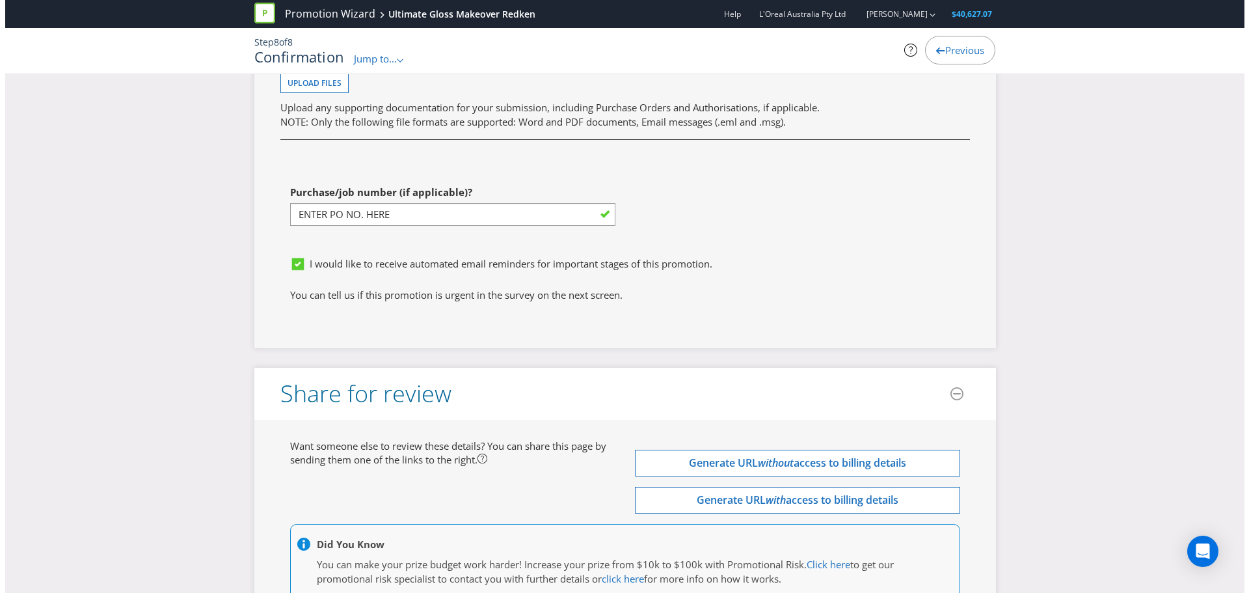
scroll to position [3640, 0]
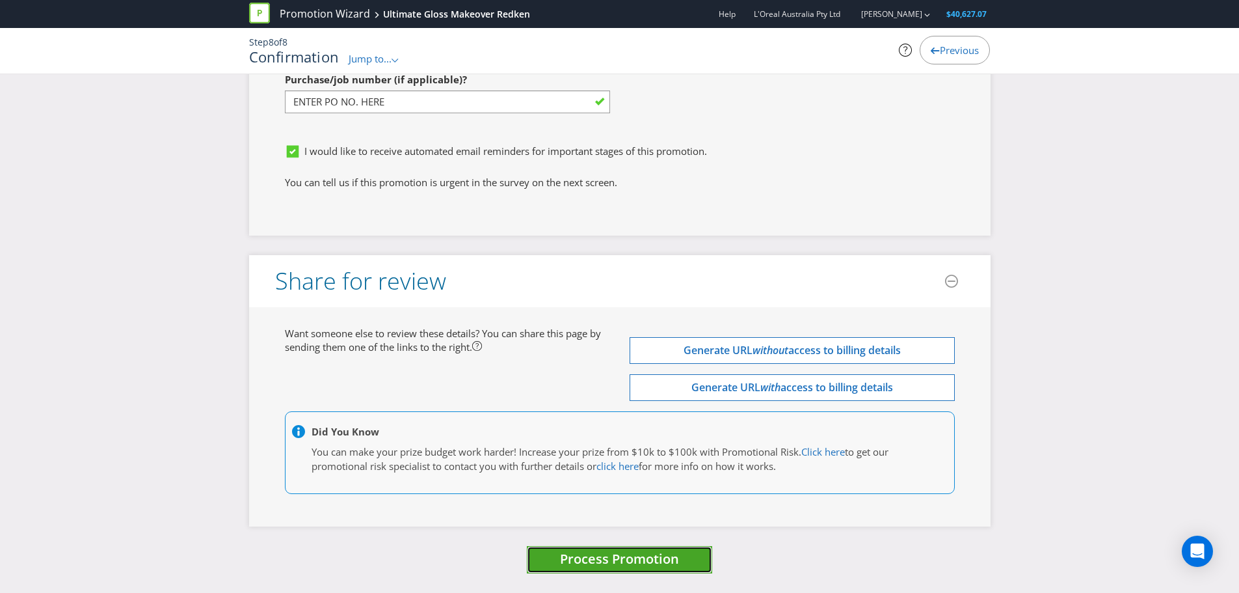
click at [579, 557] on span "Process Promotion" at bounding box center [619, 559] width 119 height 18
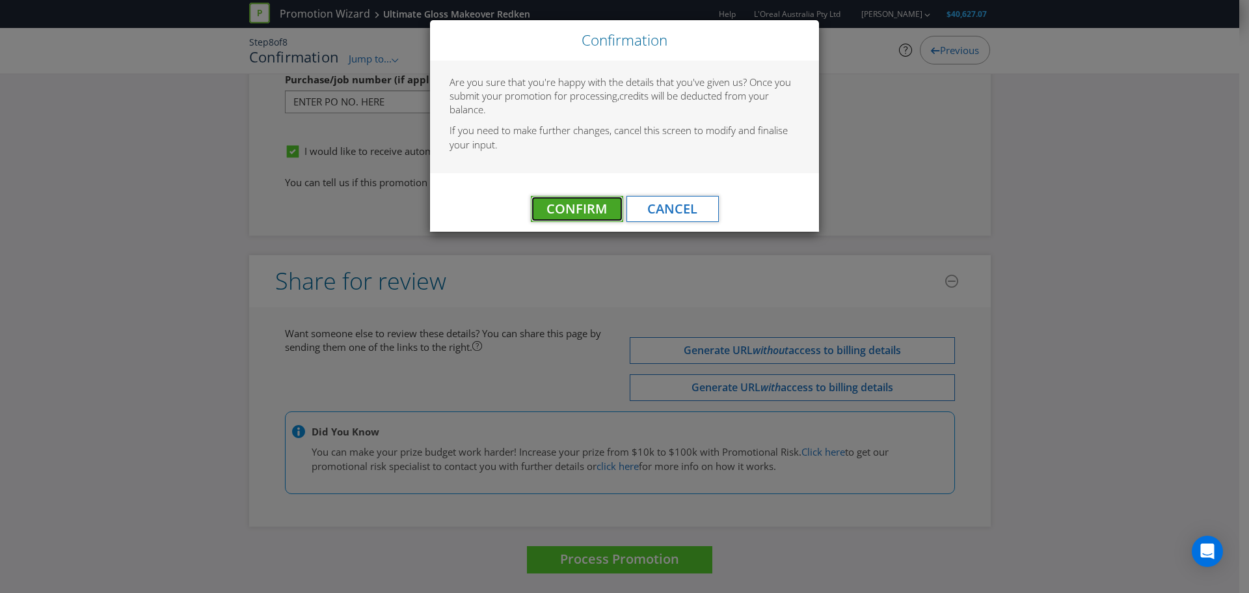
click at [588, 215] on span "Confirm" at bounding box center [576, 209] width 60 height 18
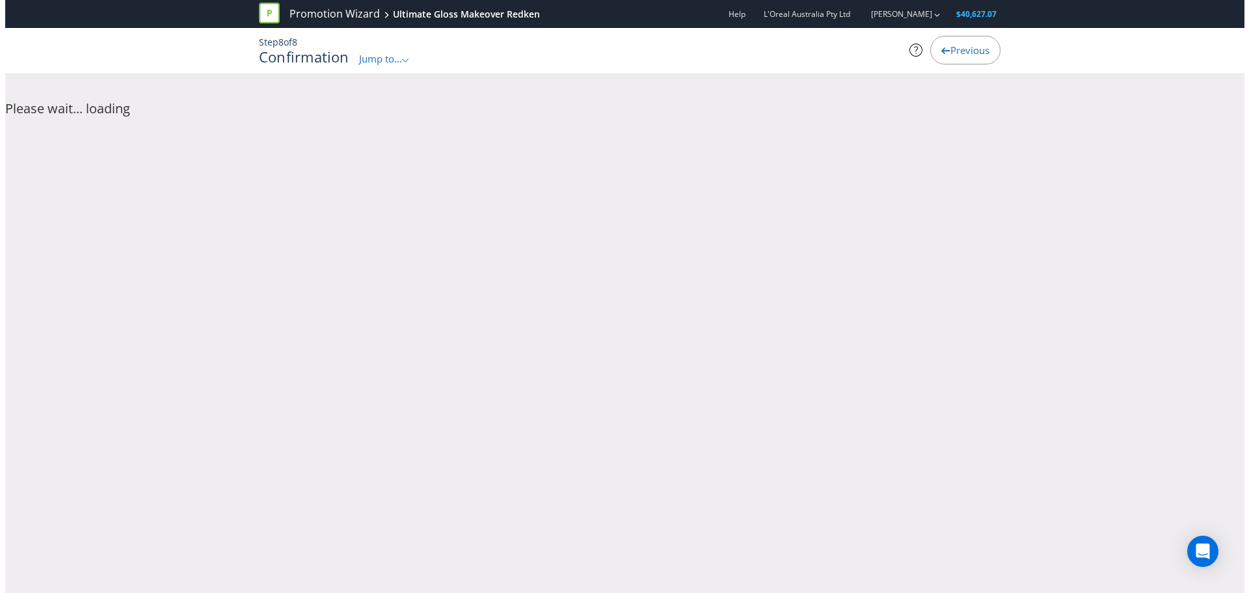
scroll to position [0, 0]
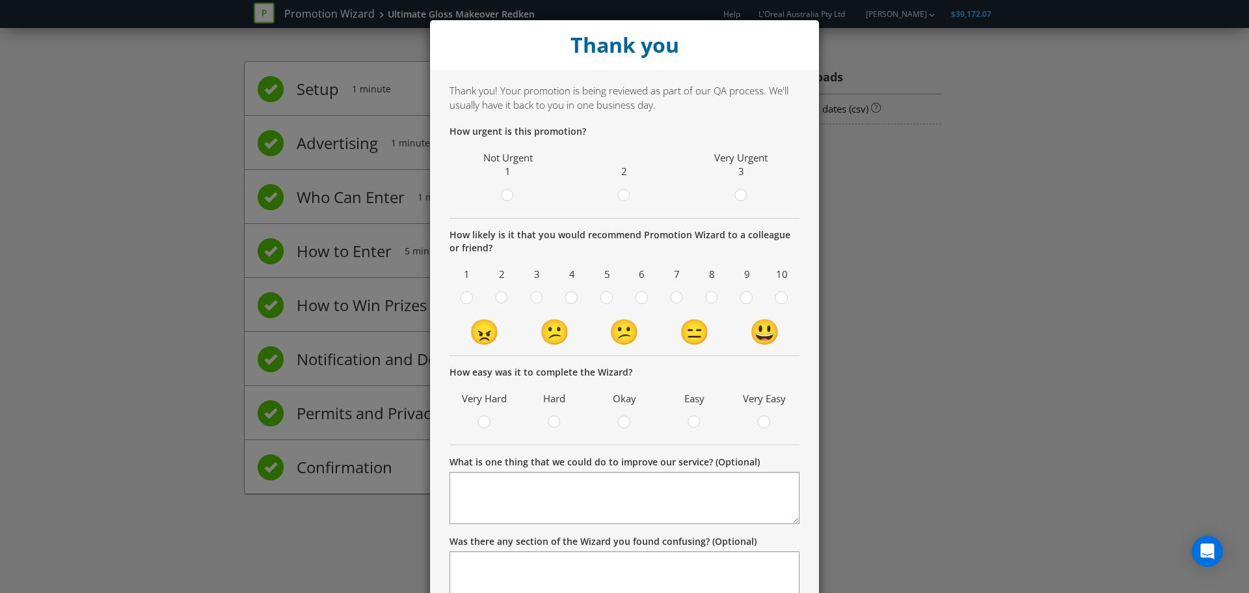
click at [608, 194] on div at bounding box center [624, 197] width 110 height 16
click at [618, 194] on circle at bounding box center [624, 195] width 12 height 12
click at [0, 0] on input "radio" at bounding box center [0, 0] width 0 height 0
click at [678, 299] on icon at bounding box center [676, 297] width 13 height 13
click at [0, 0] on input "radio" at bounding box center [0, 0] width 0 height 0
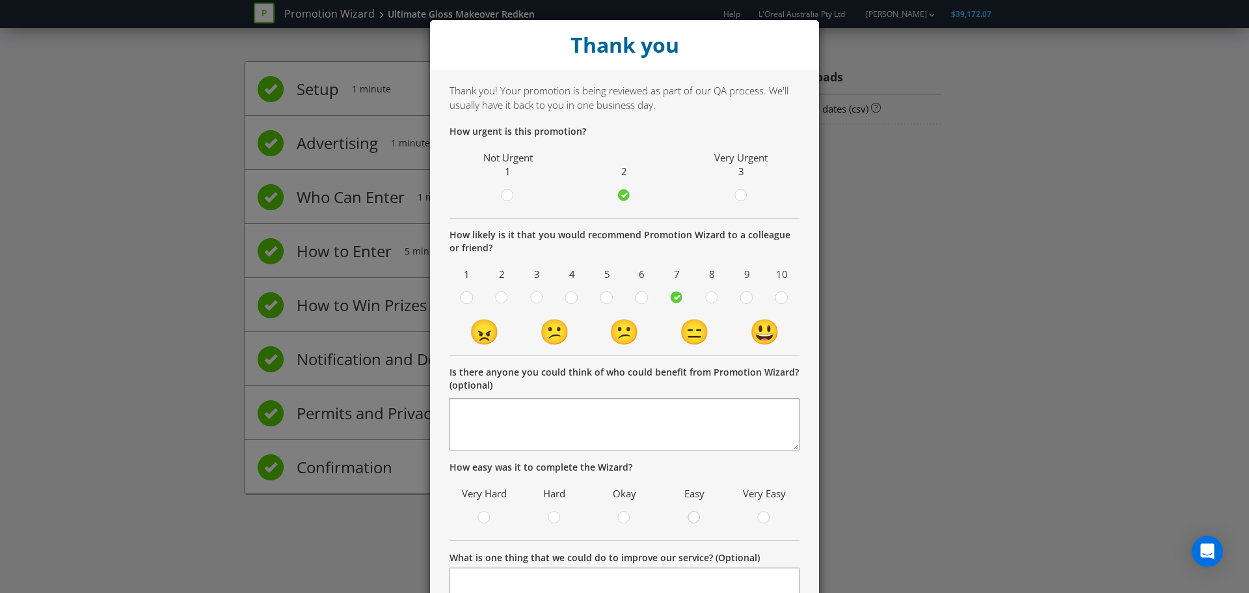
click at [690, 524] on div at bounding box center [694, 519] width 13 height 16
click at [0, 0] on input "radio" at bounding box center [0, 0] width 0 height 0
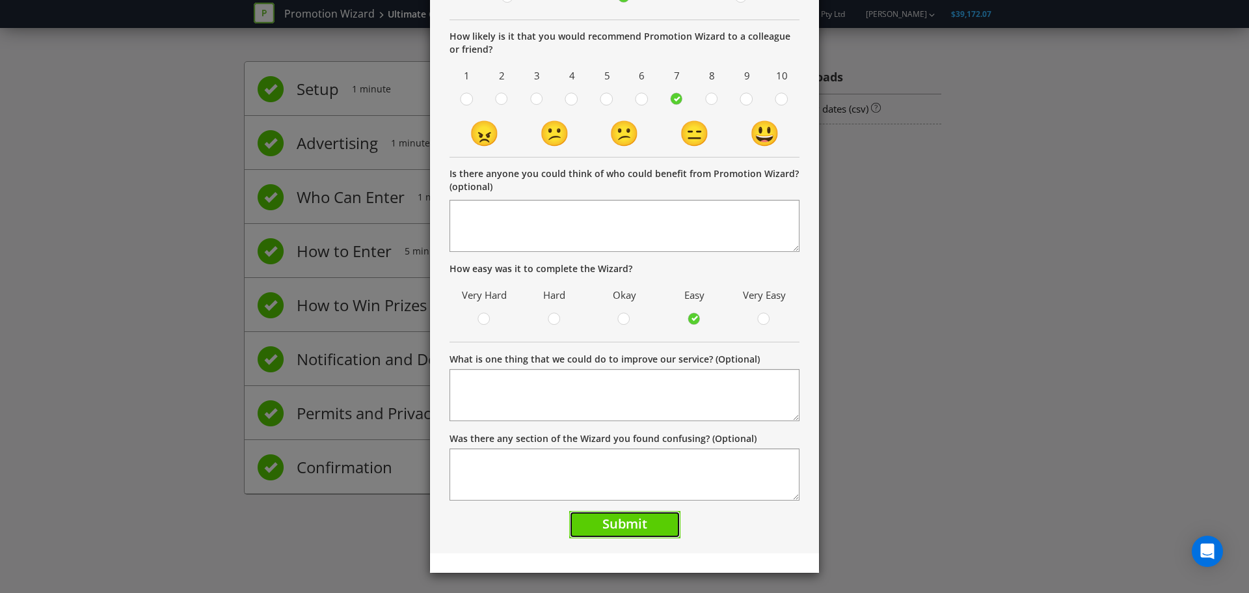
click at [639, 522] on span "Submit" at bounding box center [624, 524] width 45 height 18
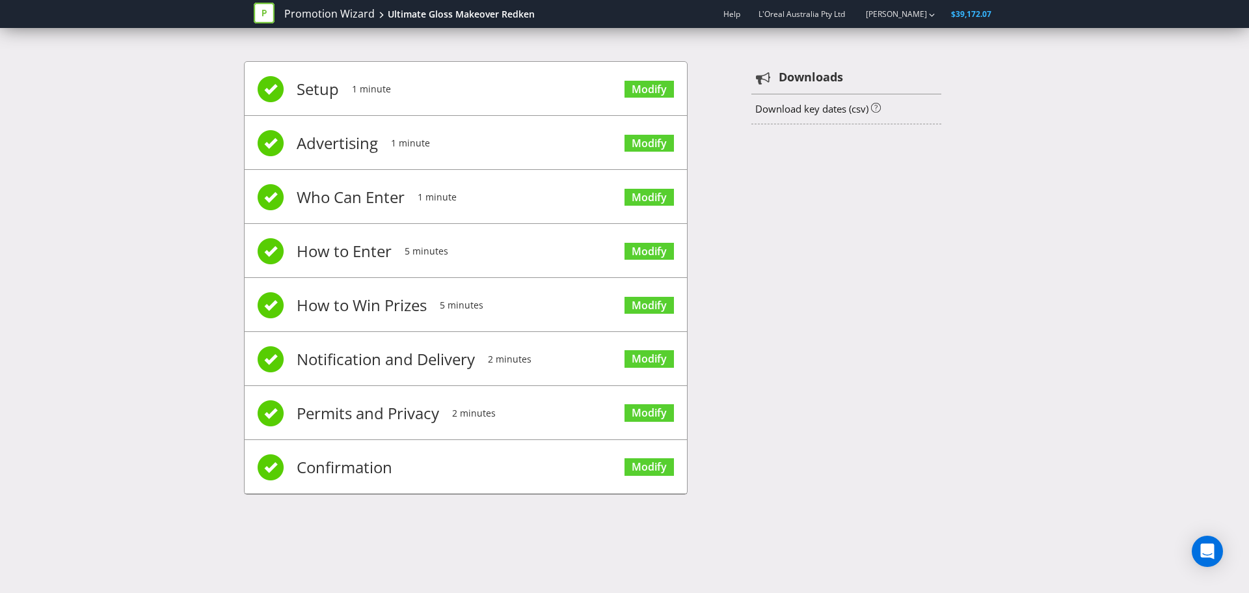
click at [310, 6] on div "Promotion Wizard Ultimate Gloss Makeover Redken" at bounding box center [399, 14] width 291 height 28
click at [312, 13] on link "Promotion Wizard" at bounding box center [329, 14] width 90 height 15
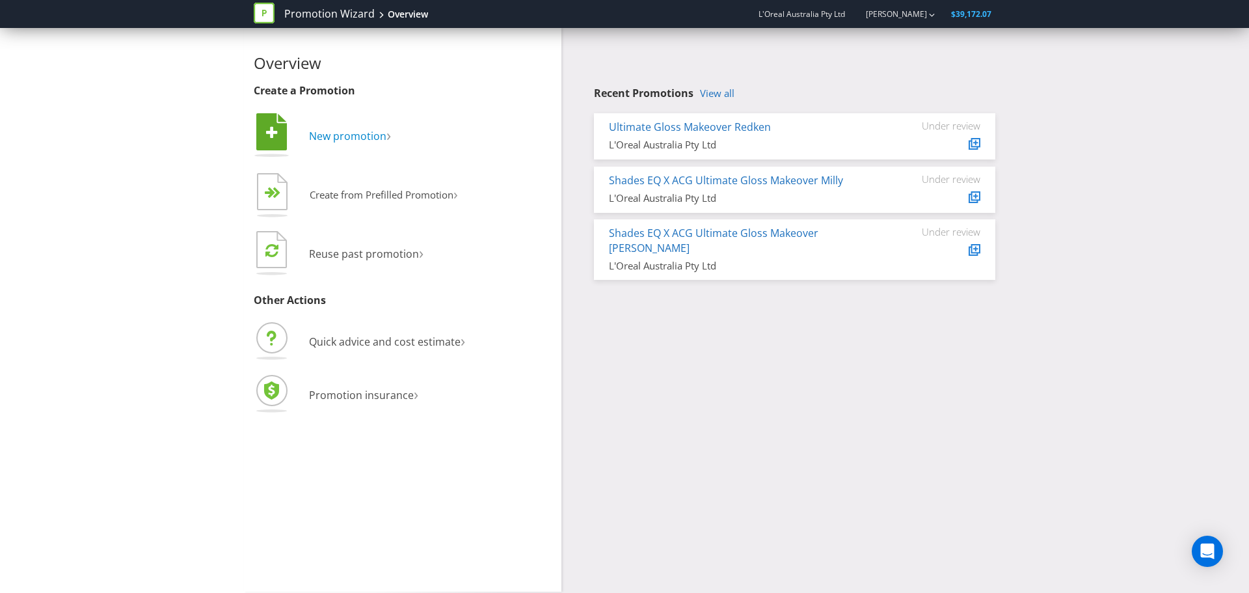
click at [310, 133] on span "New promotion" at bounding box center [347, 136] width 77 height 14
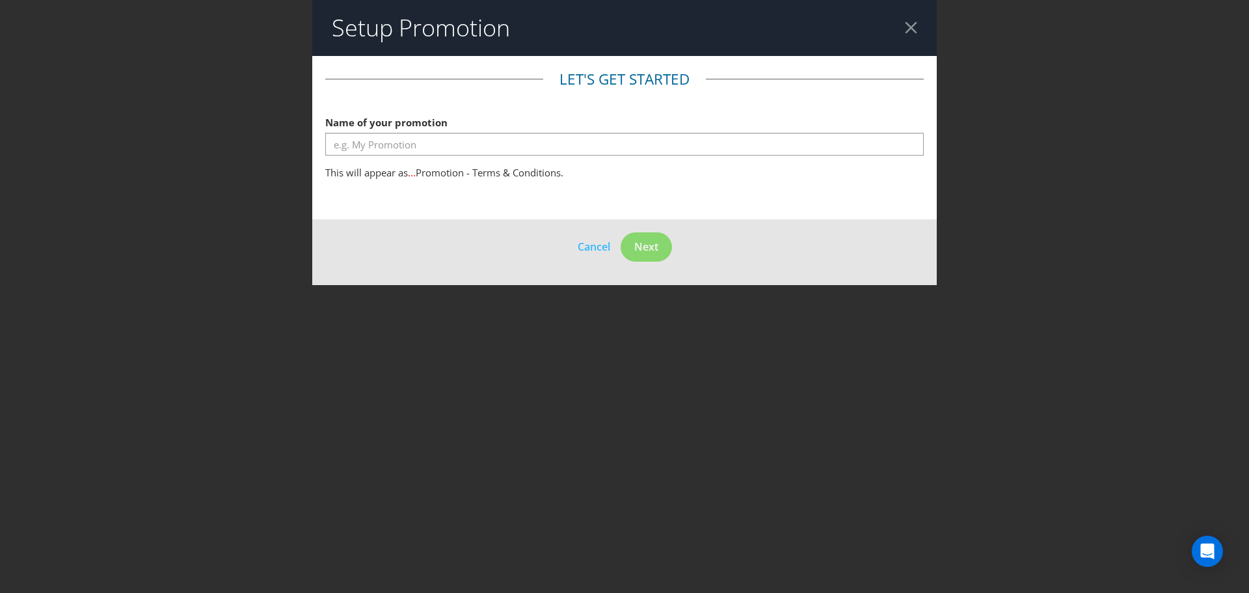
click at [394, 122] on span "Name of your promotion" at bounding box center [386, 122] width 122 height 13
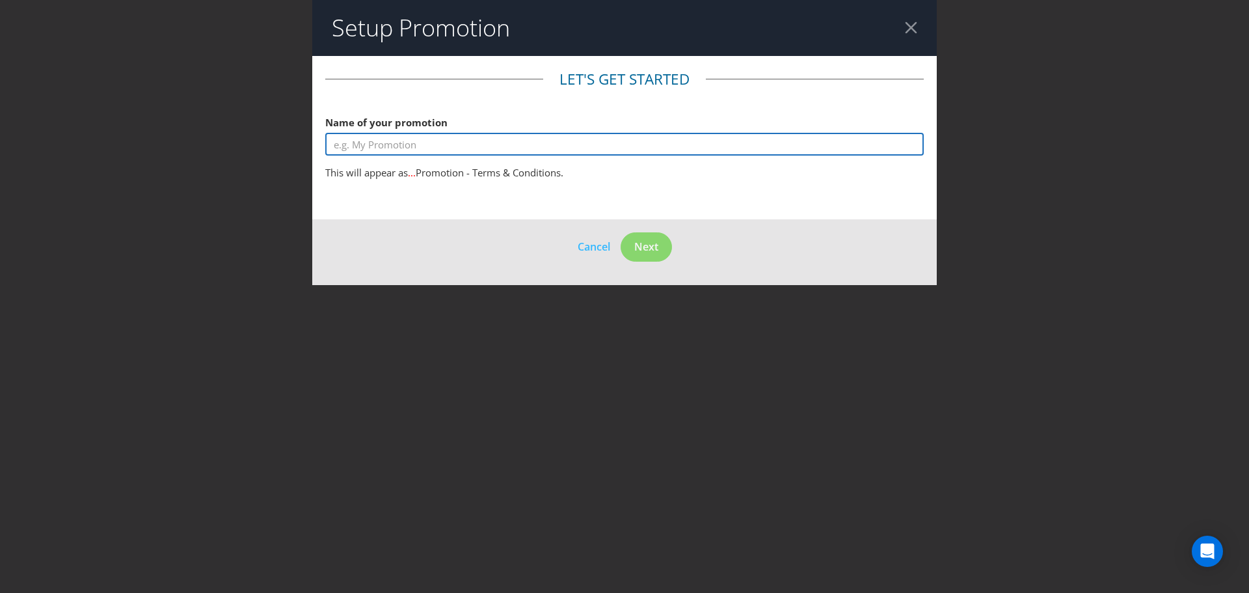
click at [401, 149] on input "text" at bounding box center [624, 144] width 598 height 23
type input "R"
type input "Ultimate Redken Gloss Make over [PERSON_NAME]"
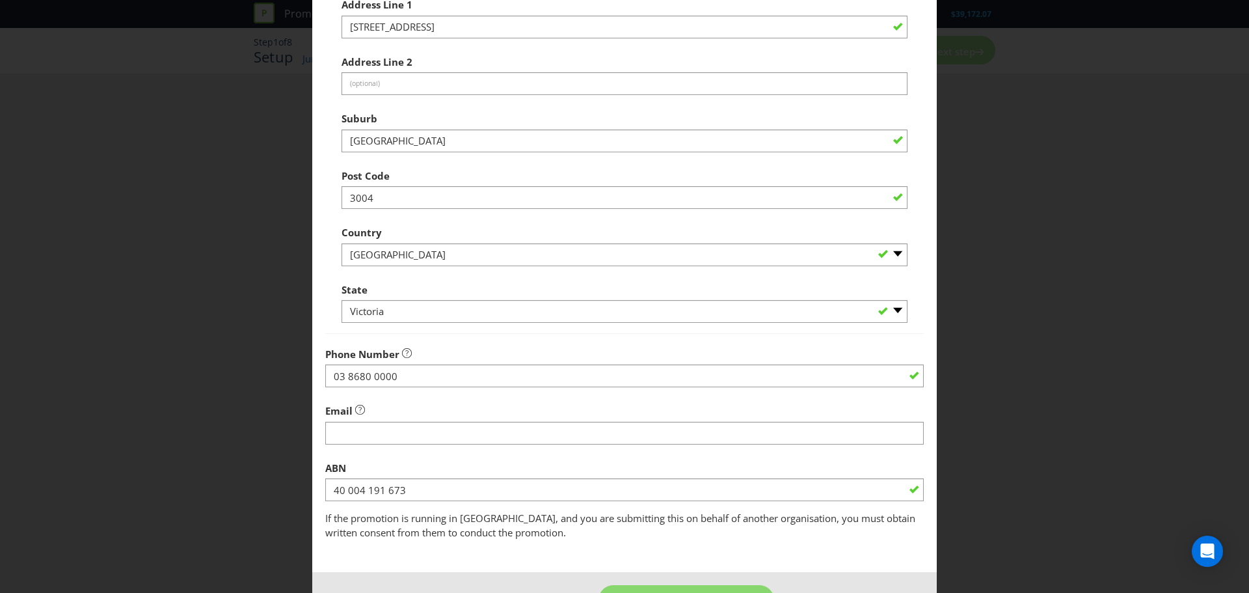
scroll to position [256, 0]
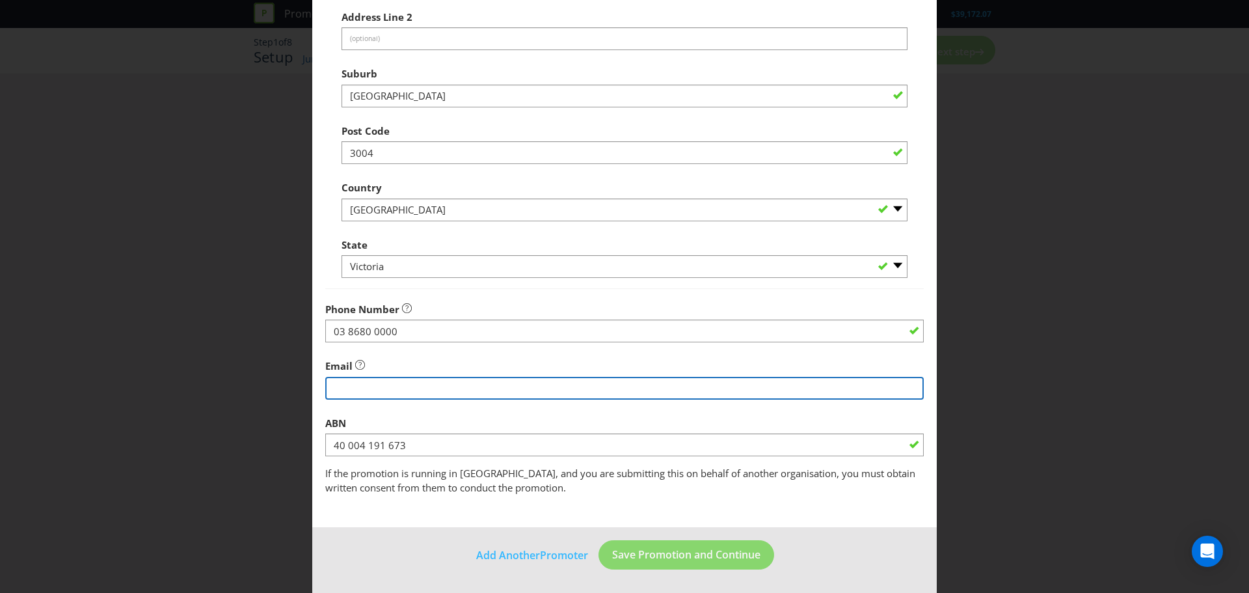
click at [442, 385] on input "string" at bounding box center [624, 388] width 598 height 23
type input "[PERSON_NAME][EMAIL_ADDRESS][PERSON_NAME][DOMAIN_NAME]"
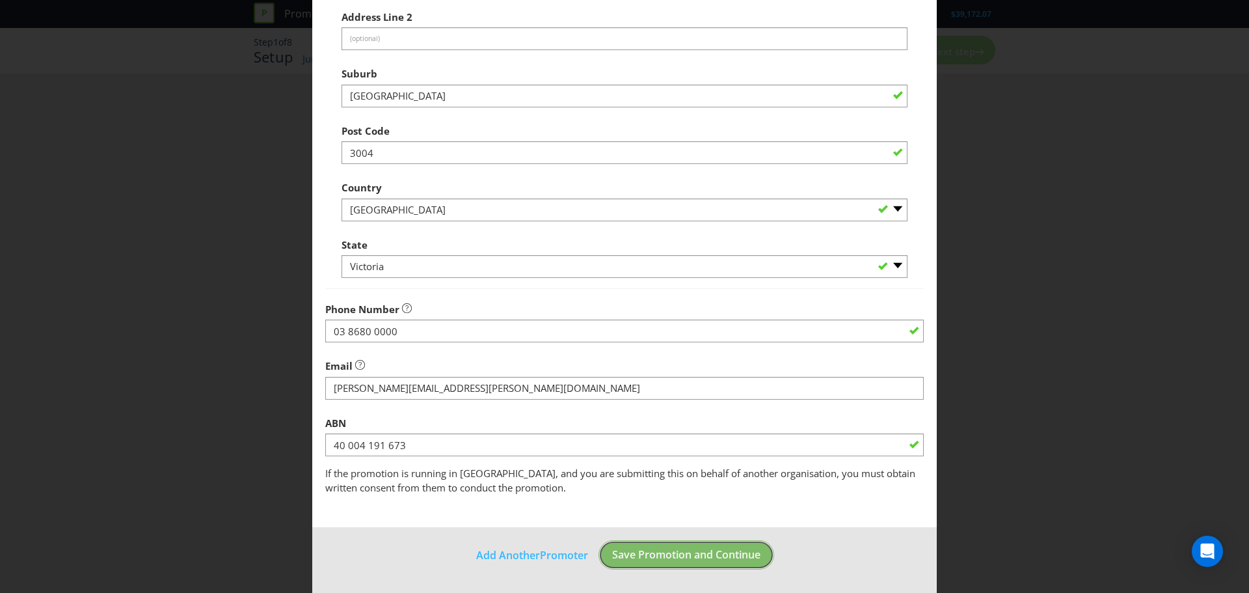
click at [708, 554] on span "Save Promotion and Continue" at bounding box center [686, 554] width 148 height 14
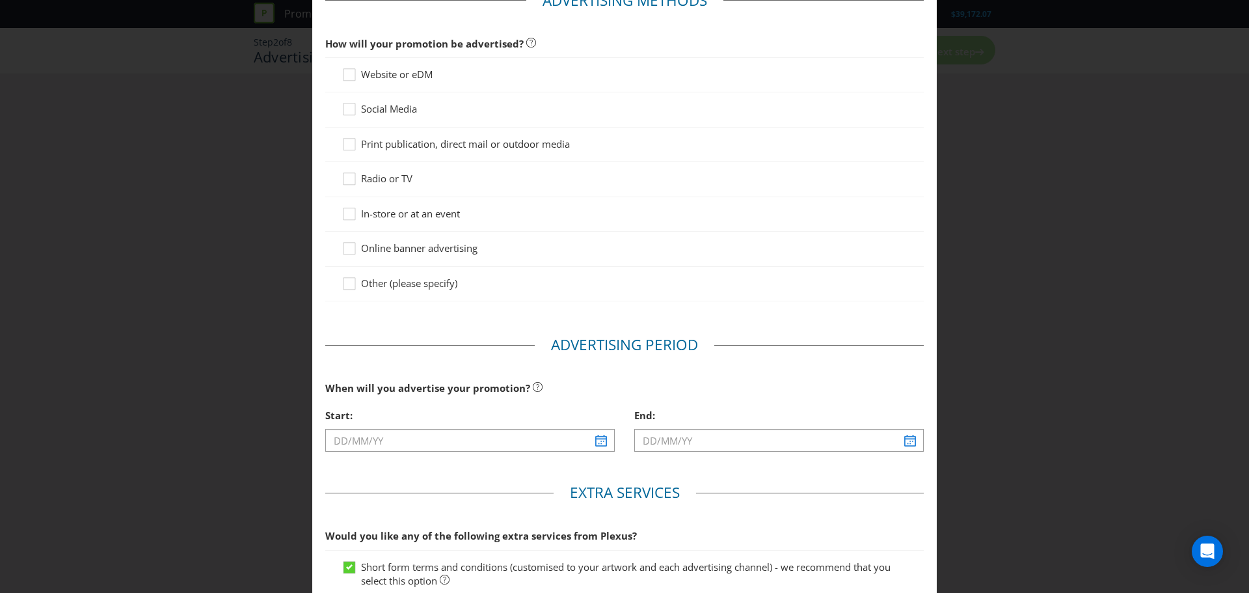
scroll to position [78, 0]
click at [343, 116] on div at bounding box center [625, 116] width 566 height 1
click at [346, 107] on div at bounding box center [349, 105] width 7 height 7
click at [0, 0] on input "Social Media" at bounding box center [0, 0] width 0 height 0
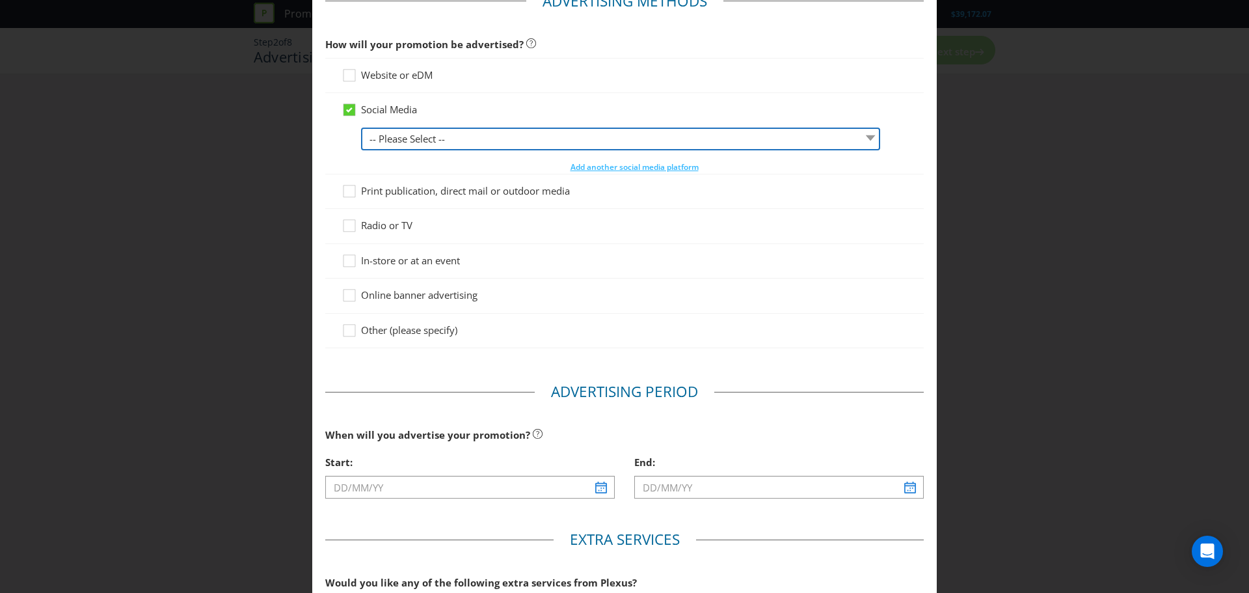
click at [407, 137] on select "-- Please Select -- Facebook X Instagram Snapchat LinkedIn Pinterest Tumblr You…" at bounding box center [620, 138] width 519 height 23
select select "INSTAGRAM"
click at [361, 127] on select "-- Please Select -- Facebook X Instagram Snapchat LinkedIn Pinterest Tumblr You…" at bounding box center [620, 138] width 519 height 23
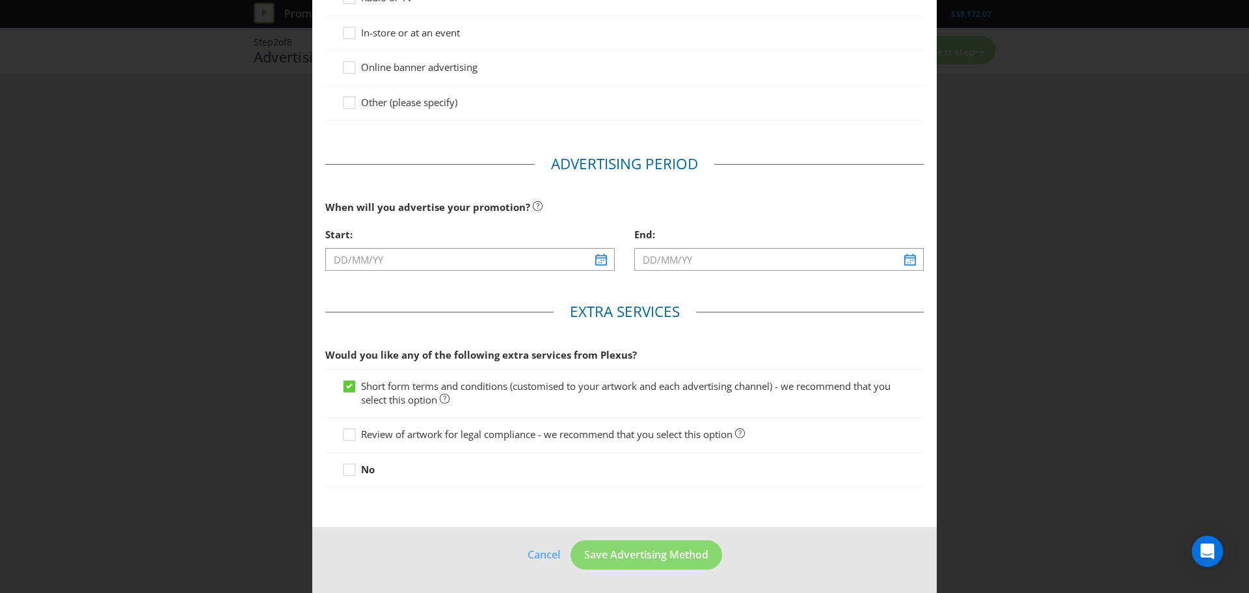
scroll to position [305, 0]
click at [434, 273] on div "Start:" at bounding box center [469, 252] width 309 height 60
click at [416, 260] on input "text" at bounding box center [469, 259] width 289 height 23
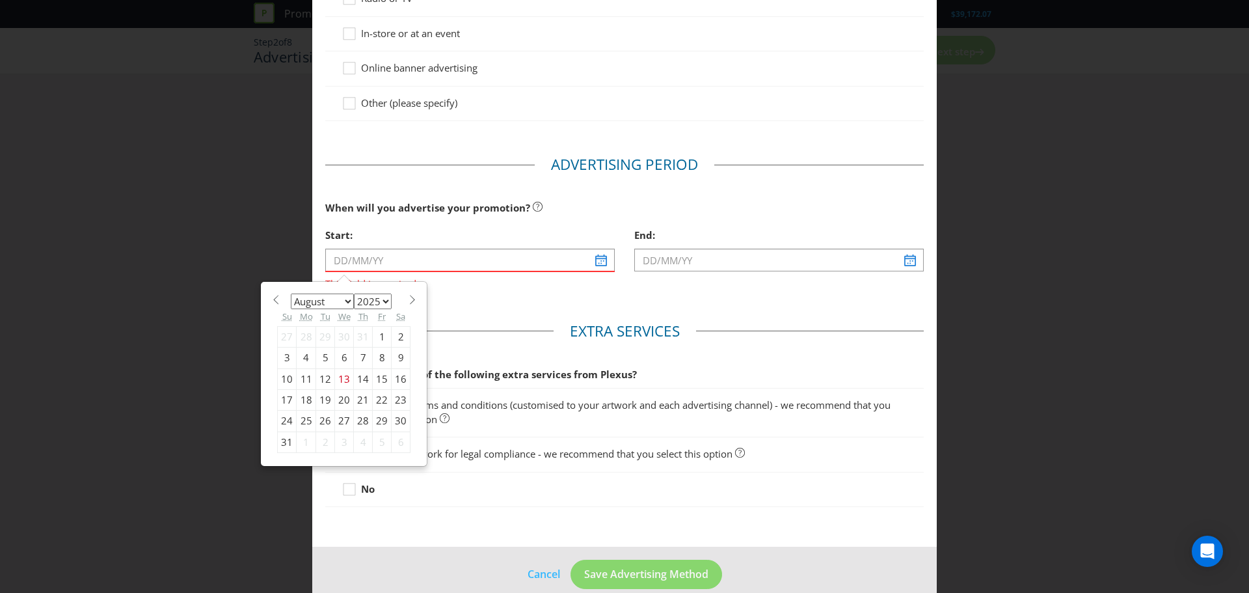
click at [330, 297] on select "January February March April May June July August September October November De…" at bounding box center [322, 301] width 63 height 16
click at [400, 257] on input "text" at bounding box center [469, 259] width 289 height 23
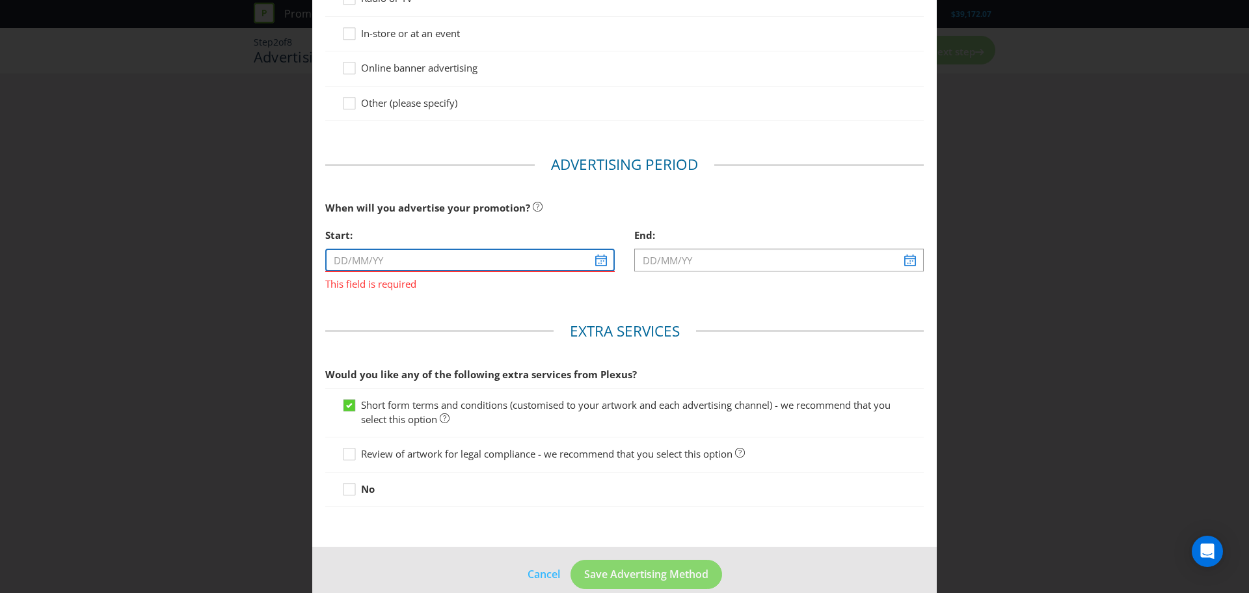
type input "[DATE]"
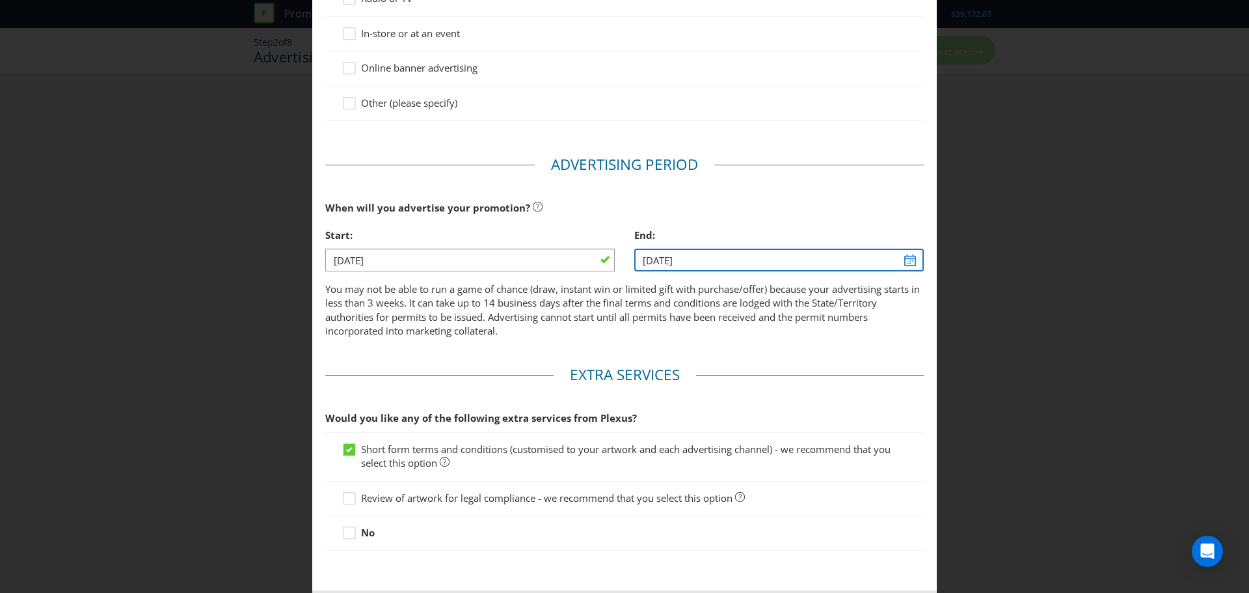
click at [650, 257] on input "[DATE]" at bounding box center [778, 259] width 289 height 23
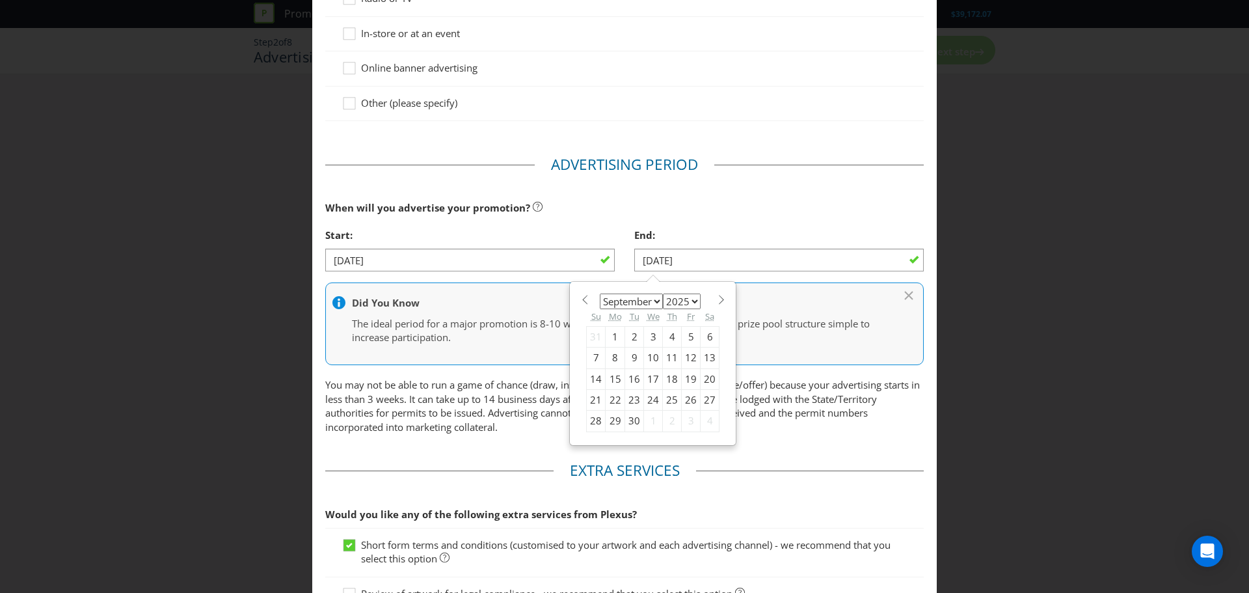
click at [650, 398] on div "24" at bounding box center [653, 400] width 19 height 21
type input "[DATE]"
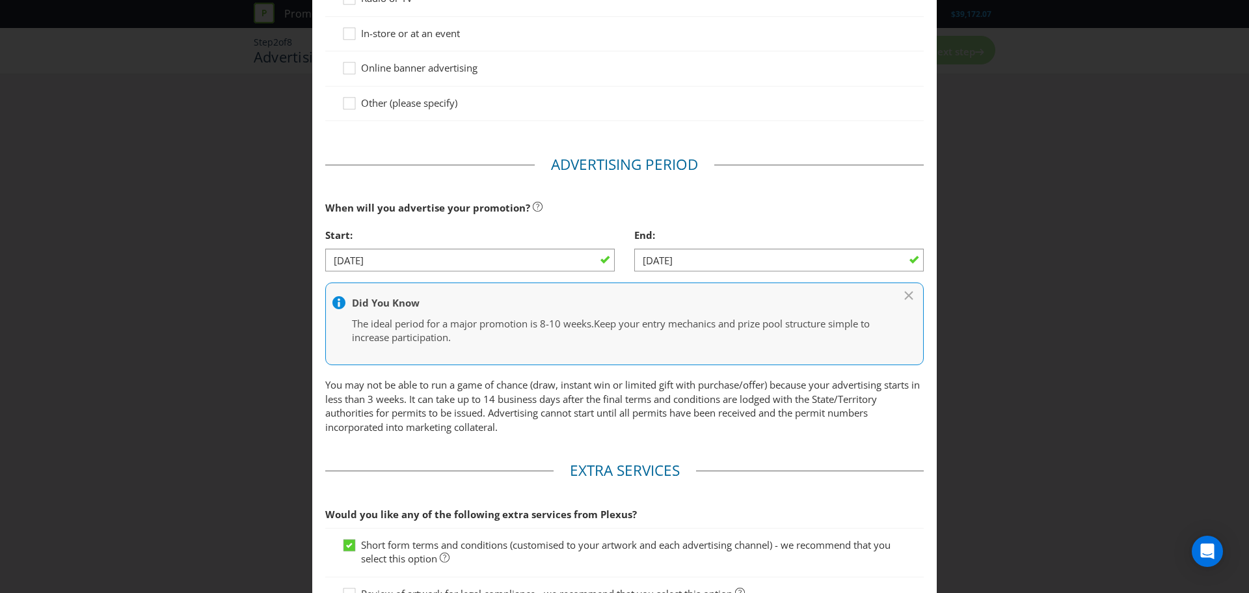
scroll to position [464, 0]
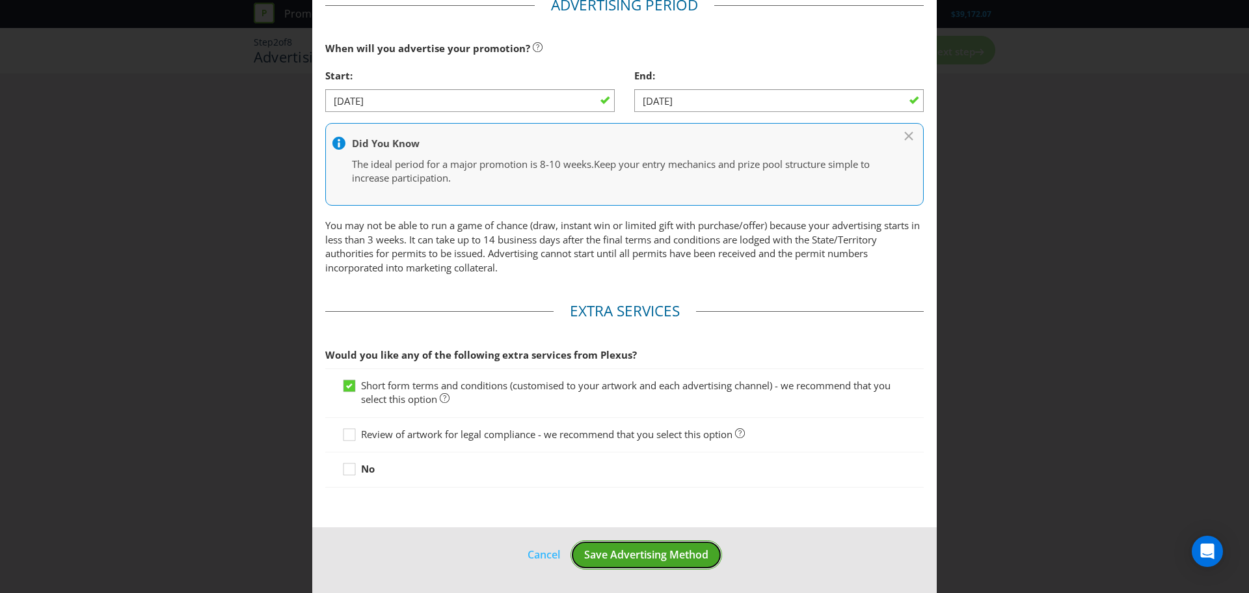
click at [613, 552] on span "Save Advertising Method" at bounding box center [646, 554] width 124 height 14
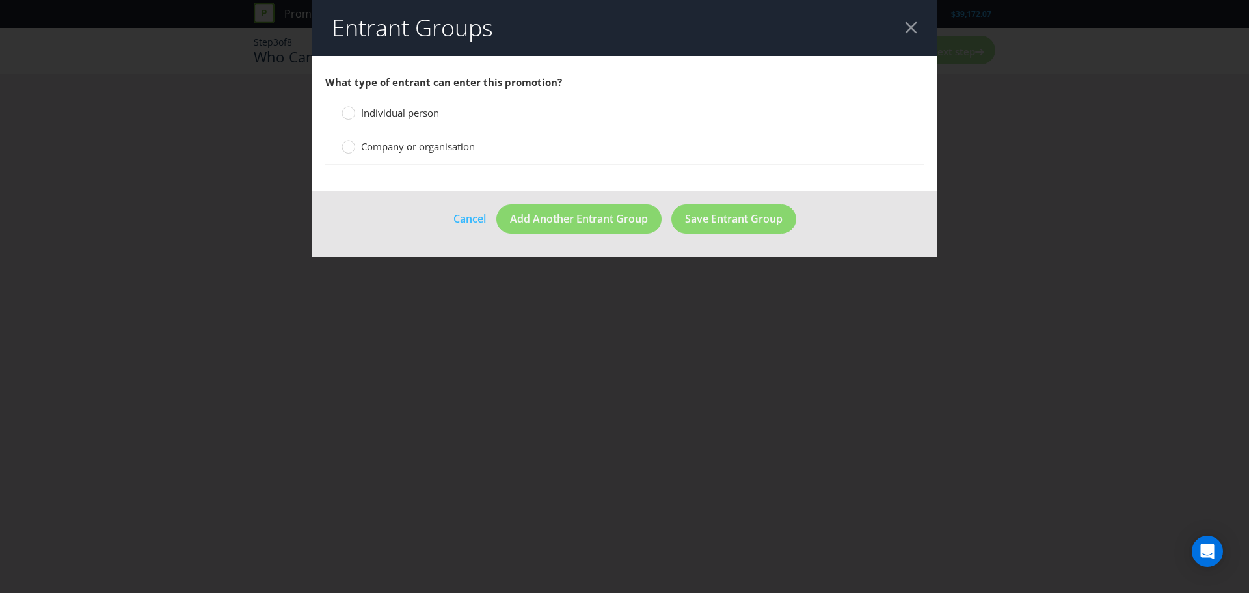
click at [364, 116] on span "Individual person" at bounding box center [400, 112] width 78 height 13
click at [0, 0] on input "Individual person" at bounding box center [0, 0] width 0 height 0
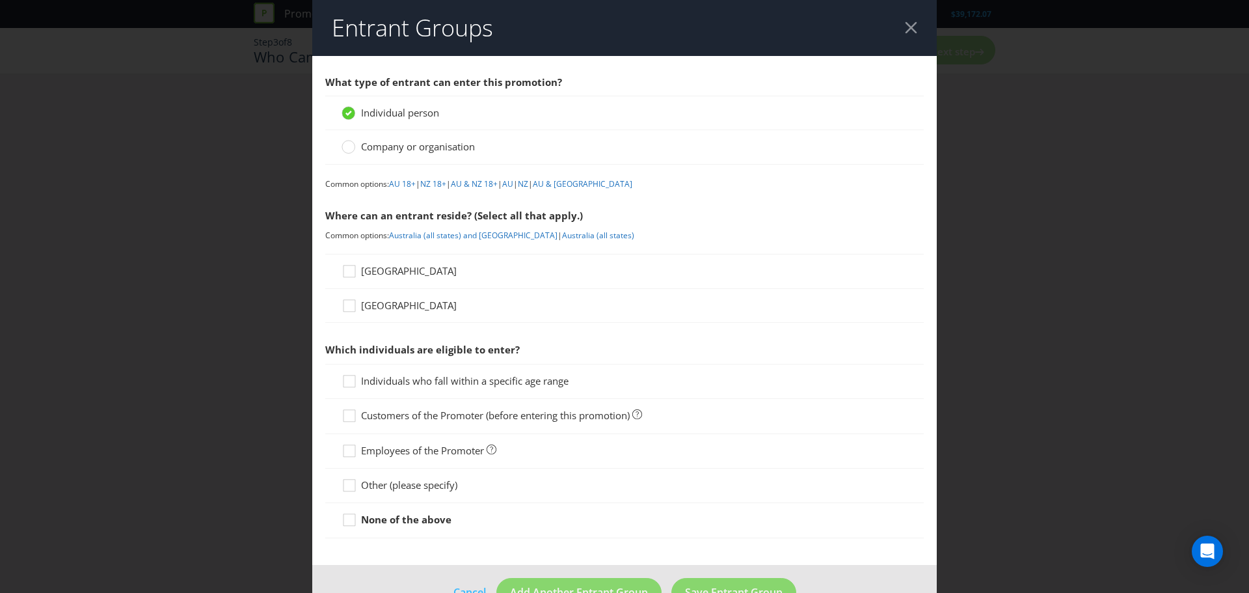
click at [364, 267] on span "[GEOGRAPHIC_DATA]" at bounding box center [409, 270] width 96 height 13
click at [0, 0] on input "[GEOGRAPHIC_DATA]" at bounding box center [0, 0] width 0 height 0
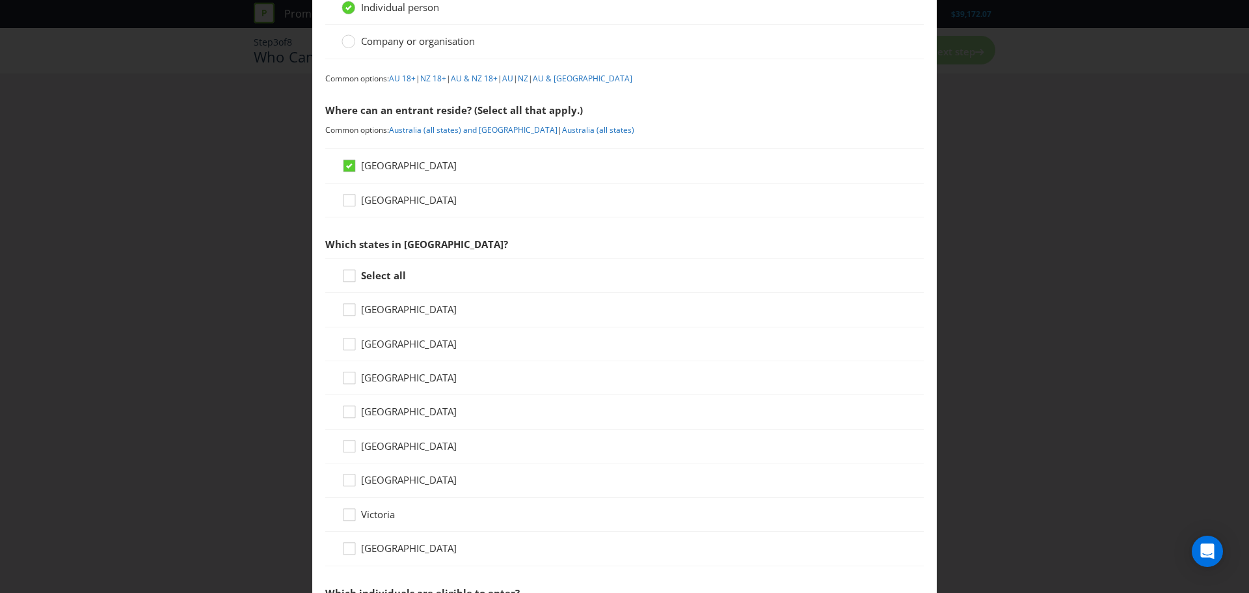
scroll to position [106, 0]
click at [351, 421] on icon at bounding box center [352, 414] width 20 height 20
click at [0, 0] on input "[GEOGRAPHIC_DATA]" at bounding box center [0, 0] width 0 height 0
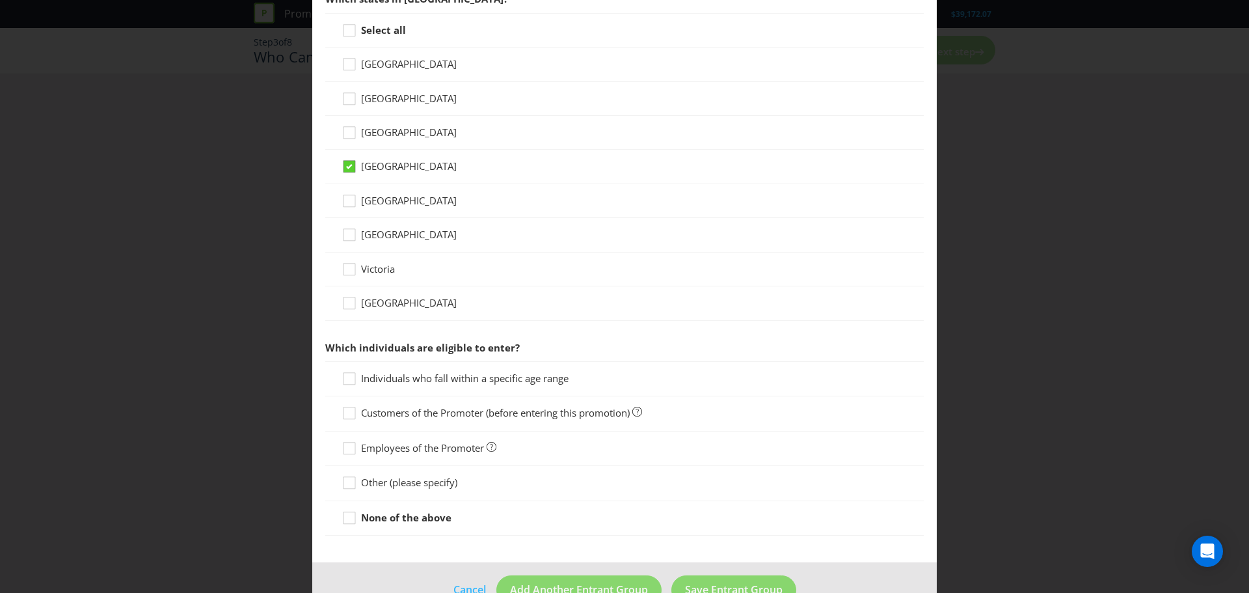
scroll to position [351, 0]
click at [350, 381] on icon at bounding box center [352, 381] width 20 height 20
click at [0, 0] on input "Individuals who fall within a specific age range" at bounding box center [0, 0] width 0 height 0
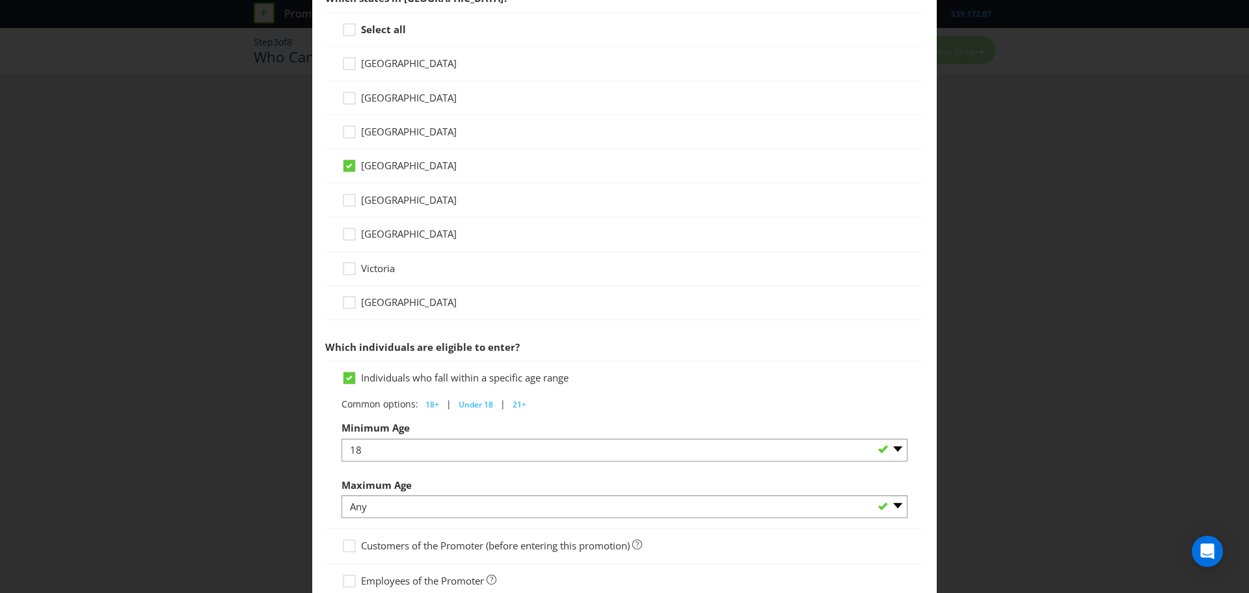
scroll to position [519, 0]
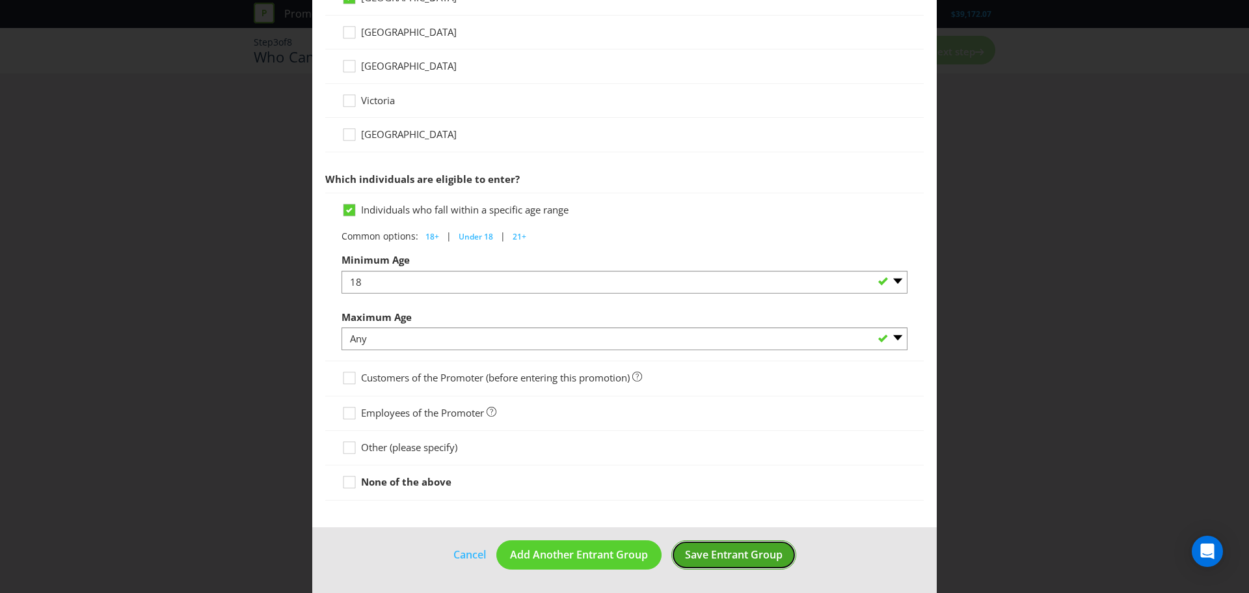
click at [719, 563] on button "Save Entrant Group" at bounding box center [733, 554] width 125 height 29
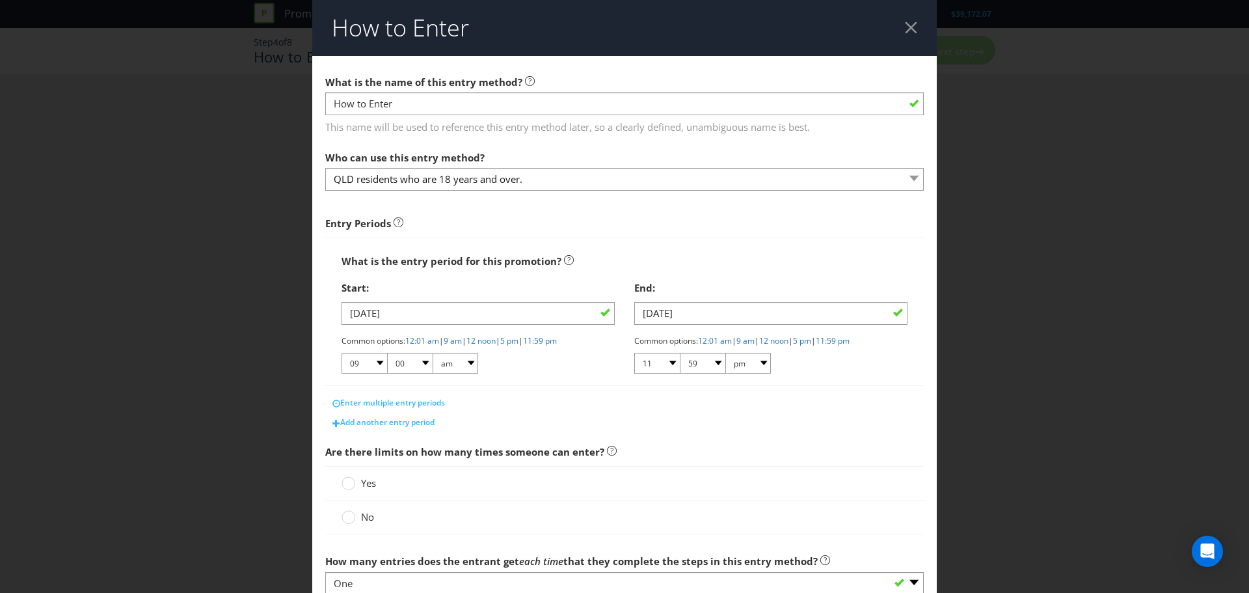
scroll to position [205, 0]
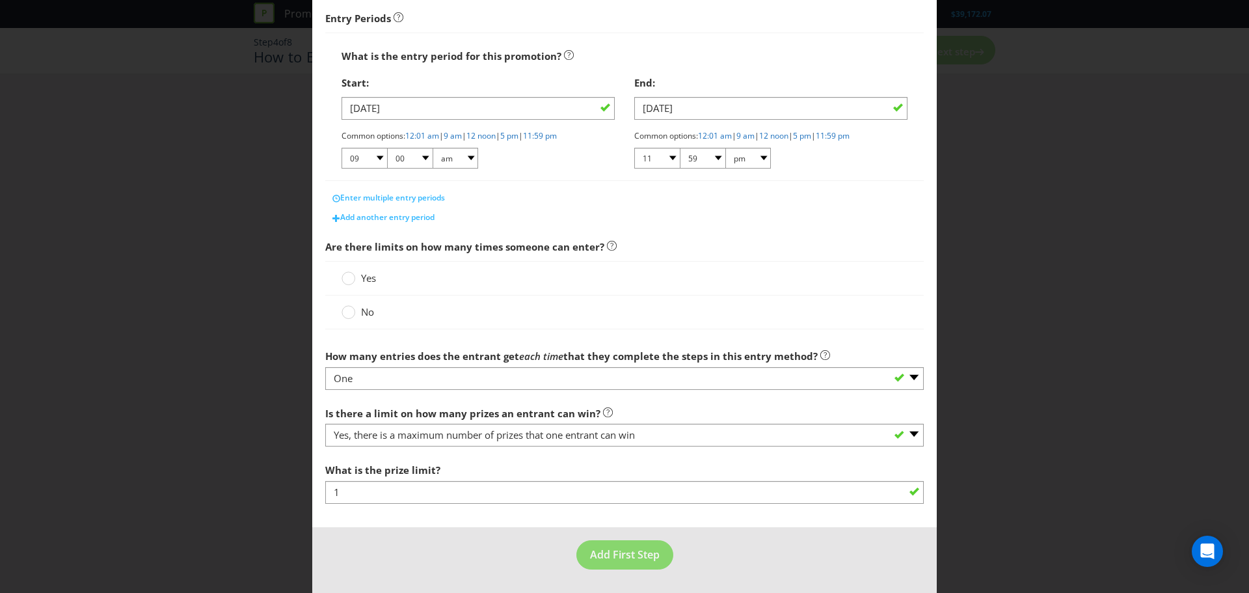
click at [354, 314] on label "No" at bounding box center [359, 312] width 35 height 14
click at [0, 0] on input "No" at bounding box center [0, 0] width 0 height 0
click at [647, 555] on span "Add First Step" at bounding box center [625, 554] width 70 height 14
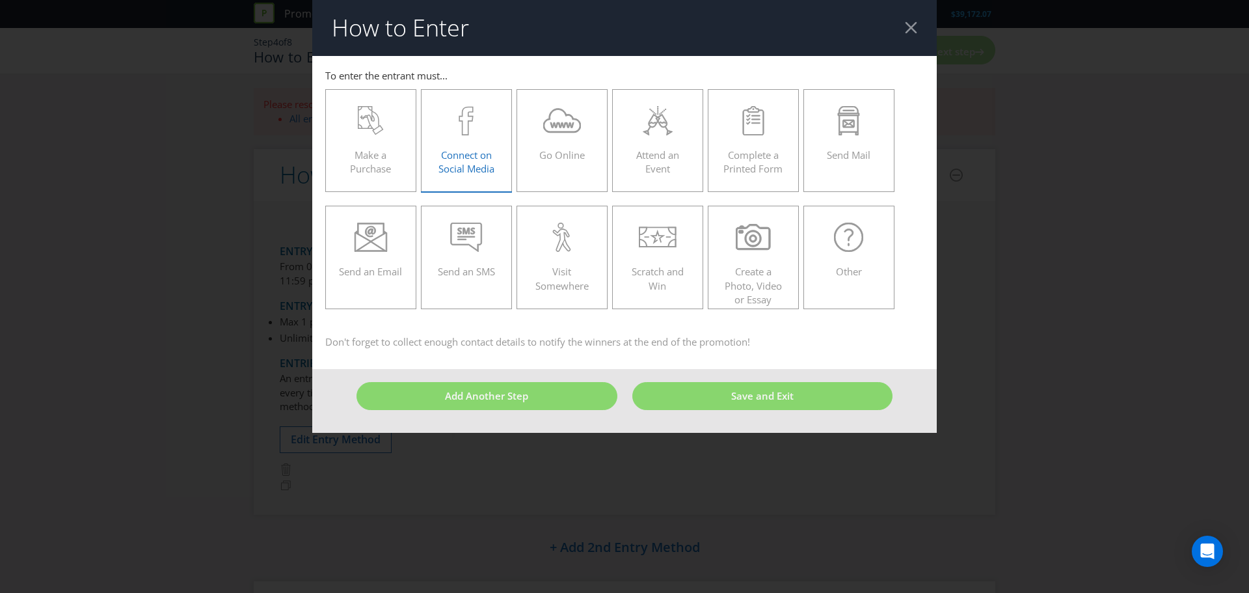
click at [442, 130] on div at bounding box center [467, 120] width 64 height 29
click at [0, 0] on input "Connect on Social Media" at bounding box center [0, 0] width 0 height 0
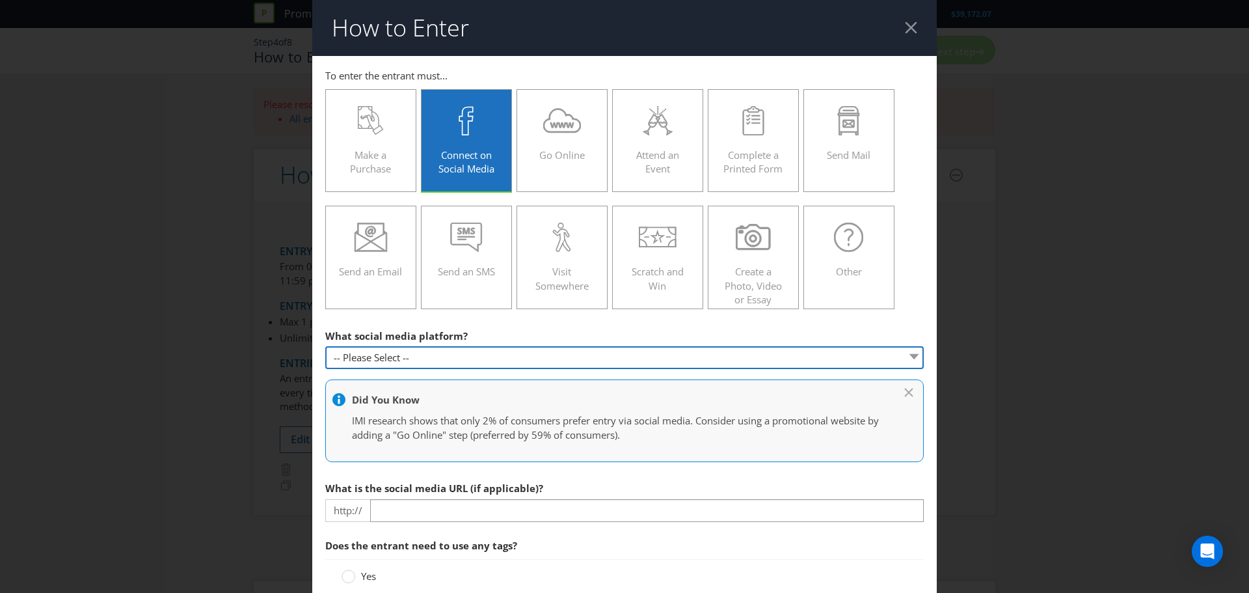
click at [446, 355] on select "-- Please Select -- Facebook X Instagram Snapchat Pinterest Tumblr Youtube Othe…" at bounding box center [624, 357] width 598 height 23
select select "INSTAGRAM"
click at [325, 346] on select "-- Please Select -- Facebook X Instagram Snapchat Pinterest Tumblr Youtube Othe…" at bounding box center [624, 357] width 598 height 23
type input "[DOMAIN_NAME][URL]"
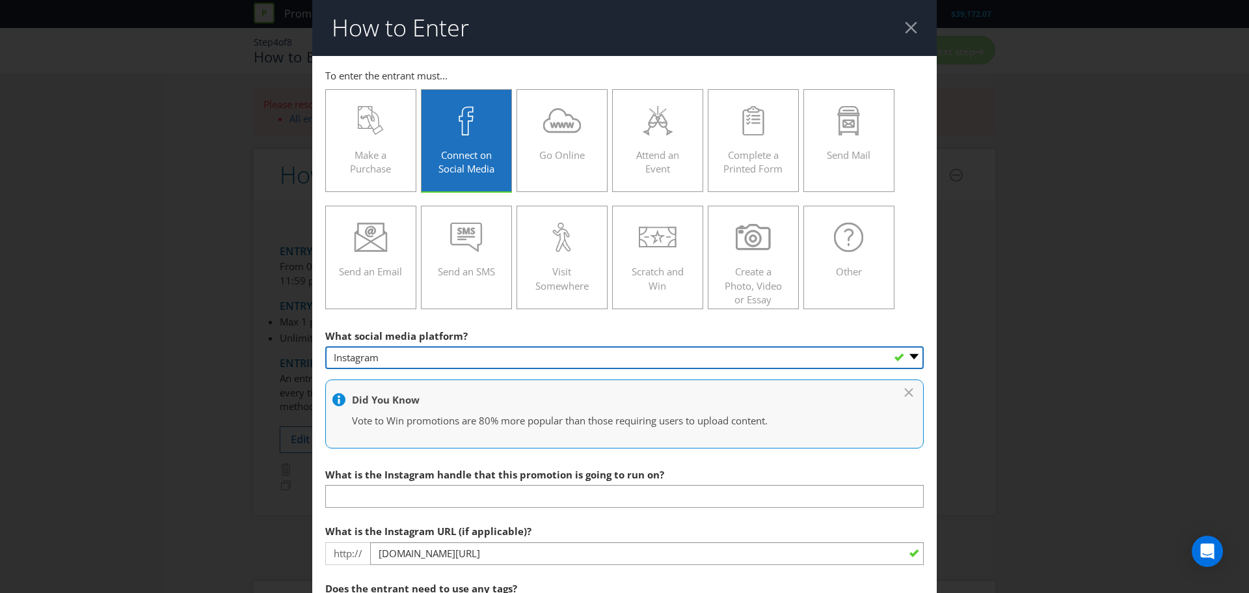
scroll to position [131, 0]
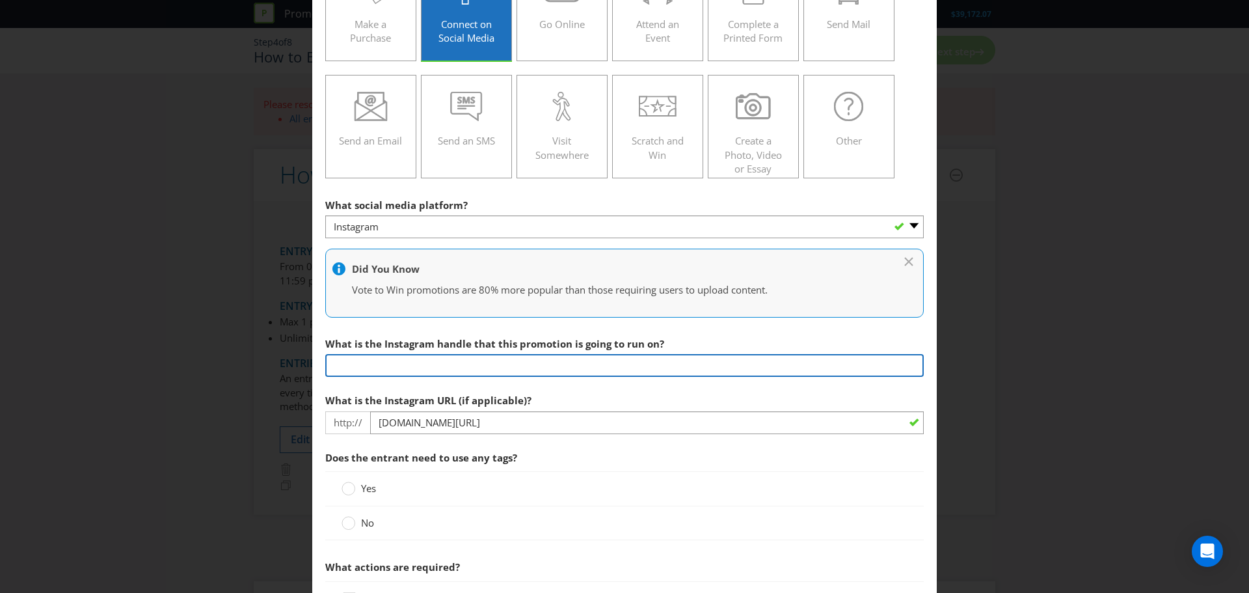
click at [396, 368] on input "text" at bounding box center [624, 365] width 598 height 23
drag, startPoint x: 449, startPoint y: 370, endPoint x: 337, endPoint y: 366, distance: 112.0
click at [337, 366] on input "@sarabriscoe_rocaverde" at bounding box center [624, 365] width 598 height 23
type input "@sarabriscoe_rocaverde"
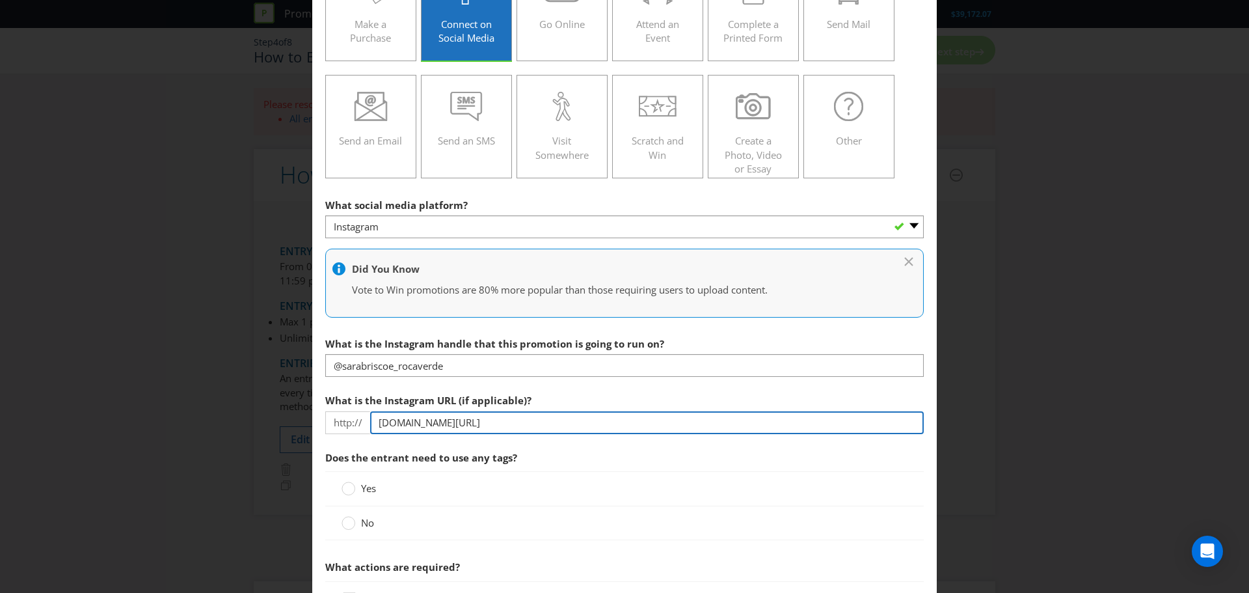
click at [493, 420] on input "[DOMAIN_NAME][URL]" at bounding box center [647, 422] width 554 height 23
paste input "sarabriscoe_rocaverde"
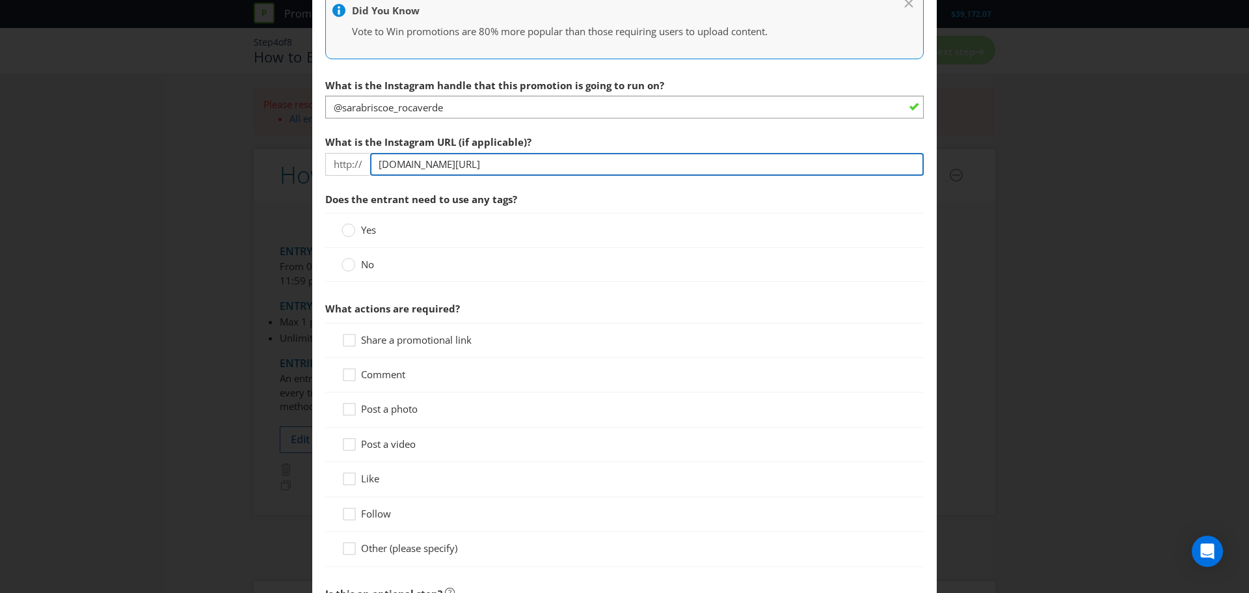
scroll to position [390, 0]
type input "[DOMAIN_NAME][URL]"
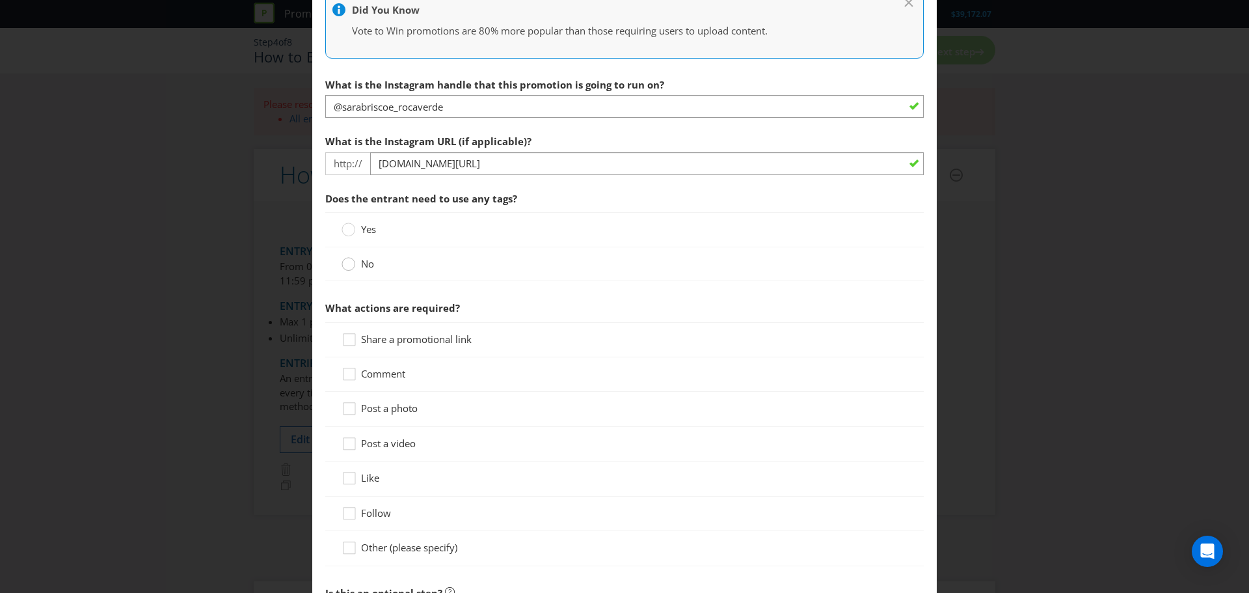
click at [347, 264] on circle at bounding box center [348, 264] width 13 height 13
click at [0, 0] on input "No" at bounding box center [0, 0] width 0 height 0
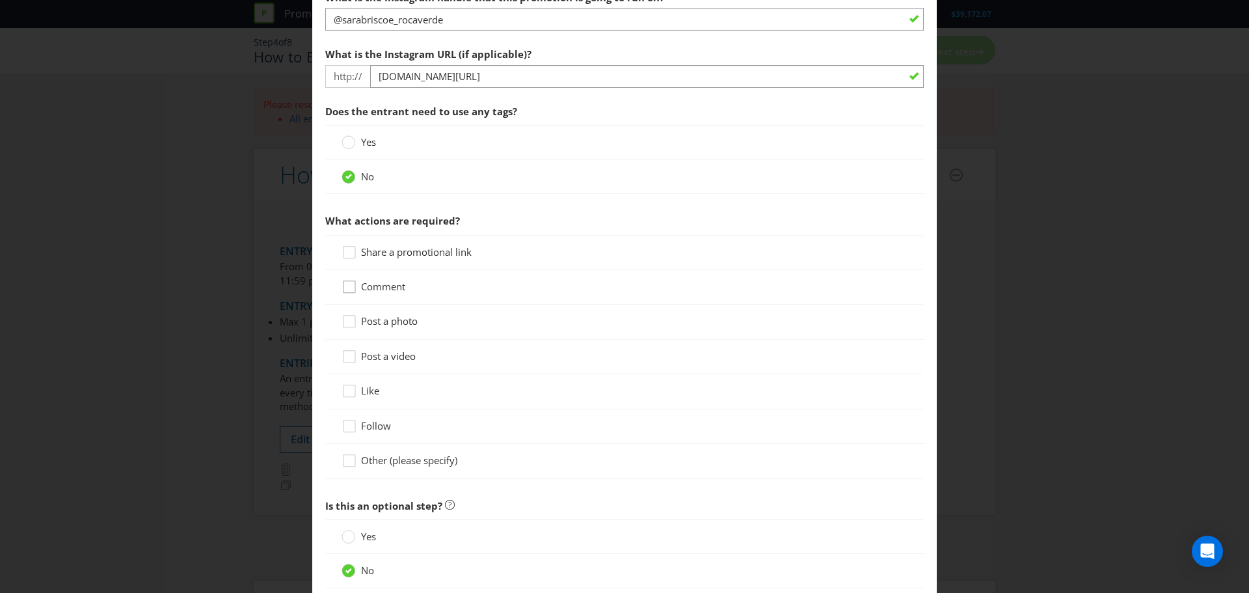
click at [344, 288] on icon at bounding box center [352, 290] width 20 height 20
click at [0, 0] on input "Comment" at bounding box center [0, 0] width 0 height 0
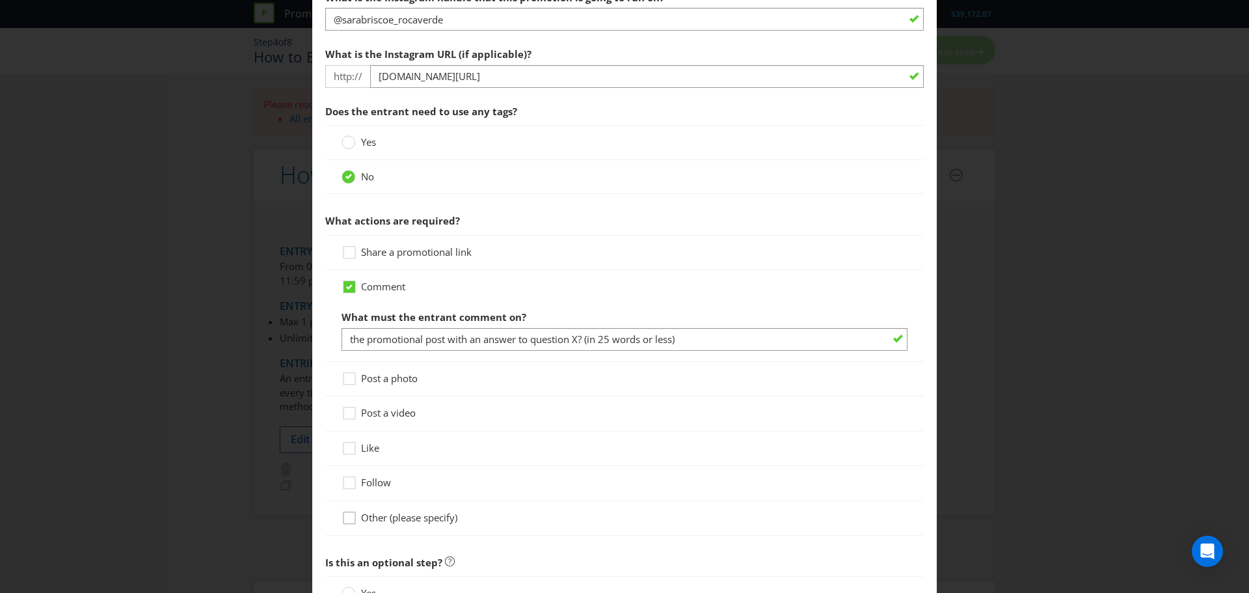
click at [347, 522] on icon at bounding box center [352, 521] width 20 height 20
click at [0, 0] on input "Other (please specify)" at bounding box center [0, 0] width 0 height 0
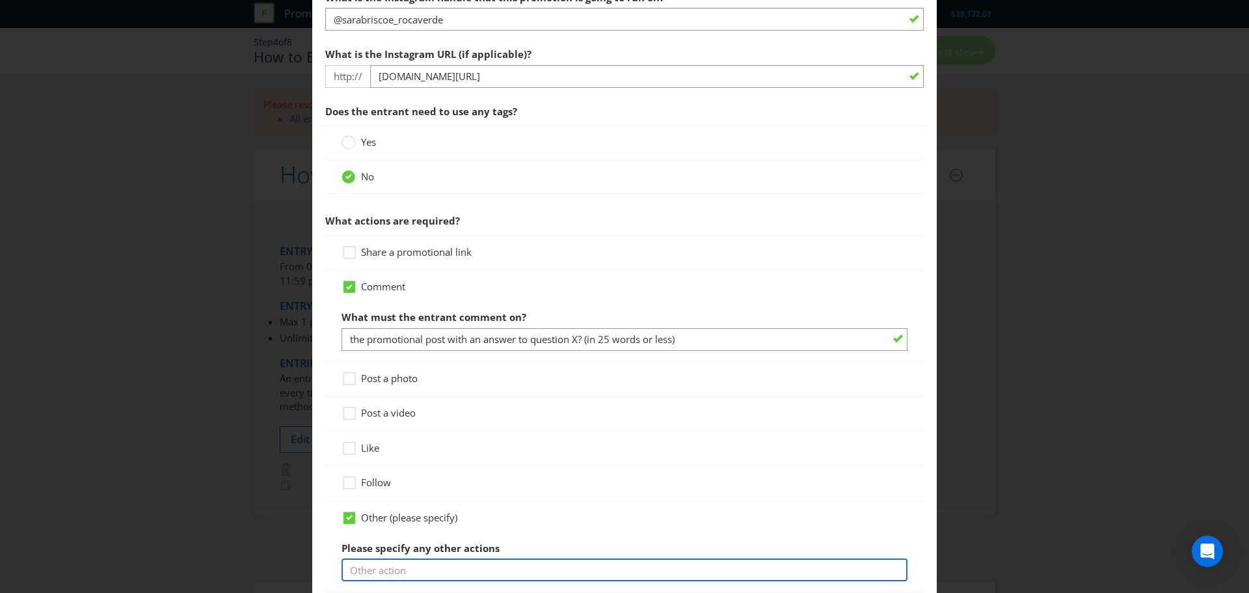
click at [410, 567] on input "text" at bounding box center [625, 569] width 566 height 23
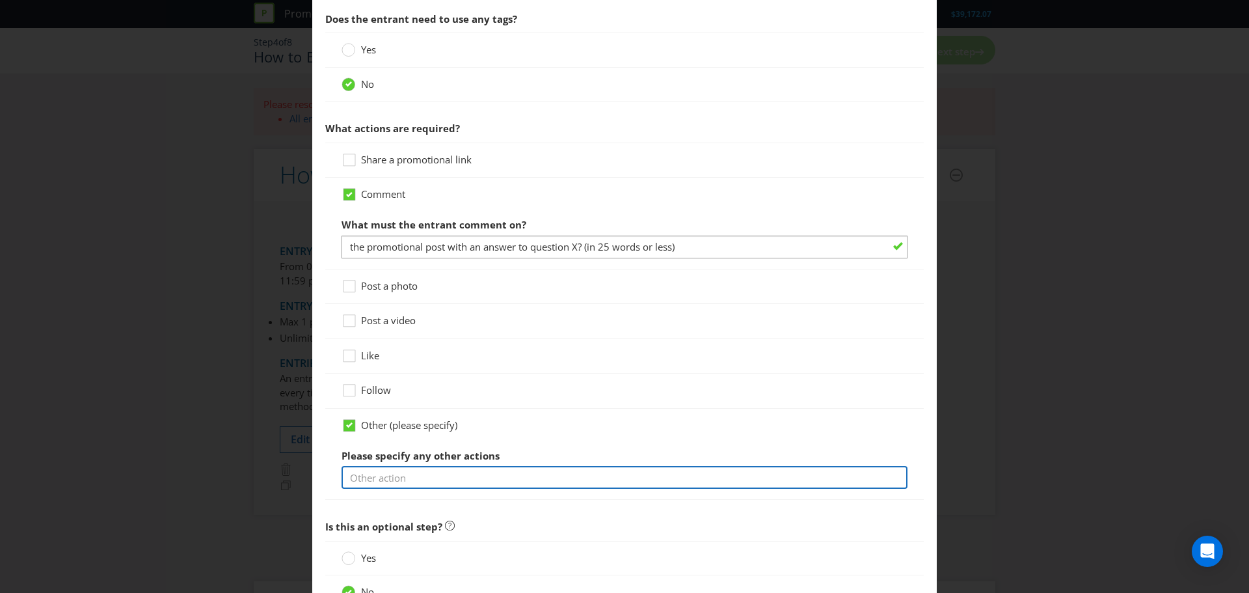
scroll to position [570, 0]
drag, startPoint x: 748, startPoint y: 471, endPoint x: 698, endPoint y: 477, distance: 50.5
click at [698, 477] on input "Tag your bestie for the chance to win the Utimate Redken Gloss Makeover at Salo…" at bounding box center [625, 476] width 566 height 23
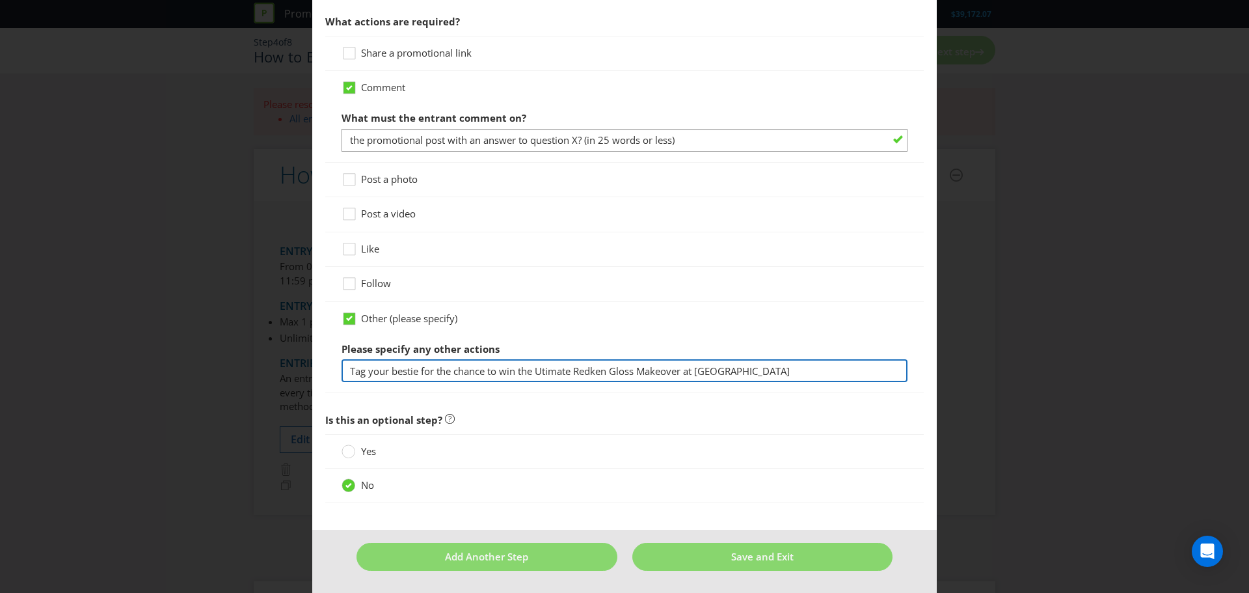
scroll to position [677, 0]
type input "Tag your bestie for the chance to win the Utimate Redken Gloss Makeover at [GEO…"
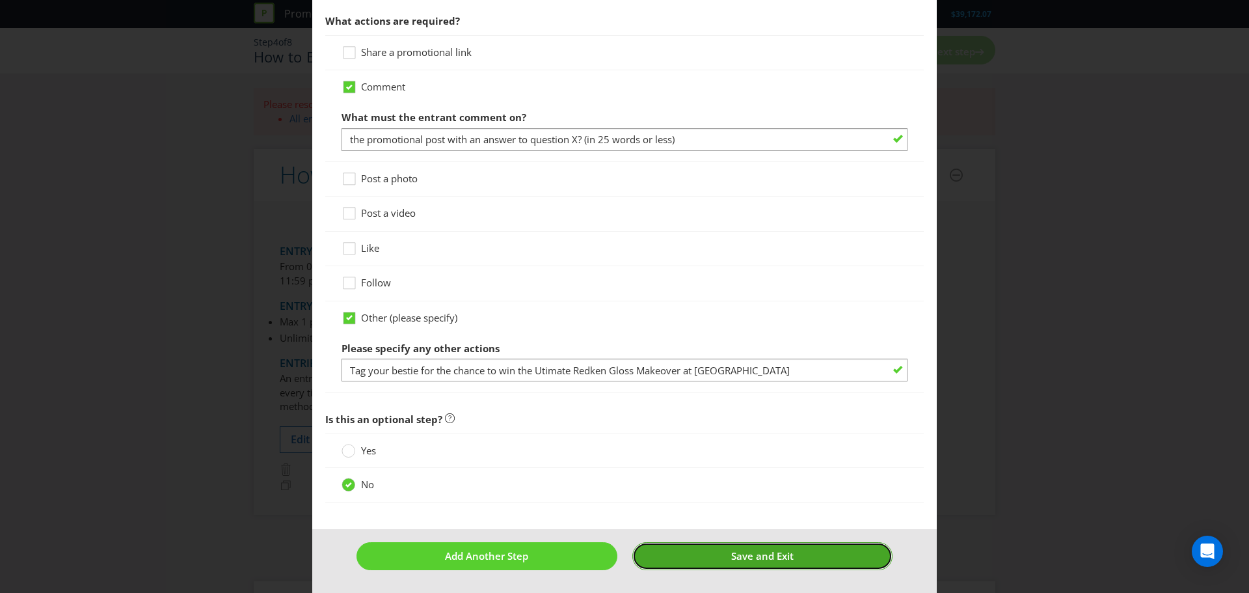
click at [723, 560] on button "Save and Exit" at bounding box center [762, 556] width 261 height 28
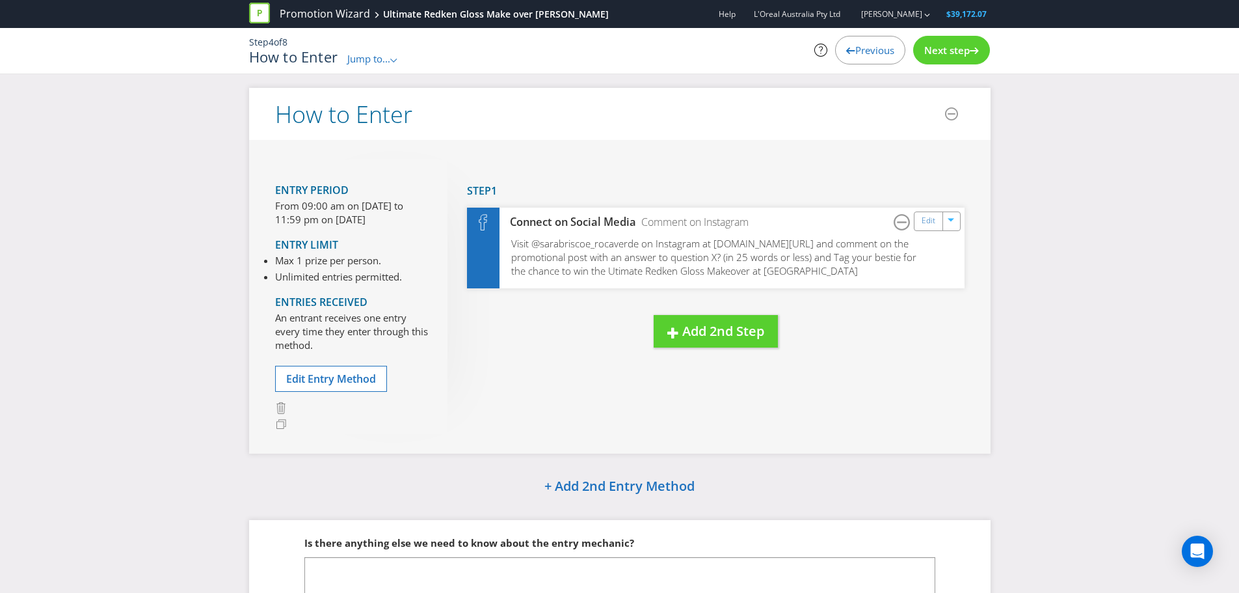
click at [944, 39] on div "Next step" at bounding box center [951, 50] width 77 height 29
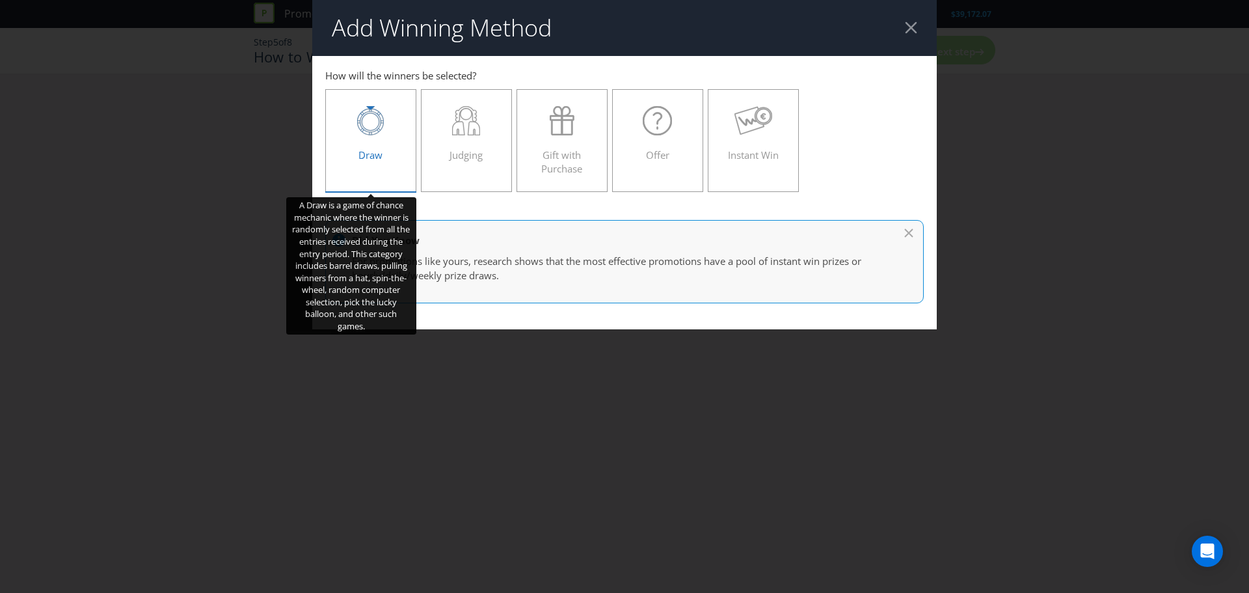
click at [410, 150] on label "Draw" at bounding box center [370, 140] width 91 height 103
click at [0, 0] on input "Draw" at bounding box center [0, 0] width 0 height 0
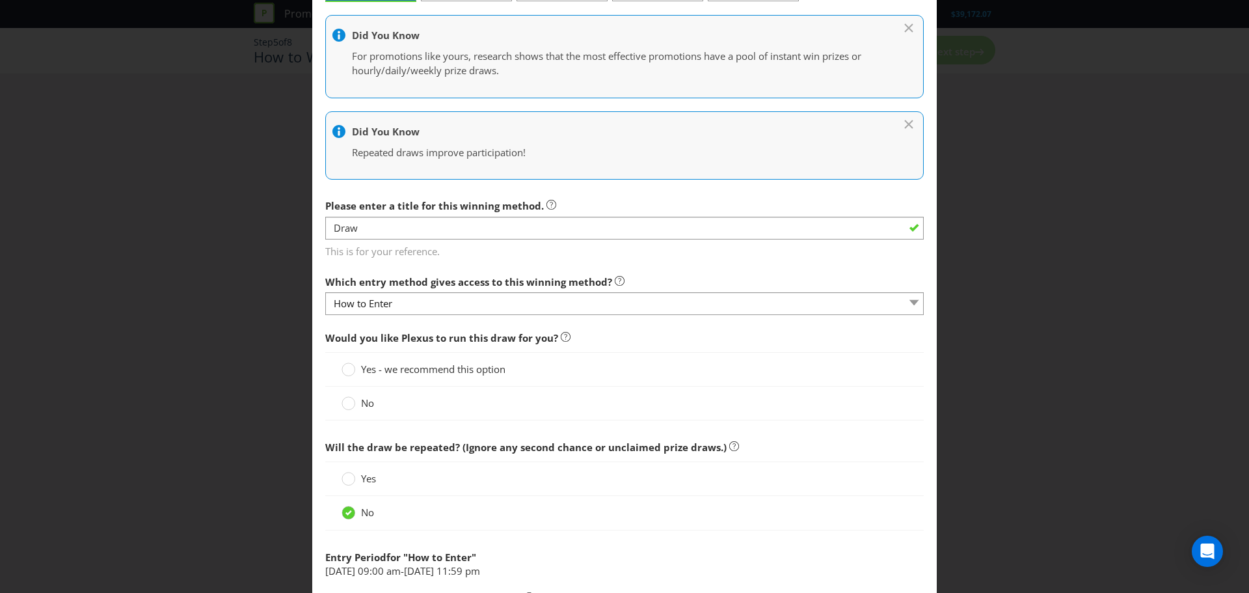
scroll to position [191, 0]
click at [351, 404] on circle at bounding box center [348, 402] width 13 height 13
click at [0, 0] on input "No" at bounding box center [0, 0] width 0 height 0
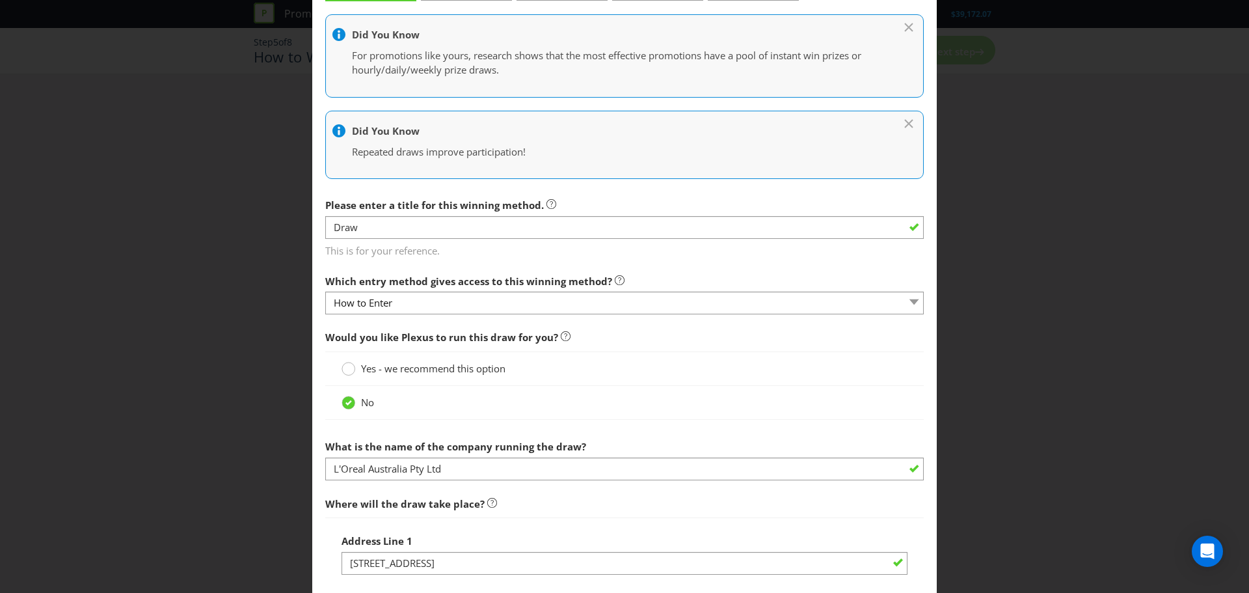
click at [345, 373] on circle at bounding box center [348, 368] width 13 height 13
click at [0, 0] on input "Yes - we recommend this option" at bounding box center [0, 0] width 0 height 0
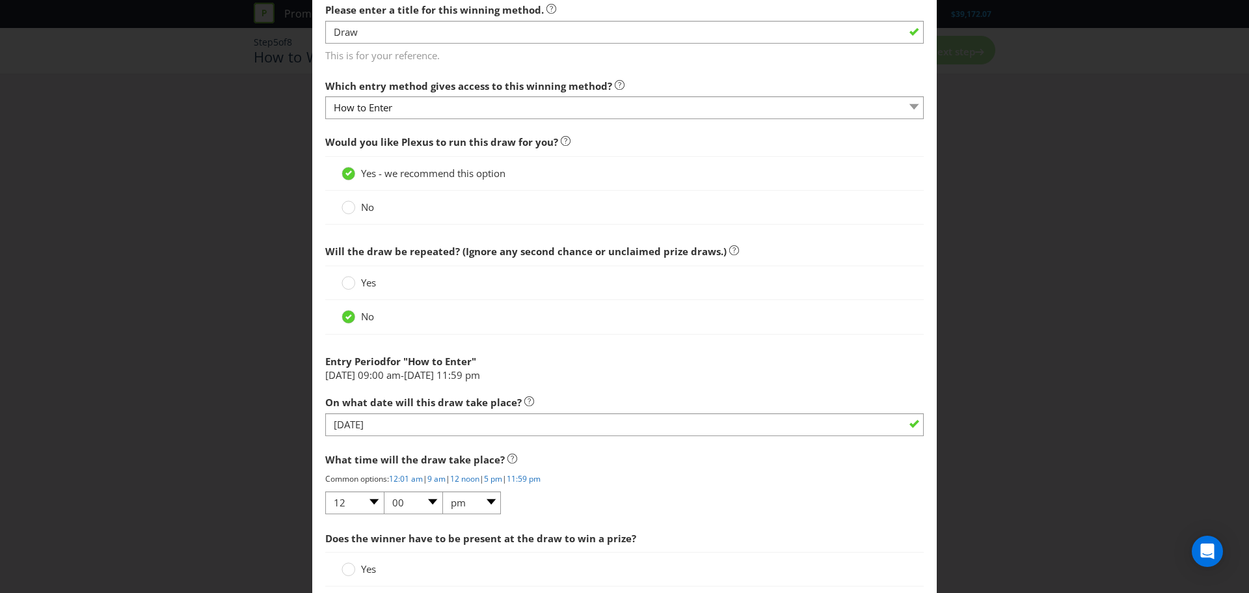
scroll to position [507, 0]
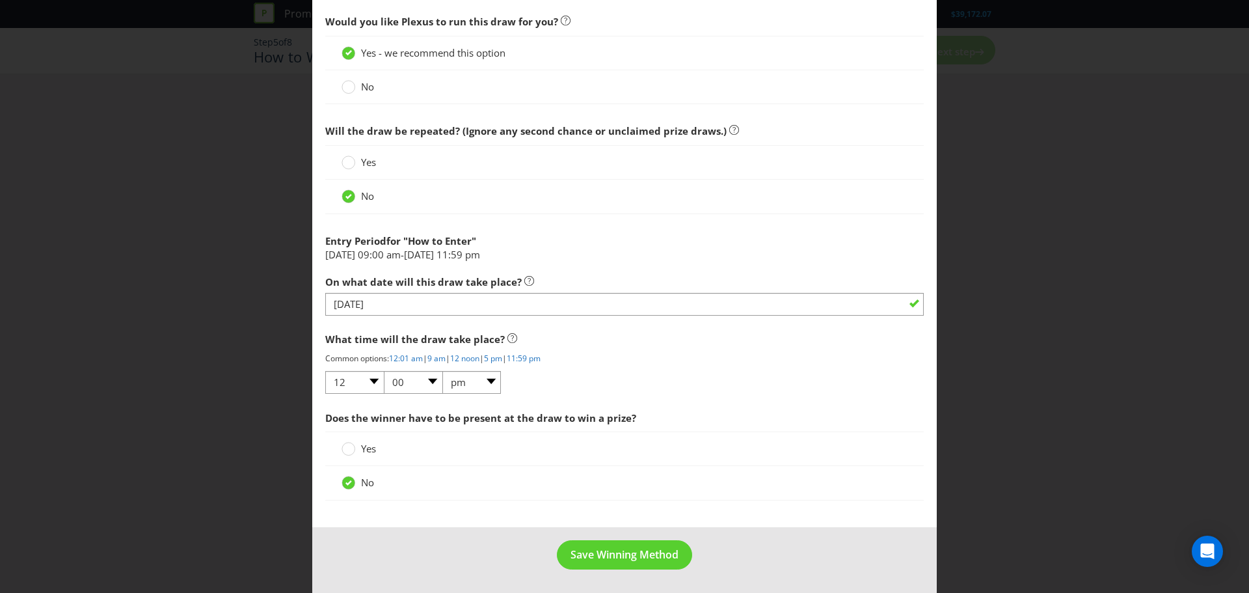
click at [607, 537] on footer "Save Winning Method" at bounding box center [624, 560] width 624 height 66
click at [608, 549] on span "Save Winning Method" at bounding box center [624, 554] width 108 height 14
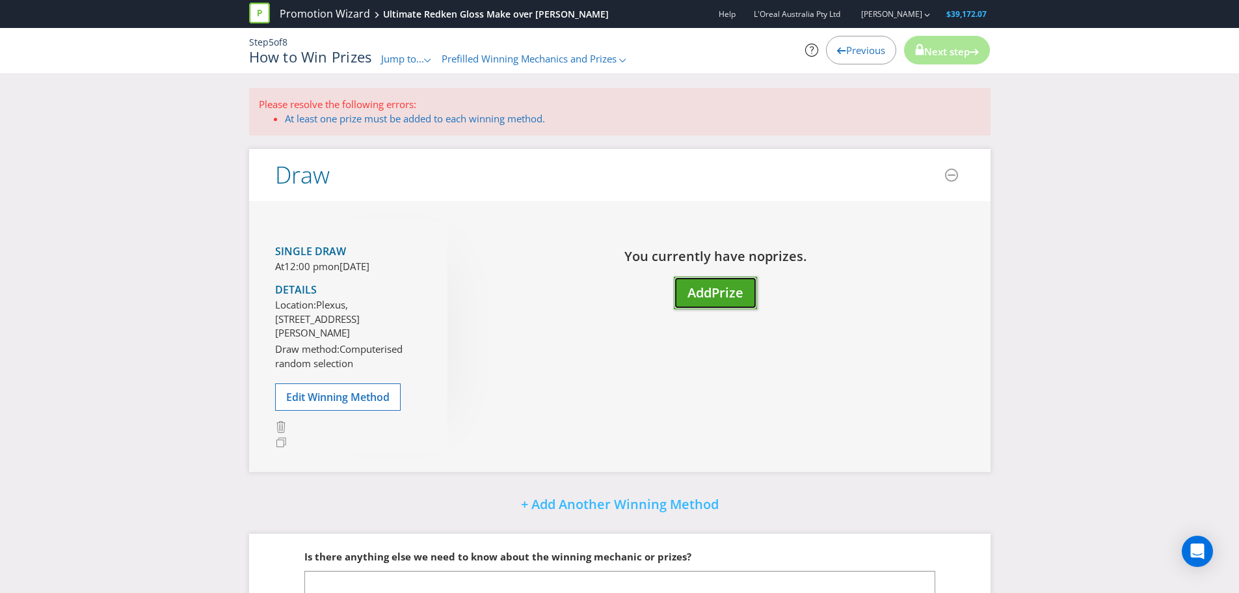
click at [739, 280] on button "Add Prize" at bounding box center [715, 292] width 83 height 33
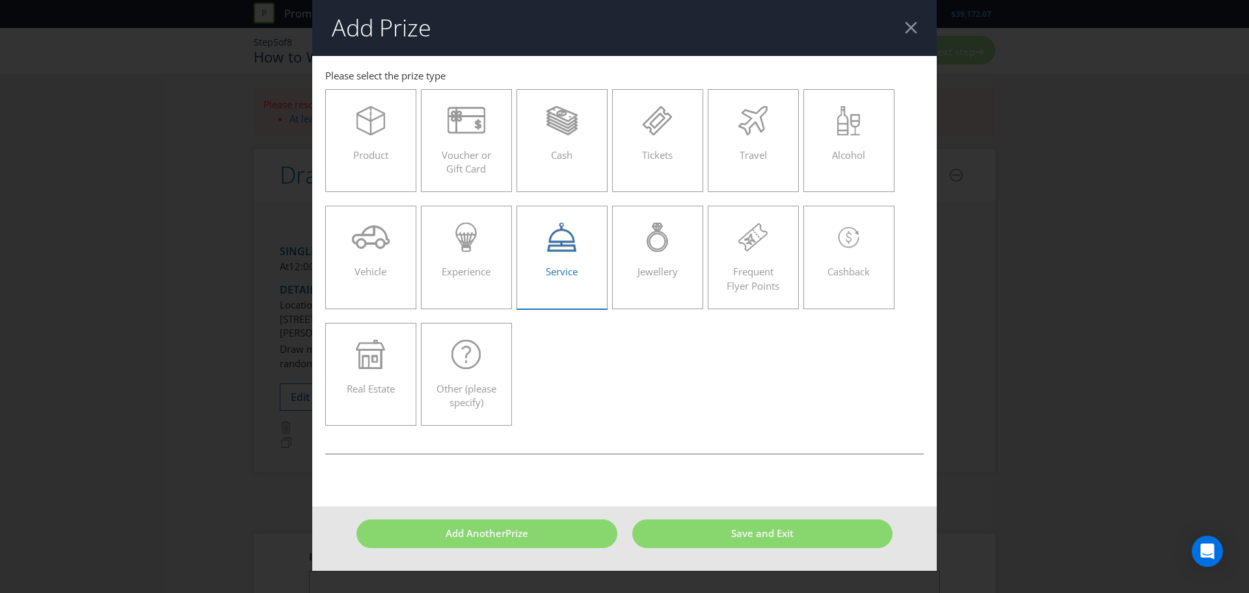
click at [570, 258] on div "Service" at bounding box center [562, 251] width 64 height 59
click at [0, 0] on input "Service" at bounding box center [0, 0] width 0 height 0
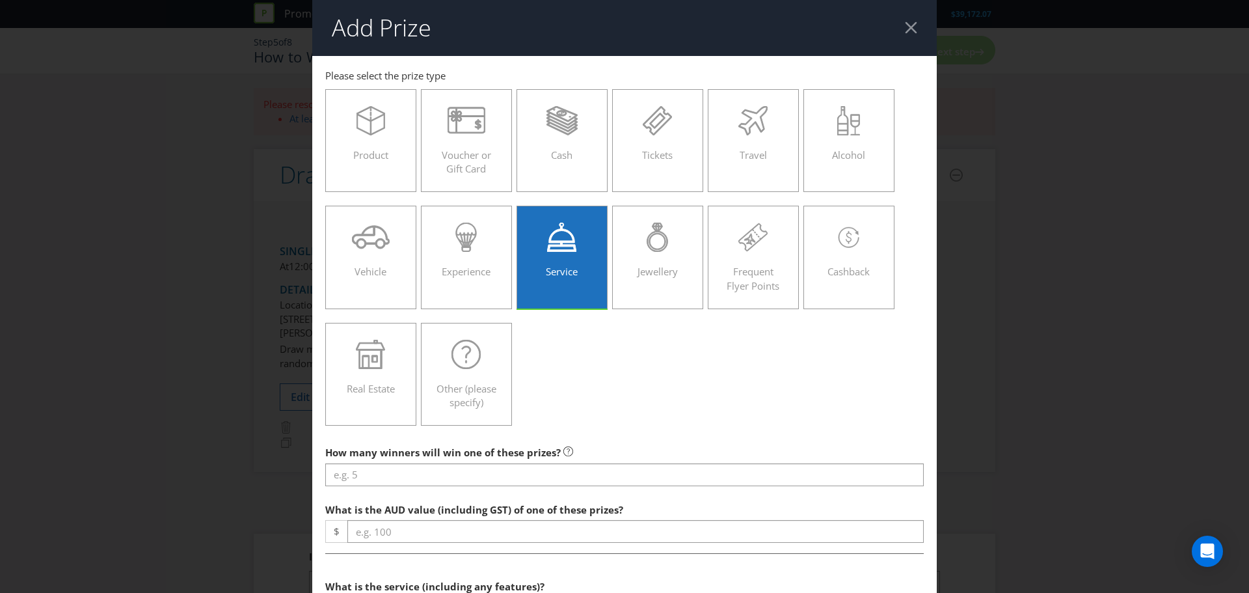
scroll to position [202, 0]
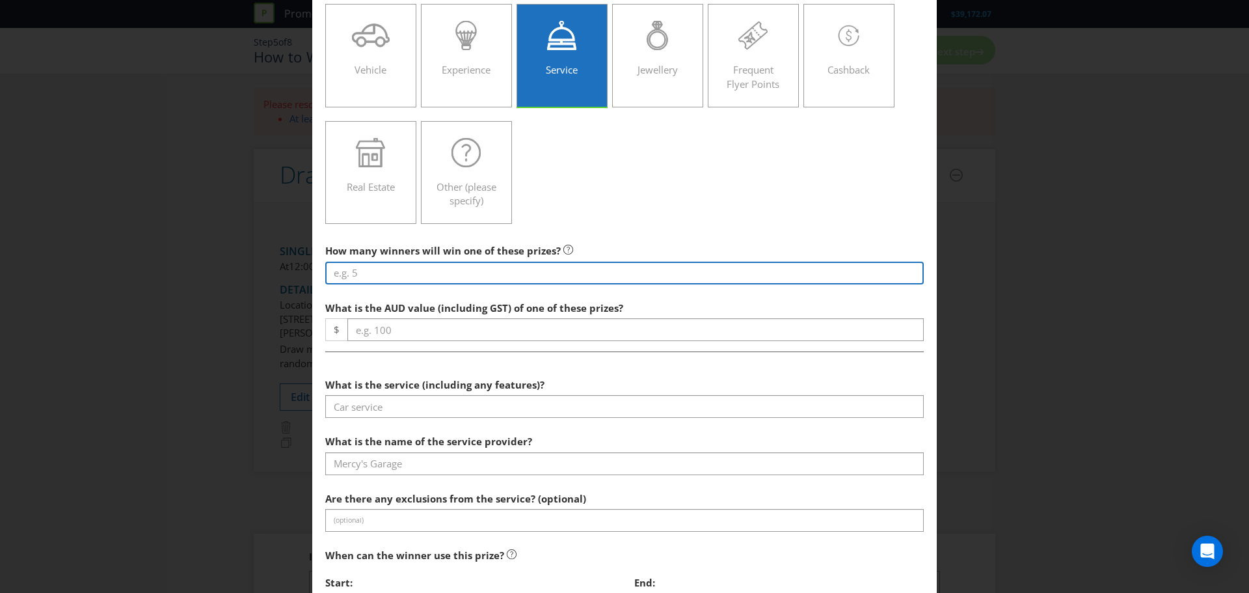
click at [375, 264] on input "number" at bounding box center [624, 272] width 598 height 23
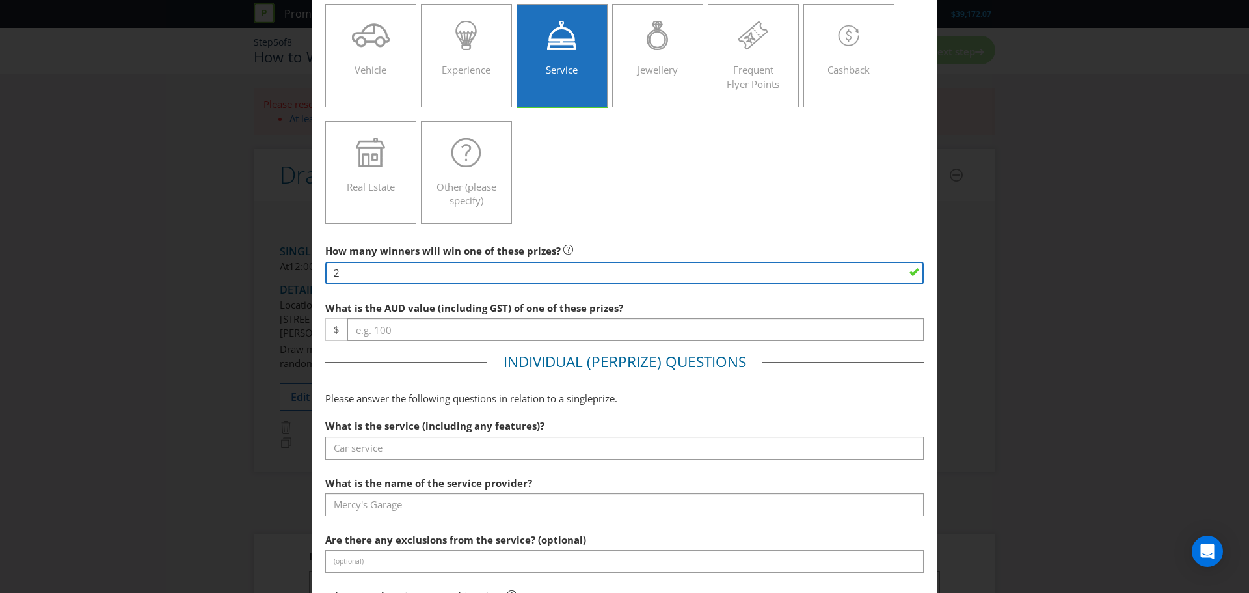
type input "2"
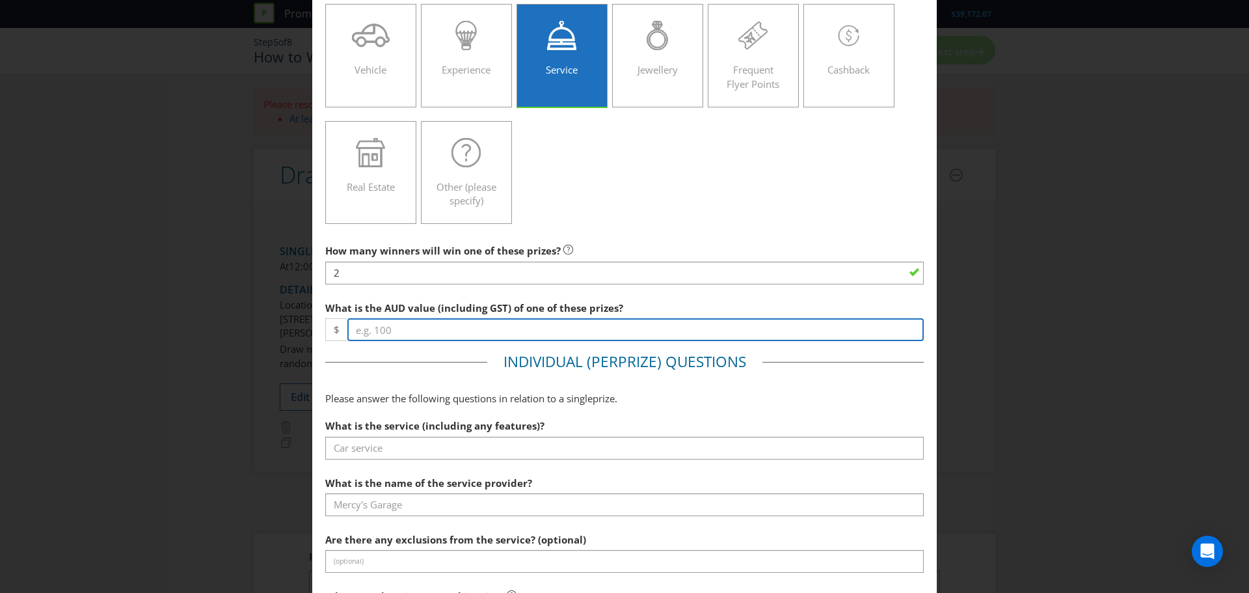
click at [380, 321] on input "number" at bounding box center [635, 329] width 576 height 23
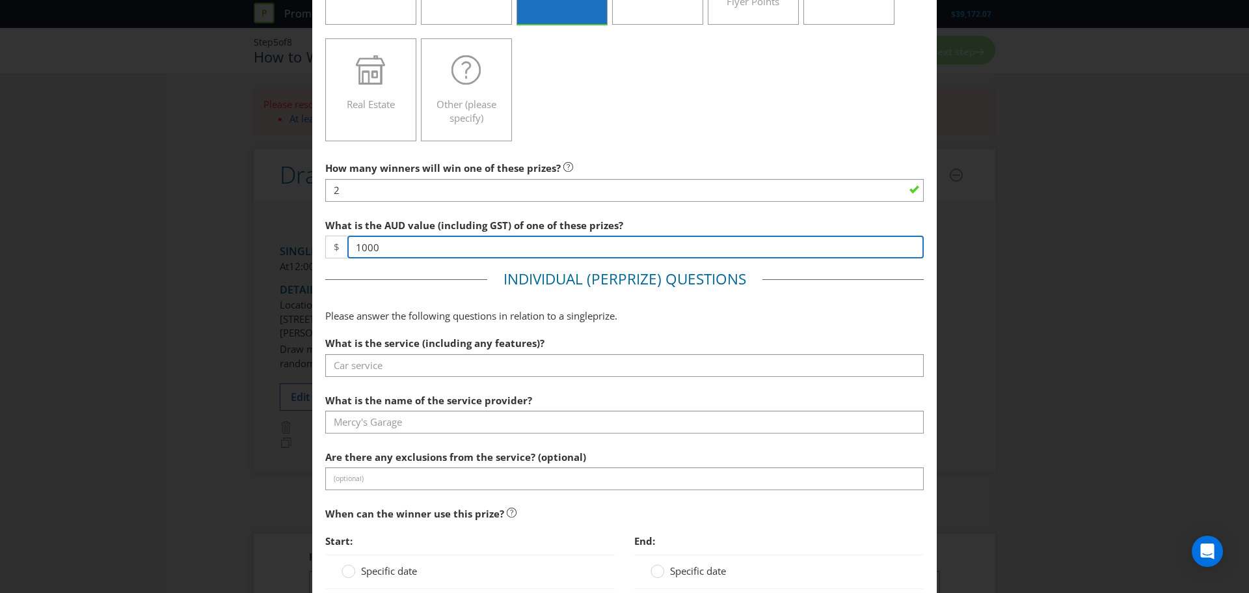
type input "1000"
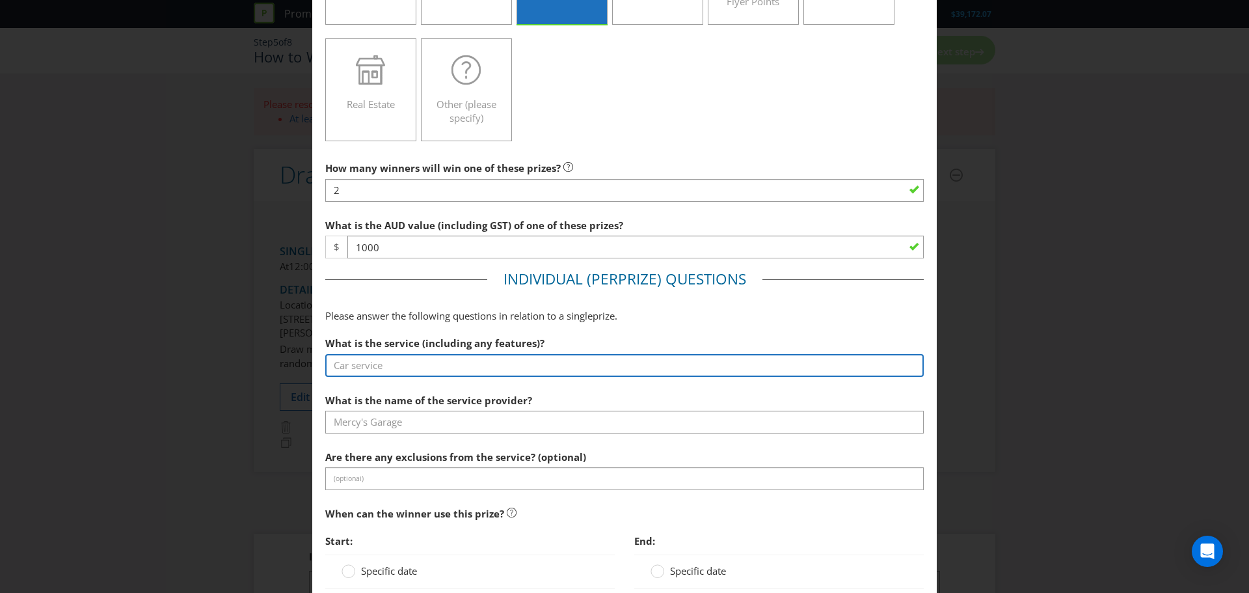
click at [380, 364] on input "text" at bounding box center [624, 365] width 598 height 23
type input "Shades EQ Color Service + ACG Basin + Blow out"
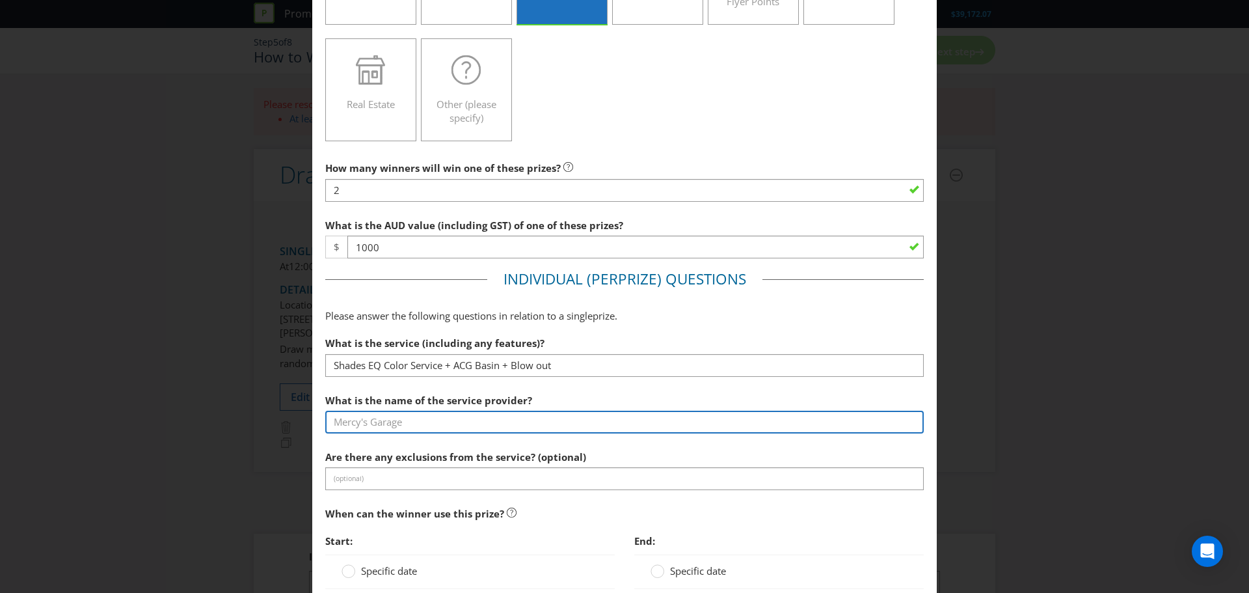
click at [364, 425] on input "text" at bounding box center [624, 421] width 598 height 23
type input "Roca Verde"
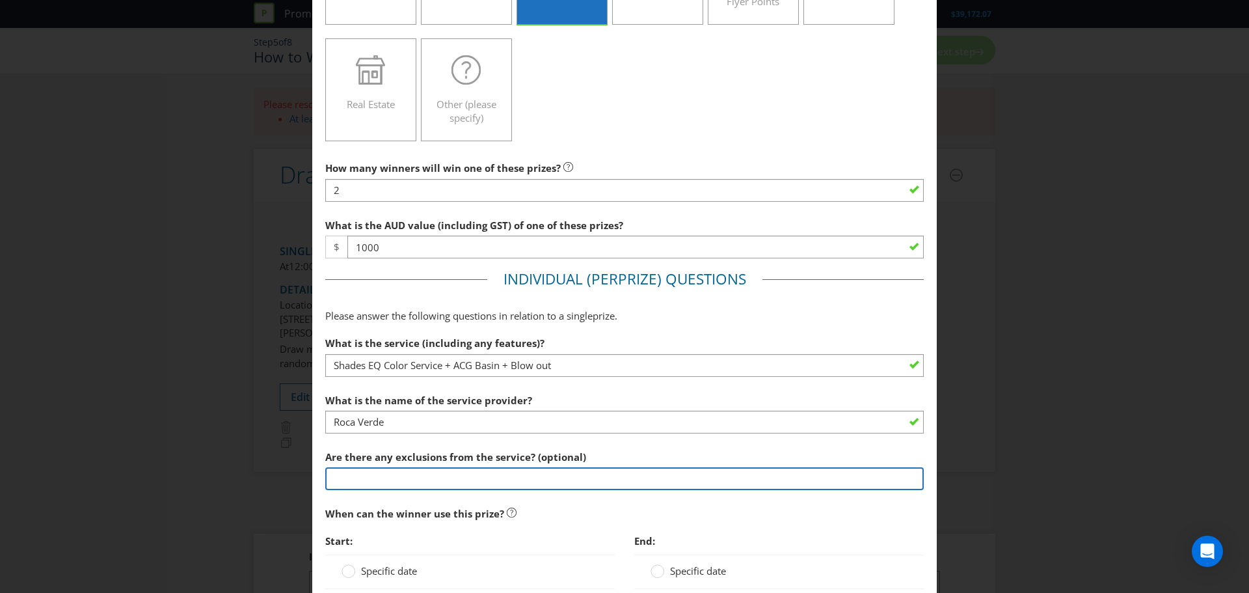
click at [410, 476] on input "text" at bounding box center [624, 478] width 598 height 23
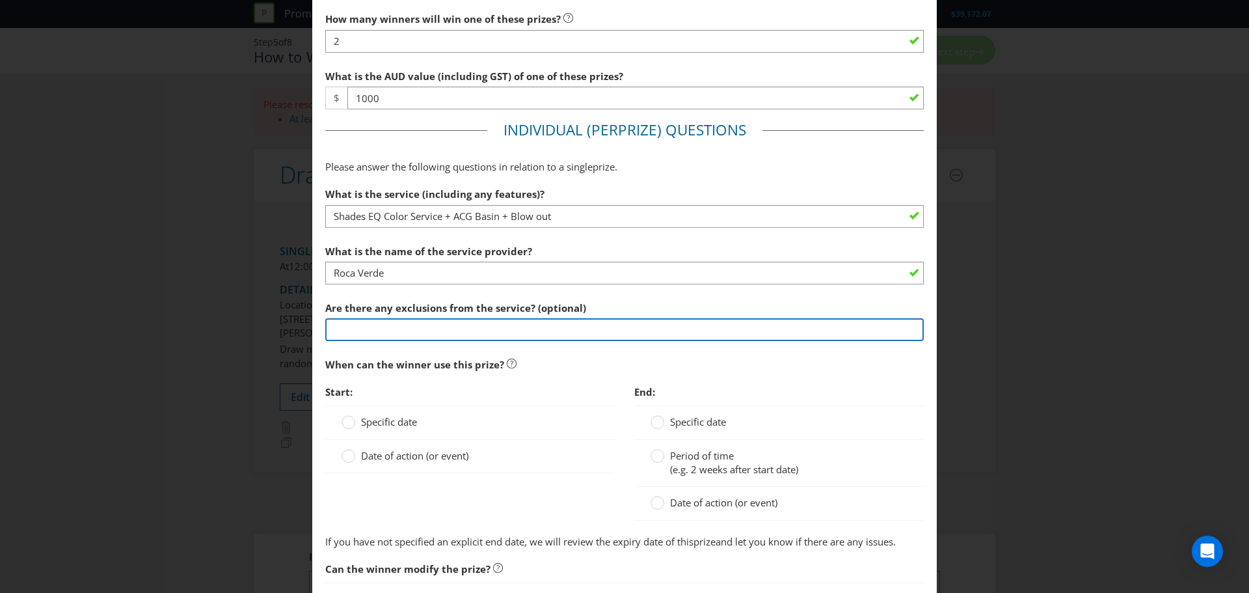
scroll to position [434, 0]
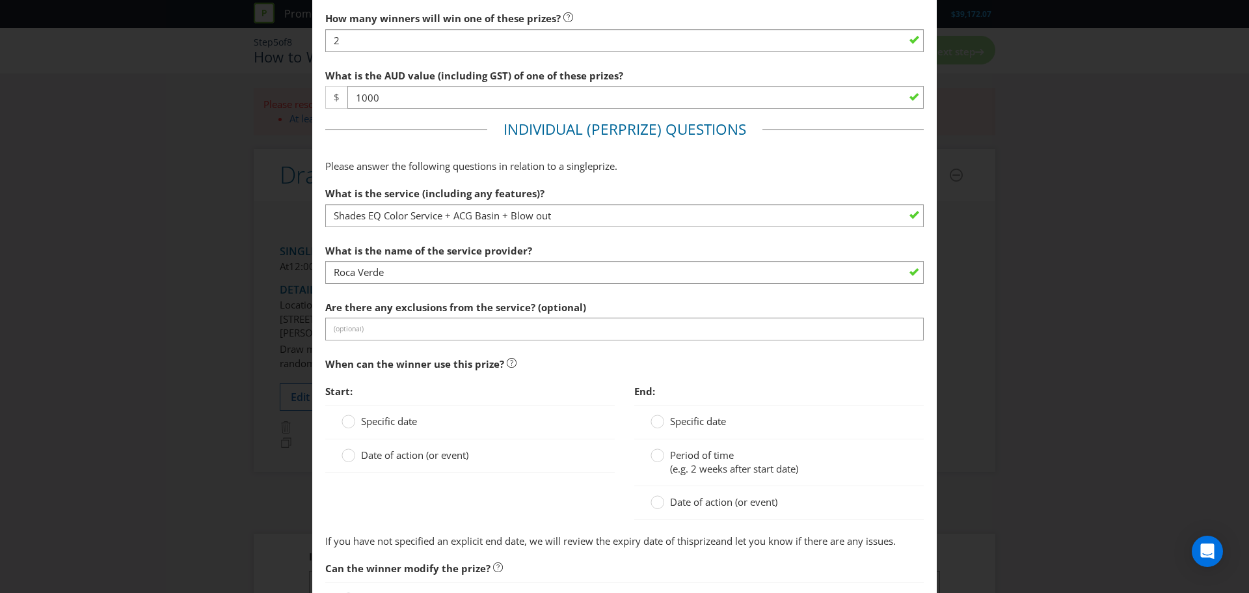
click at [397, 422] on span "Specific date" at bounding box center [389, 420] width 56 height 13
click at [0, 0] on input "Specific date" at bounding box center [0, 0] width 0 height 0
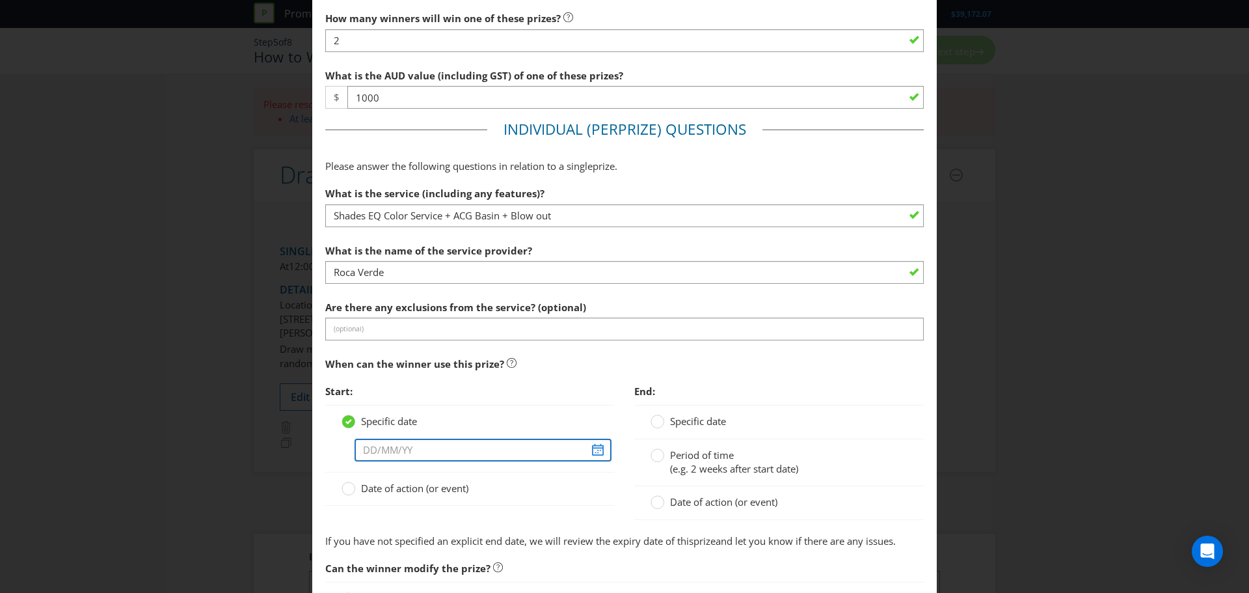
click at [427, 452] on input "text" at bounding box center [483, 449] width 257 height 23
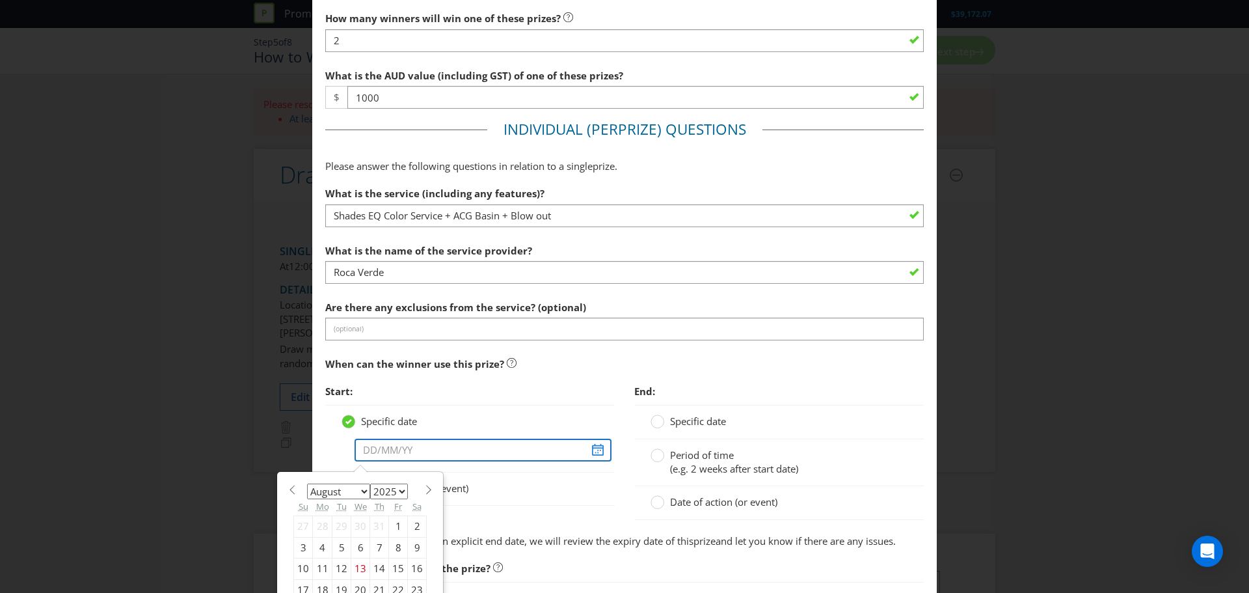
type input "[DATE]"
select select "9"
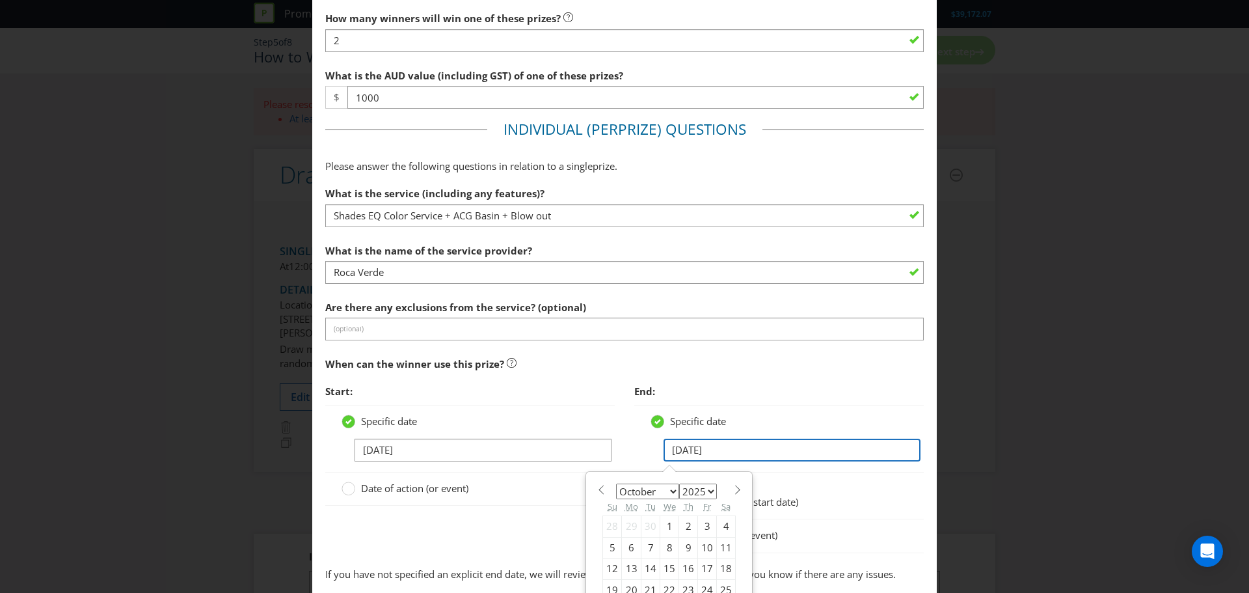
click at [688, 449] on input "[DATE]" at bounding box center [792, 449] width 257 height 23
click at [660, 494] on select "January February March April May June July August September October November De…" at bounding box center [647, 491] width 63 height 16
select select "10"
click at [616, 483] on select "January February March April May June July August September October November De…" at bounding box center [647, 491] width 63 height 16
click at [721, 520] on div "1" at bounding box center [726, 526] width 19 height 21
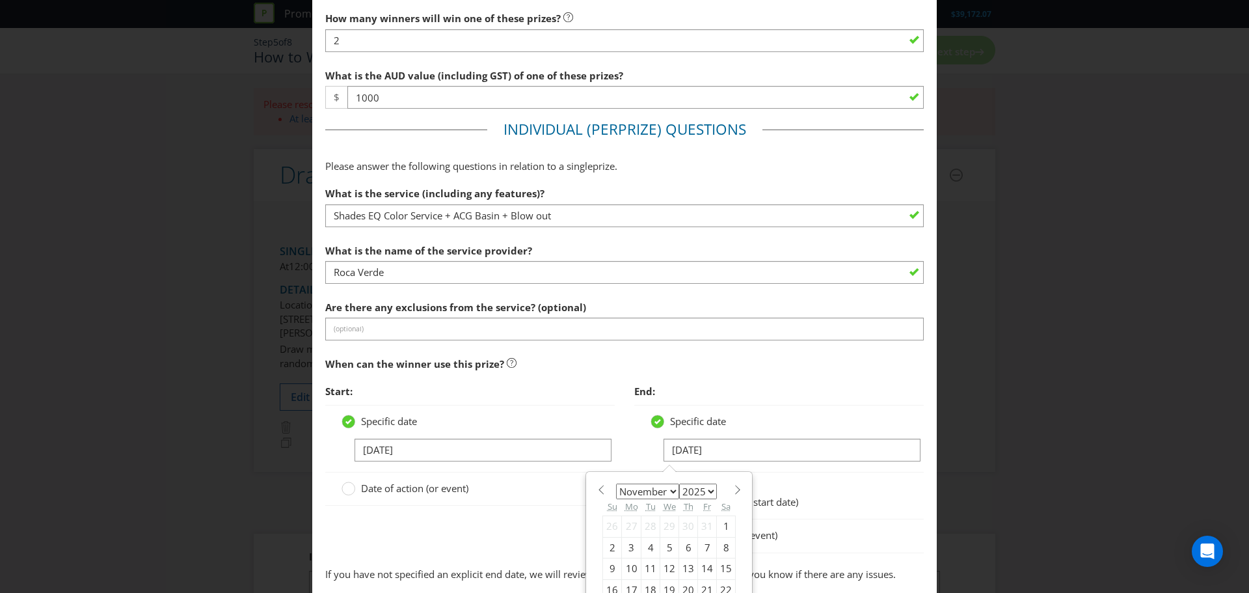
type input "[DATE]"
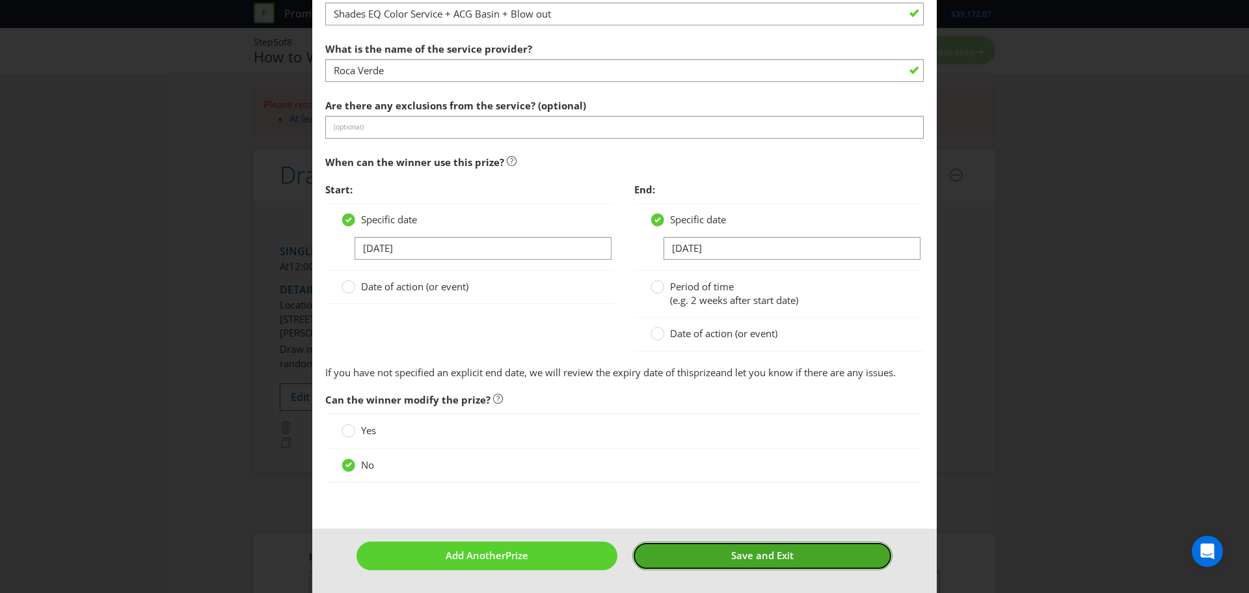
click at [731, 553] on span "Save and Exit" at bounding box center [762, 554] width 62 height 13
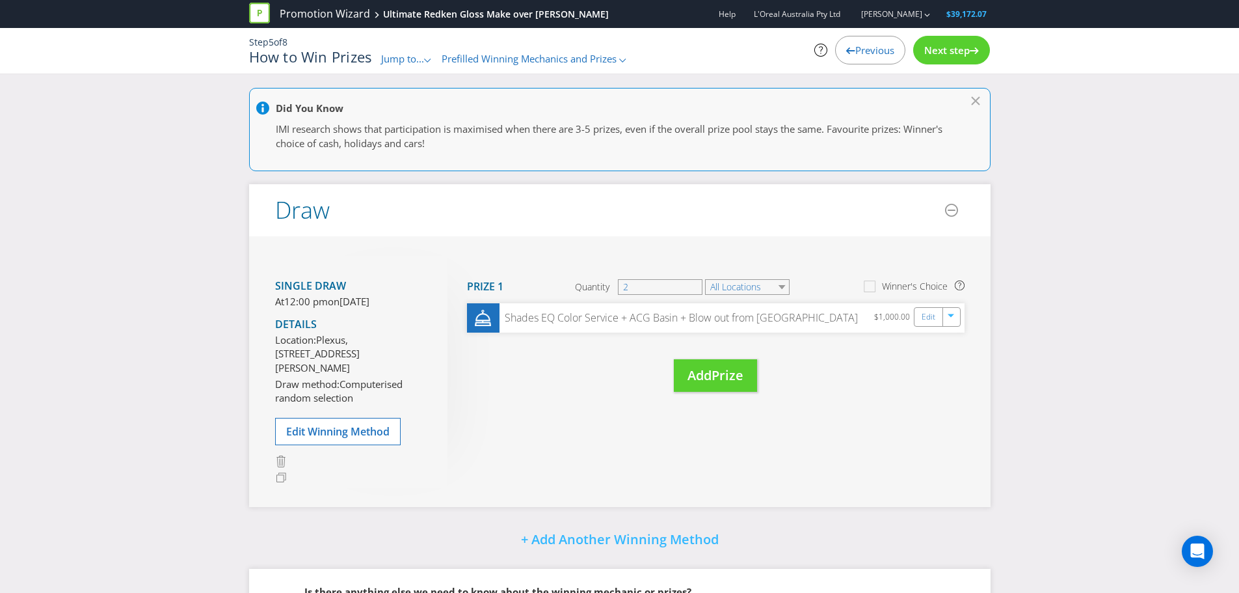
click at [932, 45] on span "Next step" at bounding box center [947, 50] width 46 height 13
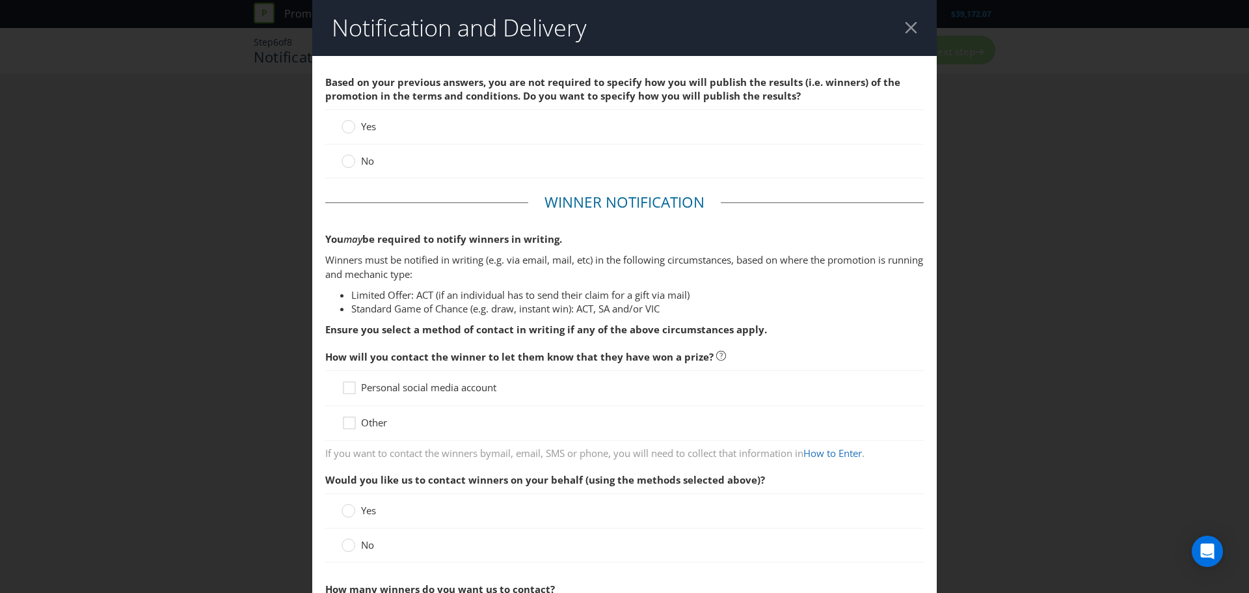
scroll to position [1, 0]
click at [353, 164] on icon at bounding box center [349, 161] width 14 height 14
click at [0, 0] on input "No" at bounding box center [0, 0] width 0 height 0
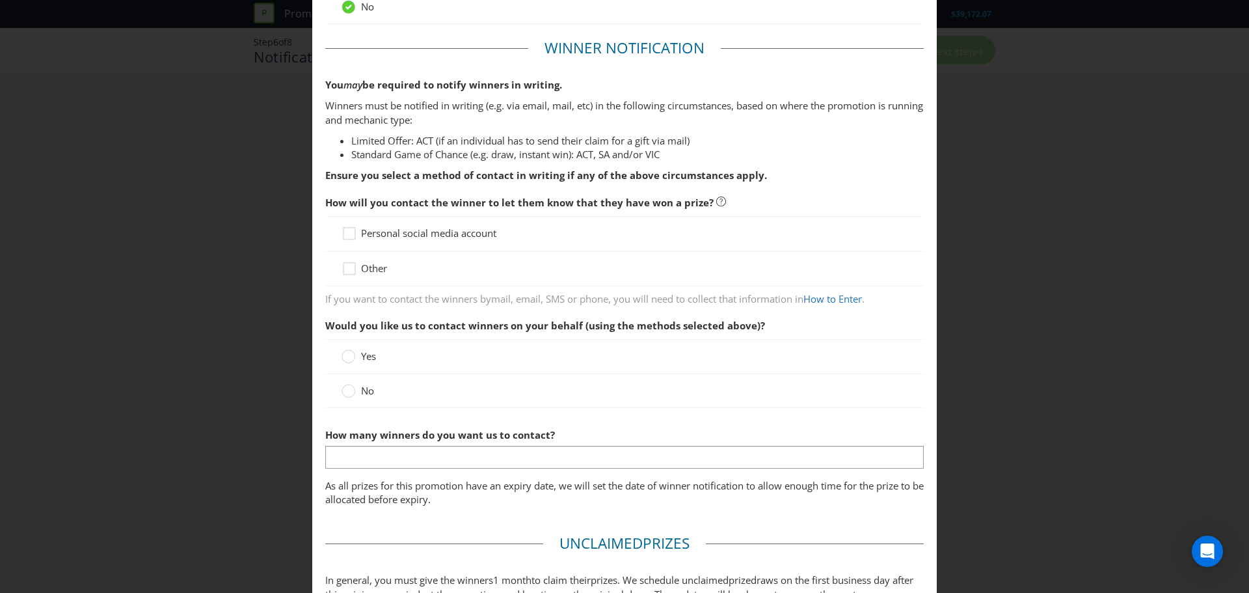
scroll to position [155, 0]
click at [355, 242] on icon at bounding box center [352, 236] width 20 height 20
click at [0, 0] on input "Personal social media account" at bounding box center [0, 0] width 0 height 0
click at [346, 356] on circle at bounding box center [348, 355] width 13 height 13
click at [0, 0] on input "Yes" at bounding box center [0, 0] width 0 height 0
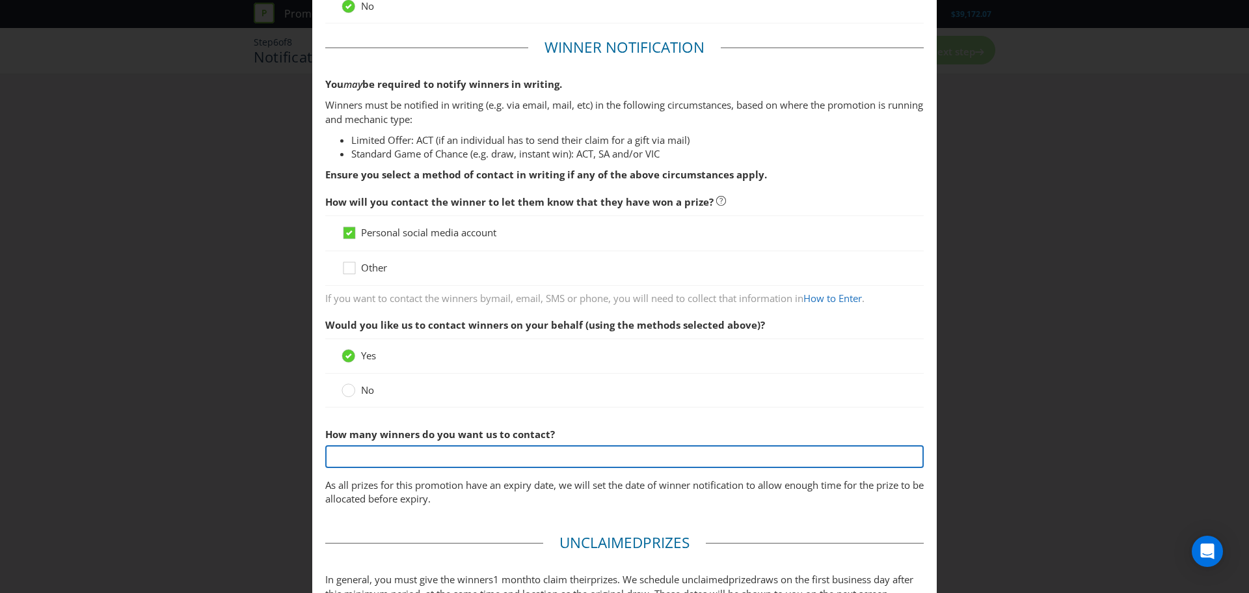
click at [363, 451] on input "text" at bounding box center [624, 456] width 598 height 23
type input "2"
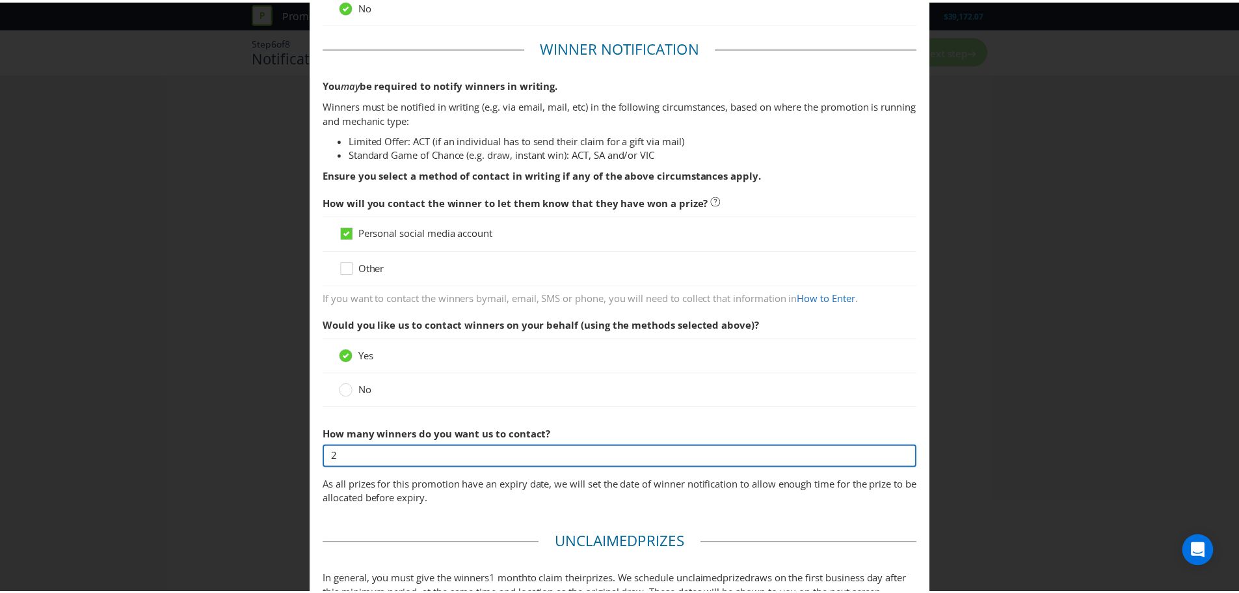
scroll to position [451, 0]
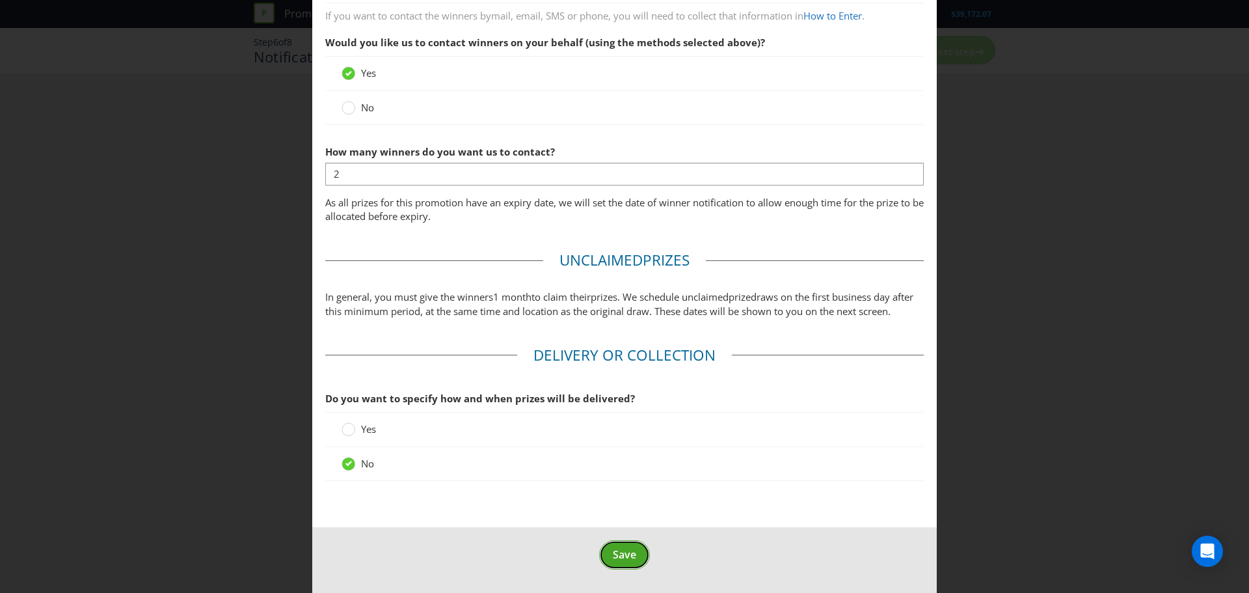
click at [637, 561] on button "Save" at bounding box center [624, 554] width 51 height 29
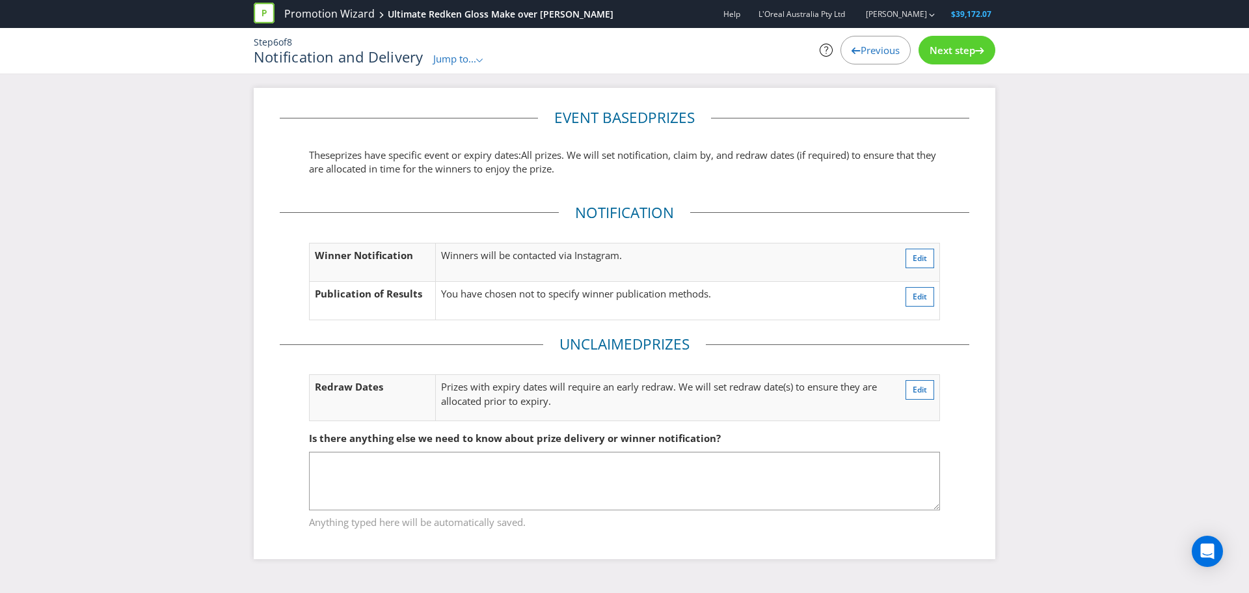
click at [956, 49] on span "Next step" at bounding box center [953, 50] width 46 height 13
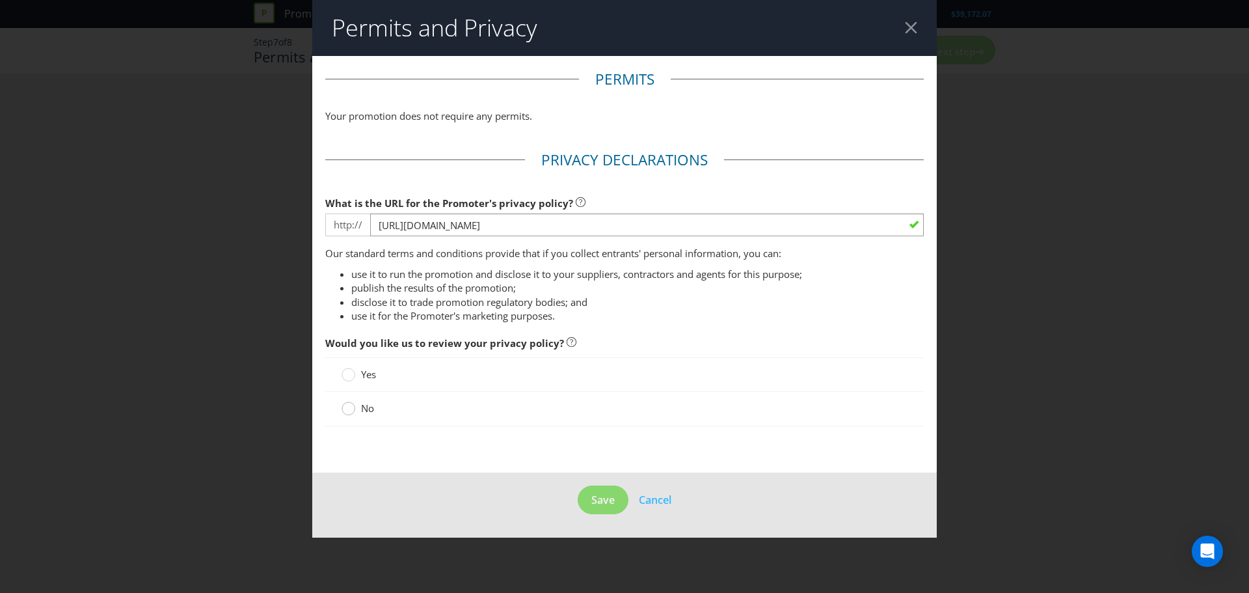
click at [345, 405] on div at bounding box center [348, 404] width 7 height 7
click at [0, 0] on input "No" at bounding box center [0, 0] width 0 height 0
click at [604, 511] on button "Save" at bounding box center [603, 499] width 51 height 29
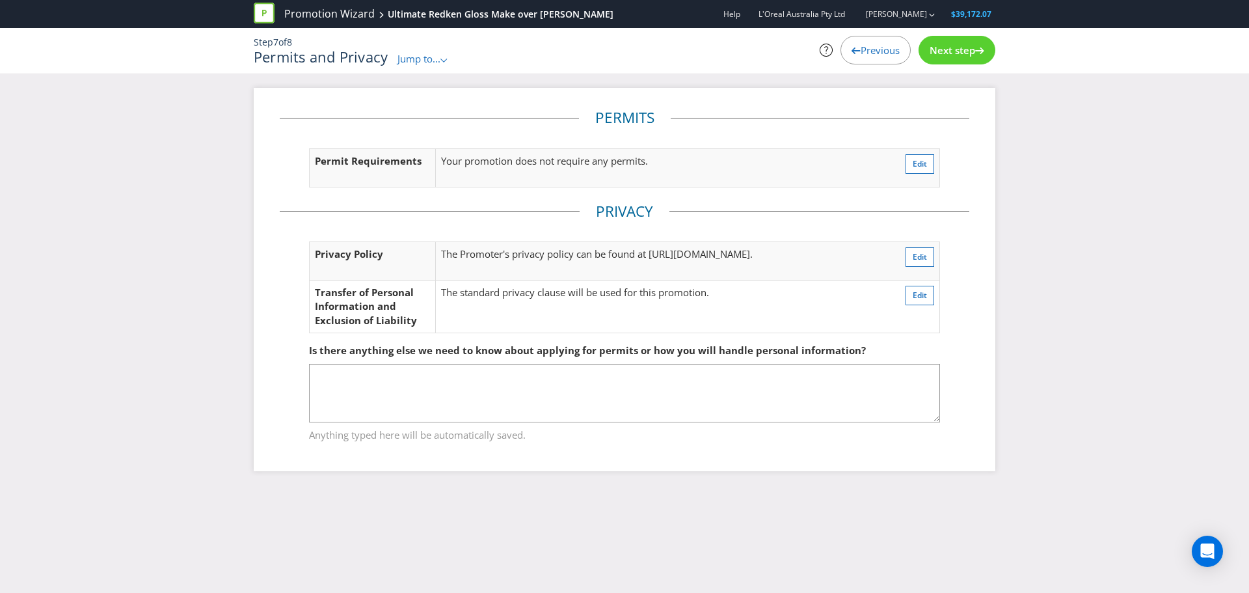
click at [972, 33] on div "Step 7 of 8 Permits and Privacy Jump to... .st0{fill-rule:evenodd;clip-rule:eve…" at bounding box center [624, 51] width 761 height 46
click at [972, 65] on div "Step 7 of 8 Permits and Privacy Jump to... .st0{fill-rule:evenodd;clip-rule:eve…" at bounding box center [624, 51] width 761 height 30
click at [965, 59] on div "Next step" at bounding box center [956, 50] width 77 height 29
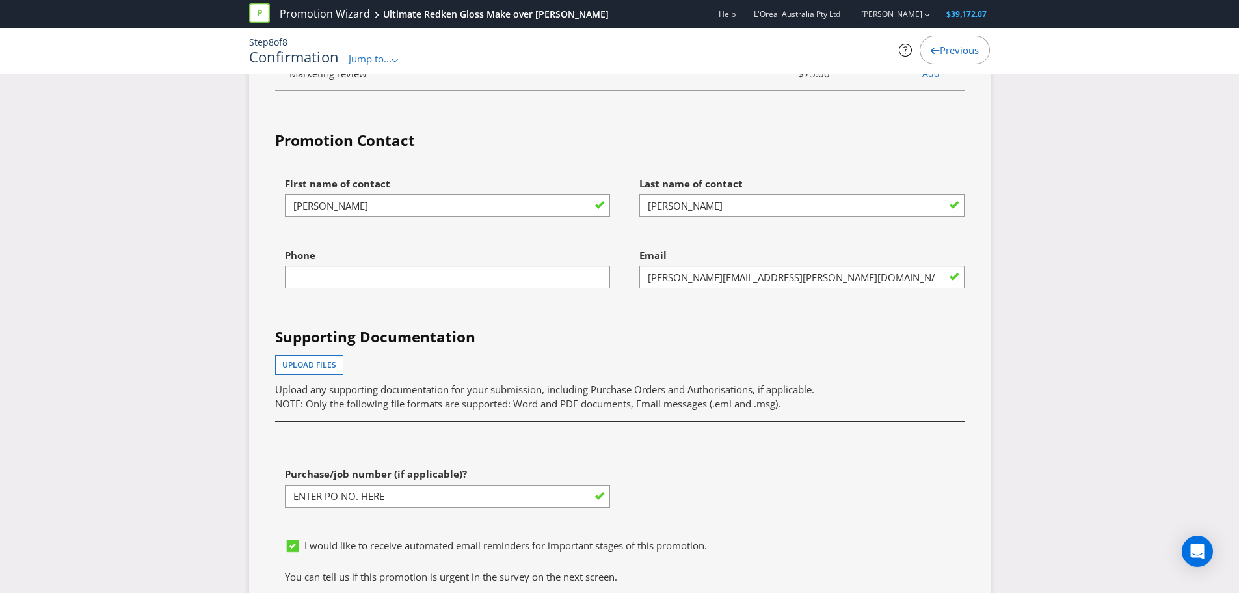
scroll to position [3244, 0]
click at [465, 288] on input "text" at bounding box center [447, 277] width 325 height 23
drag, startPoint x: 465, startPoint y: 288, endPoint x: 850, endPoint y: 0, distance: 481.0
paste input "sarabriscoe_rocaverde"
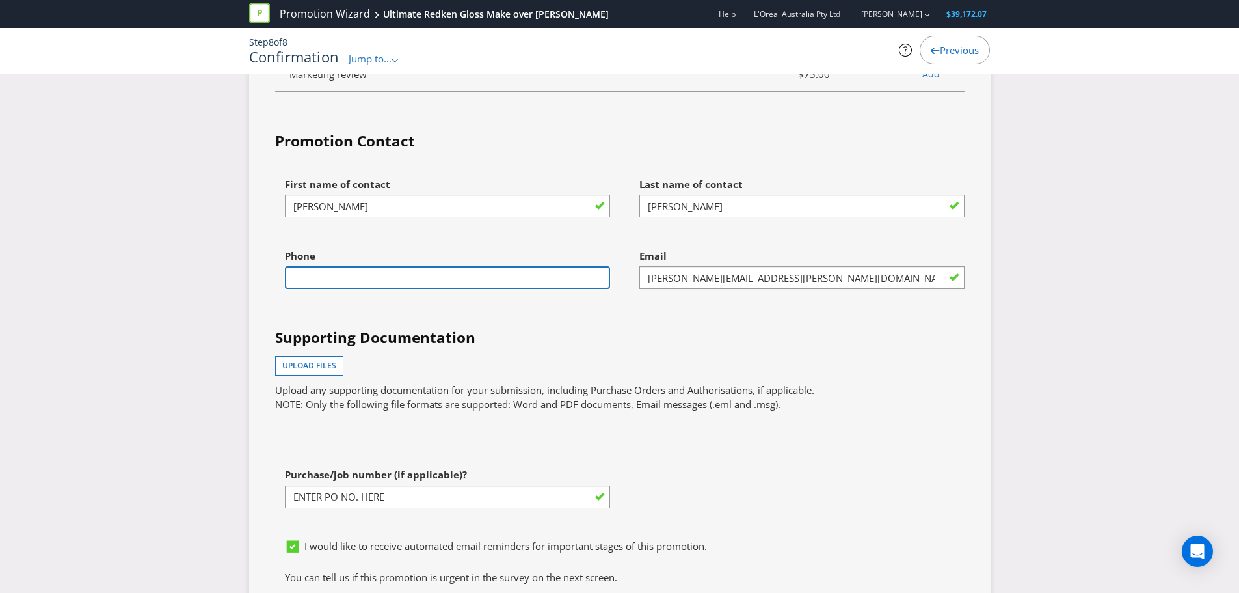
type input "sarabriscoe_rocaverde"
paste input "8680 0000"
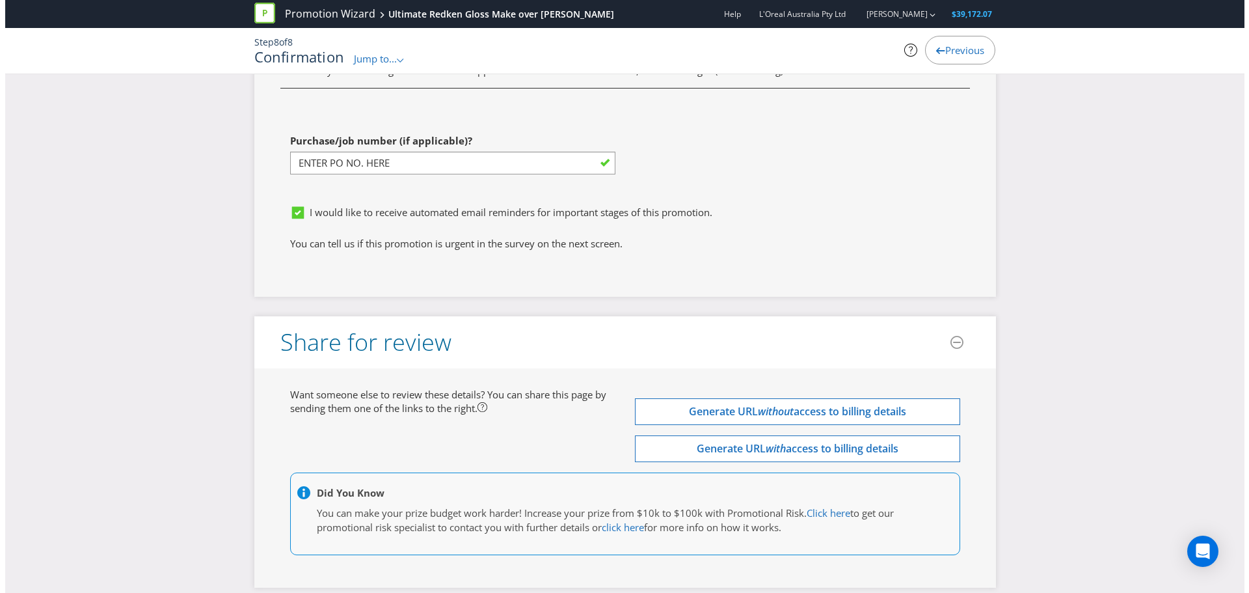
scroll to position [3640, 0]
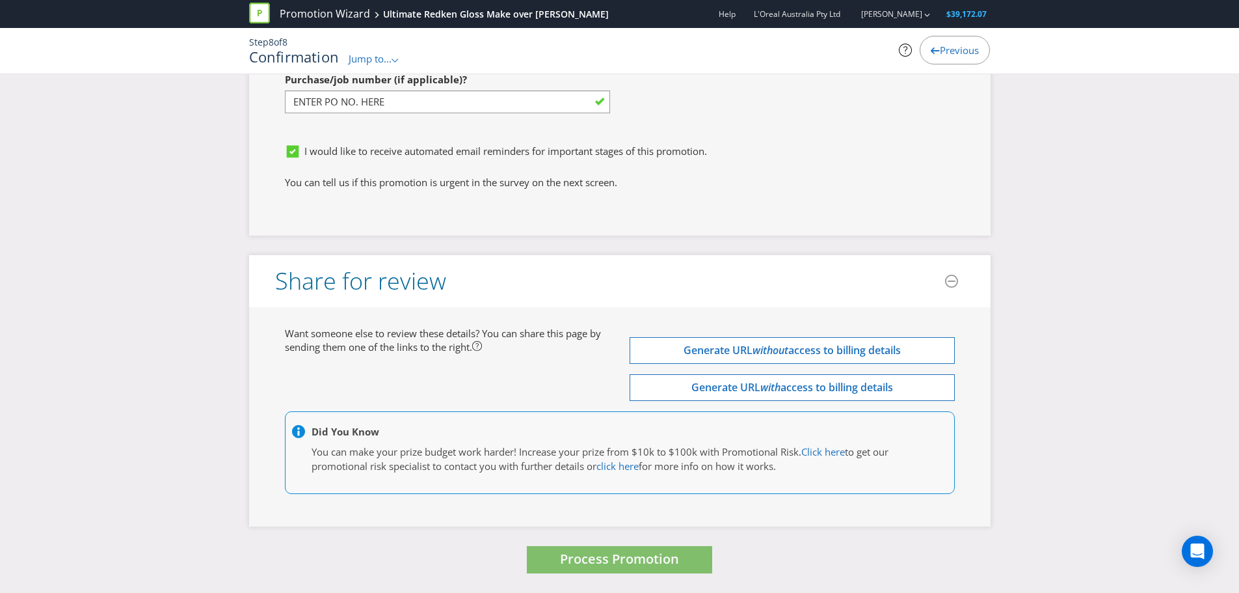
type input "8680 0000"
click at [601, 560] on span "Process Promotion" at bounding box center [619, 559] width 119 height 18
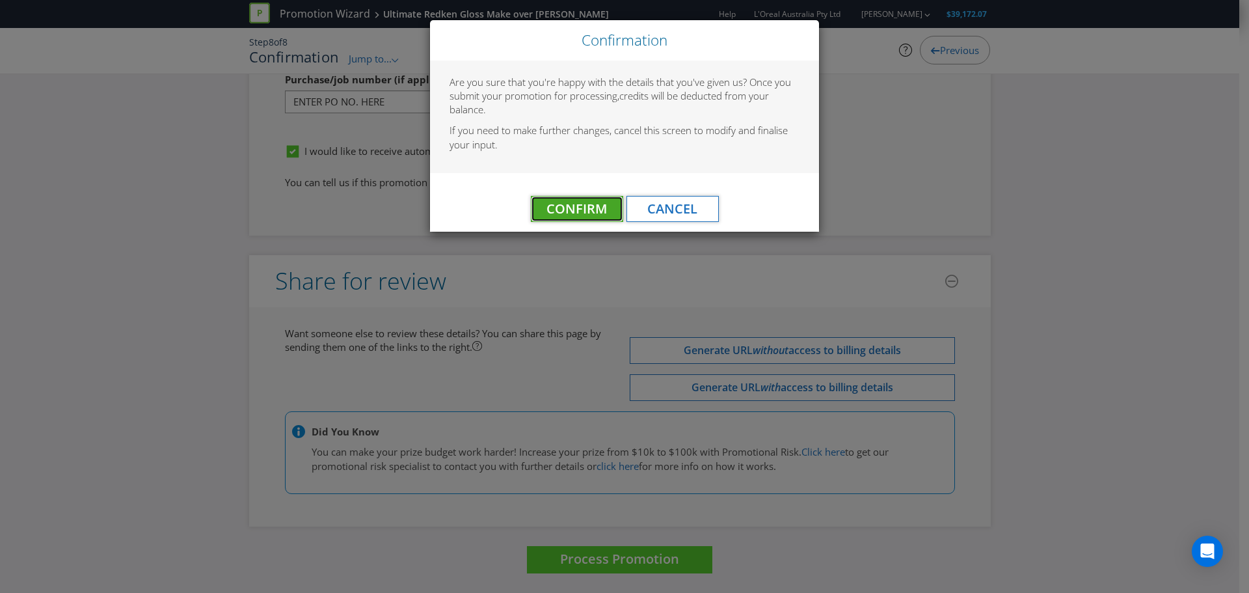
click at [596, 213] on span "Confirm" at bounding box center [576, 209] width 60 height 18
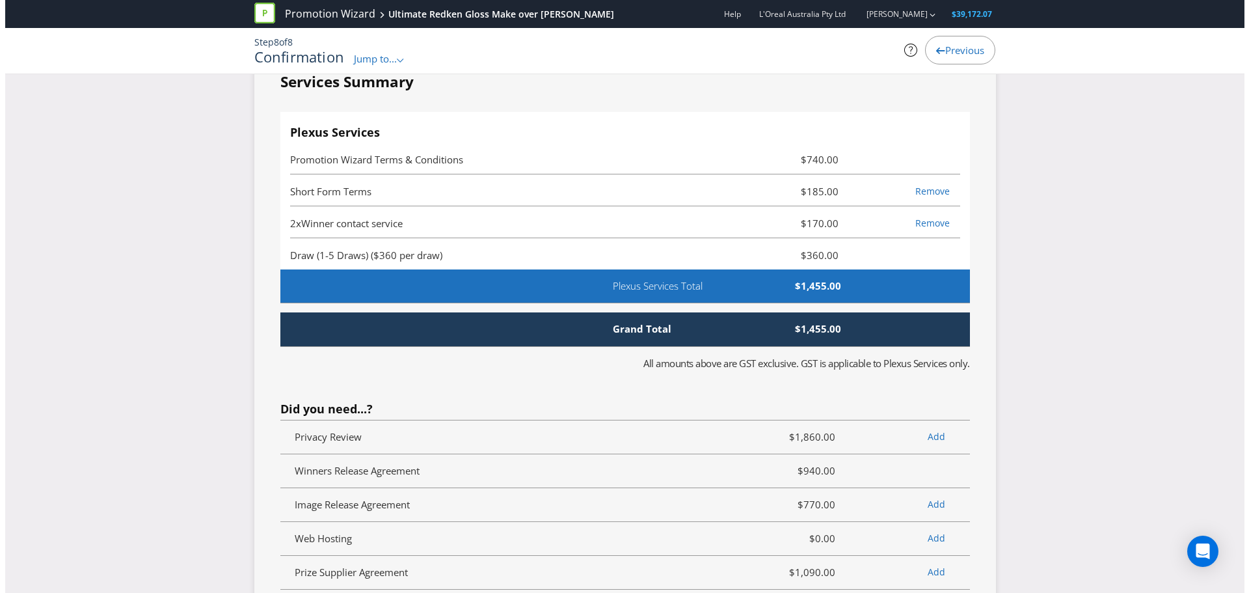
scroll to position [0, 0]
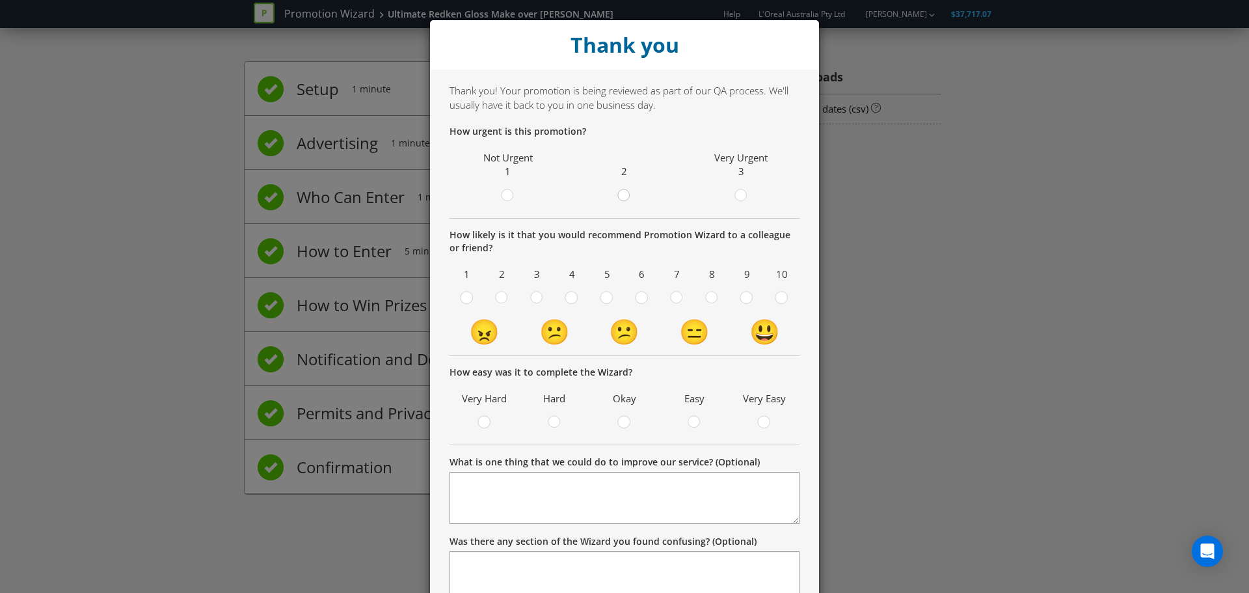
click at [617, 198] on icon at bounding box center [623, 195] width 13 height 13
click at [0, 0] on input "radio" at bounding box center [0, 0] width 0 height 0
click at [775, 301] on circle at bounding box center [781, 297] width 12 height 12
click at [0, 0] on input "radio" at bounding box center [0, 0] width 0 height 0
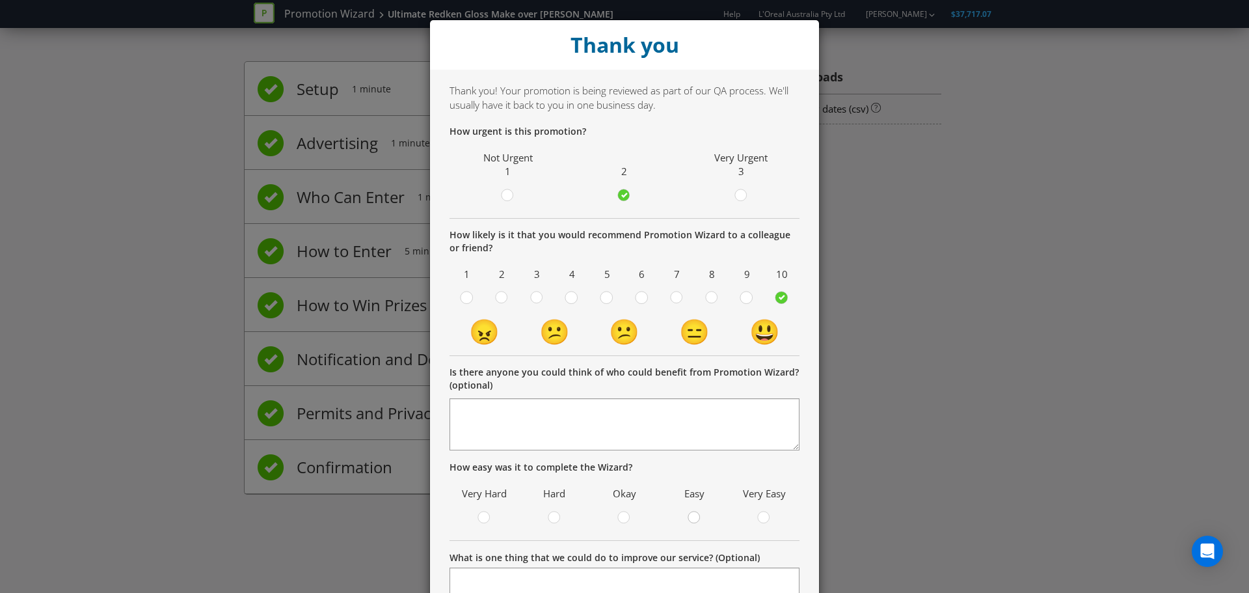
click at [691, 516] on div at bounding box center [694, 513] width 7 height 7
click at [0, 0] on input "radio" at bounding box center [0, 0] width 0 height 0
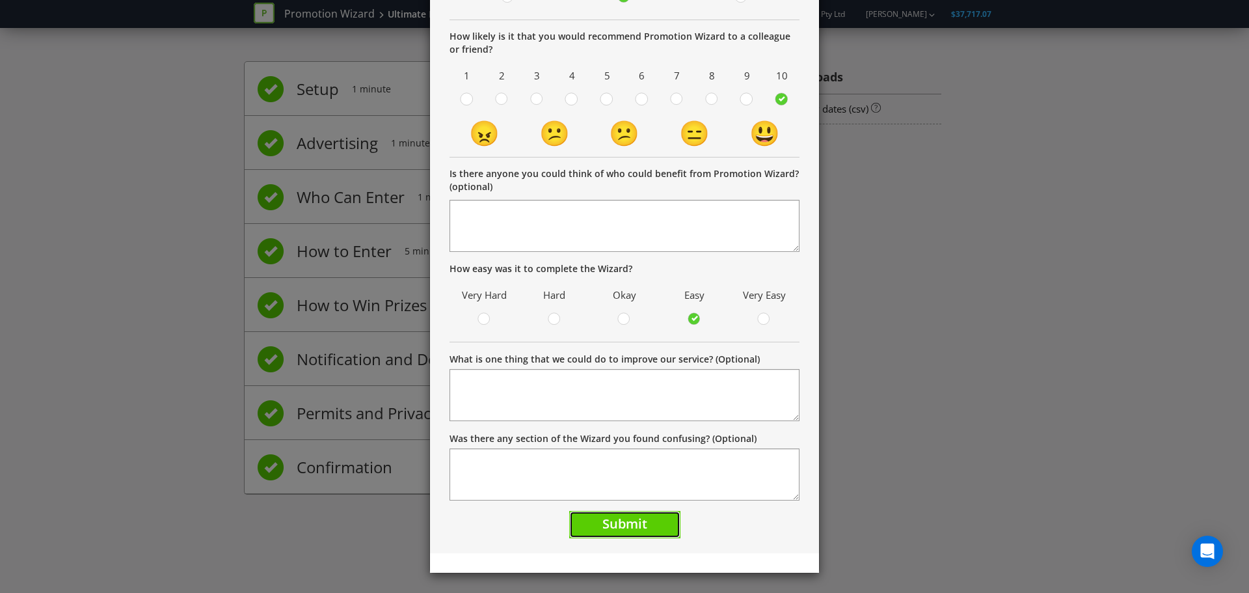
click at [643, 523] on button "Submit" at bounding box center [624, 525] width 111 height 28
